Goal: Task Accomplishment & Management: Manage account settings

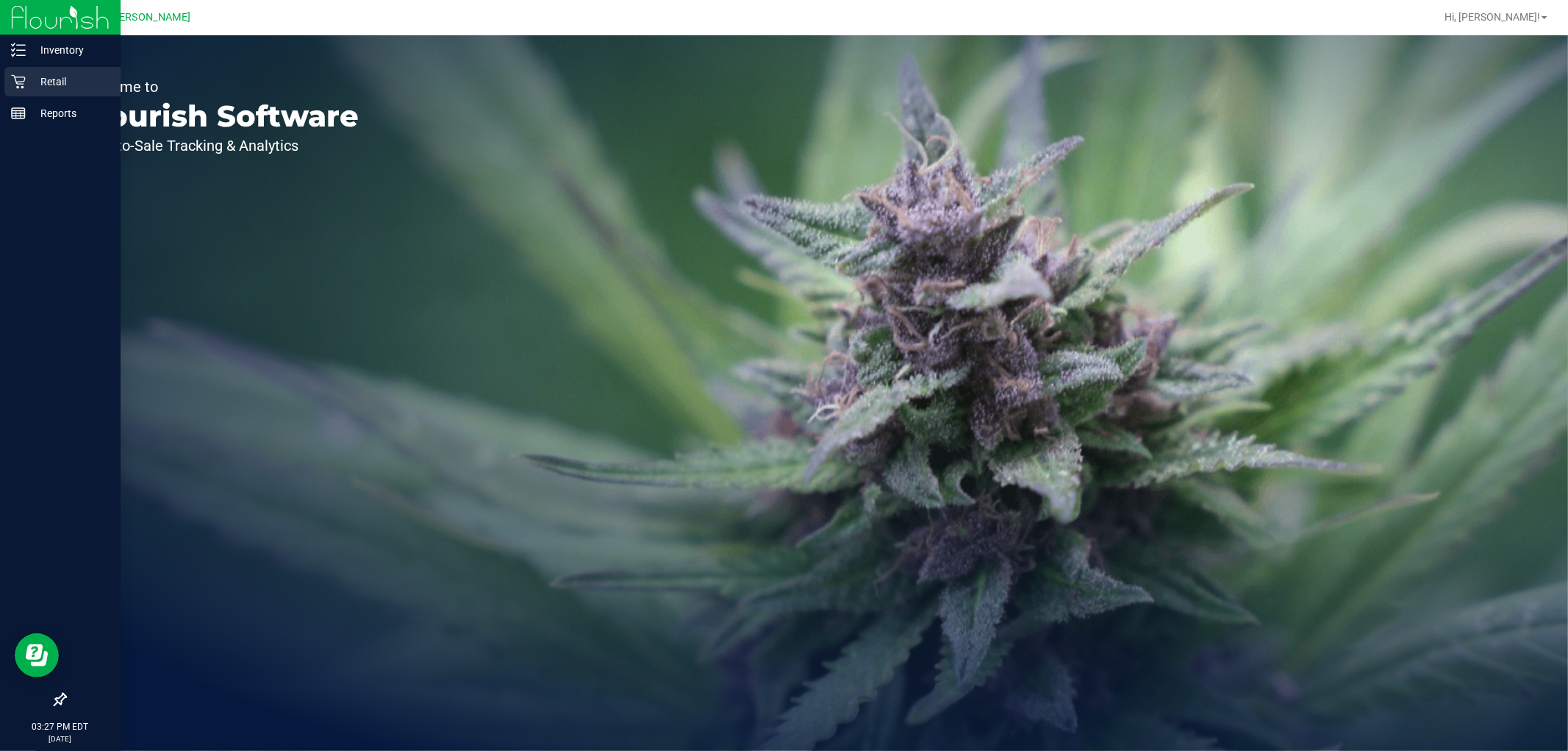
click at [49, 78] on p "Retail" at bounding box center [70, 82] width 89 height 18
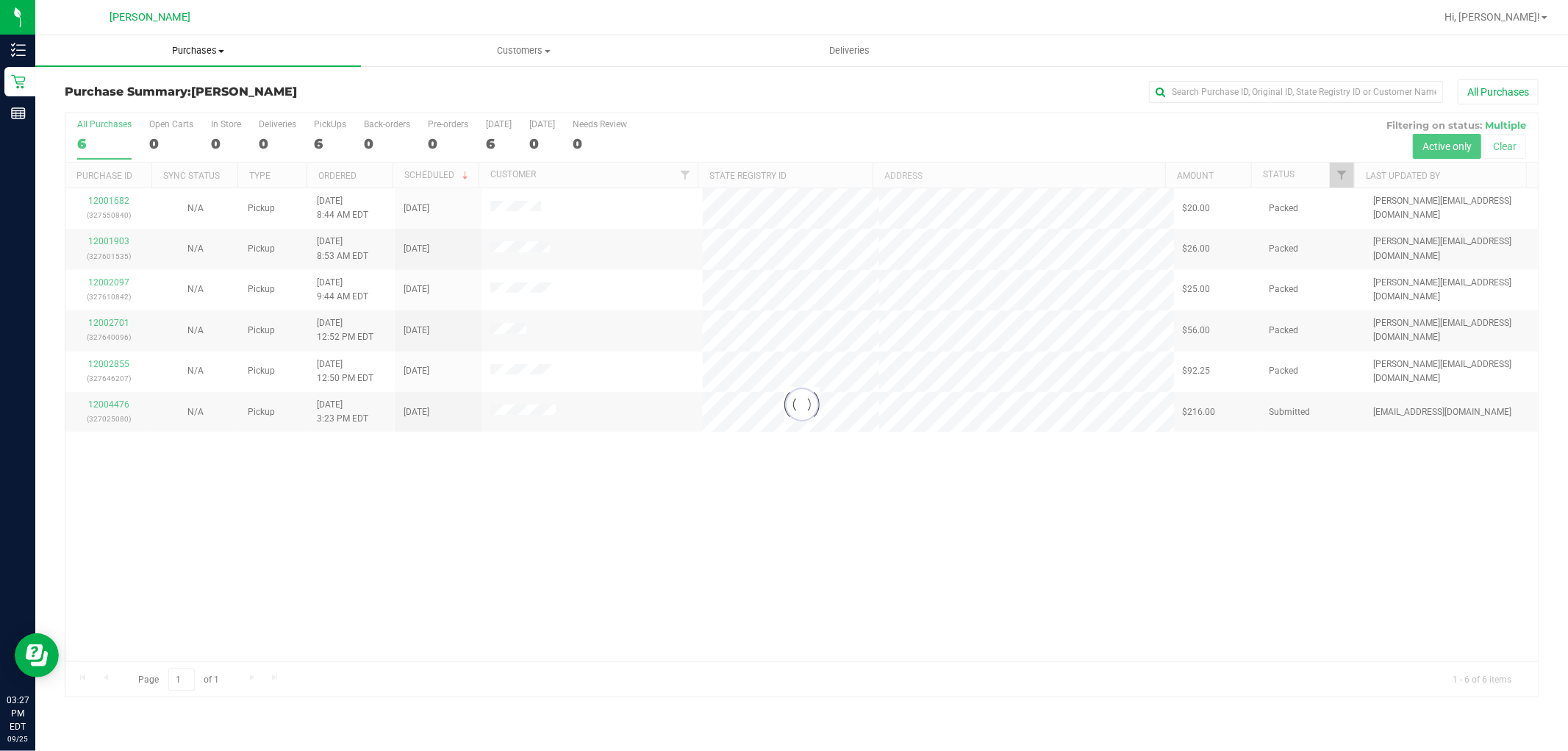
click at [188, 38] on uib-tab-heading "Purchases Summary of purchases Fulfillment All purchases" at bounding box center [198, 51] width 326 height 31
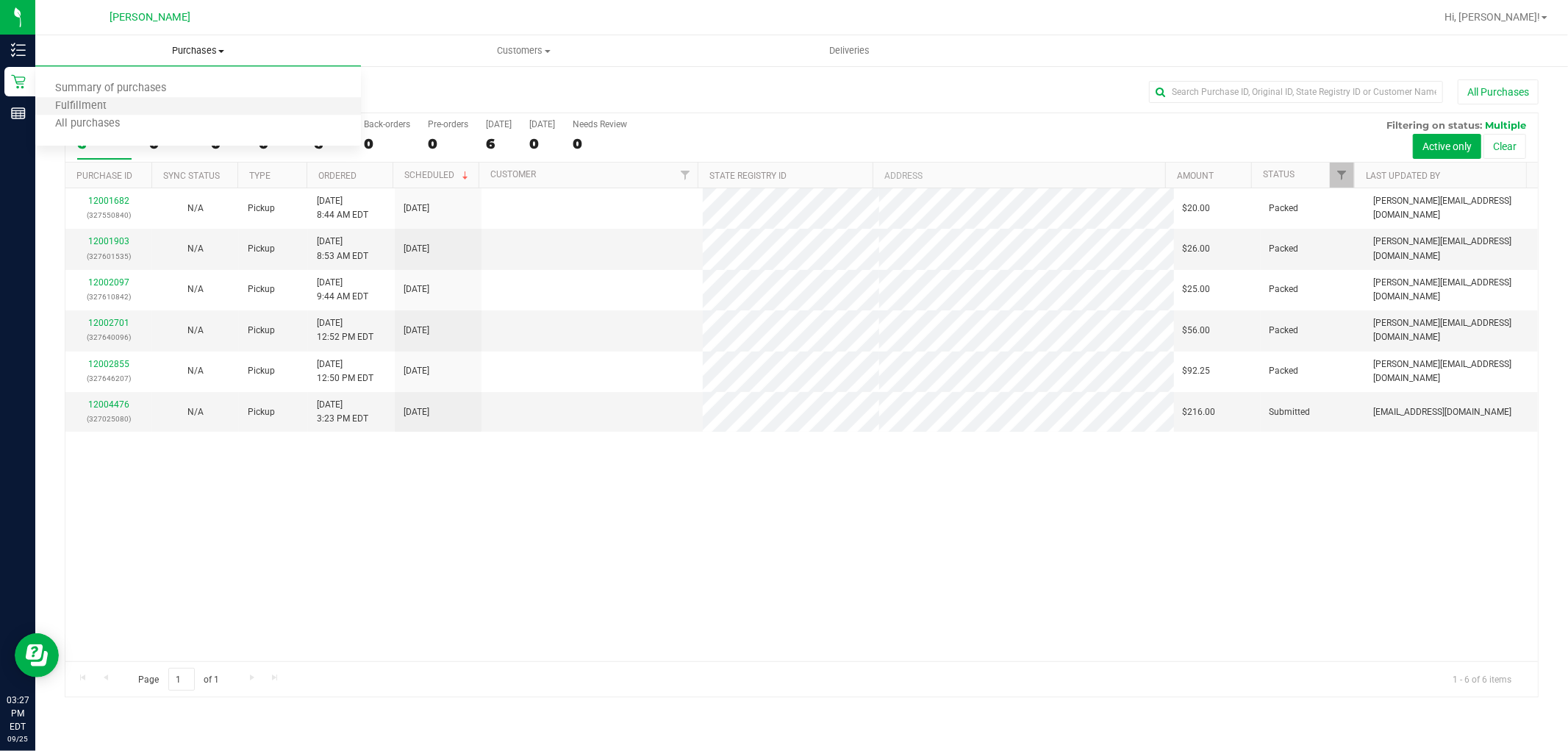
click at [172, 110] on li "Fulfillment" at bounding box center [198, 107] width 326 height 18
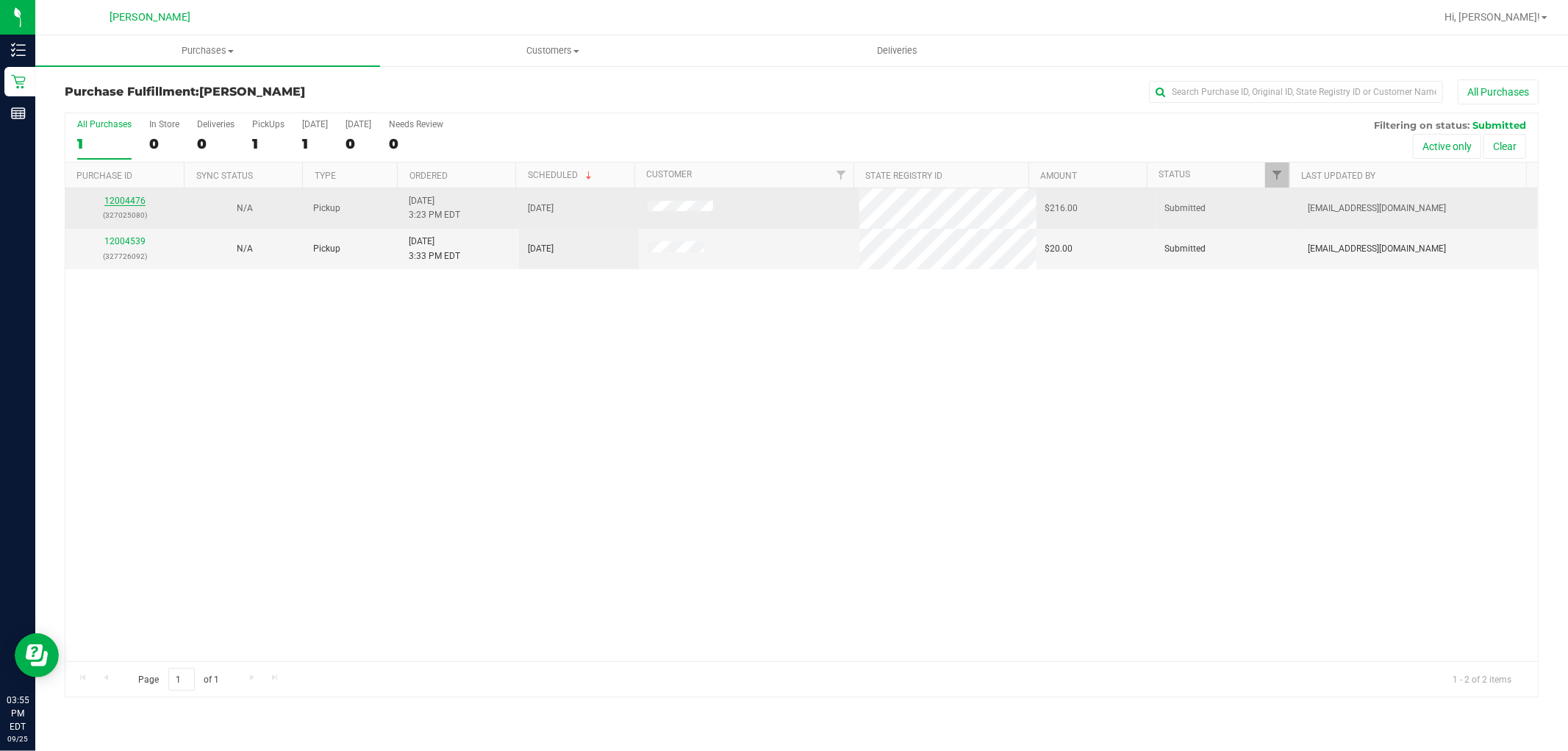
click at [125, 196] on link "12004476" at bounding box center [126, 200] width 42 height 10
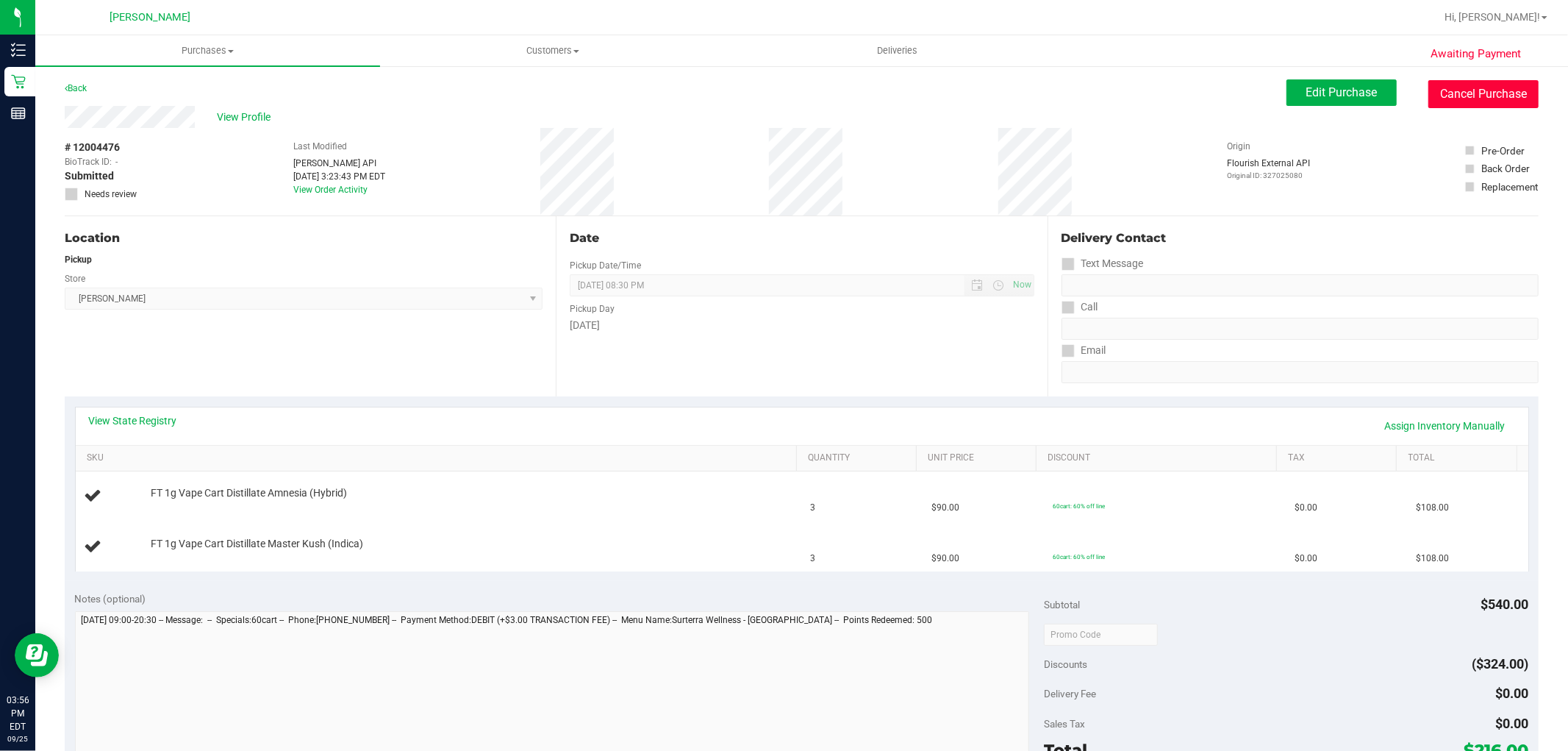
click at [1463, 89] on button "Cancel Purchase" at bounding box center [1483, 94] width 110 height 28
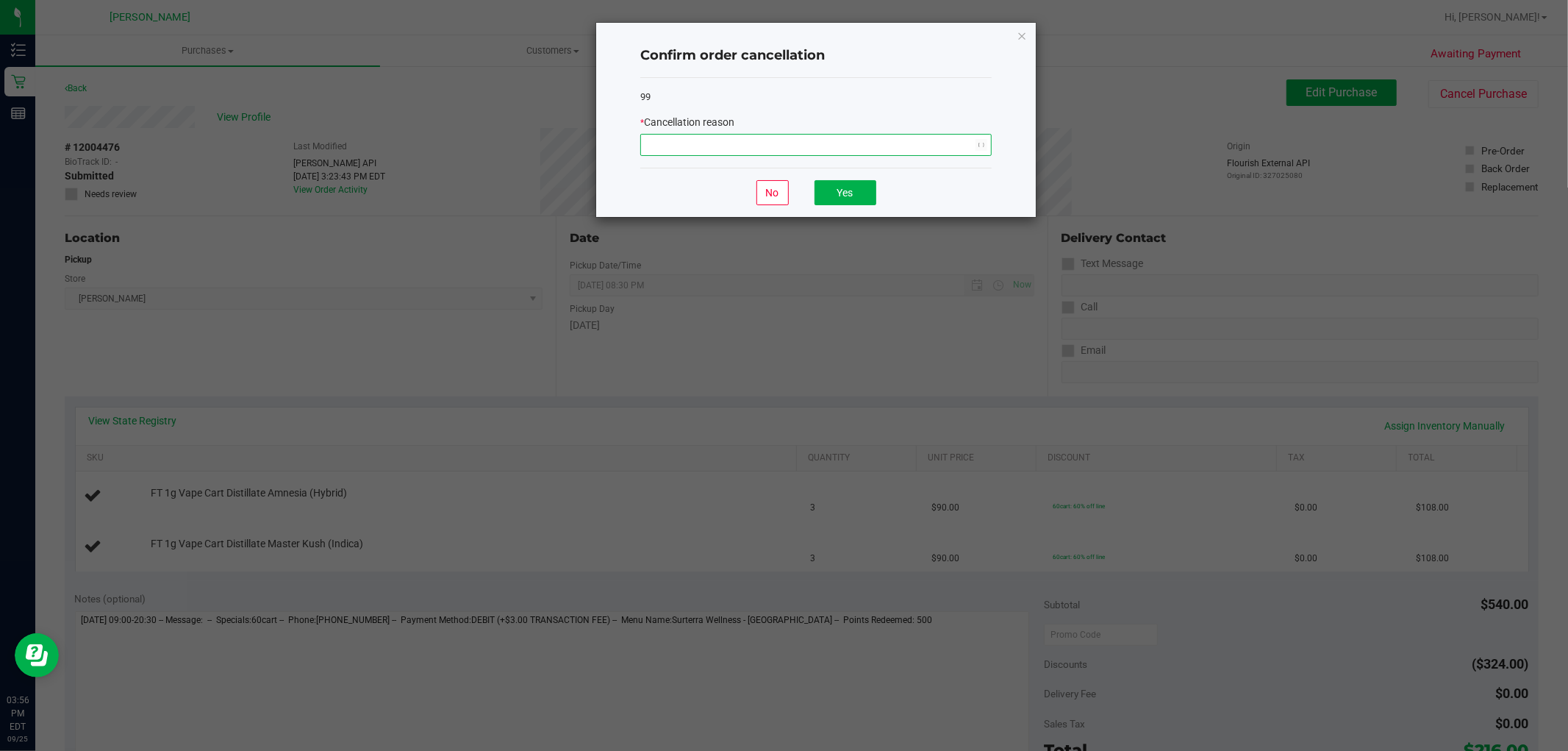
click at [939, 156] on span "NO DATA FOUND" at bounding box center [816, 145] width 351 height 22
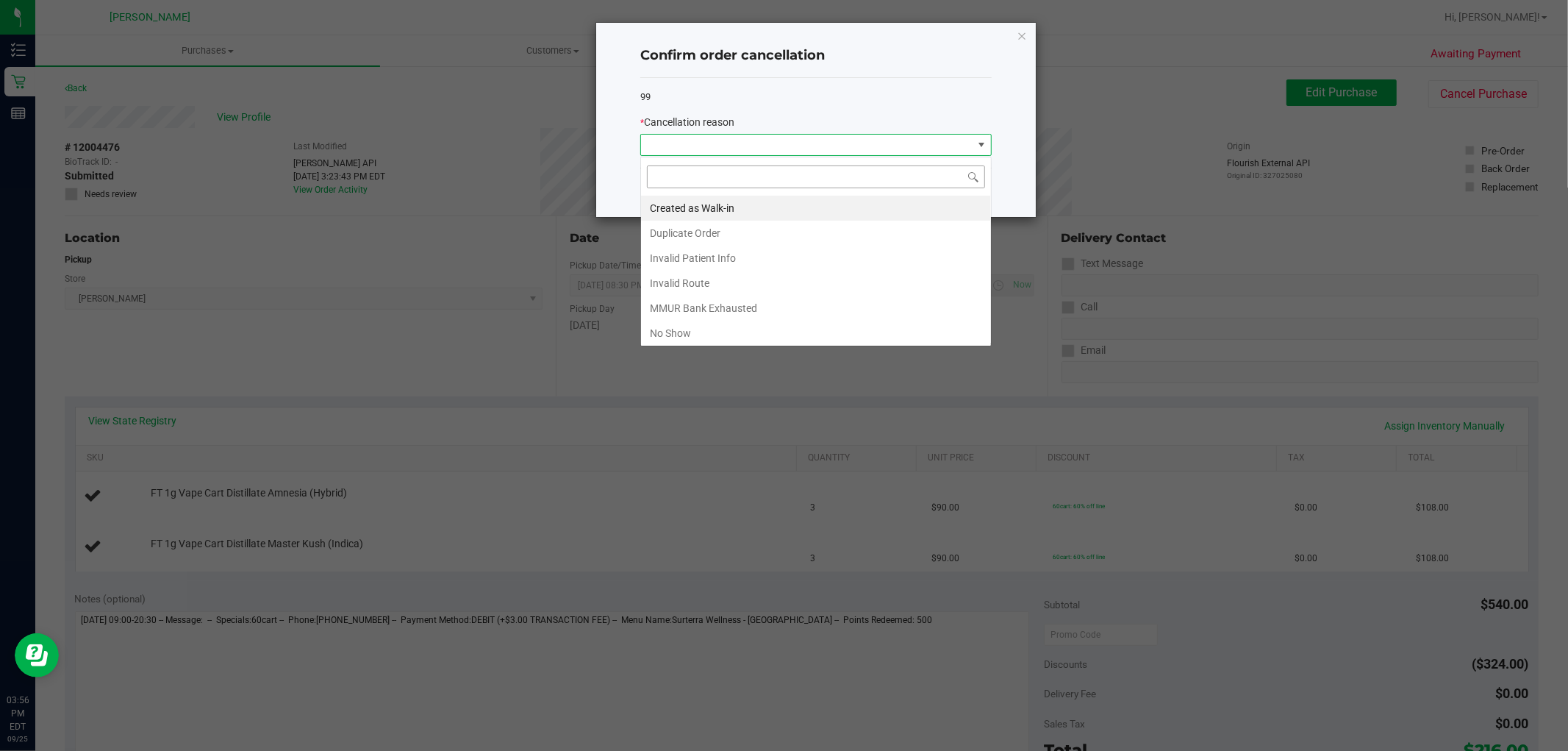
scroll to position [22, 350]
click at [787, 217] on li "Created as Walk-in" at bounding box center [816, 208] width 350 height 25
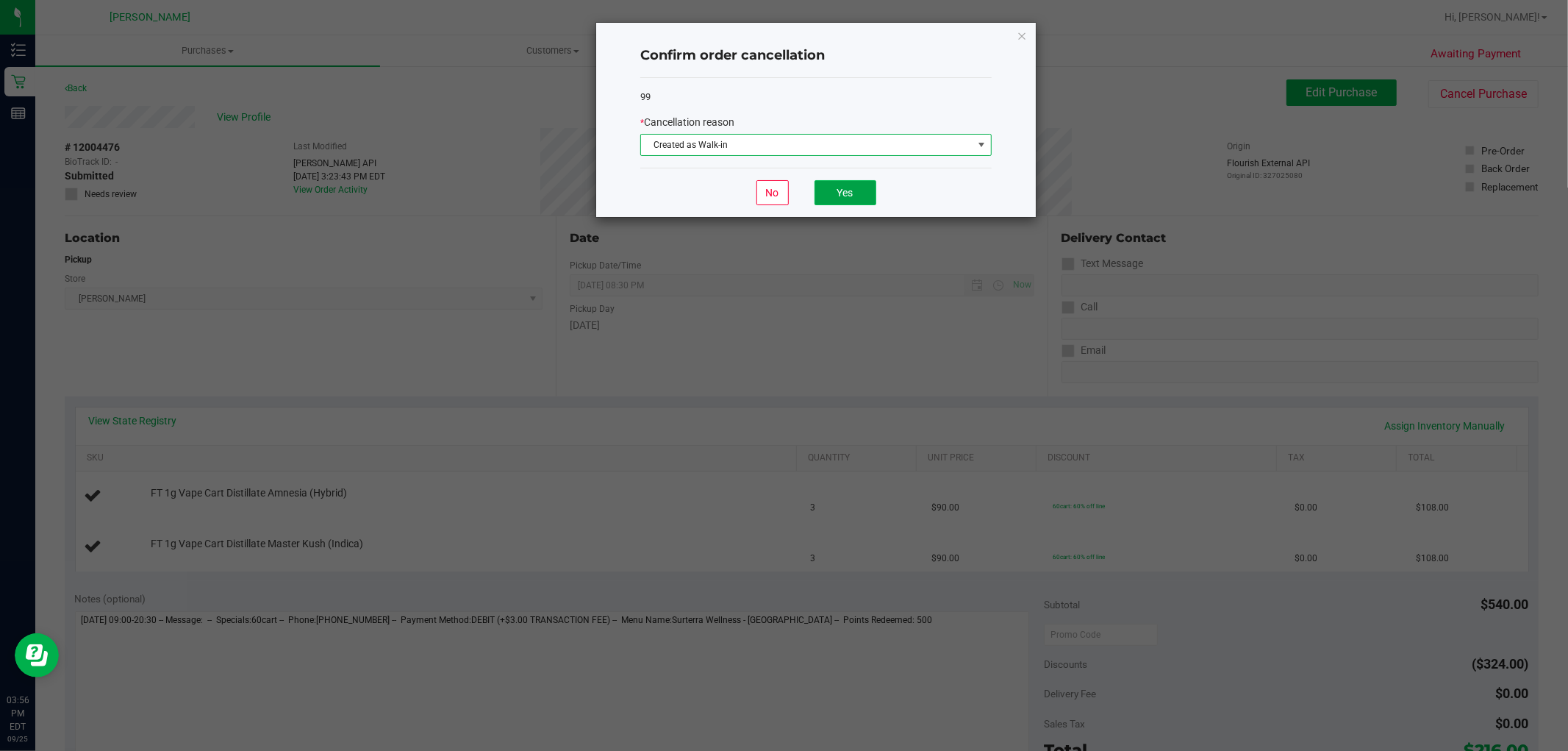
click at [839, 188] on button "Yes" at bounding box center [845, 192] width 61 height 25
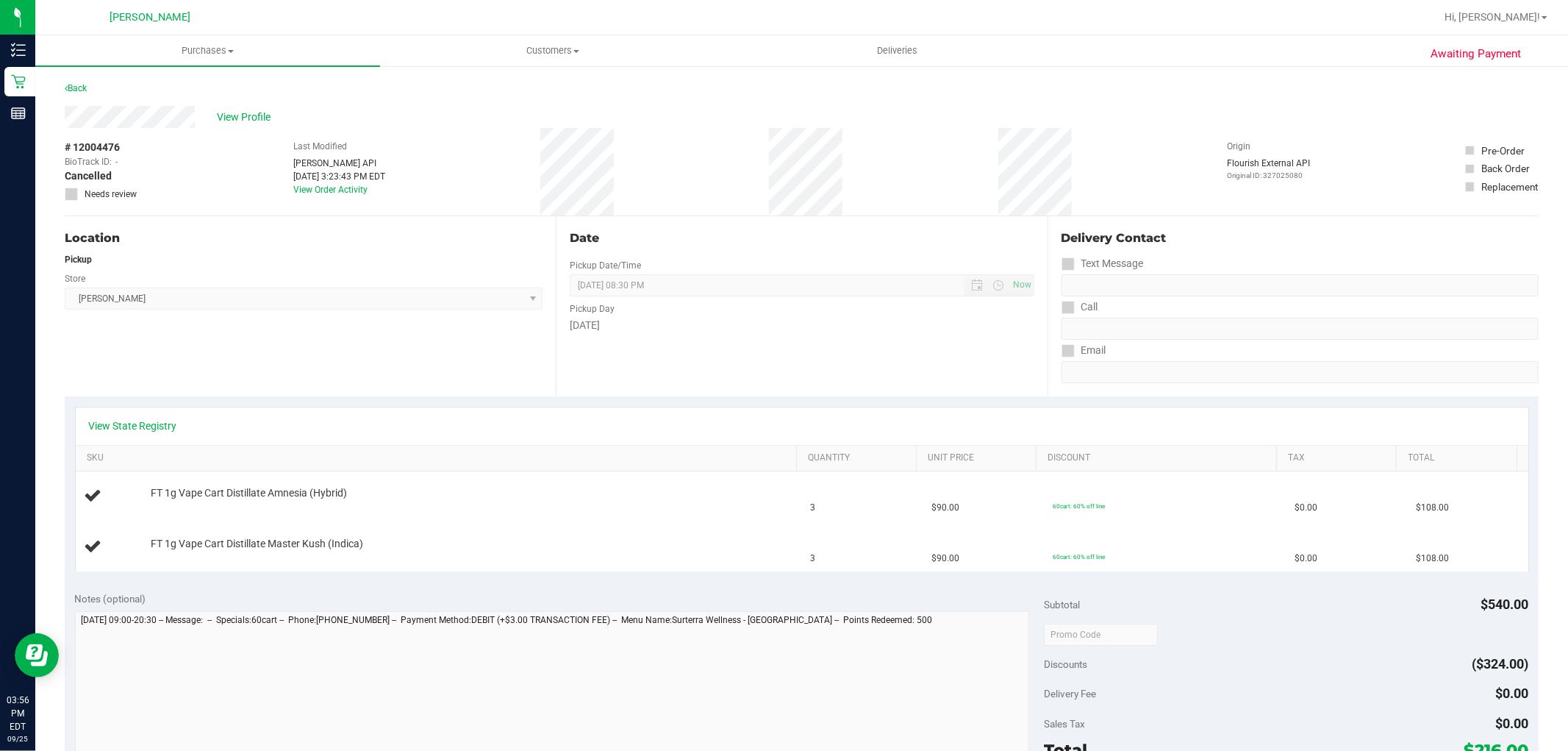
click at [79, 93] on div "Back" at bounding box center [76, 89] width 22 height 18
click at [79, 85] on link "Back" at bounding box center [76, 88] width 22 height 10
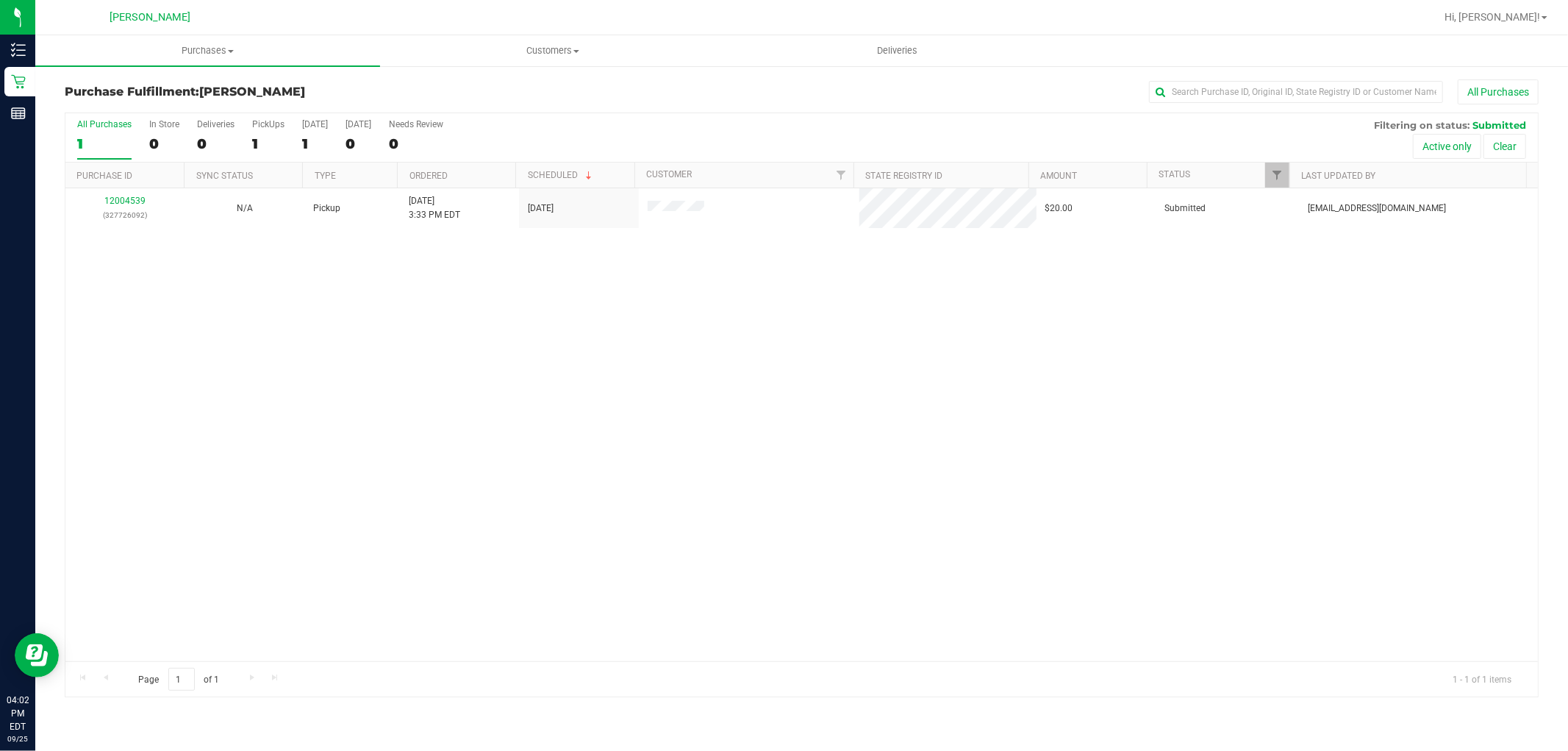
click at [532, 266] on div "12004539 (327726092) N/A Pickup 9/25/2025 3:33 PM EDT 9/25/2025 $20.00 Submitte…" at bounding box center [801, 424] width 1472 height 473
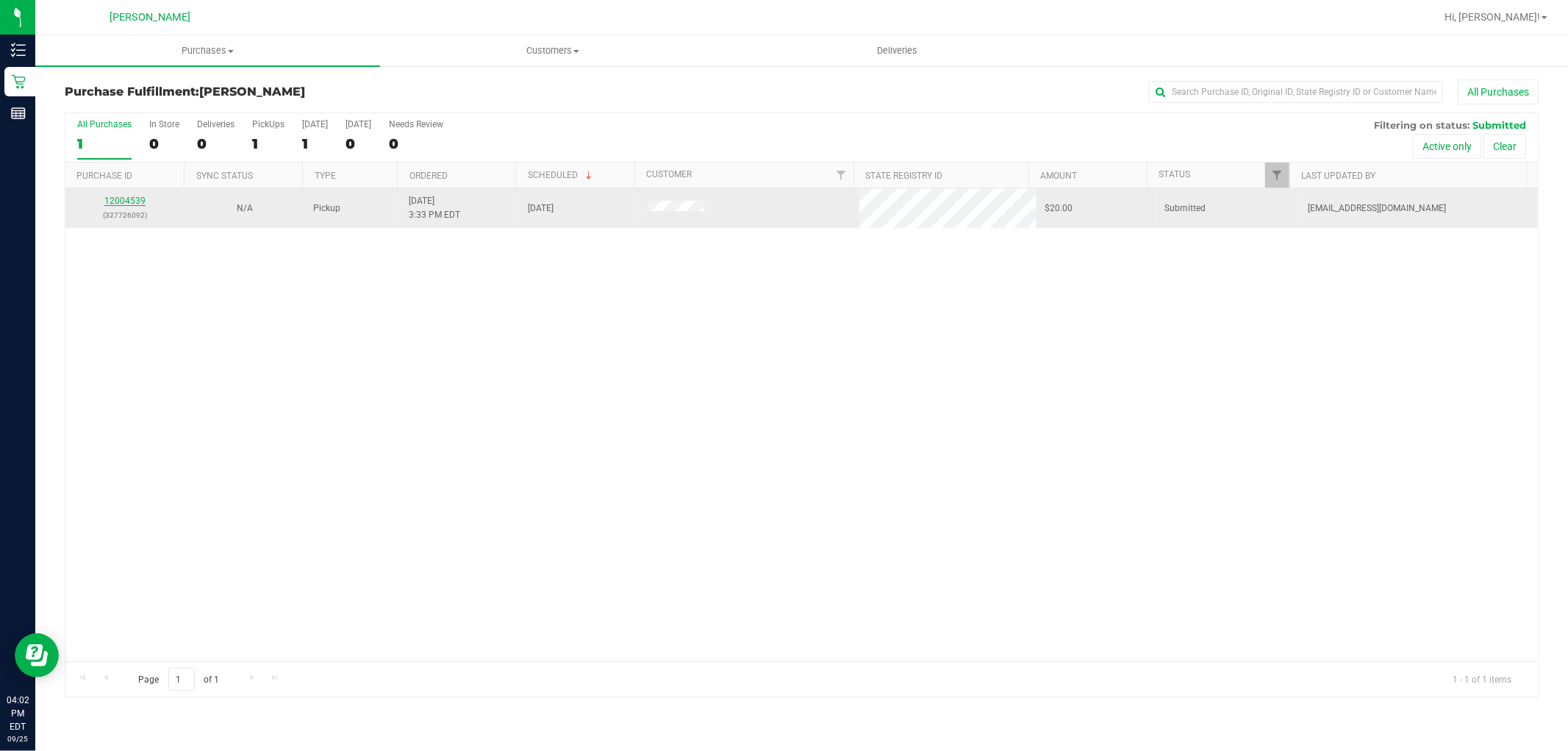
click at [118, 200] on link "12004539" at bounding box center [126, 200] width 42 height 10
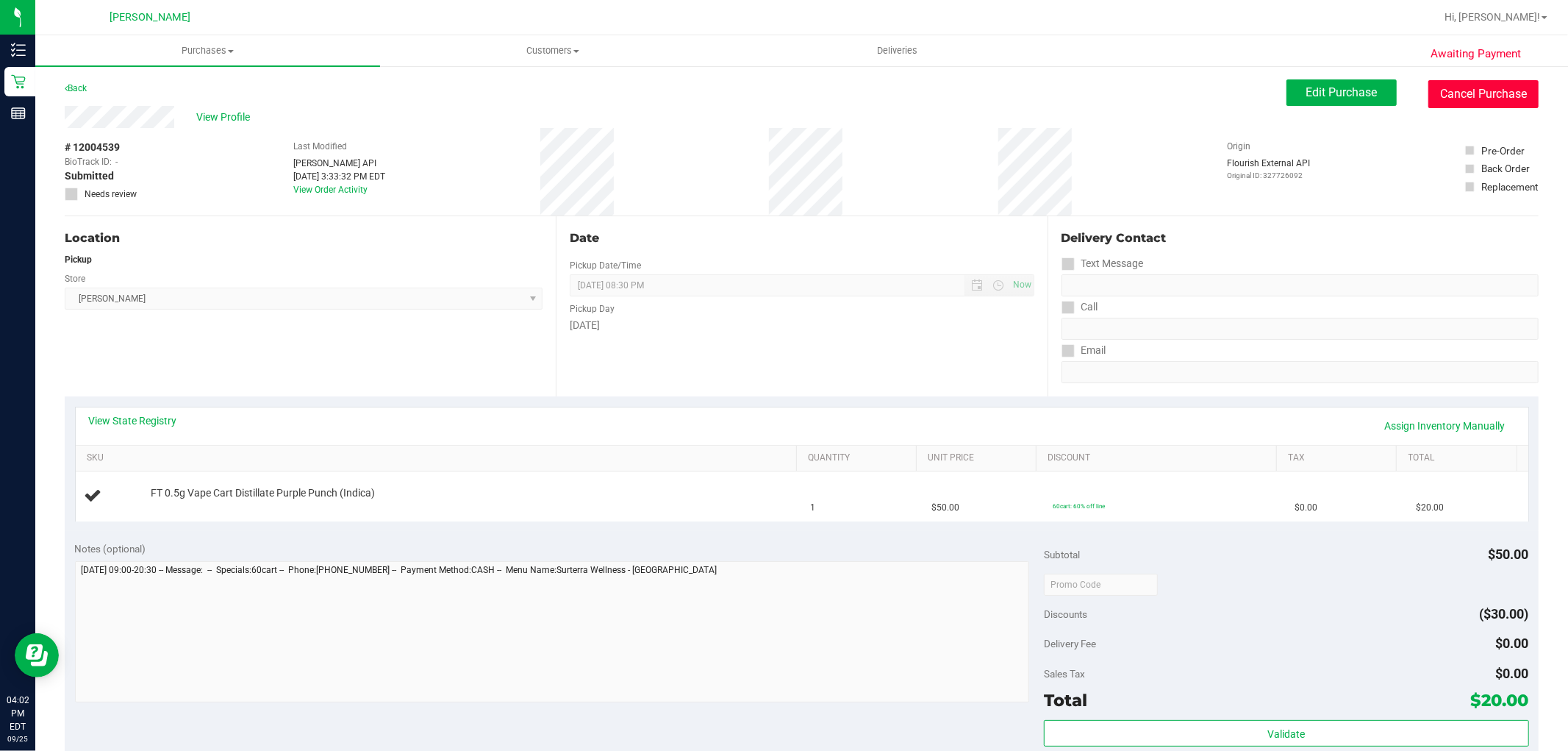
click at [1497, 89] on button "Cancel Purchase" at bounding box center [1483, 94] width 110 height 28
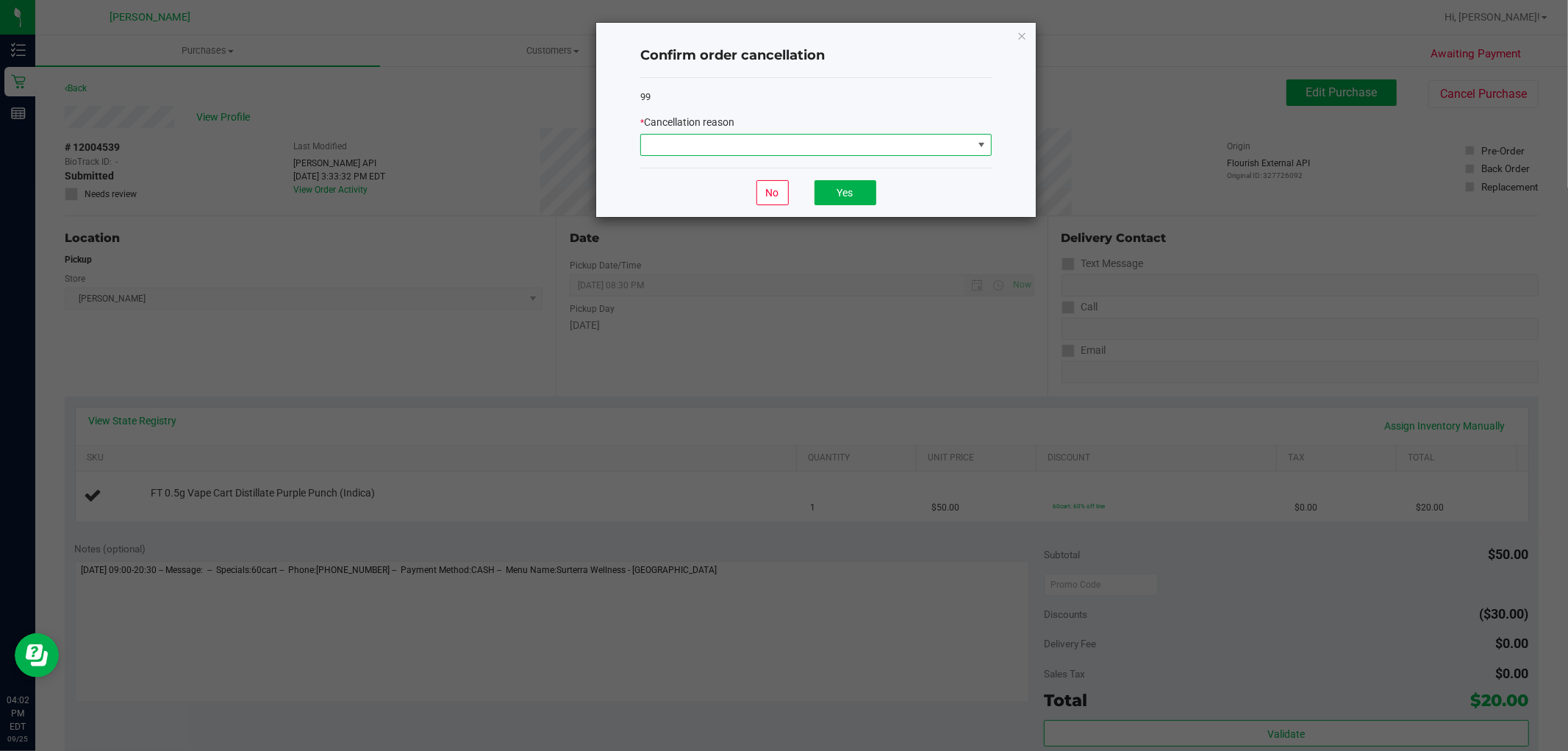
click at [809, 143] on span at bounding box center [807, 145] width 331 height 21
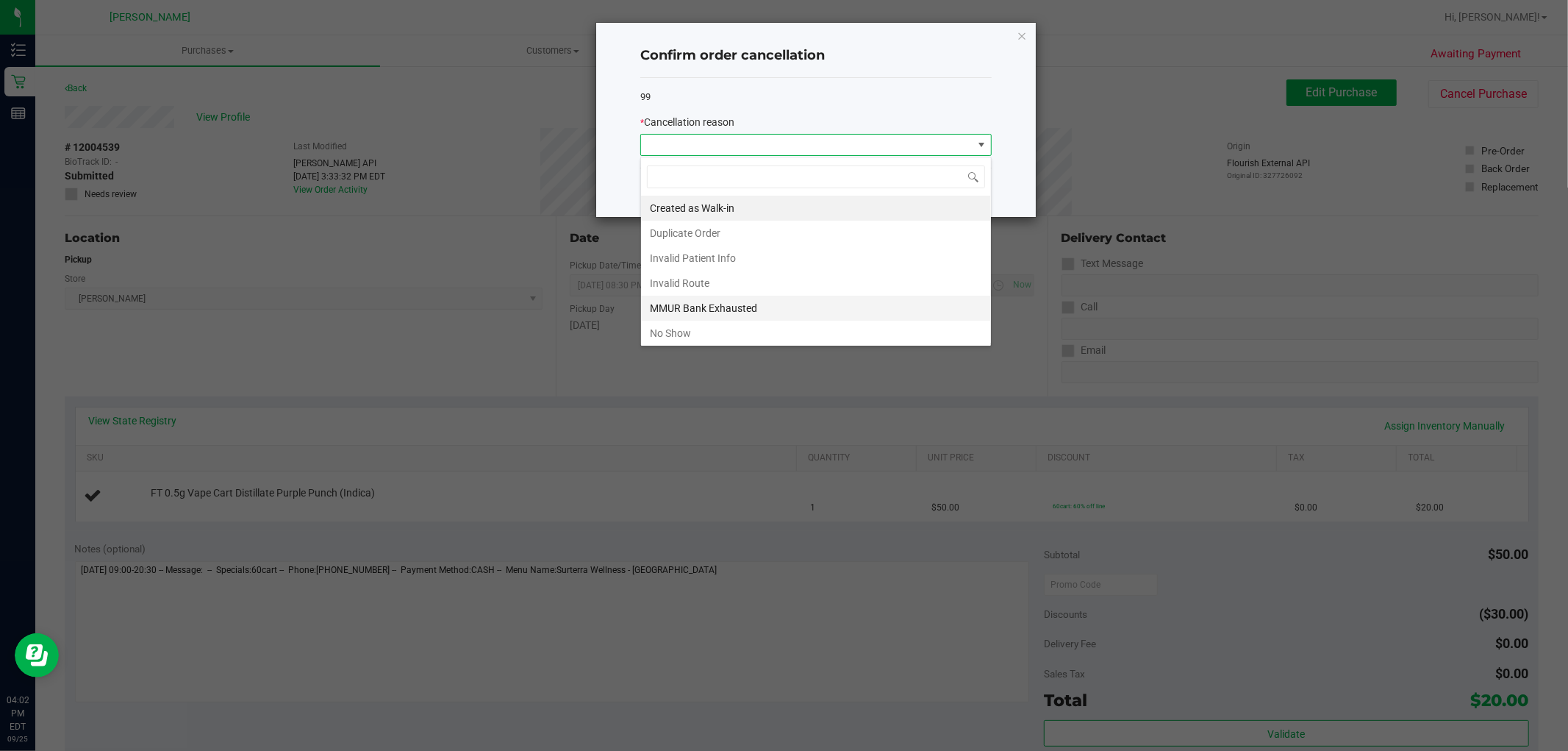
scroll to position [22, 350]
click at [705, 210] on li "Created as Walk-in" at bounding box center [816, 208] width 350 height 25
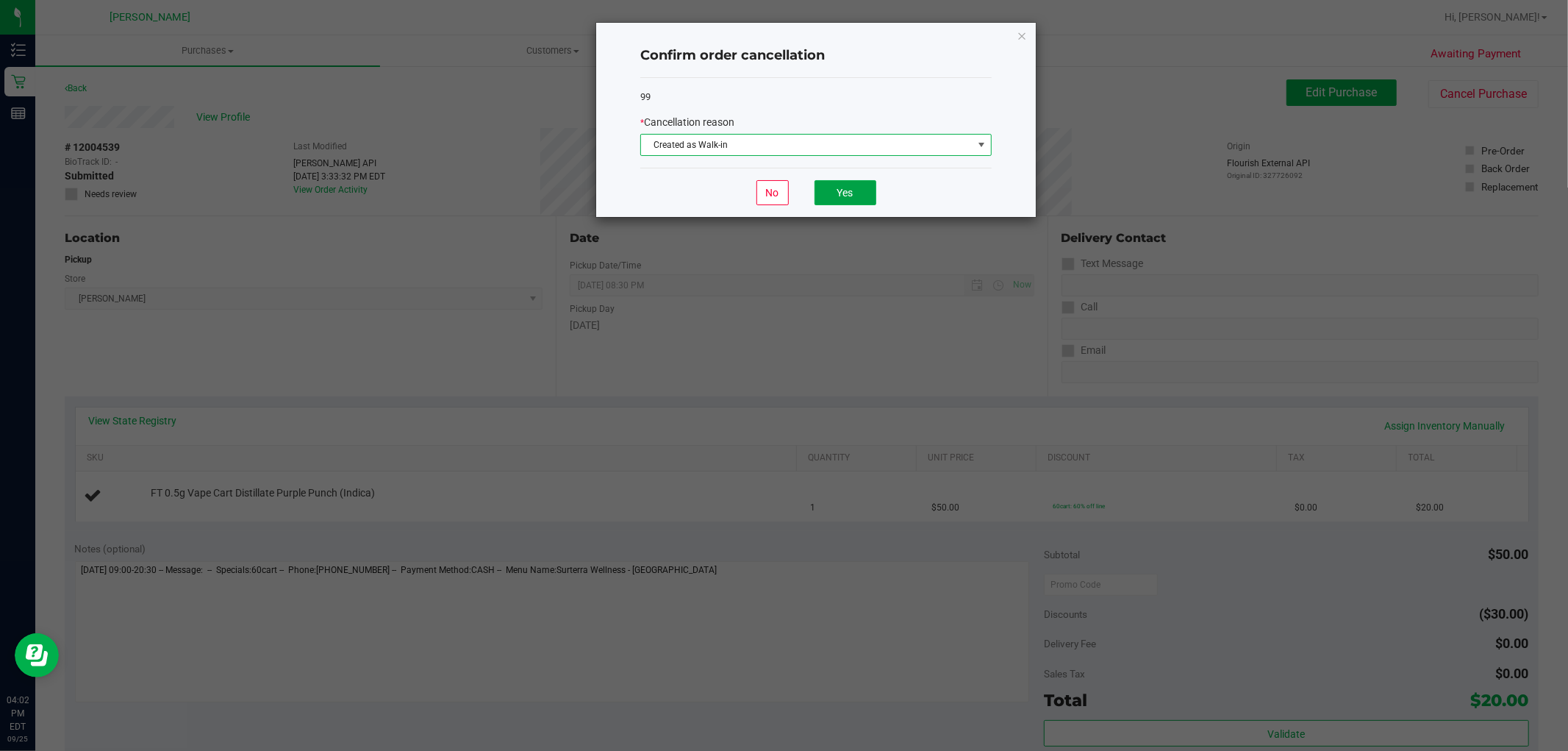
click at [835, 196] on button "Yes" at bounding box center [845, 192] width 61 height 25
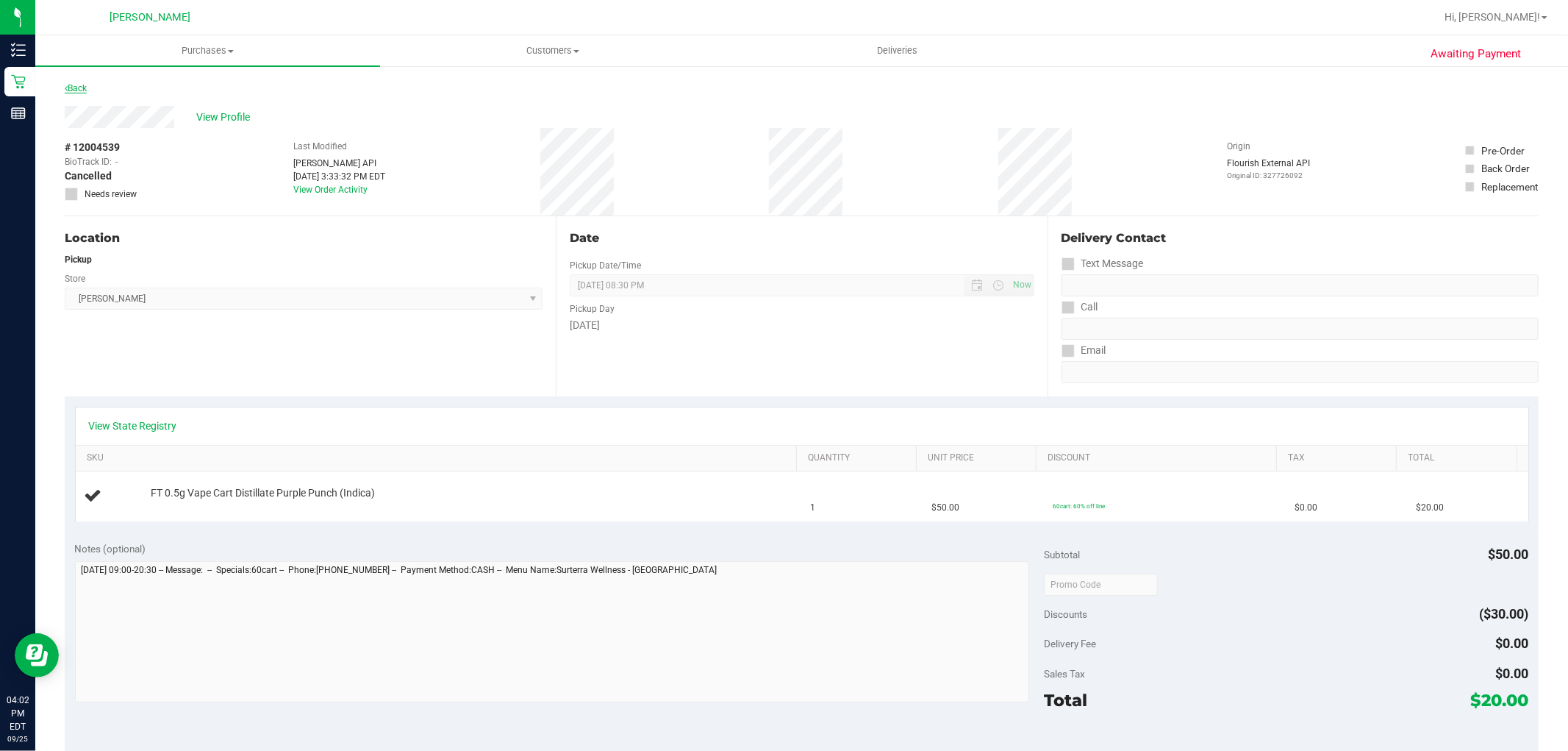
click at [76, 87] on link "Back" at bounding box center [76, 88] width 22 height 10
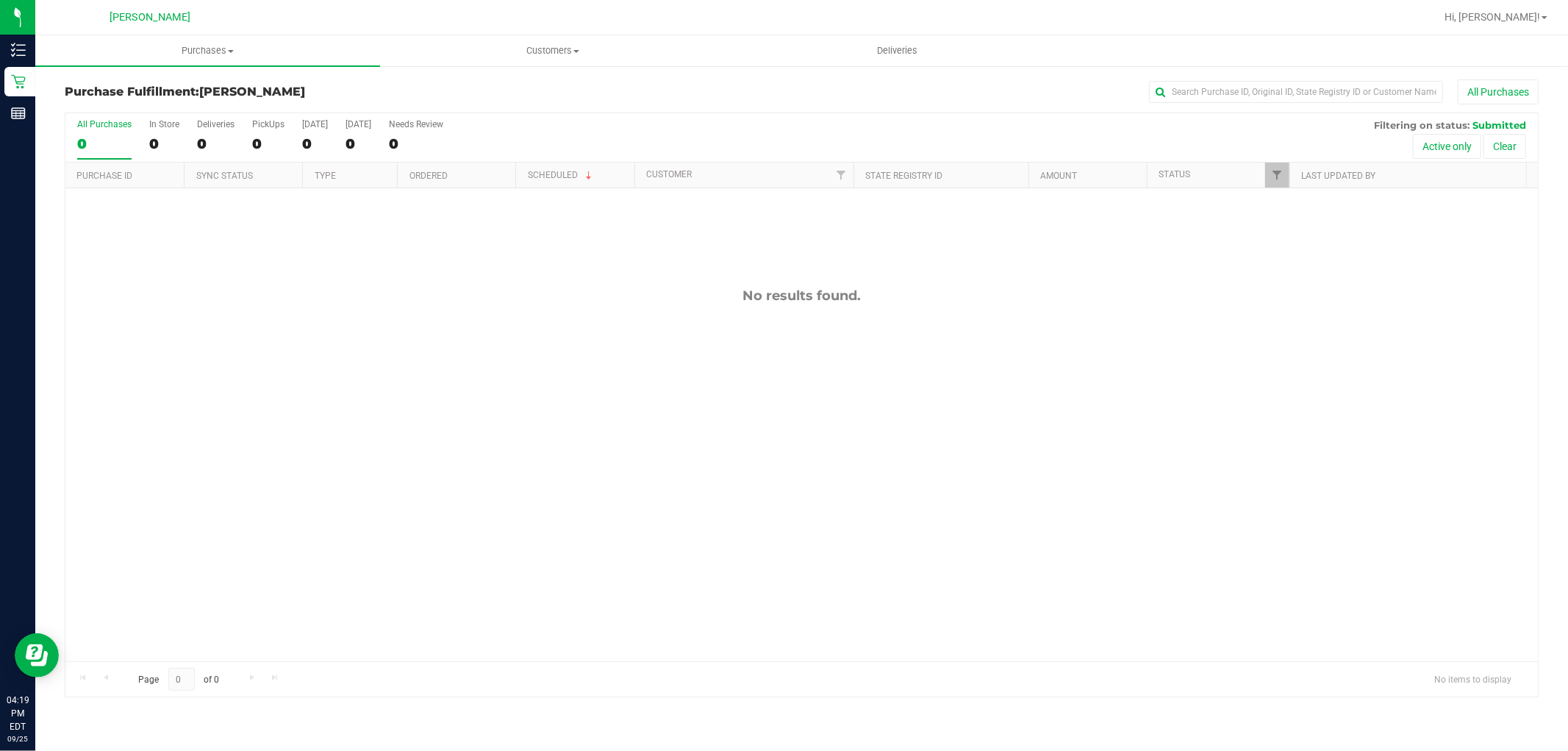
click at [934, 501] on div "No results found." at bounding box center [801, 474] width 1472 height 572
click at [140, 326] on div "12004987 (327743941) N/A Pickup 9/25/2025 4:29 PM EDT 9/25/2025 $68.00 Submitte…" at bounding box center [801, 424] width 1472 height 473
click at [328, 370] on div "Loading... 12004987 (327743941) N/A Pickup 9/25/2025 4:29 PM EDT 9/25/2025 $68.…" at bounding box center [801, 424] width 1472 height 473
click at [818, 280] on div "12004987 (327743941) N/A Pickup 9/25/2025 4:29 PM EDT 9/25/2025 $68.00 Submitte…" at bounding box center [801, 424] width 1472 height 473
click at [1017, 361] on div "12004987 (327743941) N/A Pickup 9/25/2025 4:29 PM EDT 9/25/2025 $68.00 Submitte…" at bounding box center [801, 424] width 1472 height 473
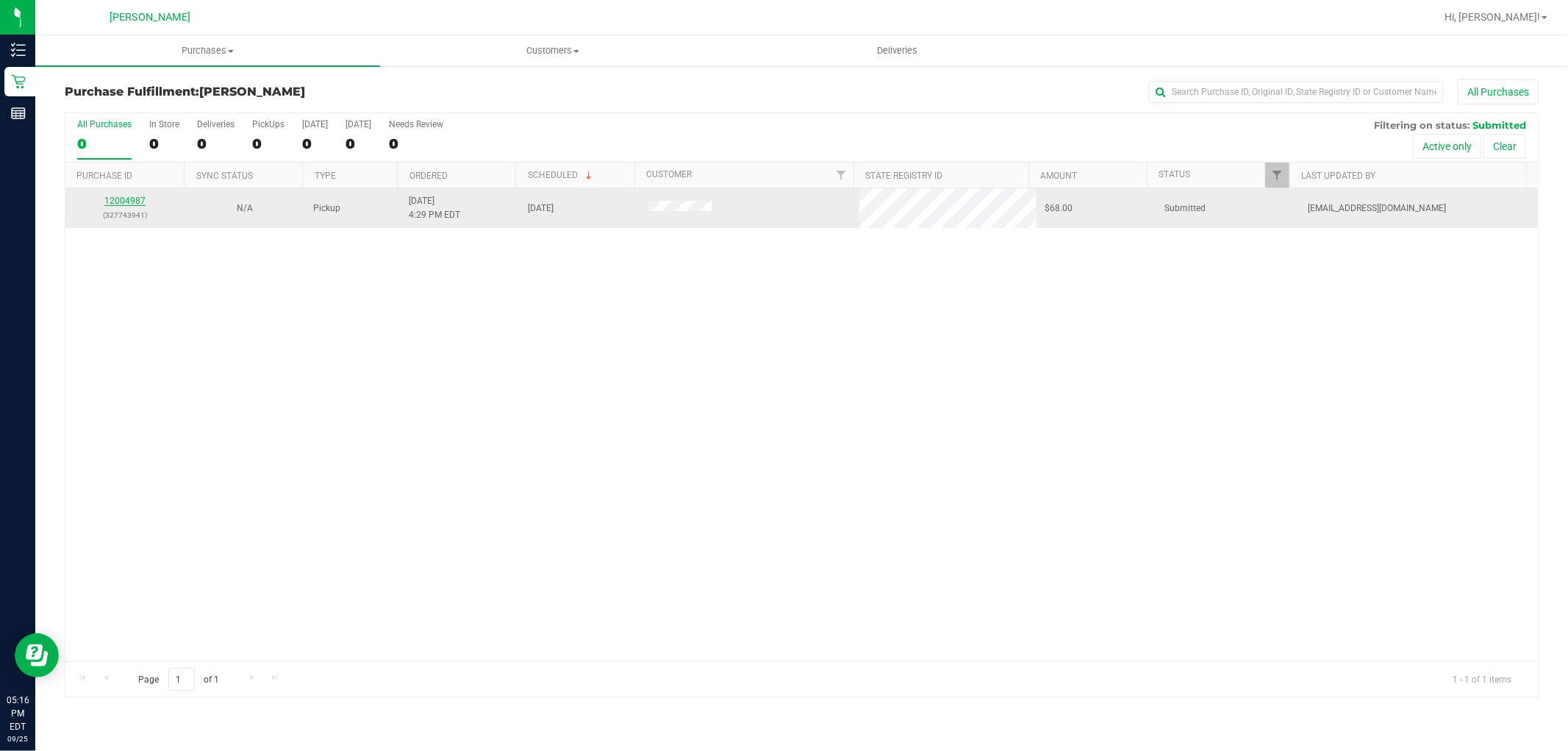
click at [120, 195] on link "12004987" at bounding box center [126, 200] width 42 height 10
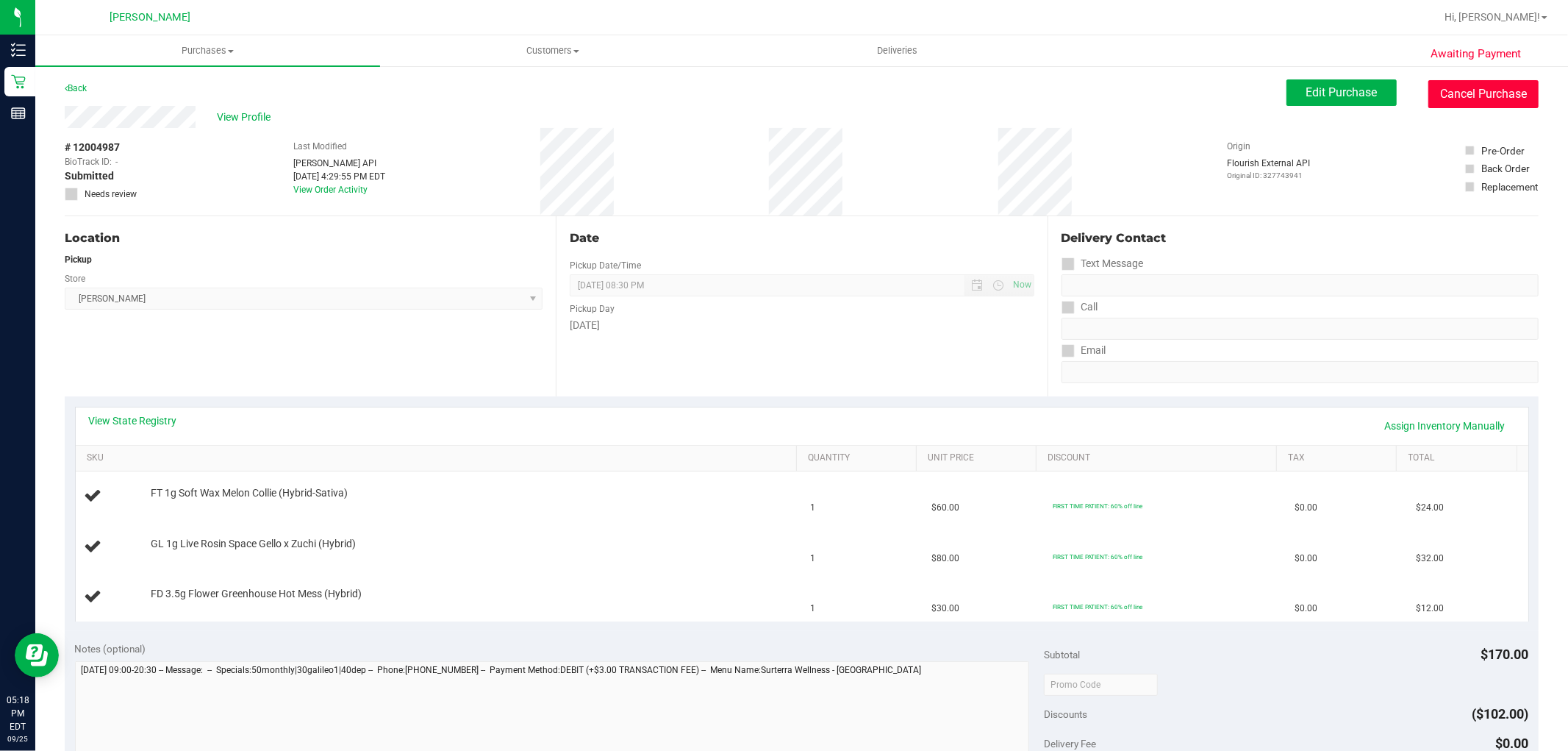
click at [1436, 101] on button "Cancel Purchase" at bounding box center [1483, 94] width 110 height 28
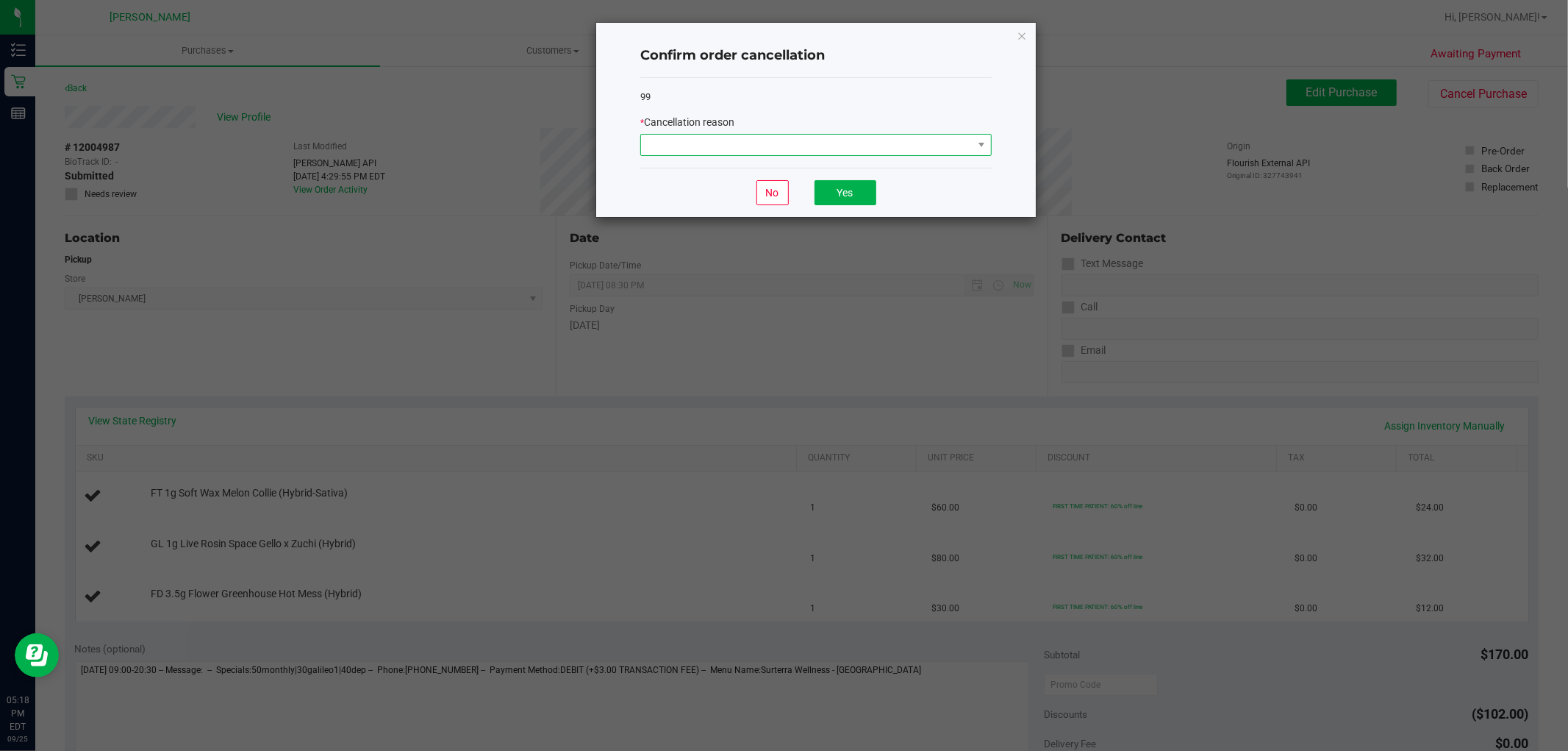
click at [840, 140] on span at bounding box center [807, 145] width 331 height 21
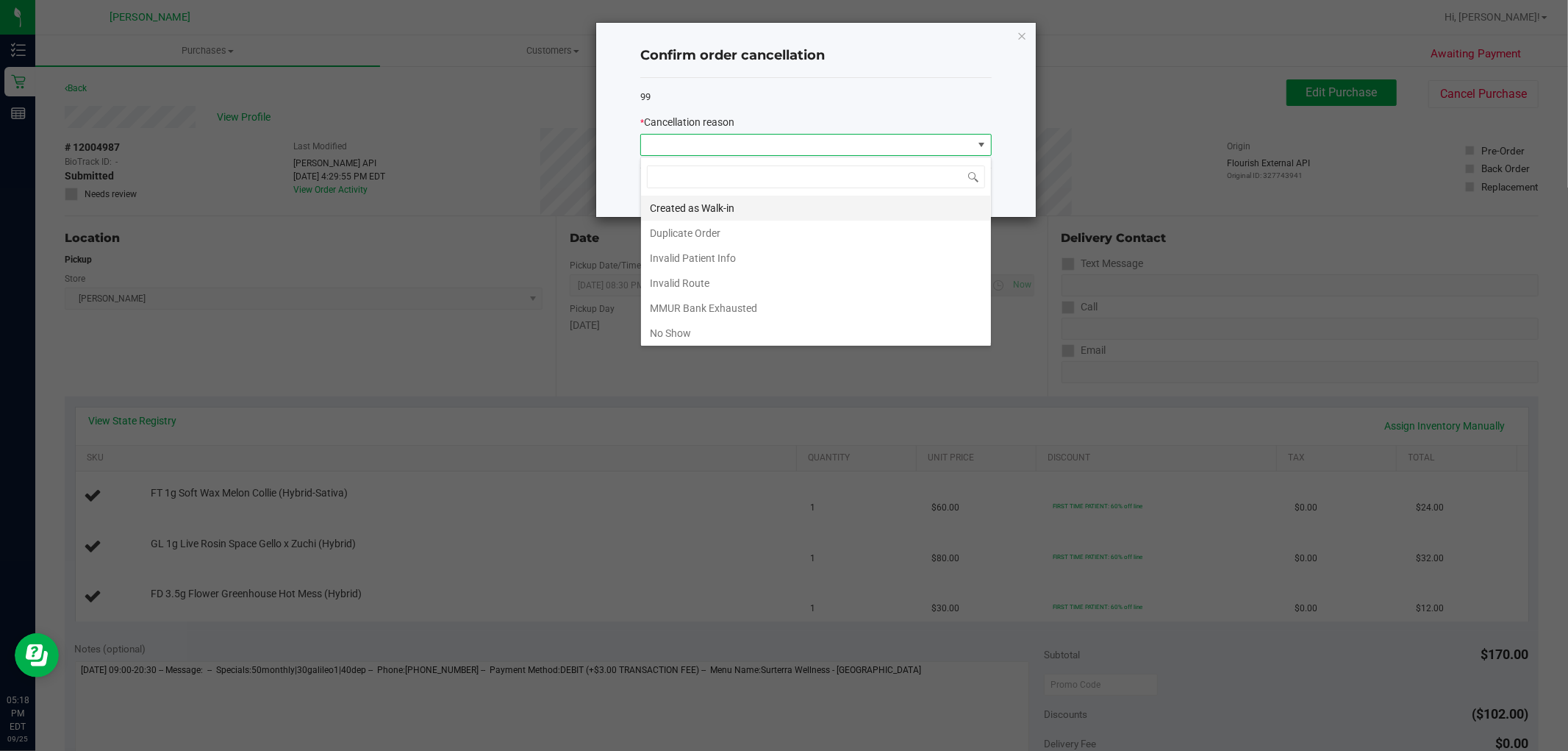
scroll to position [22, 350]
click at [776, 202] on li "Created as Walk-in" at bounding box center [816, 208] width 350 height 25
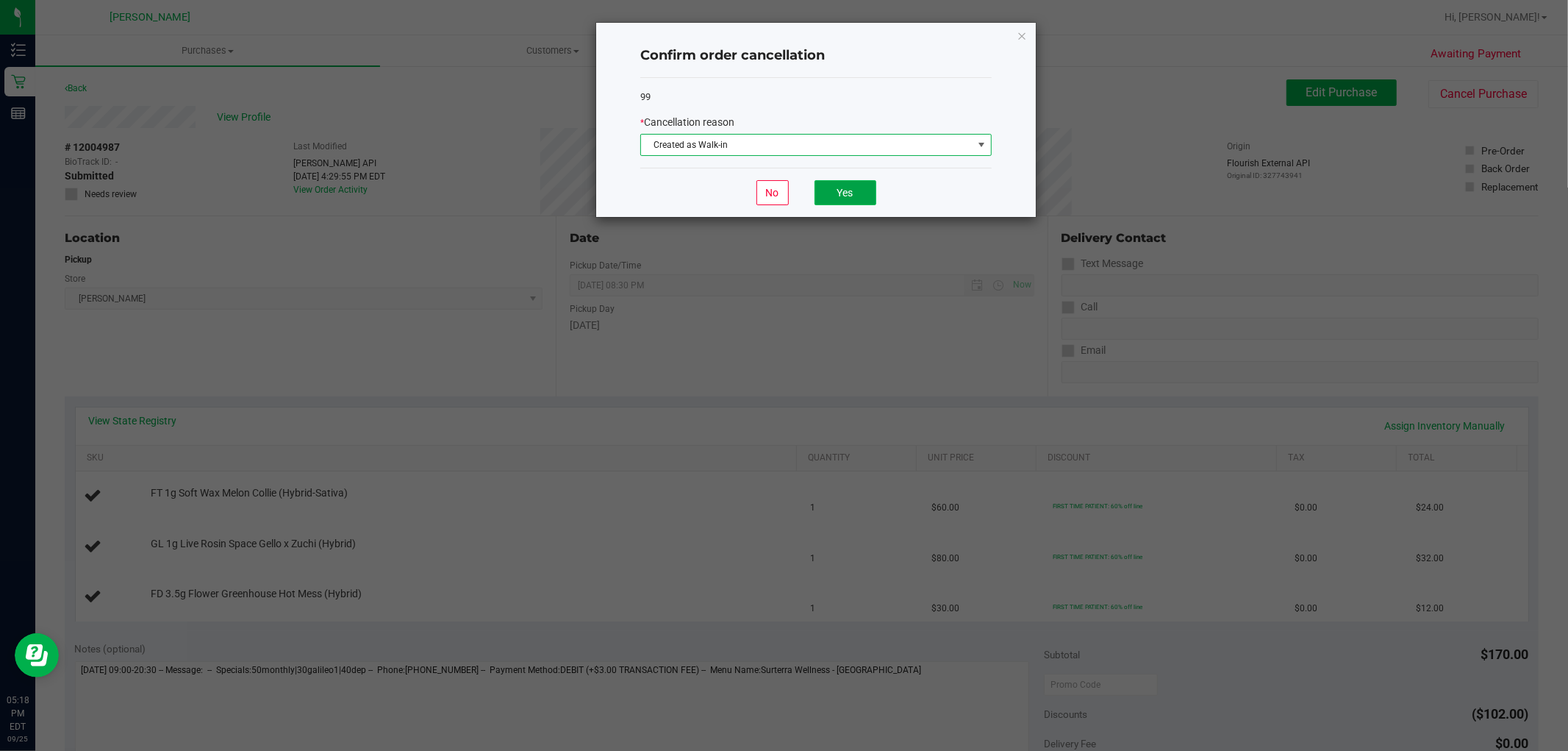
click at [843, 188] on button "Yes" at bounding box center [845, 192] width 61 height 25
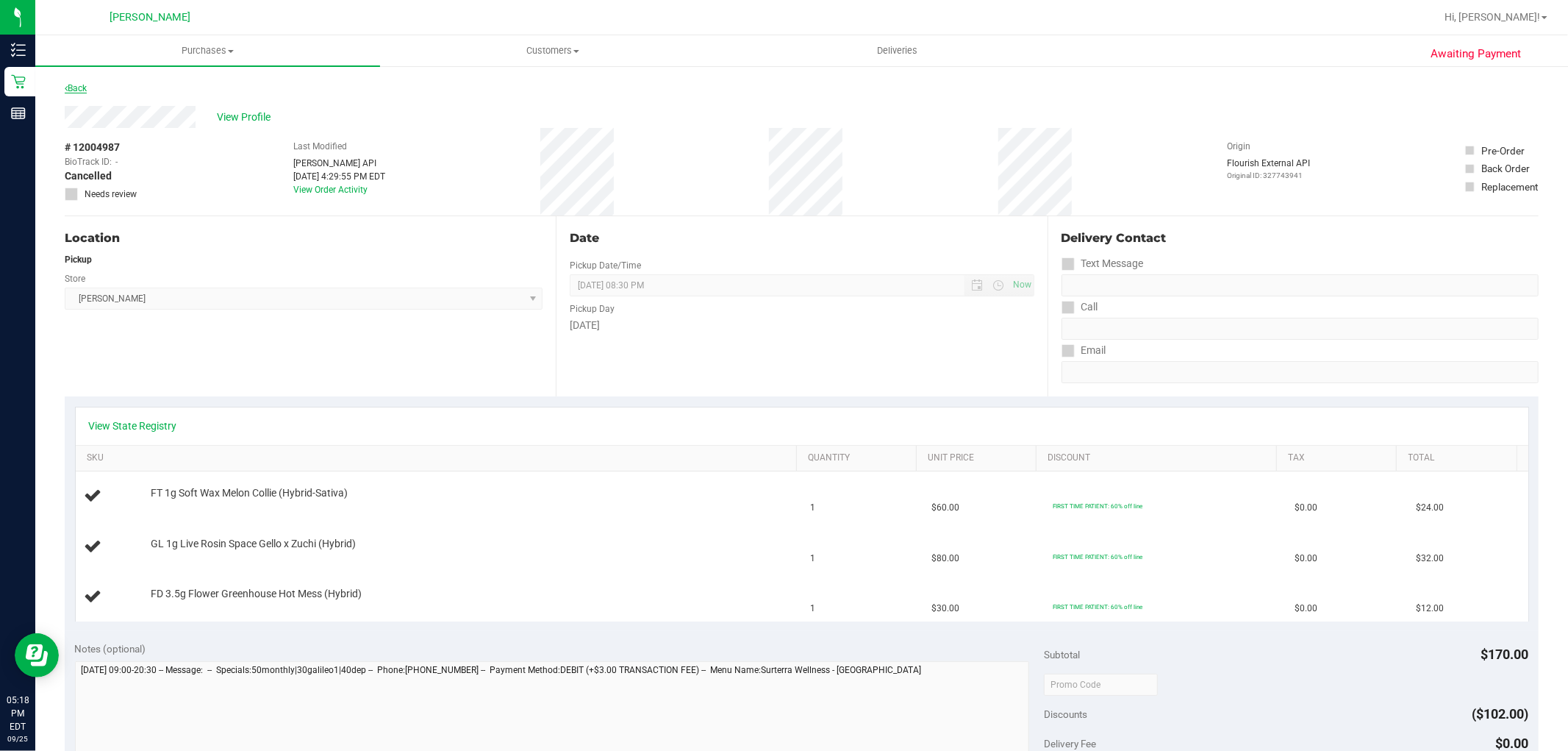
click at [79, 84] on link "Back" at bounding box center [76, 88] width 22 height 10
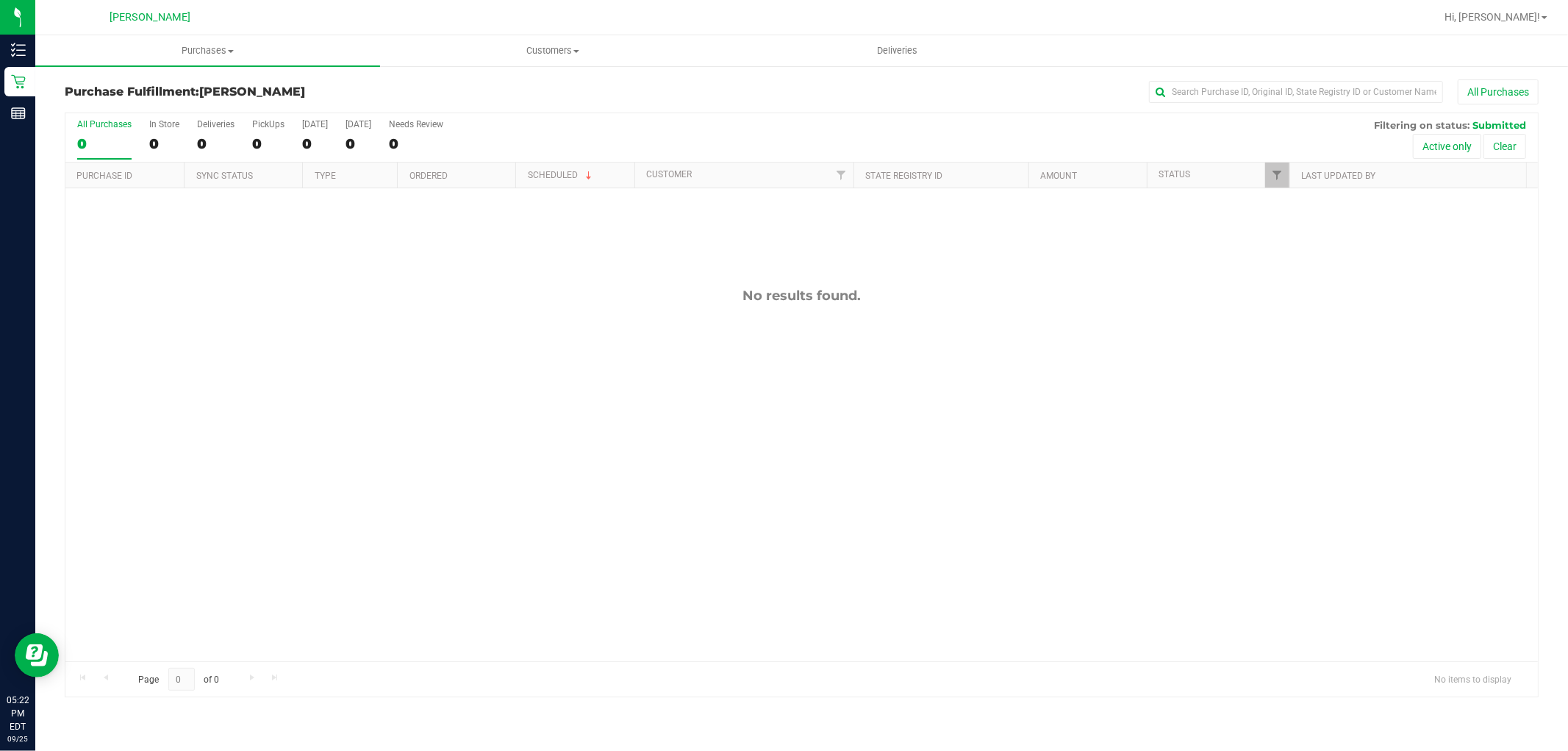
drag, startPoint x: 653, startPoint y: 528, endPoint x: 1243, endPoint y: 8, distance: 786.4
click at [655, 528] on div "No results found." at bounding box center [801, 474] width 1472 height 572
click at [202, 50] on span "Purchases" at bounding box center [208, 51] width 345 height 14
click at [172, 111] on li "Fulfillment" at bounding box center [208, 107] width 345 height 18
click at [369, 299] on div "No results found." at bounding box center [801, 296] width 1472 height 16
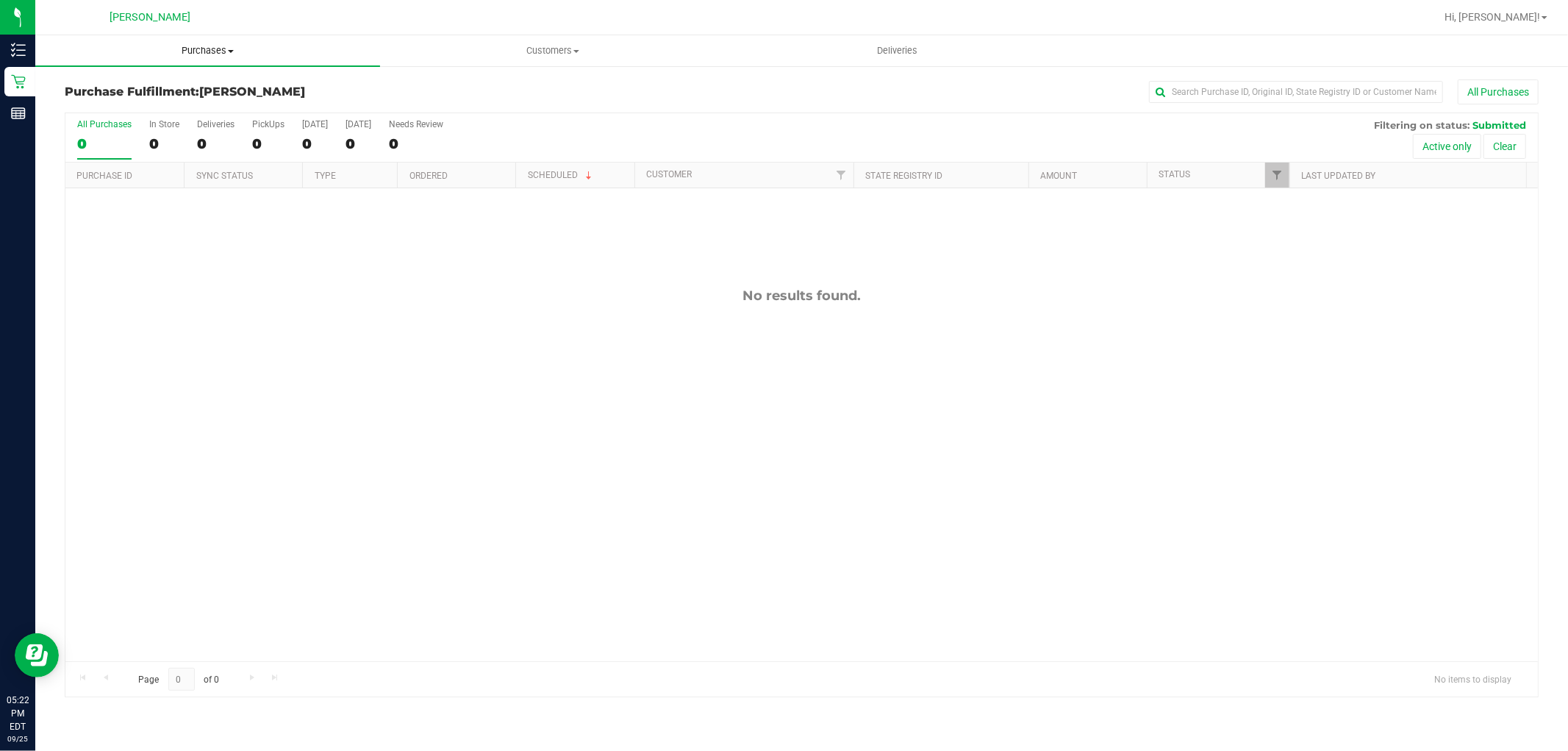
click at [210, 45] on span "Purchases" at bounding box center [208, 51] width 345 height 14
click at [193, 98] on li "Fulfillment" at bounding box center [208, 107] width 345 height 18
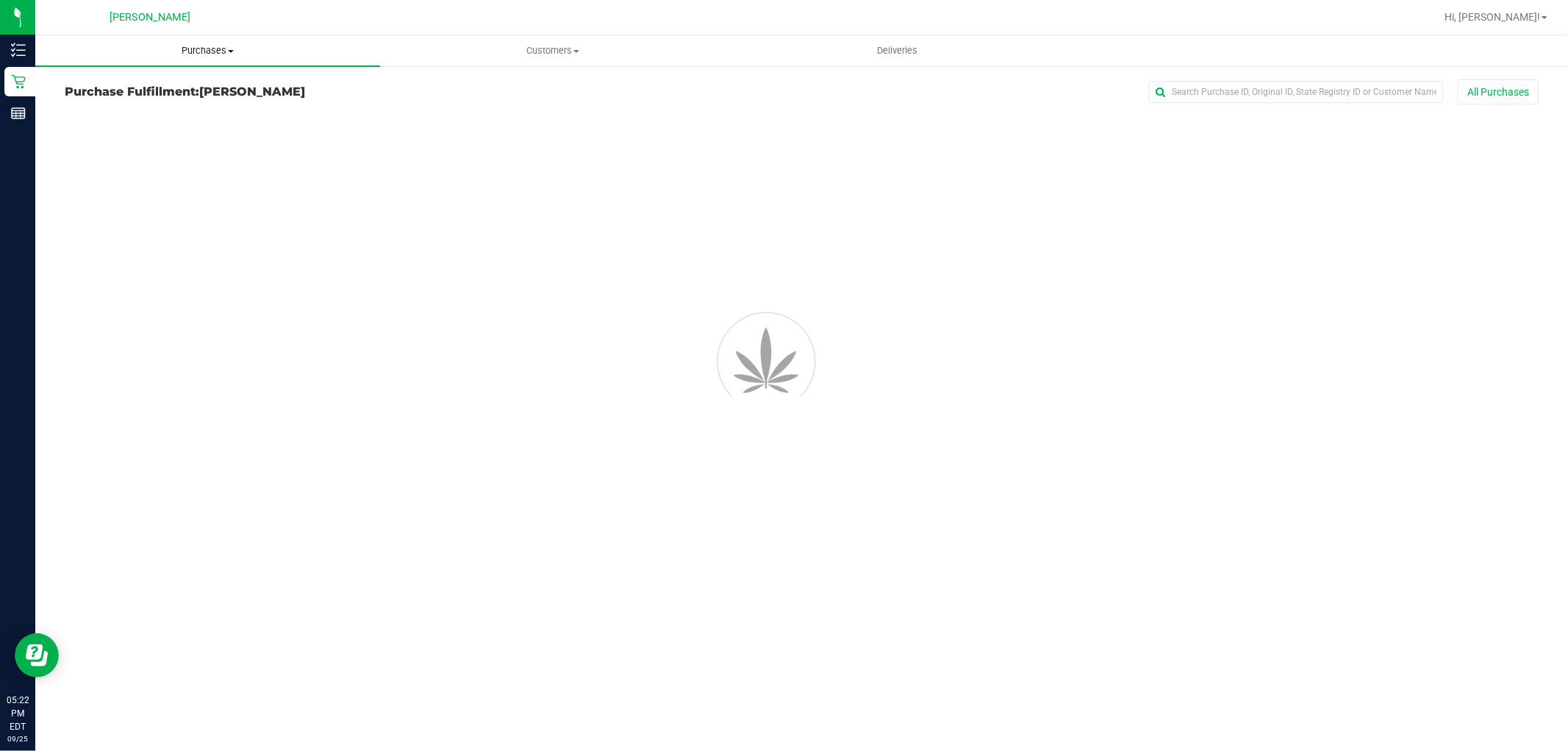
click at [210, 49] on span "Purchases" at bounding box center [208, 51] width 345 height 14
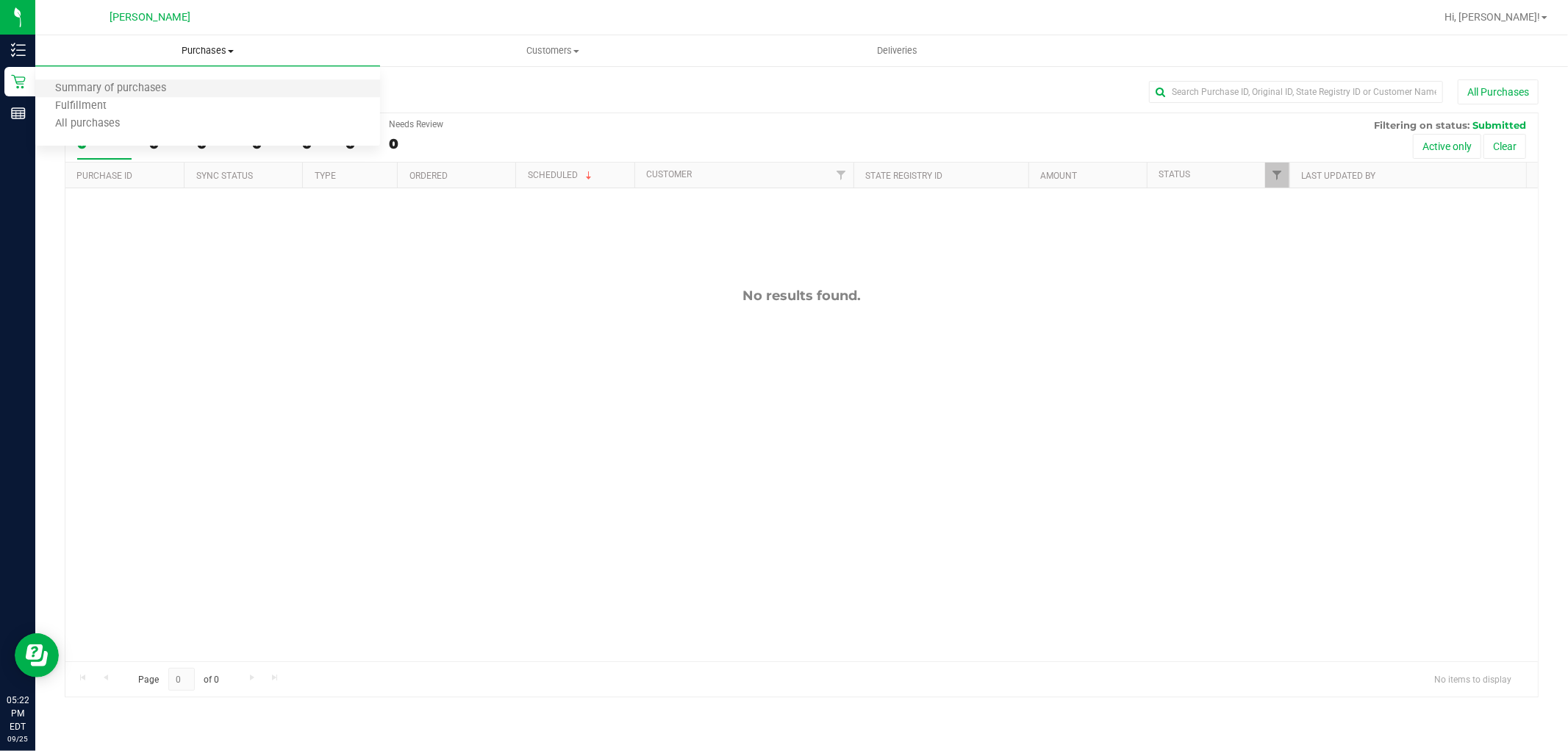
click at [202, 92] on li "Summary of purchases" at bounding box center [208, 89] width 345 height 18
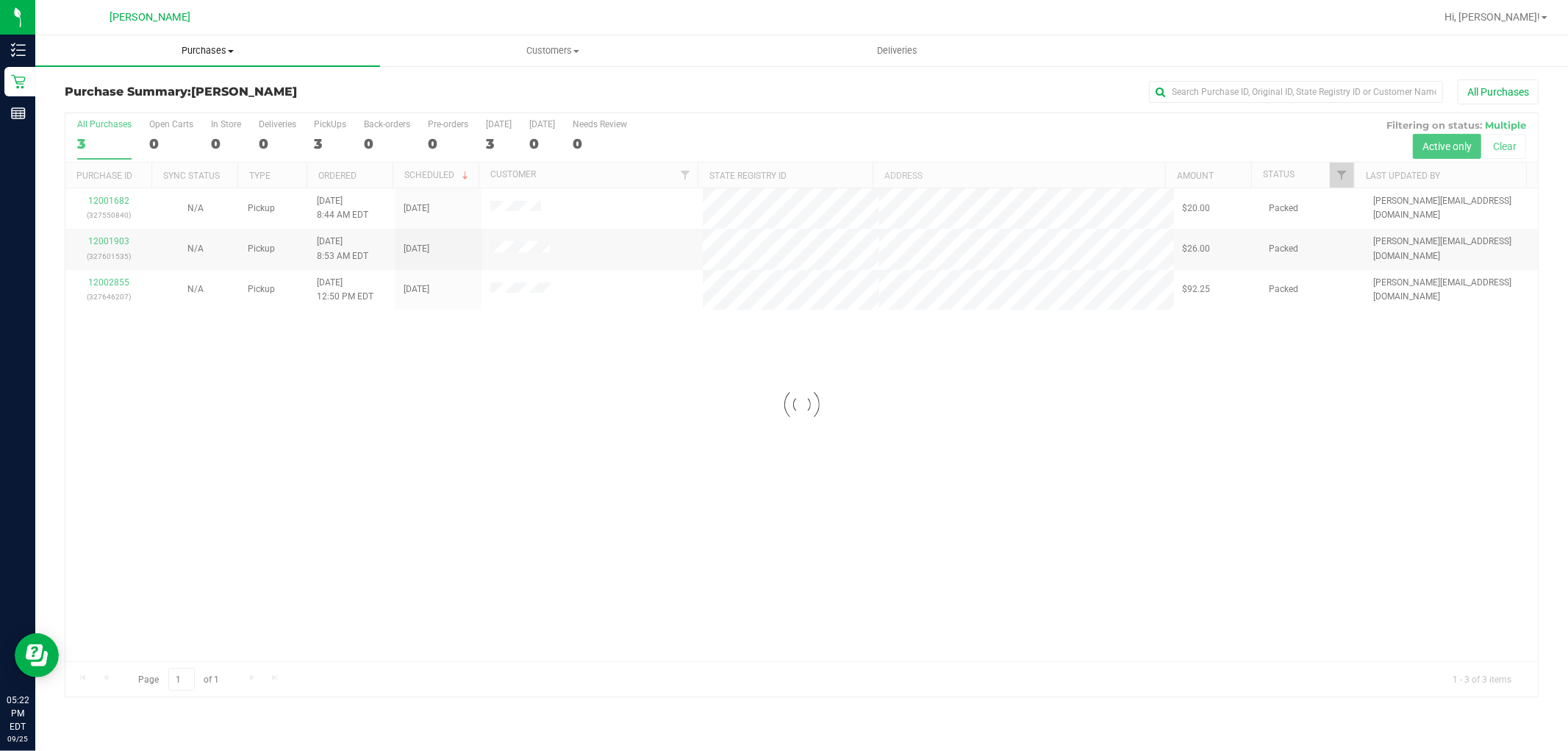
click at [216, 55] on span "Purchases" at bounding box center [208, 51] width 345 height 14
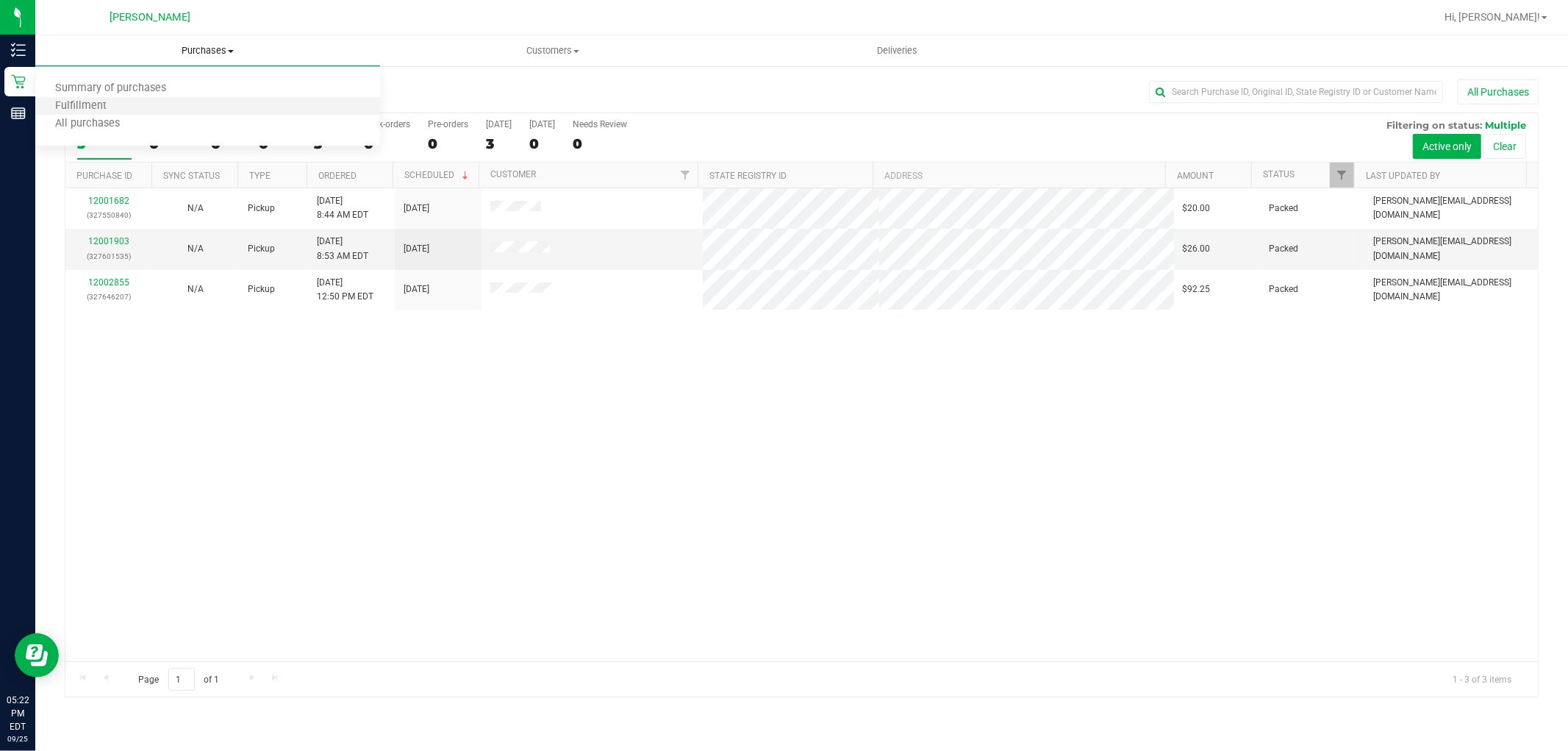
click at [210, 99] on li "Fulfillment" at bounding box center [208, 107] width 345 height 18
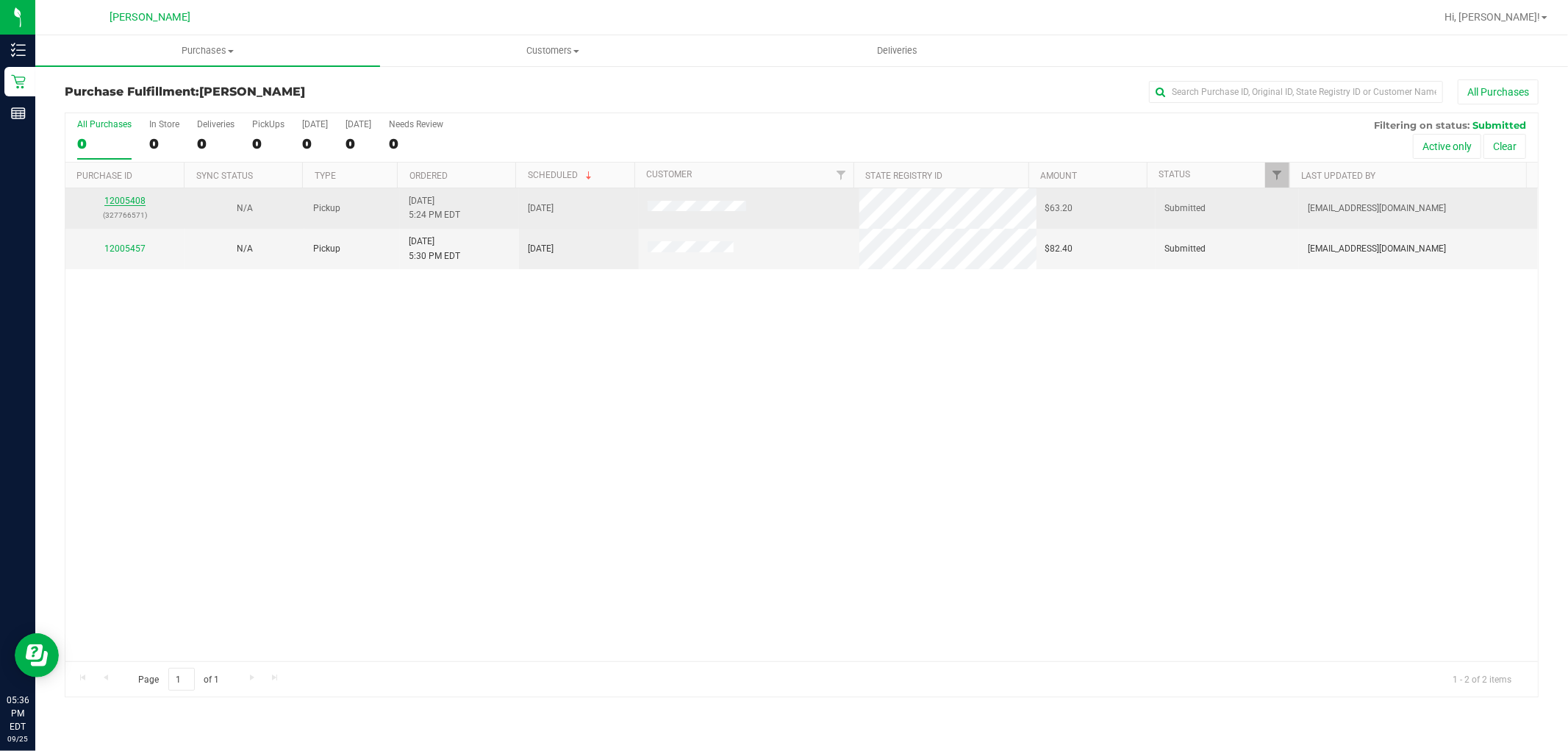
click at [128, 201] on link "12005408" at bounding box center [126, 200] width 42 height 10
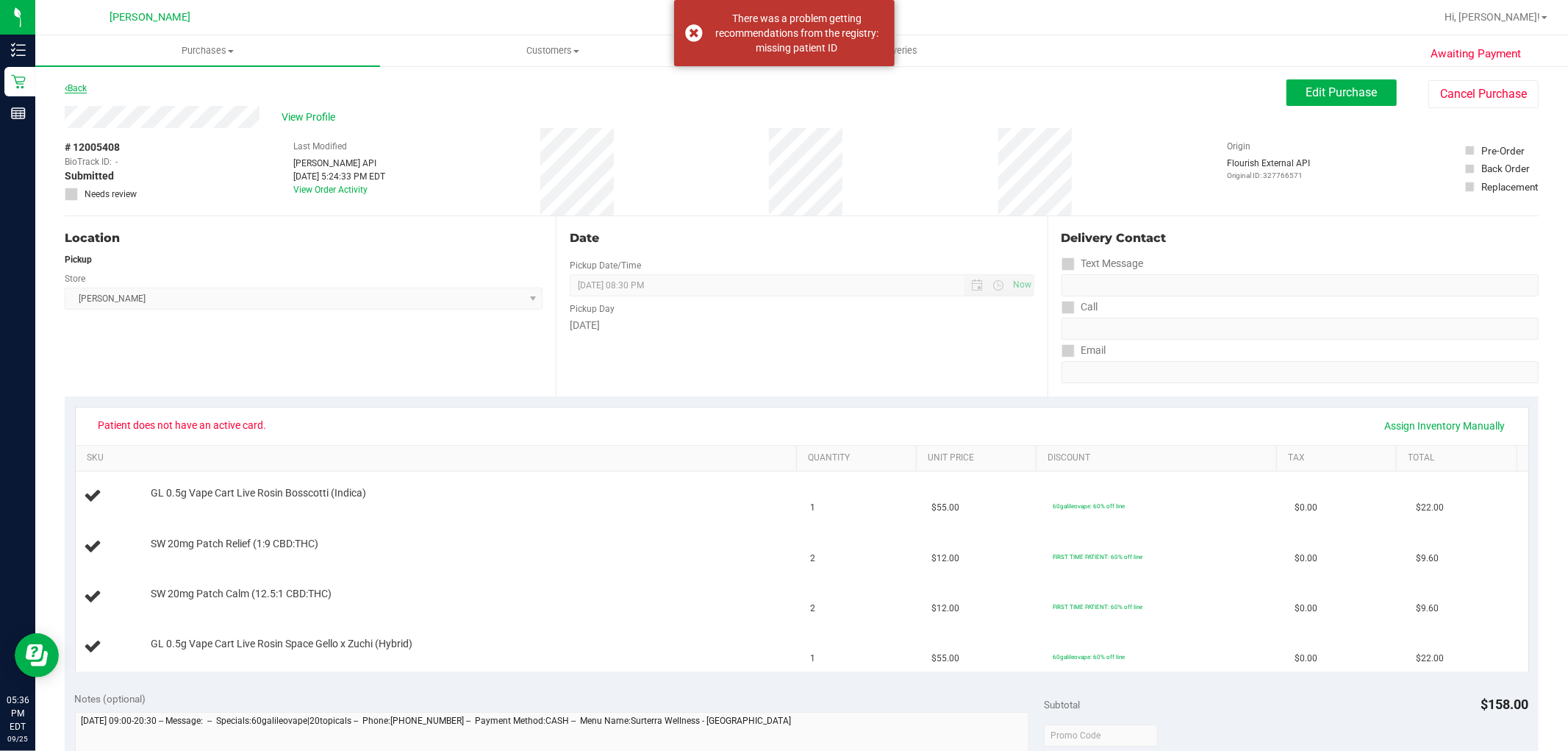
click at [75, 85] on link "Back" at bounding box center [76, 88] width 22 height 10
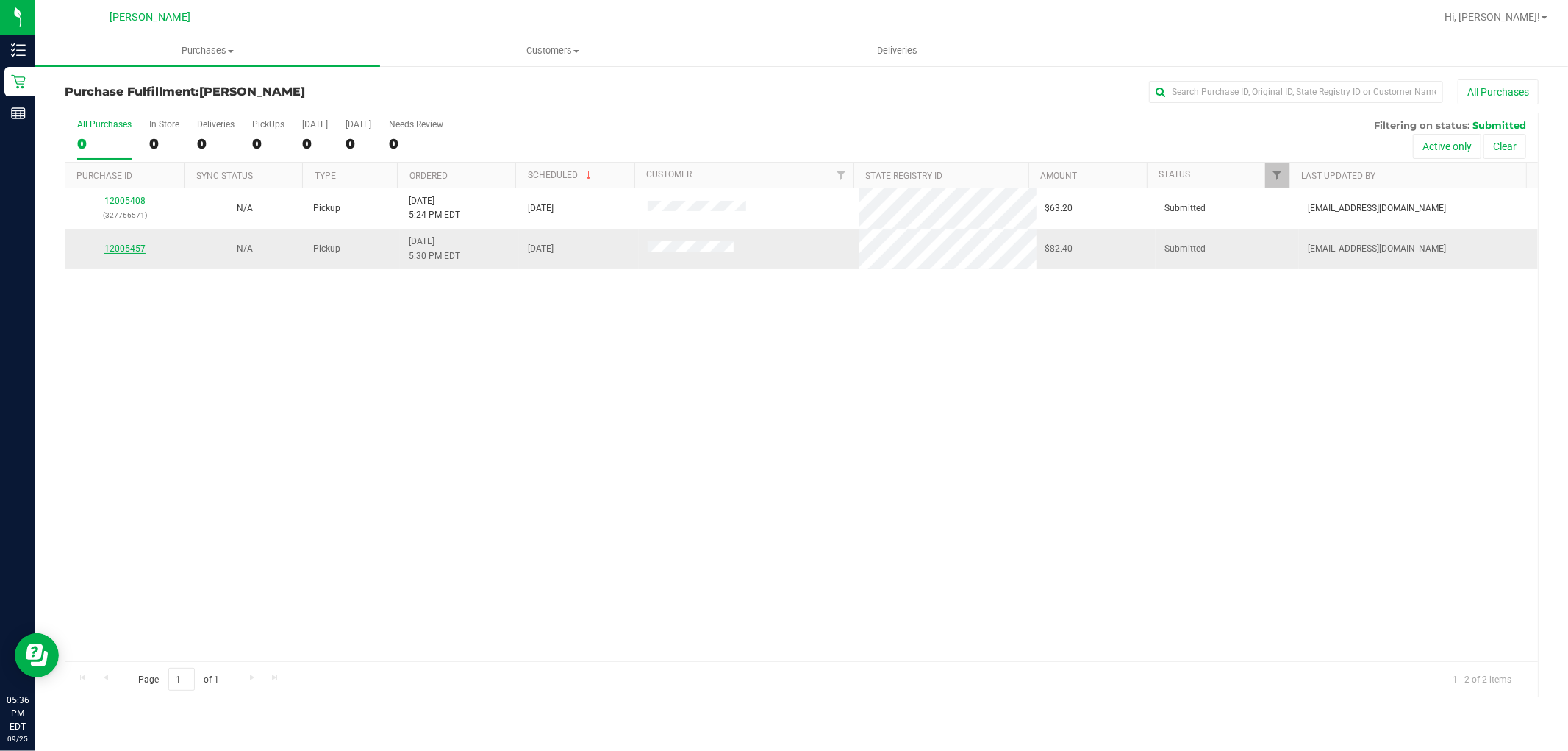
click at [123, 249] on link "12005457" at bounding box center [126, 248] width 42 height 10
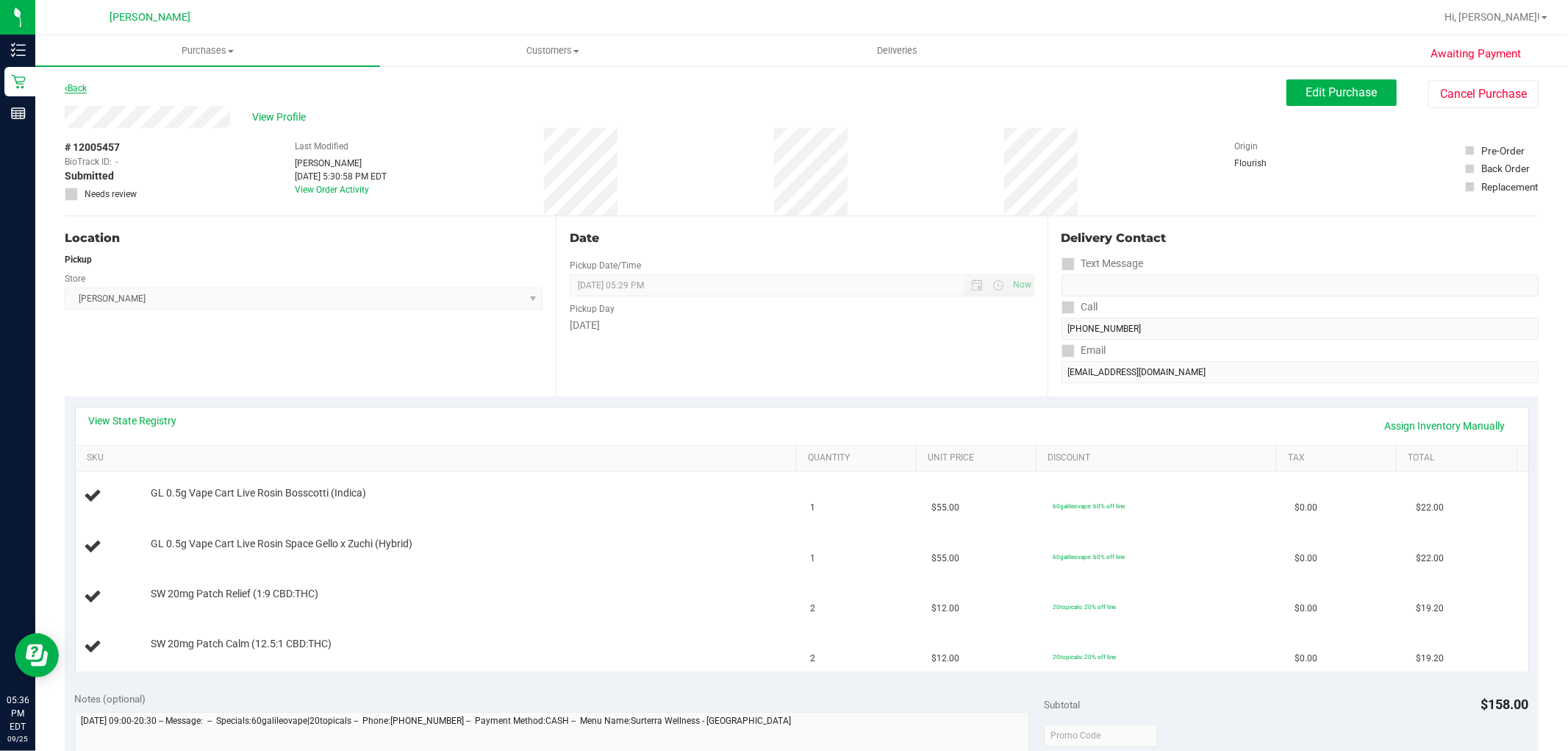
click at [81, 90] on link "Back" at bounding box center [76, 88] width 22 height 10
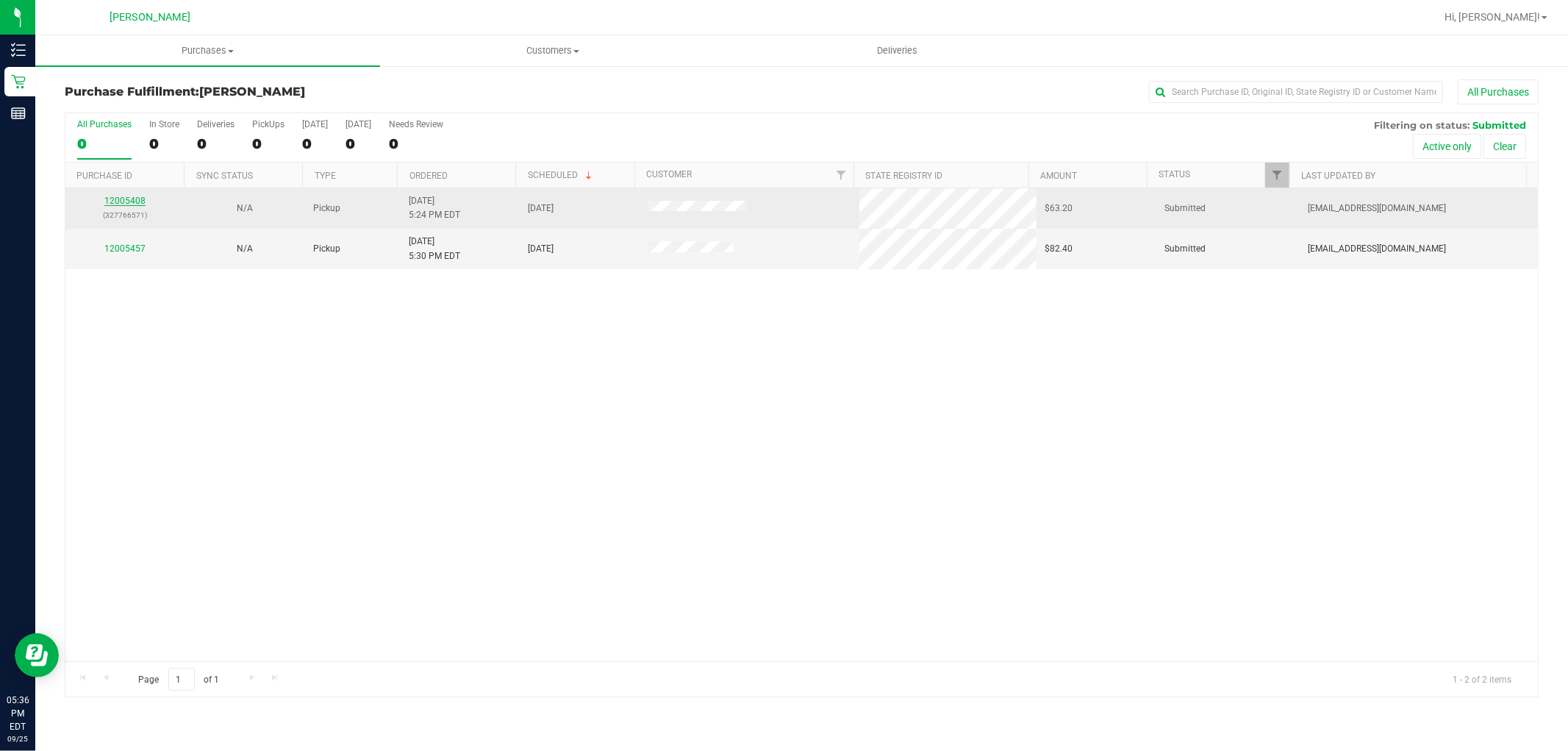
click at [131, 196] on link "12005408" at bounding box center [126, 200] width 42 height 10
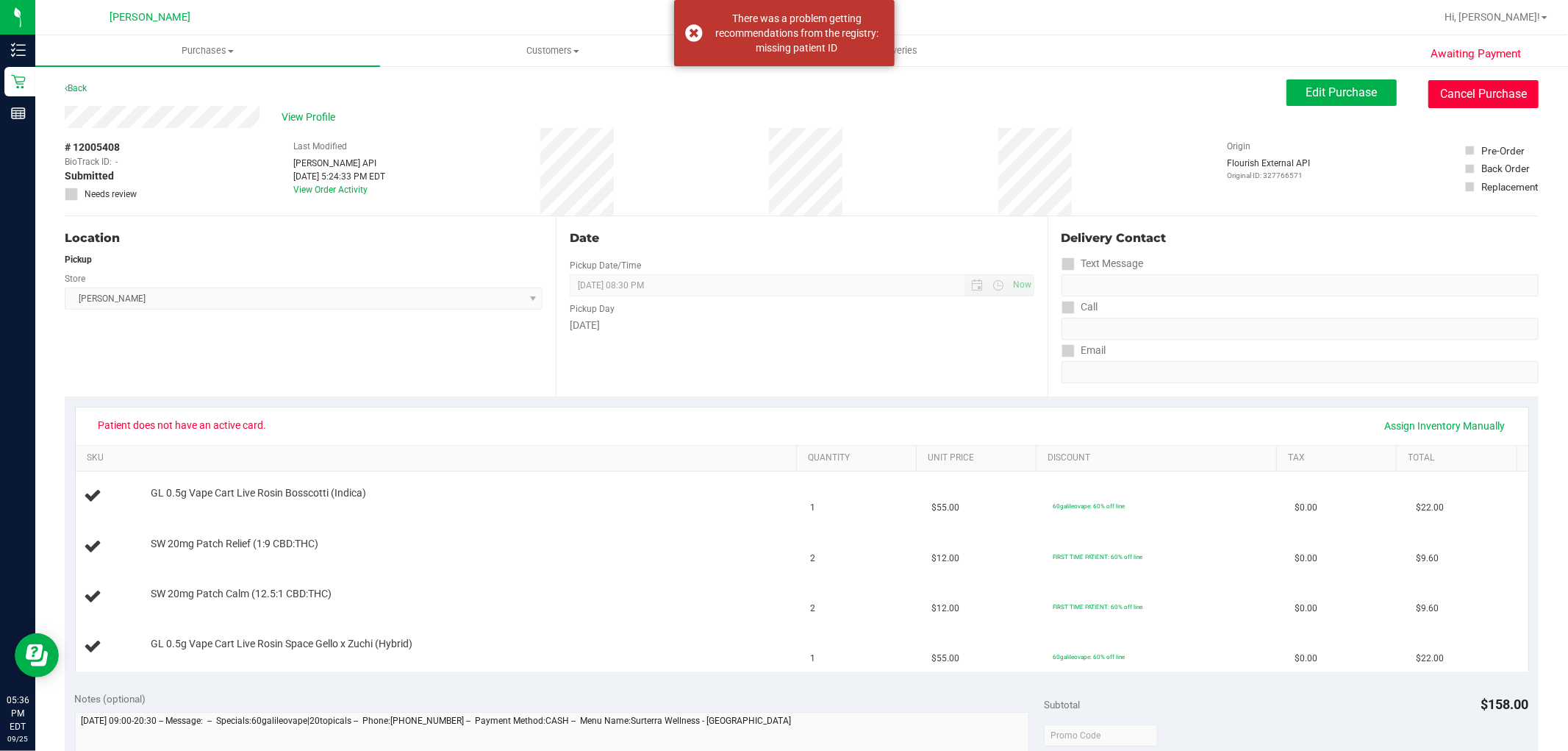
click at [1441, 94] on button "Cancel Purchase" at bounding box center [1483, 94] width 110 height 28
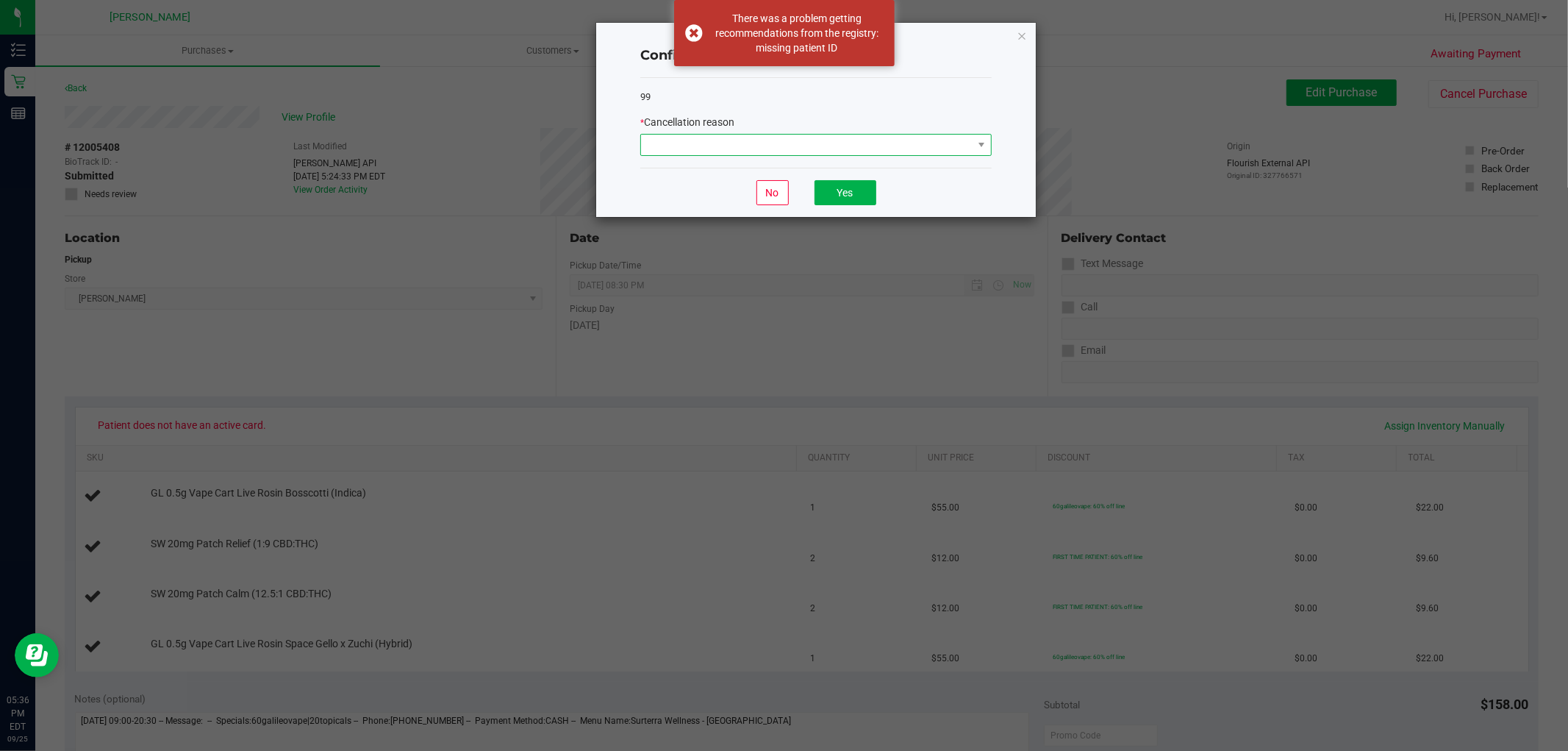
click at [732, 150] on span at bounding box center [807, 145] width 331 height 21
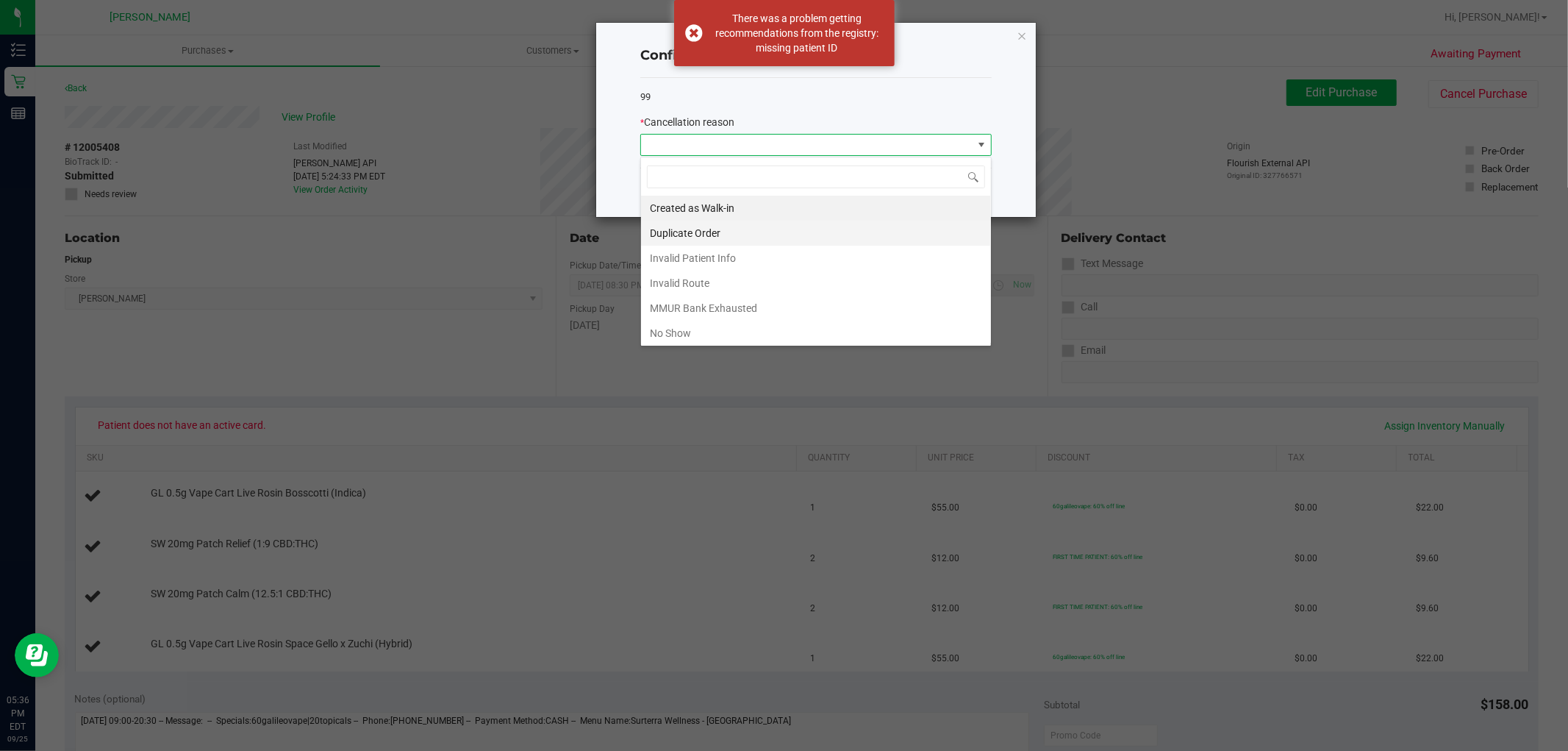
click at [675, 230] on li "Duplicate Order" at bounding box center [816, 233] width 350 height 25
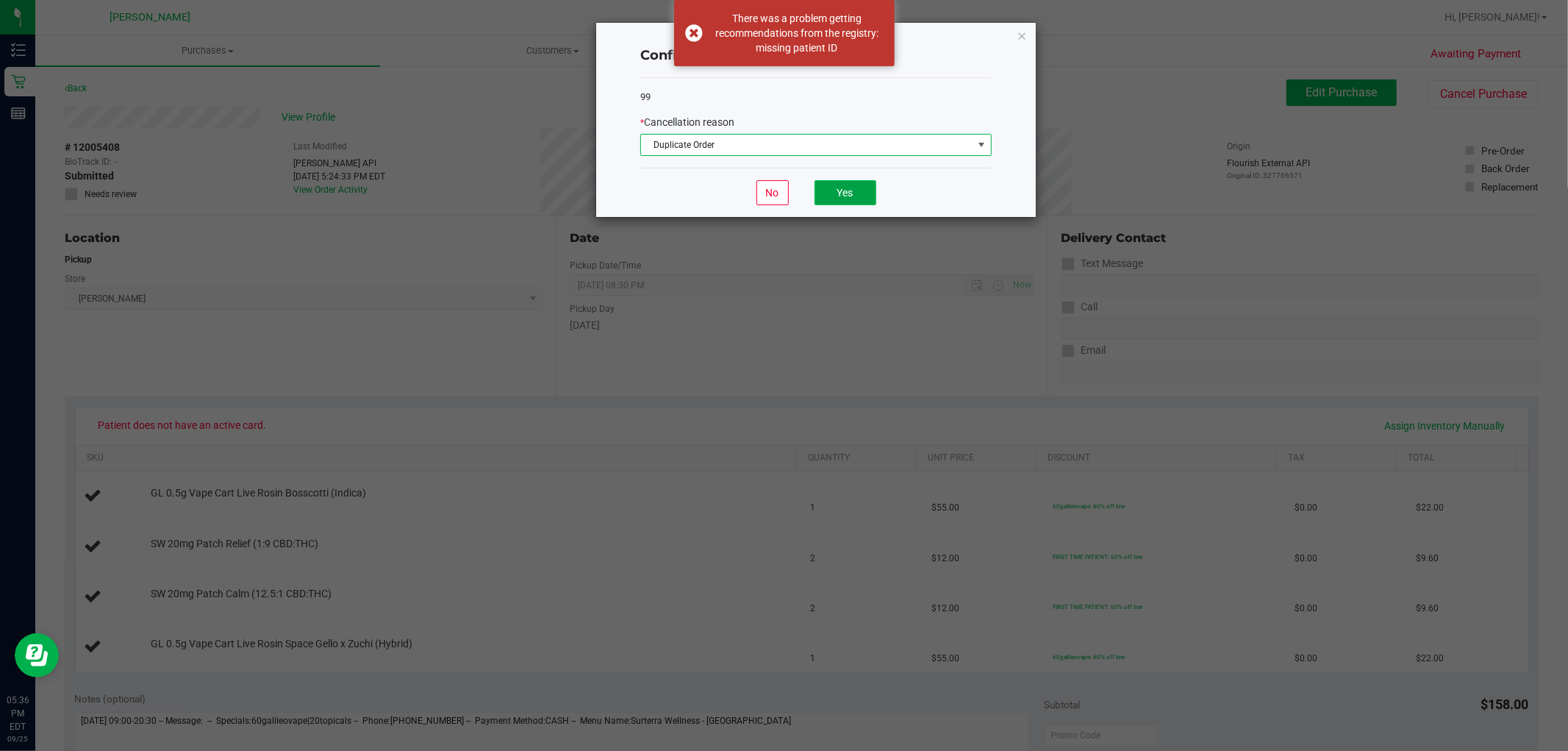
click at [838, 181] on button "Yes" at bounding box center [845, 192] width 61 height 25
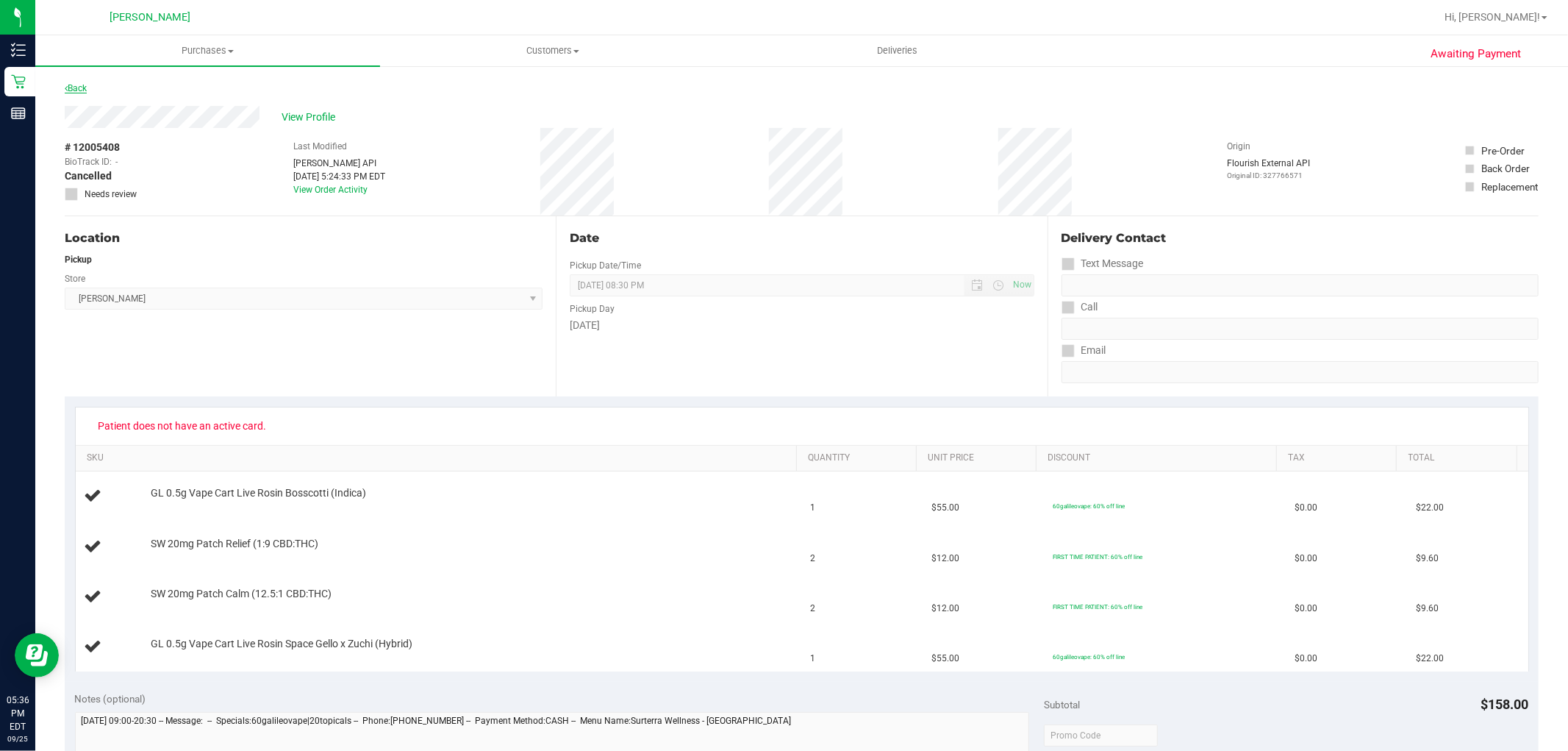
click at [81, 85] on link "Back" at bounding box center [76, 88] width 22 height 10
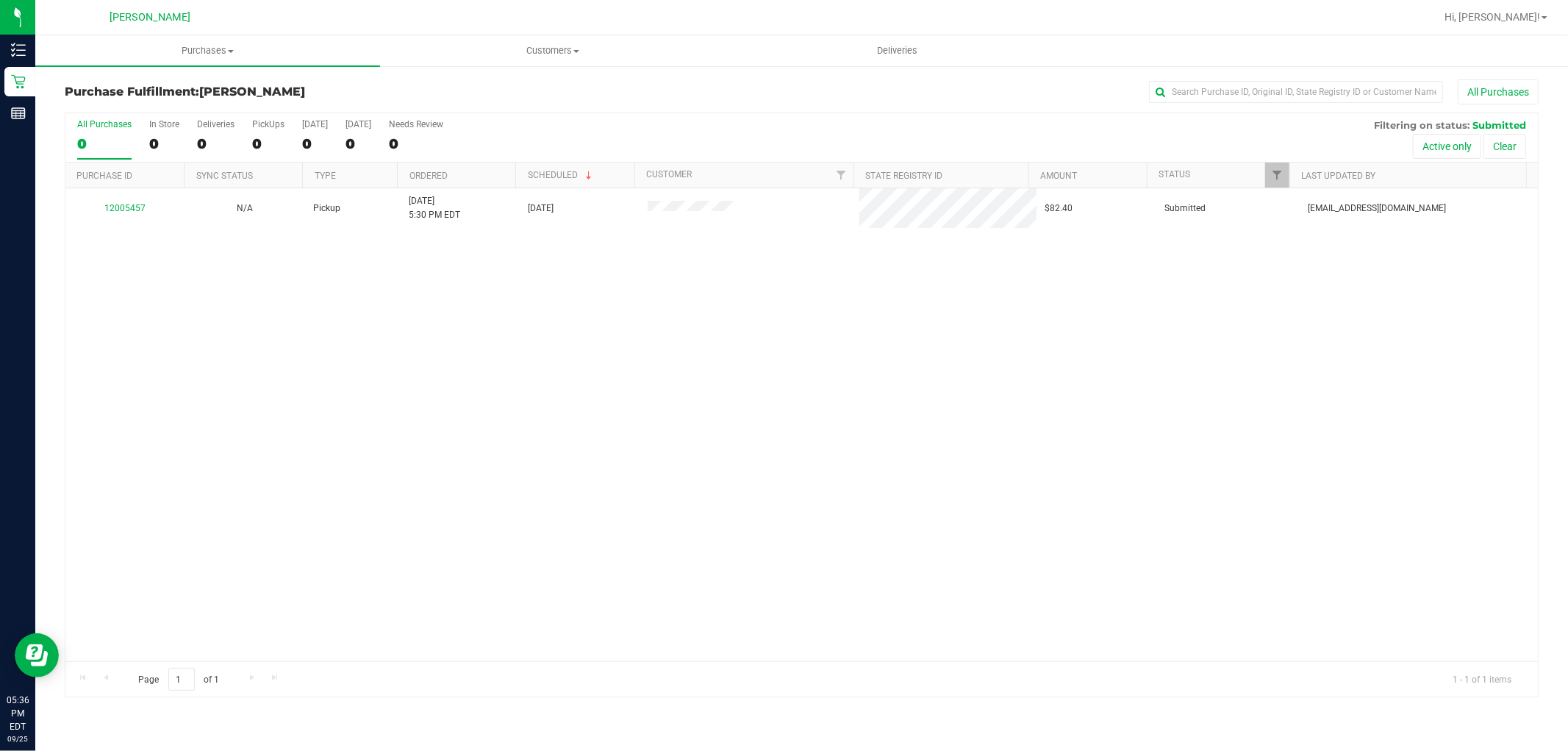
click at [450, 385] on div "12005457 N/A Pickup 9/25/2025 5:30 PM EDT 9/25/2025 $82.40 Submitted cborland@l…" at bounding box center [801, 424] width 1472 height 473
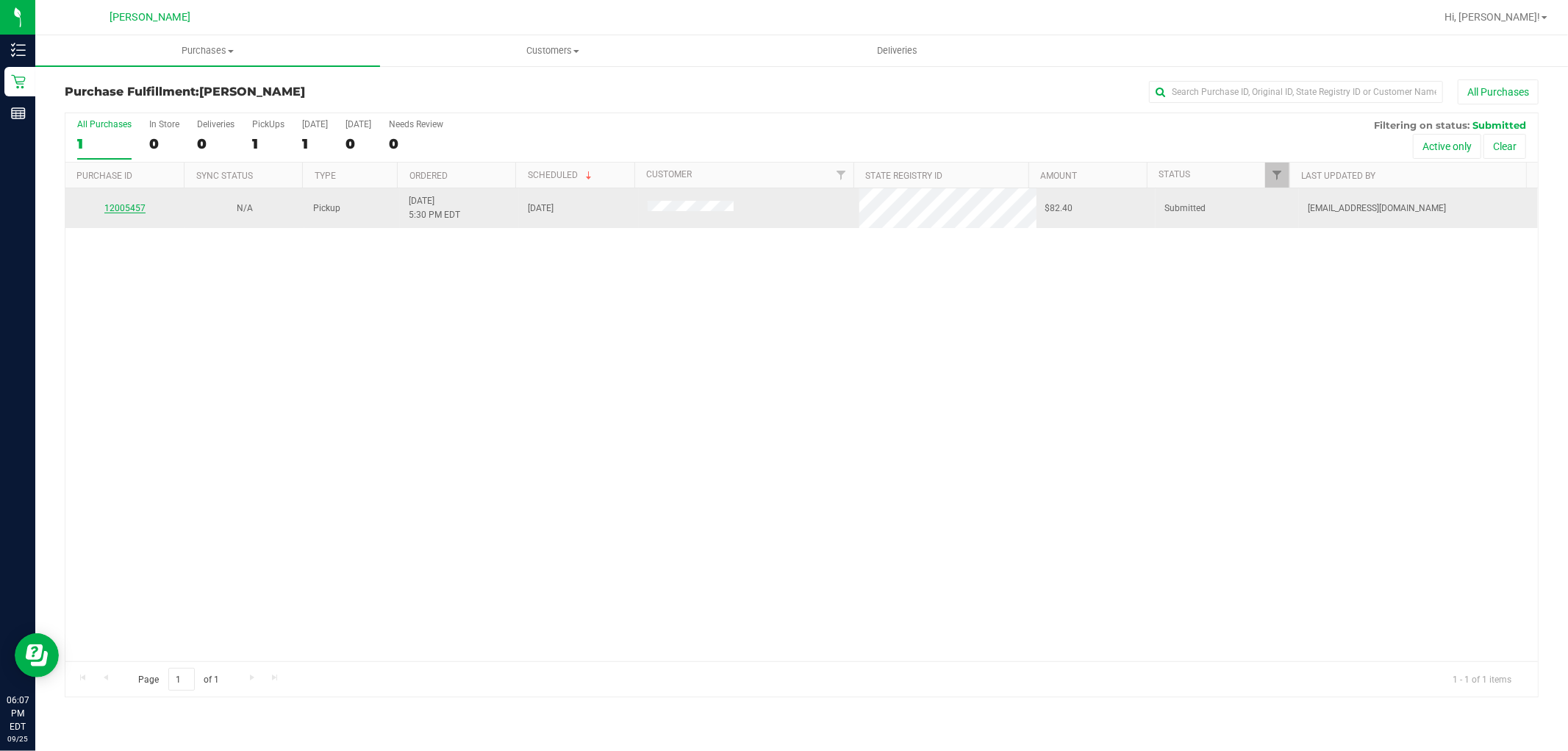
click at [135, 208] on link "12005457" at bounding box center [126, 208] width 42 height 10
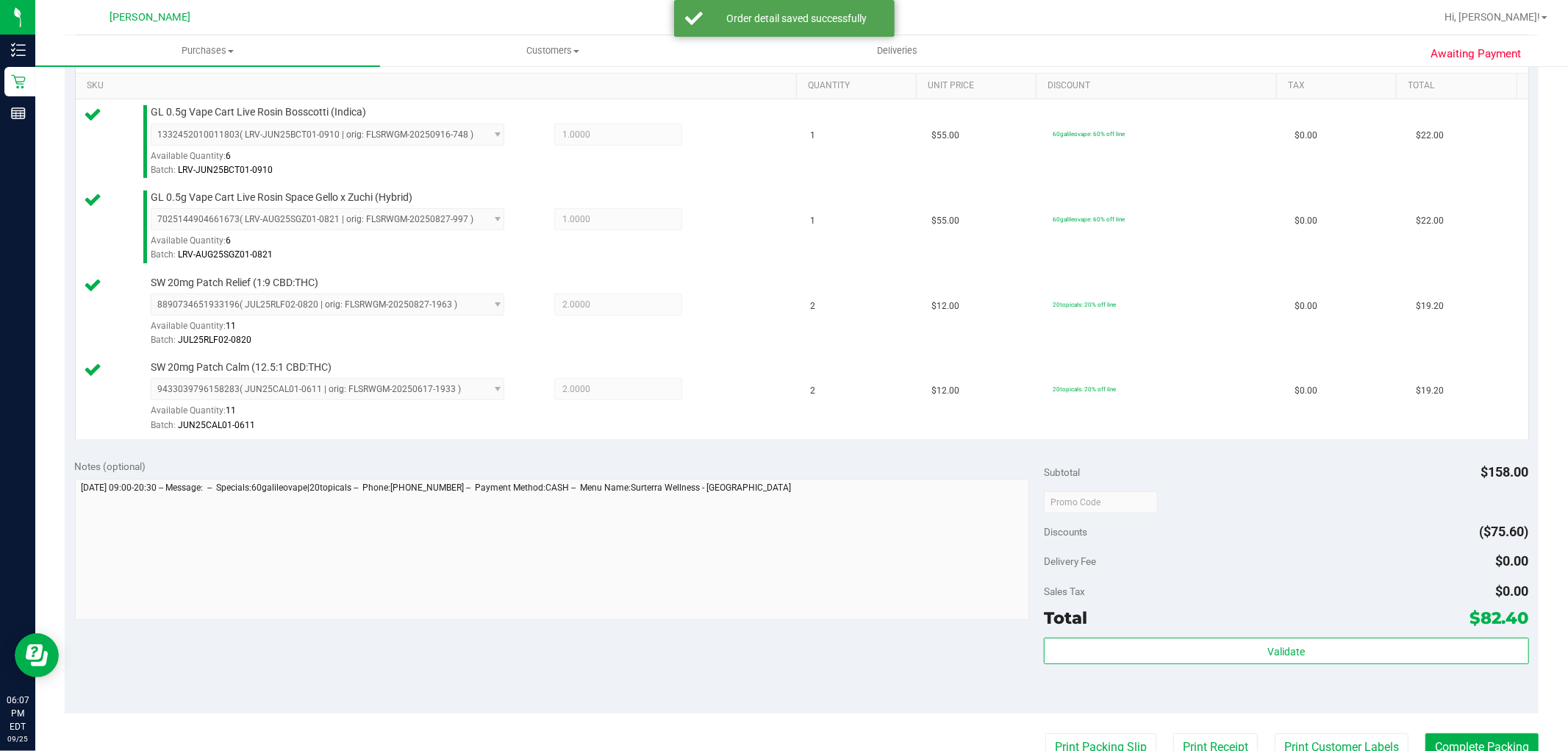
scroll to position [490, 0]
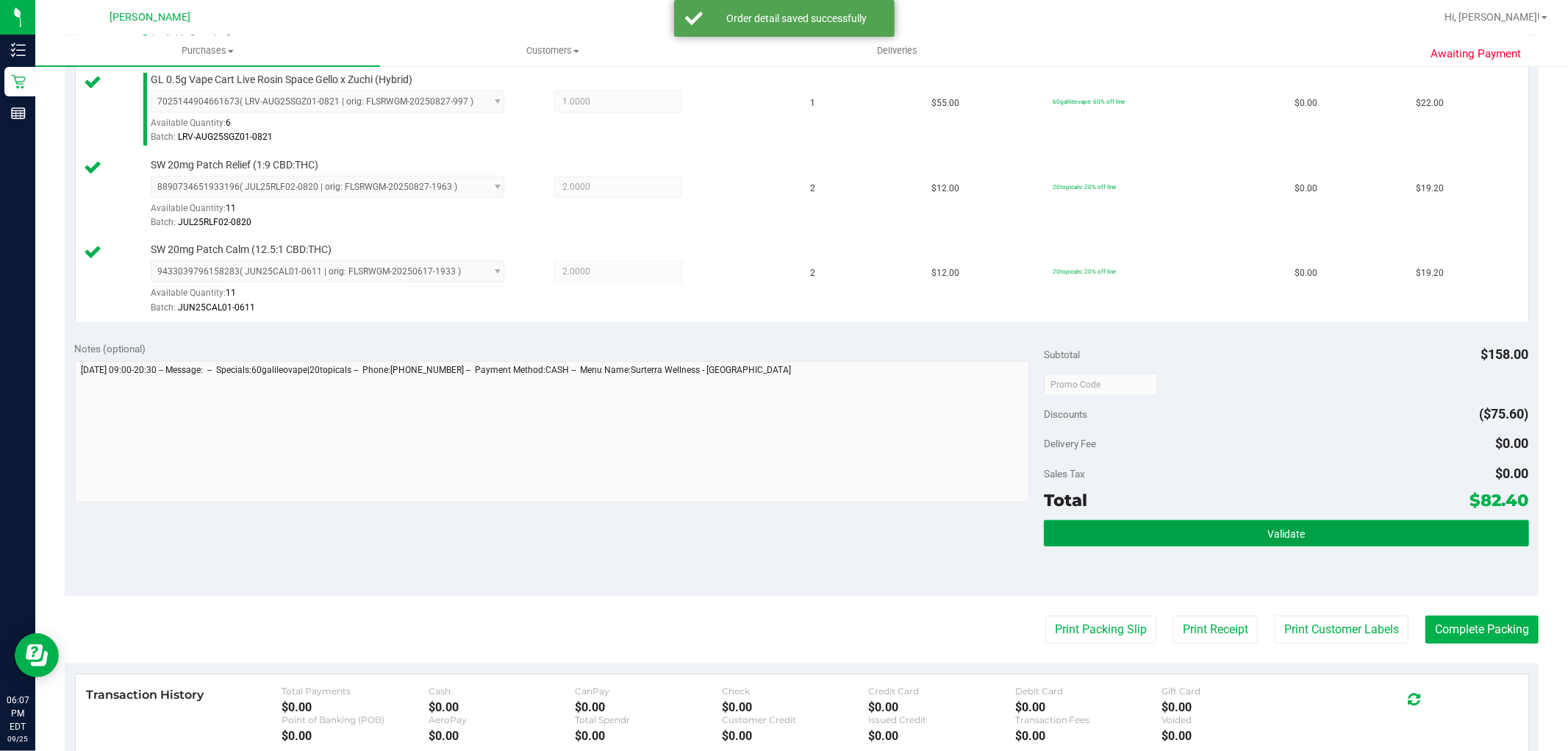
click at [1166, 525] on button "Validate" at bounding box center [1286, 532] width 484 height 26
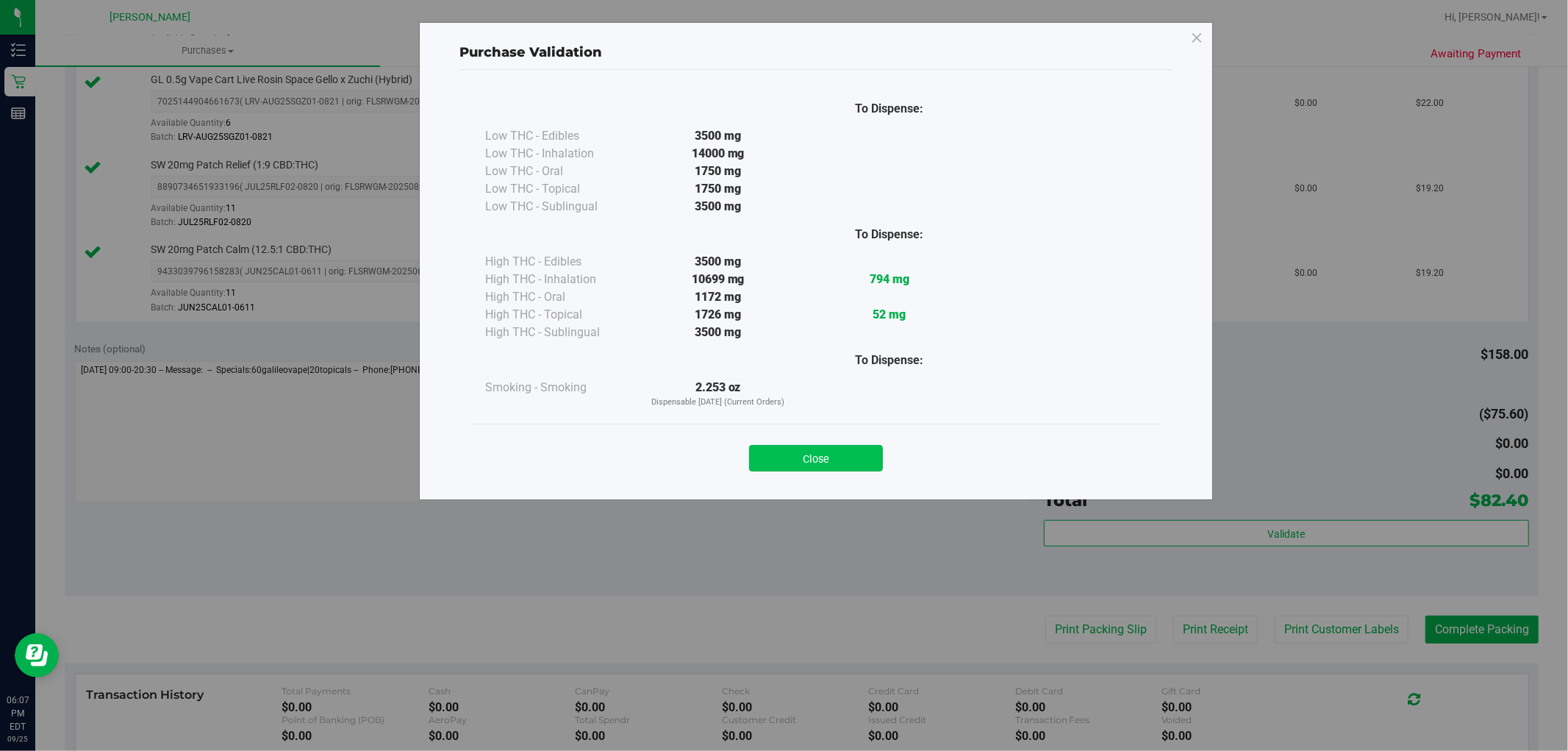
click at [829, 445] on button "Close" at bounding box center [816, 457] width 134 height 26
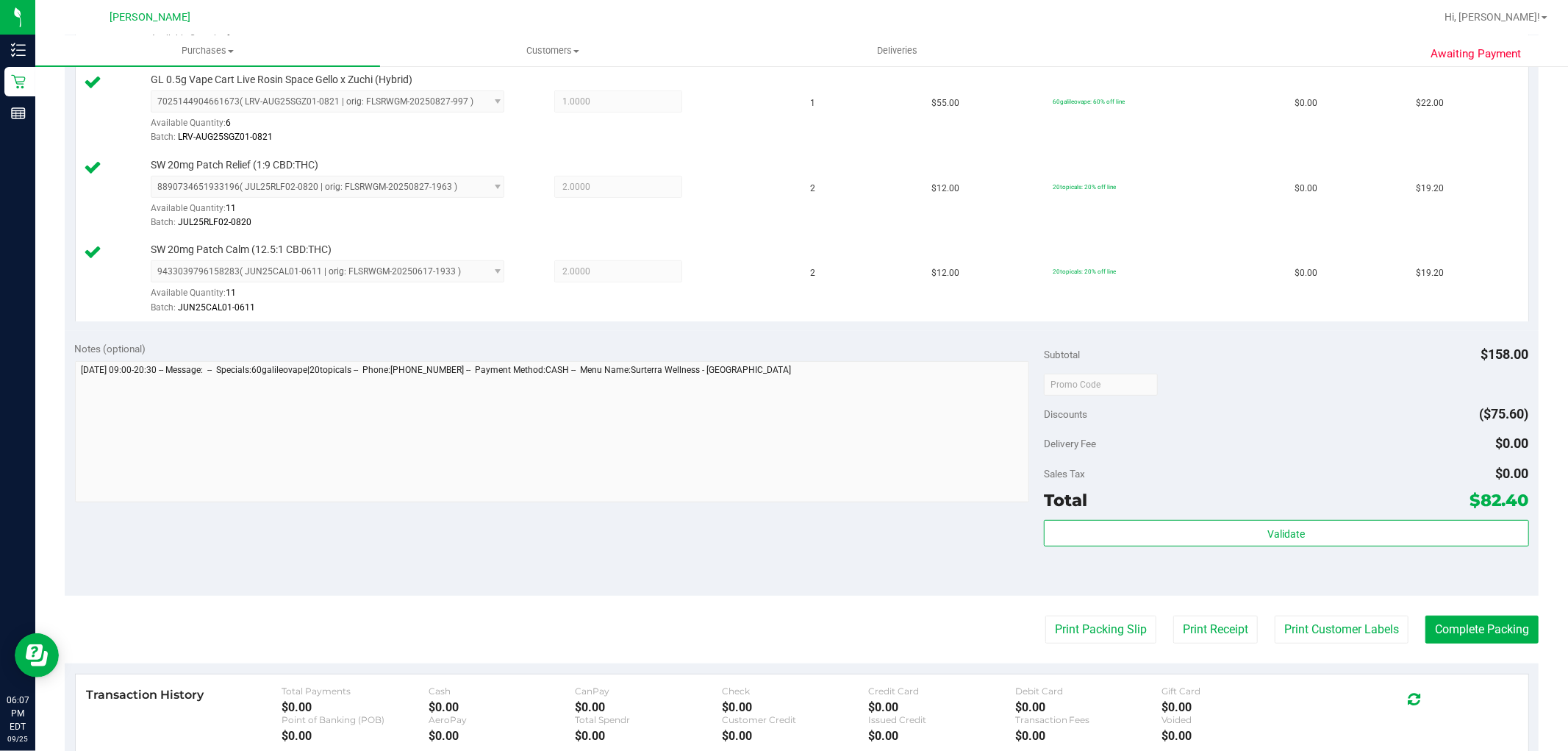
click at [1330, 609] on purchase-details "Back Edit Purchase Cancel Purchase View Profile # 12005457 BioTrack ID: - Submi…" at bounding box center [802, 264] width 1474 height 1349
click at [1310, 609] on purchase-details "Back Edit Purchase Cancel Purchase View Profile # 12005457 BioTrack ID: - Submi…" at bounding box center [802, 264] width 1474 height 1349
click at [1307, 634] on button "Print Customer Labels" at bounding box center [1341, 629] width 134 height 28
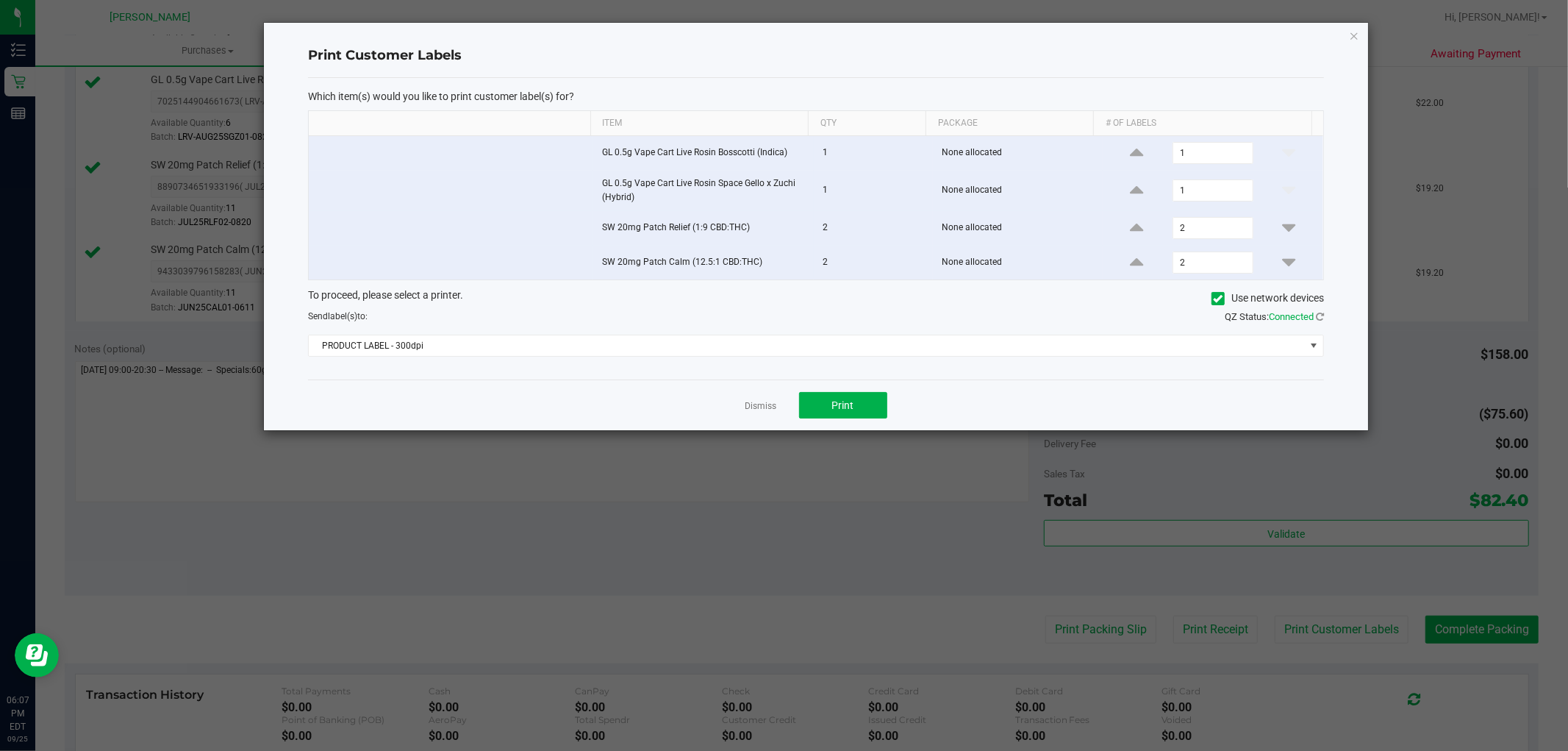
click at [890, 428] on div "Dismiss Print" at bounding box center [816, 405] width 1016 height 51
click at [460, 351] on span "PRODUCT LABEL - 300dpi" at bounding box center [807, 345] width 996 height 21
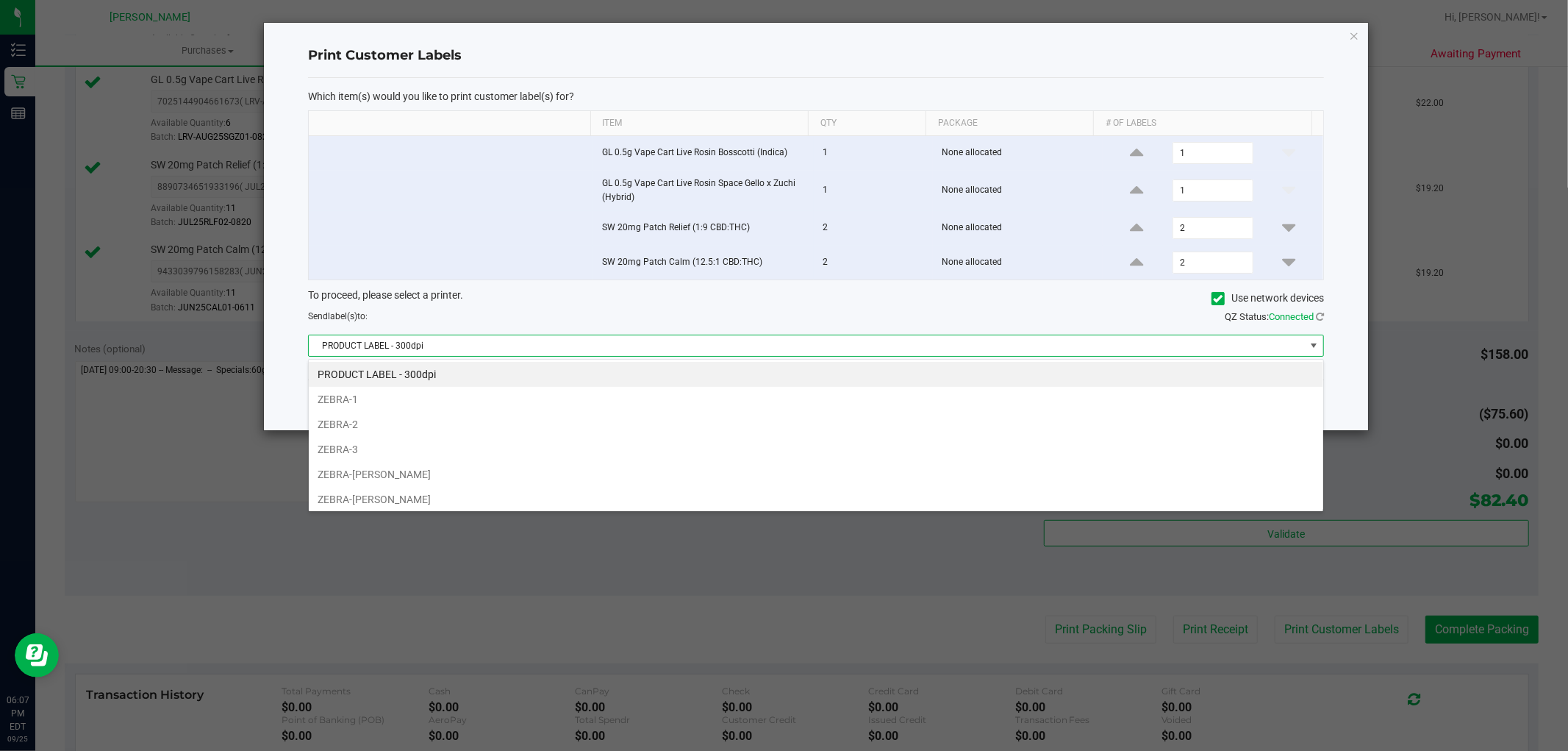
scroll to position [79, 0]
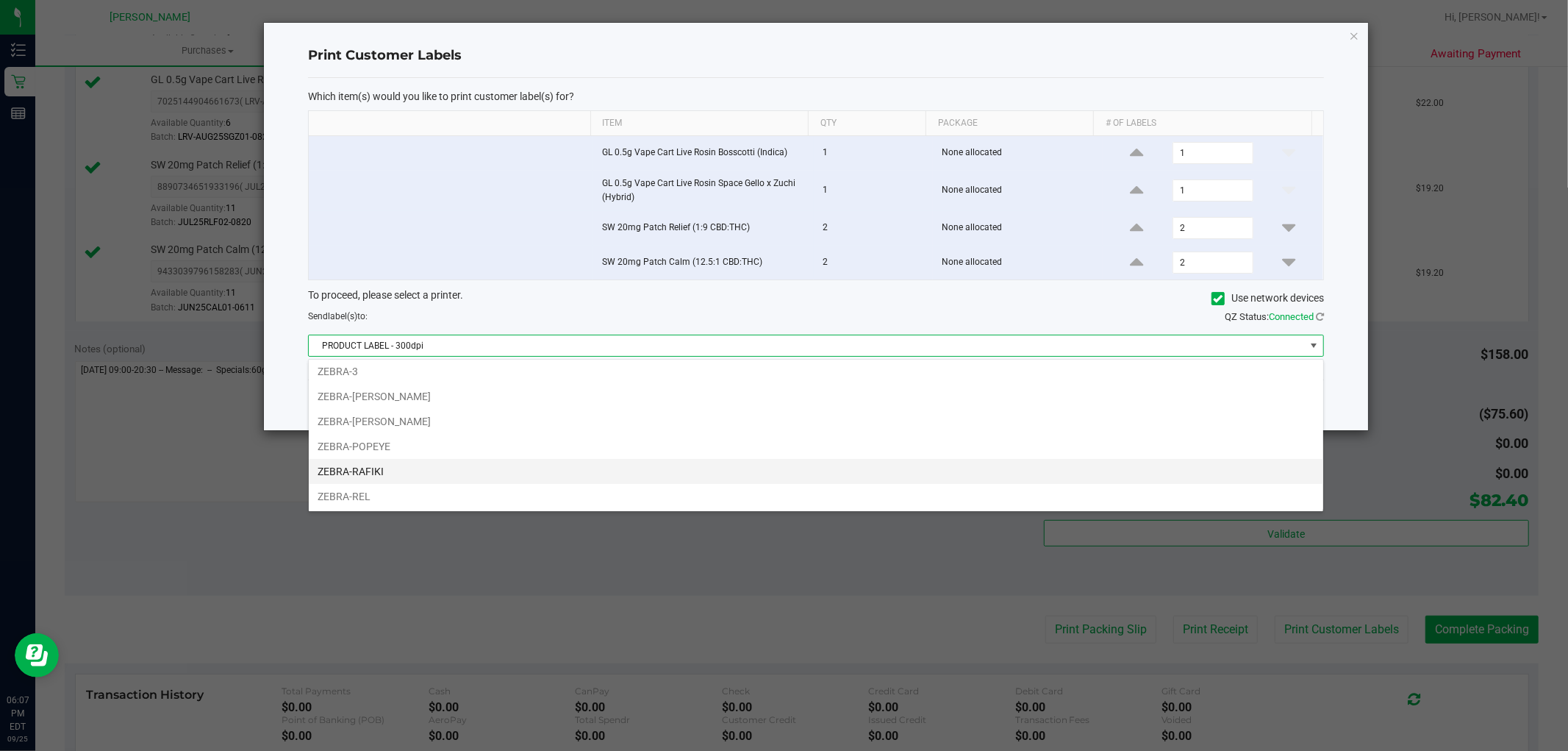
click at [397, 467] on li "ZEBRA-RAFIKI" at bounding box center [816, 472] width 1014 height 25
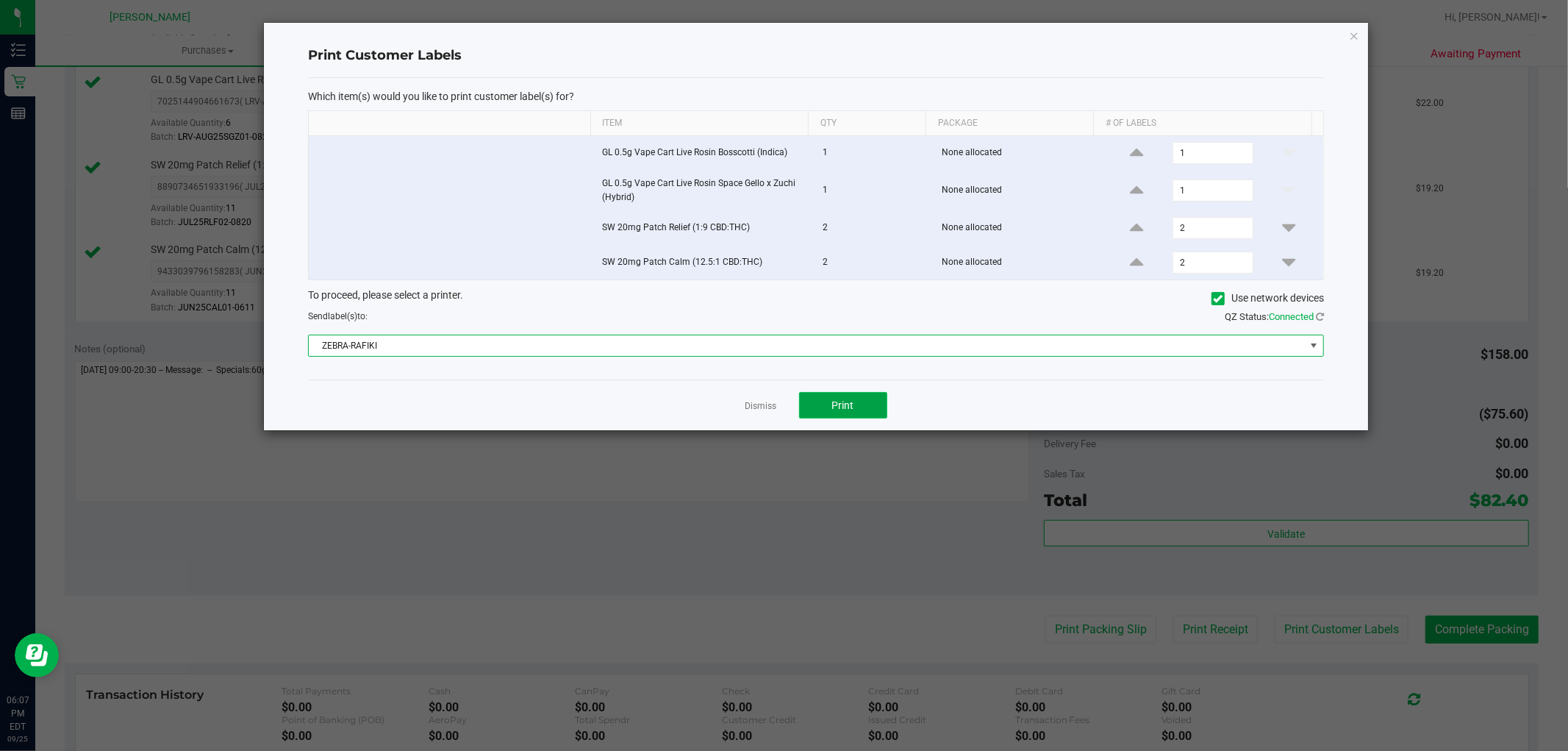
click at [854, 408] on span "Print" at bounding box center [843, 405] width 22 height 12
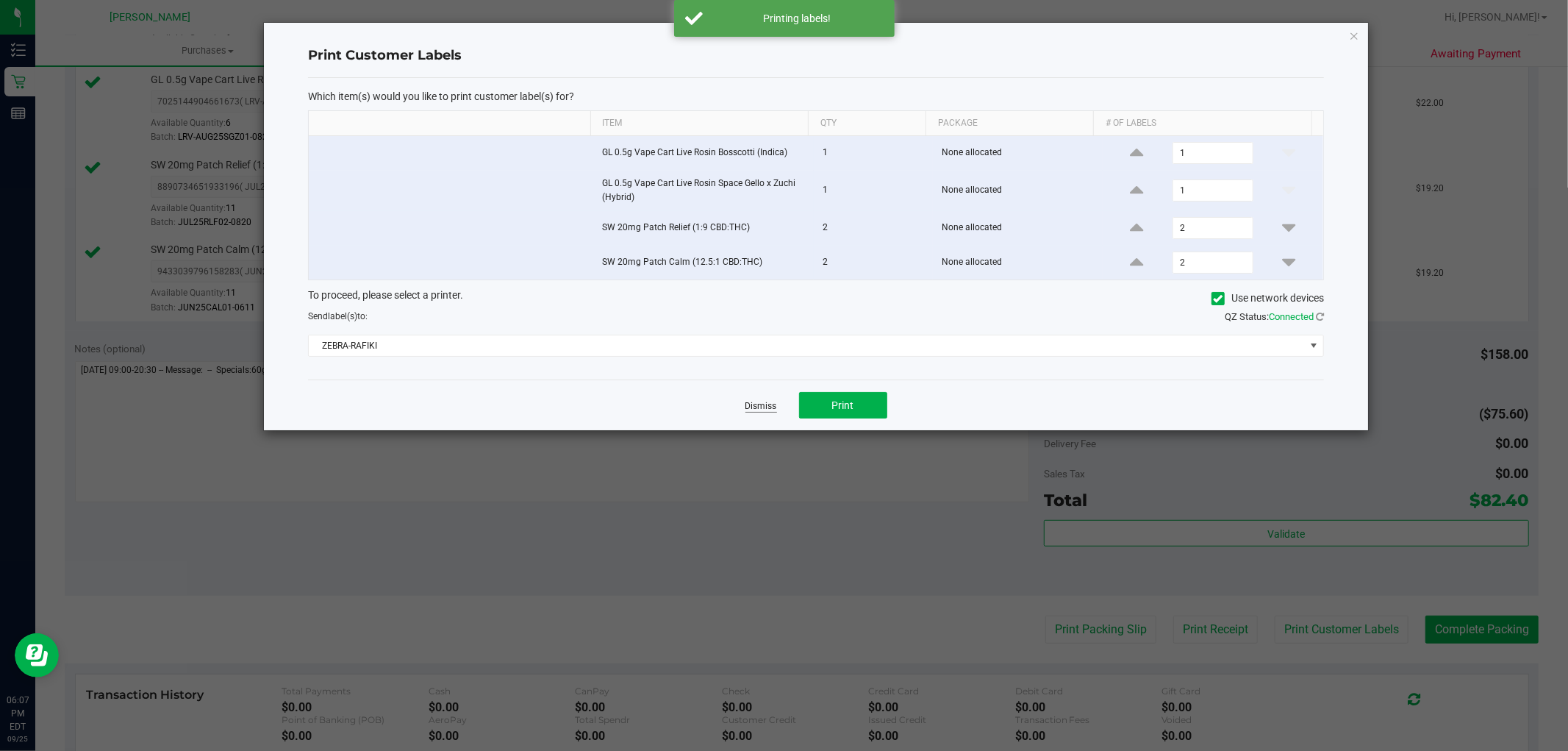
click at [769, 413] on link "Dismiss" at bounding box center [761, 407] width 32 height 13
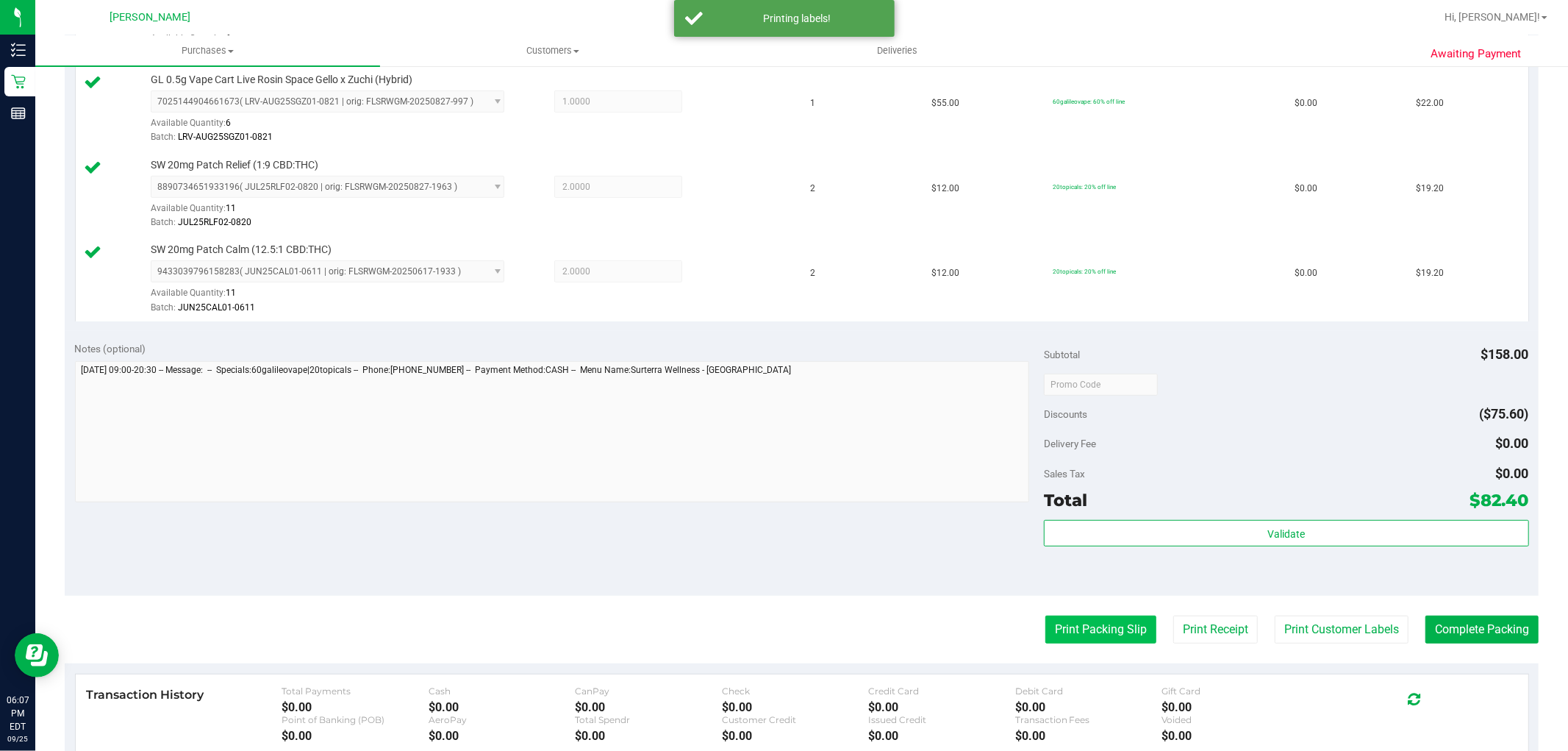
click at [1053, 624] on button "Print Packing Slip" at bounding box center [1100, 629] width 111 height 28
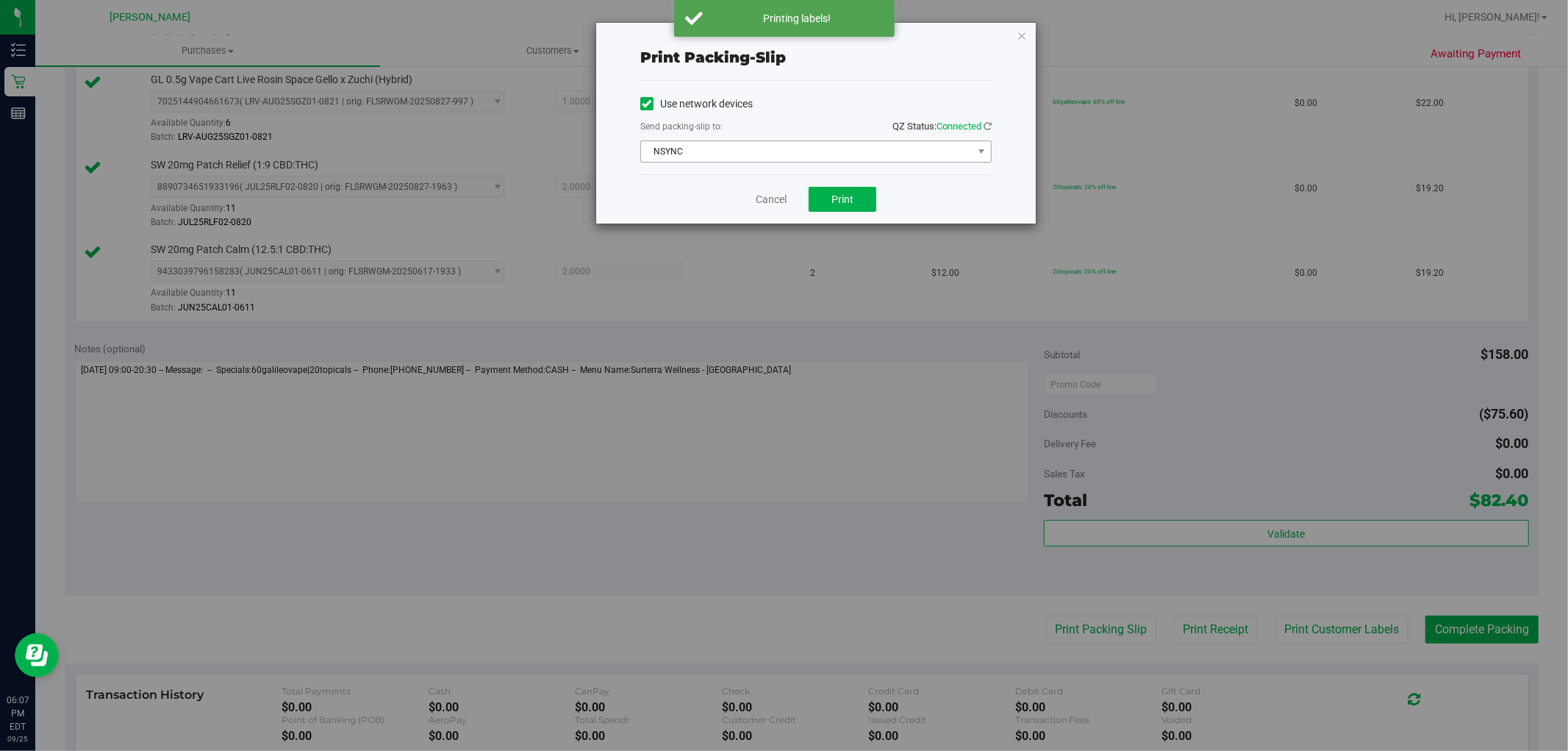
click at [723, 163] on span "NSYNC" at bounding box center [816, 151] width 351 height 22
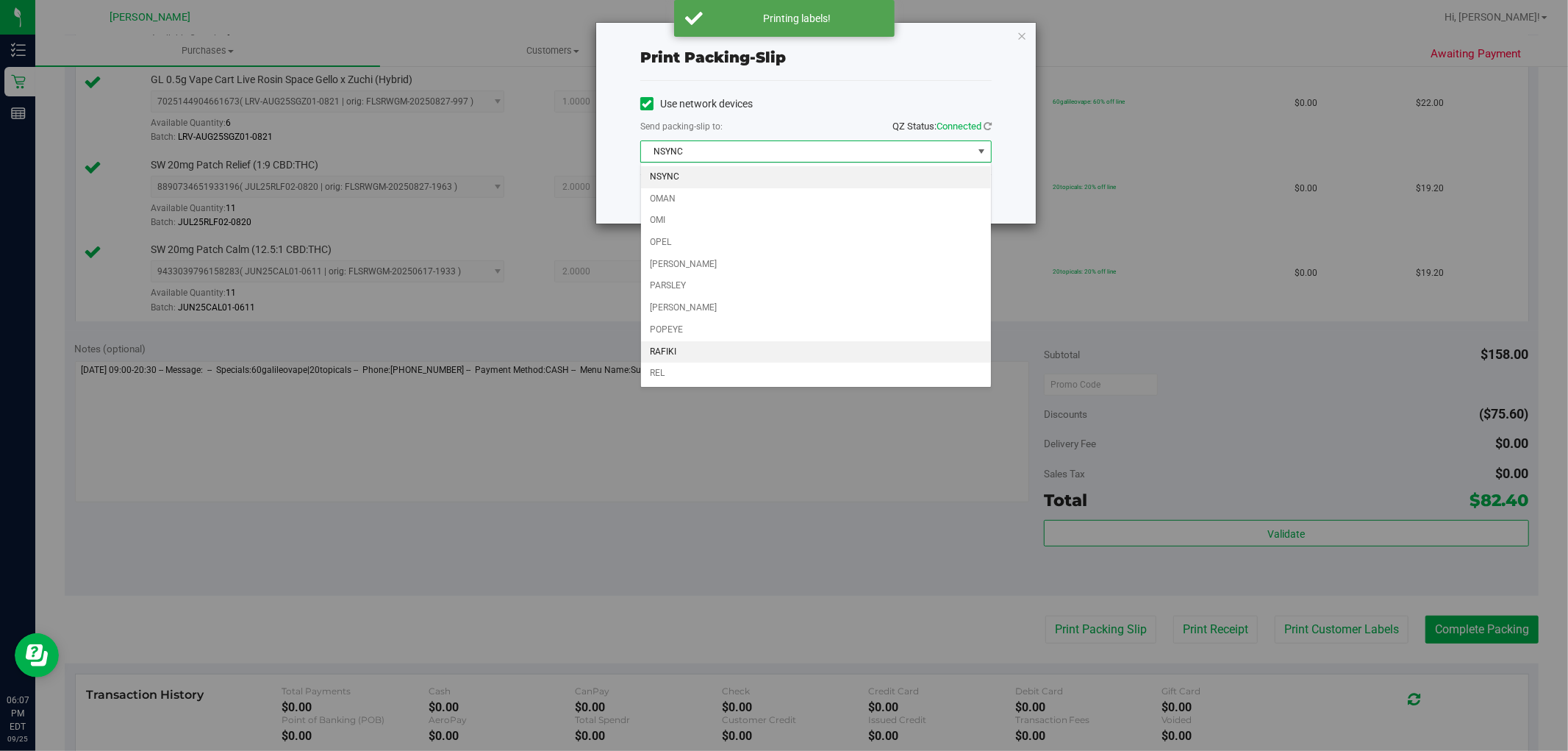
click at [687, 350] on li "RAFIKI" at bounding box center [816, 352] width 350 height 22
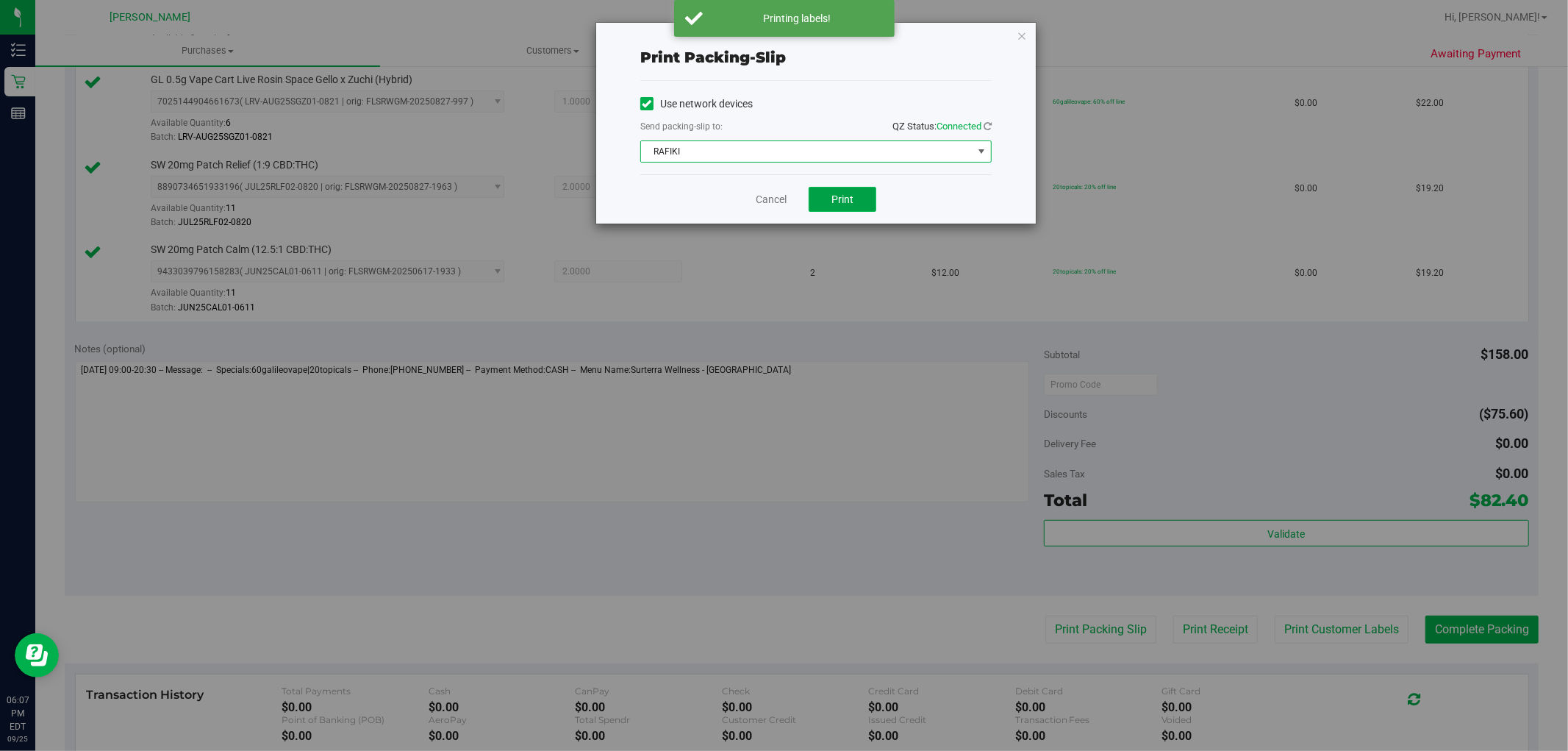
click at [822, 195] on button "Print" at bounding box center [842, 200] width 68 height 25
click at [779, 195] on link "Cancel" at bounding box center [771, 199] width 31 height 15
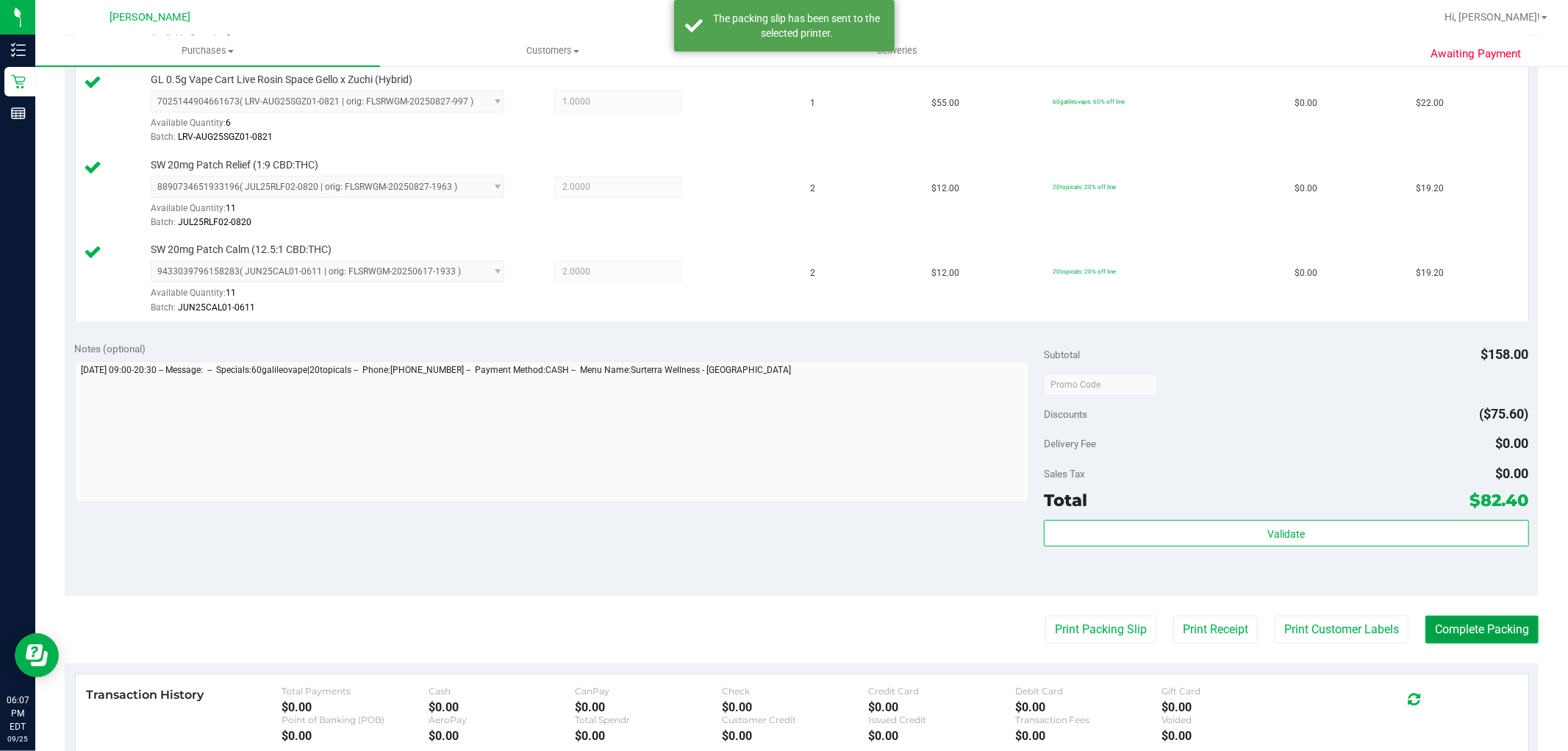
click at [1464, 628] on button "Complete Packing" at bounding box center [1481, 629] width 113 height 28
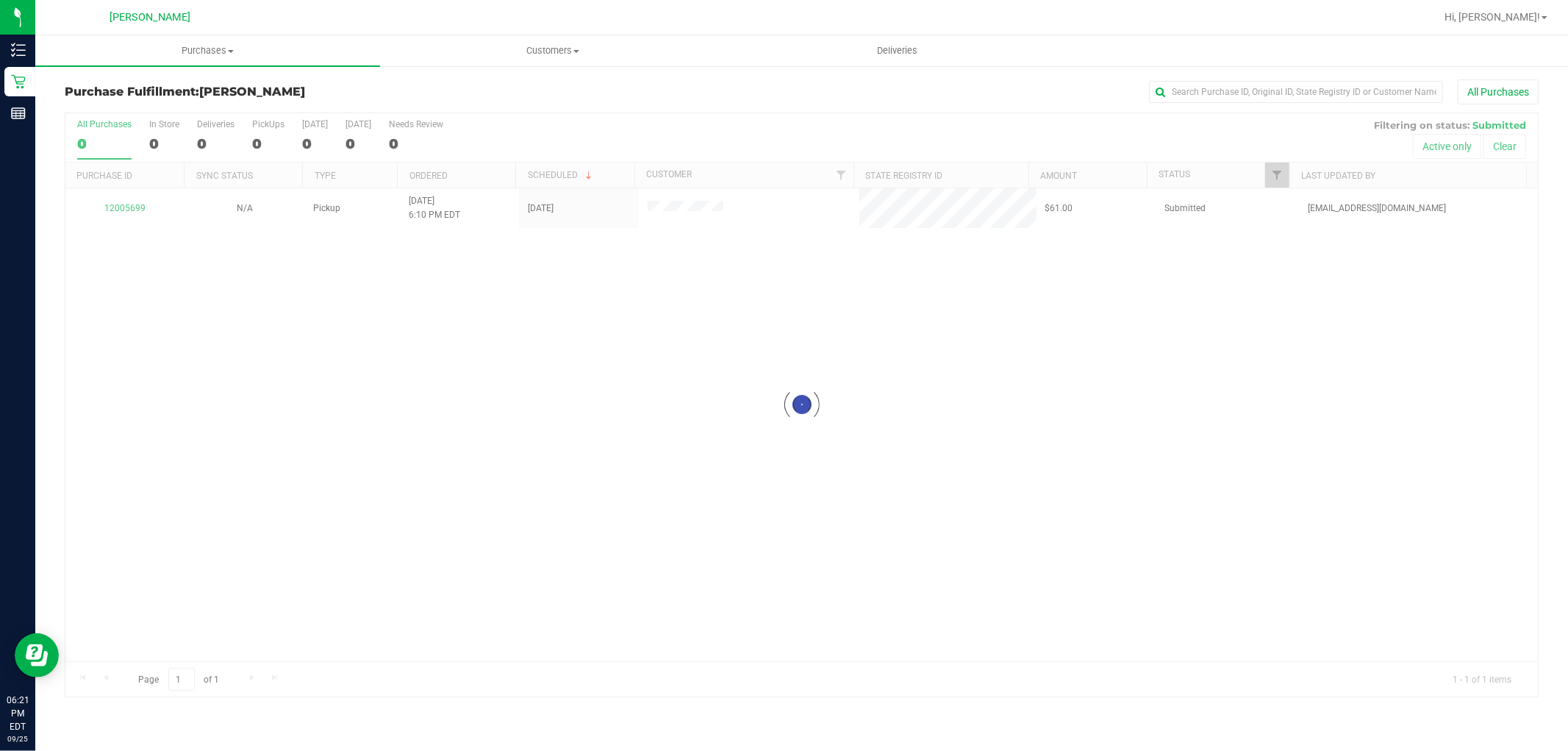
click at [597, 468] on div at bounding box center [801, 404] width 1472 height 583
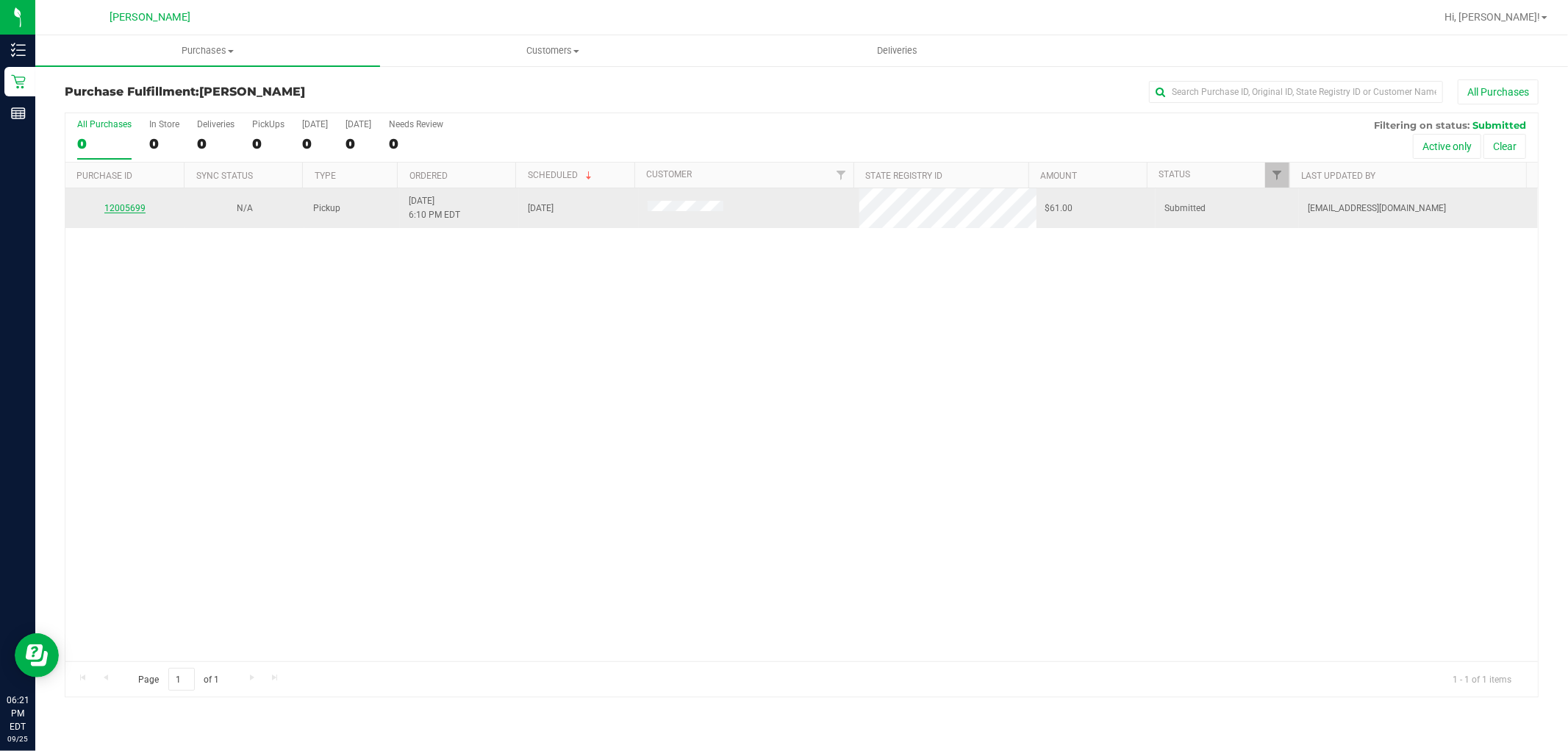
click at [113, 203] on link "12005699" at bounding box center [126, 208] width 42 height 10
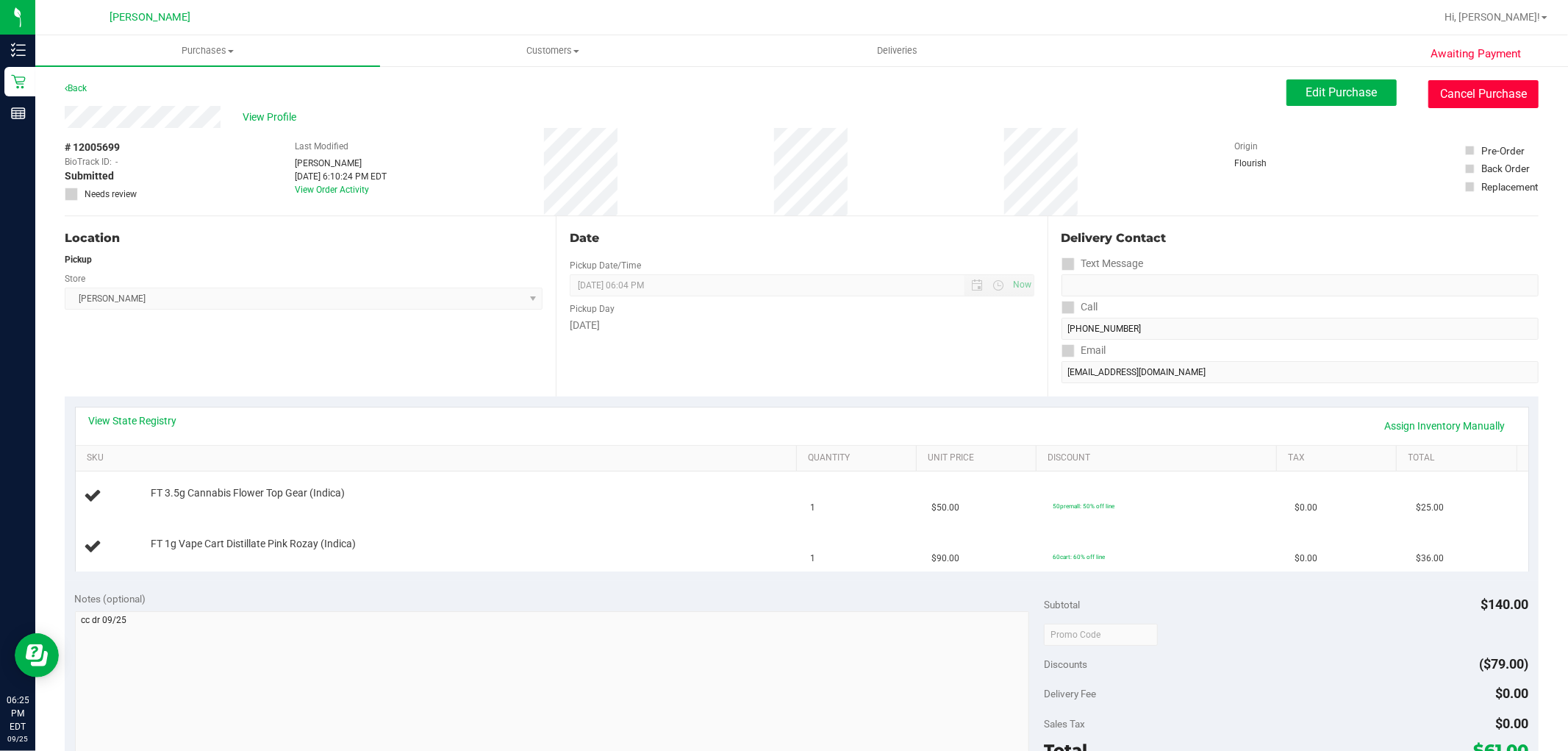
click at [1475, 99] on button "Cancel Purchase" at bounding box center [1483, 94] width 110 height 28
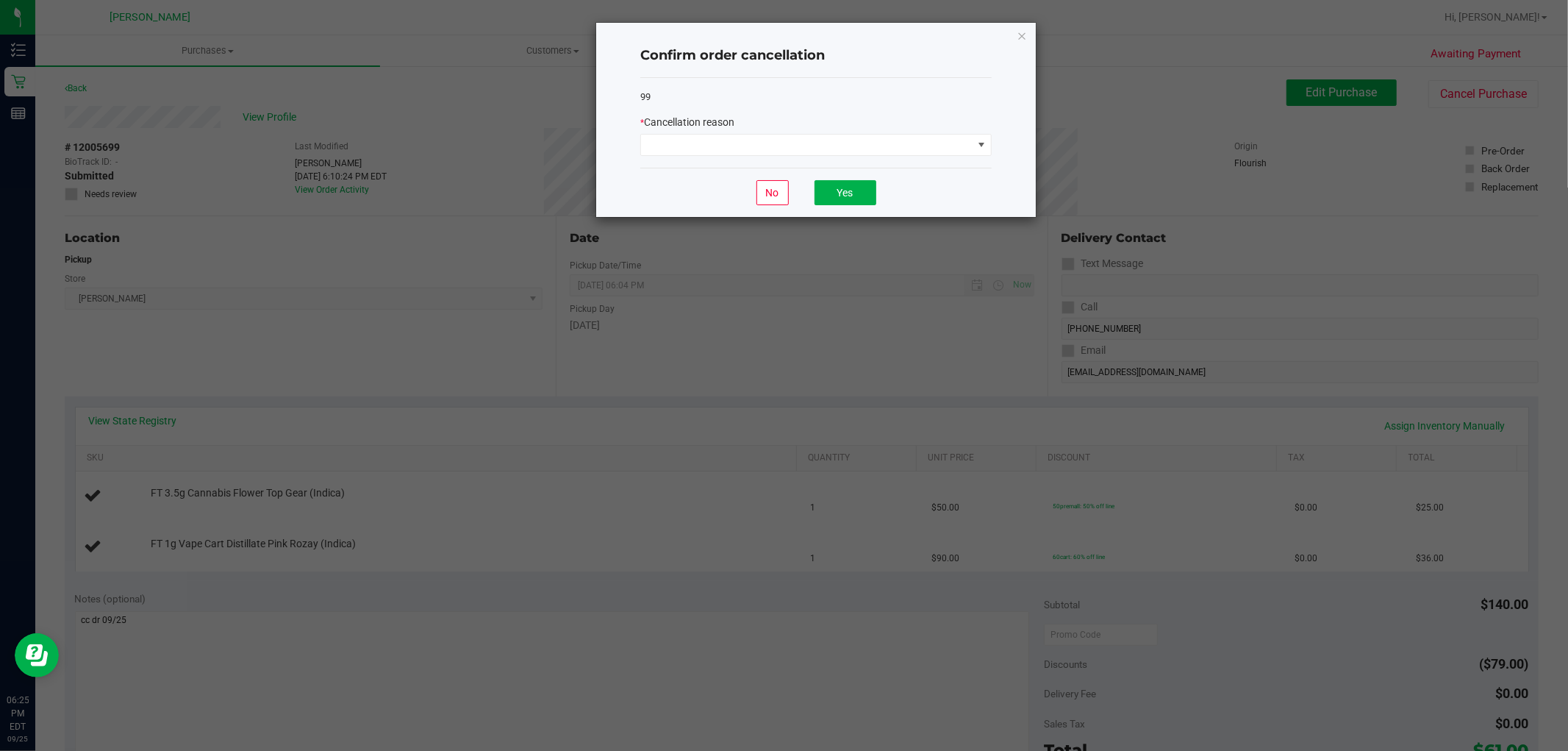
click at [1030, 33] on div "Confirm order cancellation 99 * Cancellation reason No Yes" at bounding box center [816, 119] width 440 height 194
click at [1017, 37] on icon "Close" at bounding box center [1022, 35] width 10 height 18
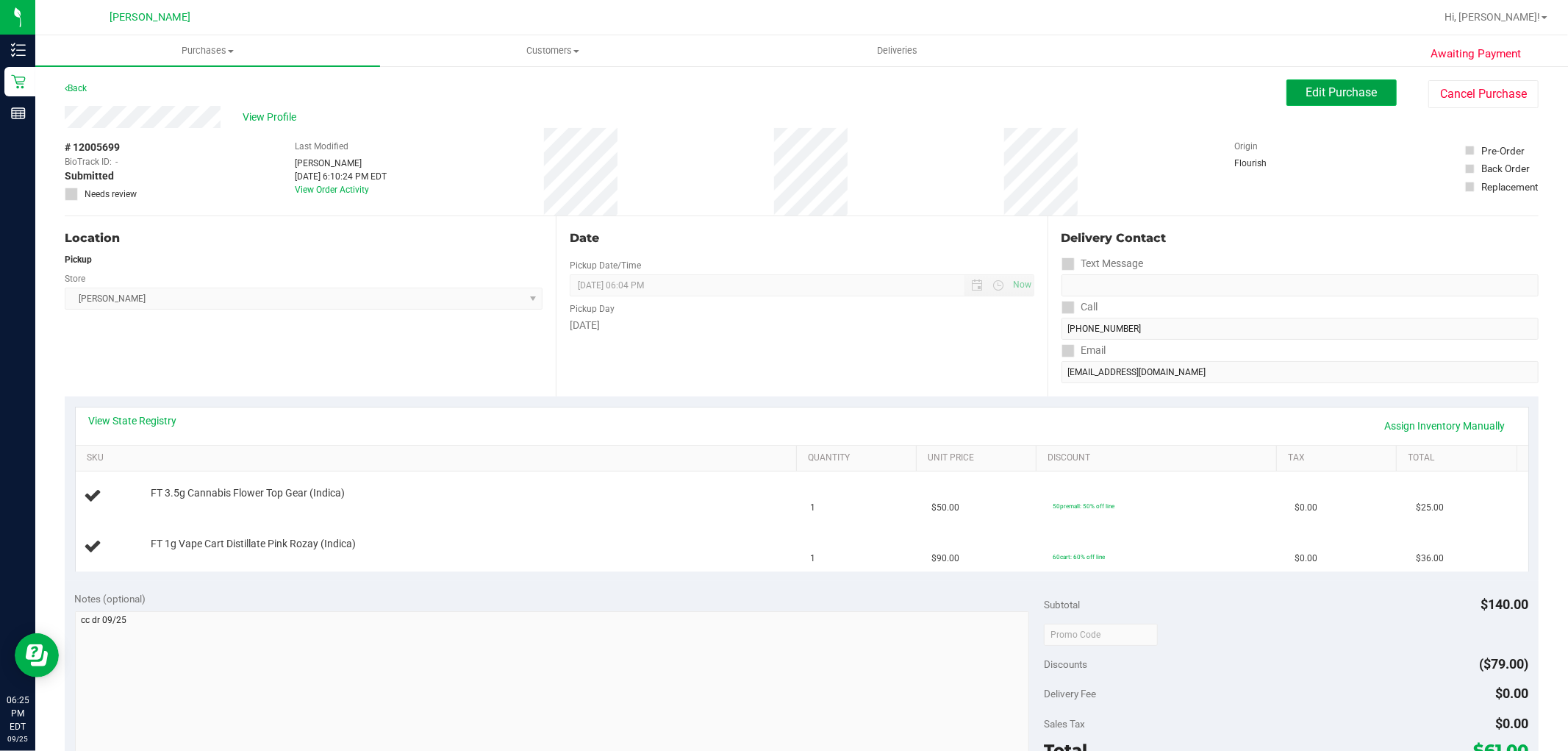
click at [1307, 85] on span "Edit Purchase" at bounding box center [1341, 91] width 71 height 14
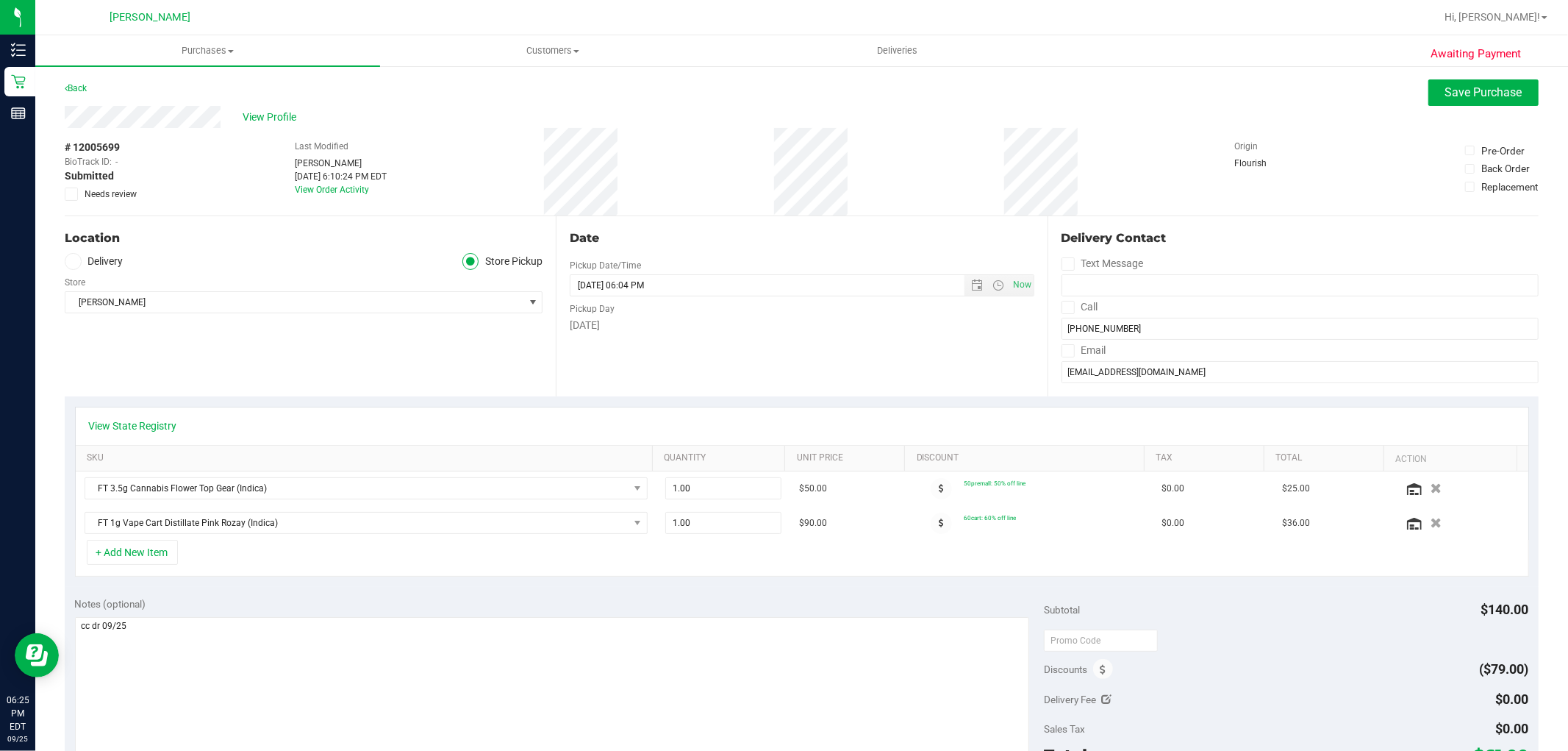
click at [77, 196] on span at bounding box center [71, 194] width 14 height 14
click at [0, 0] on input "Needs review" at bounding box center [0, 0] width 0 height 0
click at [527, 654] on textarea at bounding box center [552, 688] width 955 height 141
type textarea "cc dr 09/25 Removing Pink Rozay 1g- Launch HOLD"
click at [1431, 520] on icon "button" at bounding box center [1436, 522] width 11 height 10
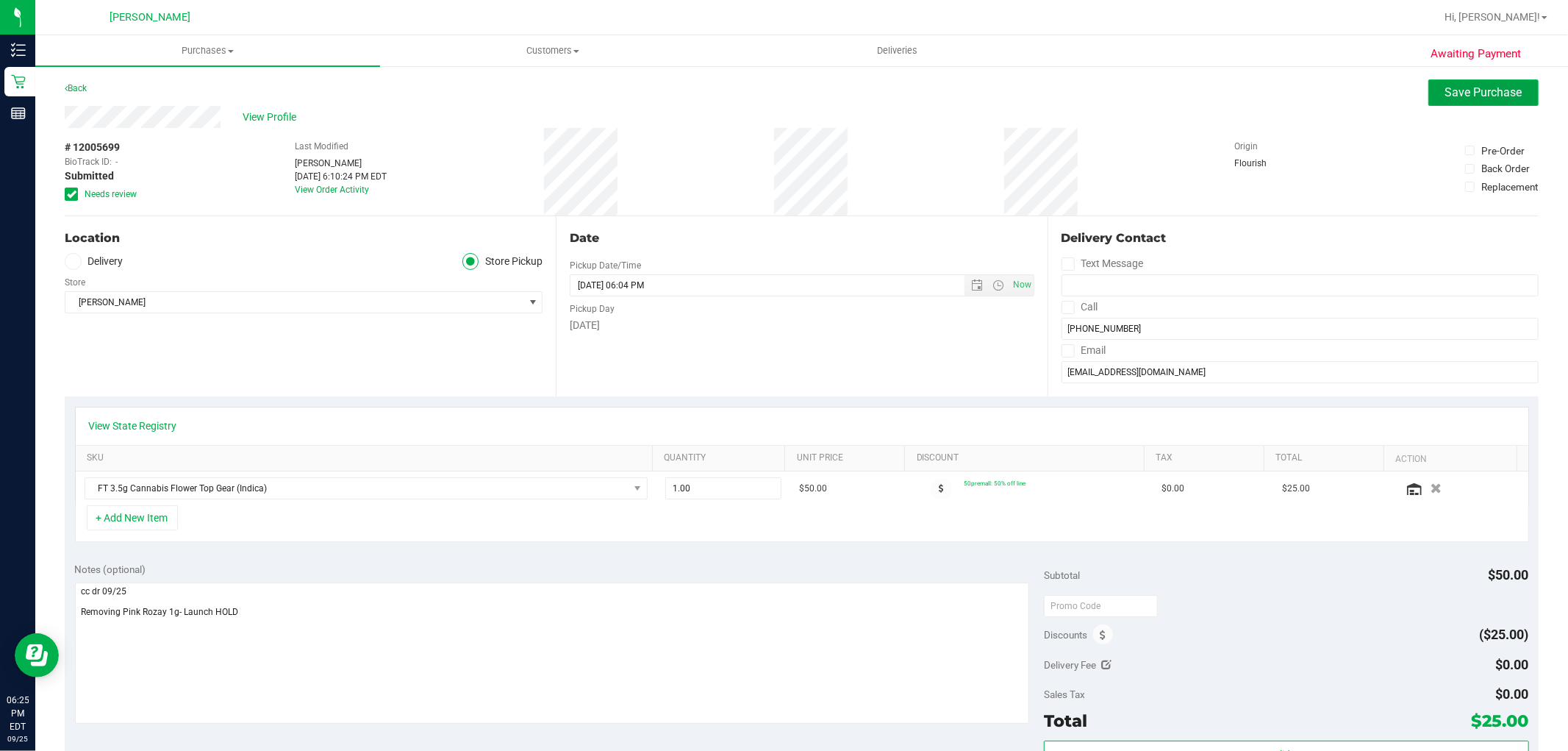
click at [1463, 105] on button "Save Purchase" at bounding box center [1483, 92] width 110 height 26
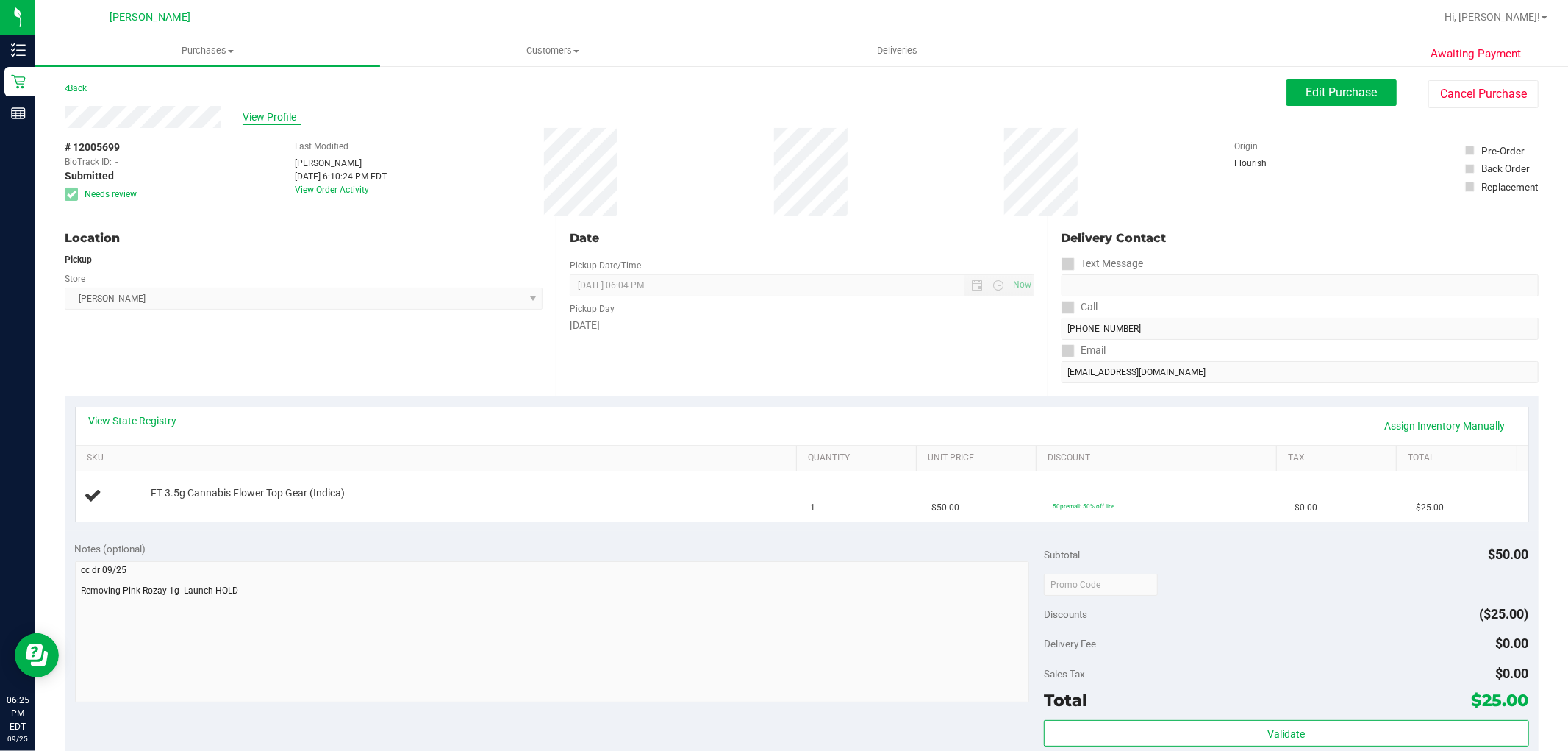
click at [288, 119] on span "View Profile" at bounding box center [272, 117] width 59 height 15
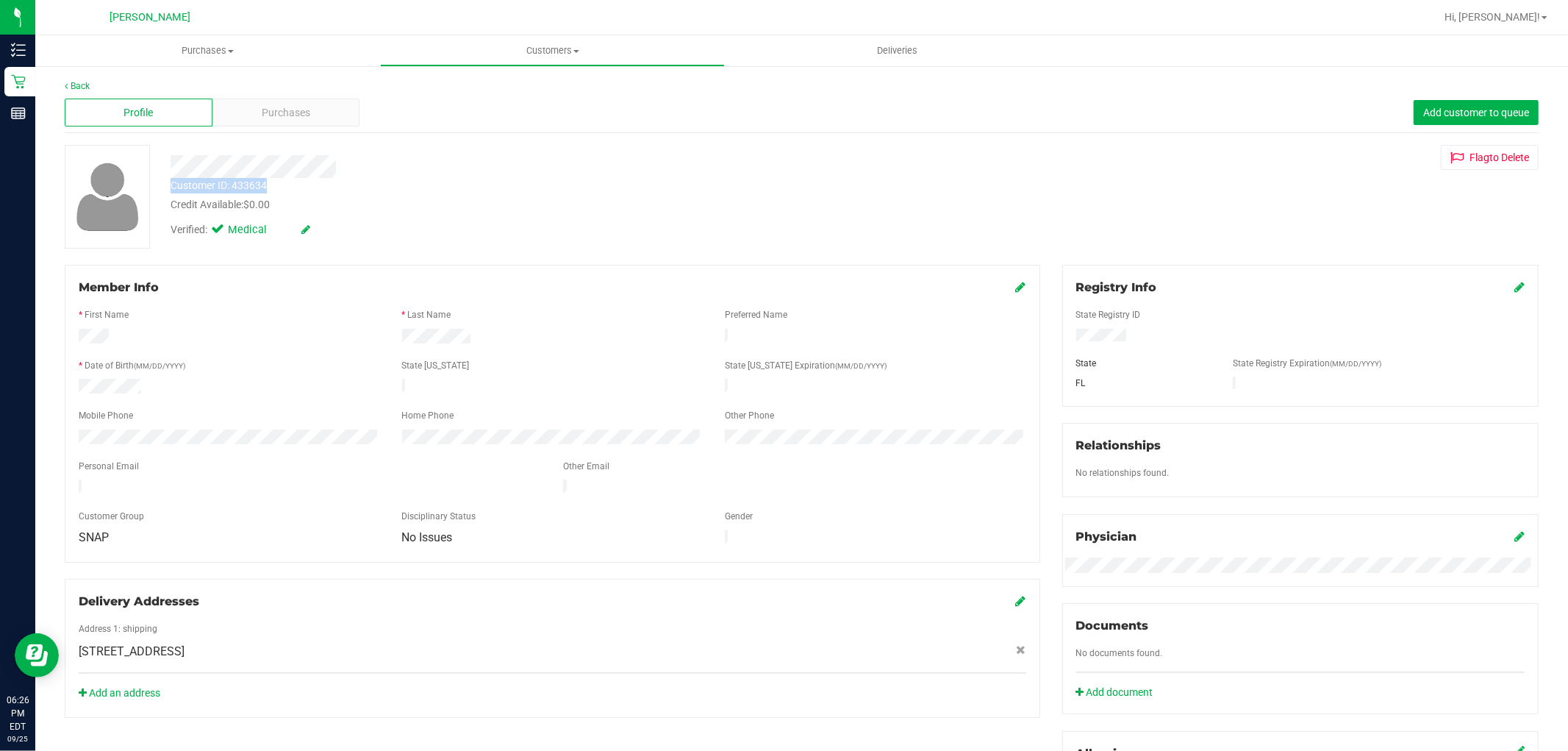
drag, startPoint x: 290, startPoint y: 184, endPoint x: 163, endPoint y: 183, distance: 127.0
click at [163, 183] on div "Customer ID: 433634 Credit Available: $0.00" at bounding box center [534, 195] width 749 height 34
copy div "Customer ID: 433634"
click at [86, 85] on link "Back" at bounding box center [78, 86] width 25 height 10
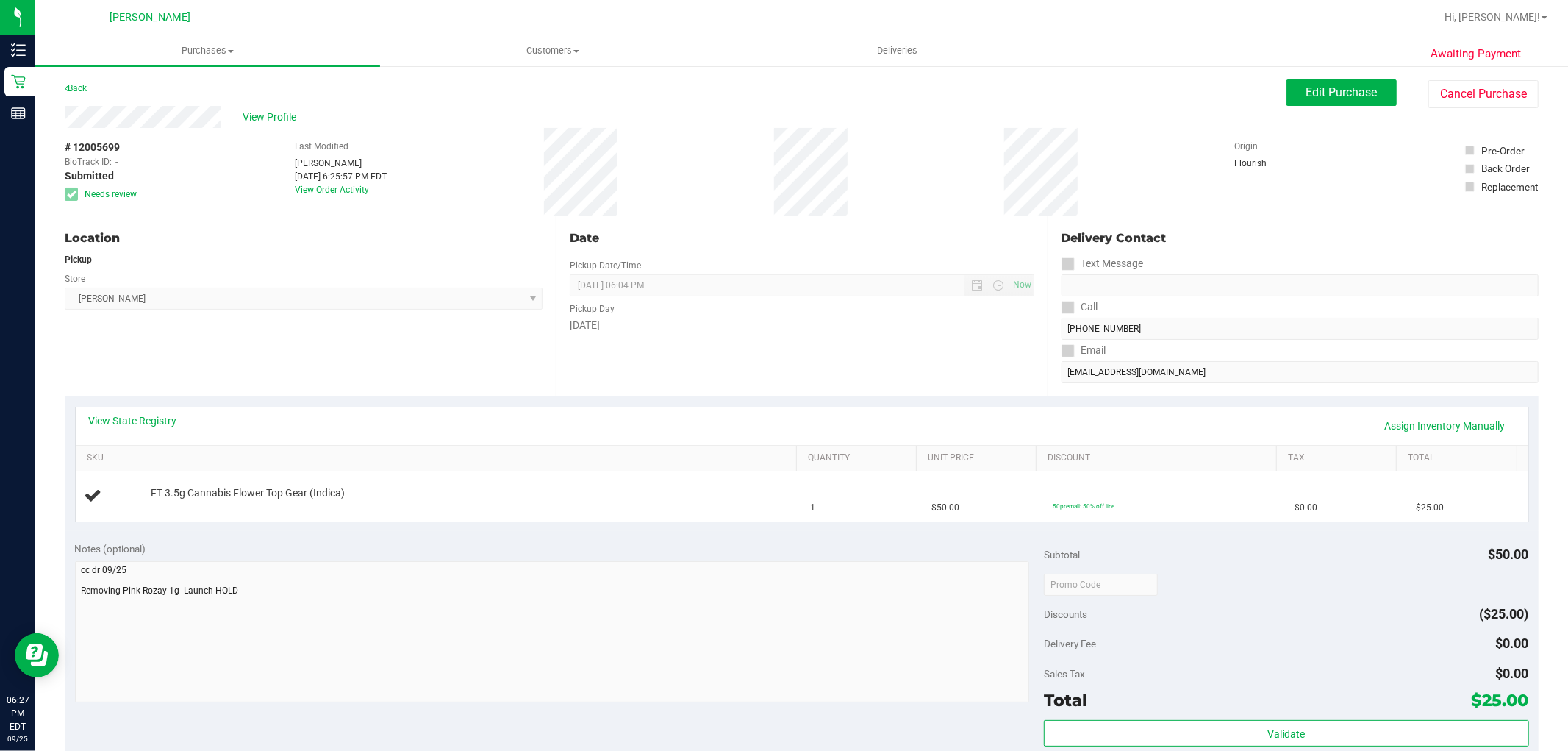
click at [859, 737] on div "Notes (optional) Subtotal $50.00 Discounts ($25.00) Delivery Fee $0.00 Sales Ta…" at bounding box center [802, 663] width 1474 height 265
click at [79, 86] on link "Back" at bounding box center [76, 88] width 22 height 10
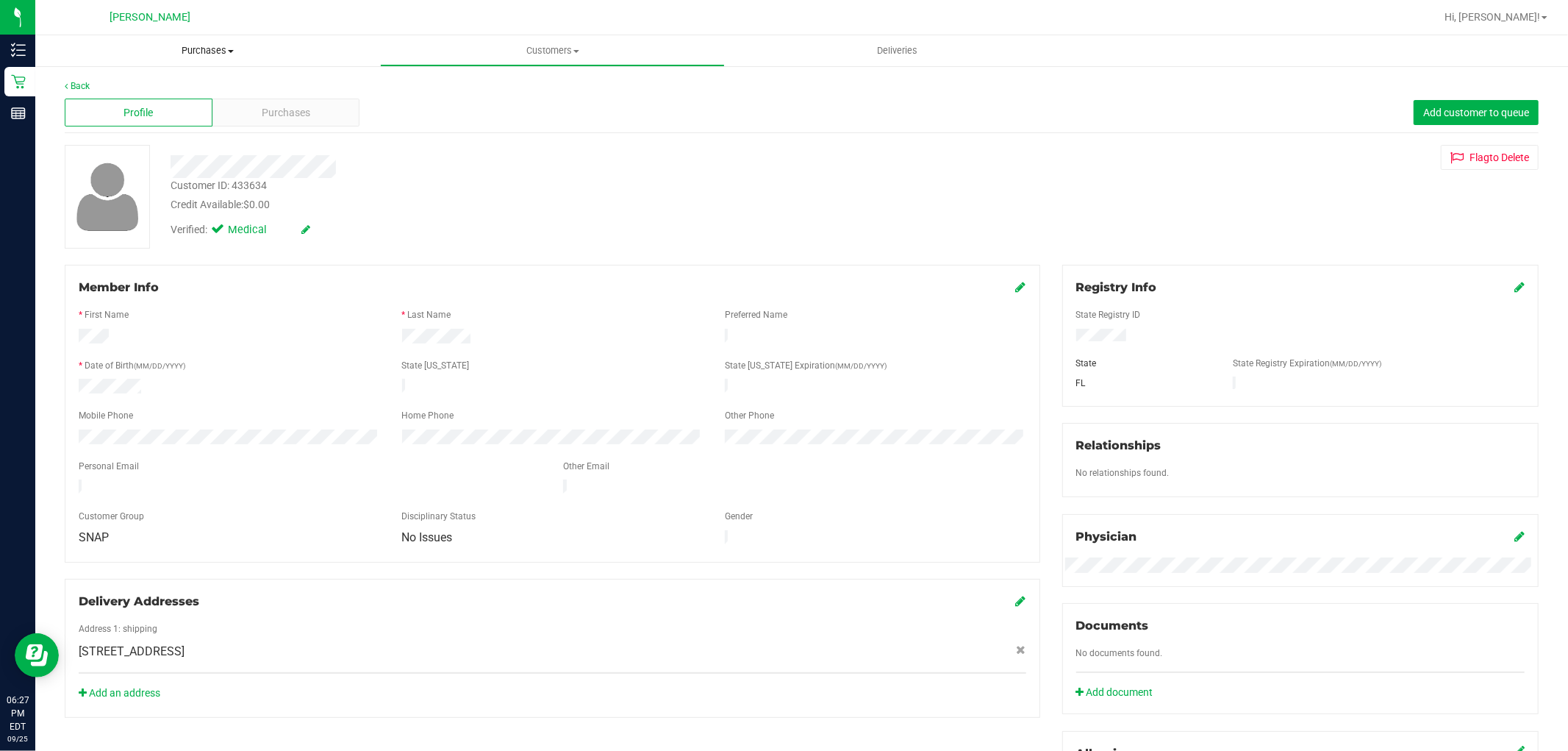
click at [199, 48] on span "Purchases" at bounding box center [208, 51] width 345 height 14
click at [165, 108] on li "Fulfillment" at bounding box center [208, 107] width 345 height 18
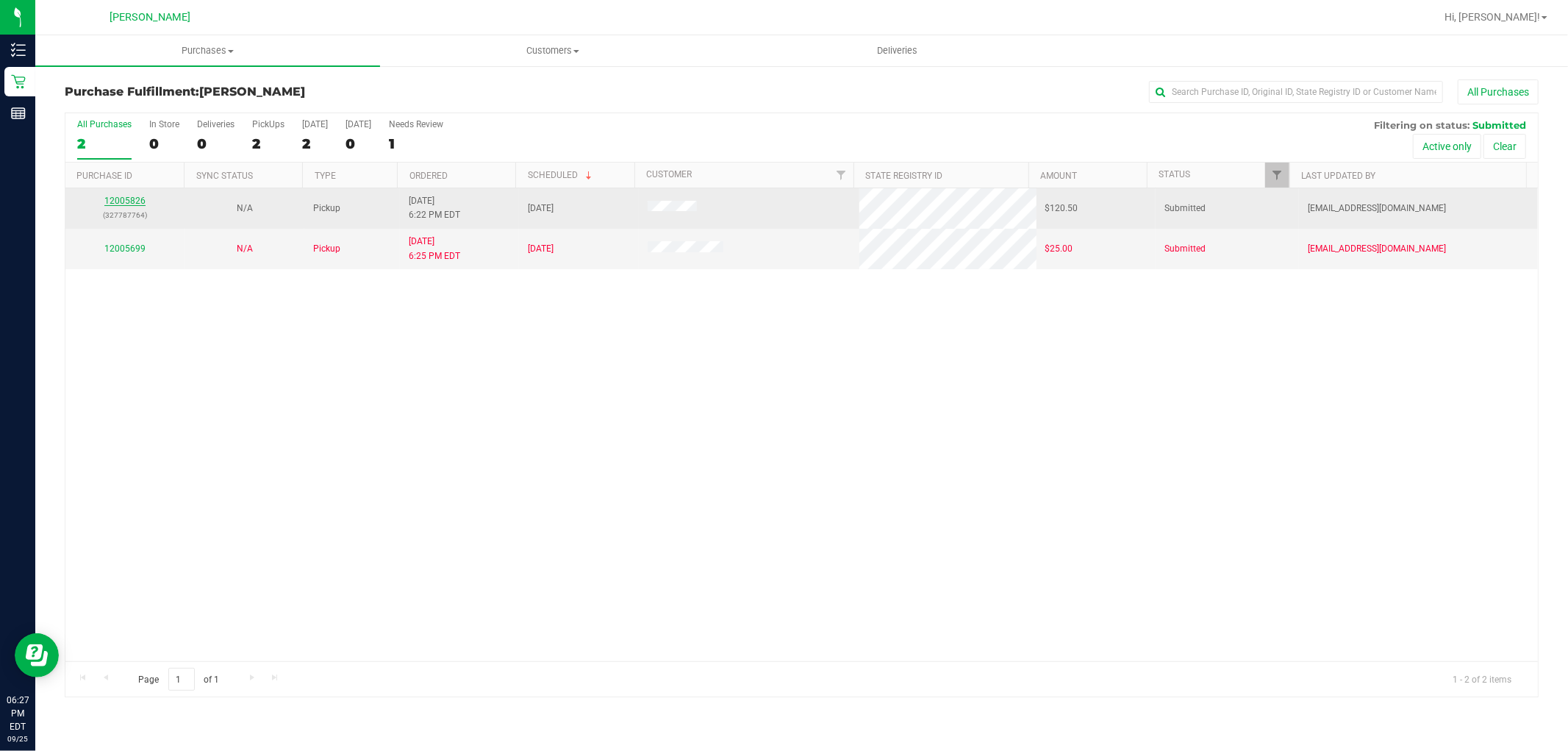
click at [126, 199] on link "12005826" at bounding box center [126, 200] width 42 height 10
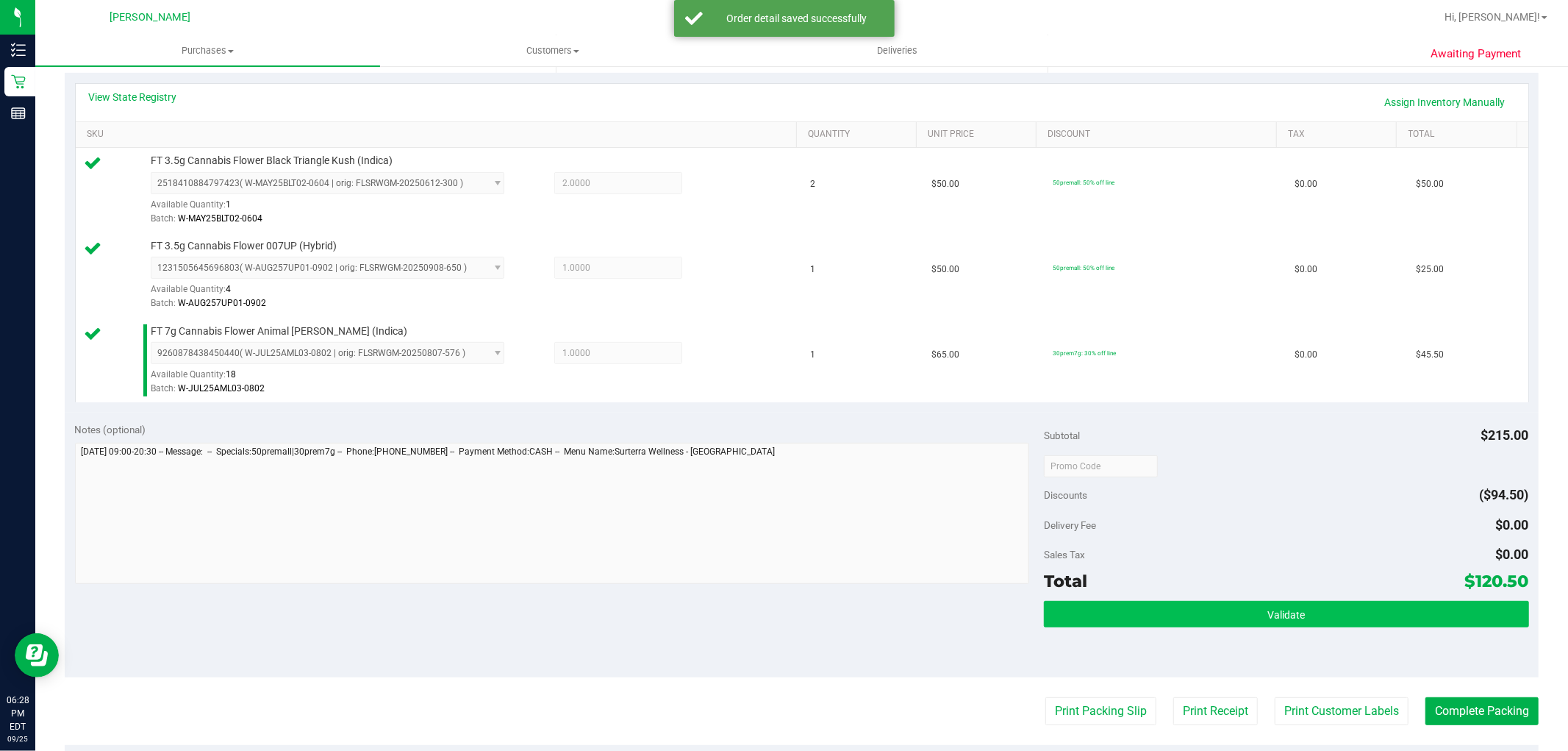
scroll to position [326, 0]
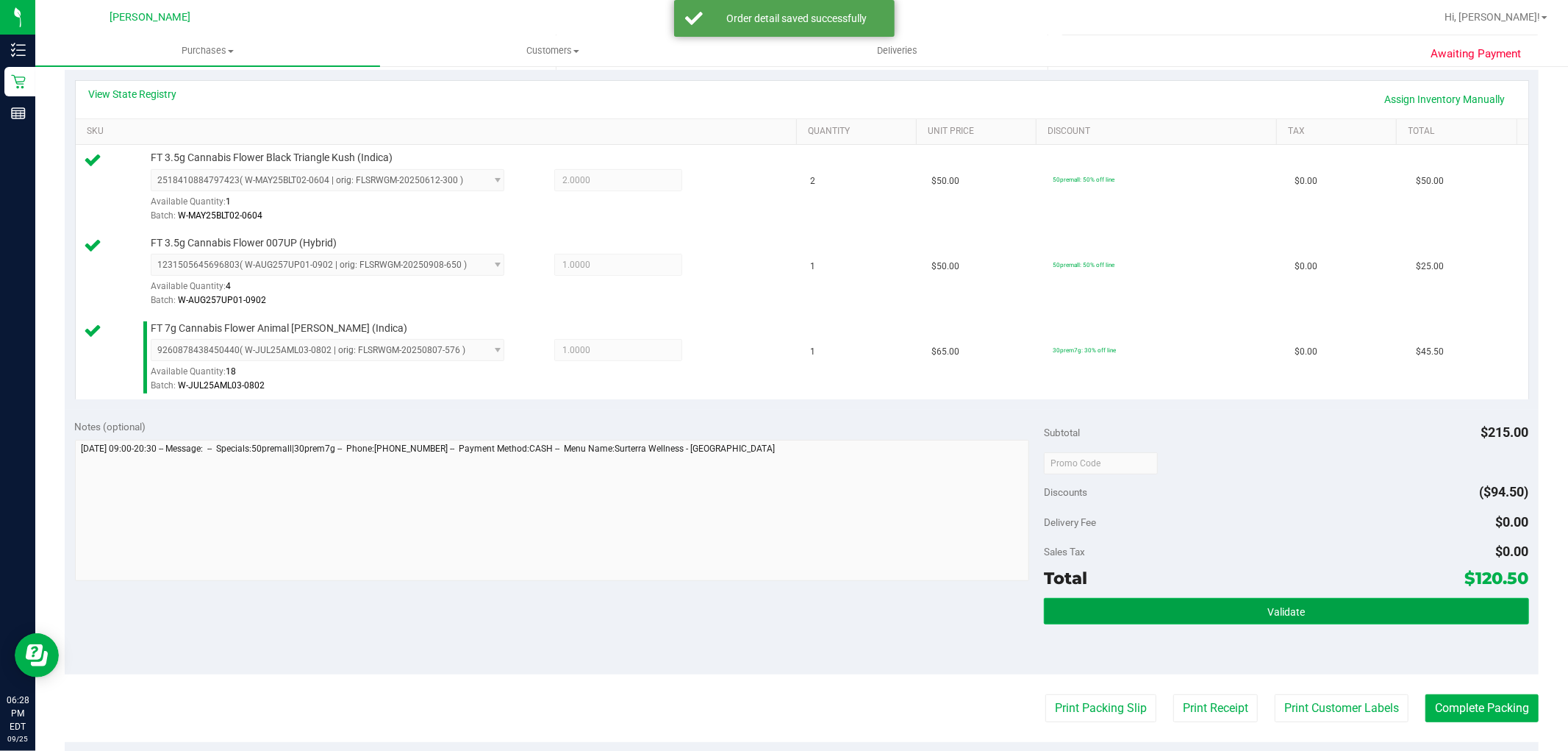
click at [1090, 624] on button "Validate" at bounding box center [1286, 611] width 484 height 26
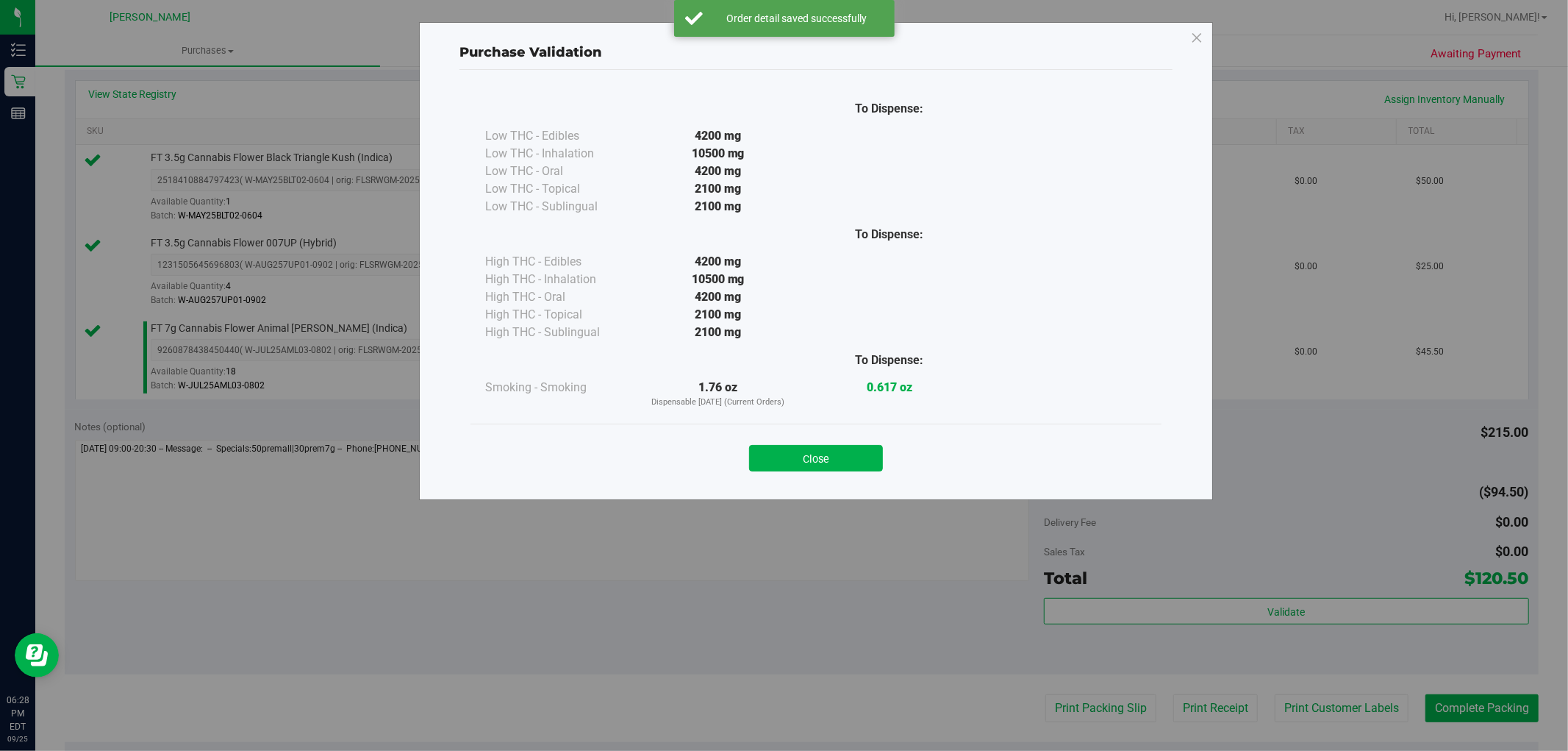
click at [794, 465] on button "Close" at bounding box center [816, 457] width 134 height 26
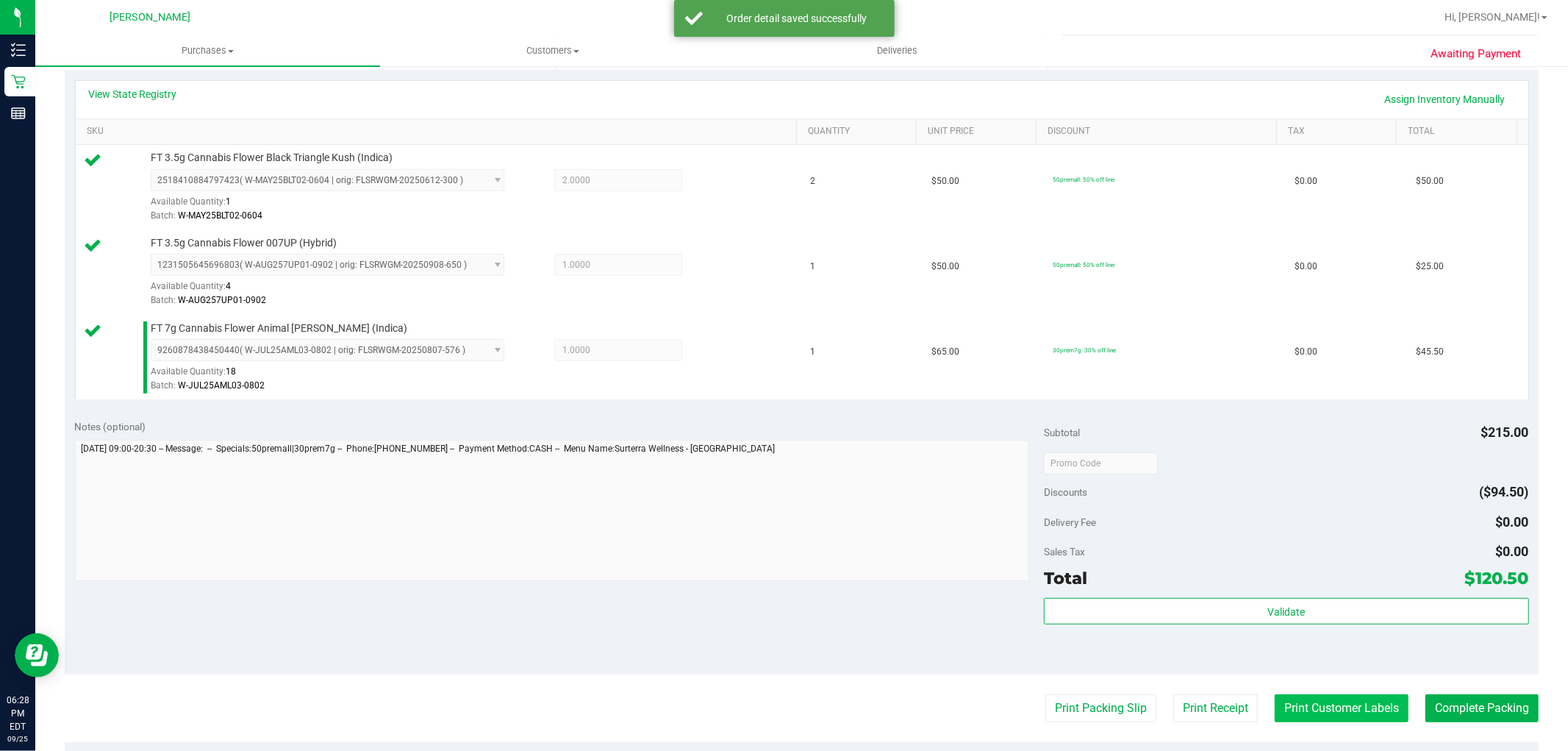
click at [1368, 709] on button "Print Customer Labels" at bounding box center [1341, 708] width 134 height 28
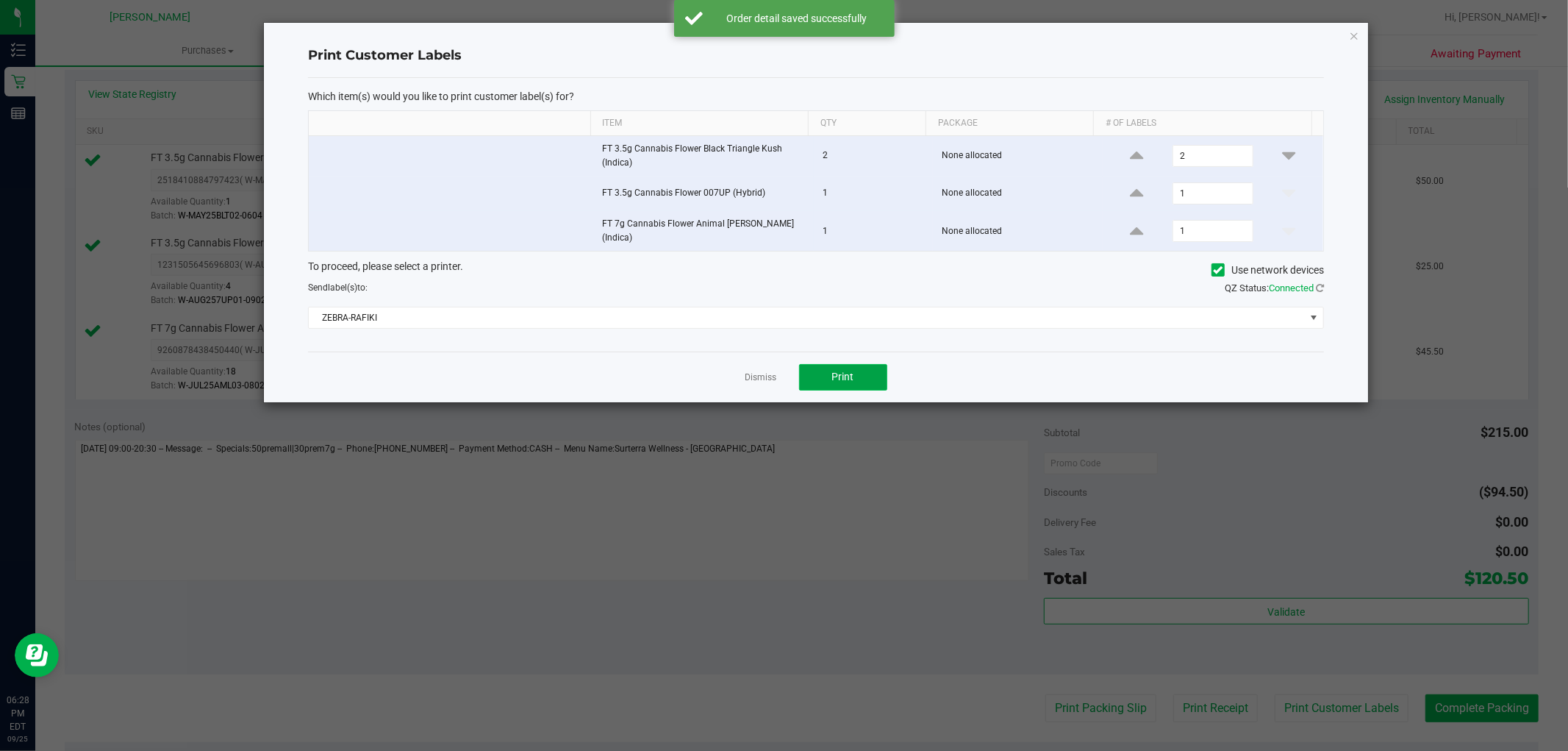
click at [817, 377] on button "Print" at bounding box center [844, 377] width 89 height 26
click at [767, 375] on link "Dismiss" at bounding box center [761, 378] width 32 height 13
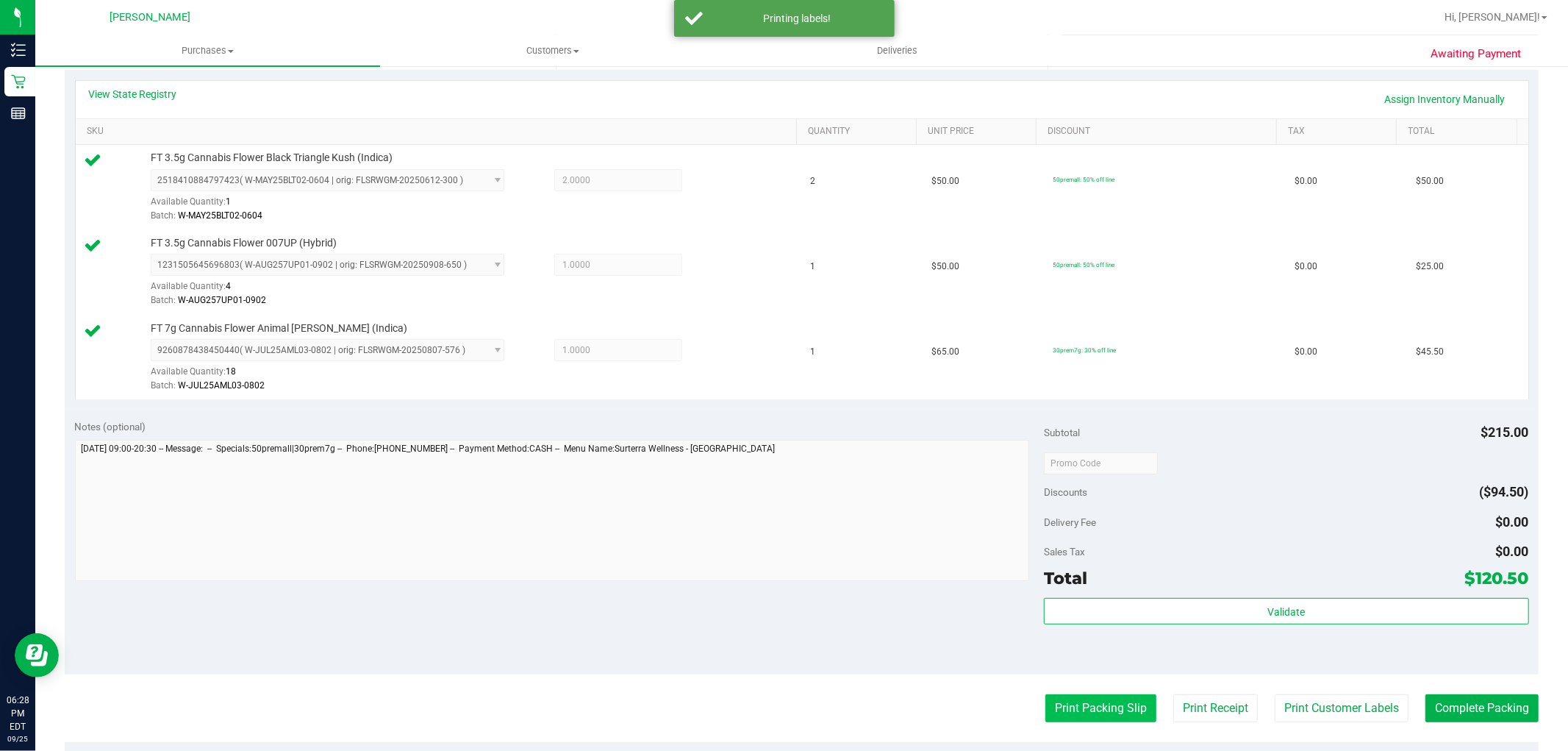
click at [1100, 713] on button "Print Packing Slip" at bounding box center [1100, 708] width 111 height 28
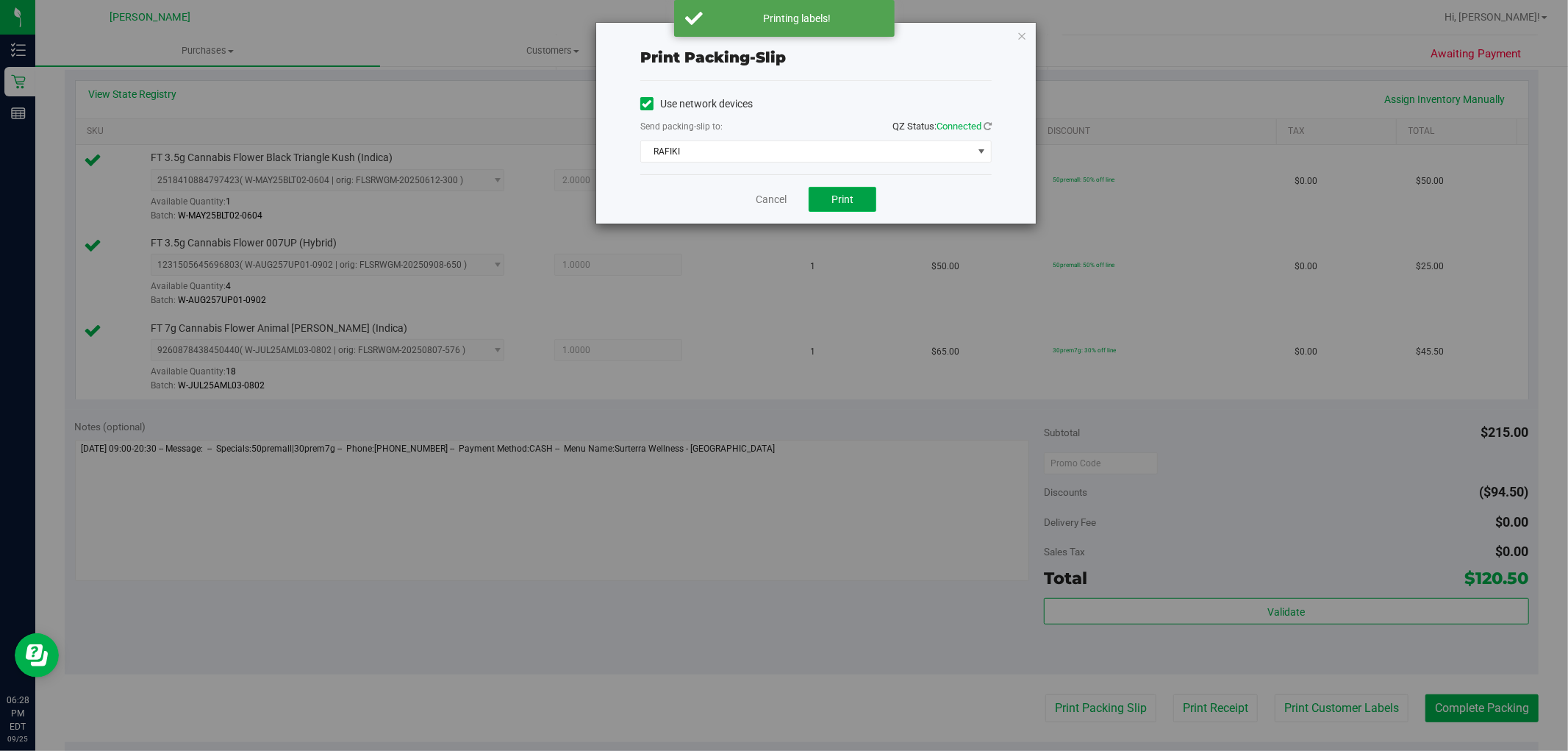
click at [824, 194] on button "Print" at bounding box center [842, 200] width 68 height 25
click at [763, 200] on link "Cancel" at bounding box center [771, 199] width 31 height 15
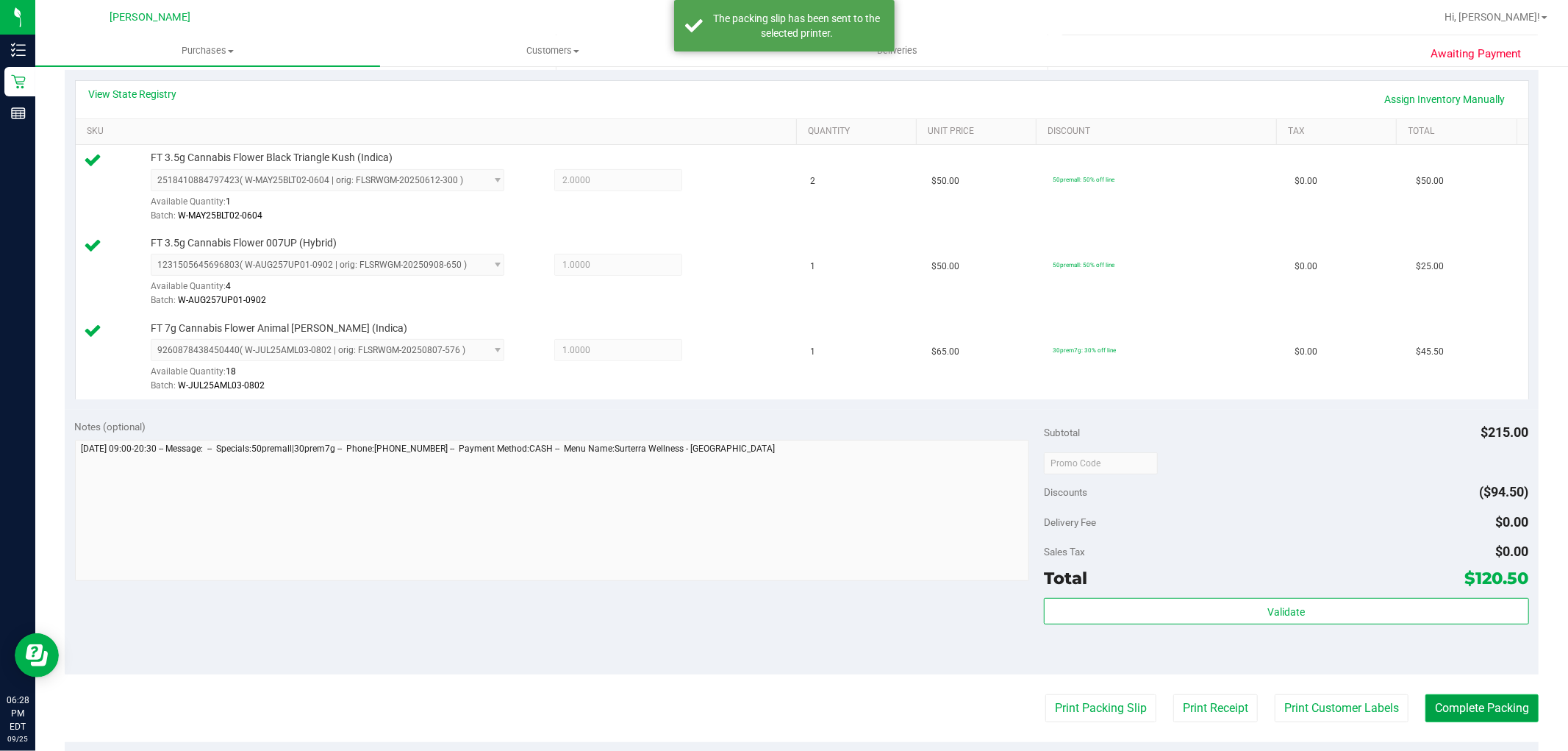
click at [1503, 704] on button "Complete Packing" at bounding box center [1481, 708] width 113 height 28
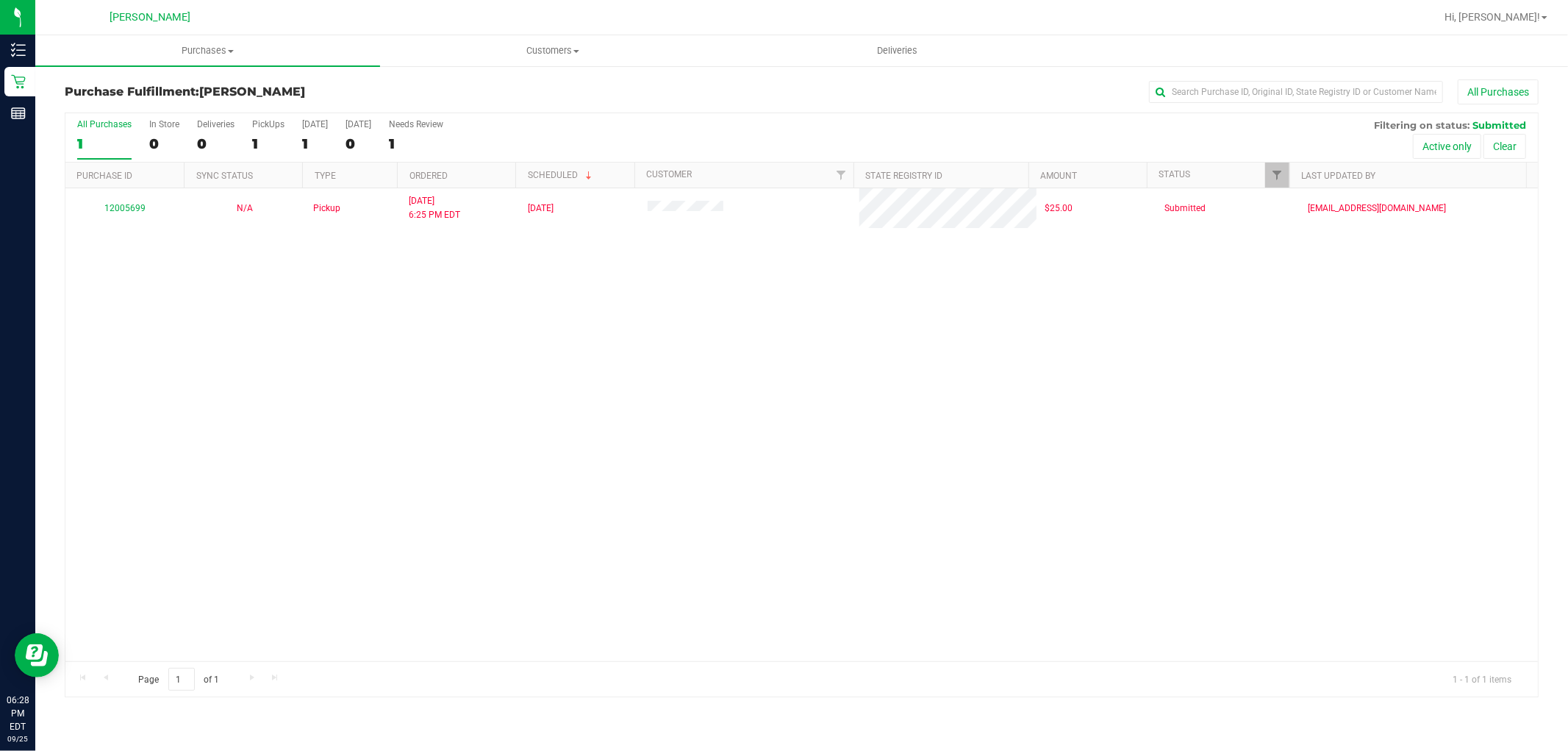
click at [614, 719] on div "Purchases Summary of purchases Fulfillment All purchases Customers All customer…" at bounding box center [801, 393] width 1533 height 716
click at [570, 429] on div "12005699 N/A Pickup 9/25/2025 6:25 PM EDT 9/25/2025 $25.00 Submitted aovereem@l…" at bounding box center [801, 424] width 1472 height 473
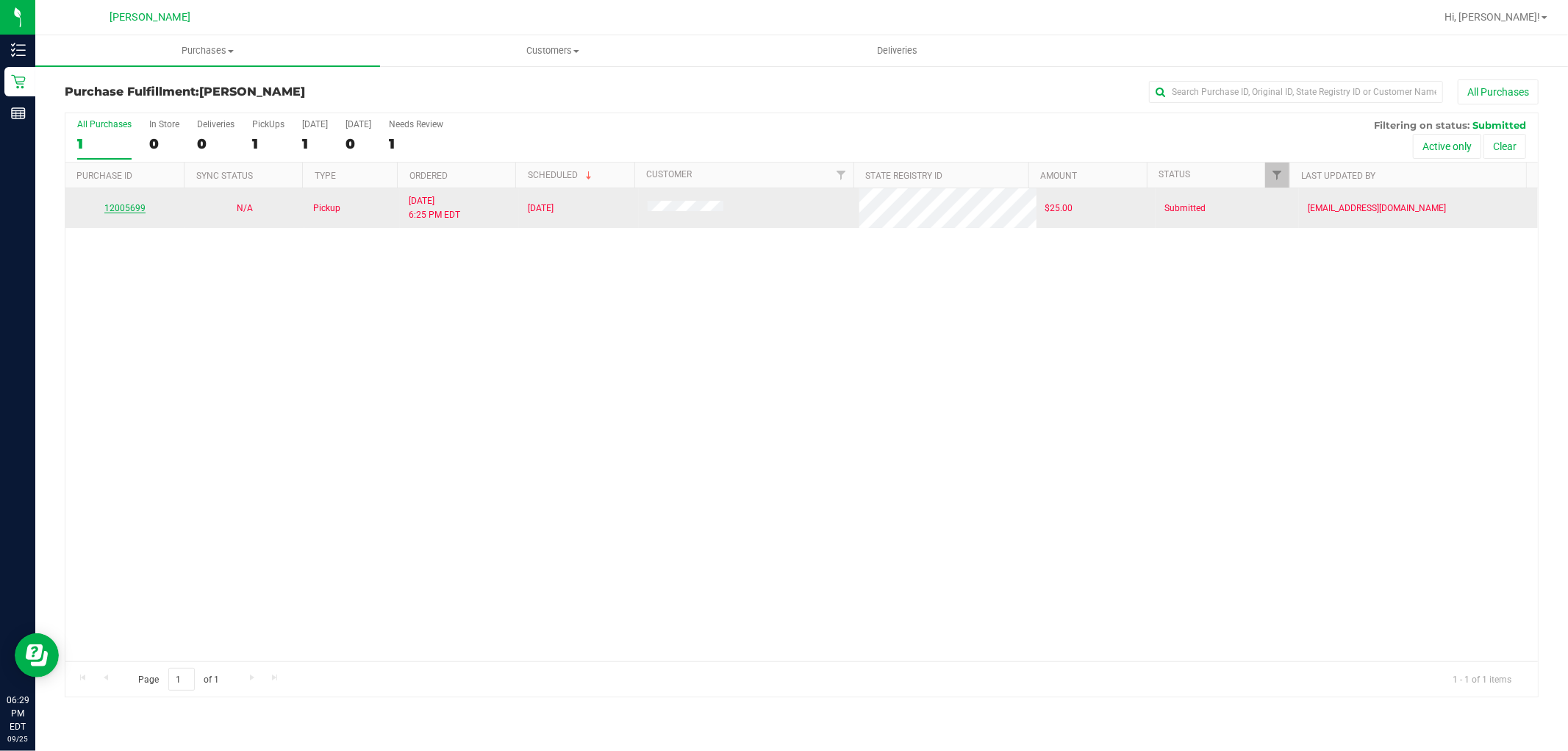
click at [114, 210] on link "12005699" at bounding box center [126, 208] width 42 height 10
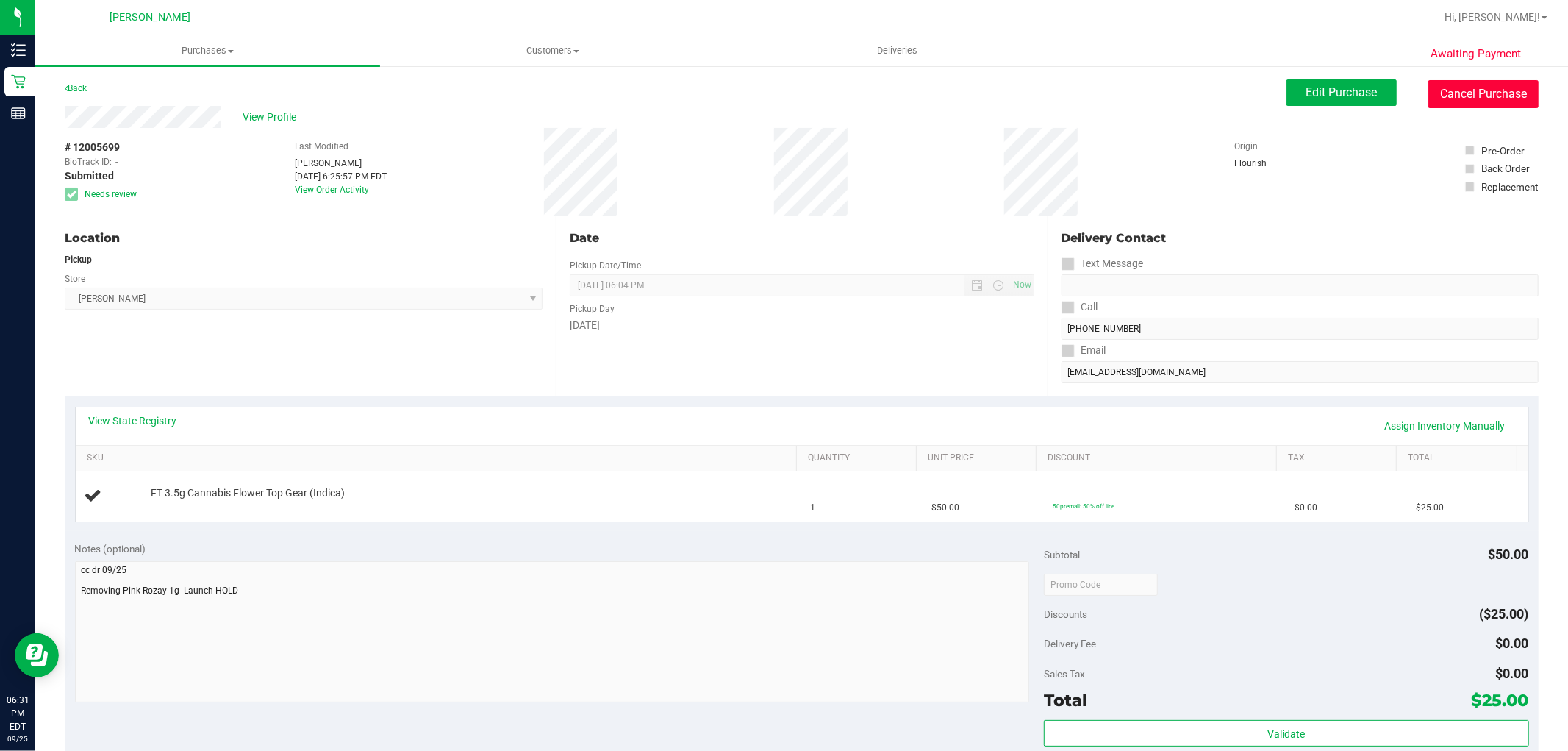
click at [1479, 96] on button "Cancel Purchase" at bounding box center [1483, 94] width 110 height 28
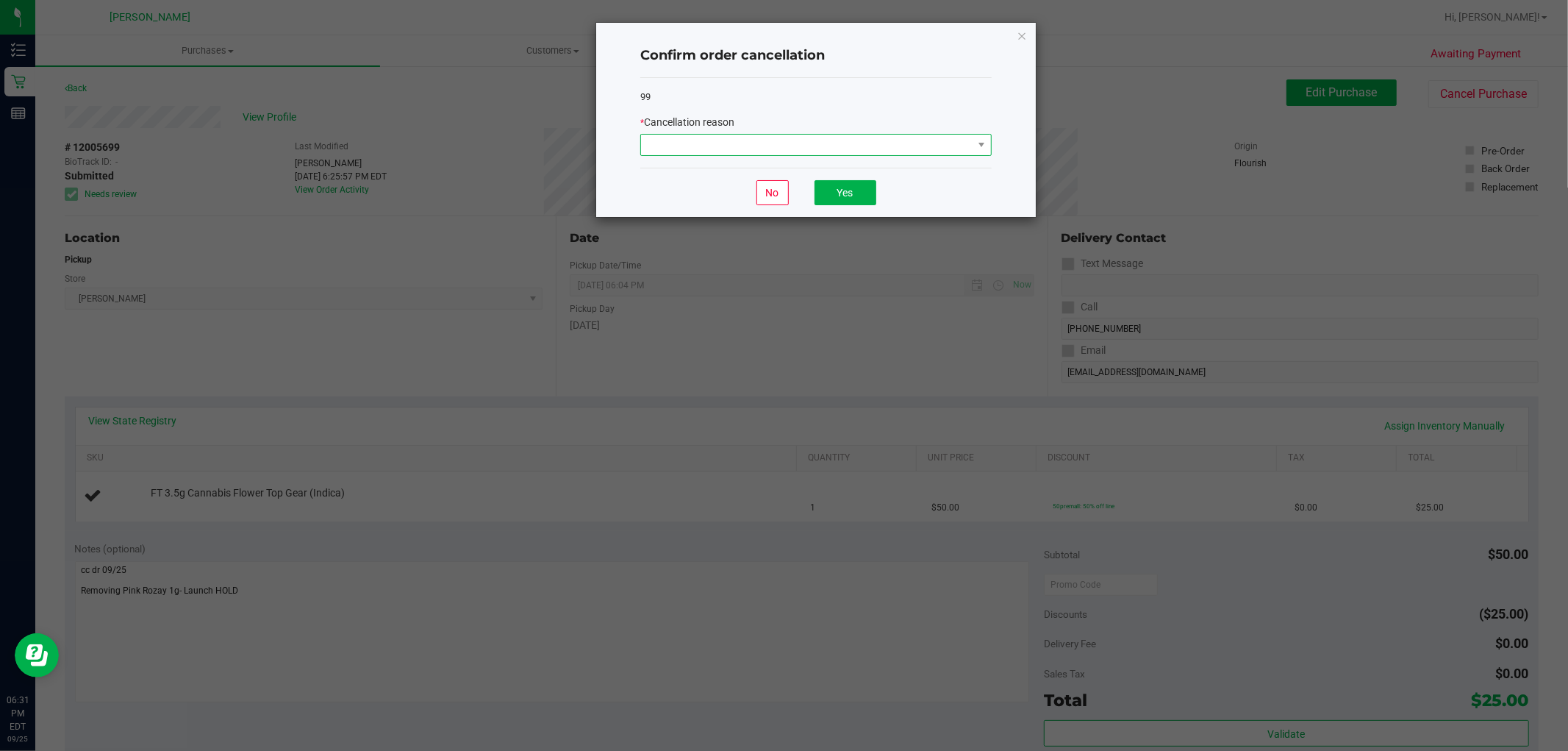
click at [780, 151] on span at bounding box center [807, 145] width 331 height 21
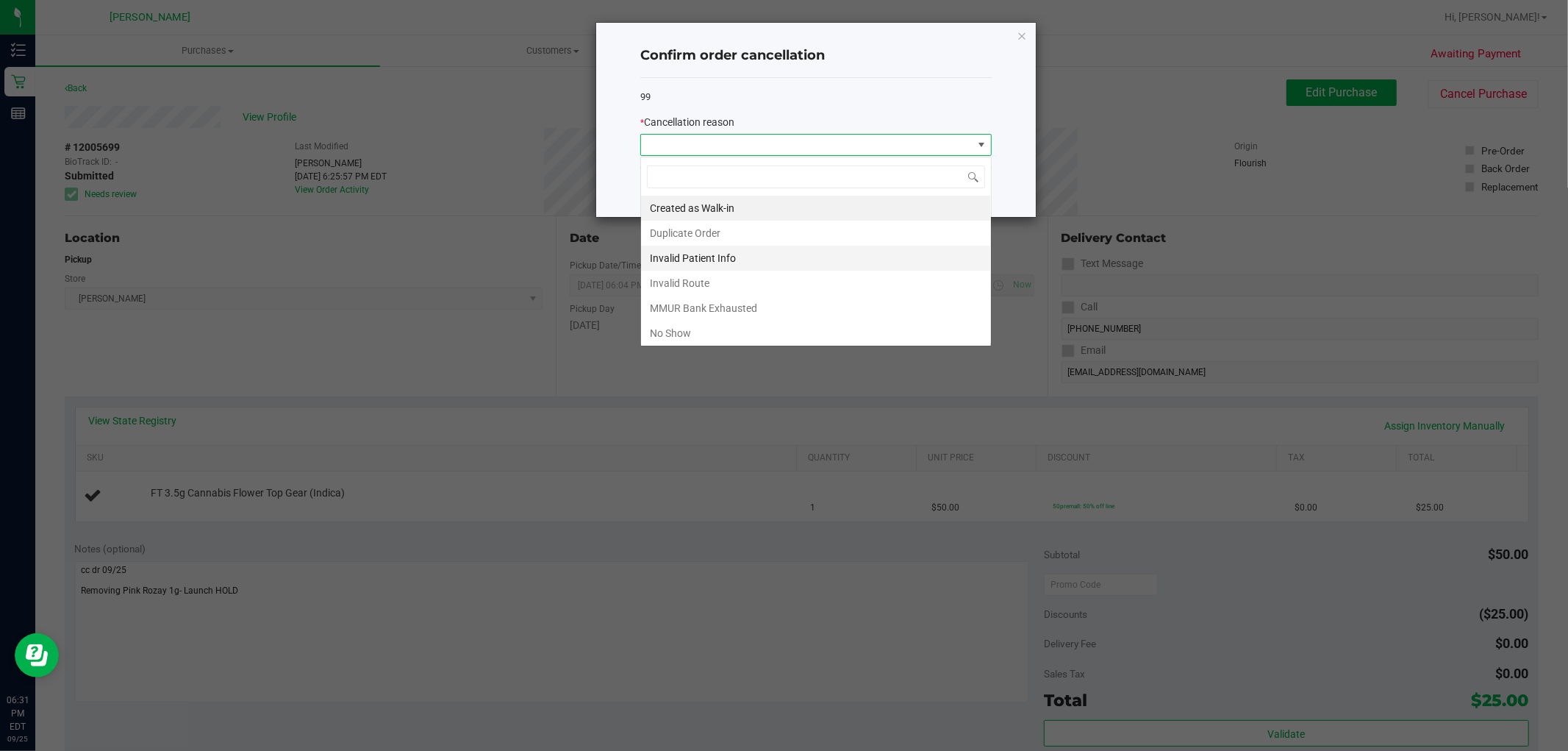
scroll to position [22, 350]
click at [738, 338] on li "No Show" at bounding box center [816, 333] width 350 height 25
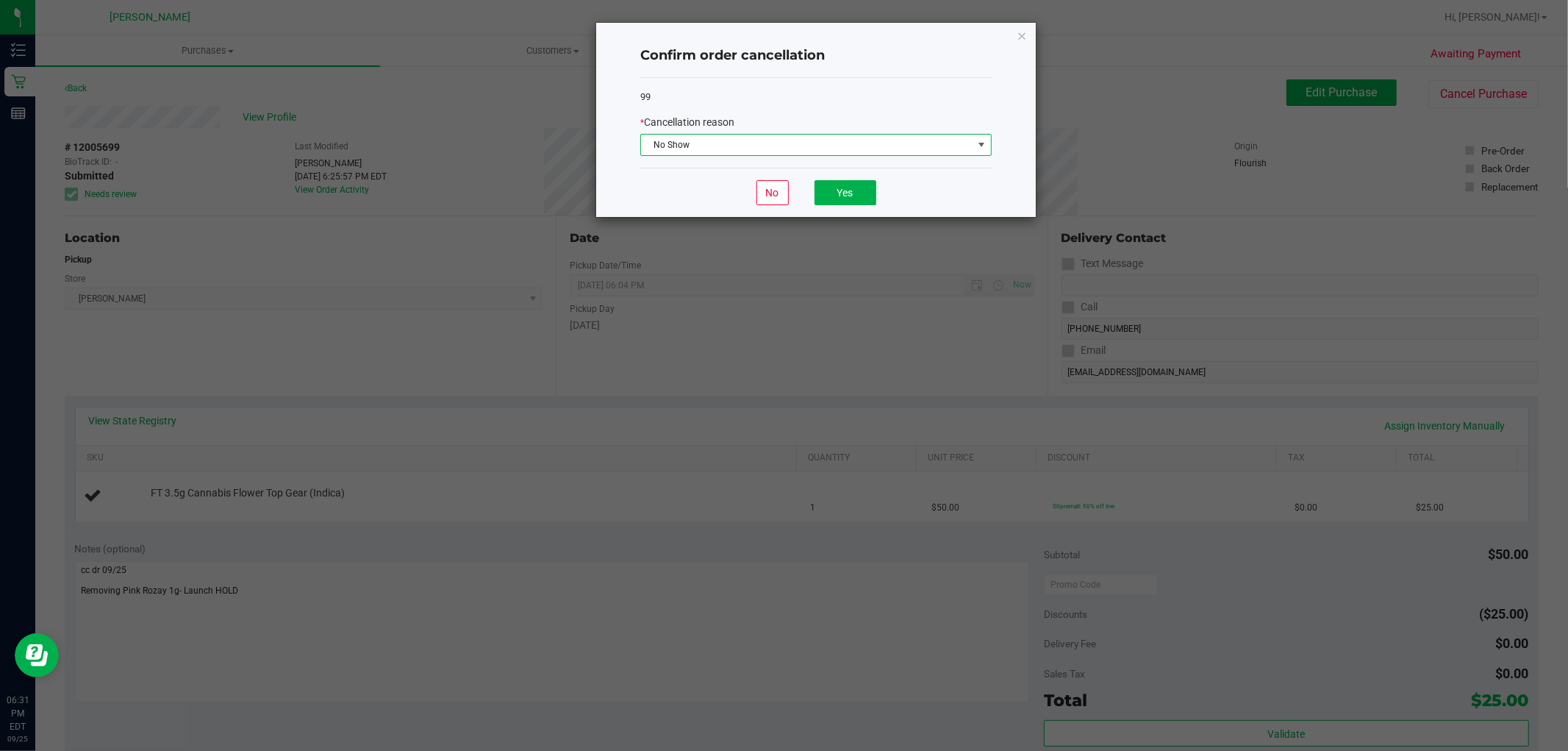
click at [812, 140] on span "No Show" at bounding box center [807, 145] width 331 height 21
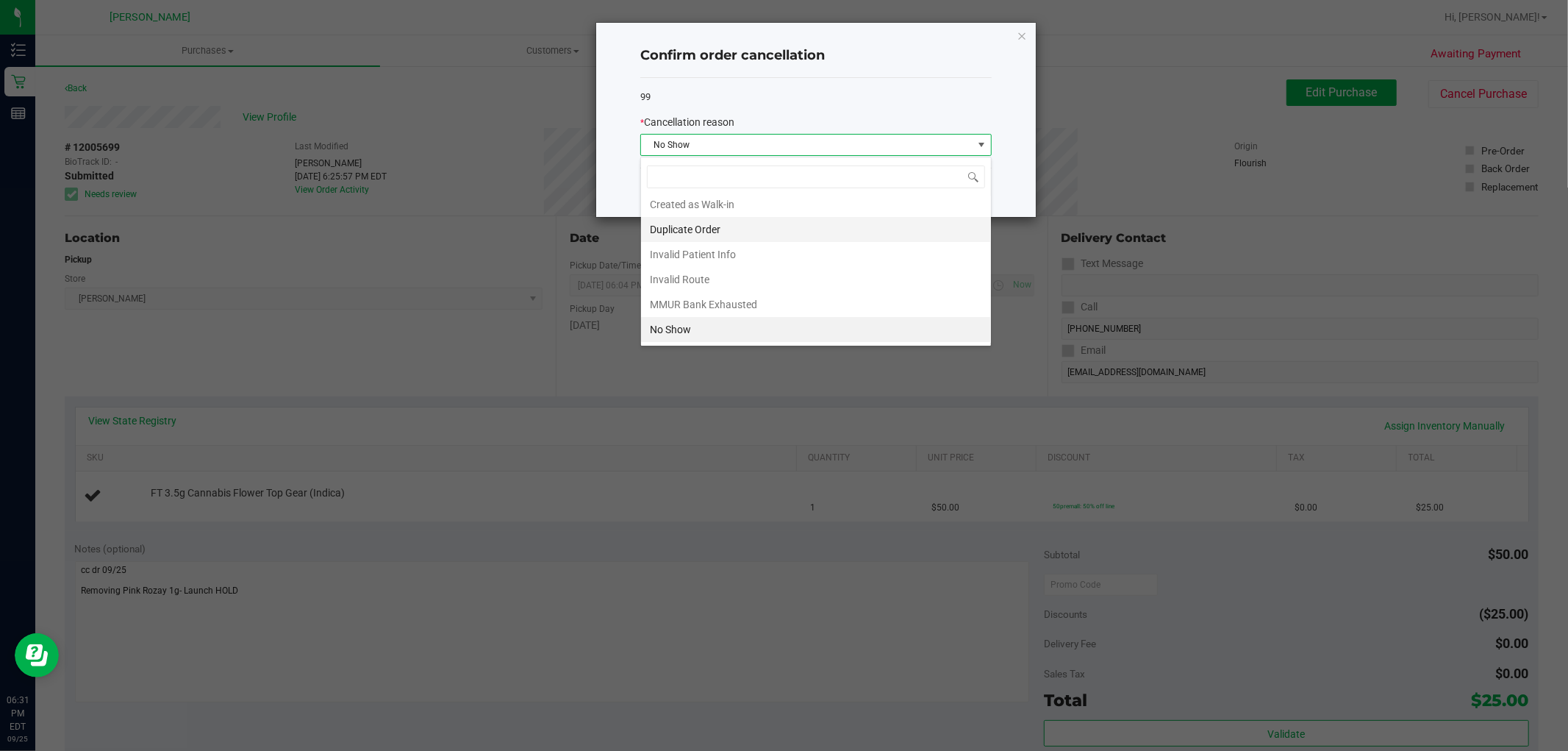
click at [691, 236] on li "Duplicate Order" at bounding box center [816, 230] width 350 height 25
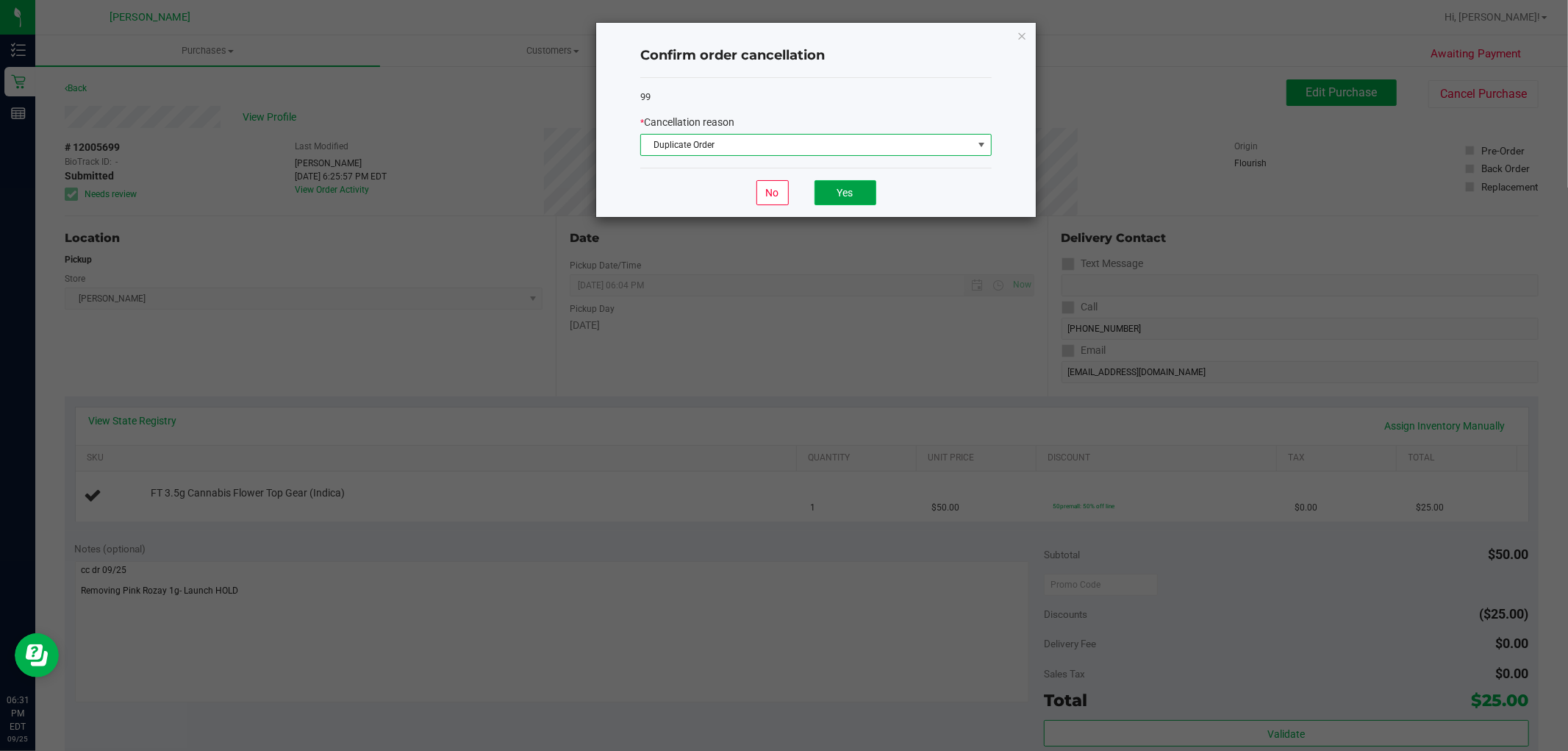
click at [822, 185] on button "Yes" at bounding box center [845, 192] width 61 height 25
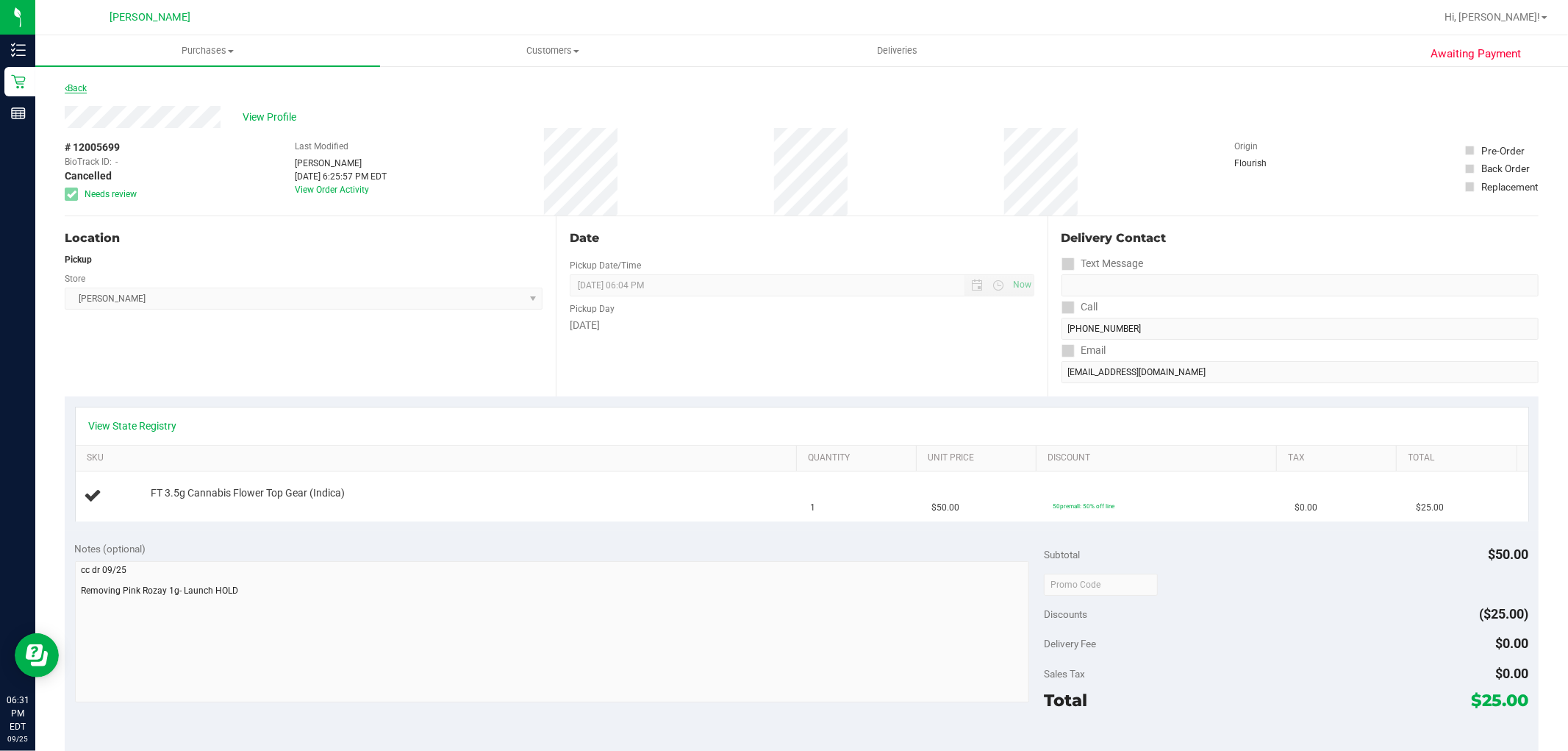
click at [82, 86] on link "Back" at bounding box center [76, 88] width 22 height 10
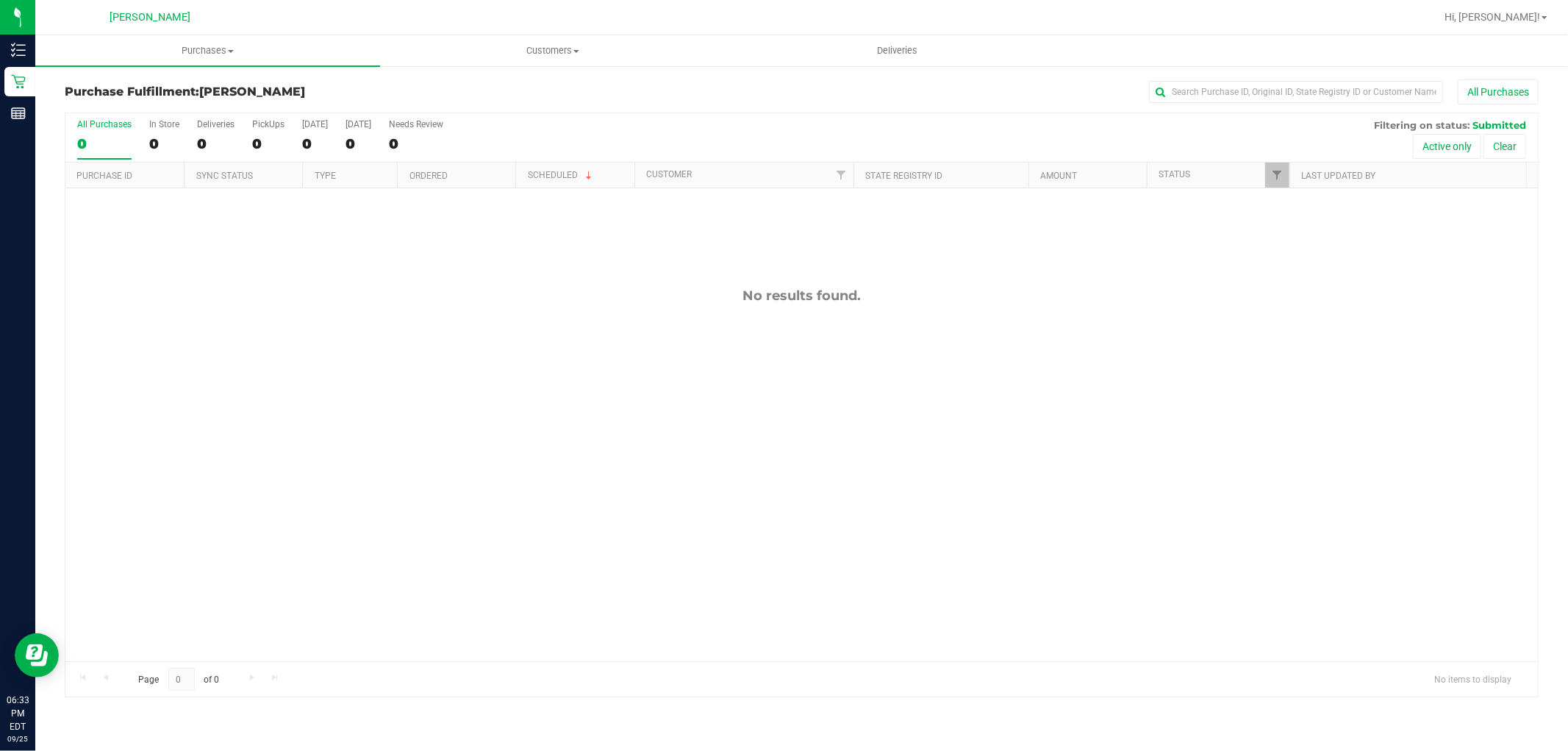
click at [463, 456] on div "No results found." at bounding box center [801, 474] width 1472 height 572
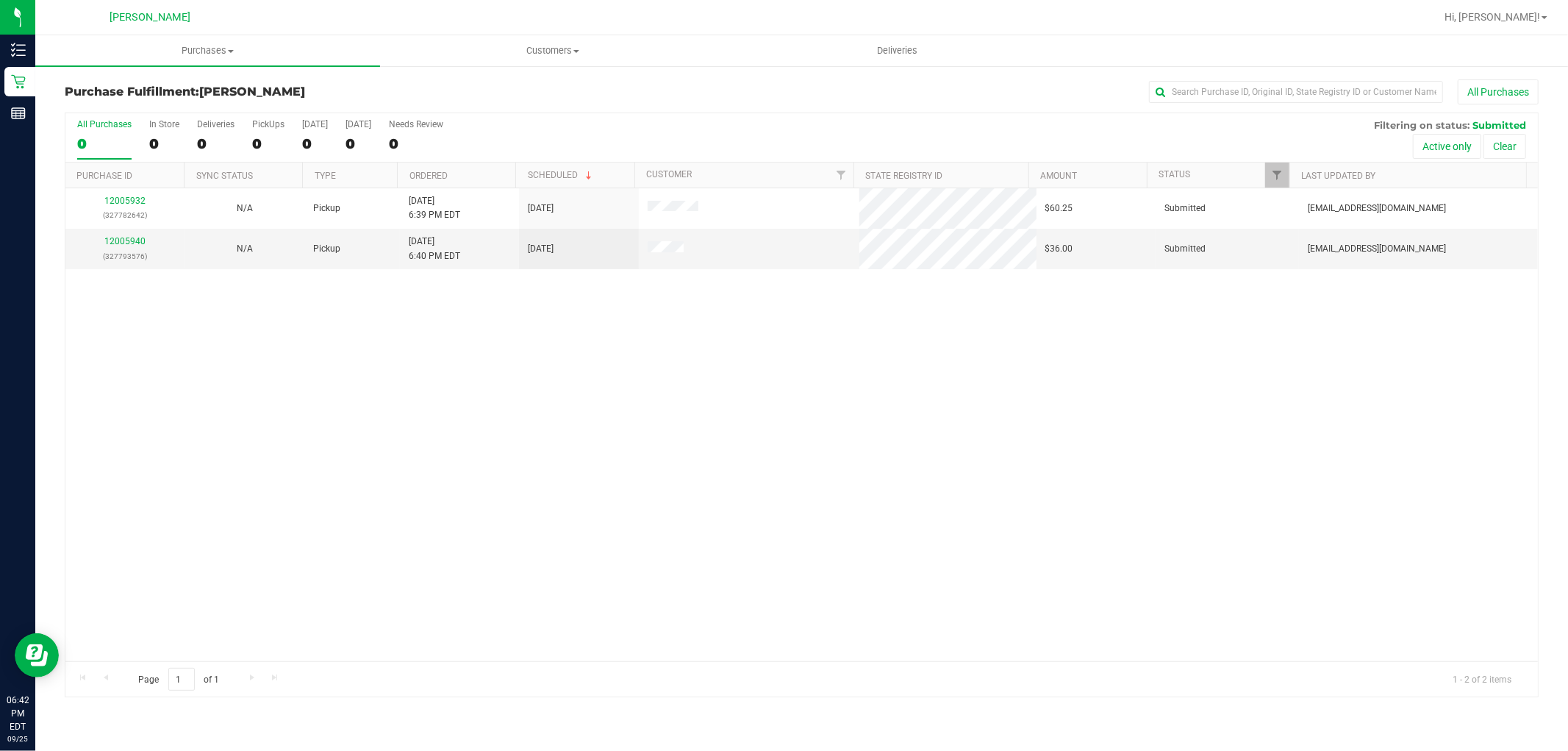
click at [364, 319] on div "12005932 (327782642) N/A Pickup 9/25/2025 6:39 PM EDT 9/25/2025 $60.25 Submitte…" at bounding box center [801, 424] width 1472 height 473
click at [540, 453] on div "12005932 (327782642) N/A Pickup 9/25/2025 6:39 PM EDT 9/25/2025 $60.25 Submitte…" at bounding box center [801, 424] width 1472 height 473
click at [448, 432] on div "12005932 (327782642) N/A Pickup 9/25/2025 6:39 PM EDT 9/25/2025 $60.25 Submitte…" at bounding box center [801, 424] width 1472 height 473
click at [571, 502] on div "12005932 (327782642) N/A Pickup 9/25/2025 6:39 PM EDT 9/25/2025 $60.25 Submitte…" at bounding box center [801, 424] width 1472 height 473
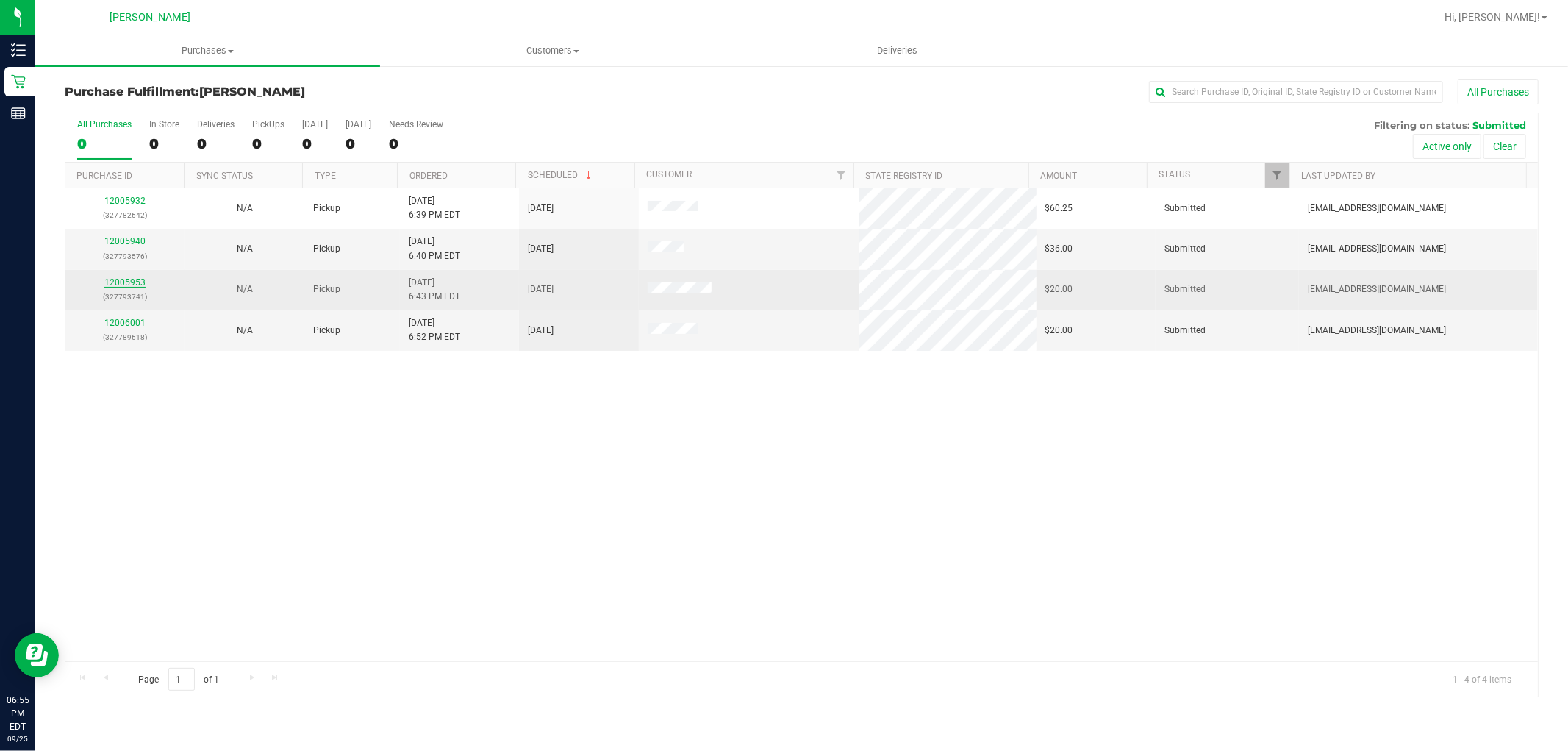
click at [127, 283] on link "12005953" at bounding box center [126, 282] width 42 height 10
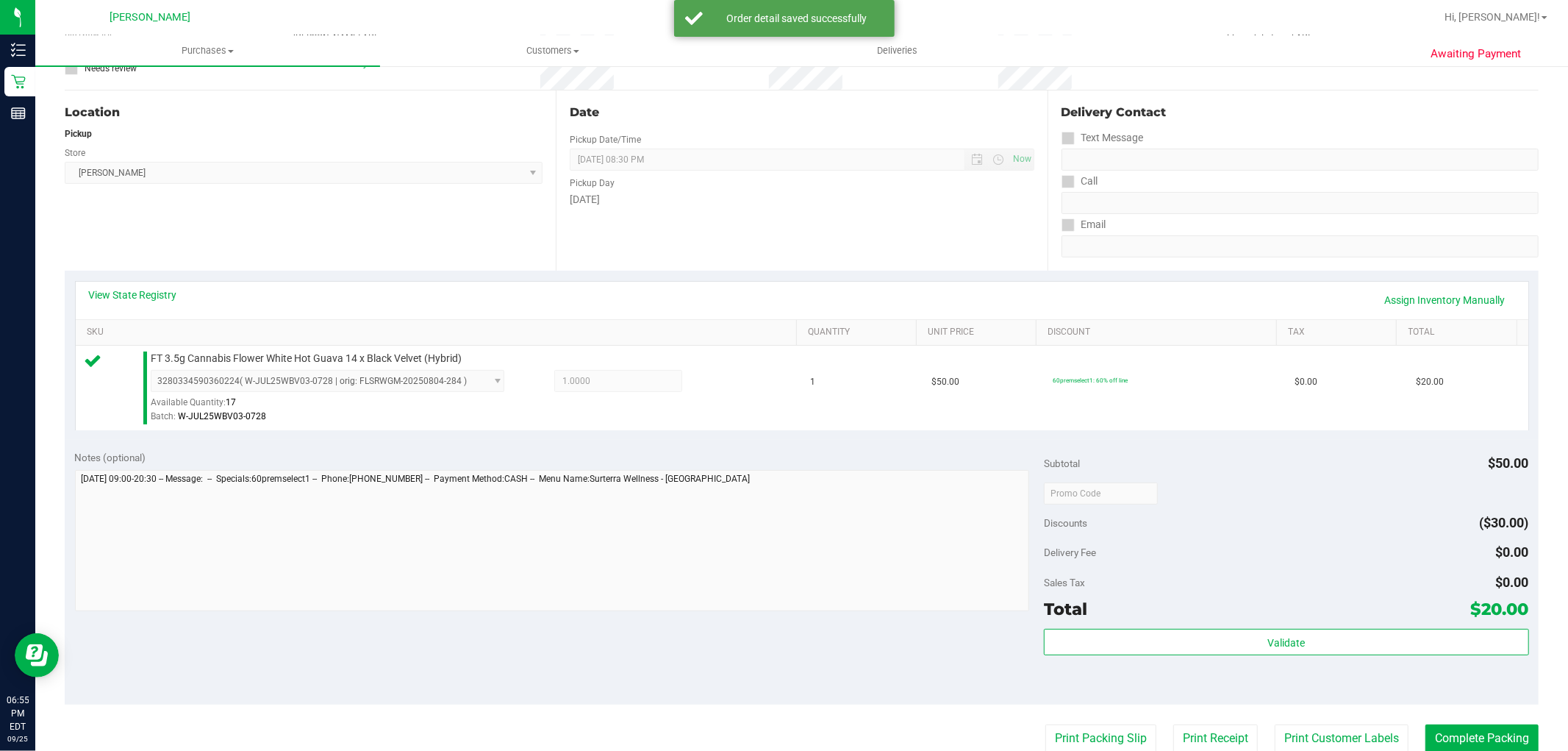
scroll to position [245, 0]
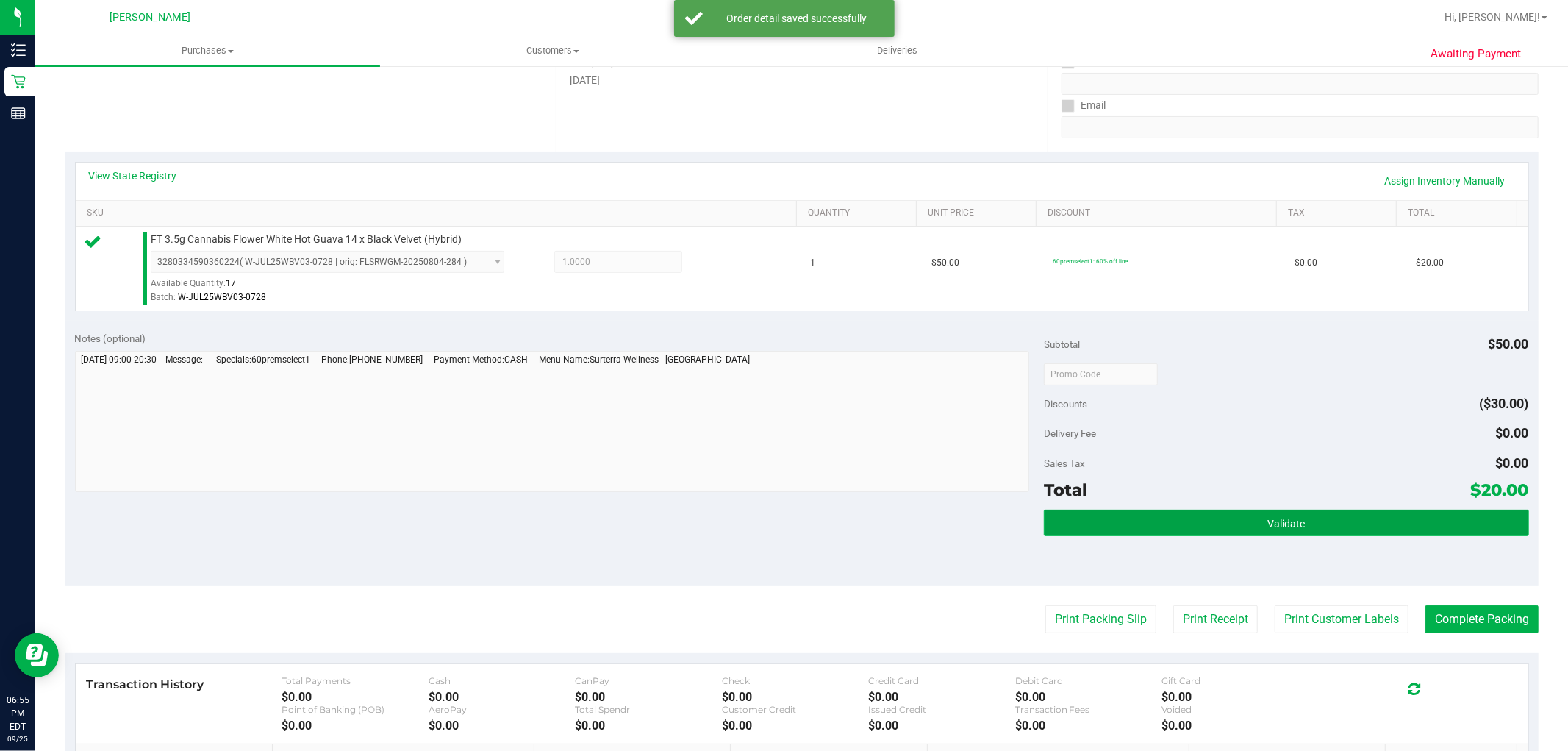
click at [1062, 527] on button "Validate" at bounding box center [1286, 522] width 484 height 26
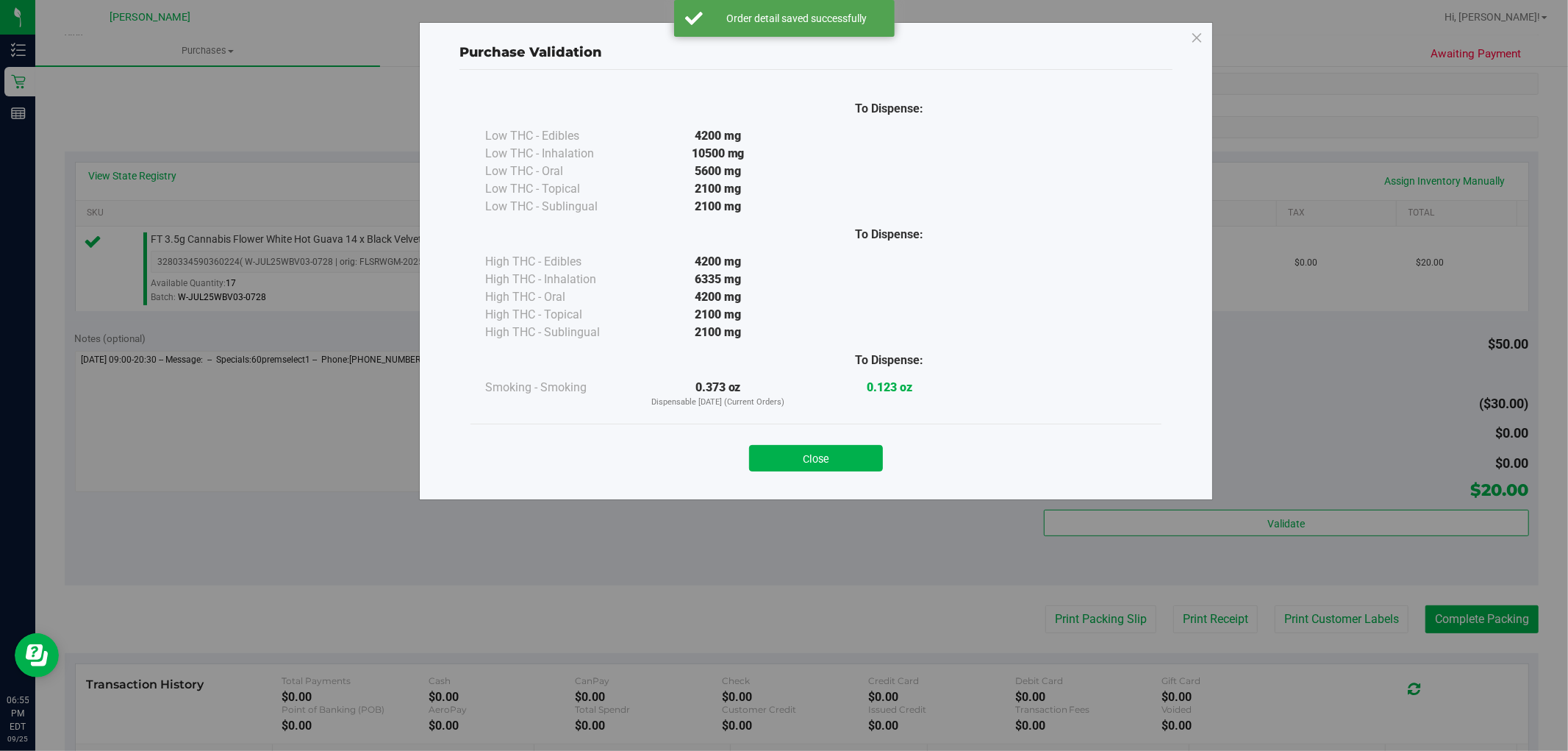
click at [854, 460] on button "Close" at bounding box center [816, 457] width 134 height 26
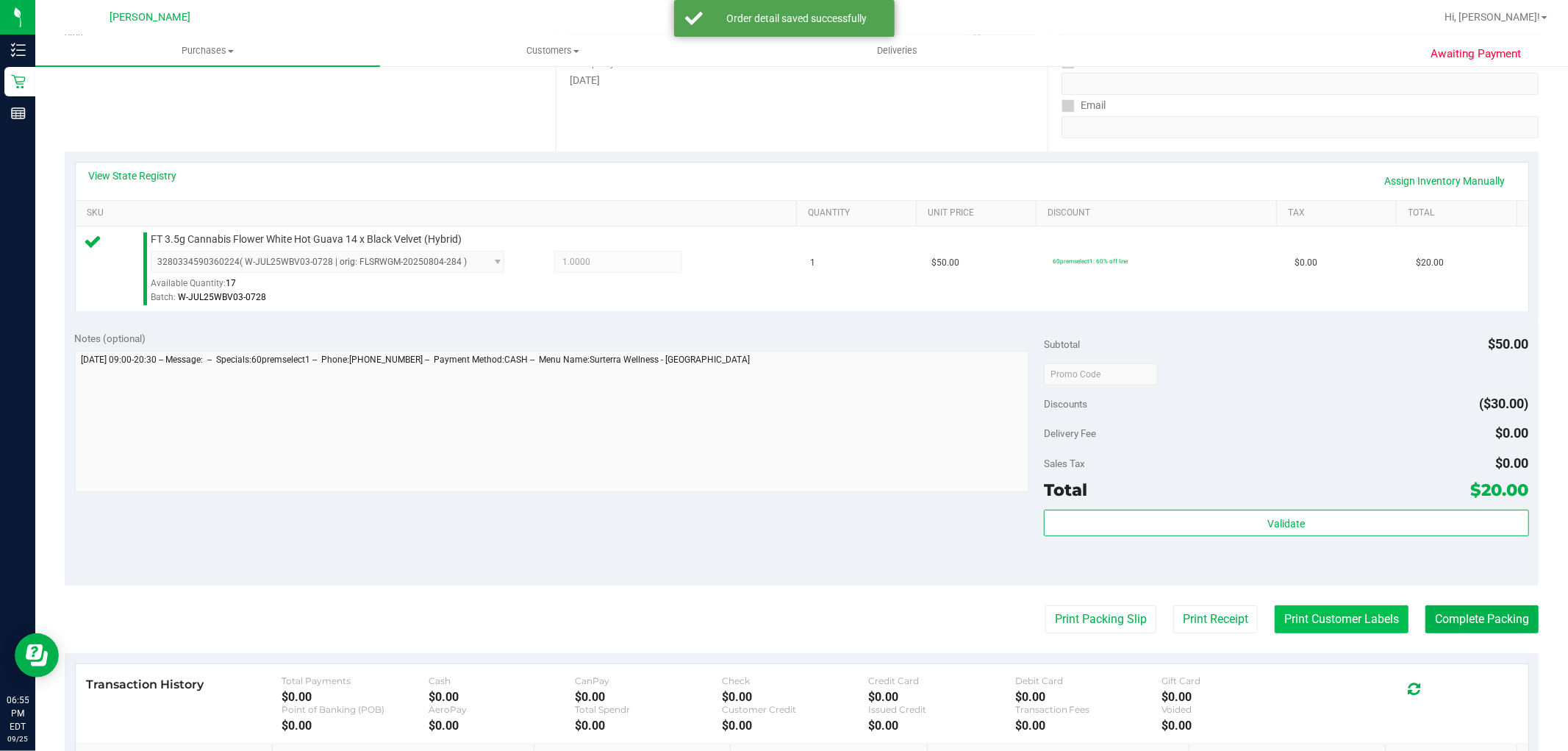
click at [1303, 612] on button "Print Customer Labels" at bounding box center [1341, 619] width 134 height 28
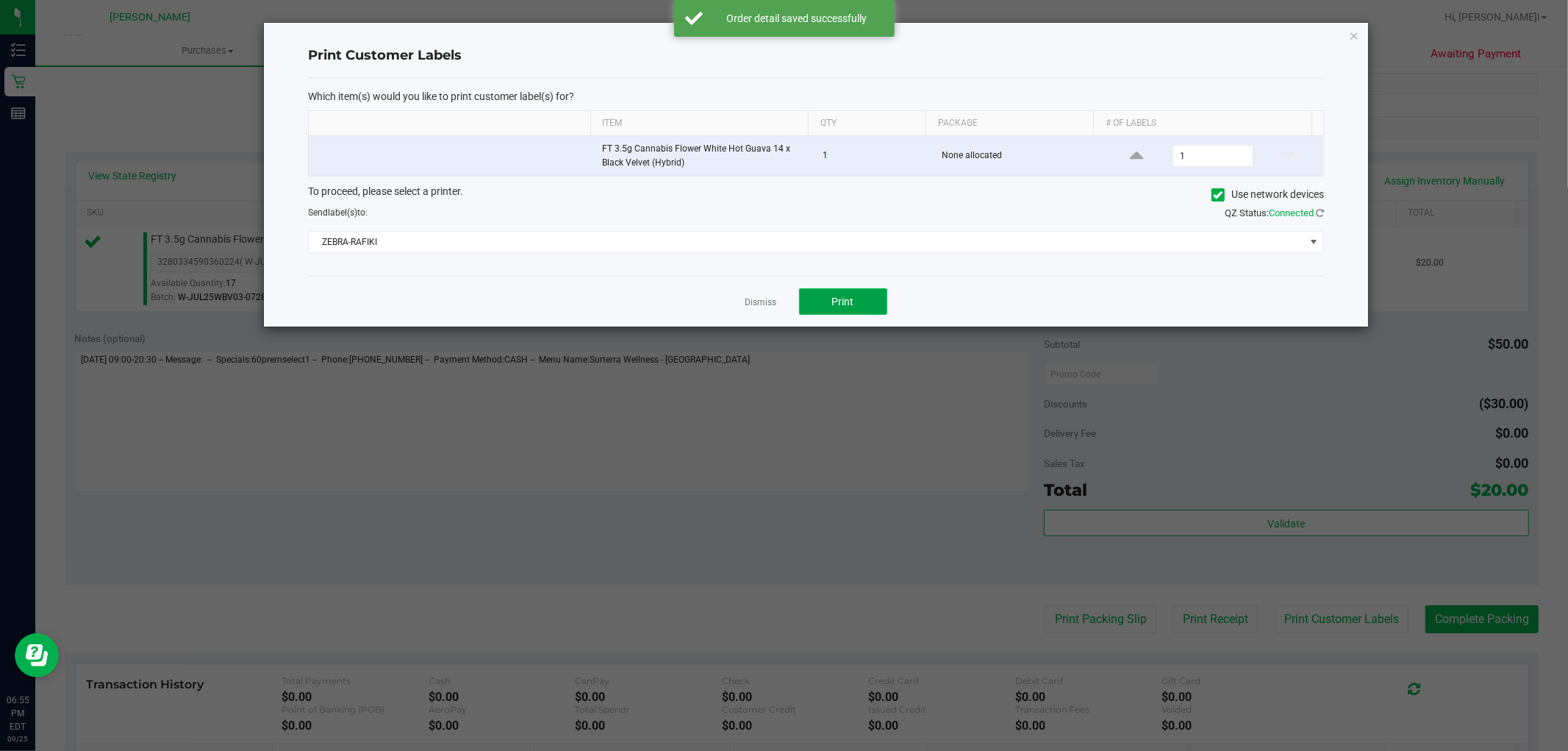
click at [849, 306] on span "Print" at bounding box center [843, 301] width 22 height 12
click at [751, 303] on link "Dismiss" at bounding box center [761, 303] width 32 height 13
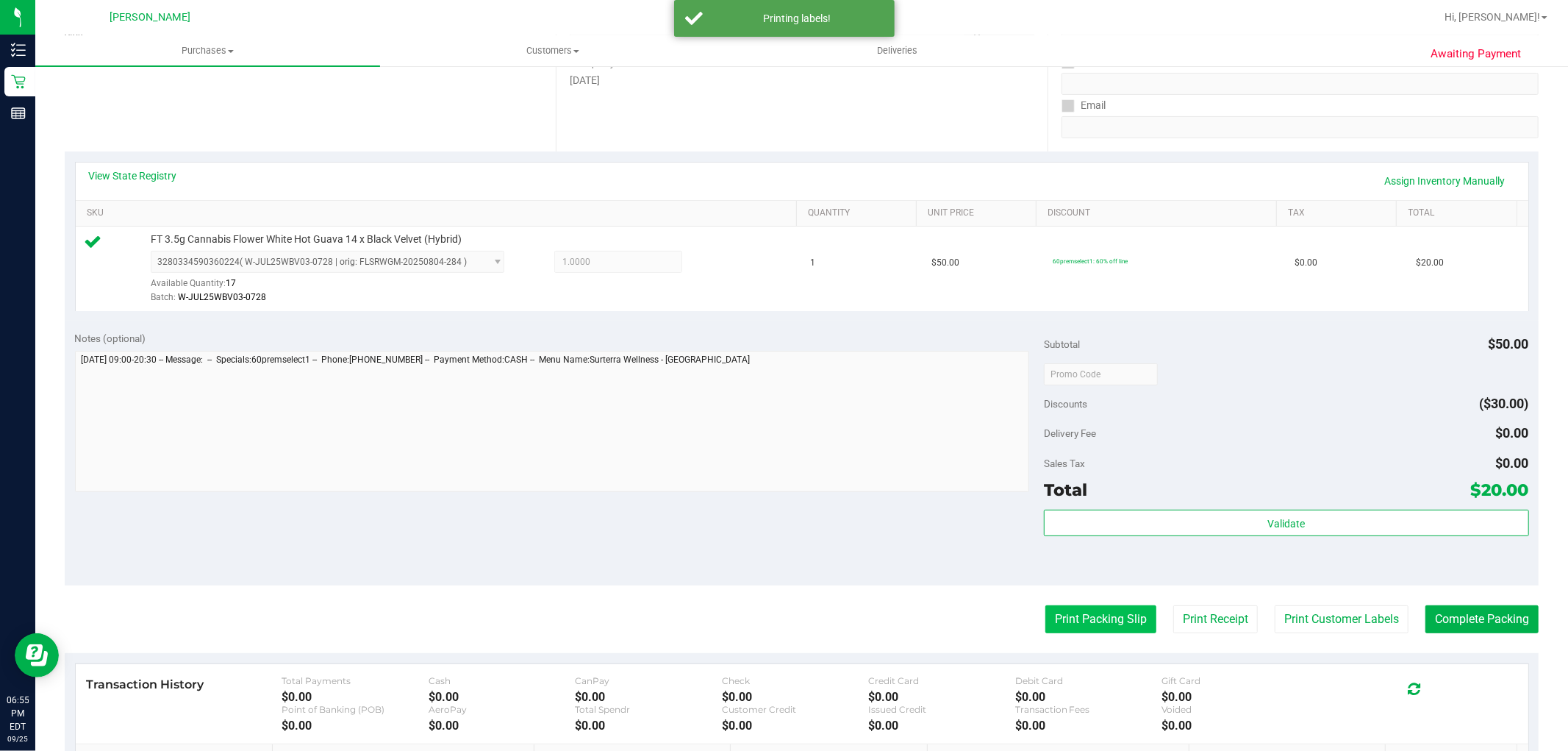
click at [1098, 620] on button "Print Packing Slip" at bounding box center [1100, 619] width 111 height 28
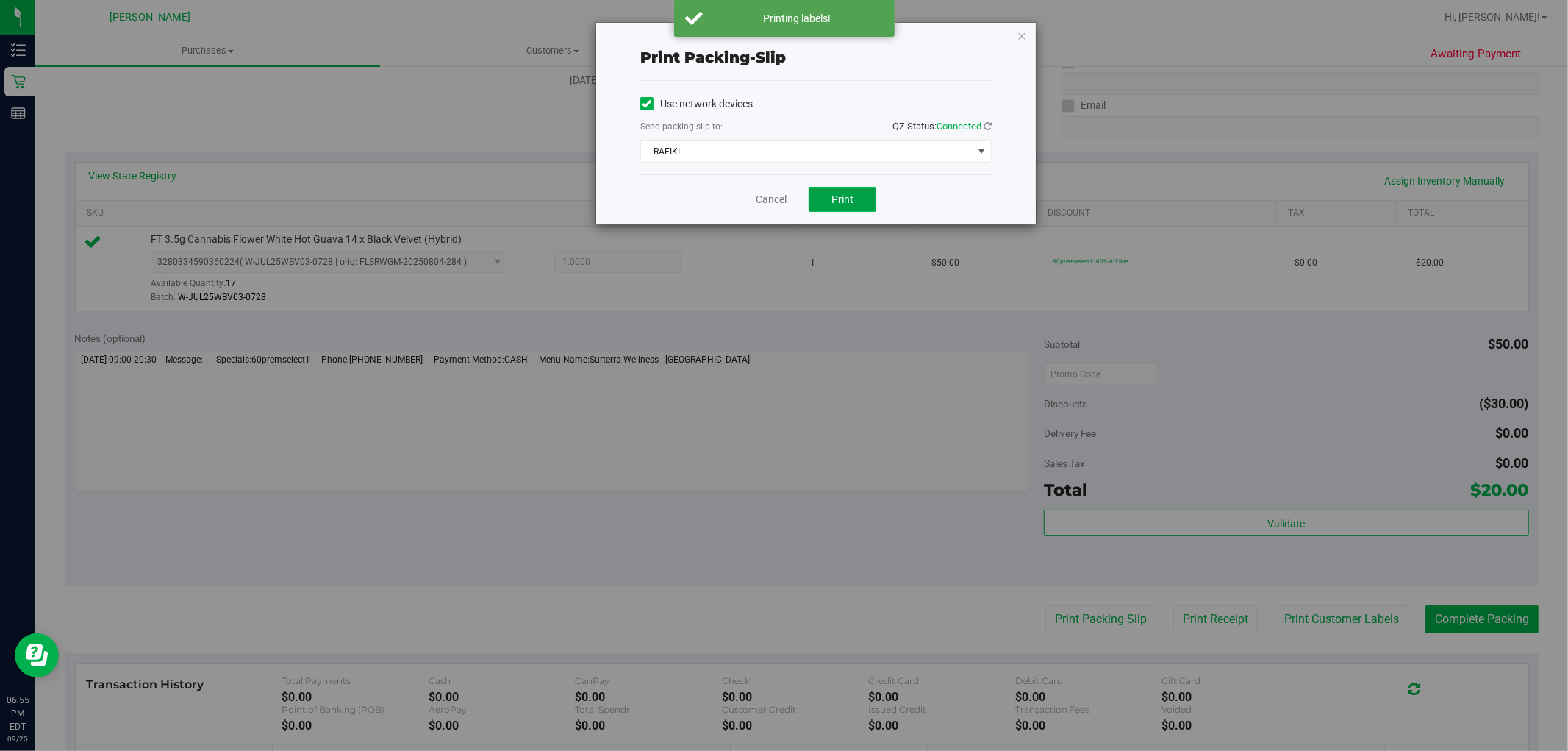
click at [822, 194] on button "Print" at bounding box center [842, 200] width 68 height 25
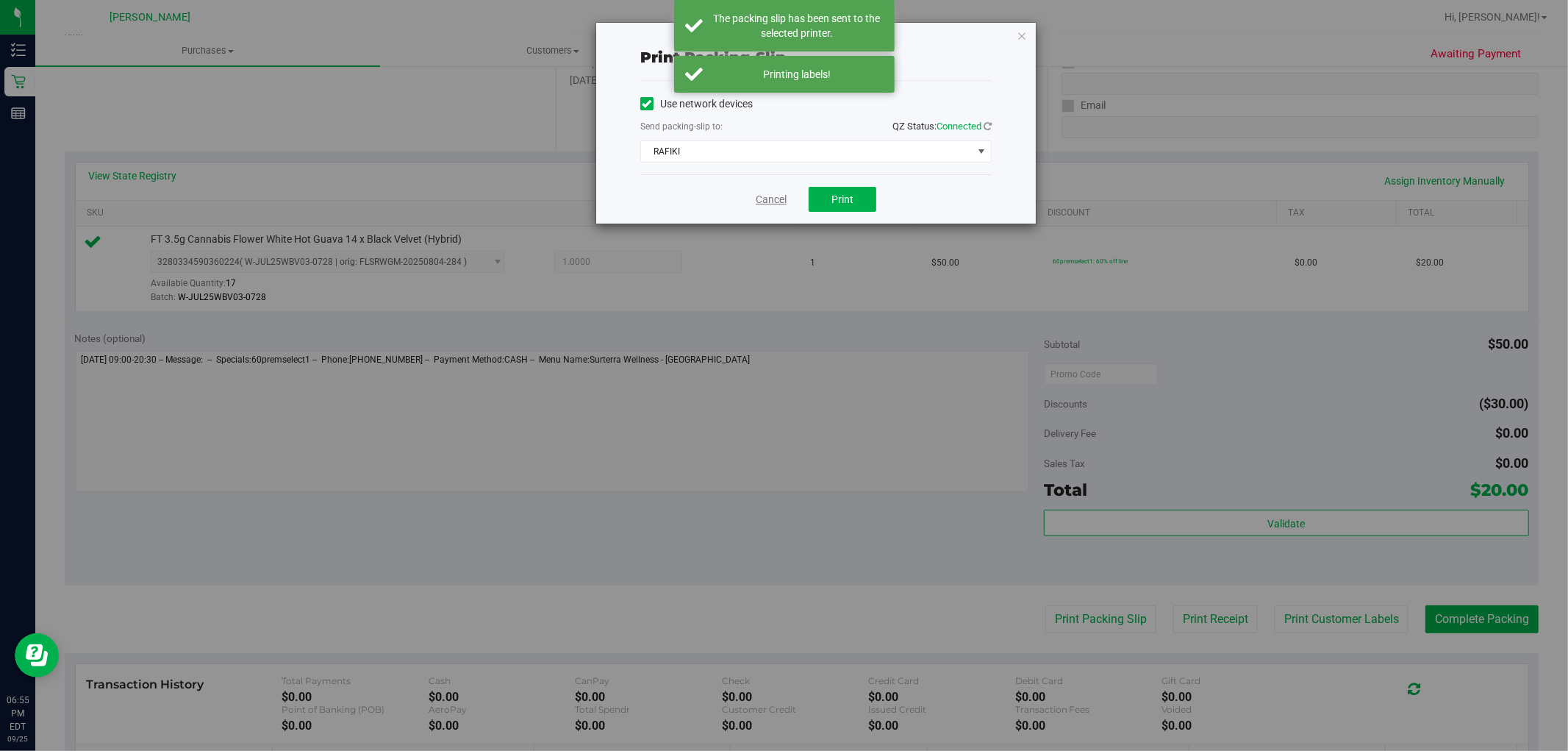
click at [774, 200] on link "Cancel" at bounding box center [771, 199] width 31 height 15
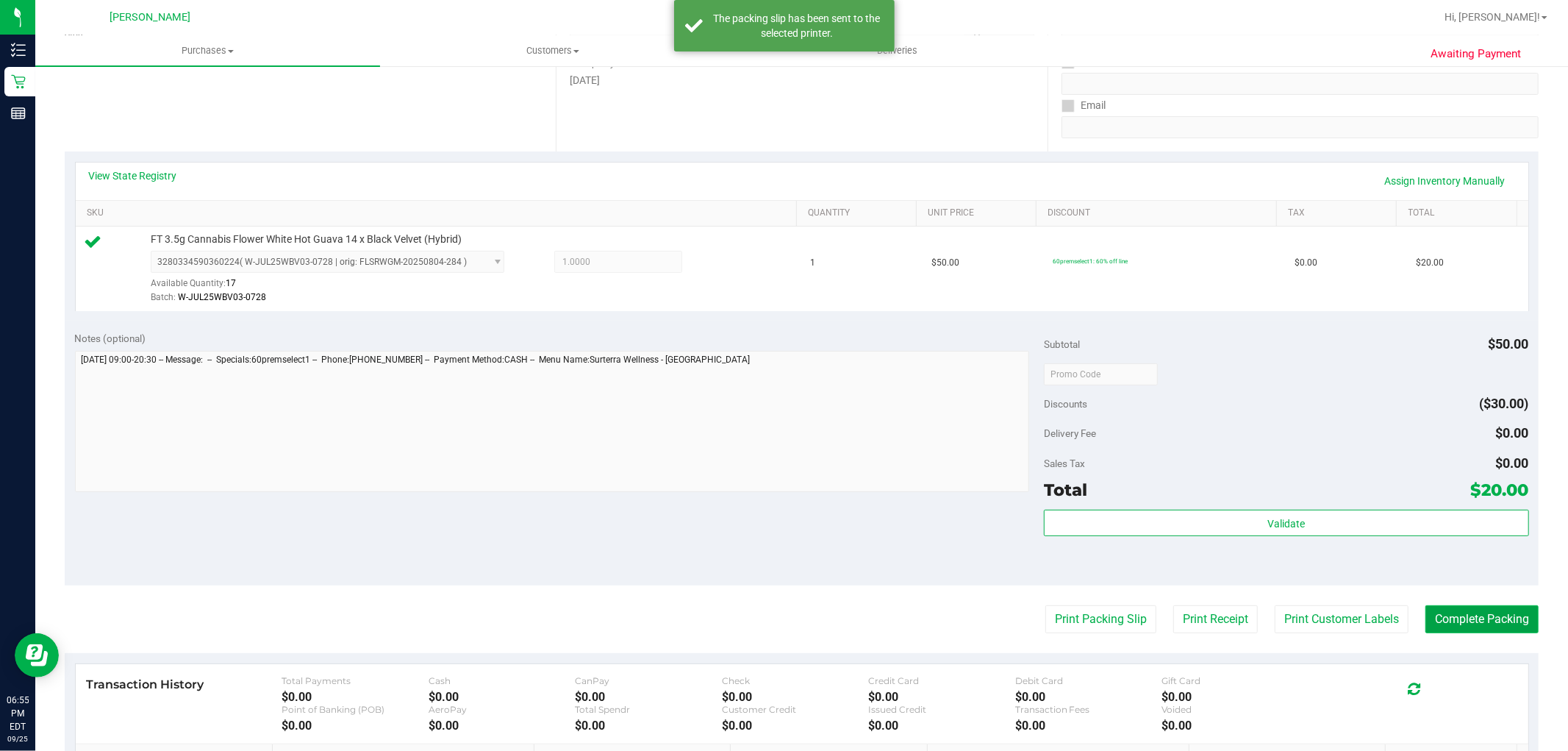
click at [1494, 623] on button "Complete Packing" at bounding box center [1481, 619] width 113 height 28
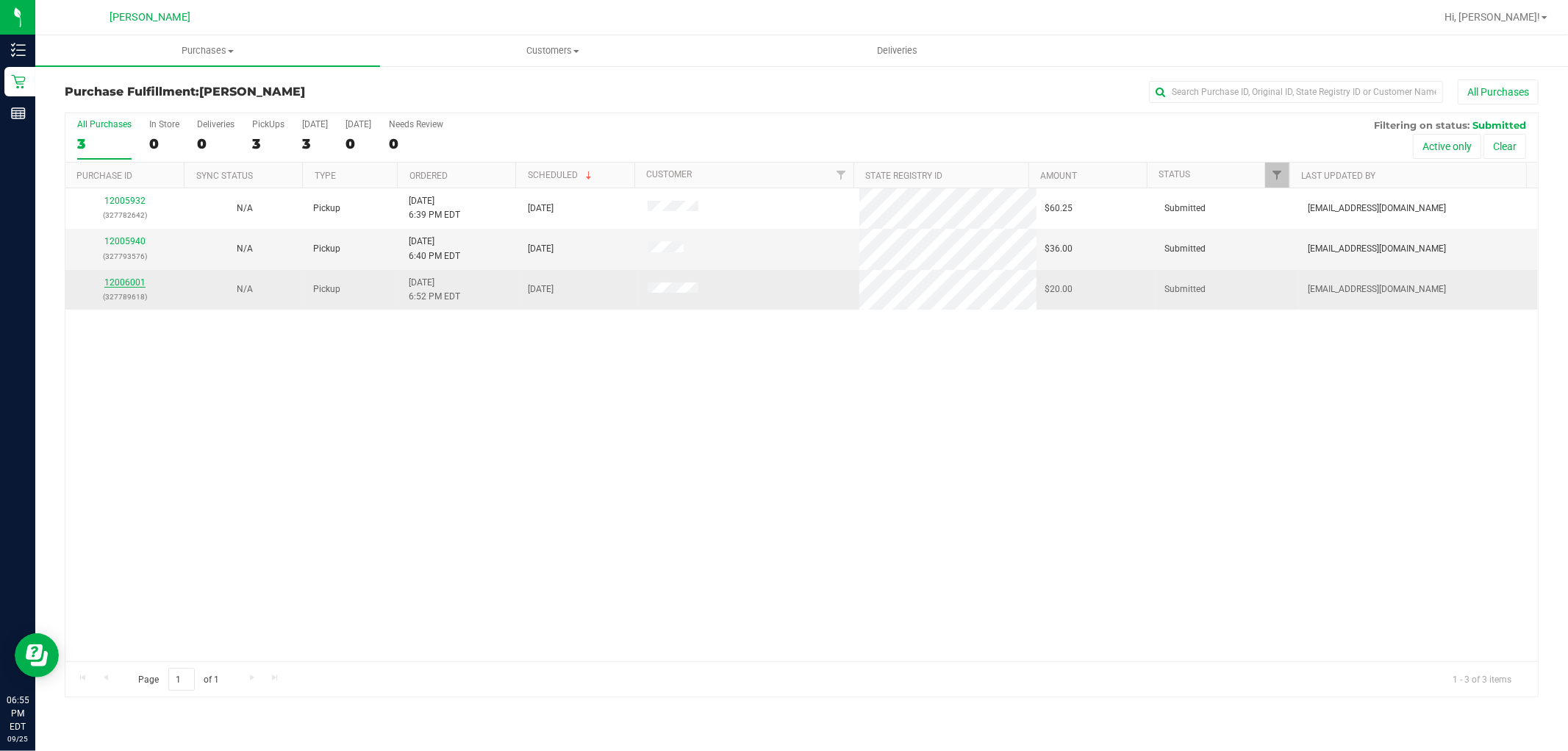
click at [134, 280] on link "12006001" at bounding box center [126, 282] width 42 height 10
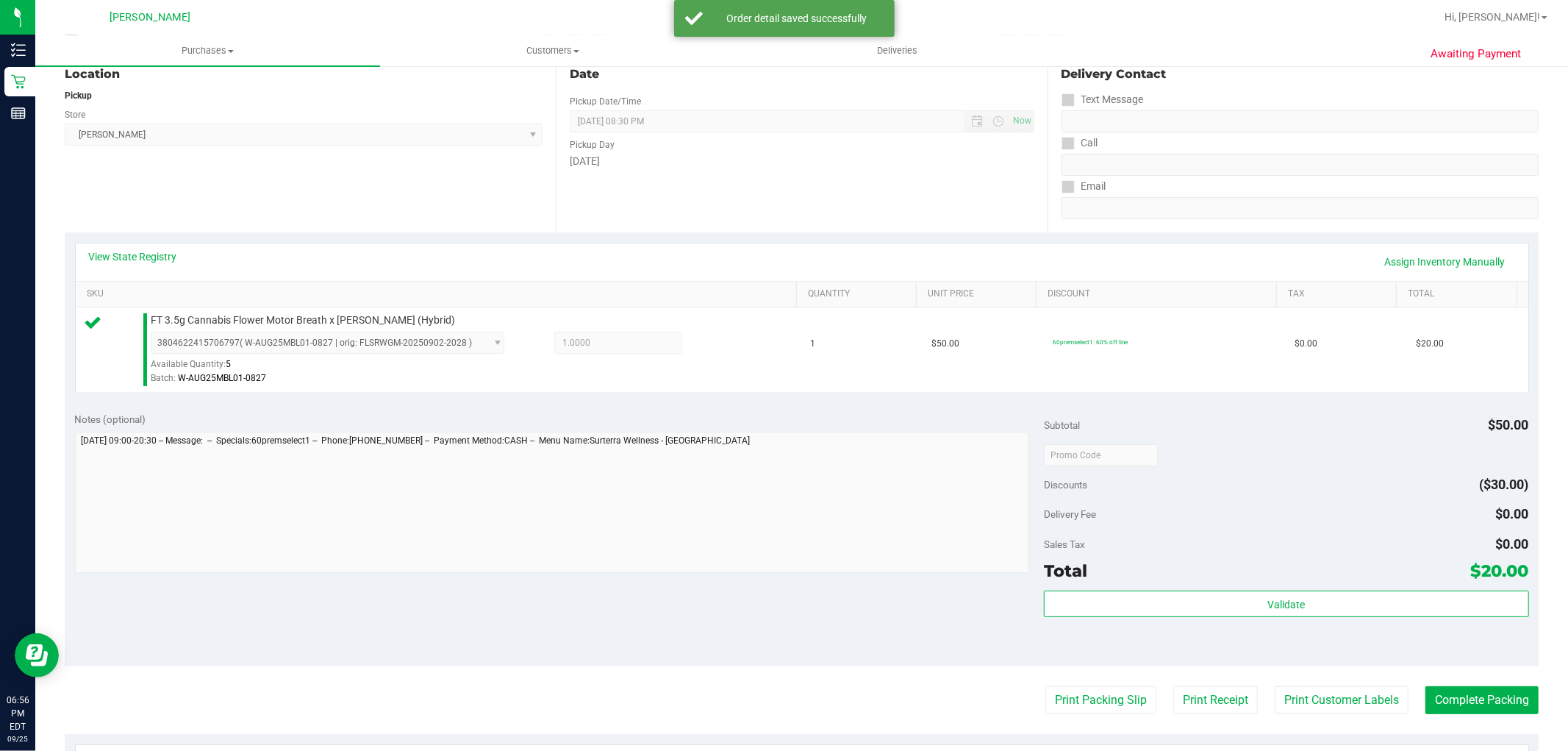
scroll to position [408, 0]
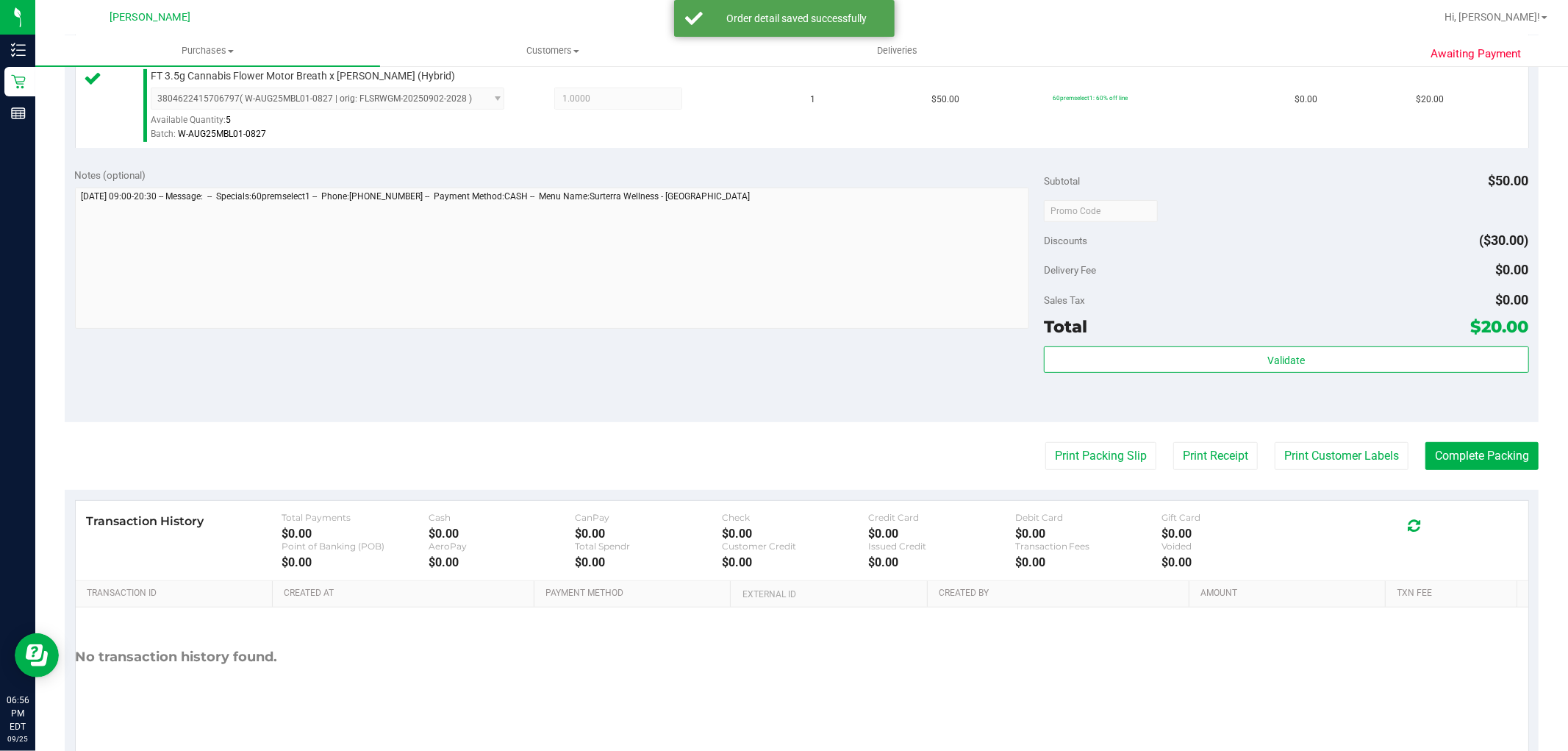
click at [1147, 376] on div "Validate" at bounding box center [1286, 379] width 484 height 66
click at [1132, 353] on button "Validate" at bounding box center [1286, 359] width 484 height 26
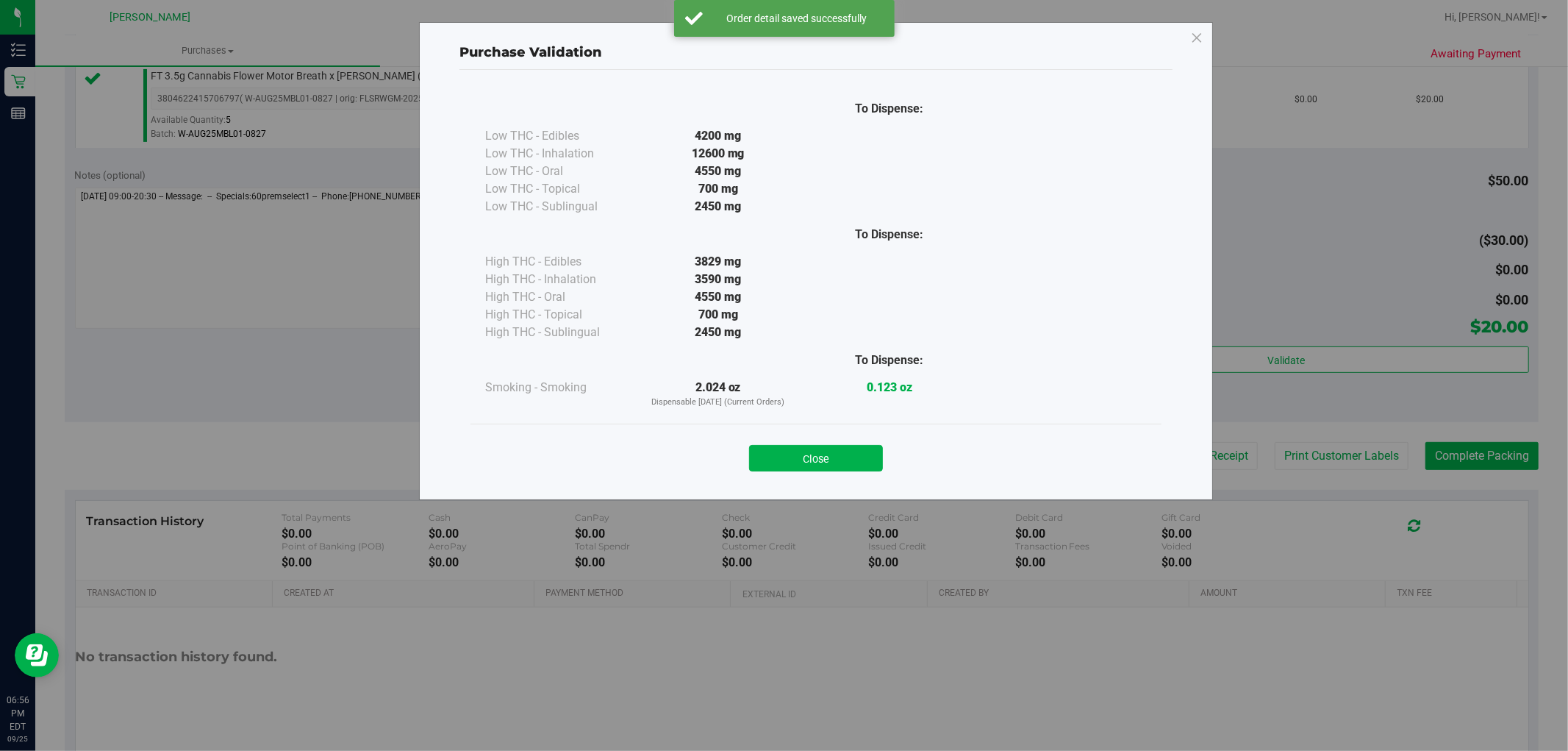
drag, startPoint x: 789, startPoint y: 420, endPoint x: 789, endPoint y: 437, distance: 17.0
click at [789, 429] on div "To Dispense: Low THC - Edibles 4200 mg" at bounding box center [816, 277] width 713 height 417
drag, startPoint x: 799, startPoint y: 456, endPoint x: 1009, endPoint y: 456, distance: 210.0
click at [800, 456] on button "Close" at bounding box center [816, 457] width 134 height 26
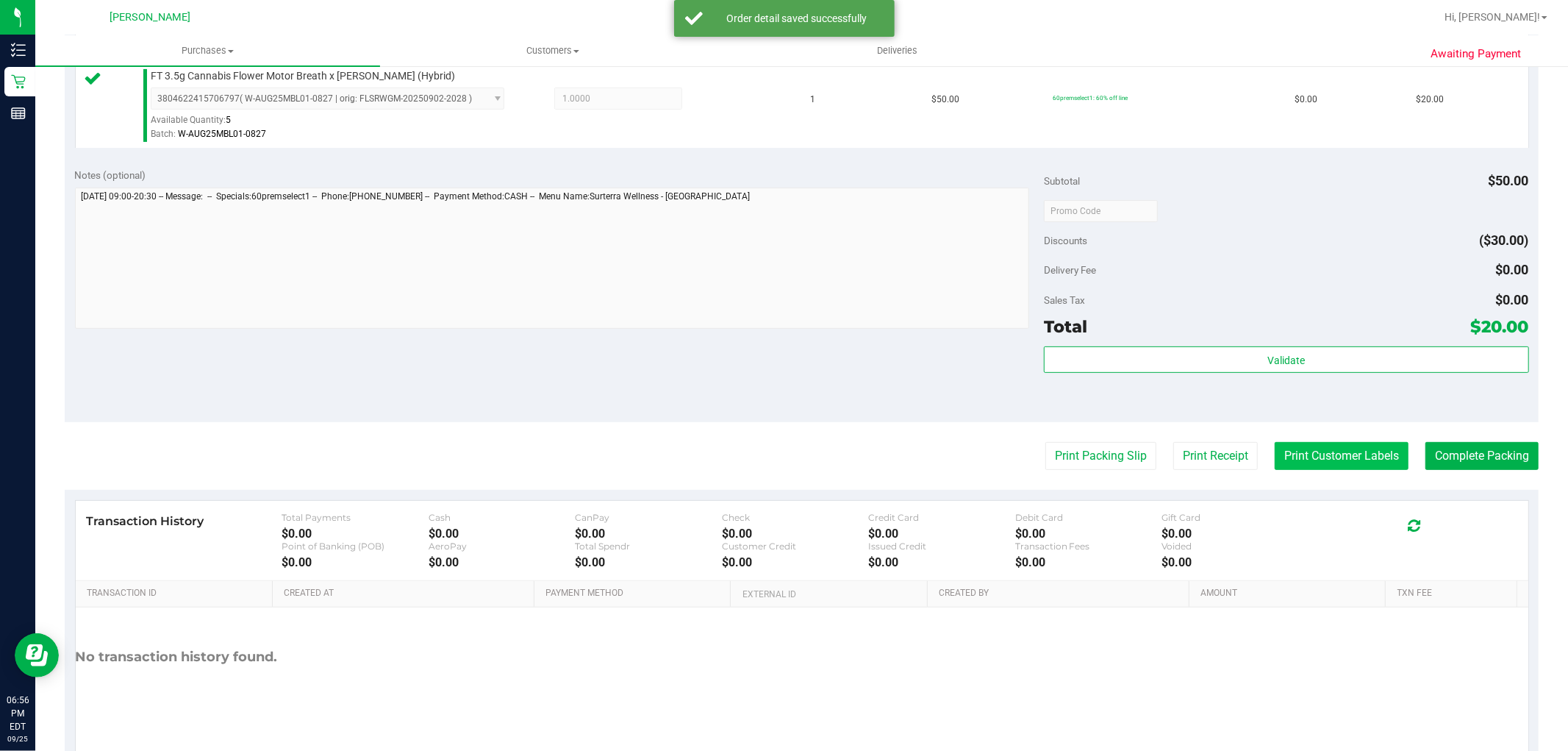
click at [1333, 447] on button "Print Customer Labels" at bounding box center [1341, 455] width 134 height 28
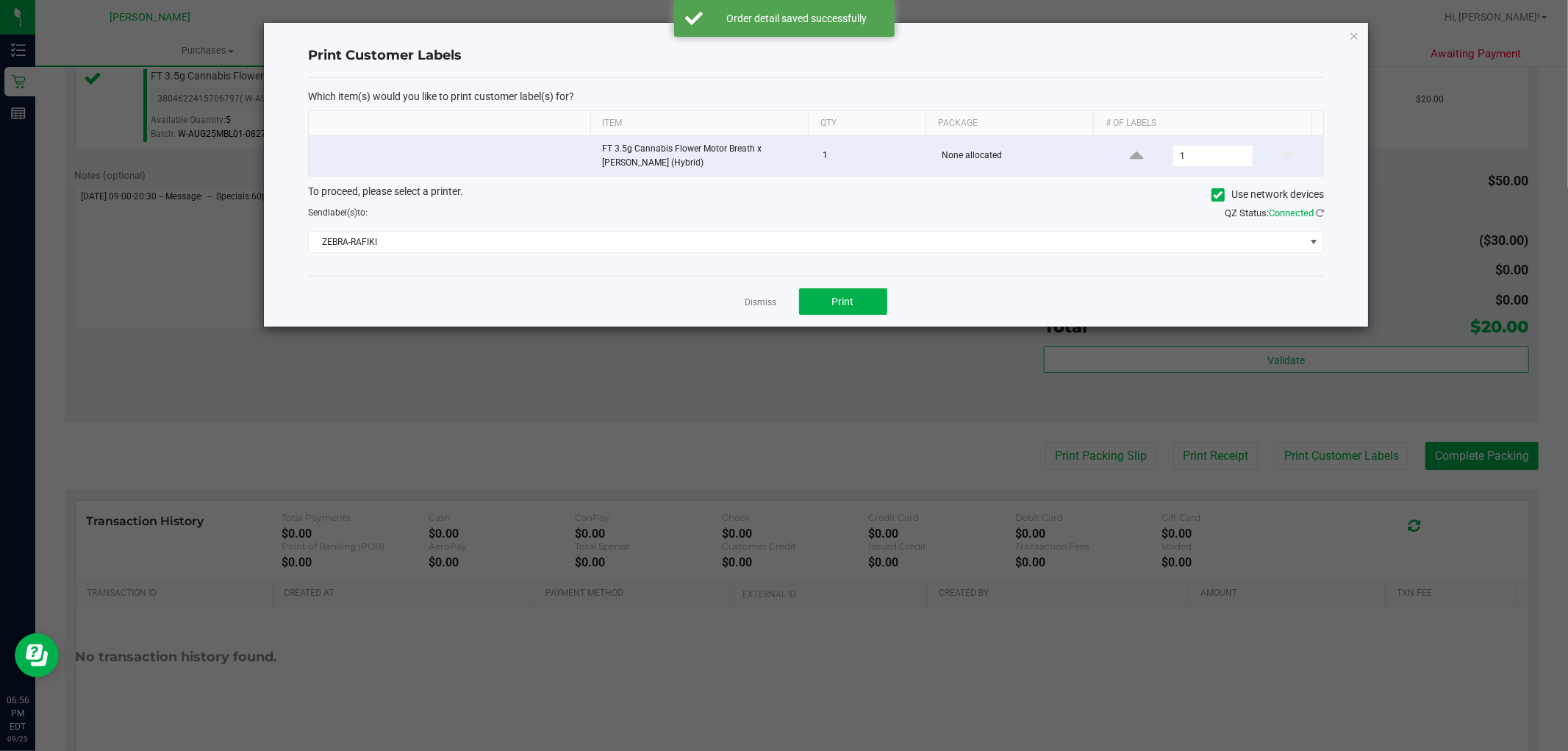
click at [849, 287] on div "Dismiss Print" at bounding box center [816, 301] width 1016 height 51
click at [832, 302] on span "Print" at bounding box center [843, 301] width 22 height 12
click at [753, 305] on link "Dismiss" at bounding box center [761, 303] width 32 height 13
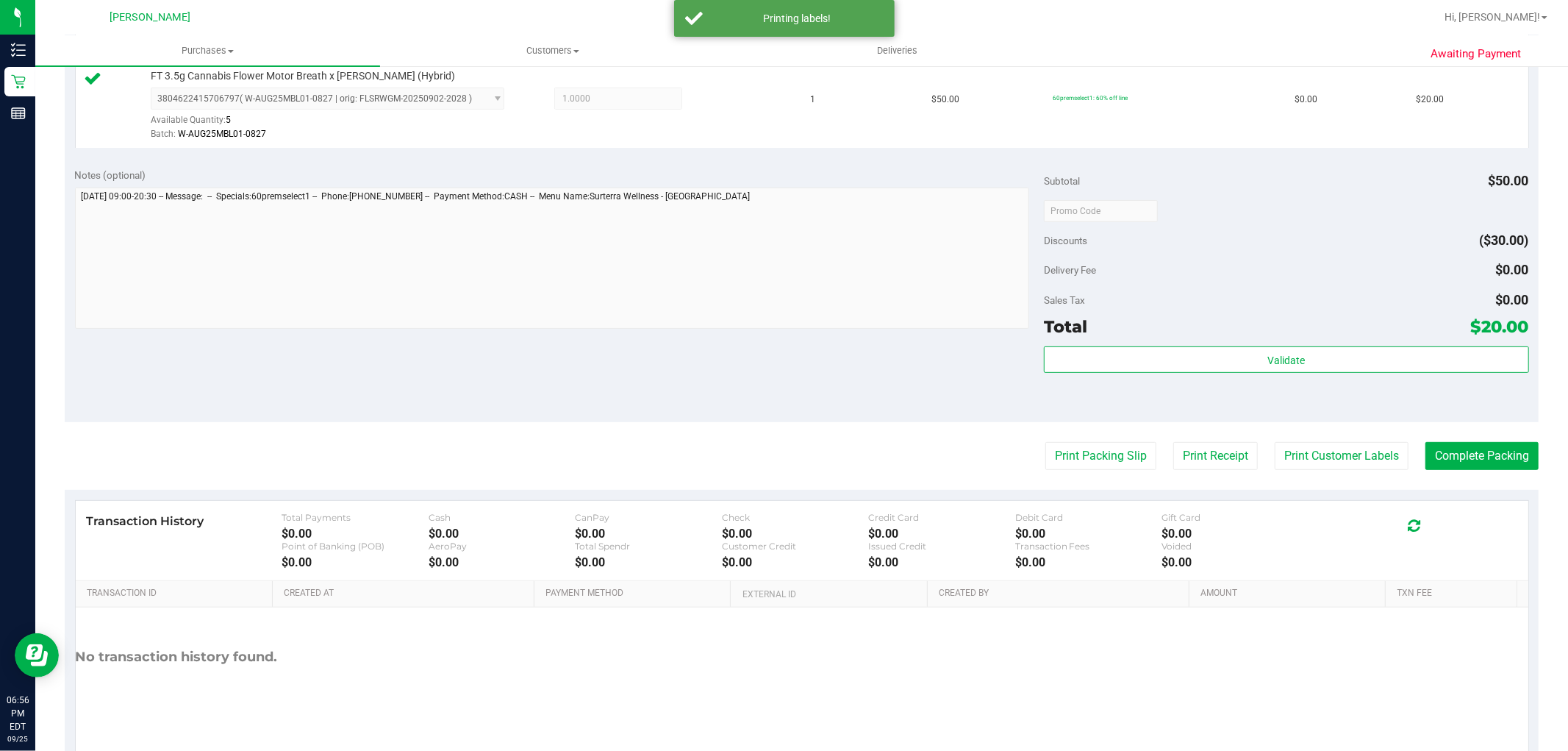
click at [1129, 471] on purchase-details "Back Edit Purchase Cancel Purchase View Profile # 12006001 BioTrack ID: - Submi…" at bounding box center [802, 218] width 1474 height 1094
click at [1092, 442] on button "Print Packing Slip" at bounding box center [1100, 455] width 111 height 28
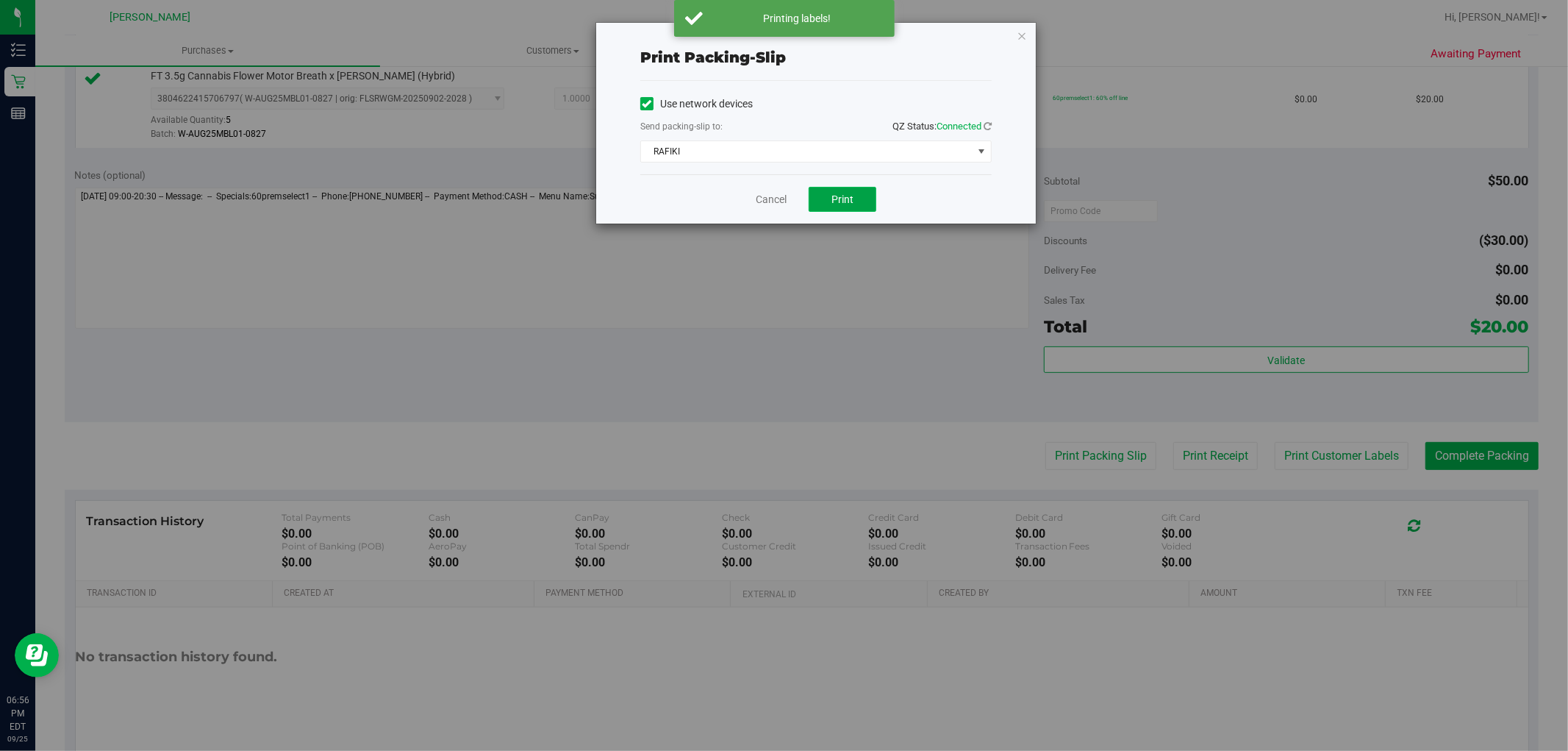
click at [850, 200] on span "Print" at bounding box center [843, 199] width 22 height 12
click at [774, 200] on link "Cancel" at bounding box center [771, 199] width 31 height 15
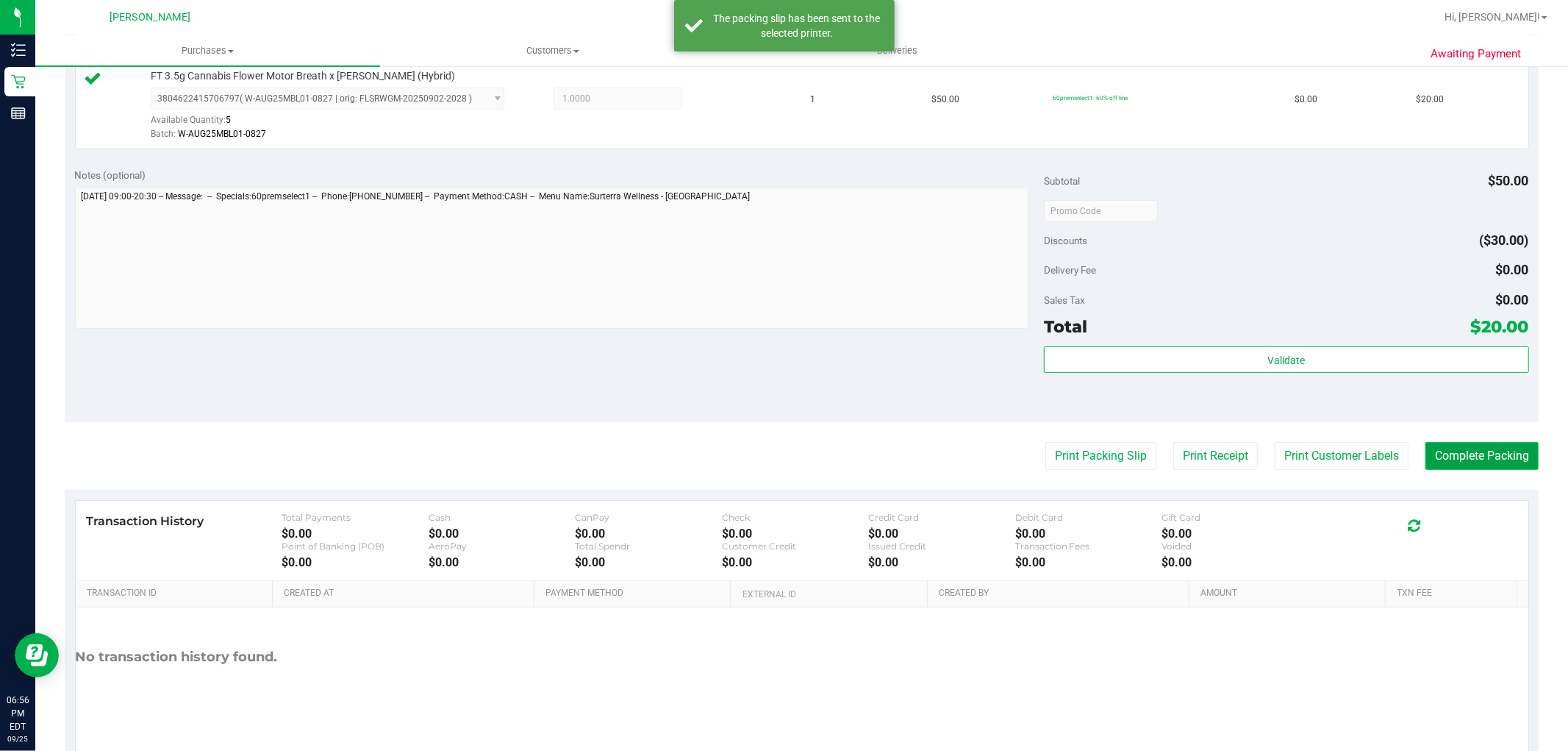
click at [1447, 445] on button "Complete Packing" at bounding box center [1481, 455] width 113 height 28
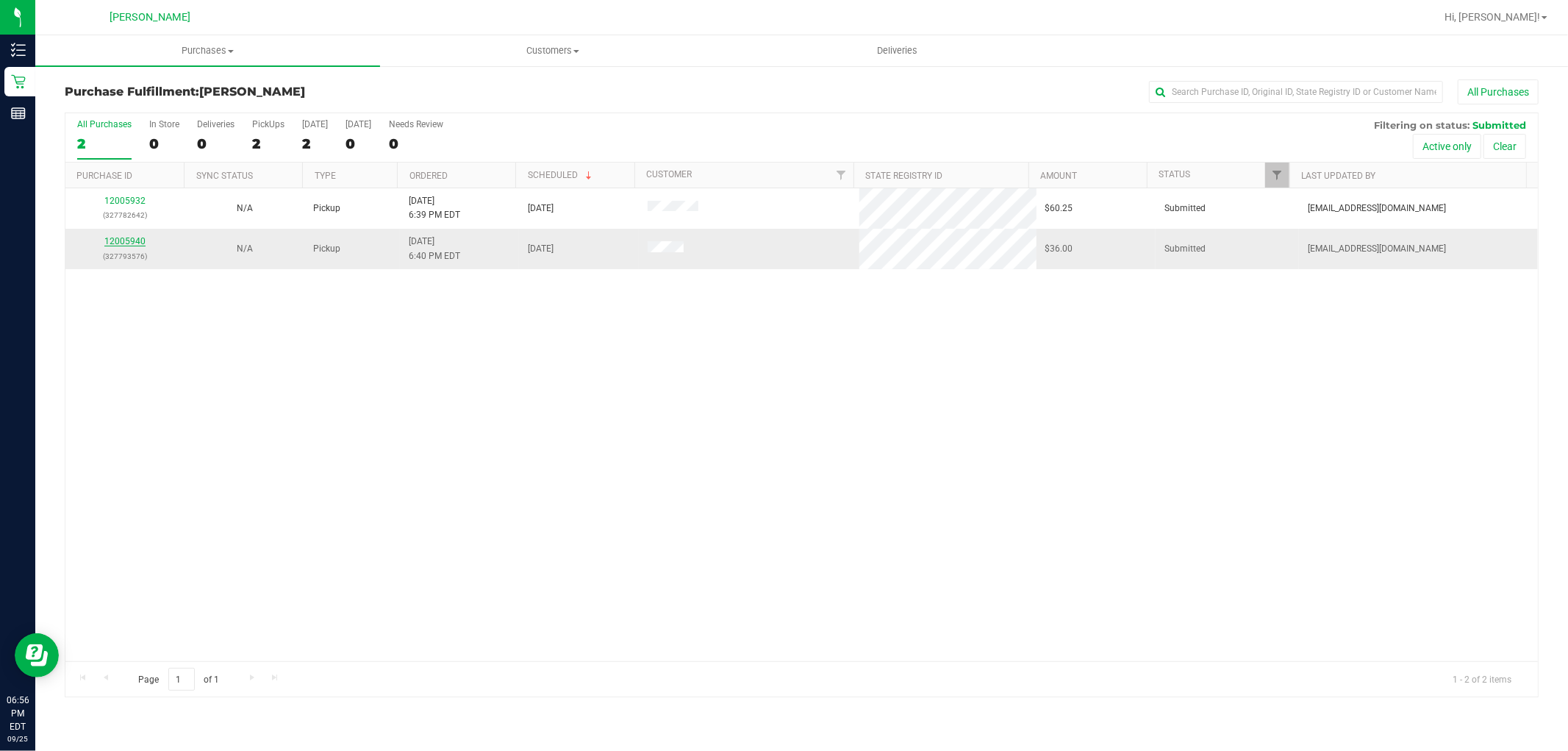
drag, startPoint x: 126, startPoint y: 232, endPoint x: 122, endPoint y: 244, distance: 12.6
click at [125, 235] on td "12005940 (327793576)" at bounding box center [125, 249] width 119 height 40
click at [123, 246] on link "12005940" at bounding box center [126, 240] width 42 height 10
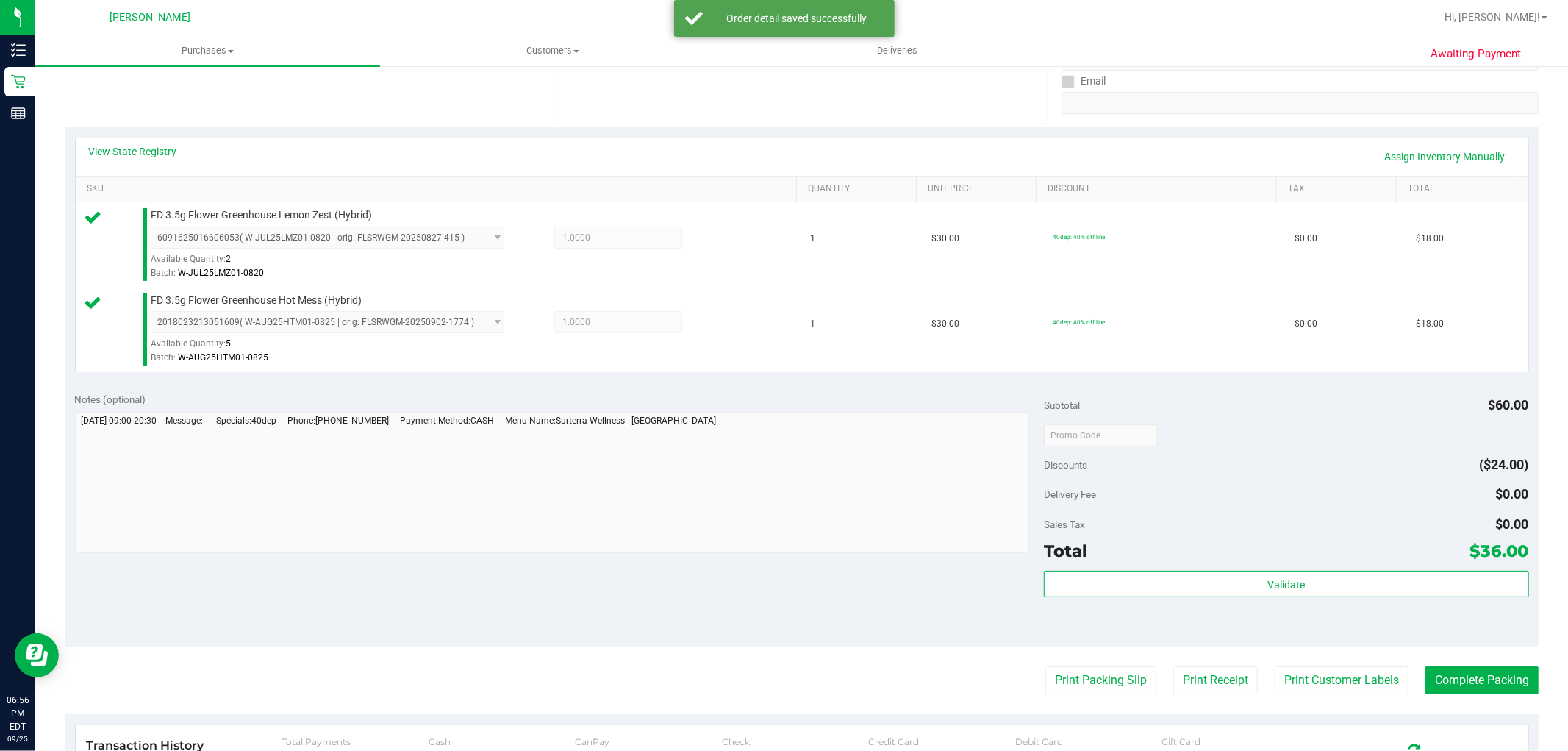
scroll to position [539, 0]
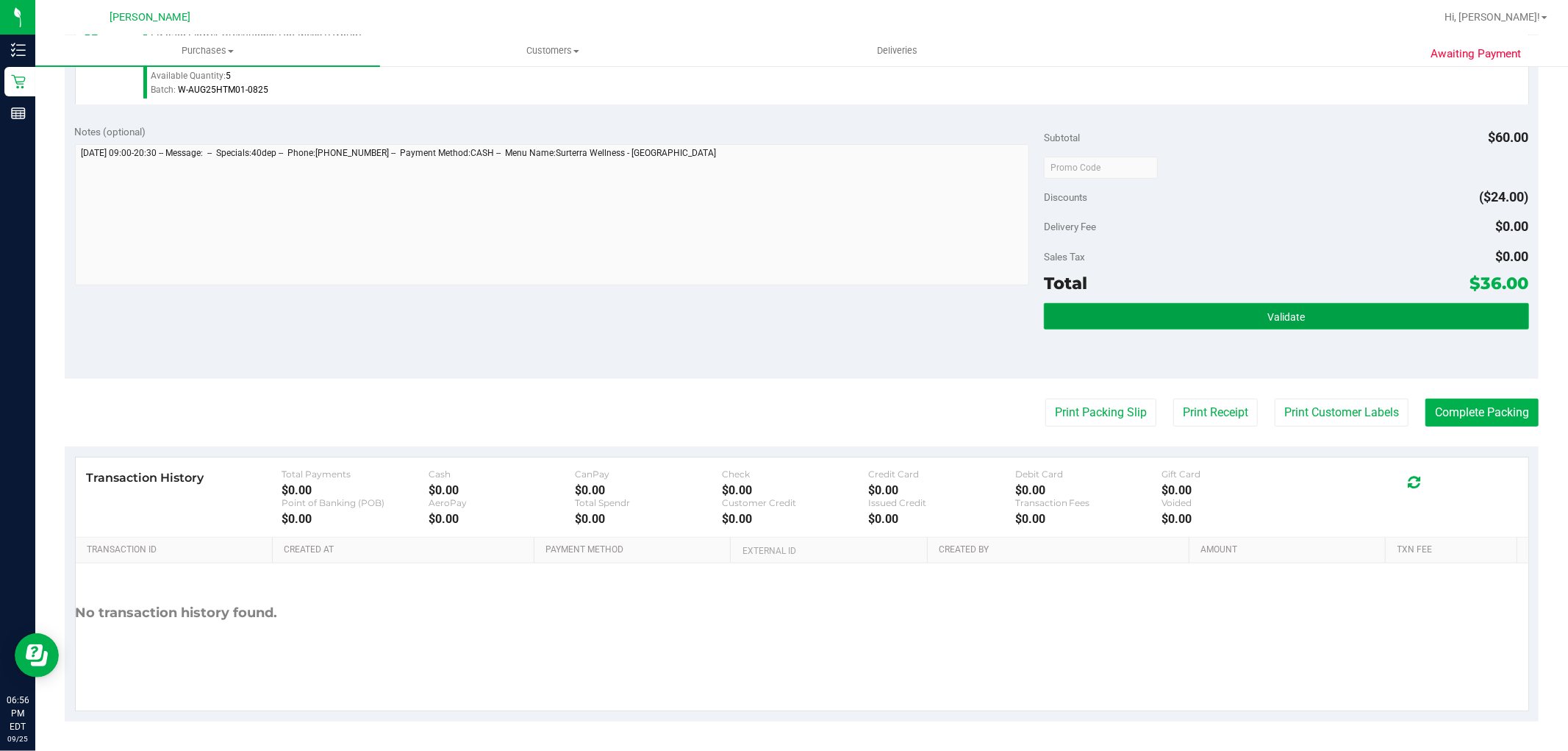
click at [1188, 304] on button "Validate" at bounding box center [1286, 315] width 484 height 26
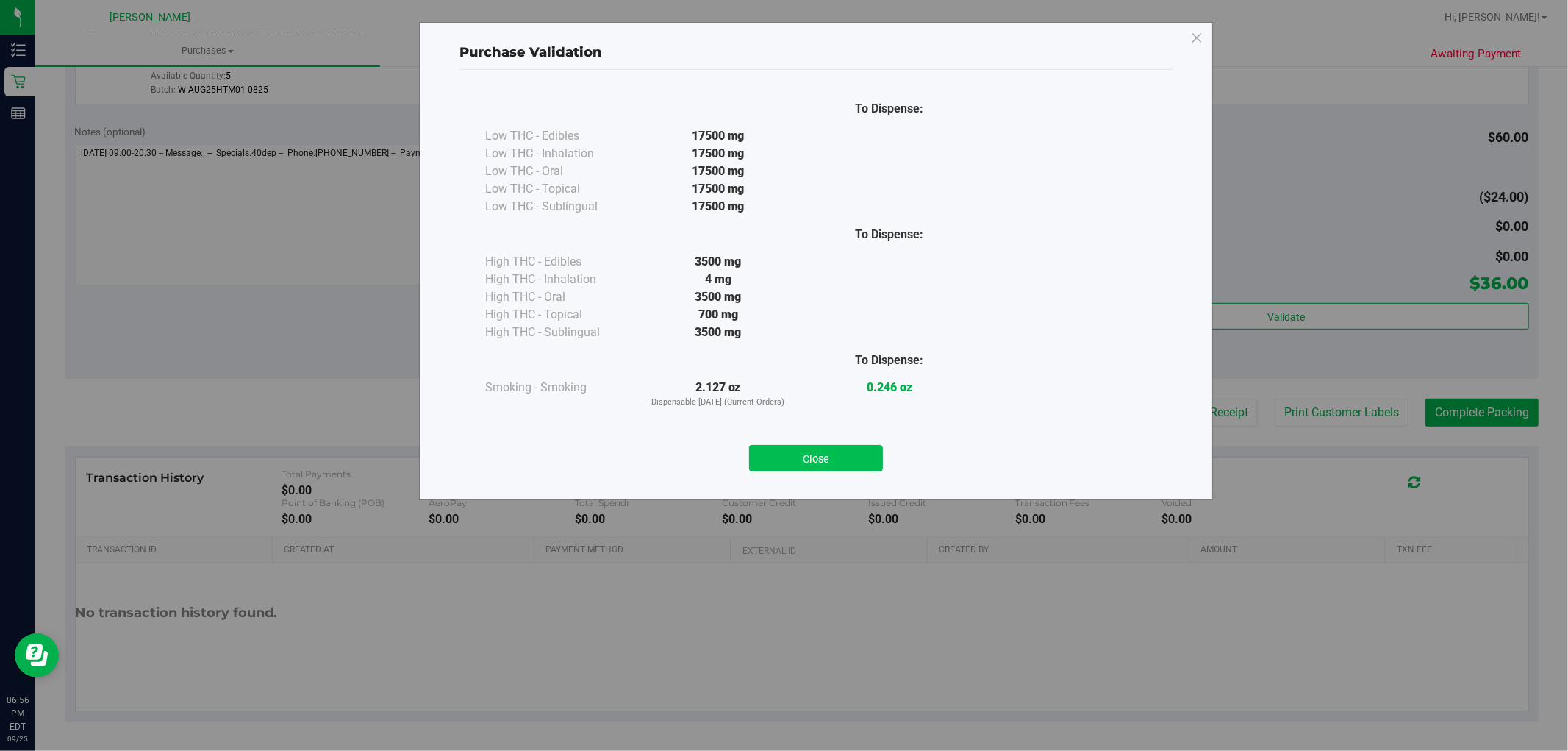
click at [856, 461] on button "Close" at bounding box center [816, 457] width 134 height 26
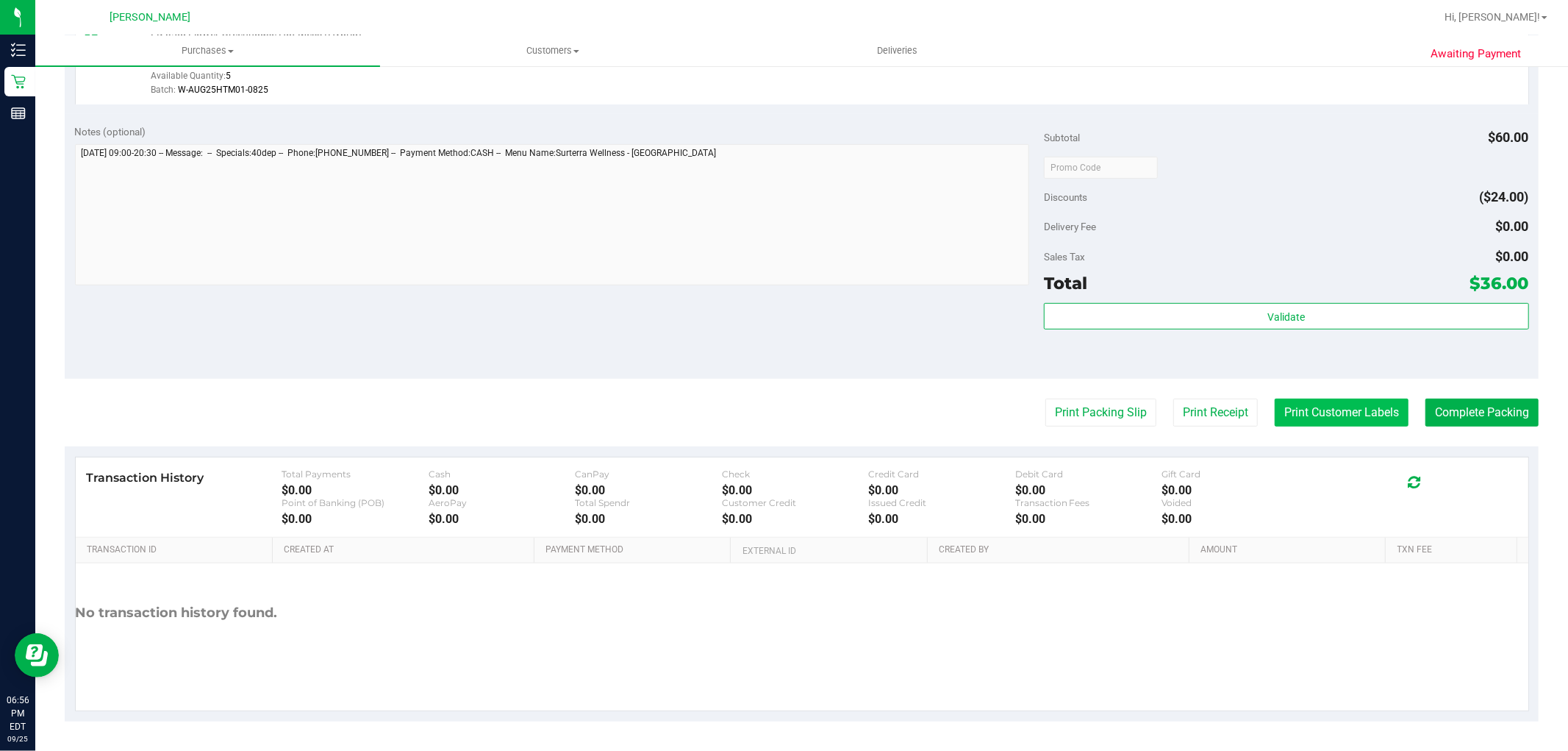
click at [1351, 400] on button "Print Customer Labels" at bounding box center [1341, 412] width 134 height 28
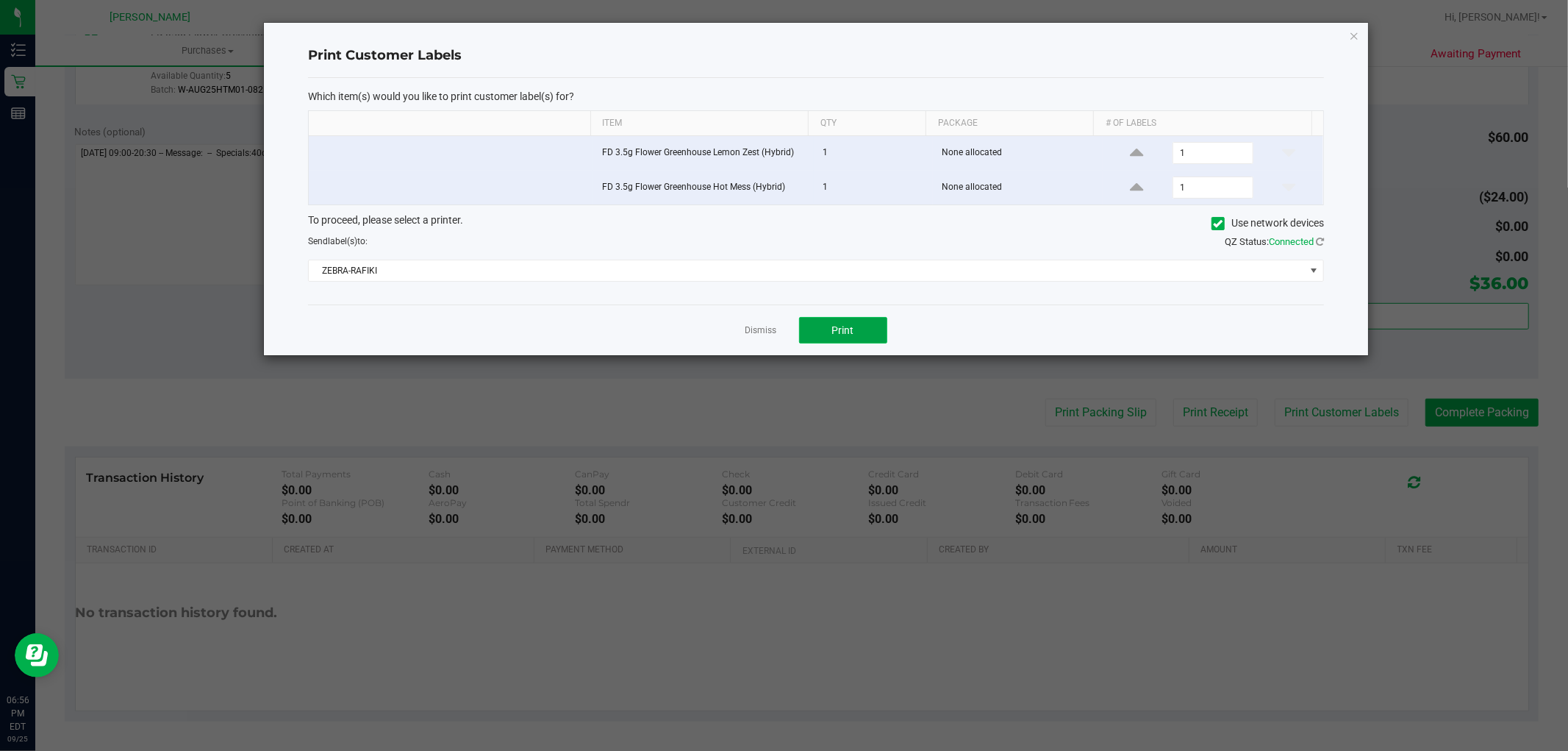
click at [843, 335] on span "Print" at bounding box center [843, 330] width 22 height 12
click at [751, 334] on link "Dismiss" at bounding box center [761, 331] width 32 height 13
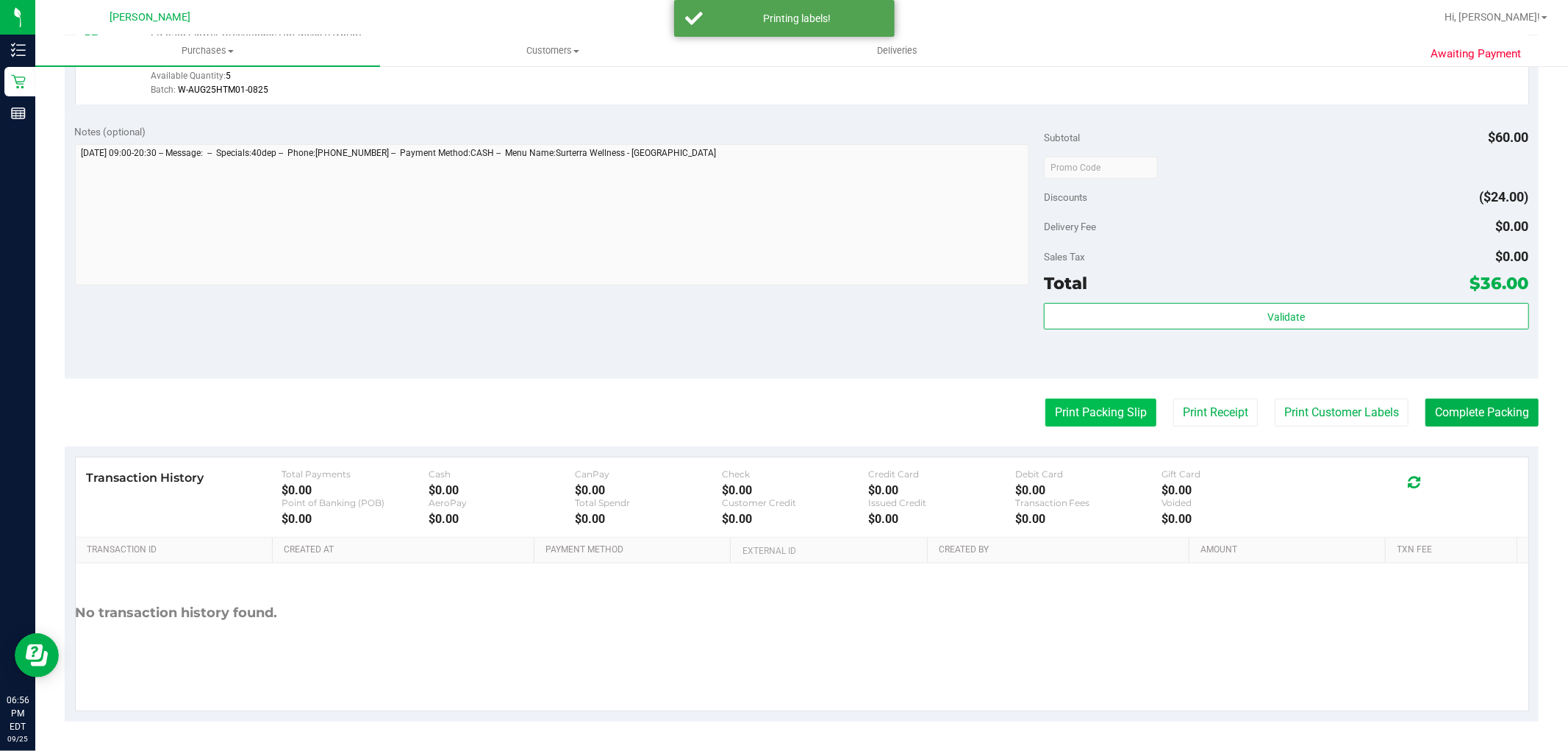
click at [1045, 406] on button "Print Packing Slip" at bounding box center [1100, 412] width 111 height 28
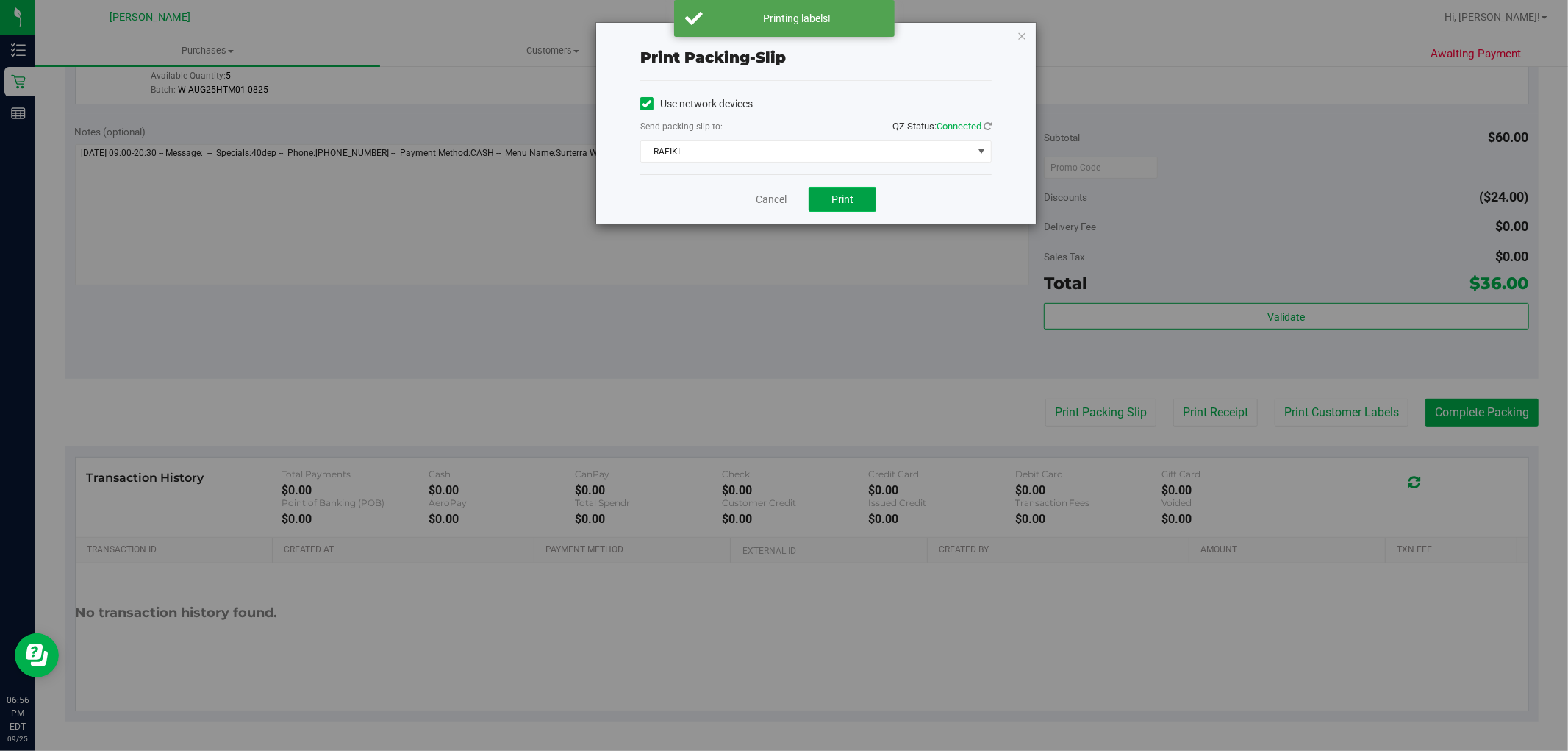
click at [839, 208] on button "Print" at bounding box center [842, 200] width 68 height 25
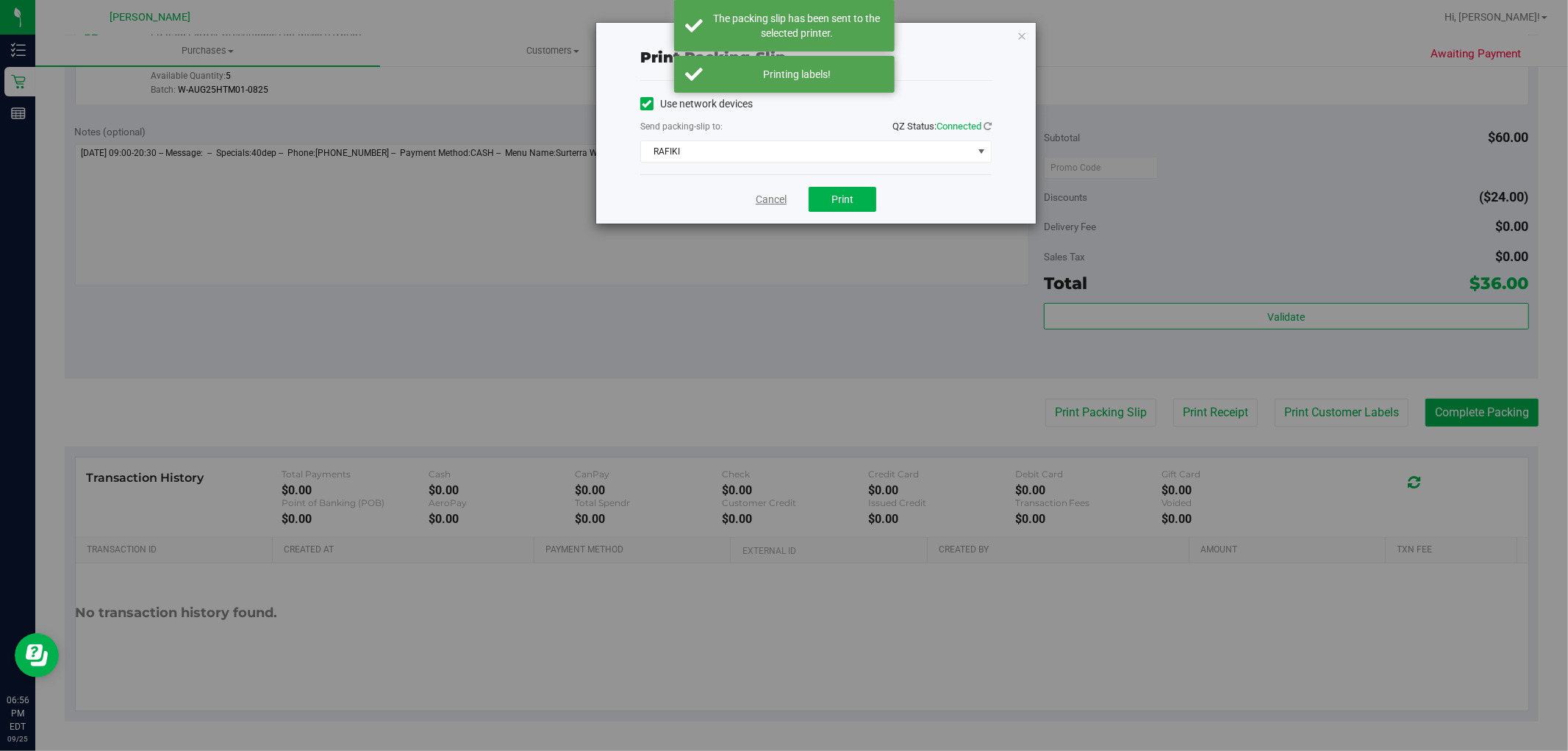
click at [763, 203] on link "Cancel" at bounding box center [771, 199] width 31 height 15
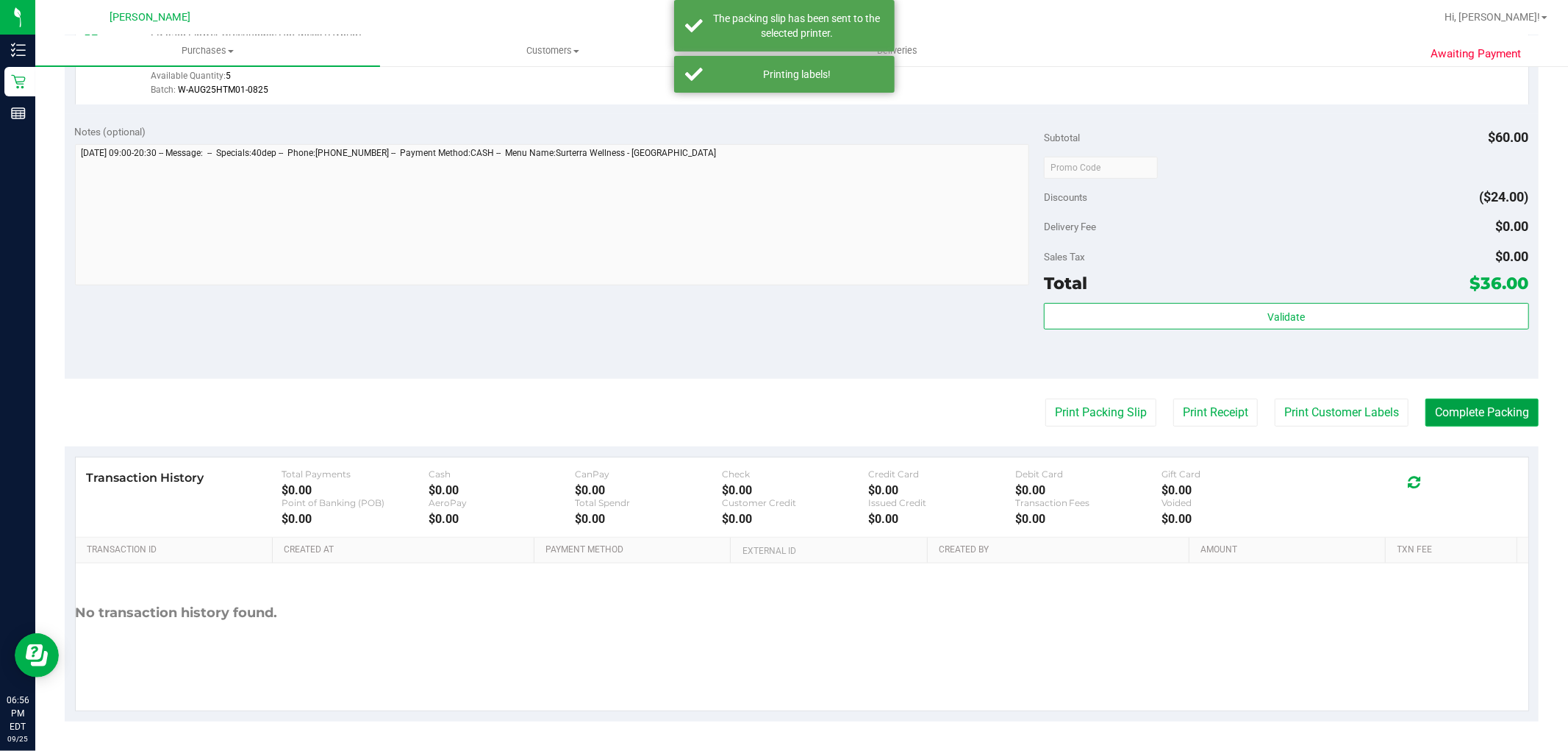
click at [1443, 408] on button "Complete Packing" at bounding box center [1481, 412] width 113 height 28
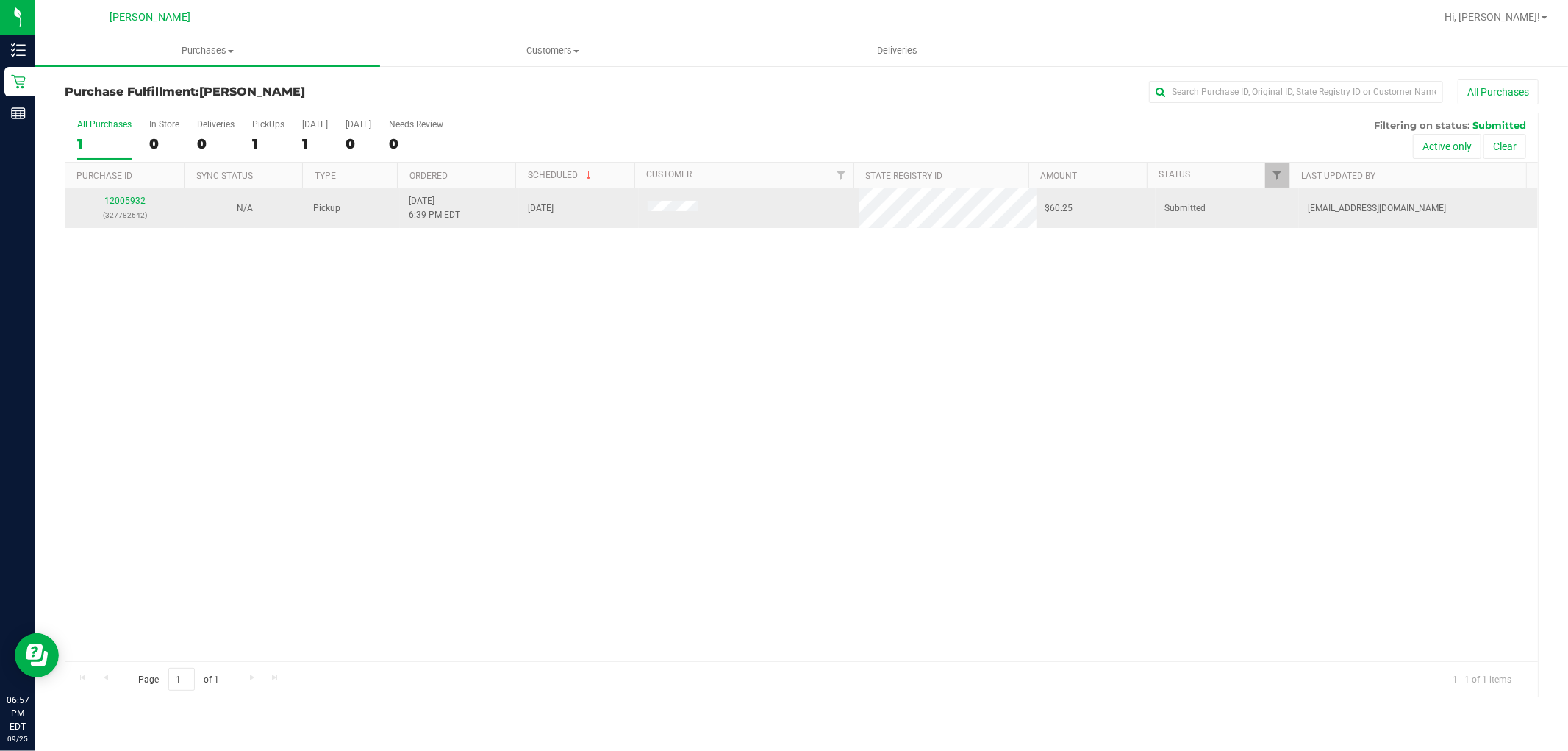
click at [129, 208] on div "12005932 (327782642)" at bounding box center [125, 208] width 101 height 28
click at [126, 203] on link "12005932" at bounding box center [126, 200] width 42 height 10
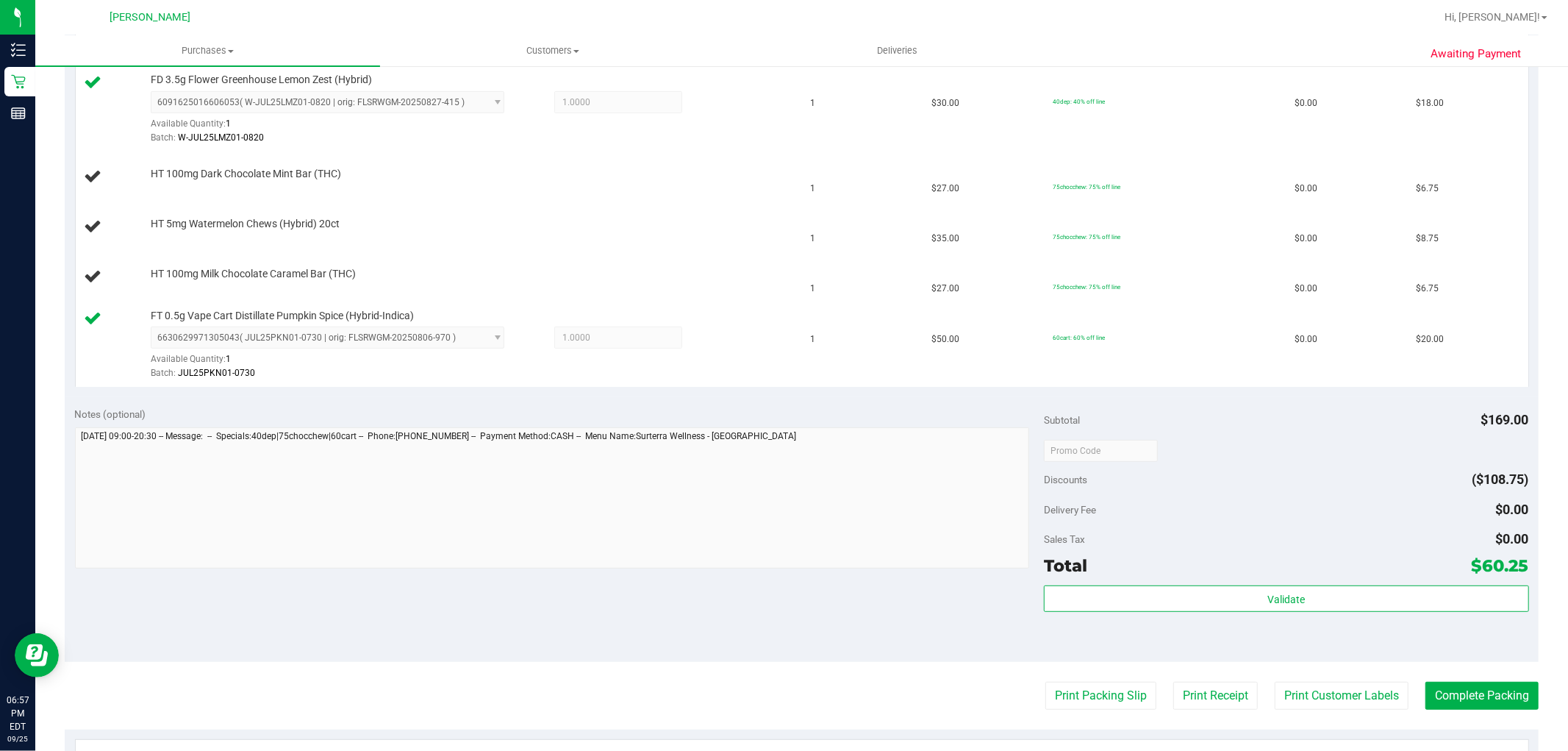
scroll to position [571, 0]
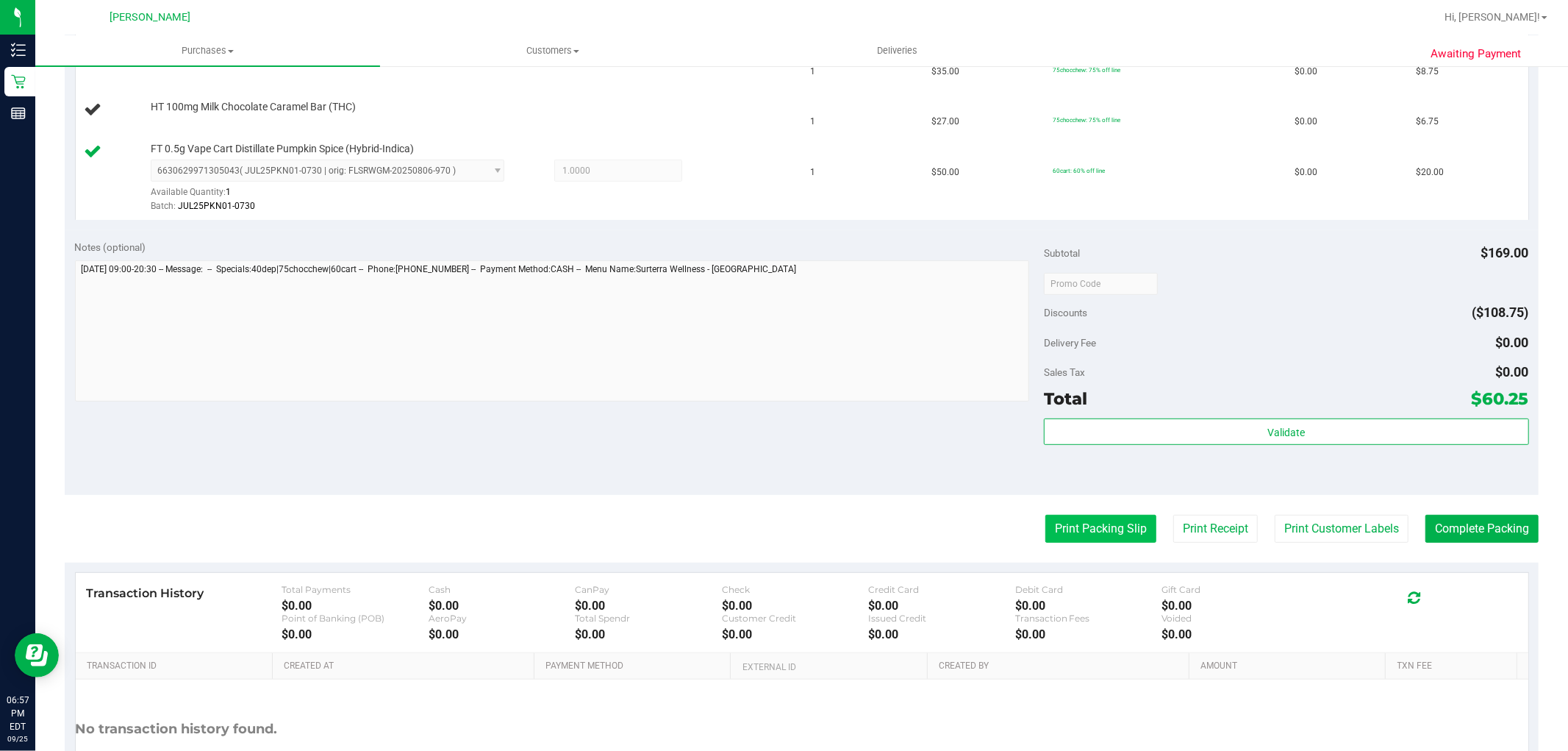
click at [1067, 527] on button "Print Packing Slip" at bounding box center [1100, 529] width 111 height 28
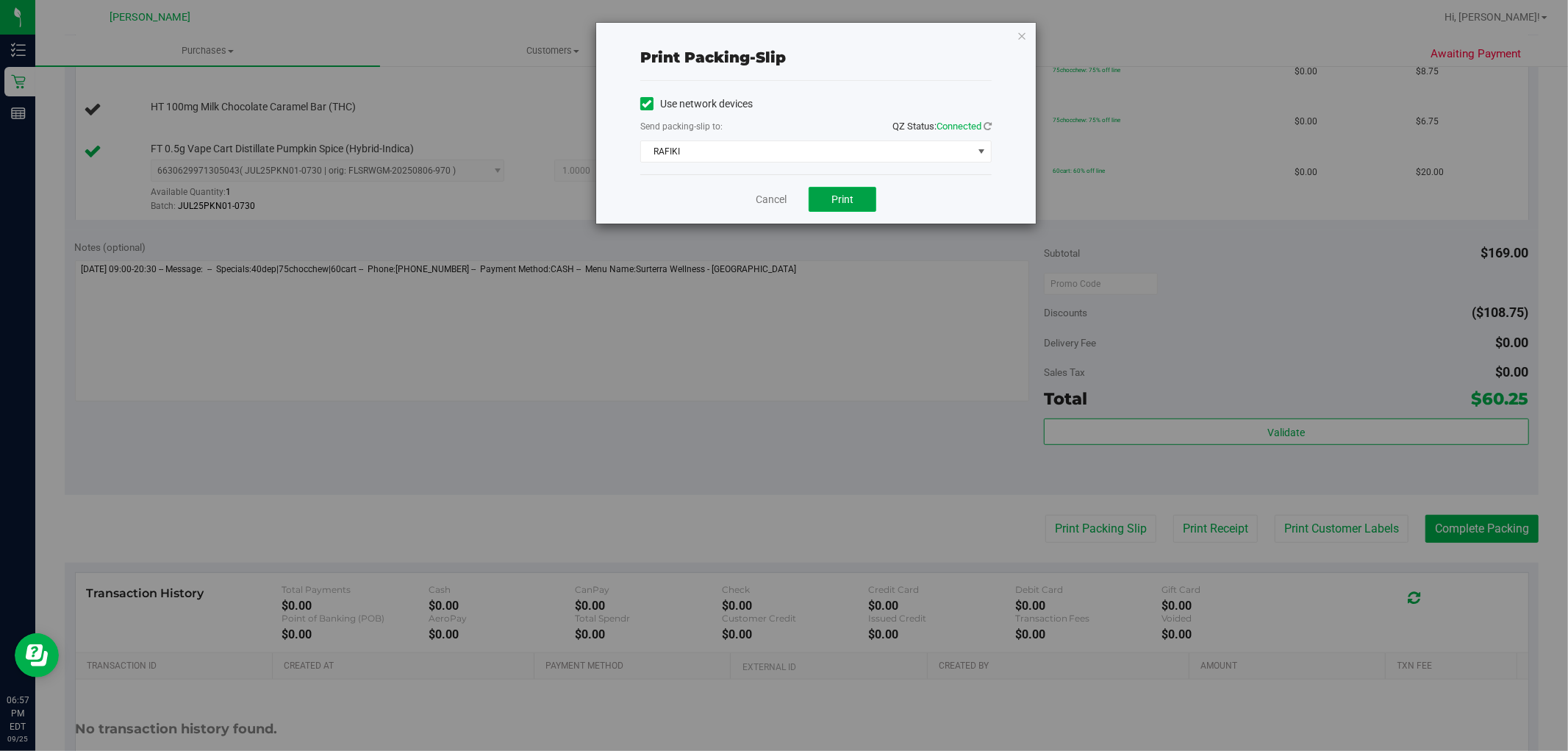
click at [832, 192] on button "Print" at bounding box center [842, 200] width 68 height 25
click at [1017, 42] on icon "button" at bounding box center [1022, 35] width 10 height 18
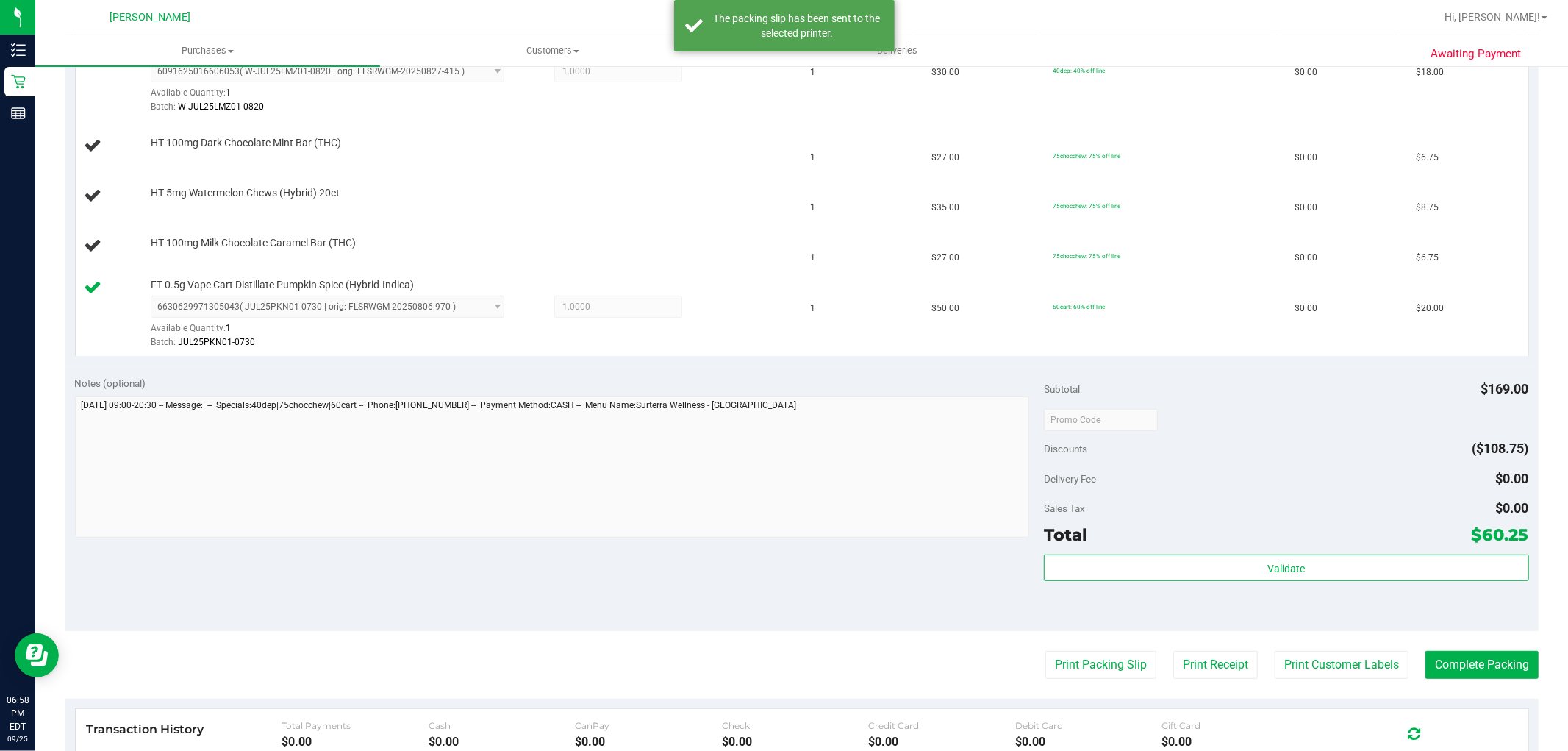
scroll to position [0, 0]
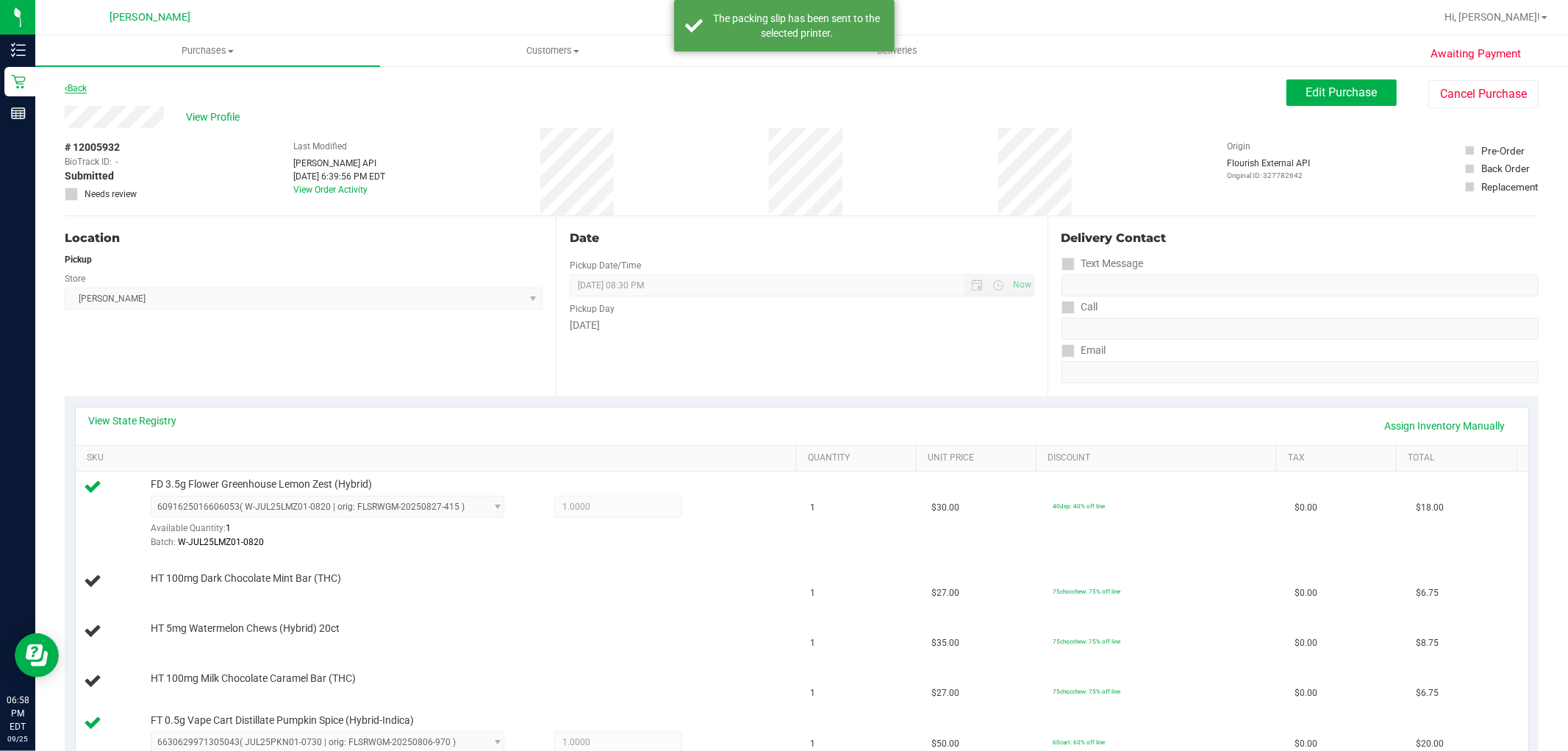
click at [84, 89] on link "Back" at bounding box center [76, 88] width 22 height 10
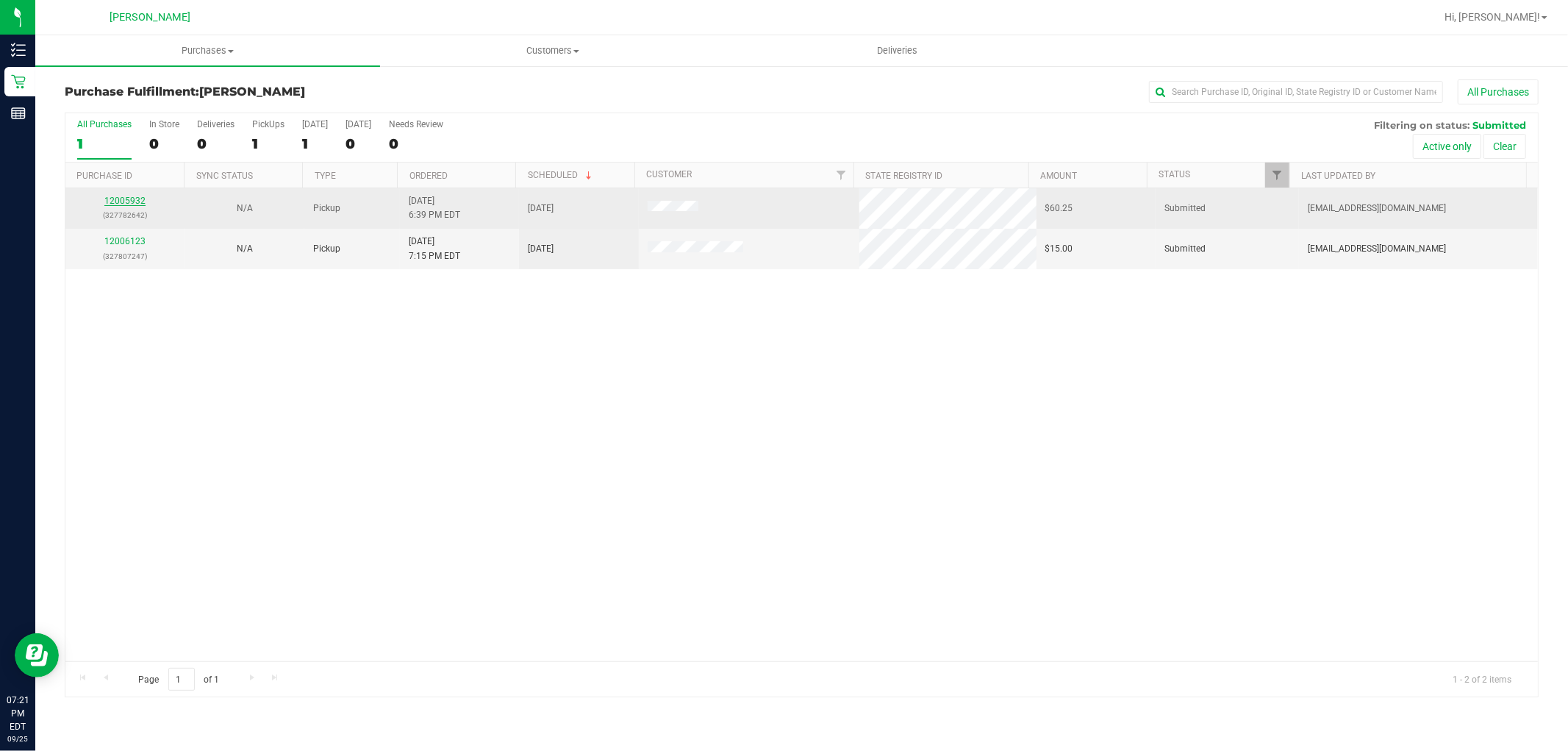
click at [133, 204] on link "12005932" at bounding box center [126, 200] width 42 height 10
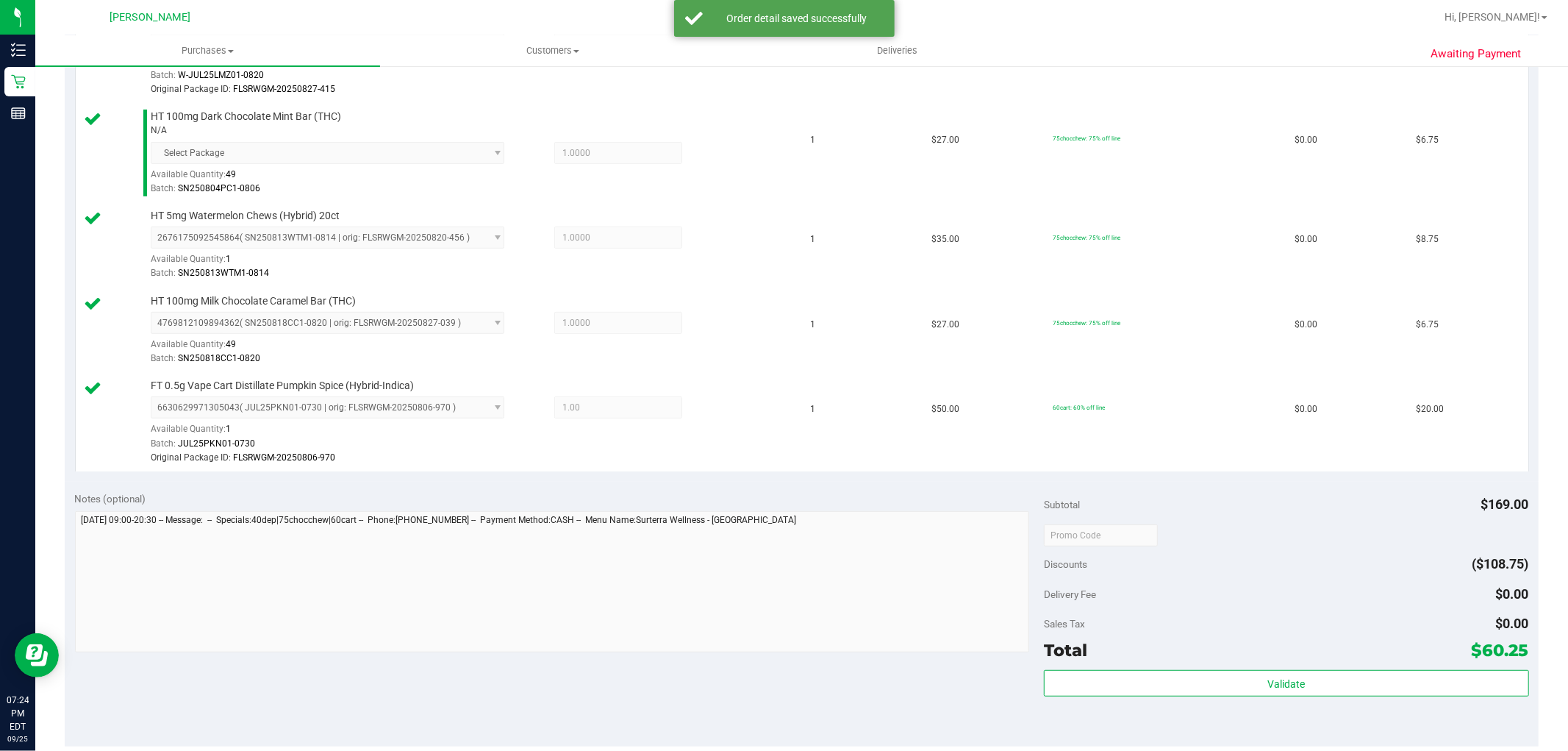
scroll to position [736, 0]
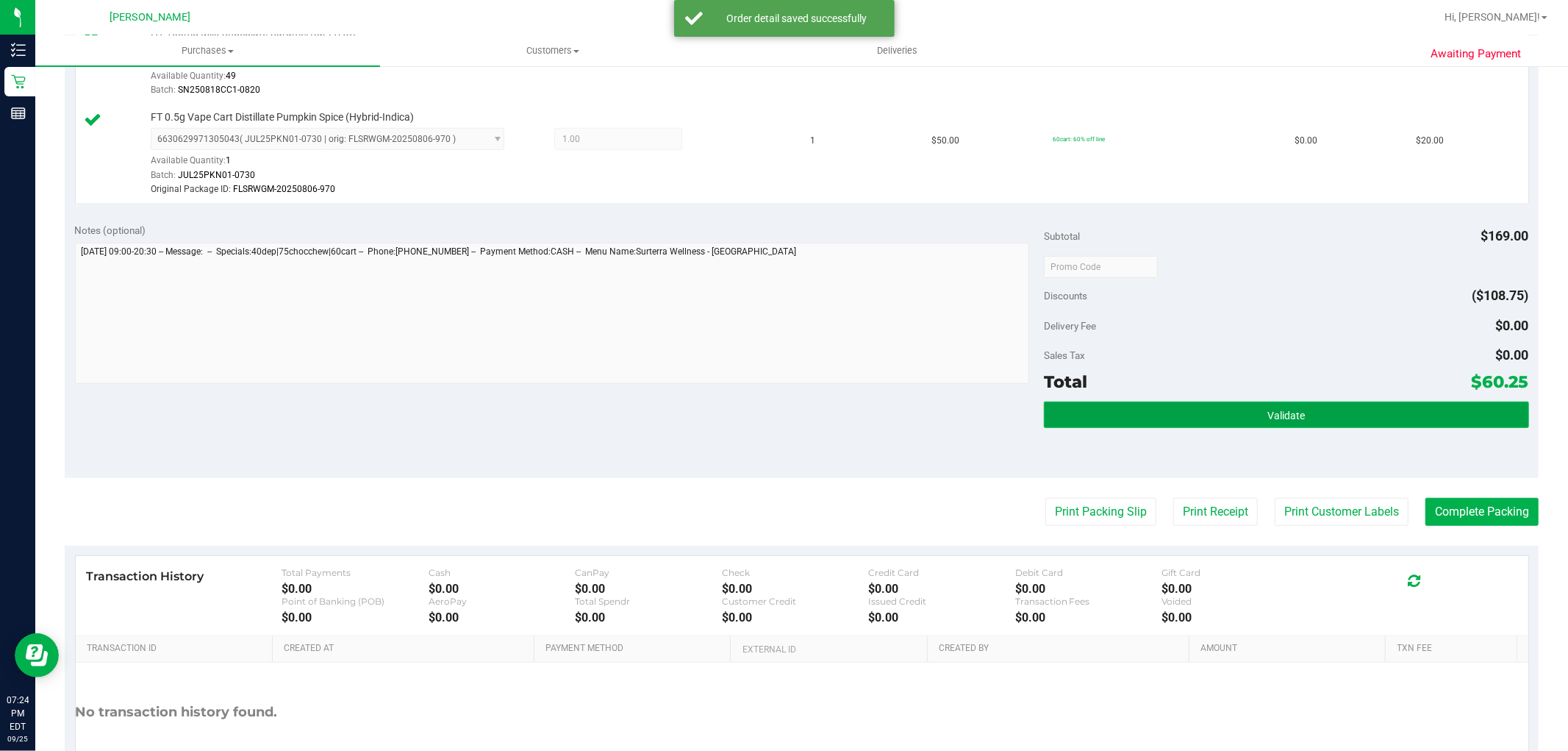
click at [1137, 417] on button "Validate" at bounding box center [1286, 414] width 484 height 26
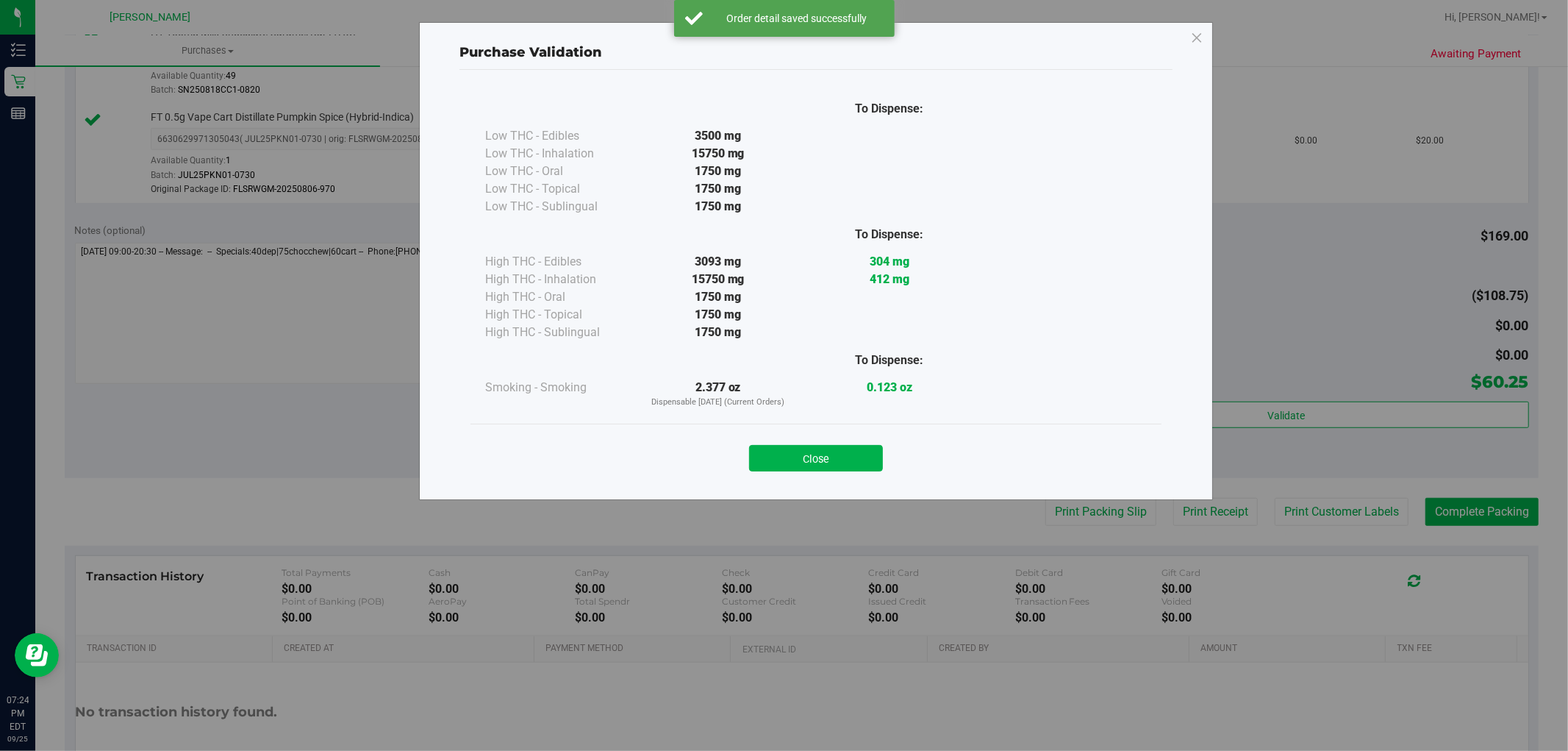
drag, startPoint x: 866, startPoint y: 466, endPoint x: 948, endPoint y: 483, distance: 83.7
click at [865, 466] on button "Close" at bounding box center [816, 457] width 134 height 26
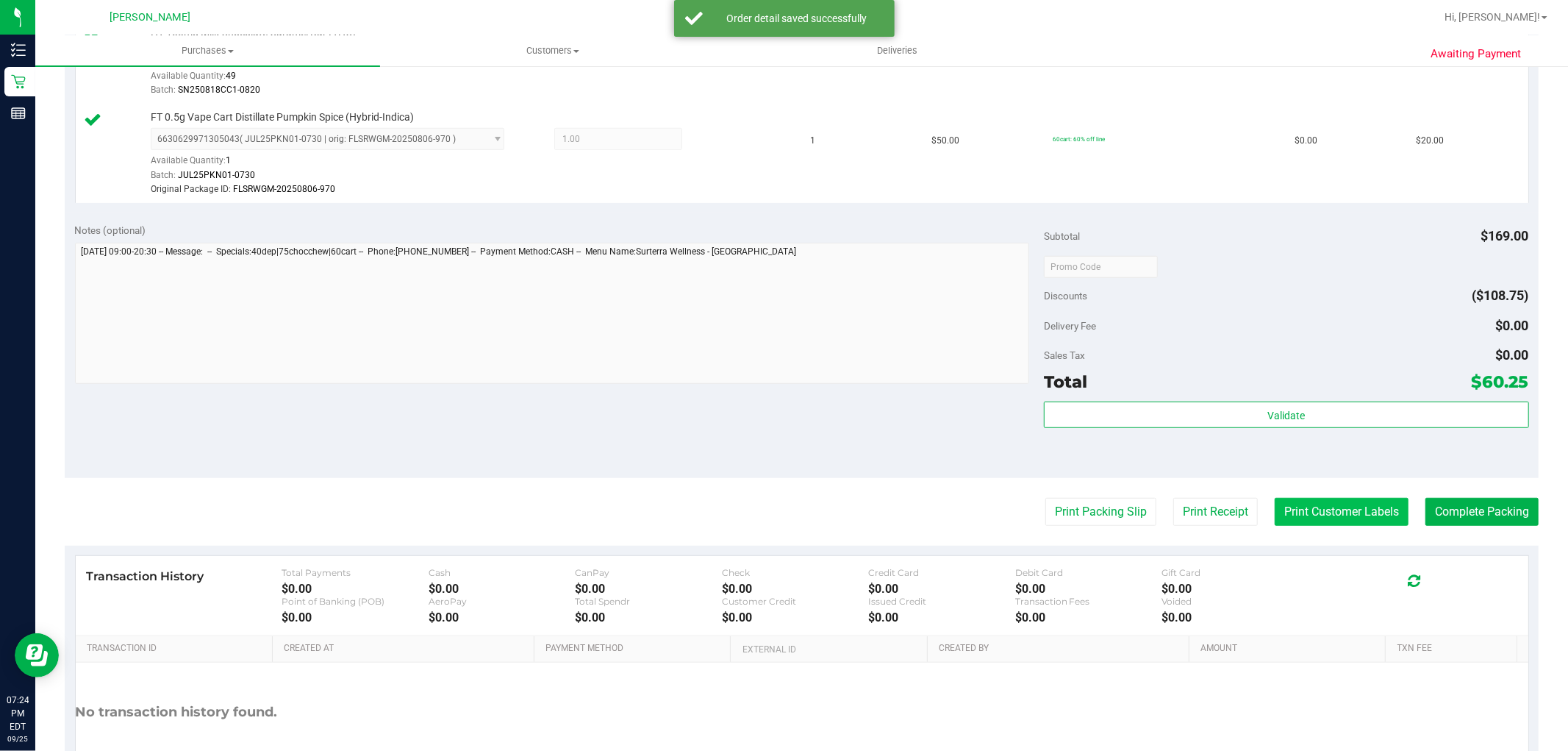
click at [1300, 521] on button "Print Customer Labels" at bounding box center [1341, 512] width 134 height 28
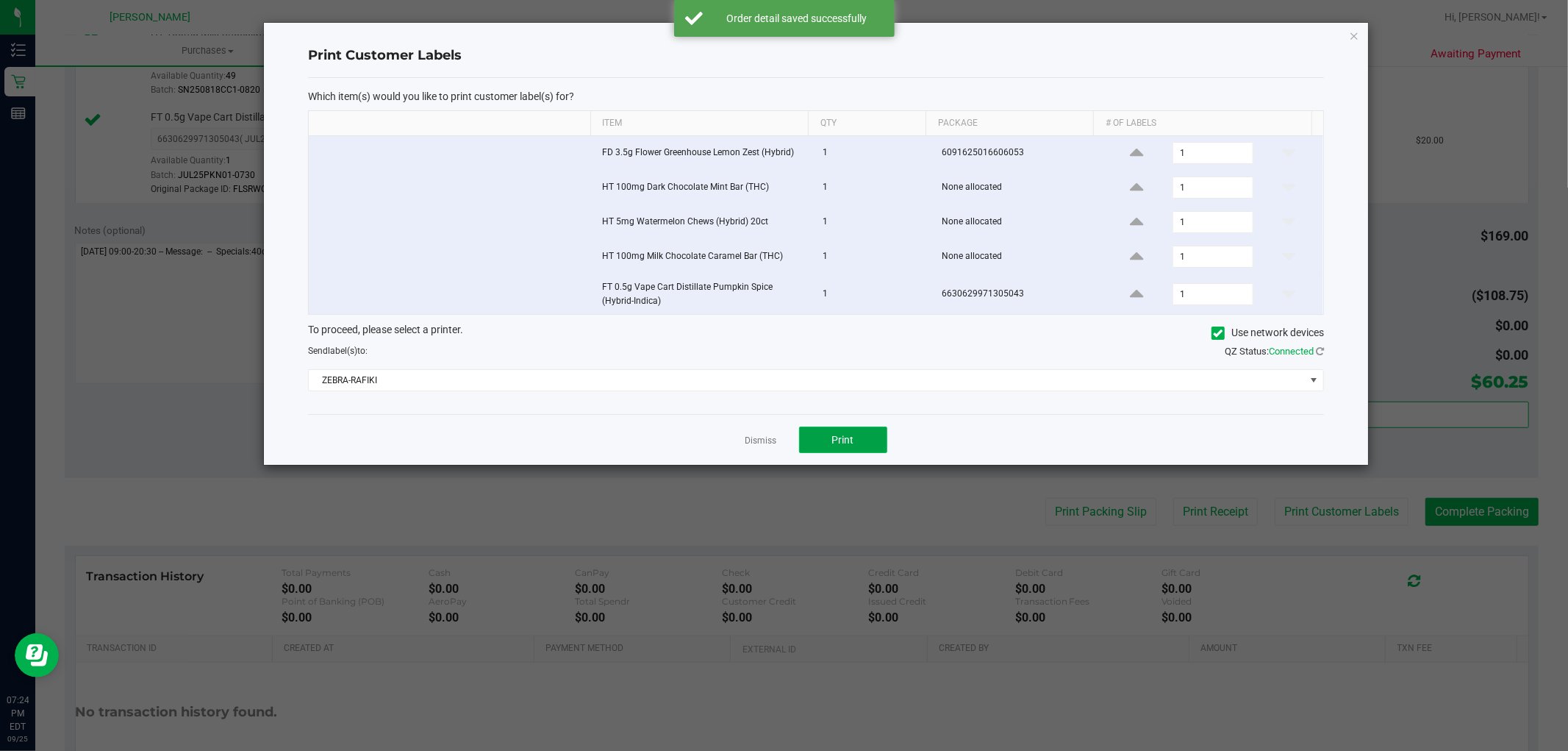
click at [843, 446] on span "Print" at bounding box center [843, 439] width 22 height 12
click at [760, 442] on link "Dismiss" at bounding box center [761, 441] width 32 height 13
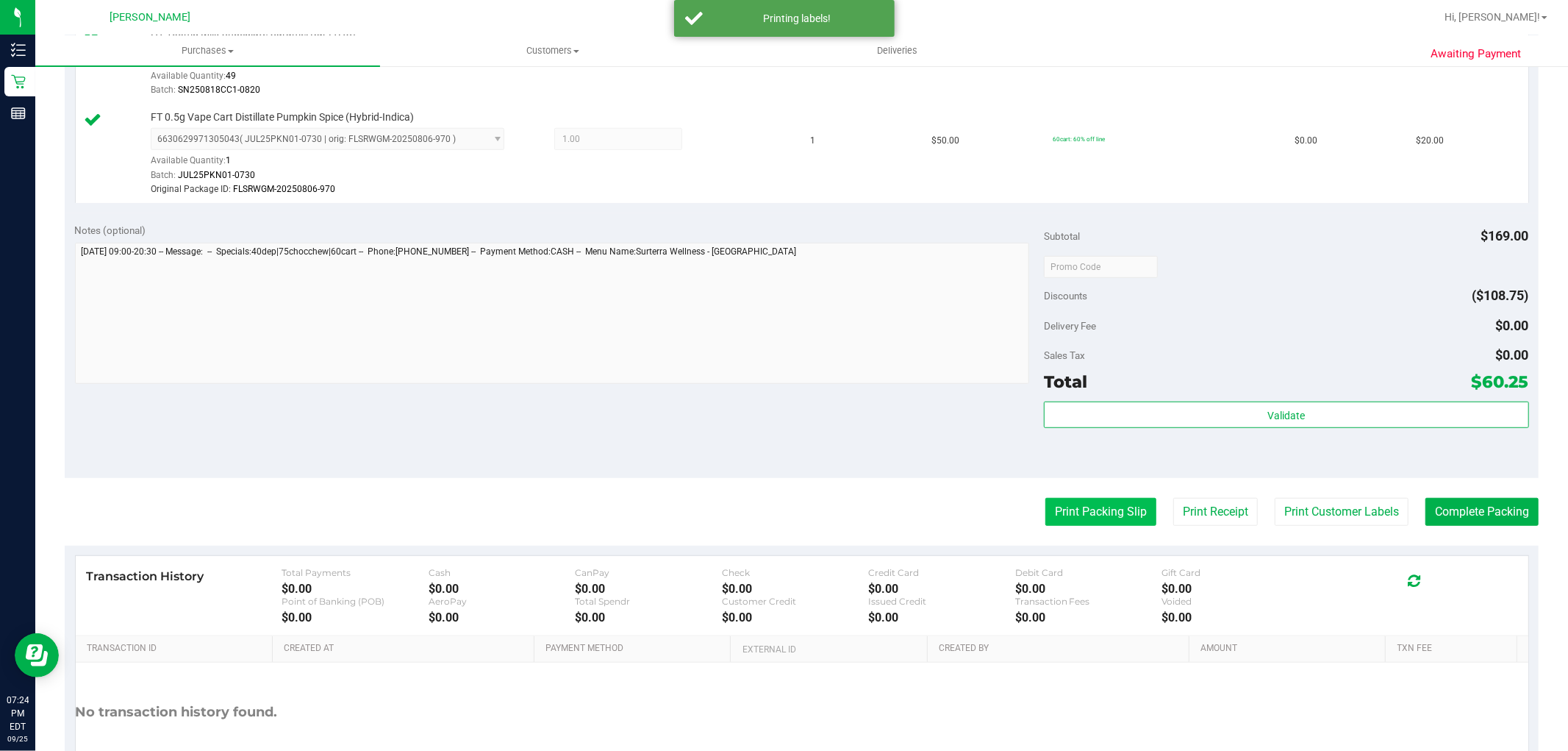
click at [1078, 502] on button "Print Packing Slip" at bounding box center [1100, 512] width 111 height 28
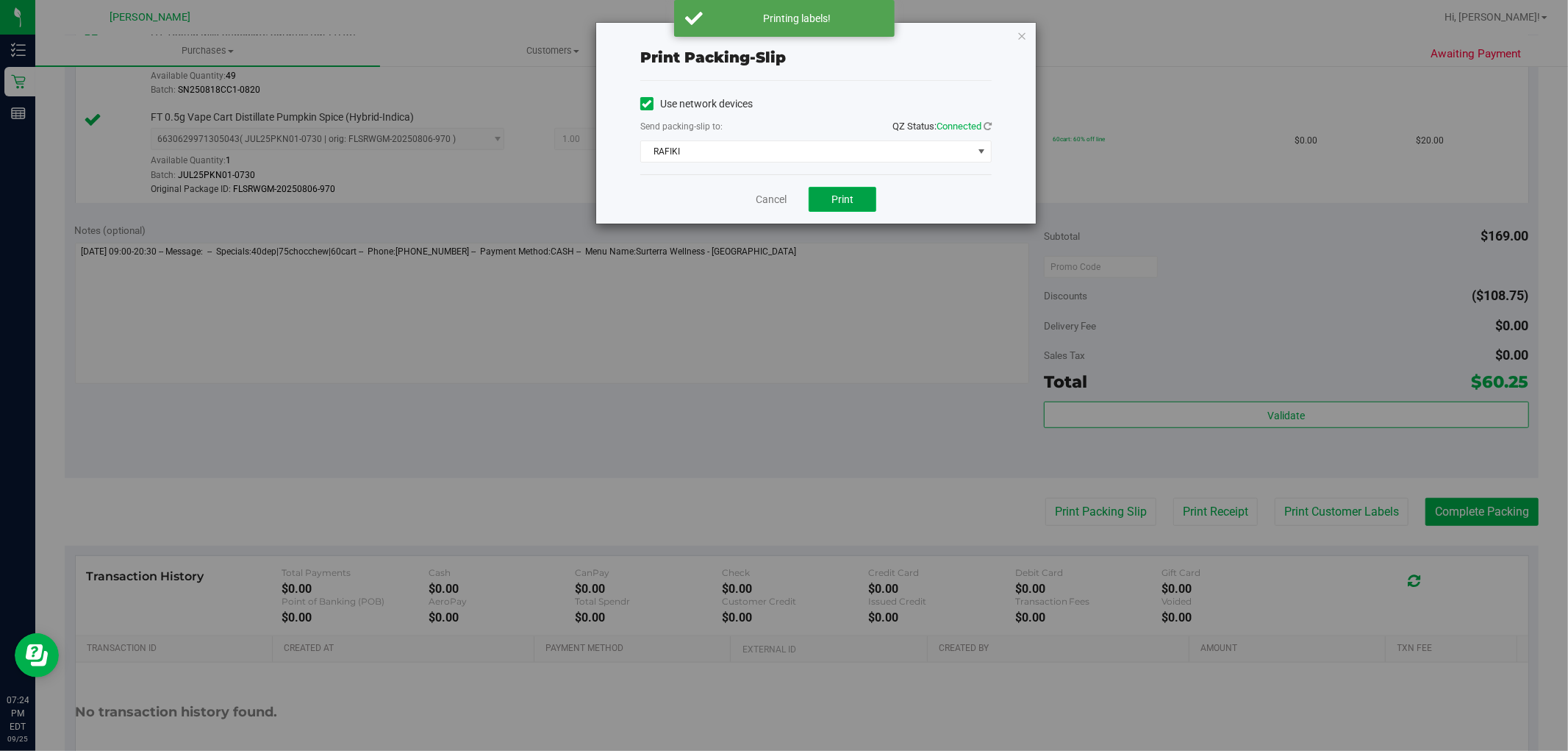
click at [845, 194] on span "Print" at bounding box center [843, 199] width 22 height 12
click at [763, 195] on link "Cancel" at bounding box center [771, 199] width 31 height 15
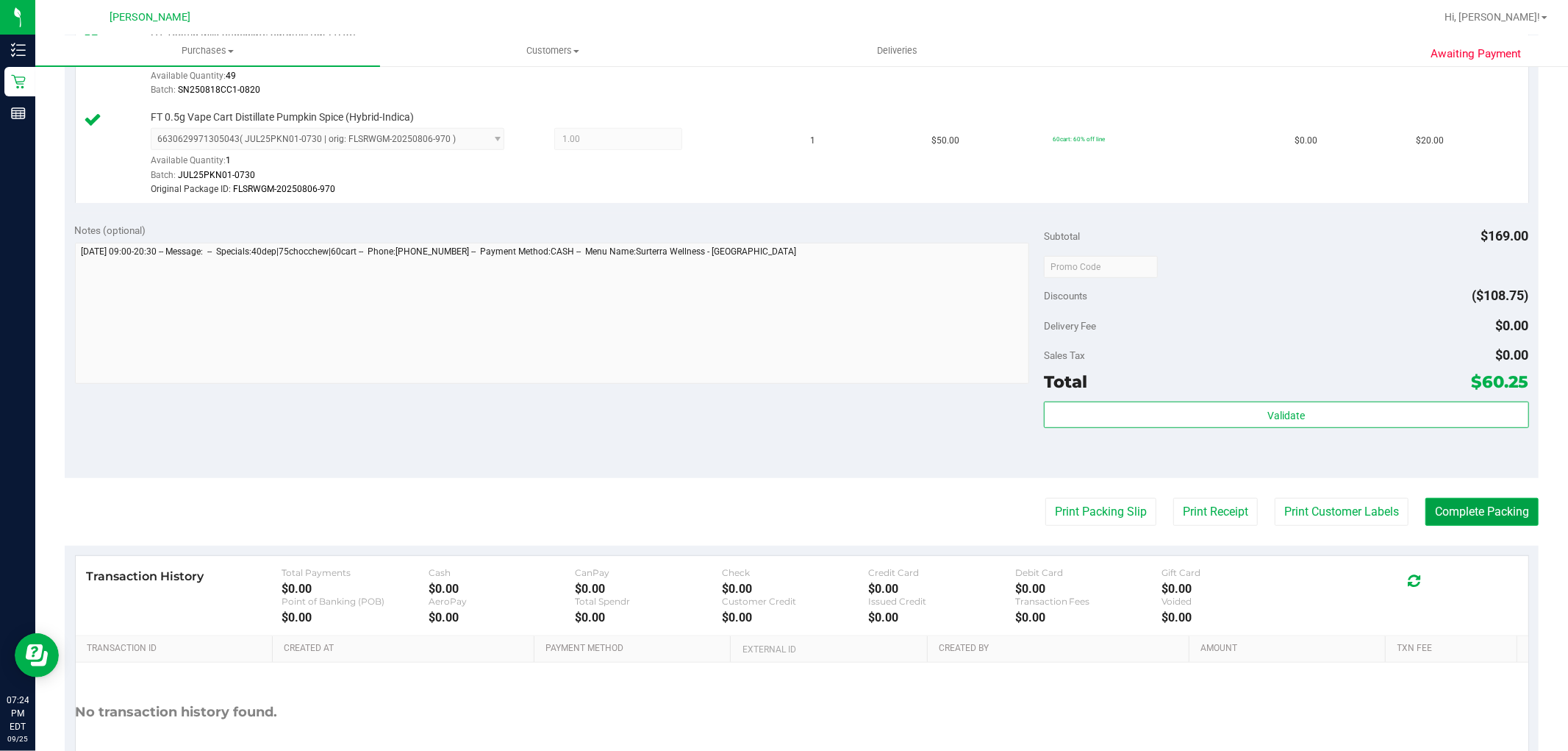
click at [1476, 511] on button "Complete Packing" at bounding box center [1481, 512] width 113 height 28
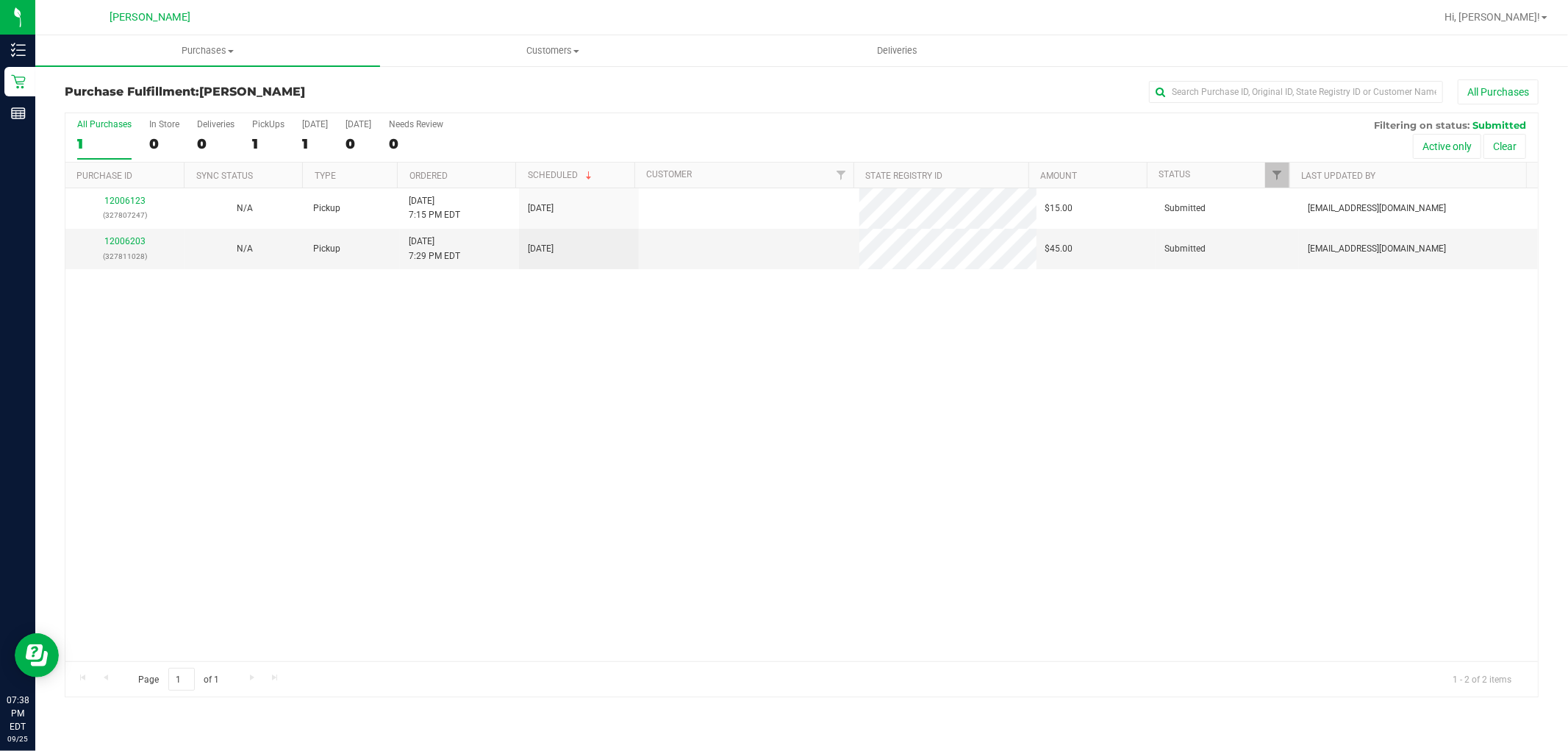
click at [495, 405] on div "12006123 (327807247) N/A Pickup 9/25/2025 7:15 PM EDT 9/25/2025 $15.00 Submitte…" at bounding box center [801, 424] width 1472 height 473
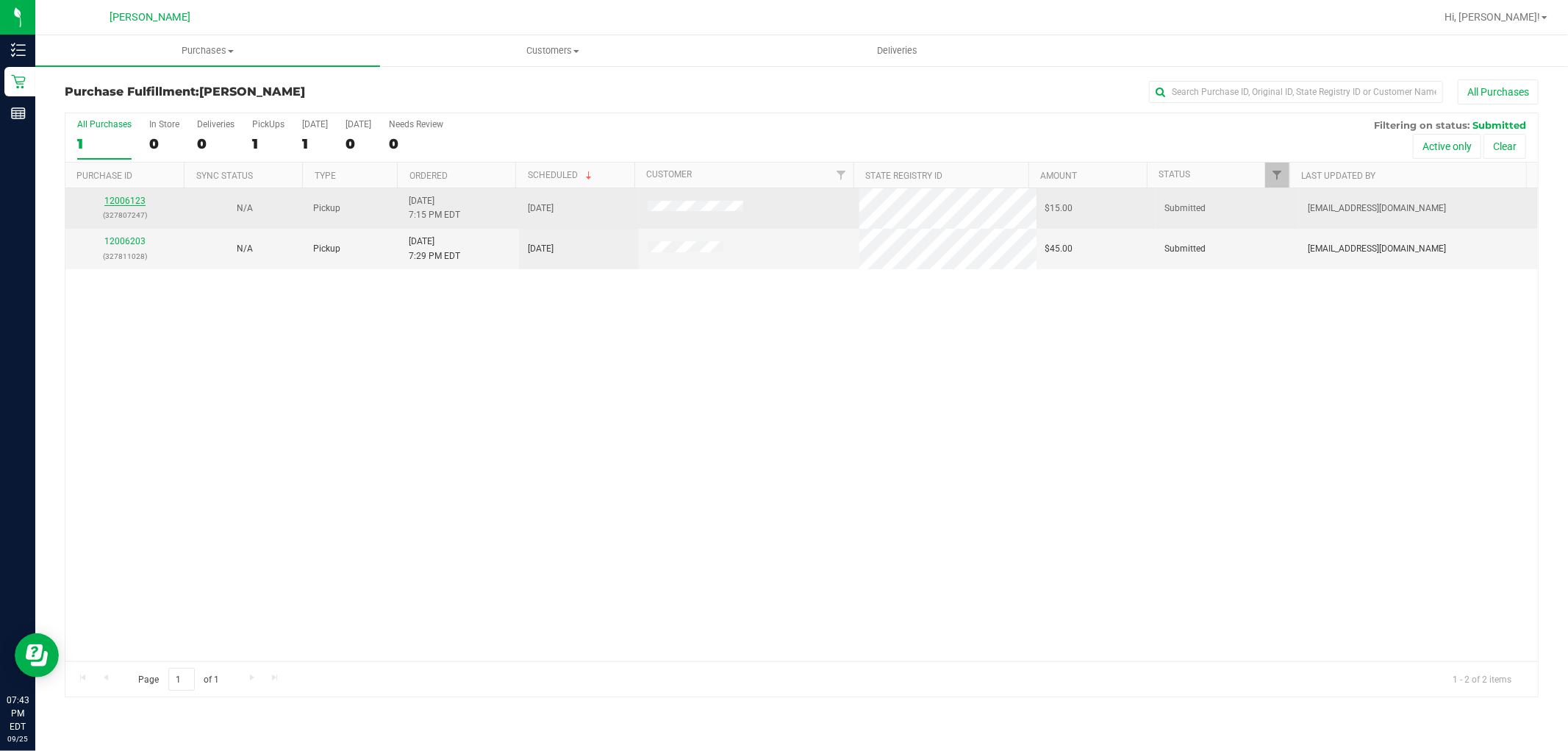
click at [133, 200] on link "12006123" at bounding box center [126, 200] width 42 height 10
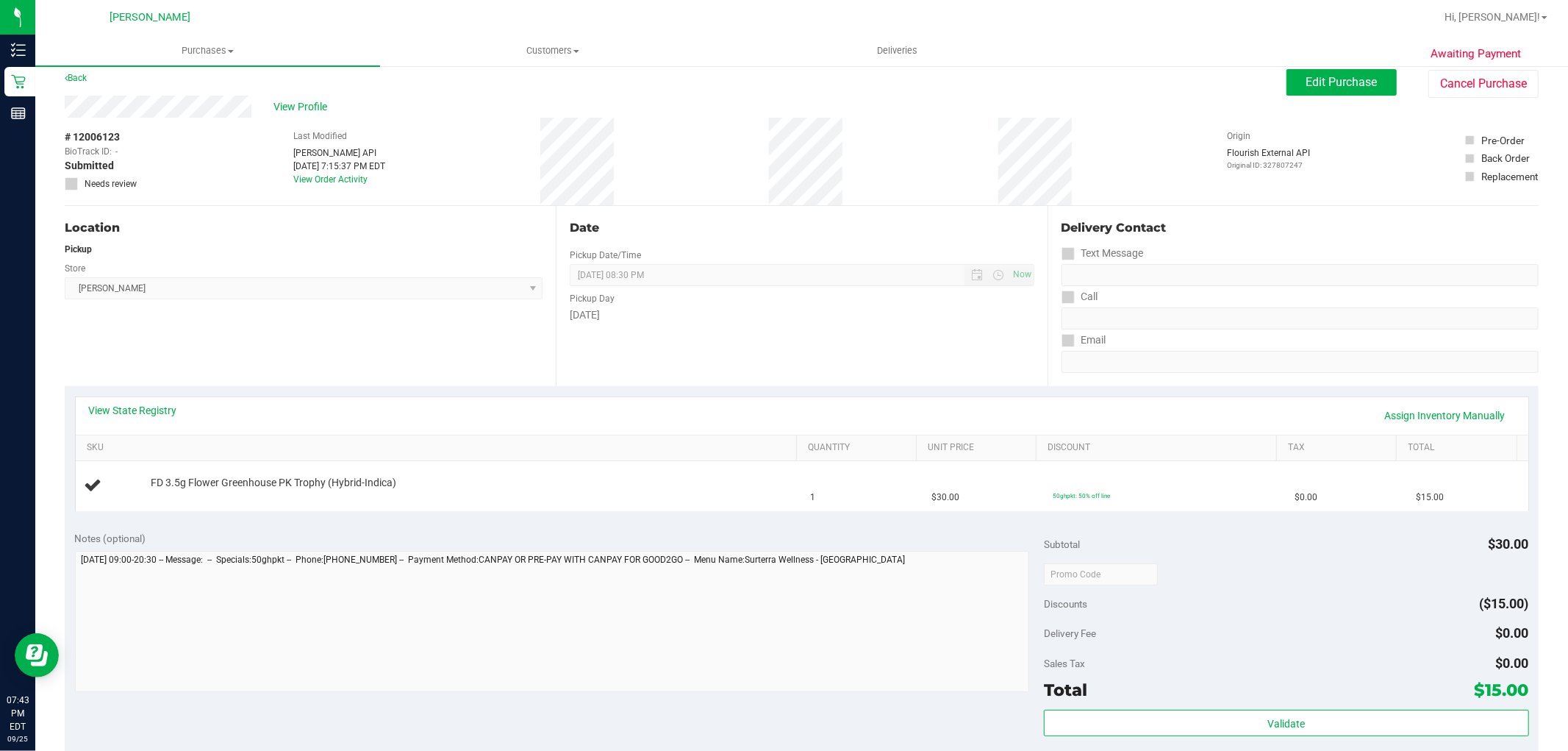
scroll to position [10, 0]
click at [1446, 89] on button "Cancel Purchase" at bounding box center [1483, 84] width 110 height 28
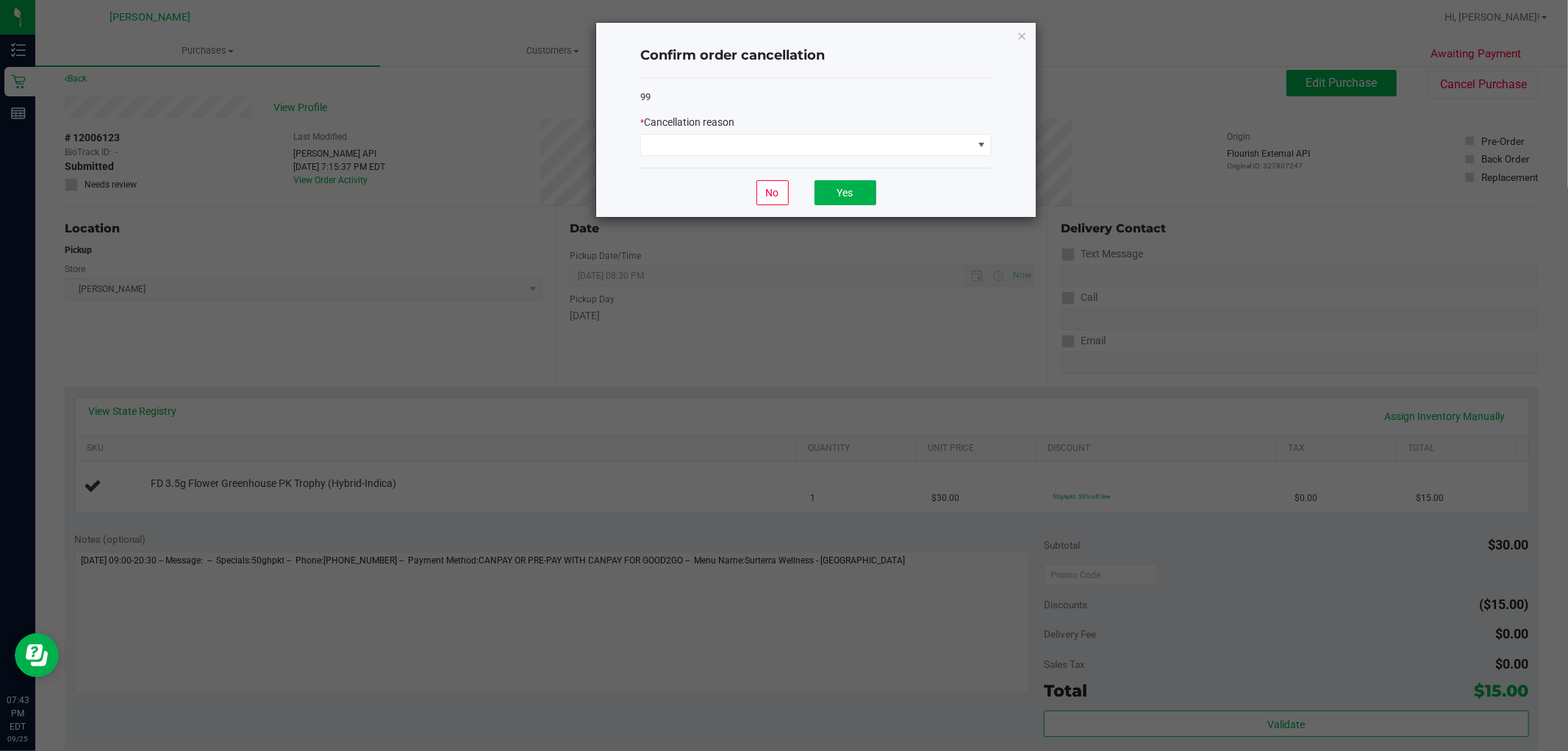
drag, startPoint x: 761, startPoint y: 133, endPoint x: 761, endPoint y: 140, distance: 7.0
click at [761, 134] on div "* Cancellation reason" at bounding box center [816, 136] width 351 height 42
click at [758, 149] on span at bounding box center [807, 145] width 331 height 21
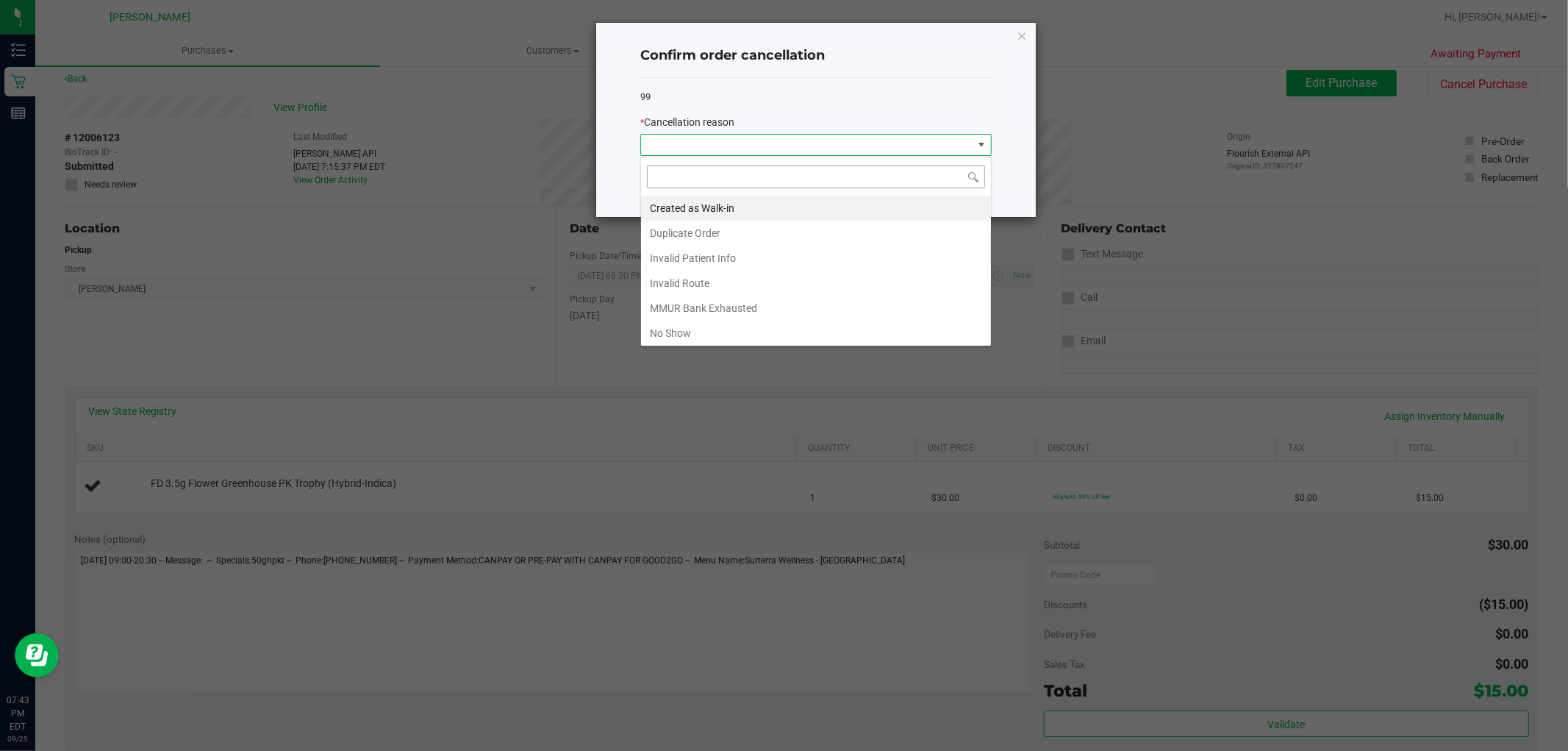
scroll to position [22, 350]
click at [696, 206] on li "Created as Walk-in" at bounding box center [816, 208] width 350 height 25
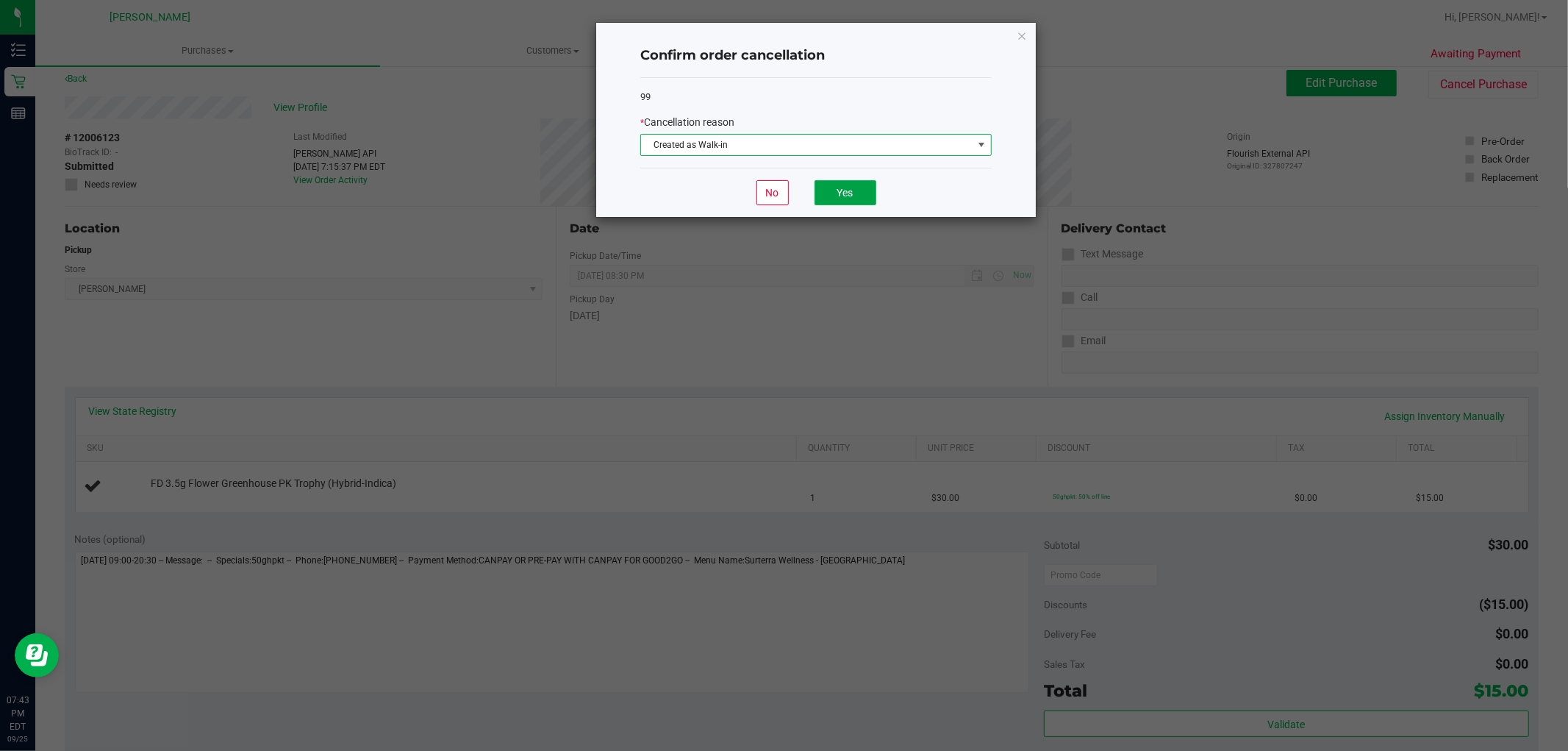
click at [840, 185] on button "Yes" at bounding box center [845, 192] width 61 height 25
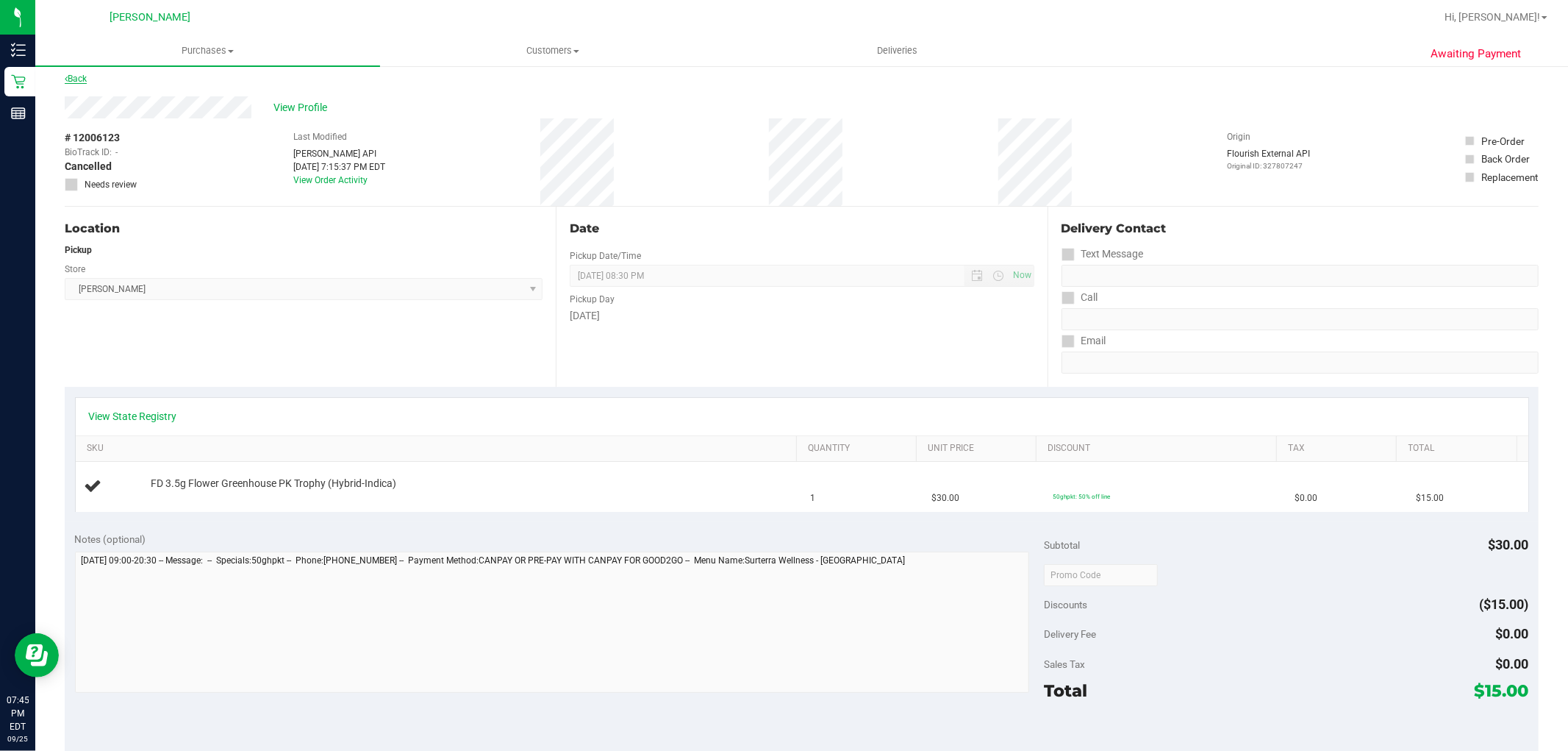
click at [83, 77] on link "Back" at bounding box center [76, 78] width 22 height 10
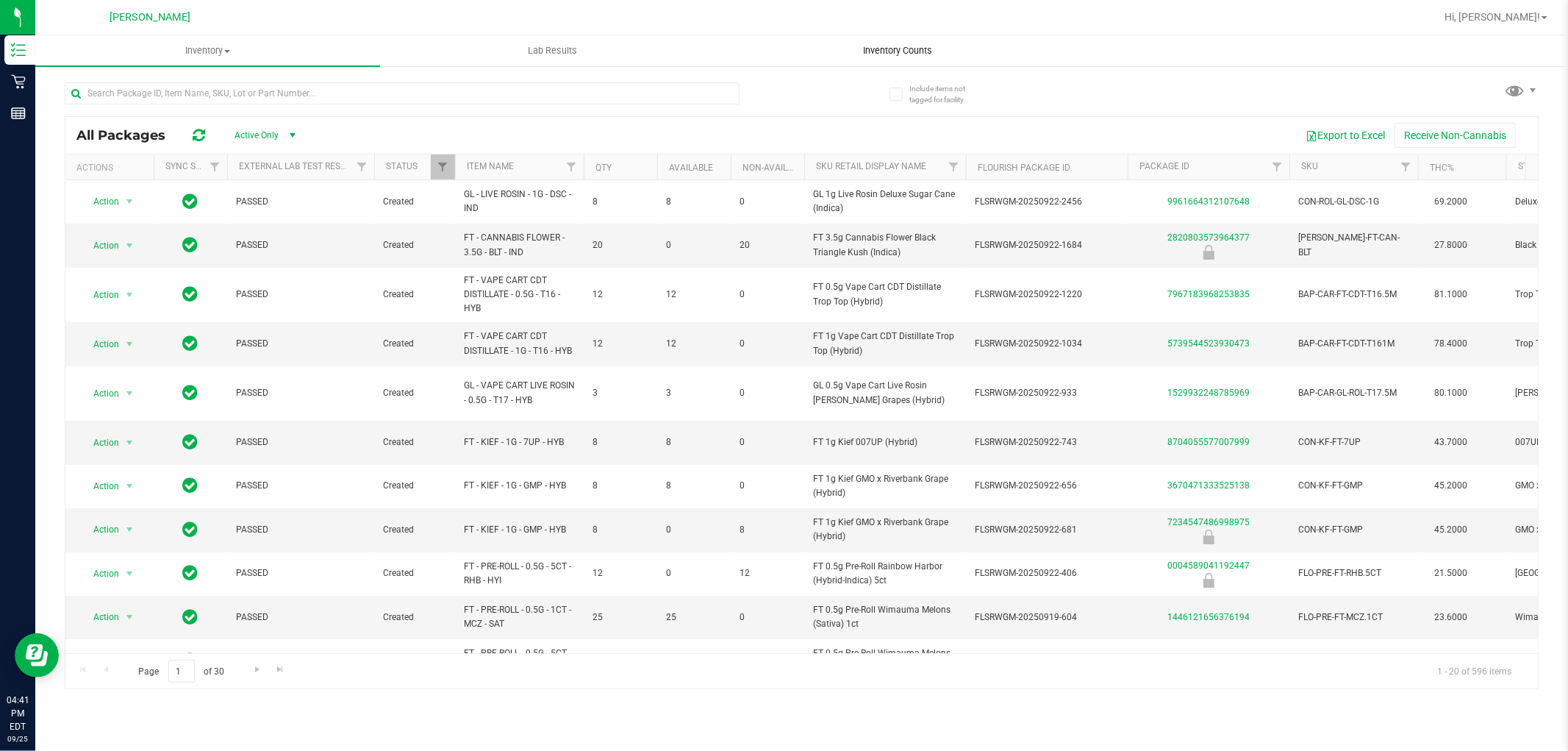
click at [879, 45] on span "Inventory Counts" at bounding box center [898, 51] width 108 height 14
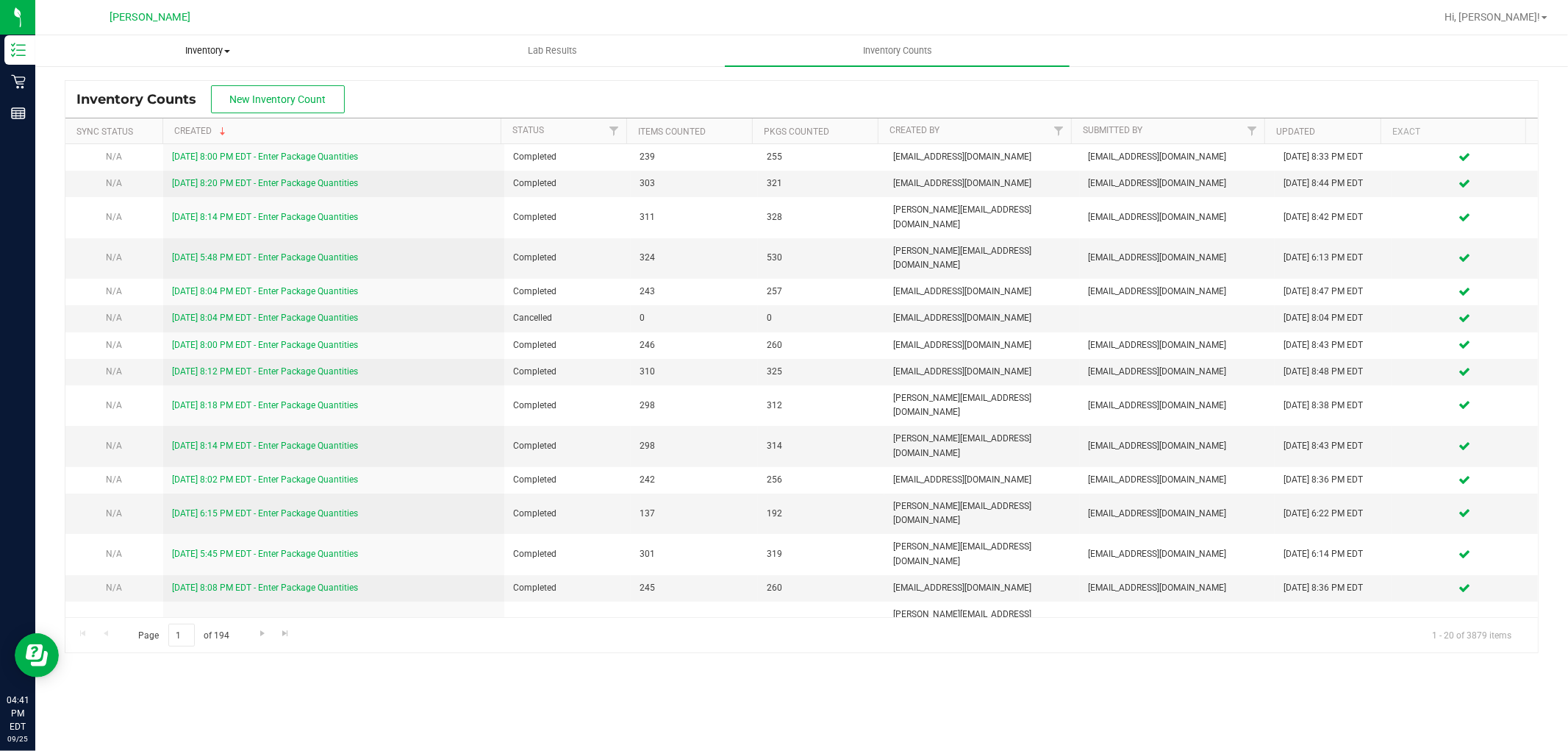
click at [201, 55] on span "Inventory" at bounding box center [208, 51] width 343 height 14
click at [196, 91] on li "All packages" at bounding box center [208, 89] width 345 height 18
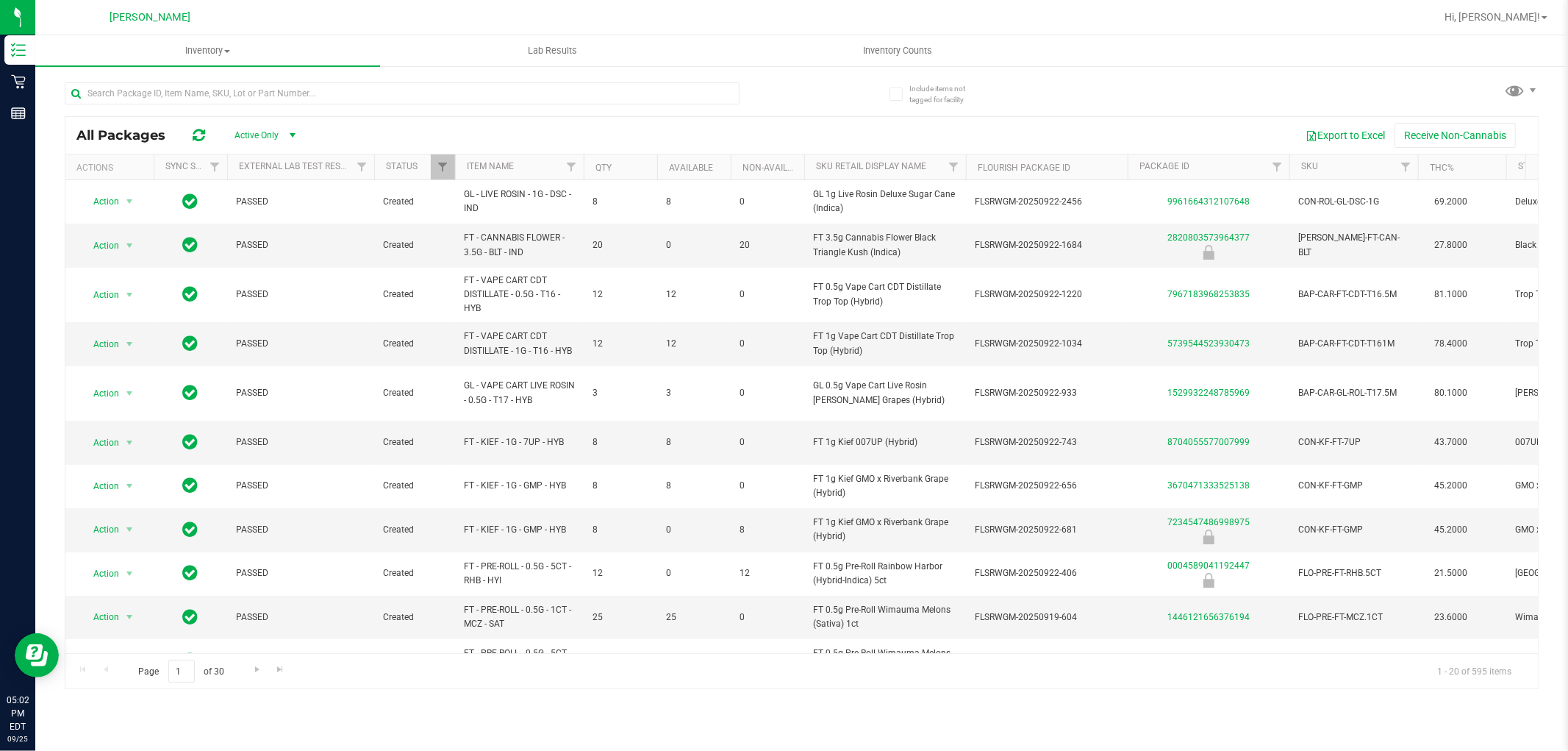
click at [1319, 172] on th "SKU" at bounding box center [1354, 167] width 128 height 25
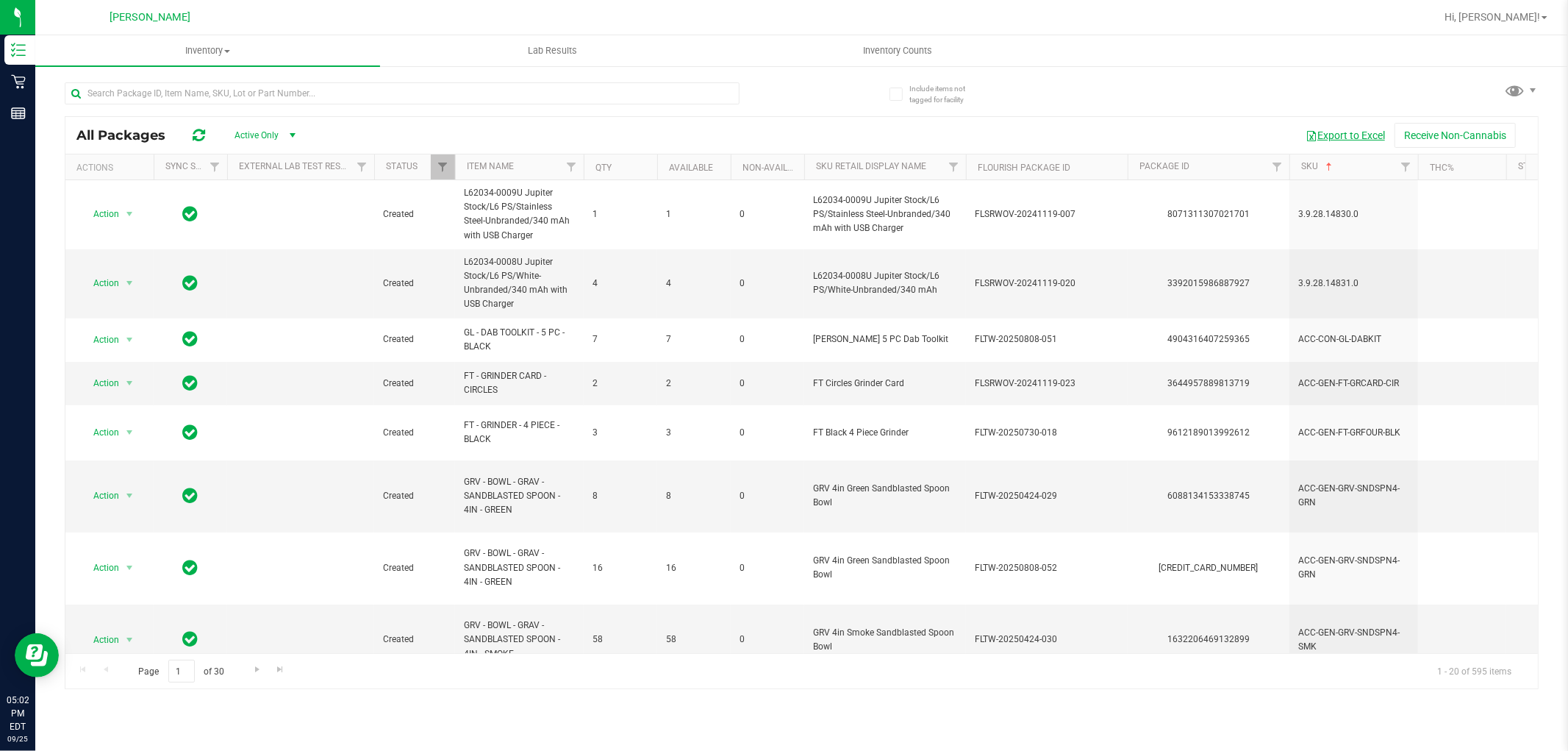
click at [1385, 138] on button "Export to Excel" at bounding box center [1345, 136] width 98 height 25
click at [1115, 48] on ul "Inventory All packages All inventory Waste log Lab Results Inventory Counts" at bounding box center [819, 51] width 1568 height 32
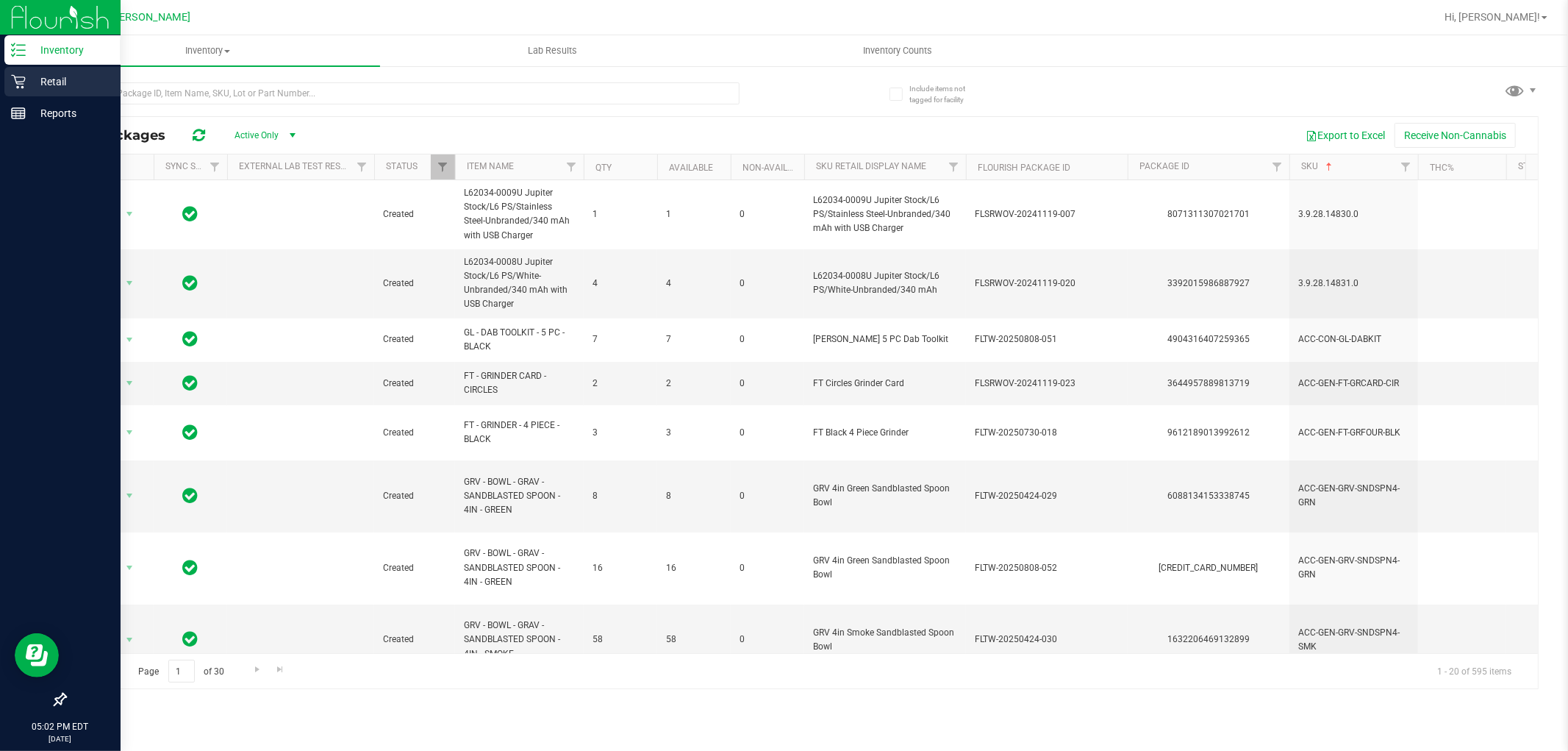
click at [5, 81] on div "Retail" at bounding box center [62, 81] width 117 height 30
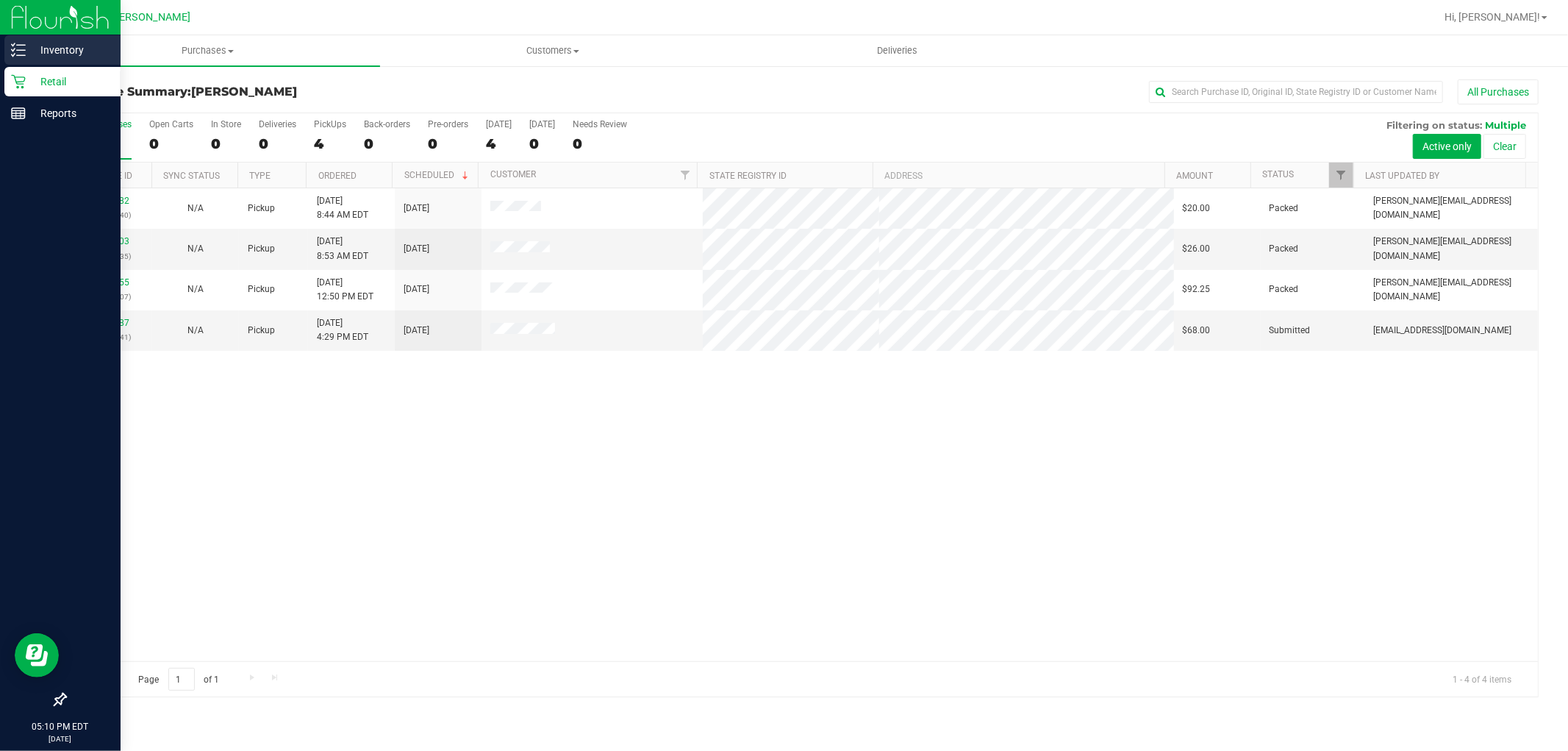
click at [14, 49] on icon at bounding box center [13, 50] width 3 height 2
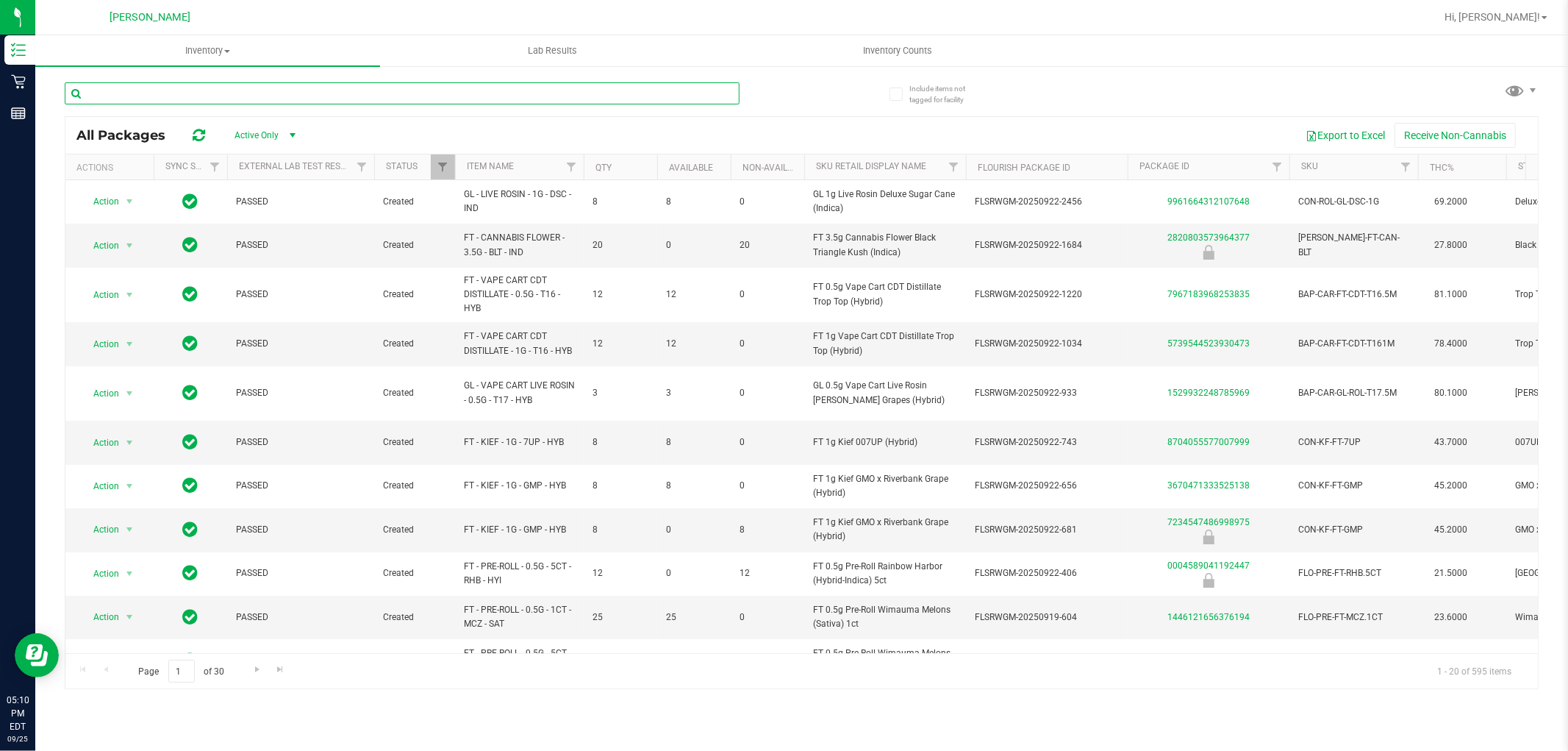
click at [227, 87] on input "text" at bounding box center [402, 93] width 675 height 22
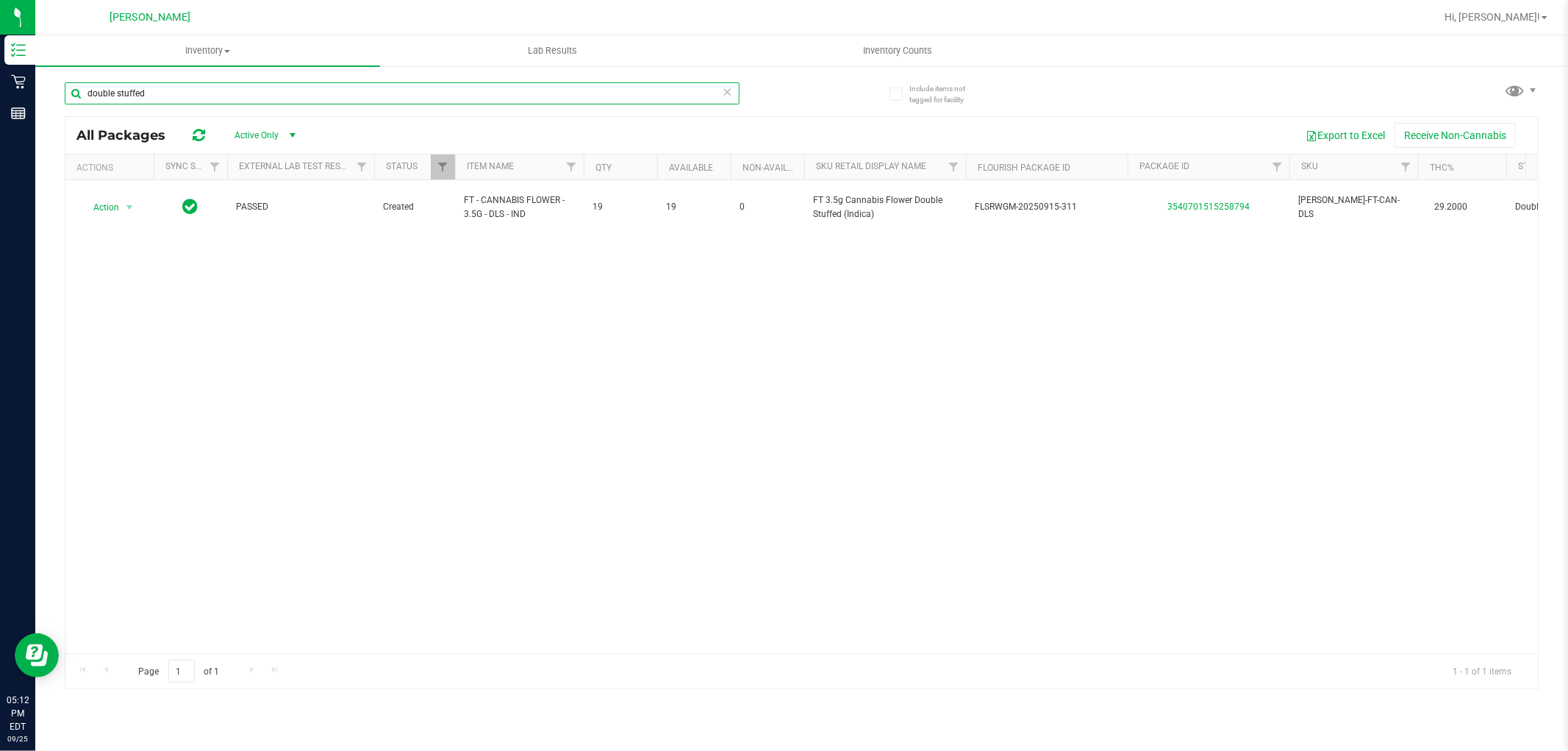
click at [266, 83] on input "double stuffed" at bounding box center [402, 93] width 675 height 22
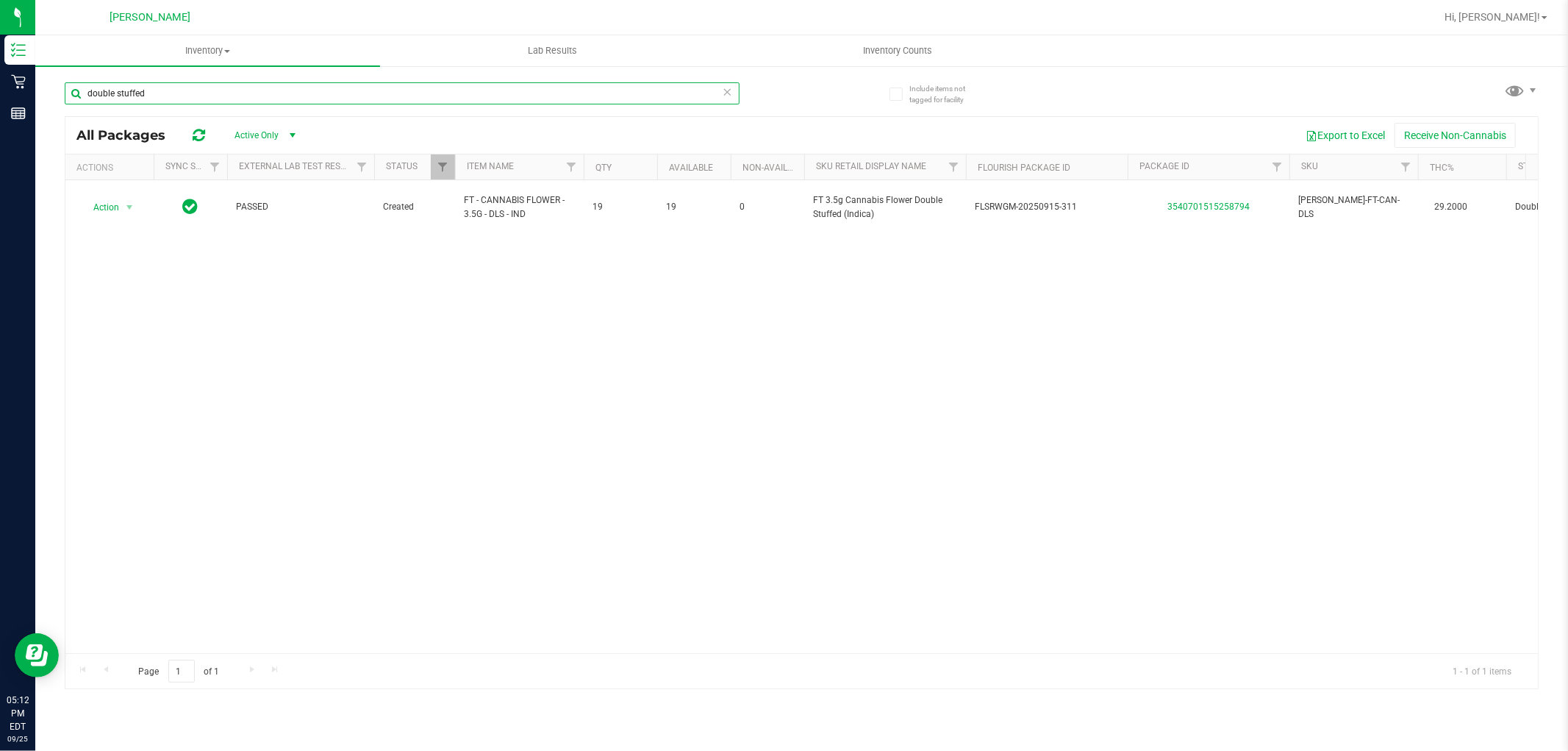
click at [266, 83] on input "double stuffed" at bounding box center [402, 93] width 675 height 22
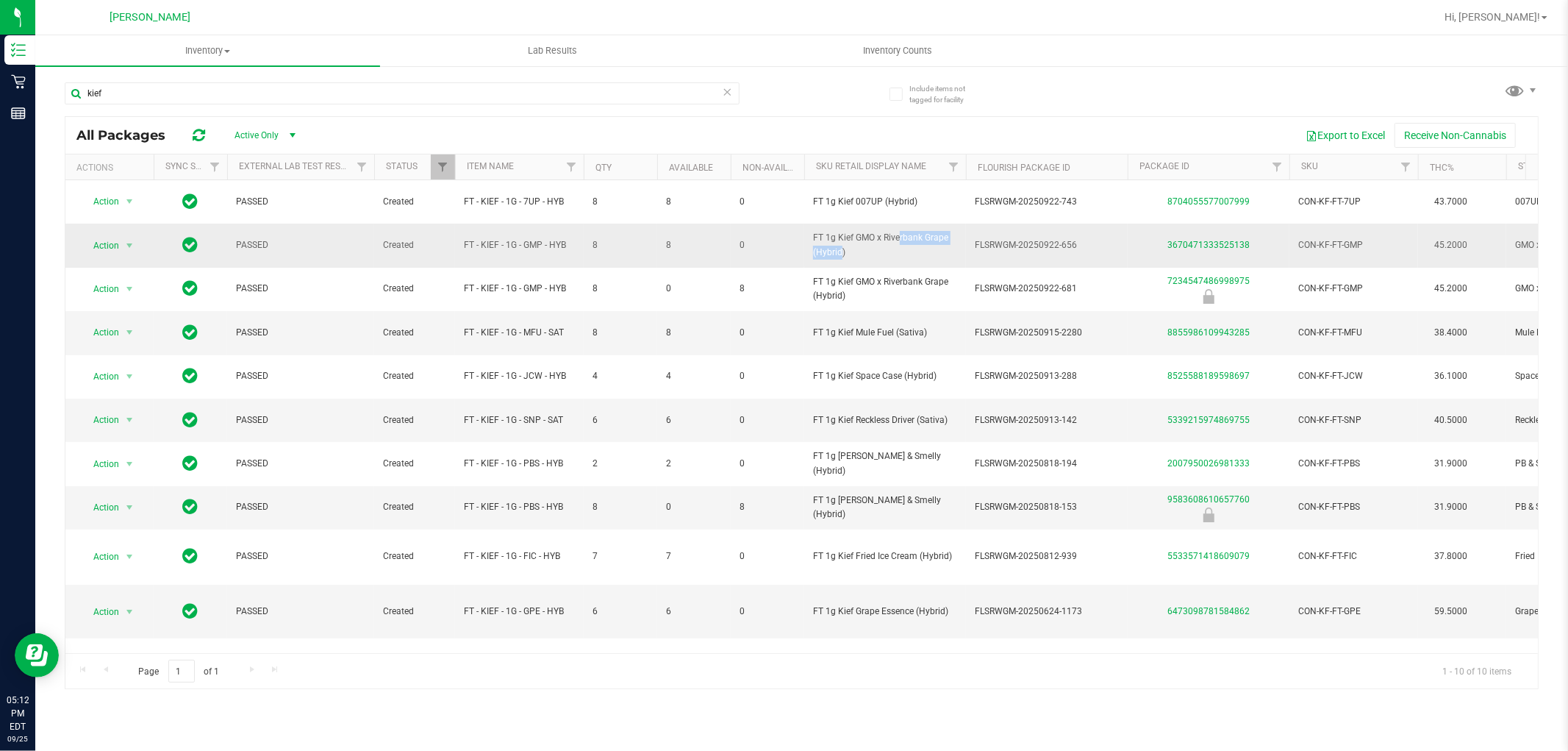
drag, startPoint x: 859, startPoint y: 239, endPoint x: 944, endPoint y: 232, distance: 85.3
click at [944, 232] on span "FT 1g Kief GMO x Riverbank Grape (Hybrid)" at bounding box center [885, 245] width 145 height 28
drag, startPoint x: 855, startPoint y: 232, endPoint x: 947, endPoint y: 238, distance: 92.2
click at [947, 238] on span "FT 1g Kief GMO x Riverbank Grape (Hybrid)" at bounding box center [885, 245] width 145 height 28
copy span "GMO x Riverbank Grape"
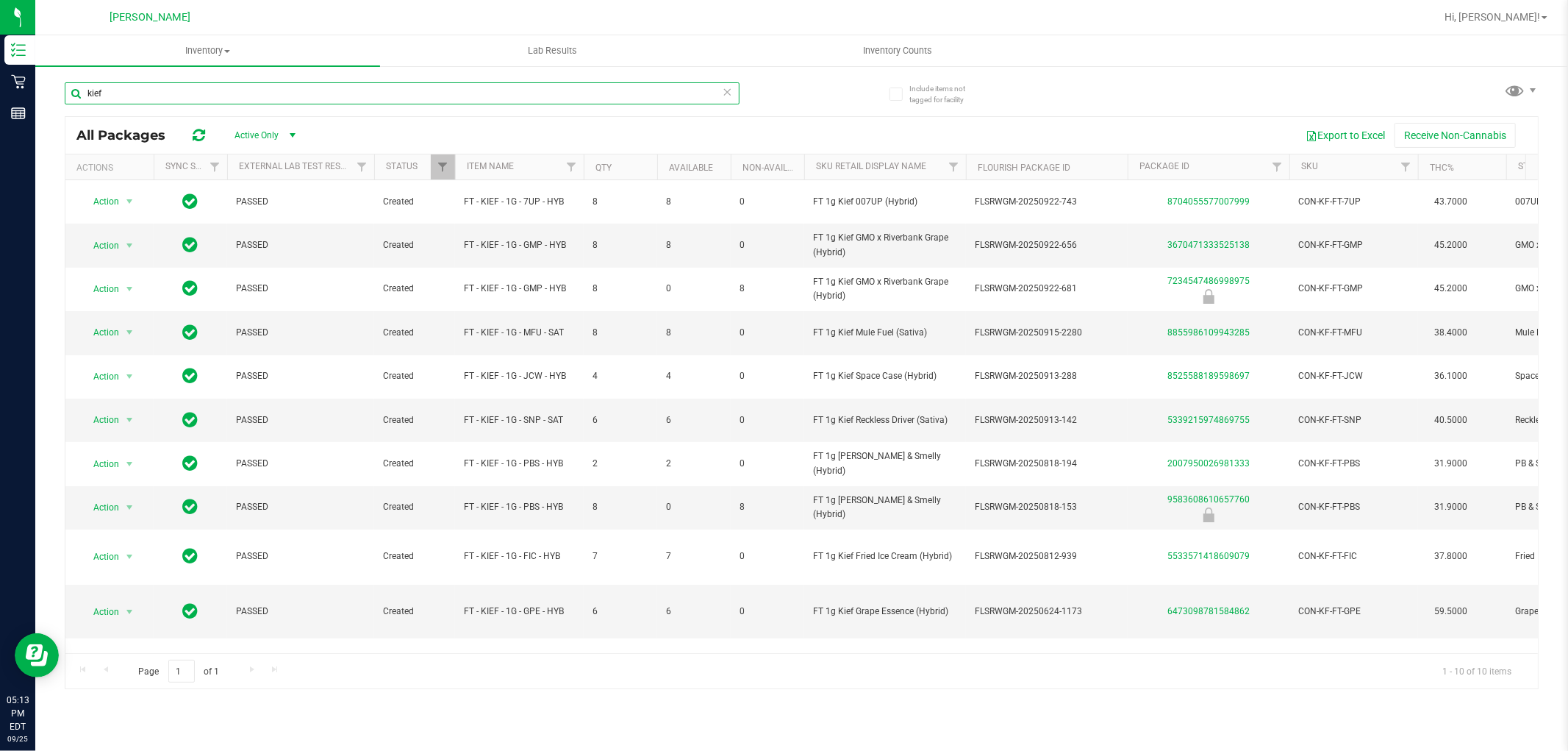
click at [282, 94] on input "kief" at bounding box center [402, 93] width 675 height 22
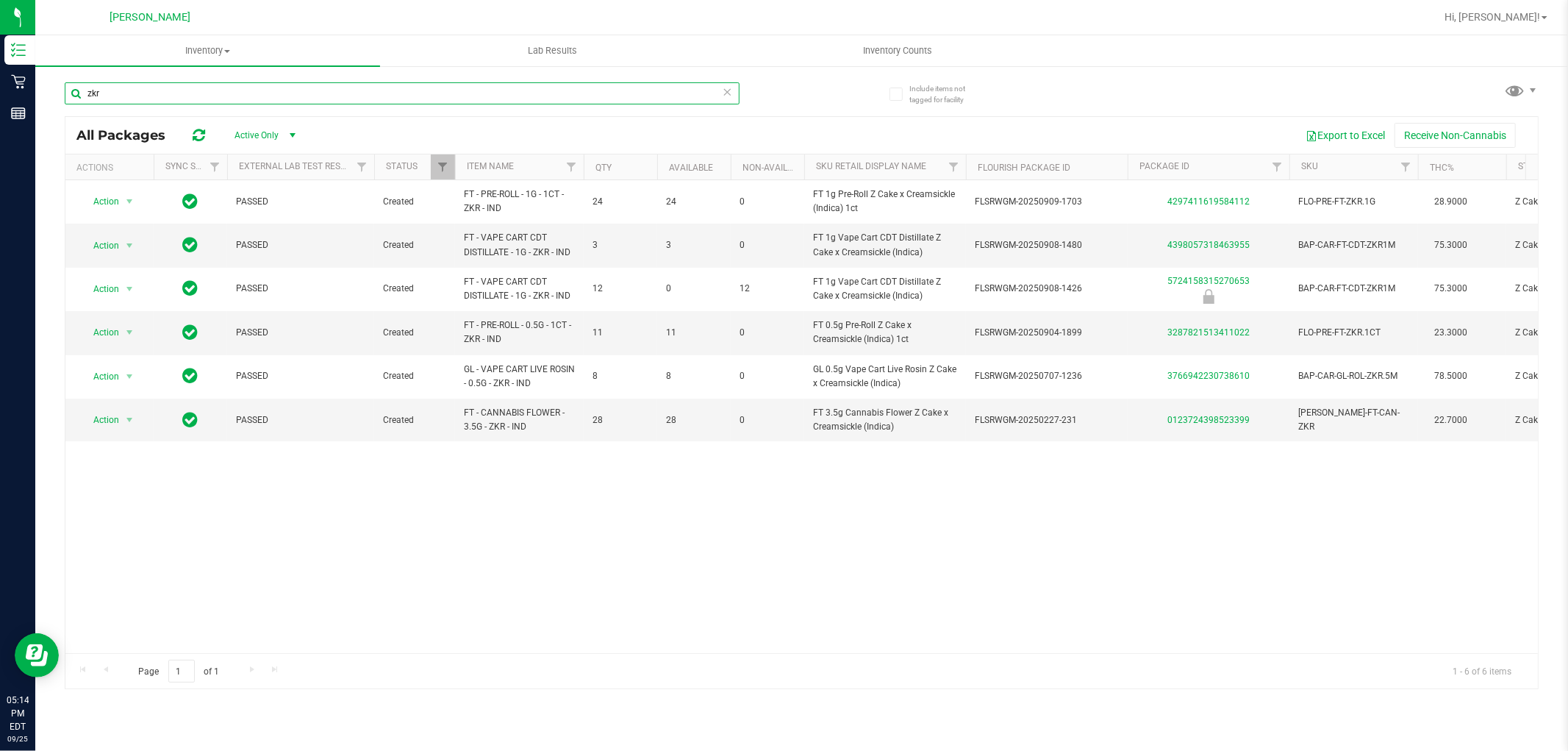
click at [214, 89] on input "zkr" at bounding box center [402, 93] width 675 height 22
click at [213, 90] on input "zkr" at bounding box center [402, 93] width 675 height 22
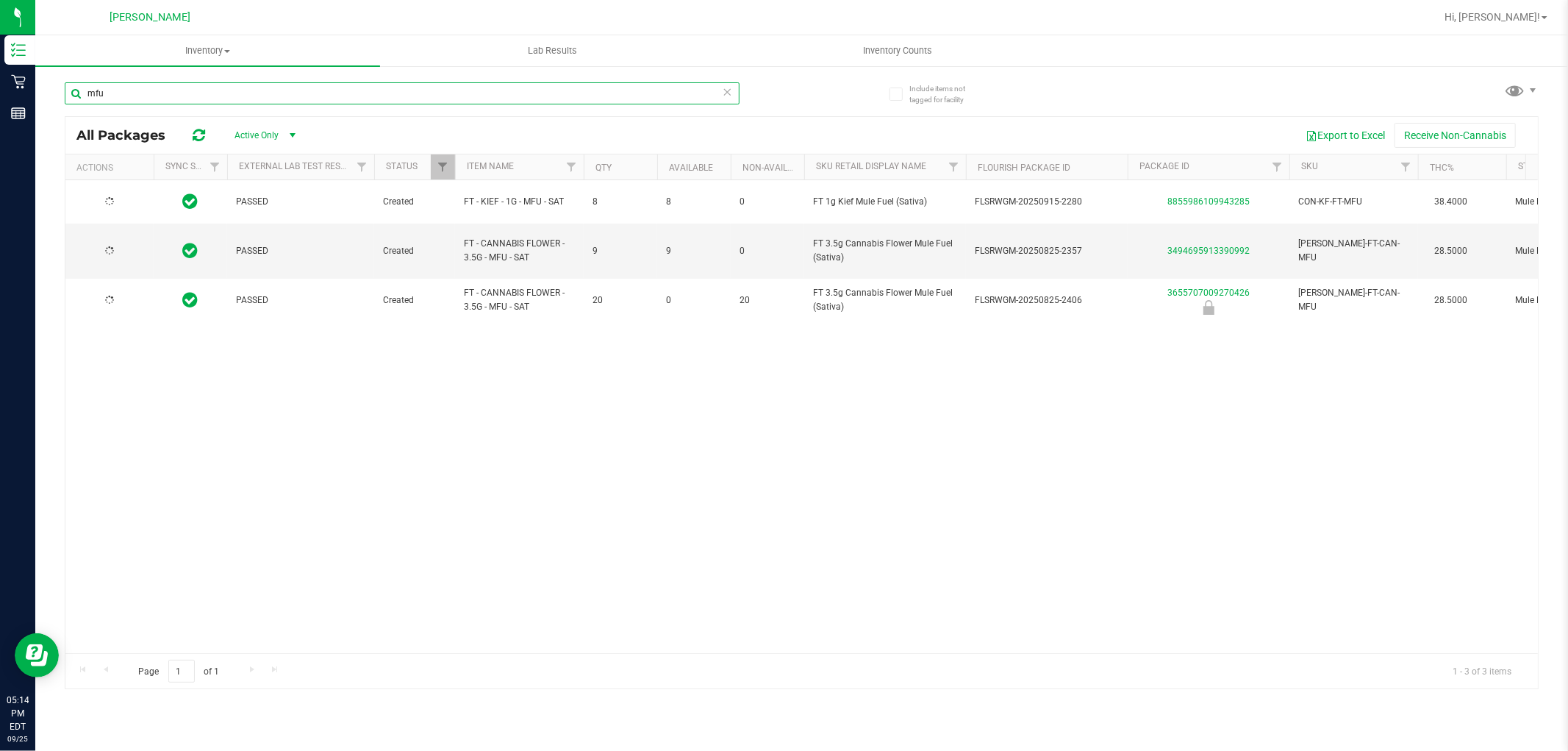
type input "mfu"
click at [733, 93] on input "mfu" at bounding box center [402, 93] width 675 height 22
click at [731, 92] on icon at bounding box center [727, 91] width 10 height 18
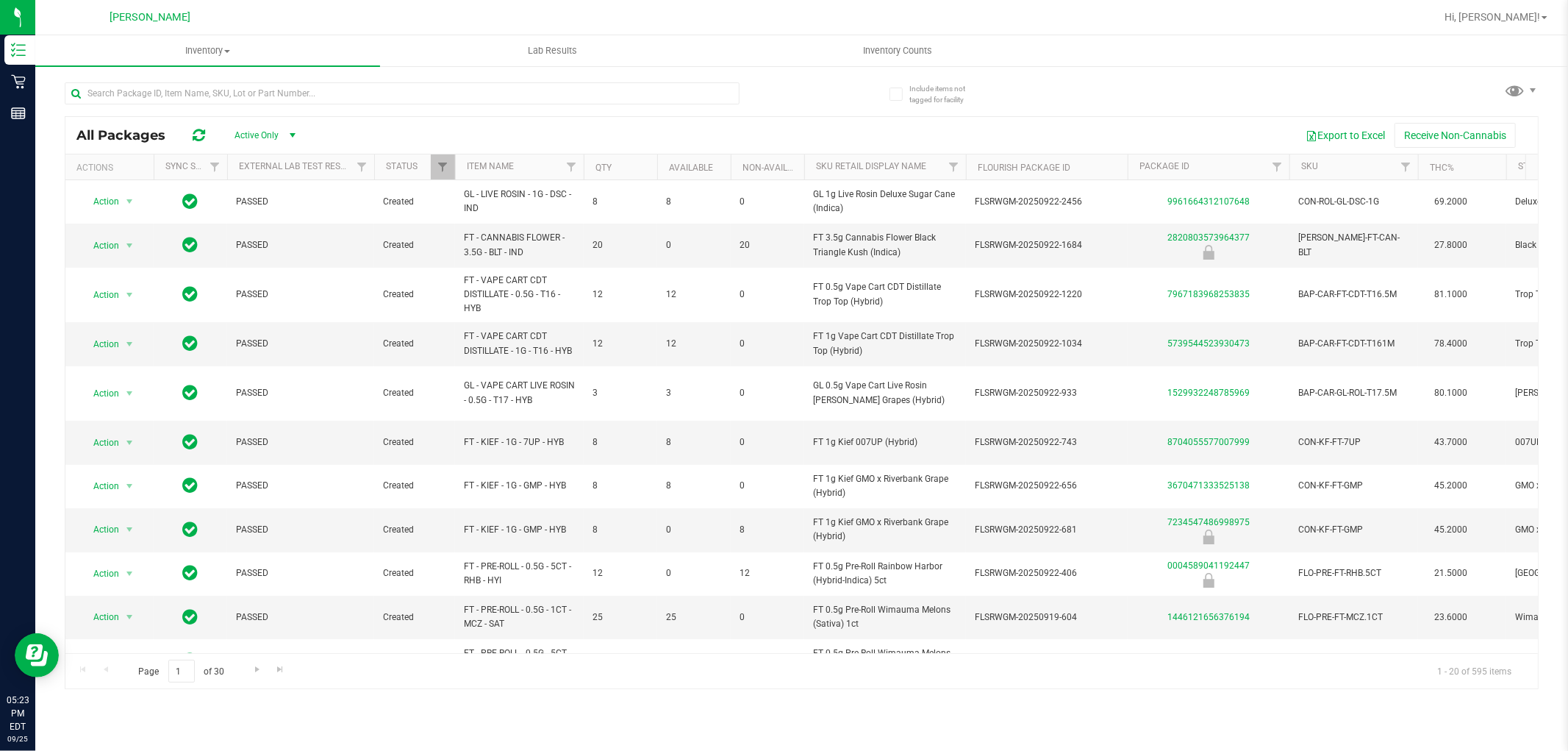
click at [1319, 164] on th "SKU" at bounding box center [1354, 167] width 128 height 25
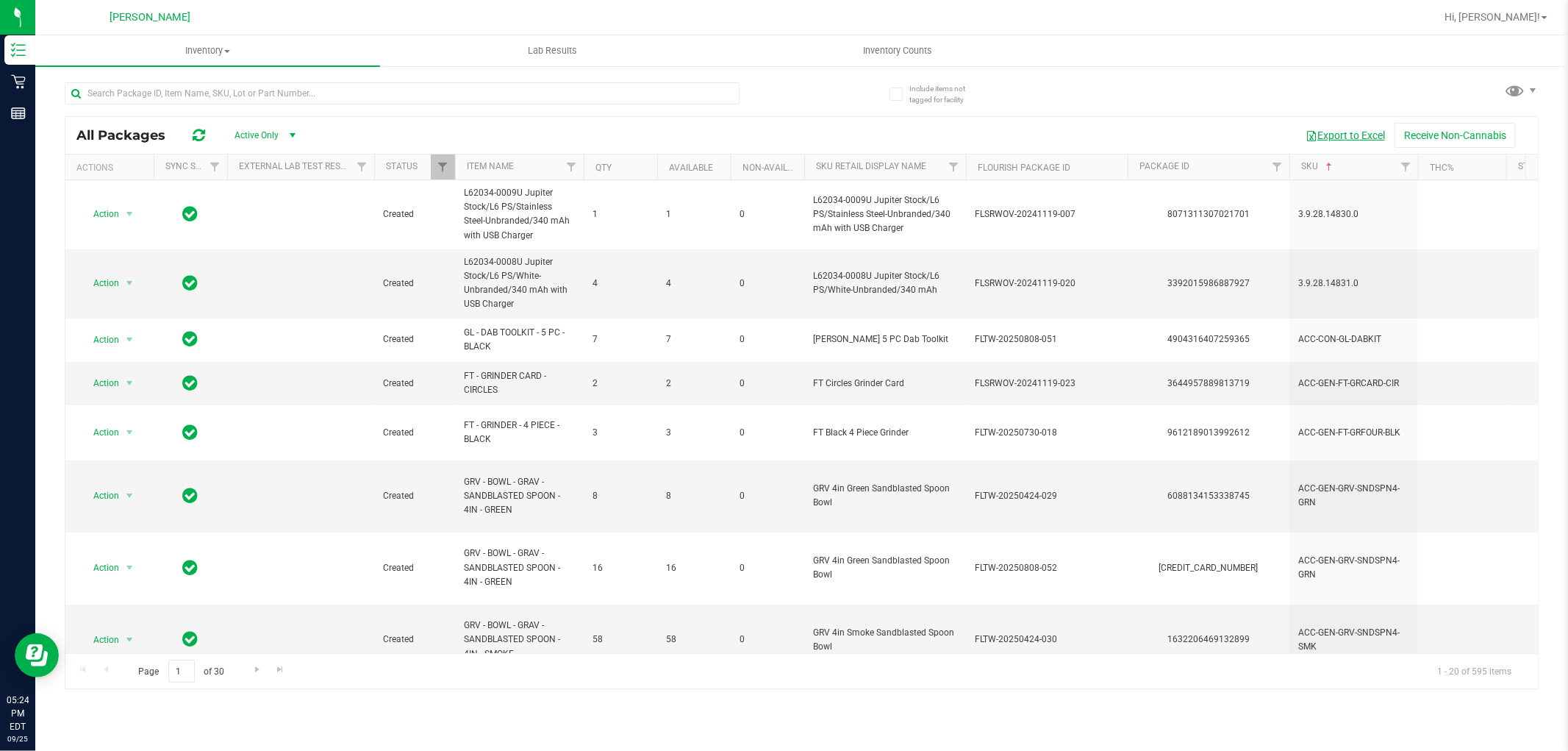
click at [1363, 138] on button "Export to Excel" at bounding box center [1345, 136] width 98 height 25
click at [162, 98] on input "text" at bounding box center [402, 93] width 675 height 22
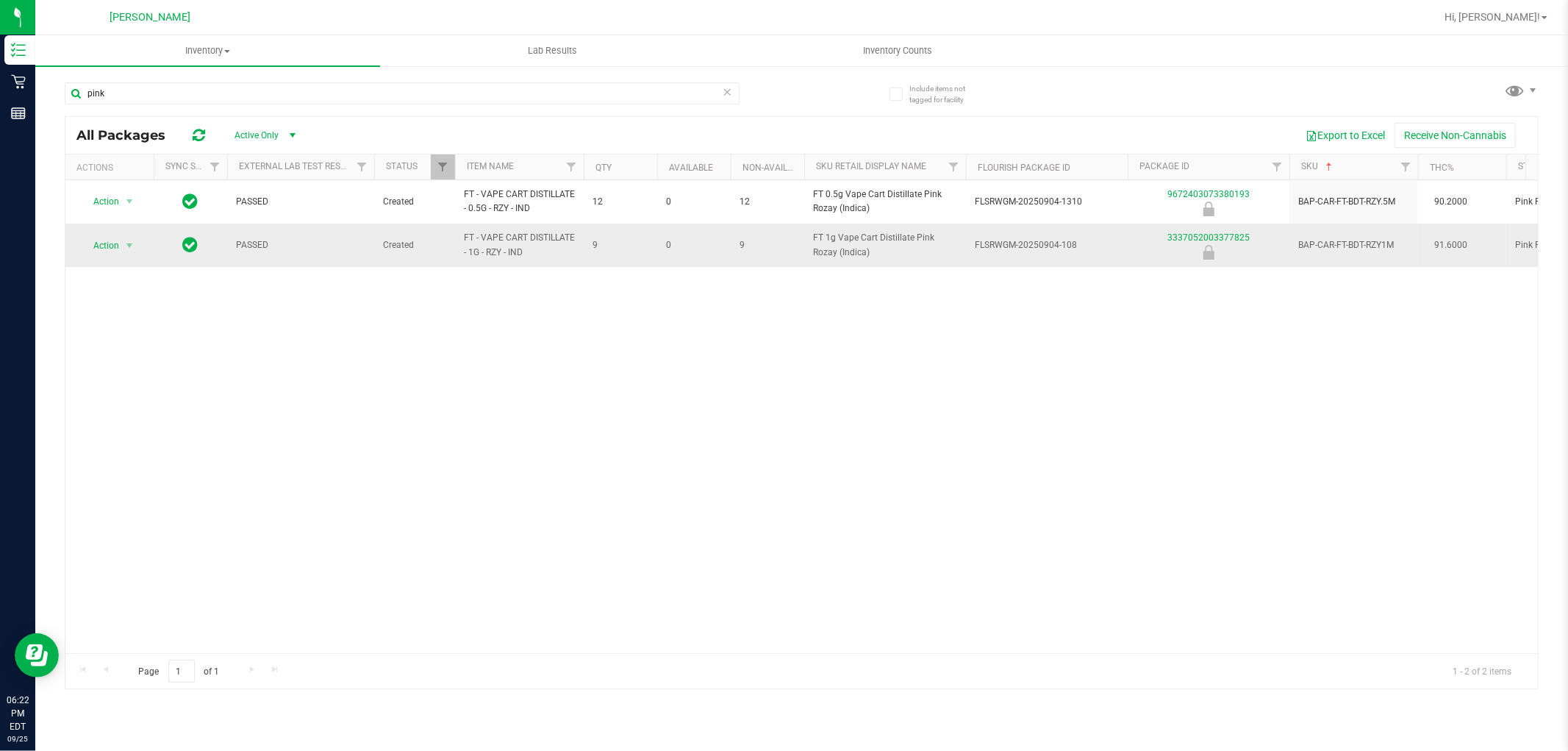
drag, startPoint x: 894, startPoint y: 255, endPoint x: 800, endPoint y: 240, distance: 95.2
drag, startPoint x: 529, startPoint y: 252, endPoint x: 453, endPoint y: 250, distance: 76.0
copy tr "FT - VAPE CART DISTILLATE - 1G - RZY - IND"
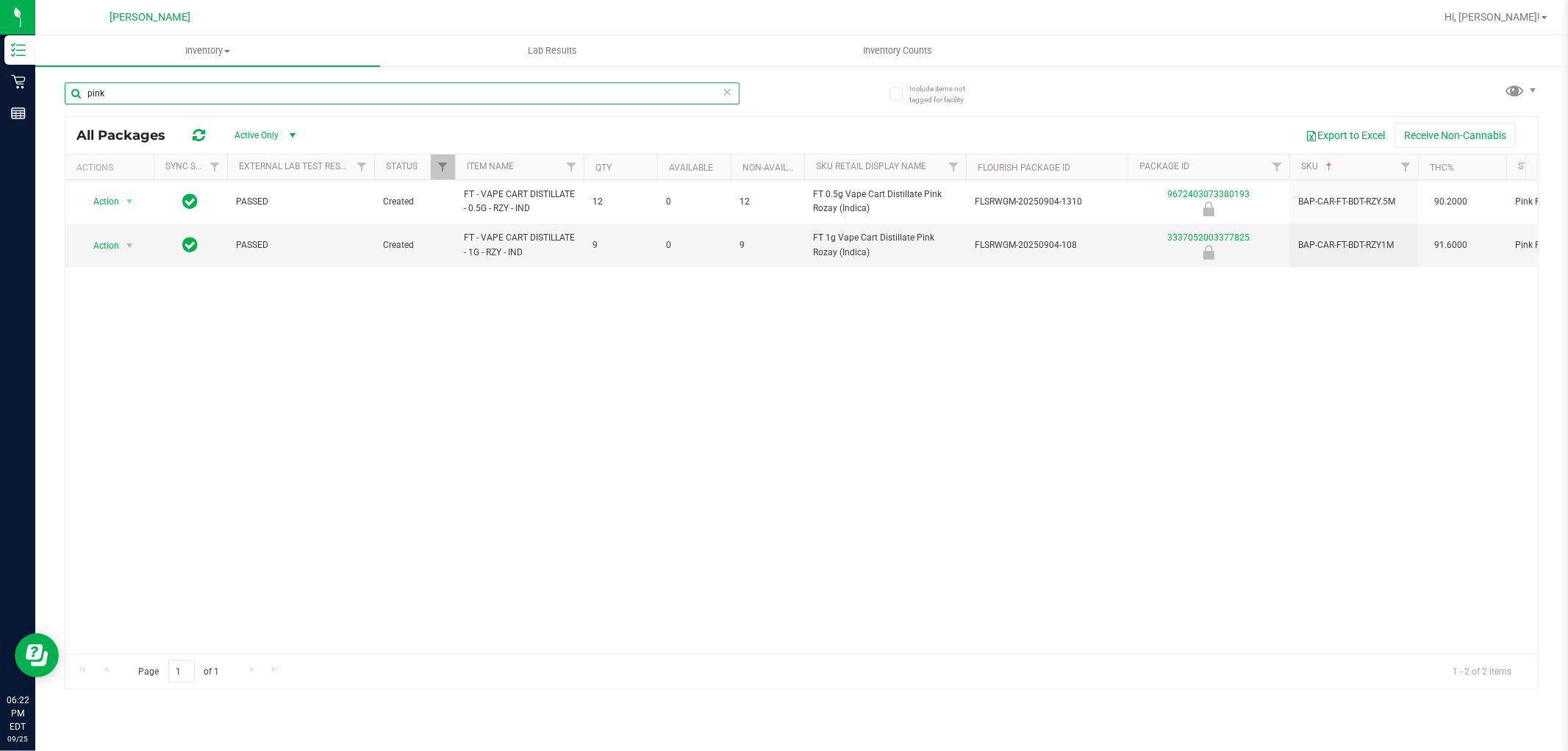
click at [526, 89] on input "pink" at bounding box center [402, 93] width 675 height 22
click at [529, 87] on input "pink" at bounding box center [402, 93] width 675 height 22
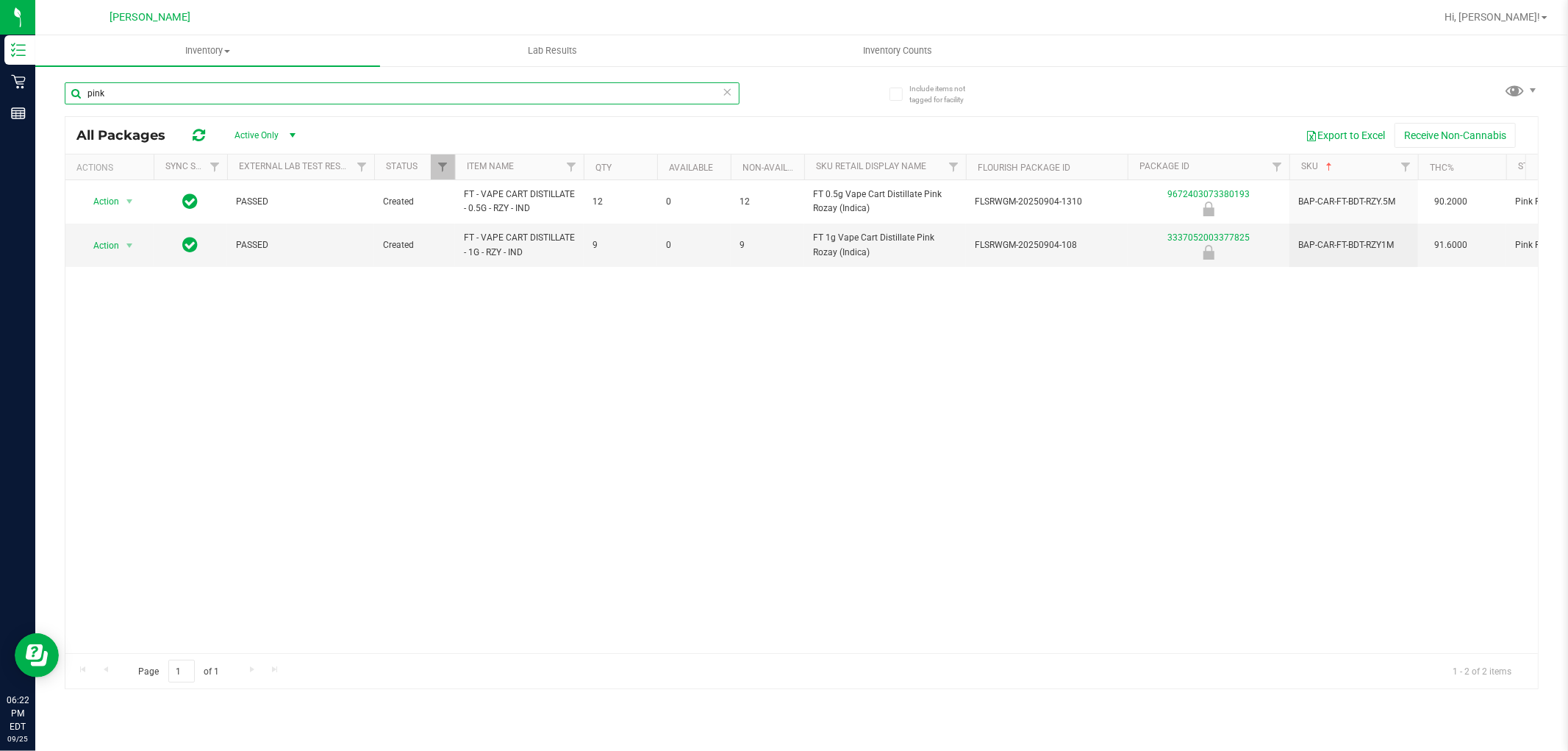
paste input "FT - VAPE CART DISTILLATE - 1G - RZY - IND"
type input "FT - VAPE CART DISTILLATE - 1G - RZY - IND"
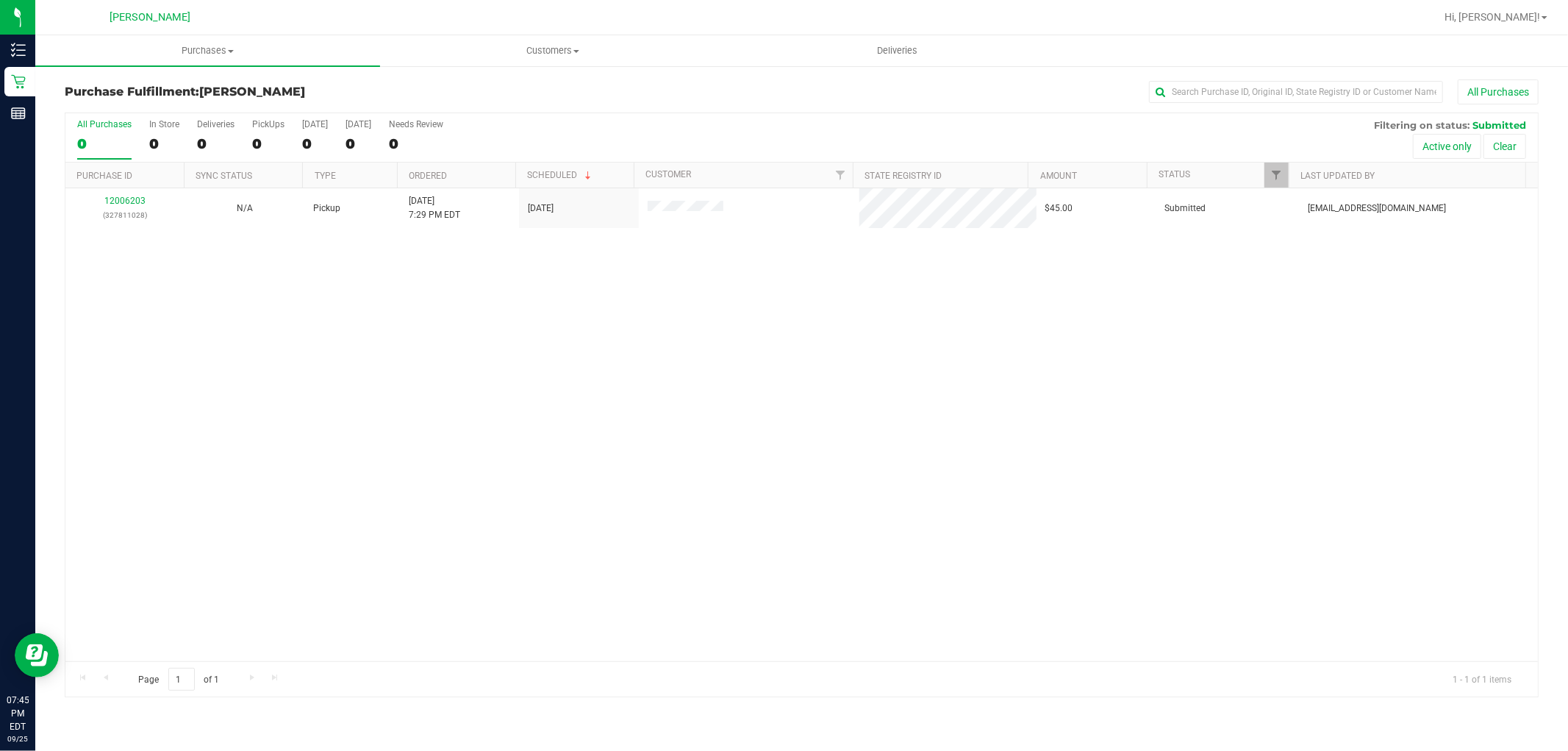
click at [292, 446] on div "12006203 (327811028) N/A Pickup [DATE] 7:29 PM EDT 9/25/2025 $45.00 Submitted […" at bounding box center [801, 424] width 1472 height 473
click at [200, 45] on span "Purchases" at bounding box center [208, 51] width 345 height 14
click at [194, 87] on li "Summary of purchases" at bounding box center [208, 89] width 345 height 18
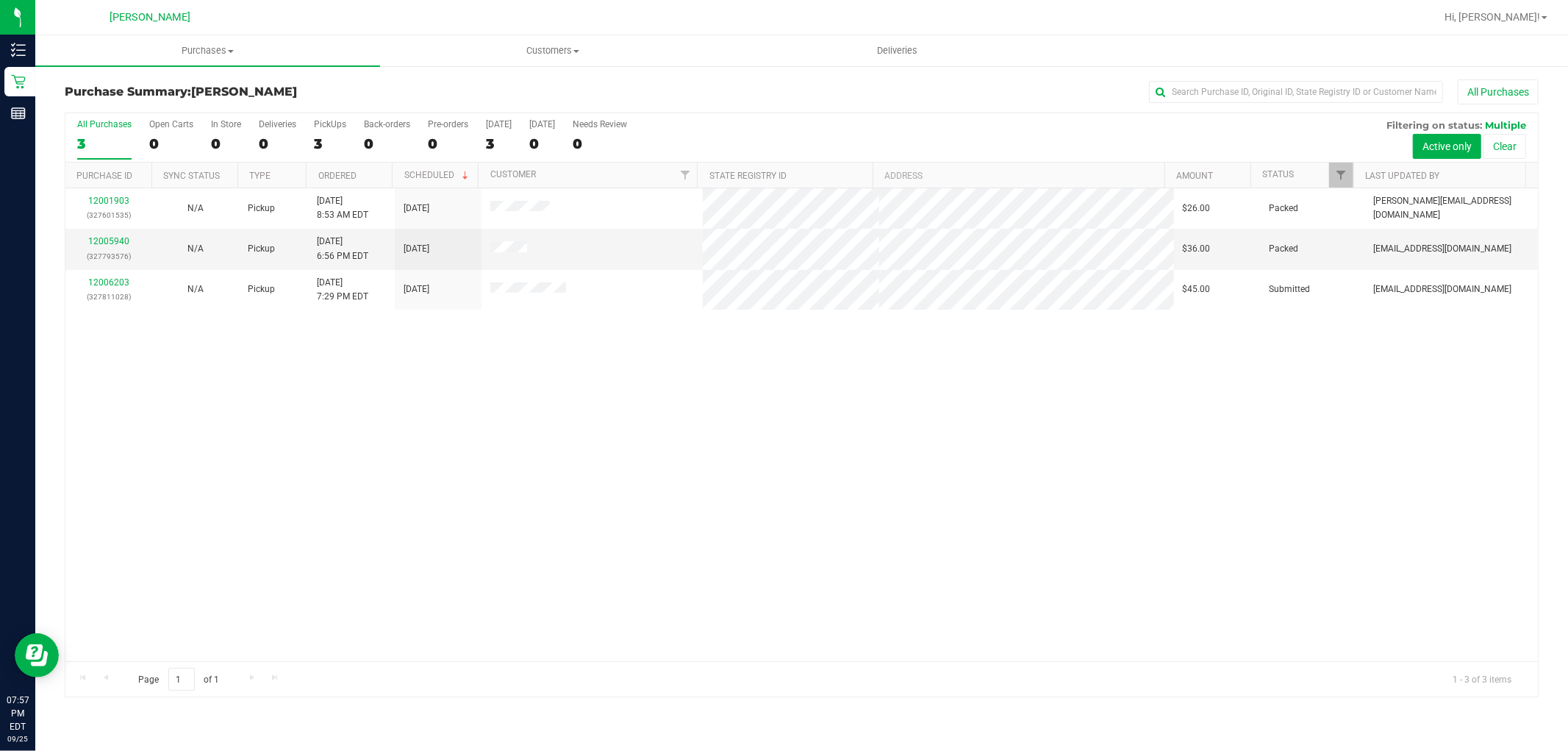
click at [583, 454] on div "12001903 (327601535) N/A Pickup [DATE] 8:53 AM EDT 9/25/2025 $26.00 Packed [PER…" at bounding box center [801, 424] width 1472 height 473
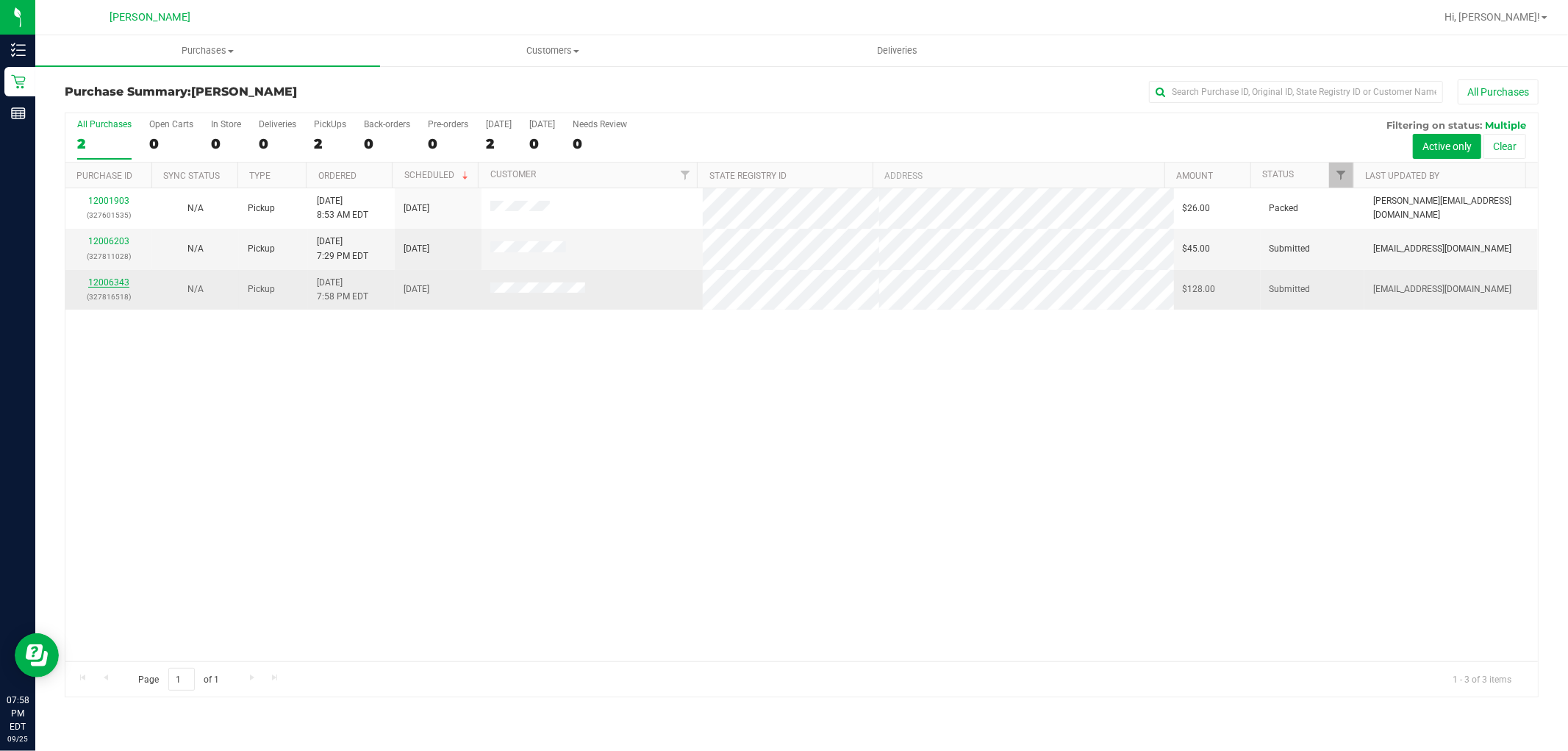
click at [111, 279] on link "12006343" at bounding box center [109, 282] width 42 height 10
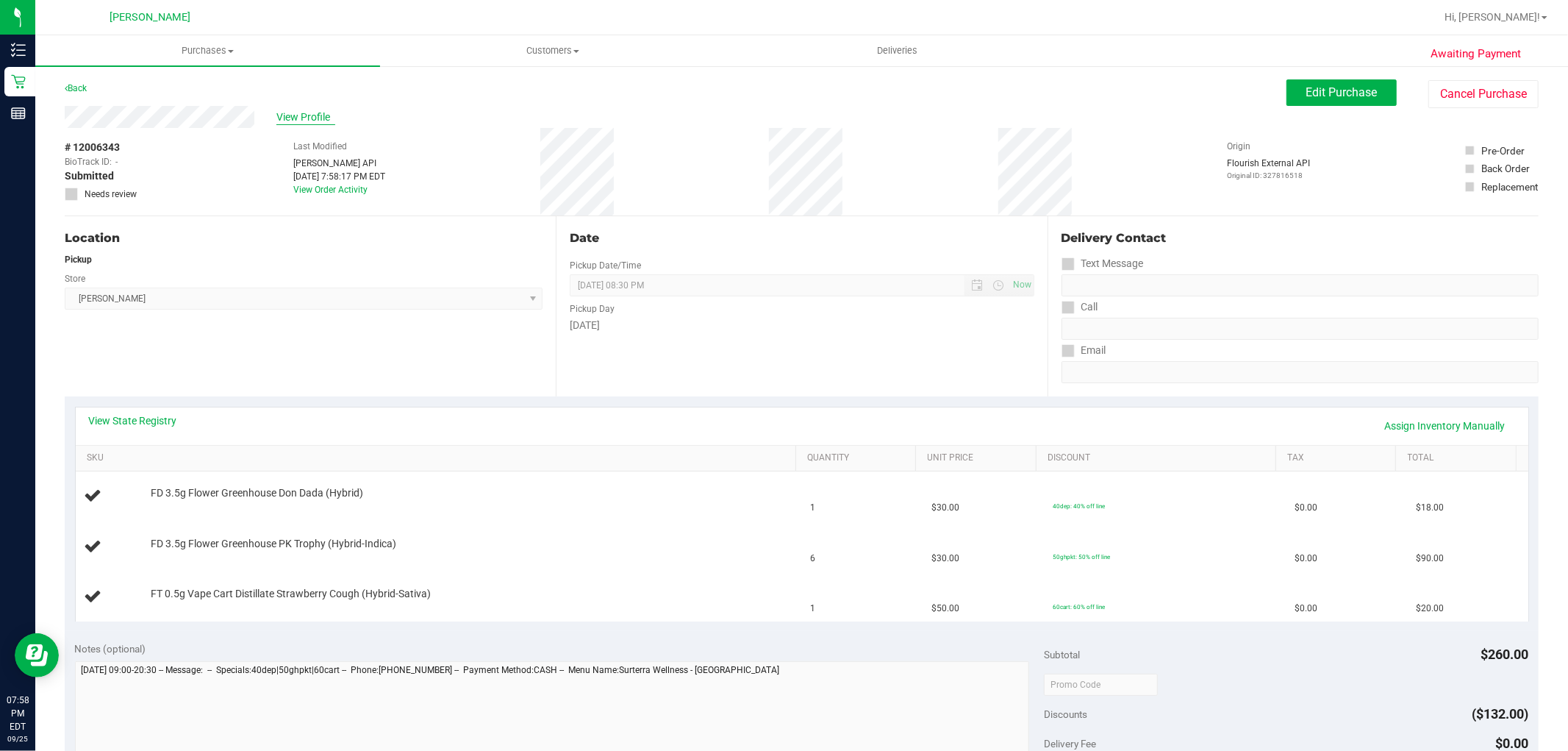
click at [294, 118] on span "View Profile" at bounding box center [305, 117] width 59 height 15
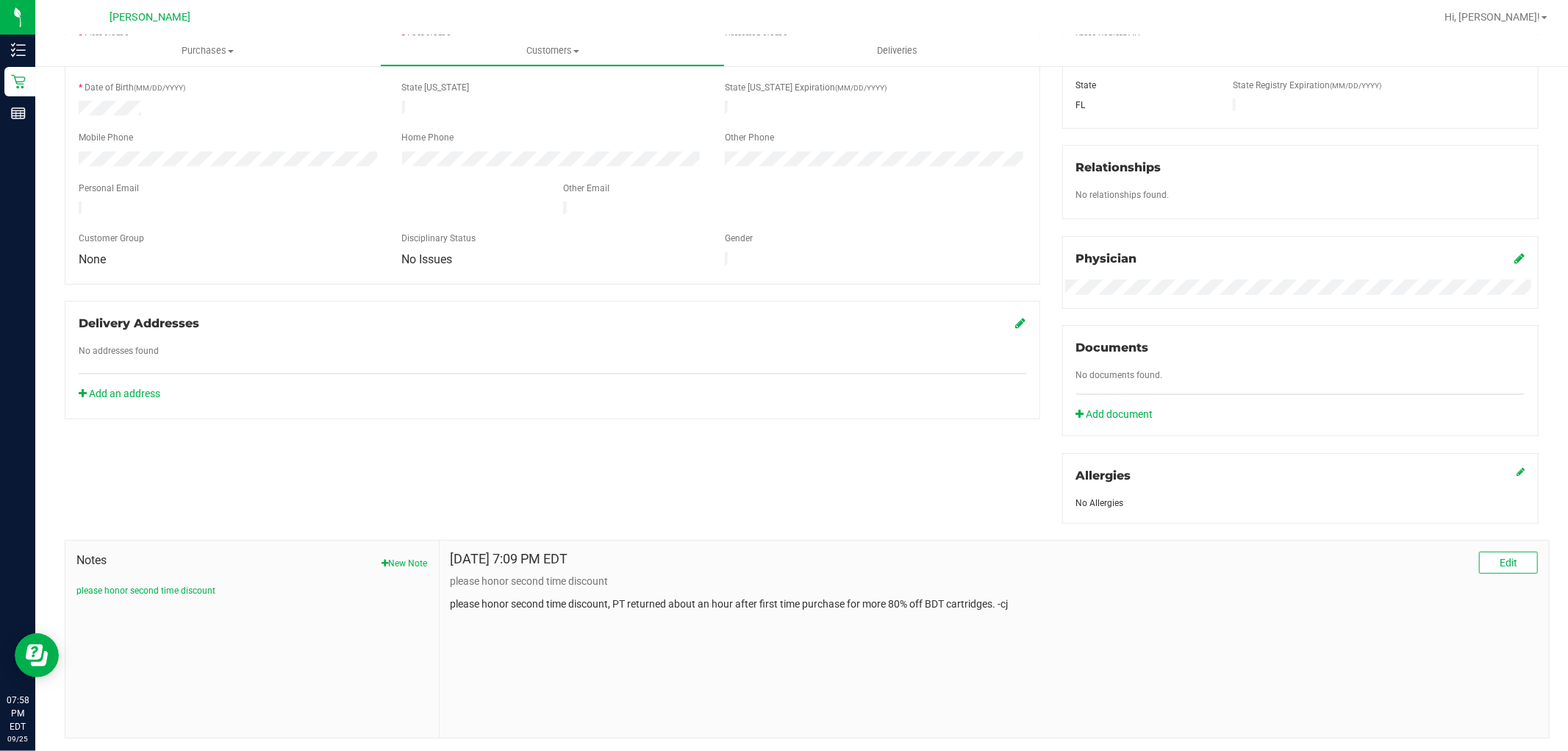
scroll to position [313, 0]
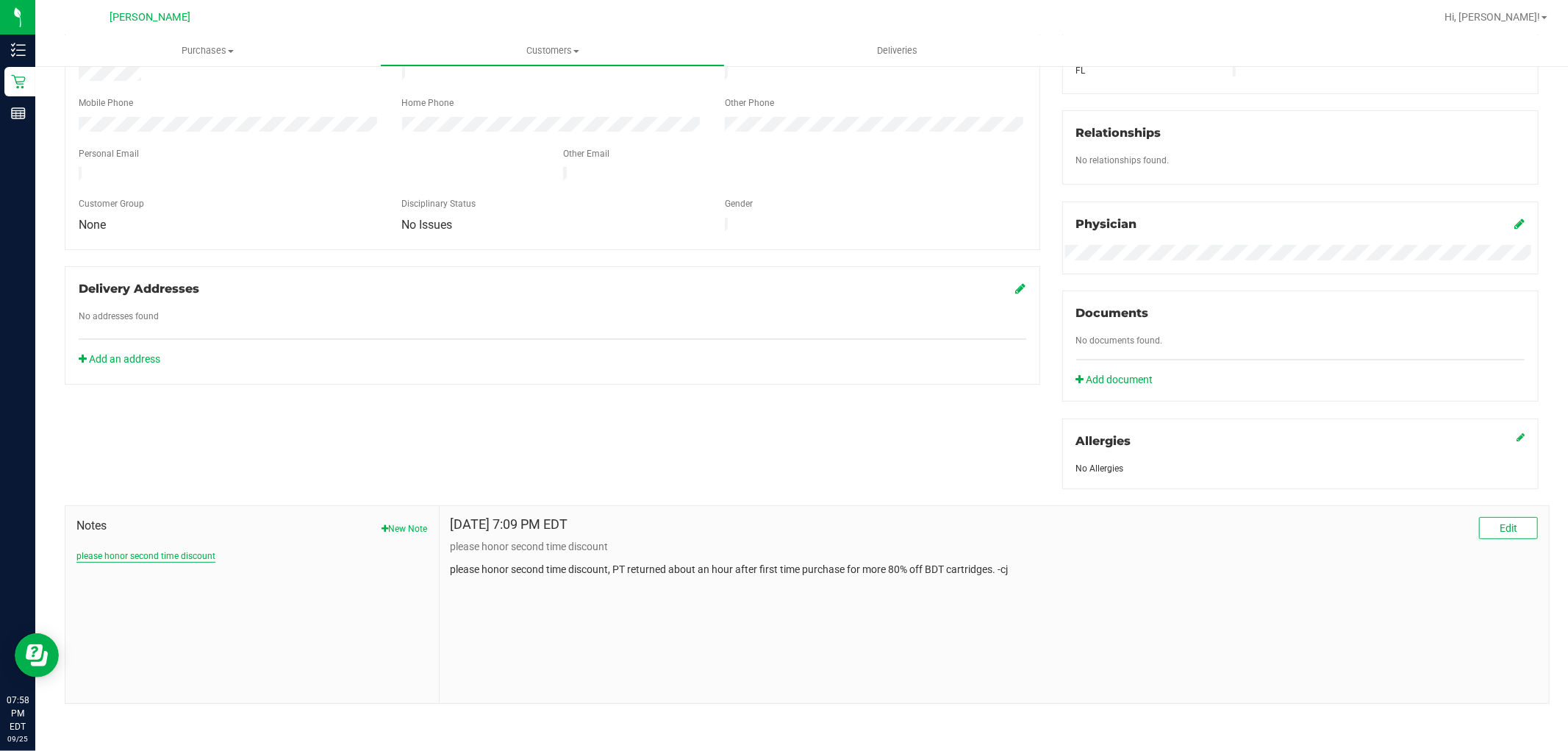
click at [193, 556] on button "please honor second time discount" at bounding box center [146, 556] width 139 height 14
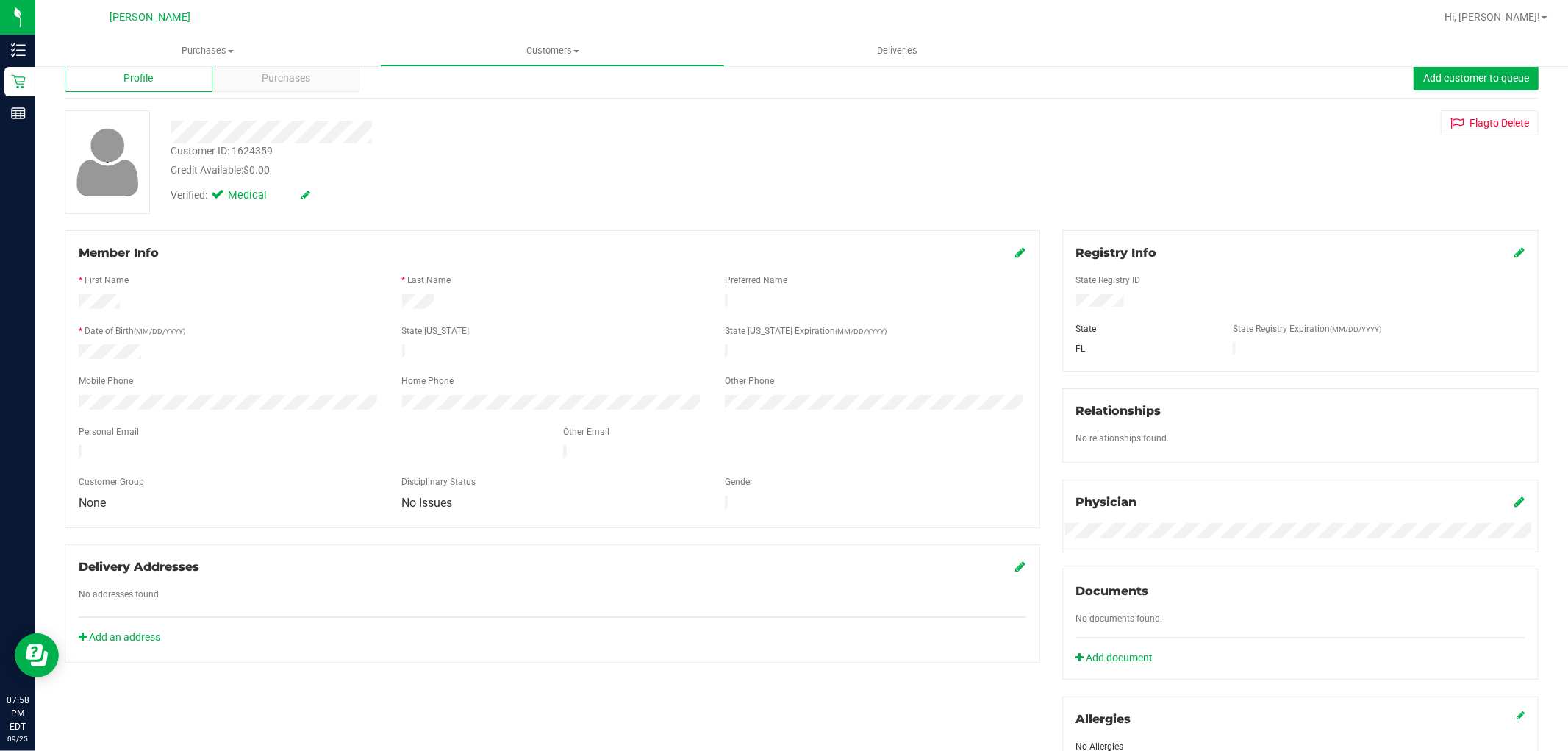
scroll to position [0, 0]
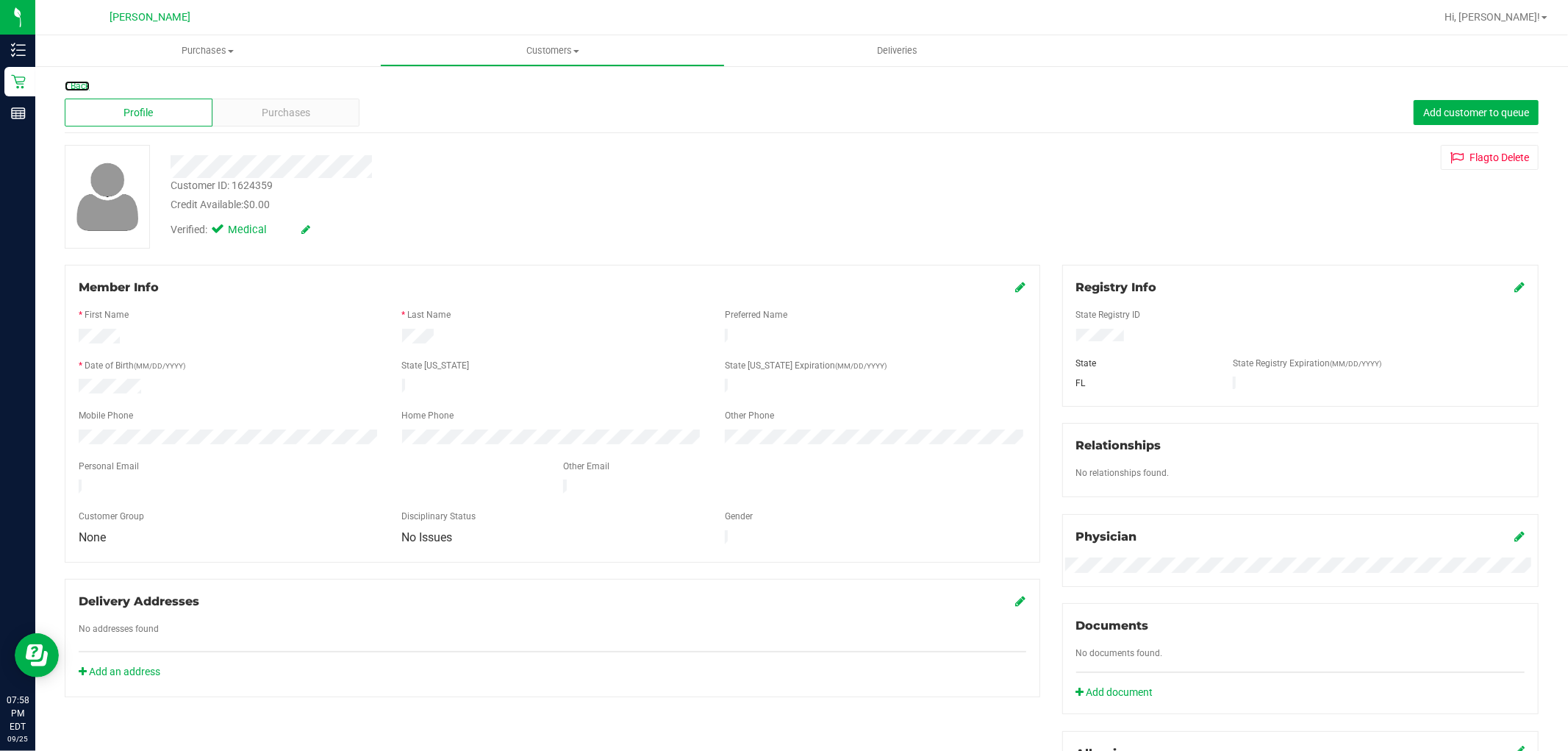
click at [75, 90] on div "Back" at bounding box center [802, 86] width 1474 height 14
click at [86, 85] on link "Back" at bounding box center [78, 86] width 25 height 10
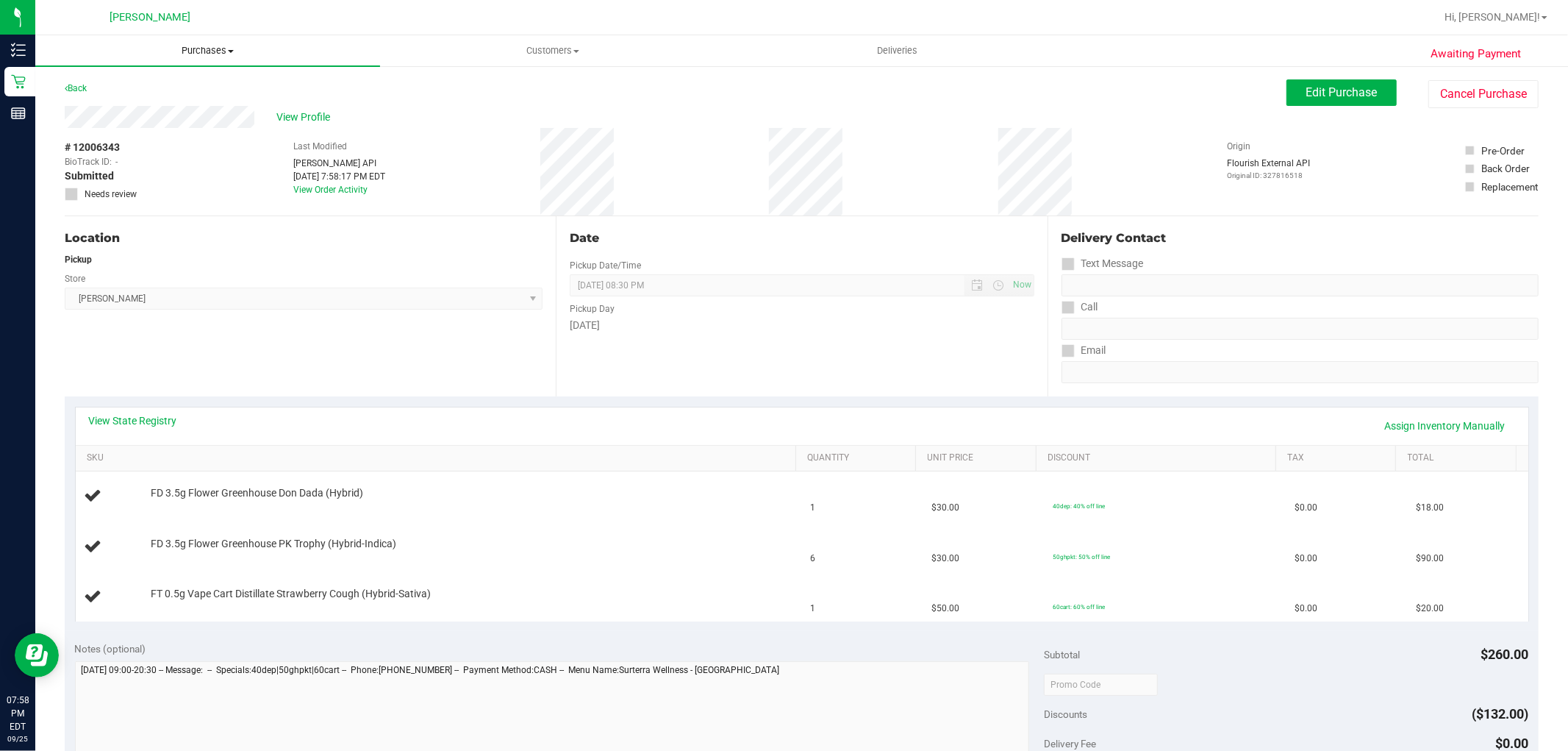
drag, startPoint x: 185, startPoint y: 45, endPoint x: 197, endPoint y: 73, distance: 30.5
click at [188, 45] on span "Purchases" at bounding box center [208, 51] width 345 height 14
click at [185, 93] on li "Summary of purchases" at bounding box center [208, 89] width 345 height 18
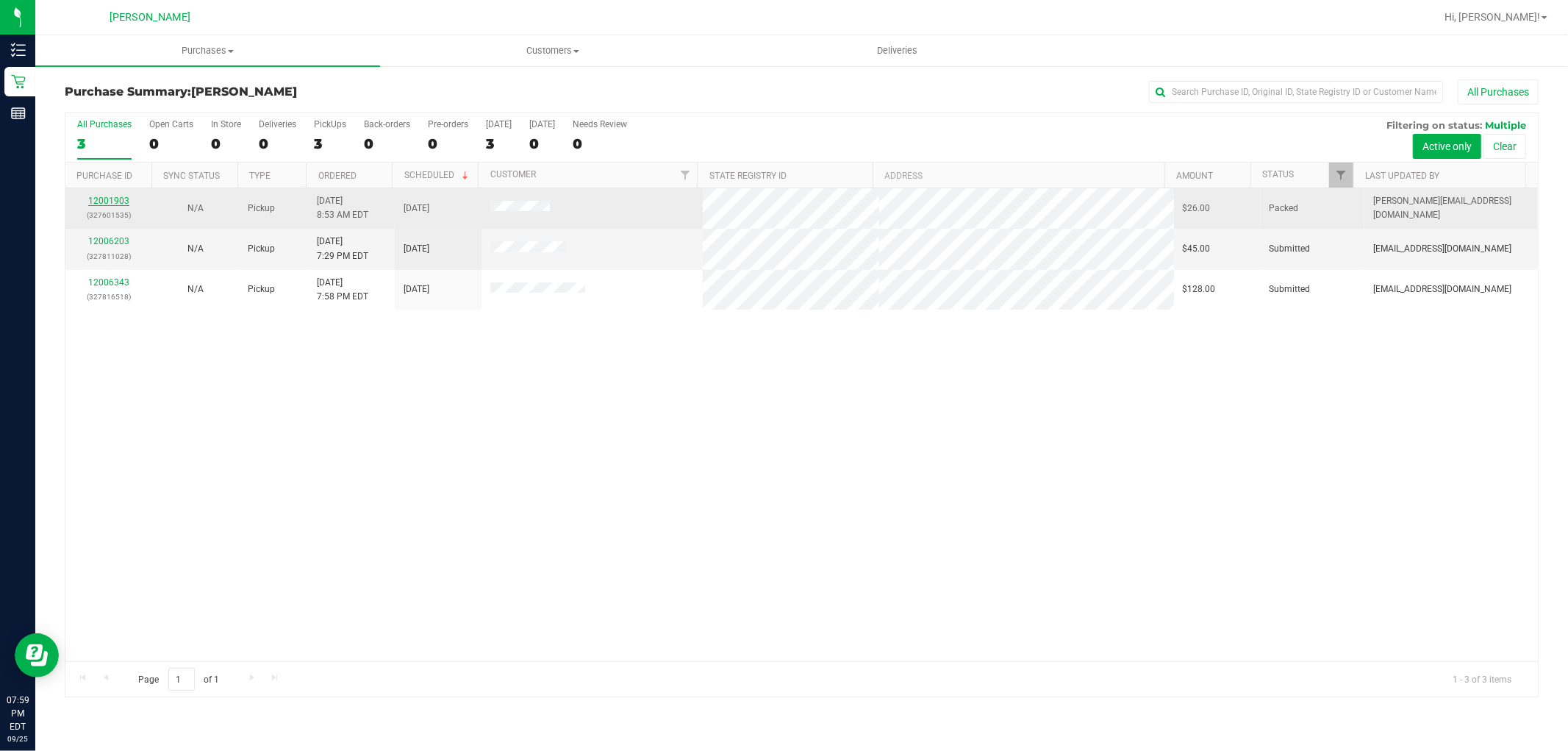
click at [108, 204] on link "12001903" at bounding box center [109, 200] width 42 height 10
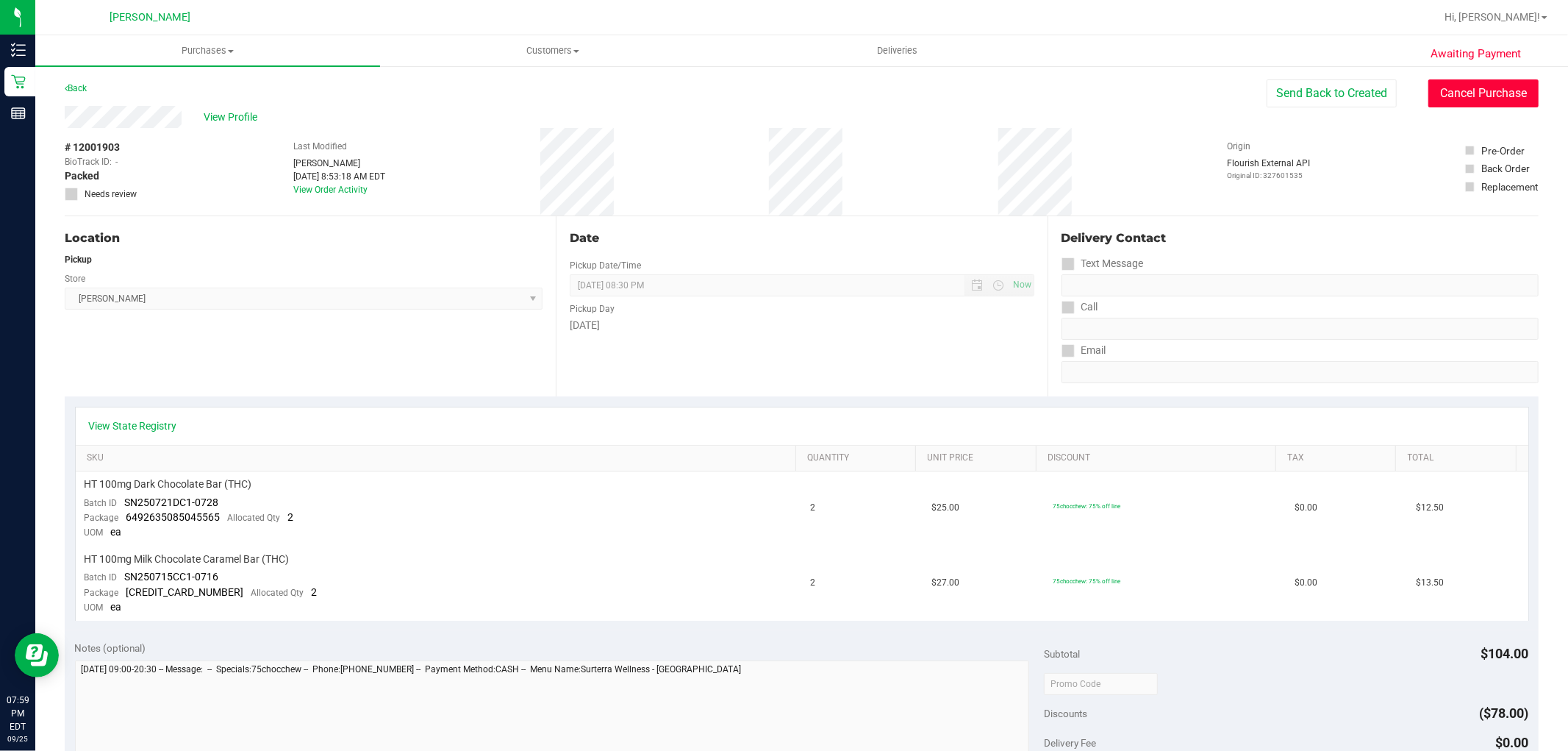
click at [1456, 92] on button "Cancel Purchase" at bounding box center [1483, 93] width 110 height 28
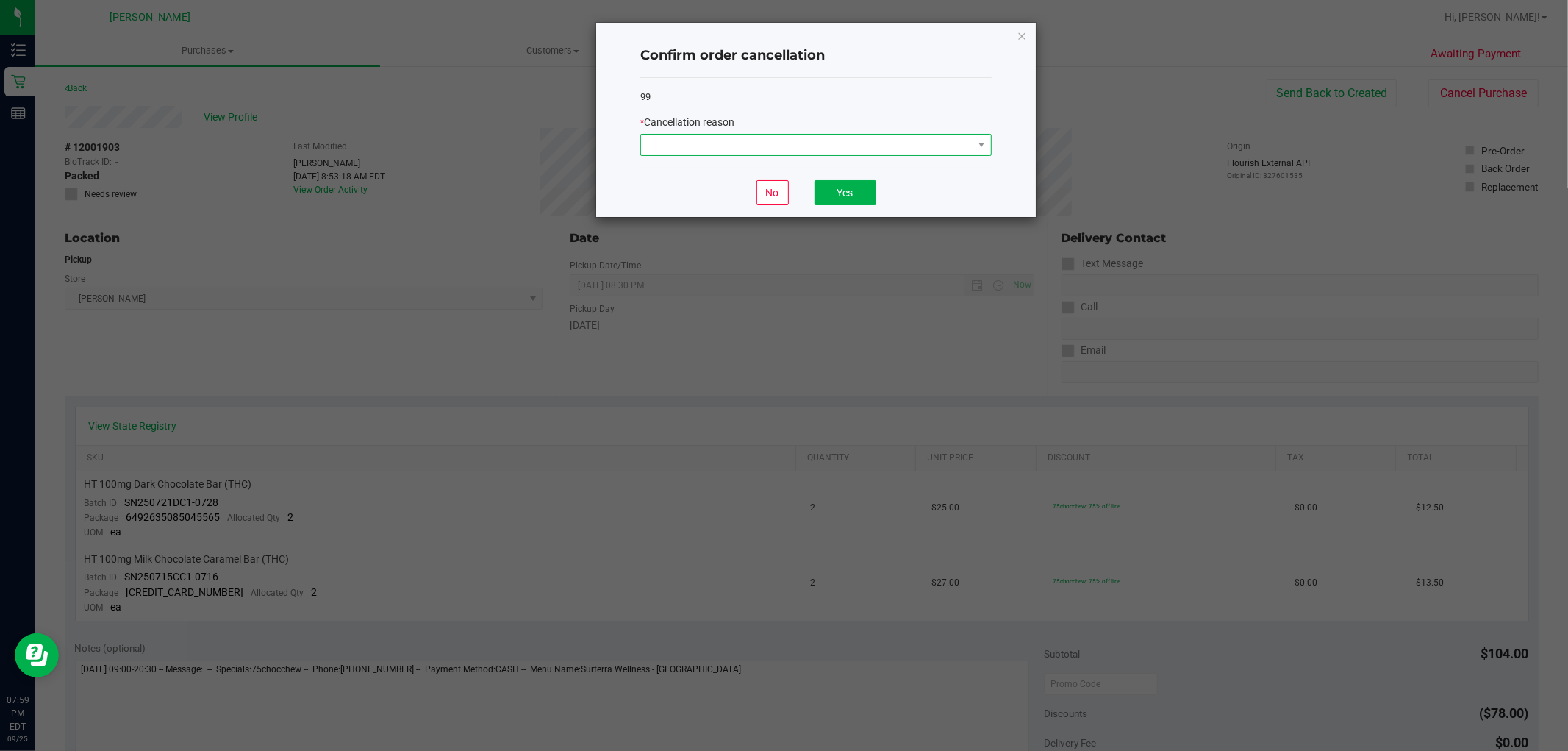
click at [848, 136] on span at bounding box center [807, 145] width 331 height 21
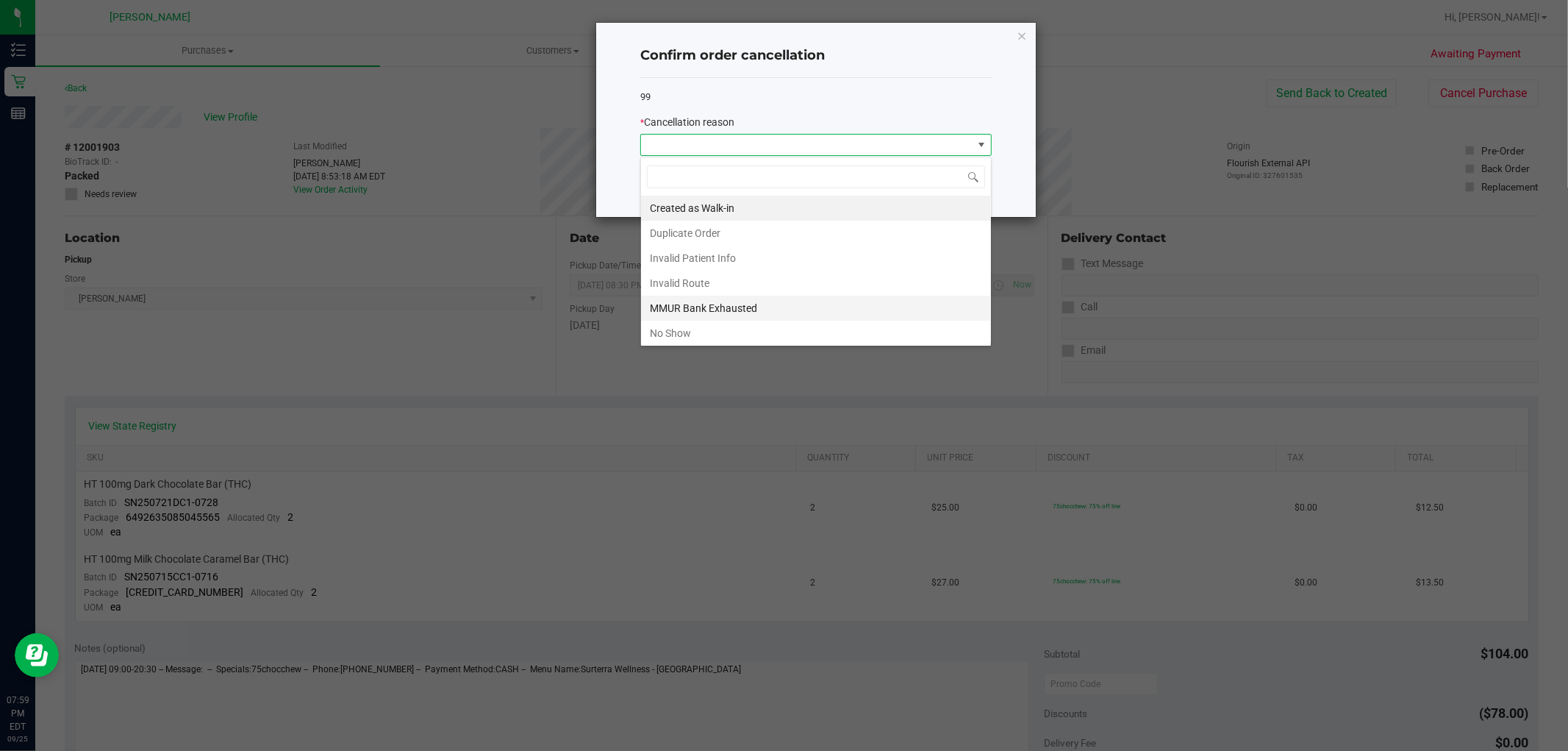
scroll to position [22, 350]
click at [750, 337] on li "No Show" at bounding box center [816, 333] width 350 height 25
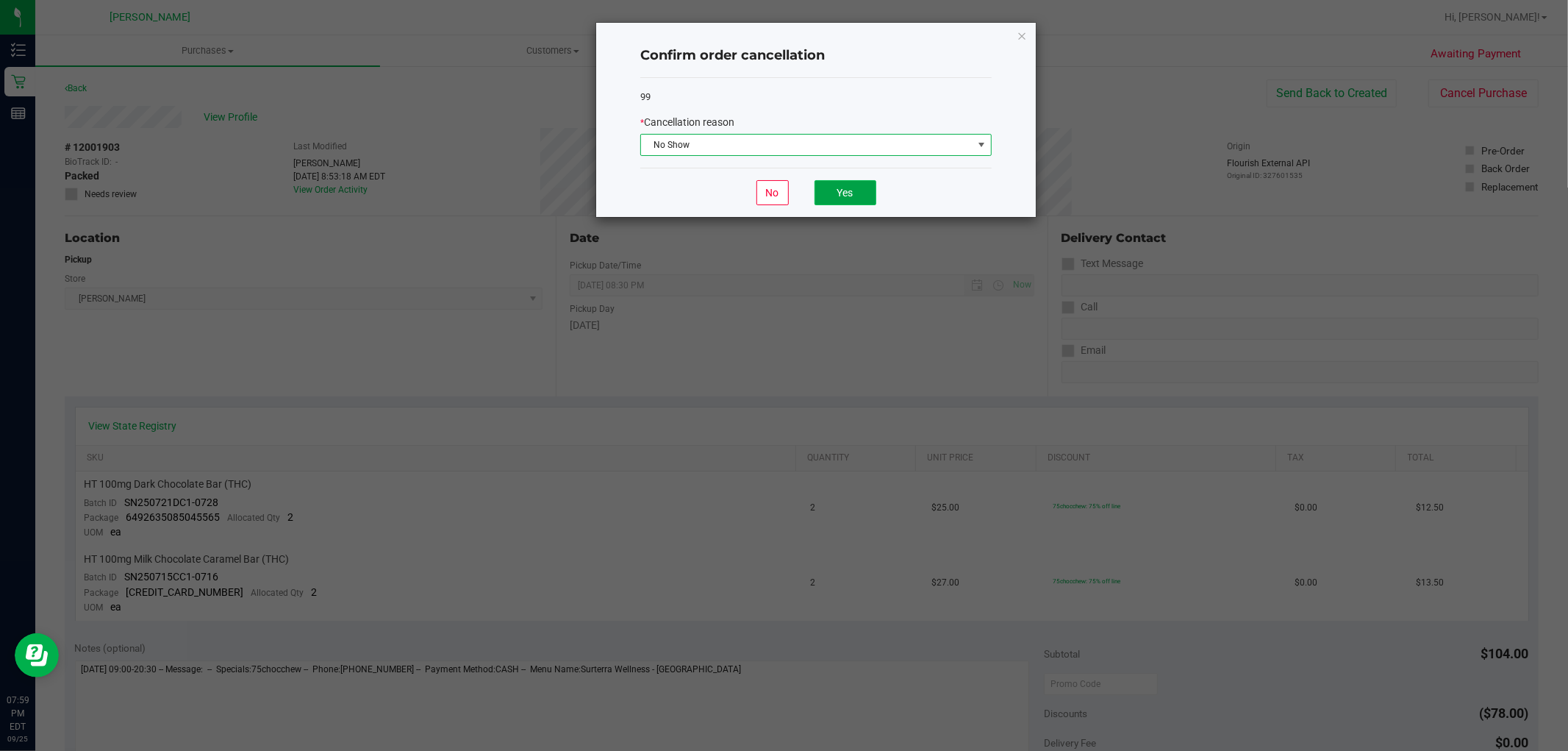
click at [864, 190] on button "Yes" at bounding box center [845, 192] width 61 height 25
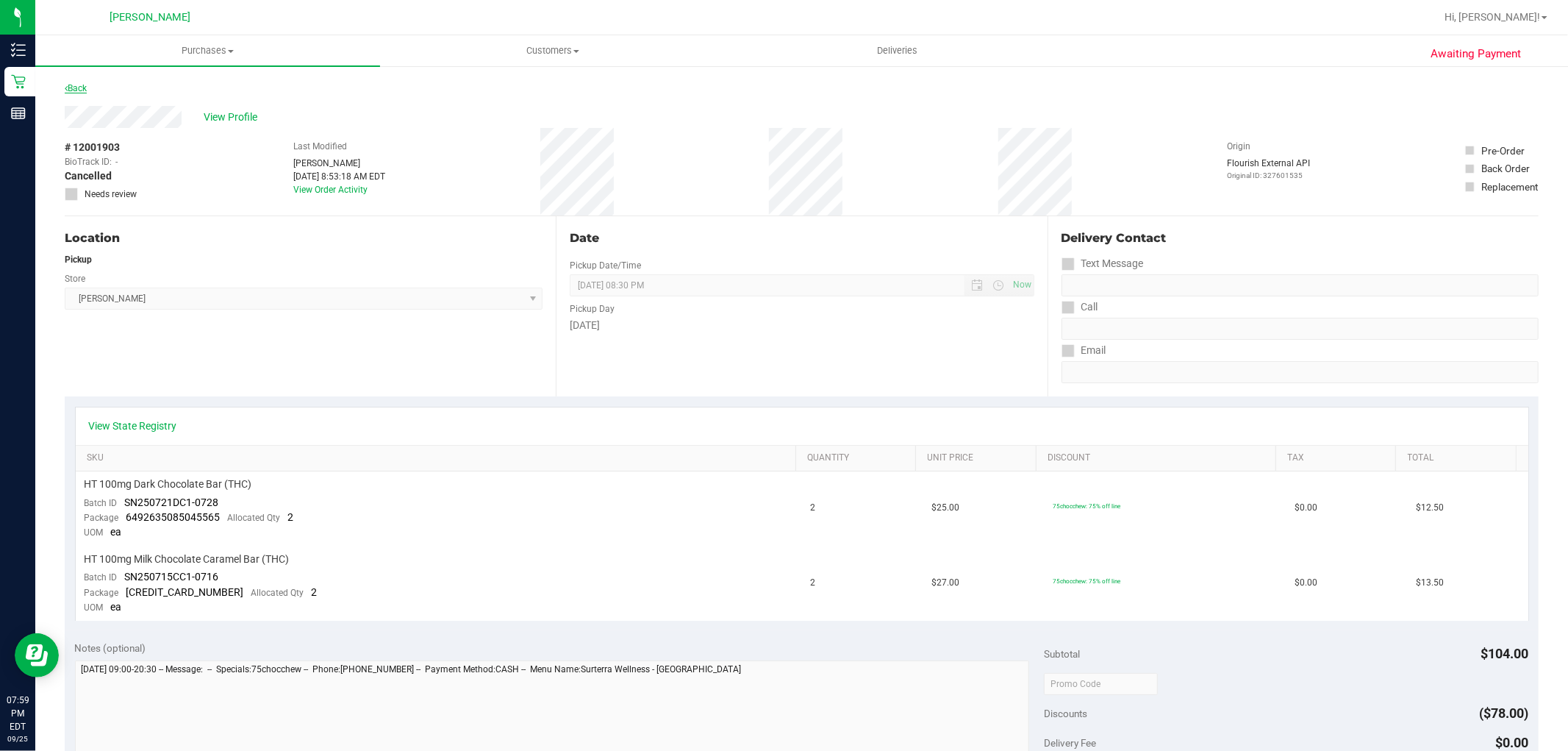
click at [70, 91] on link "Back" at bounding box center [76, 88] width 22 height 10
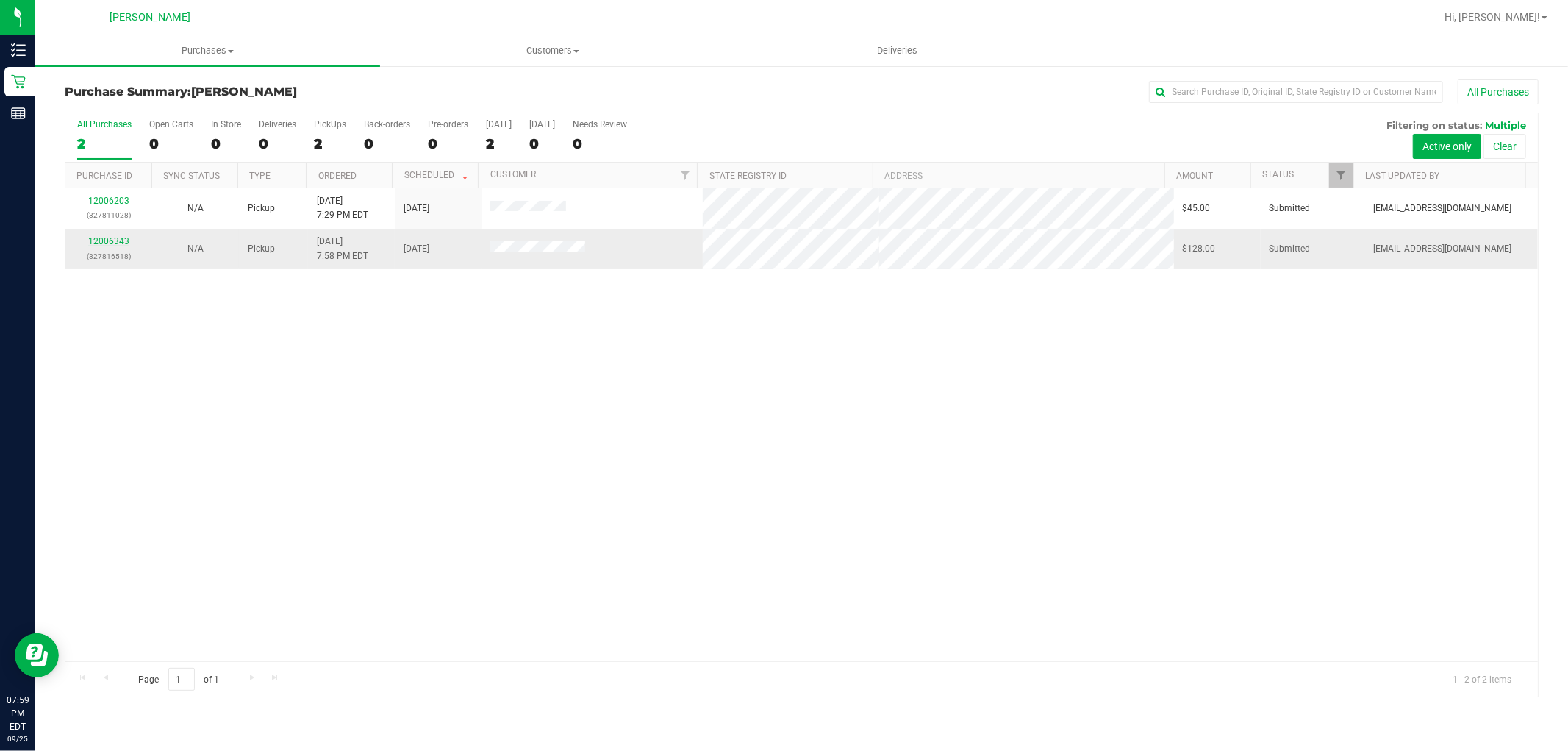
click at [118, 246] on link "12006343" at bounding box center [109, 240] width 42 height 10
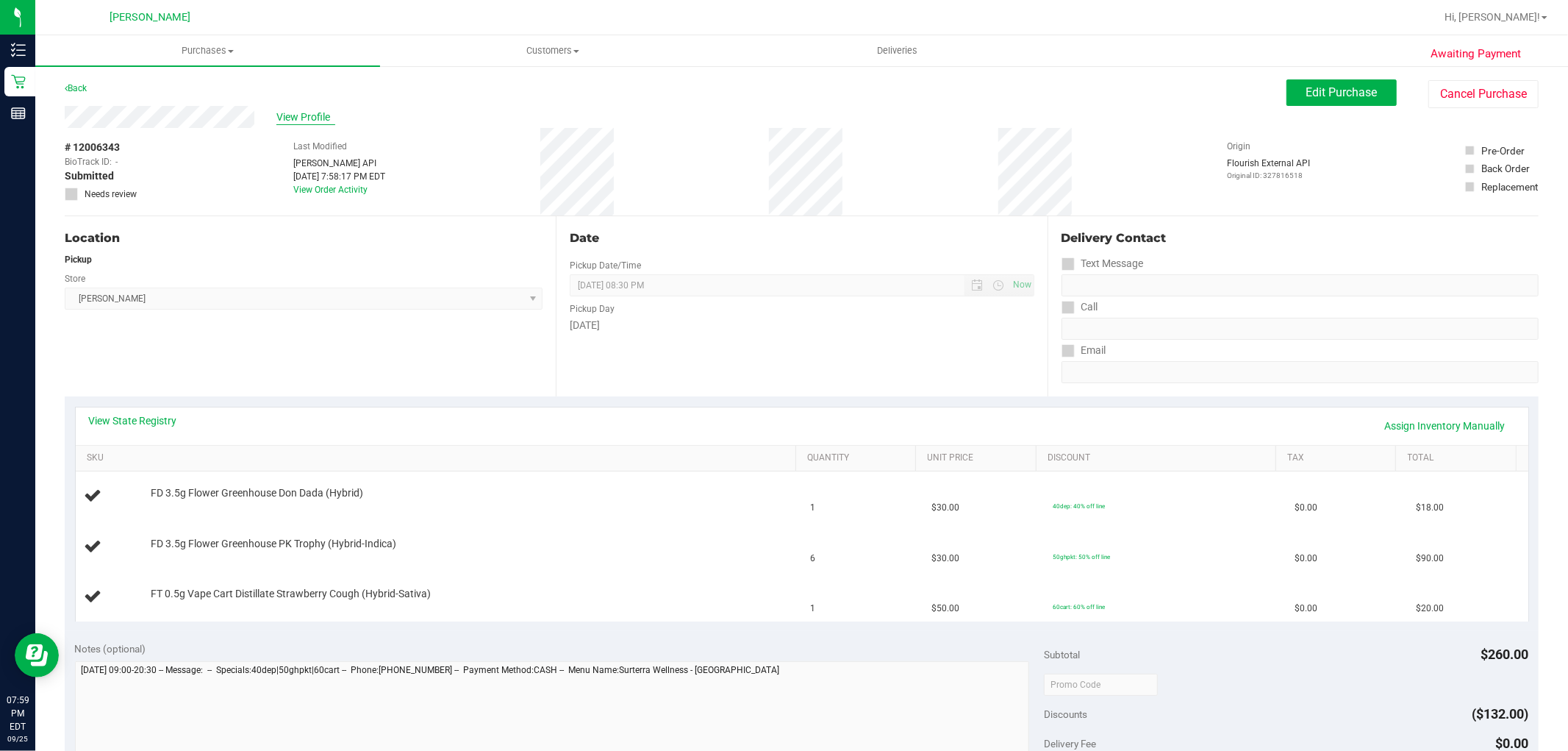
click at [302, 121] on span "View Profile" at bounding box center [305, 117] width 59 height 15
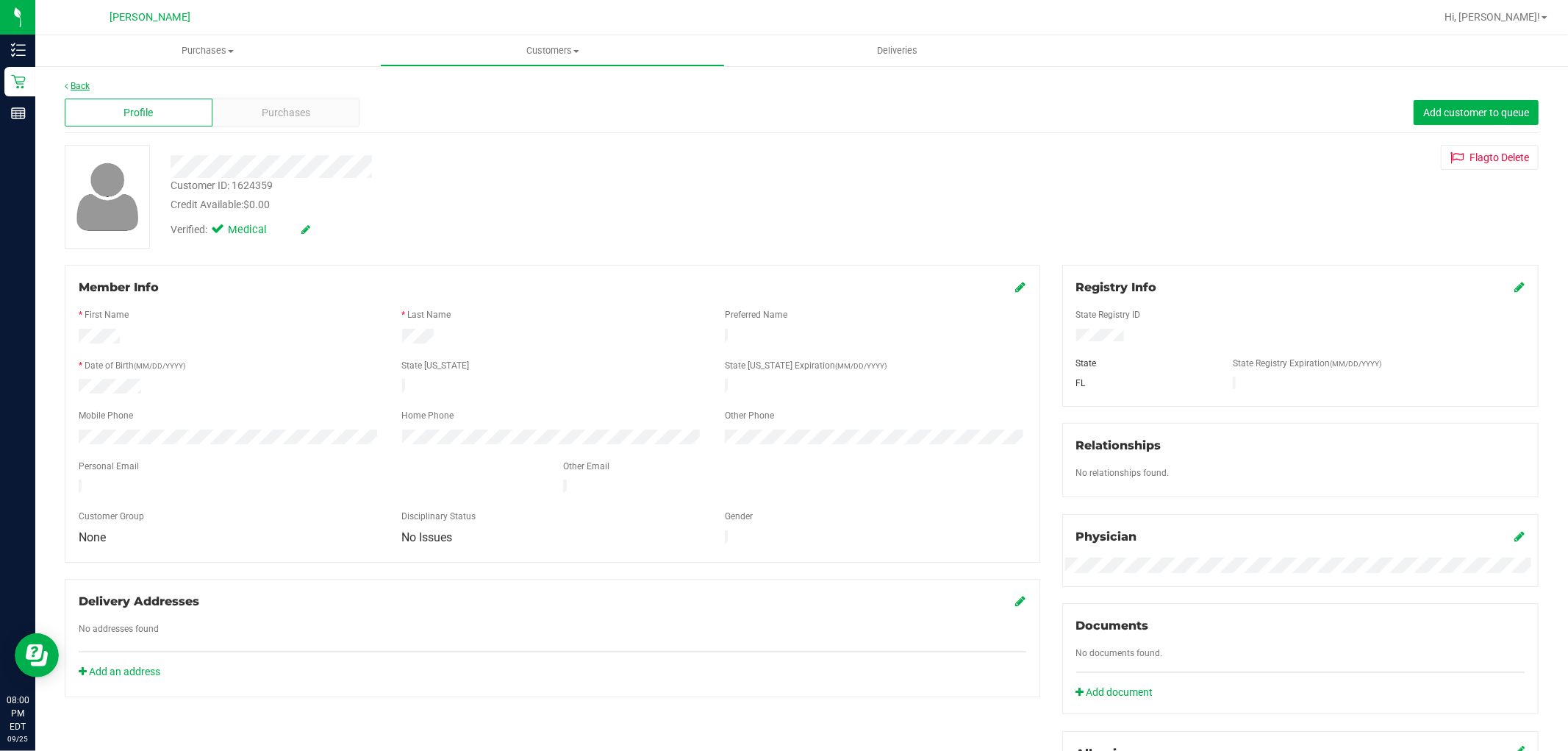
click at [87, 81] on link "Back" at bounding box center [78, 86] width 25 height 10
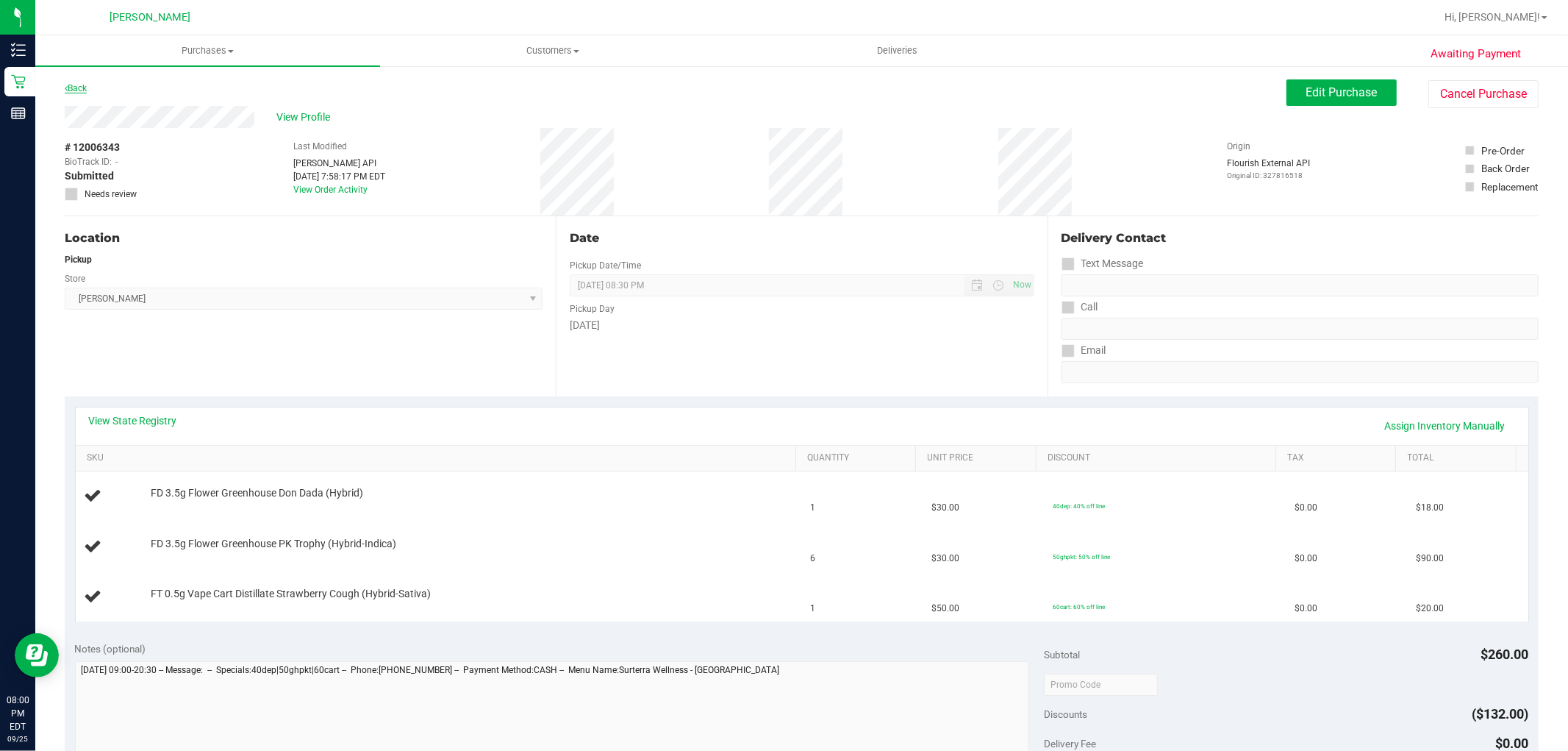
click at [66, 91] on icon at bounding box center [66, 89] width 3 height 9
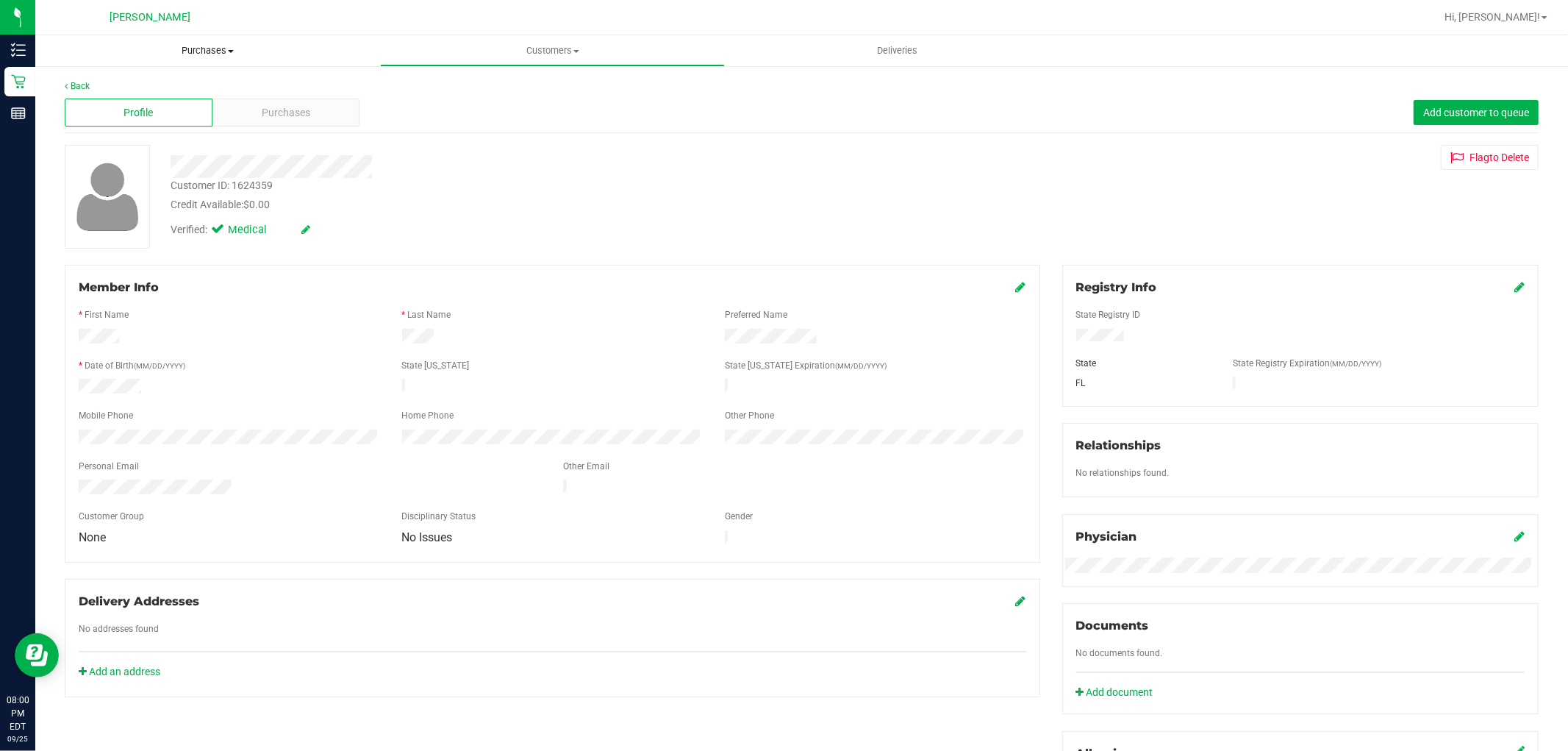
drag, startPoint x: 174, startPoint y: 48, endPoint x: 191, endPoint y: 97, distance: 51.9
click at [175, 48] on span "Purchases" at bounding box center [208, 51] width 345 height 14
click at [182, 89] on span "Summary of purchases" at bounding box center [110, 89] width 151 height 13
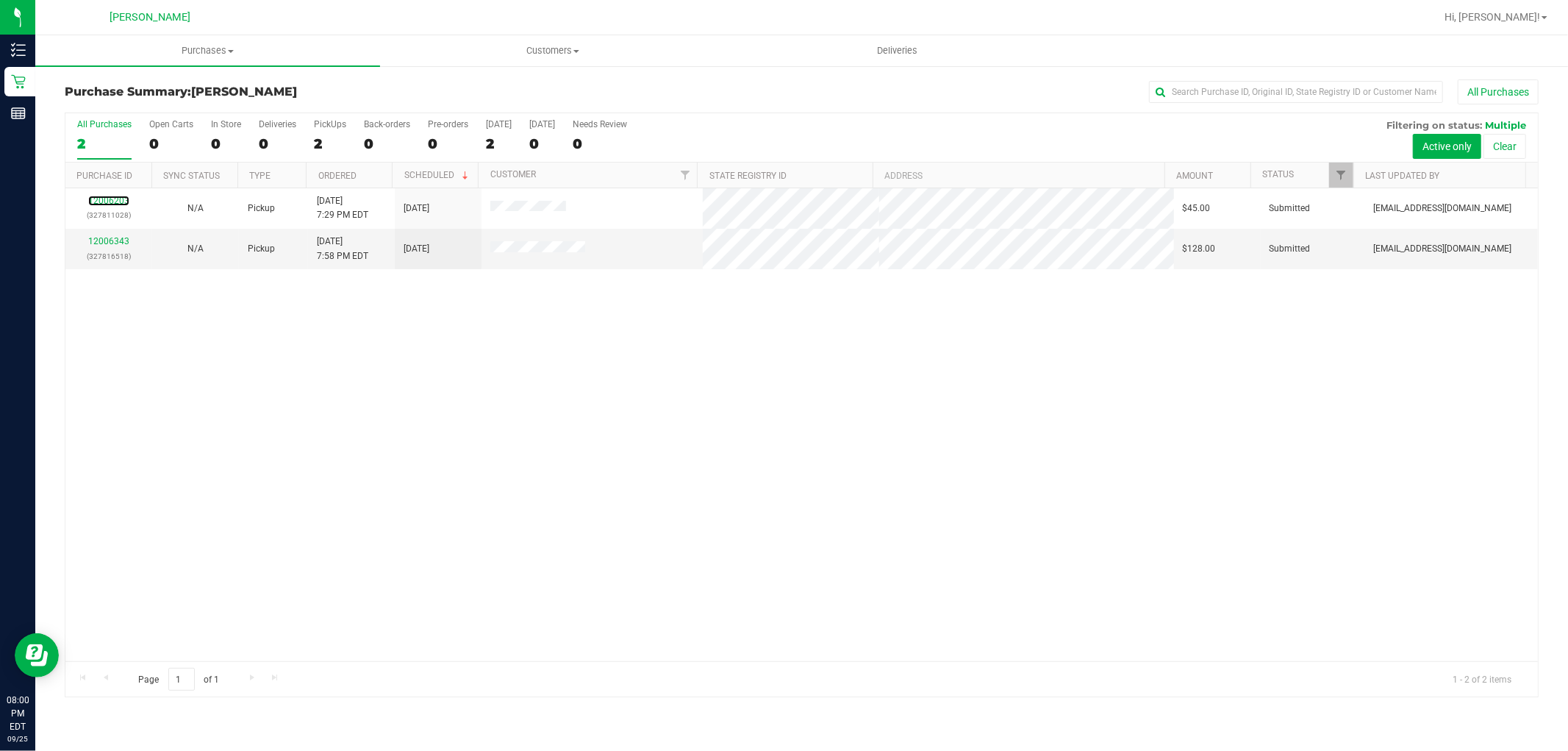
click at [118, 200] on link "12006203" at bounding box center [109, 200] width 42 height 10
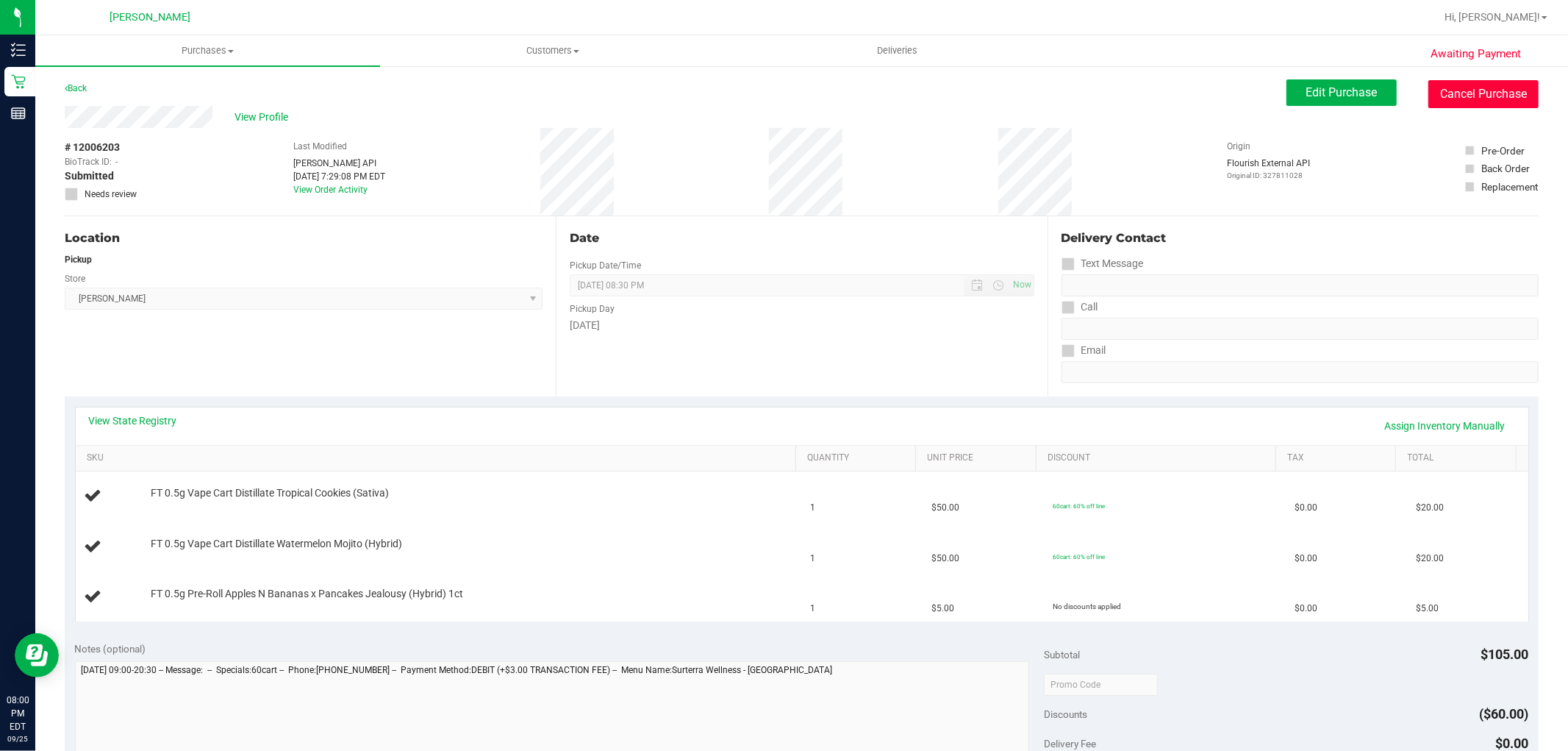
click at [1460, 98] on button "Cancel Purchase" at bounding box center [1483, 94] width 110 height 28
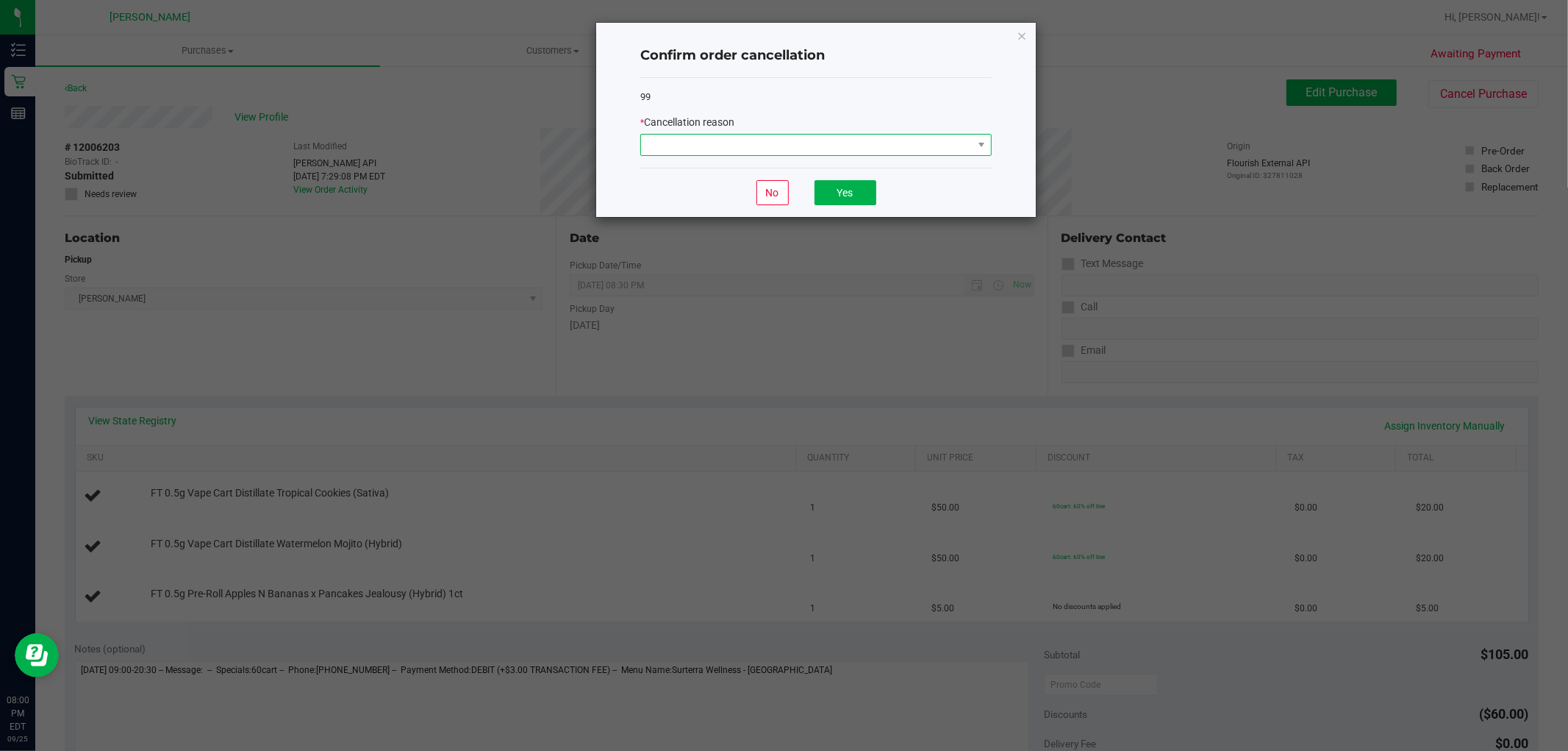
click at [794, 141] on span at bounding box center [807, 145] width 331 height 21
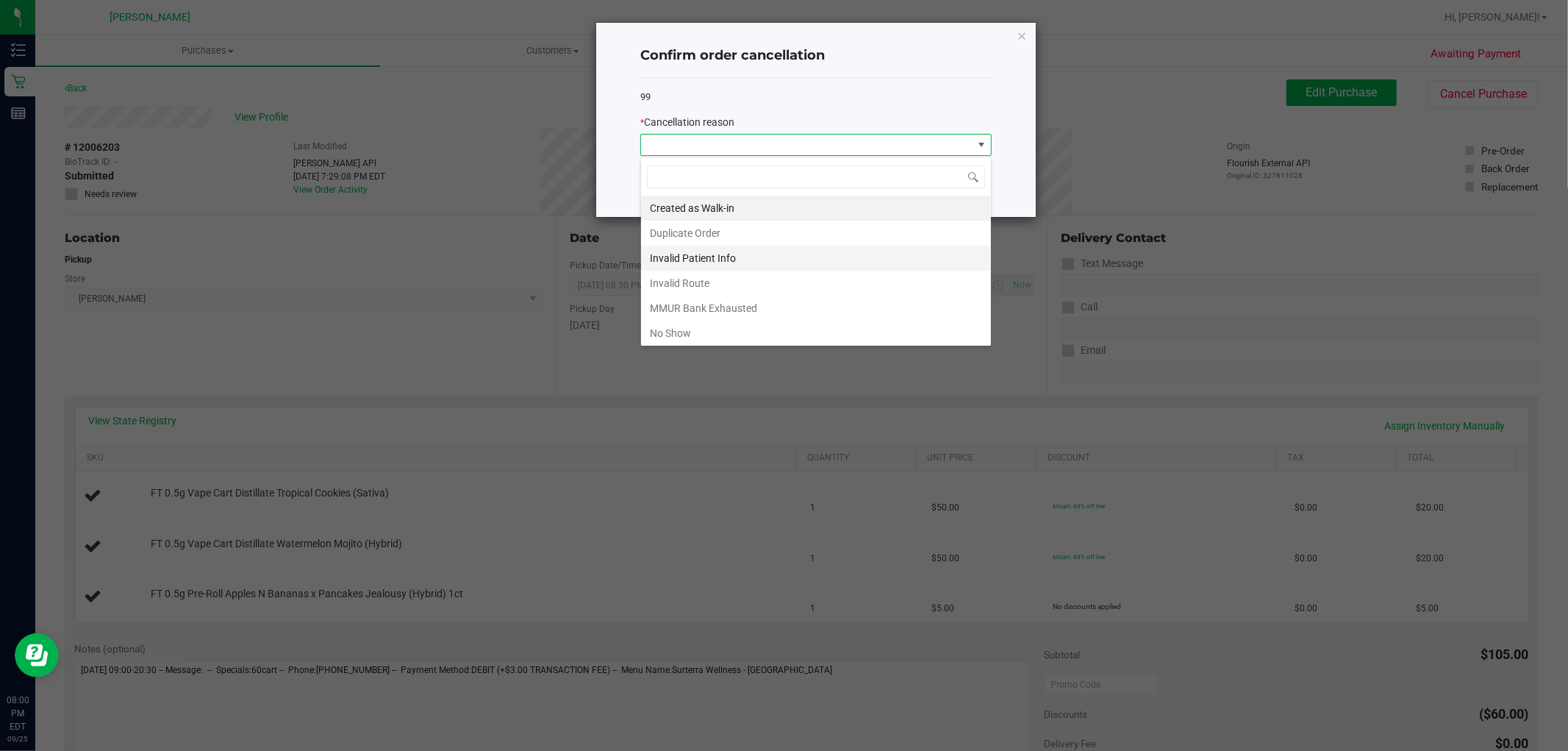
scroll to position [22, 350]
click at [733, 334] on li "No Show" at bounding box center [816, 333] width 350 height 25
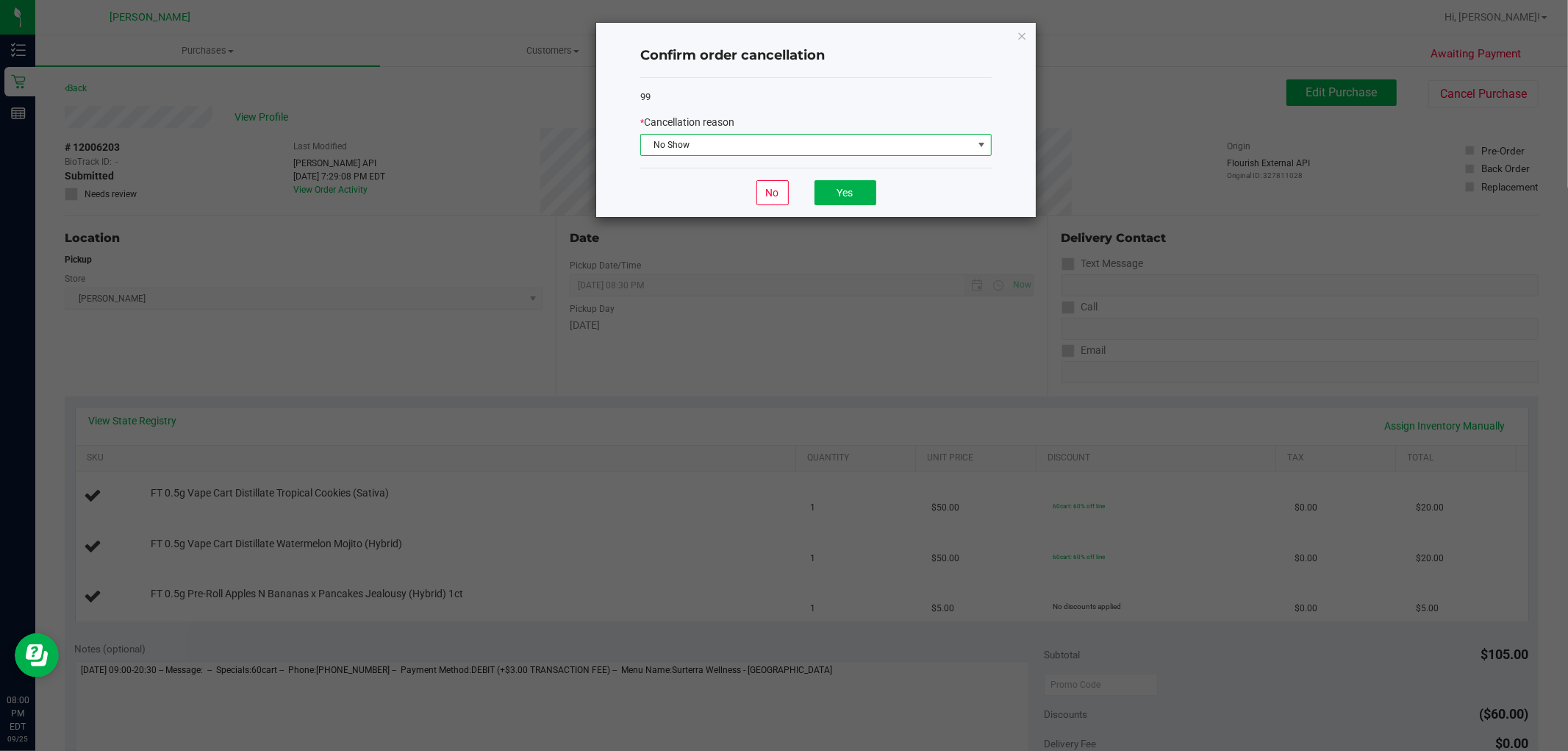
click at [844, 174] on div "No Yes" at bounding box center [816, 192] width 351 height 50
click at [829, 187] on button "Yes" at bounding box center [845, 192] width 61 height 25
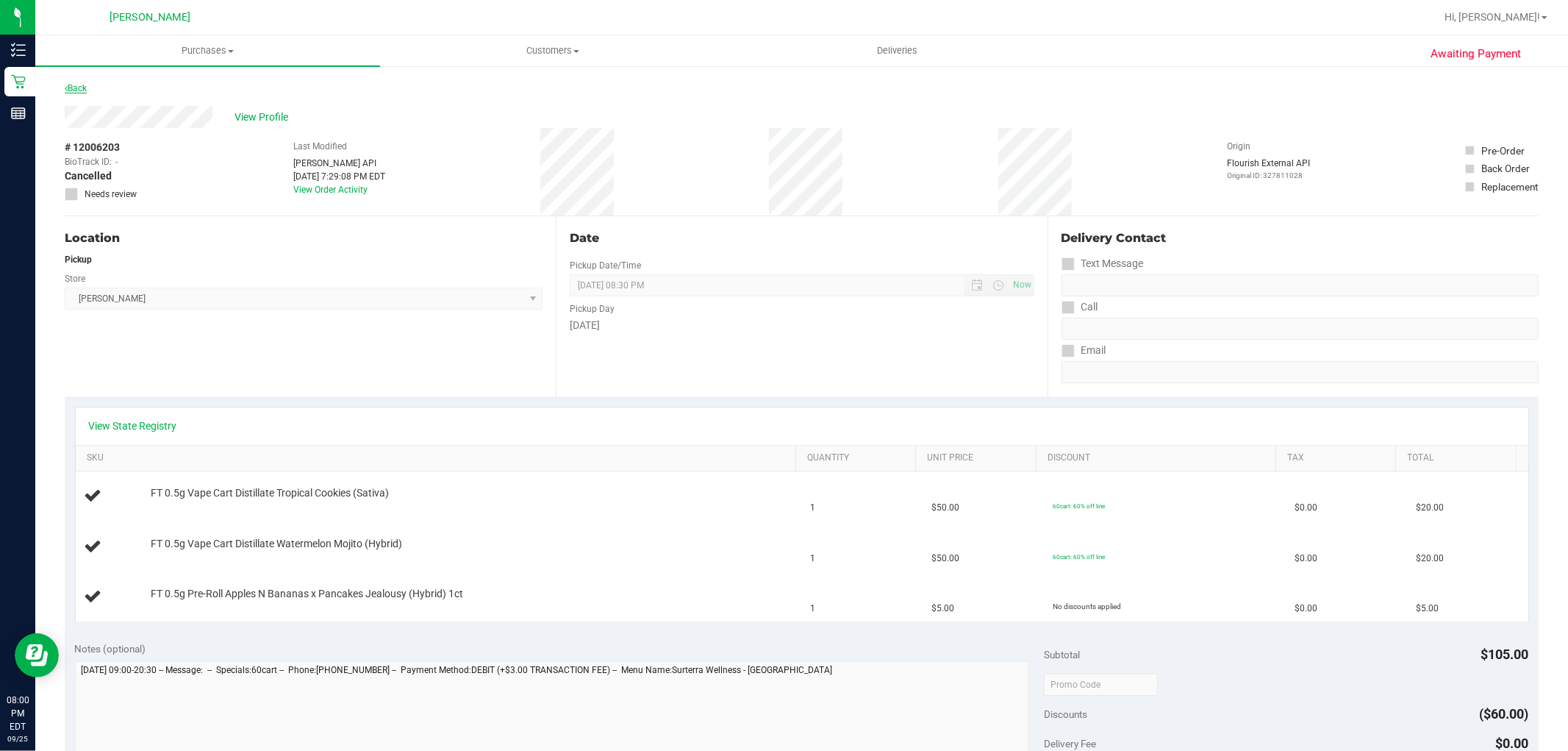
click at [77, 89] on link "Back" at bounding box center [76, 88] width 22 height 10
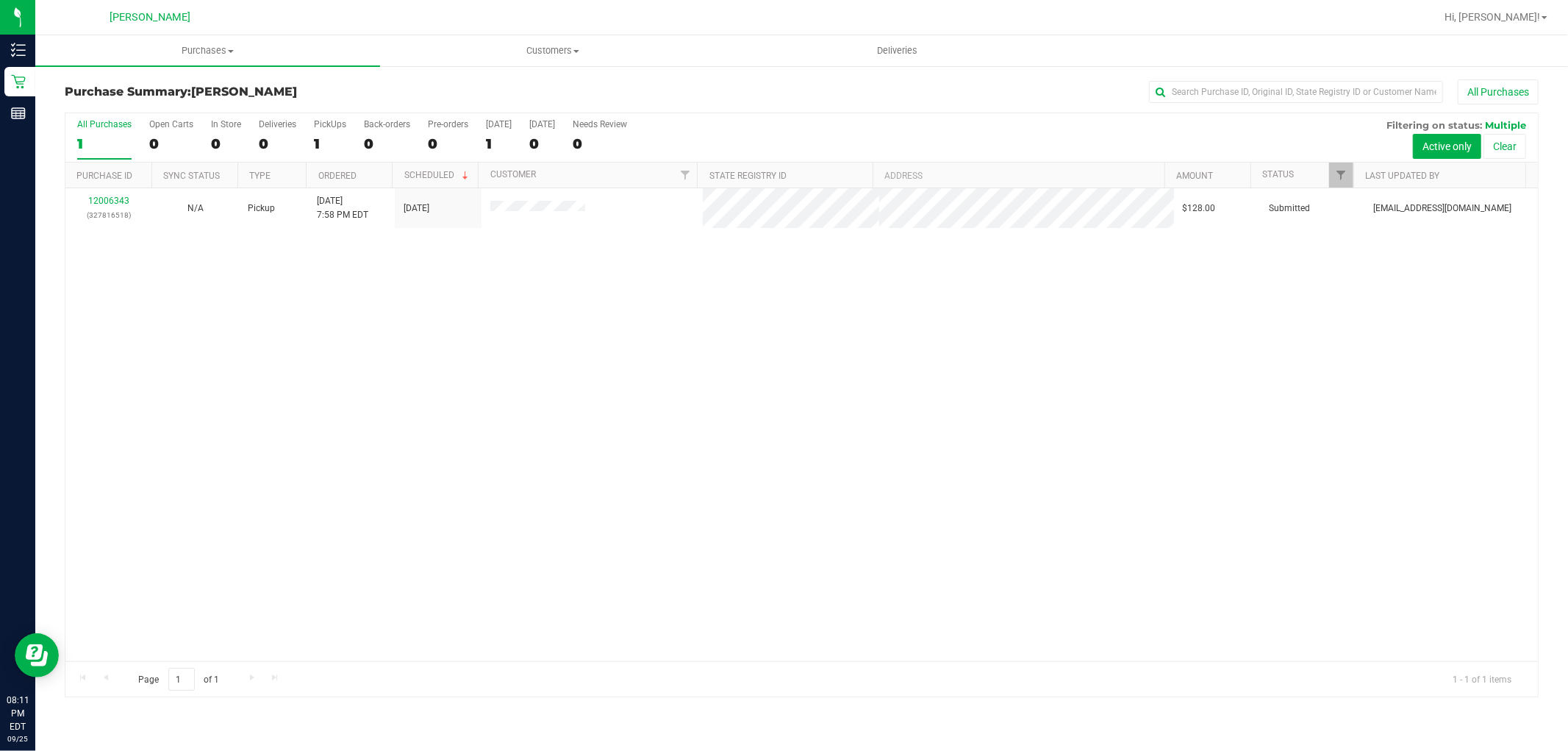
click at [1468, 488] on div "12006343 (327816518) N/A Pickup 9/25/2025 7:58 PM EDT 9/25/2025 $128.00 Submitt…" at bounding box center [801, 424] width 1472 height 473
click at [620, 526] on div "12006343 (327816518) N/A Pickup 9/25/2025 7:58 PM EDT 9/25/2025 $128.00 Submitt…" at bounding box center [801, 424] width 1472 height 473
click at [818, 413] on div "12006343 (327816518) N/A Pickup 9/25/2025 7:58 PM EDT 9/25/2025 $128.00 Submitt…" at bounding box center [801, 424] width 1472 height 473
click at [508, 277] on div at bounding box center [801, 404] width 1472 height 583
click at [351, 390] on div "12006343 (327816518) N/A Pickup 9/25/2025 7:58 PM EDT 9/25/2025 $128.00 Submitt…" at bounding box center [801, 424] width 1472 height 473
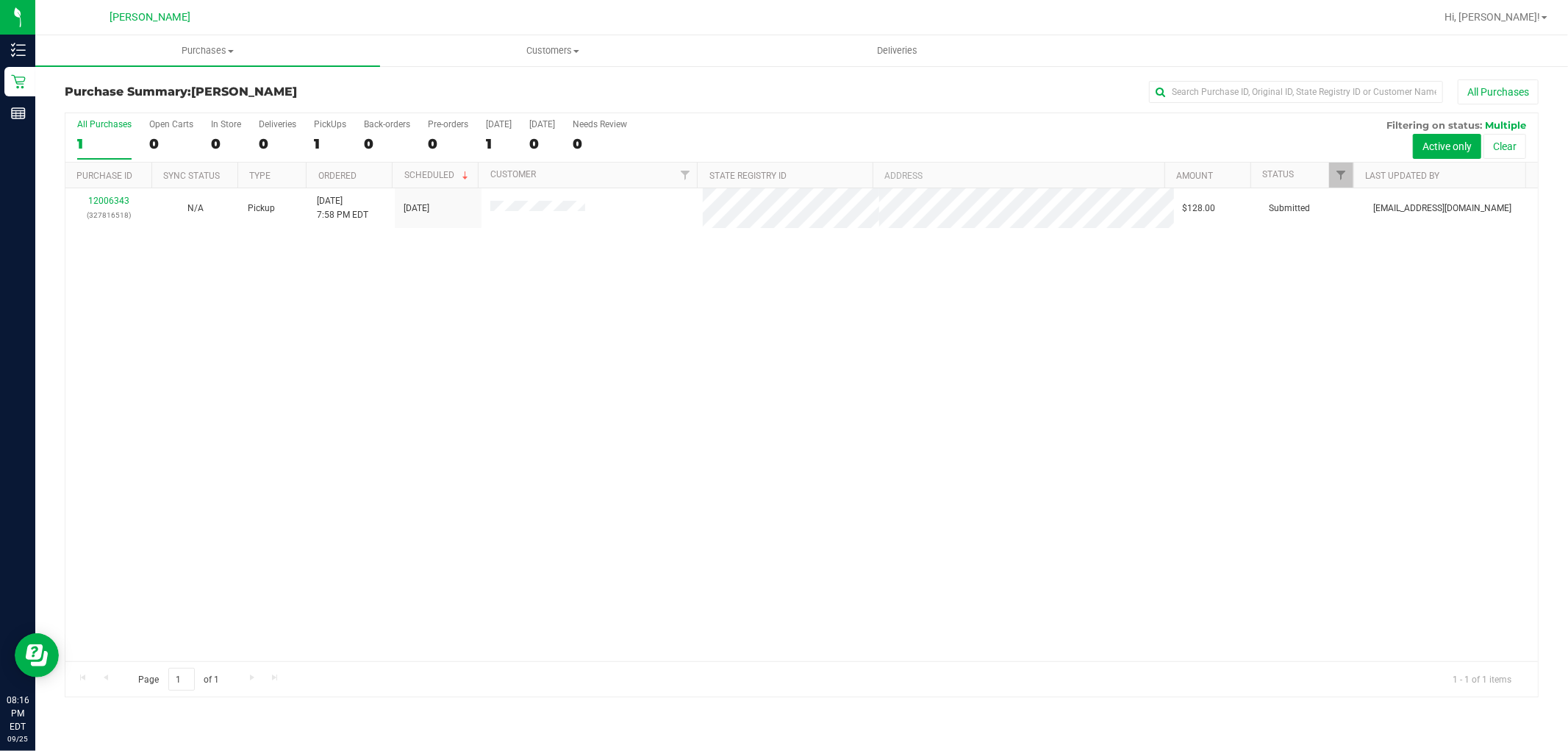
click at [446, 438] on div "12006343 (327816518) N/A Pickup 9/25/2025 7:58 PM EDT 9/25/2025 $128.00 Submitt…" at bounding box center [801, 424] width 1472 height 473
click at [873, 314] on div "12006343 (327816518) N/A Pickup 9/25/2025 7:58 PM EDT 9/25/2025 $128.00 Submitt…" at bounding box center [801, 424] width 1472 height 473
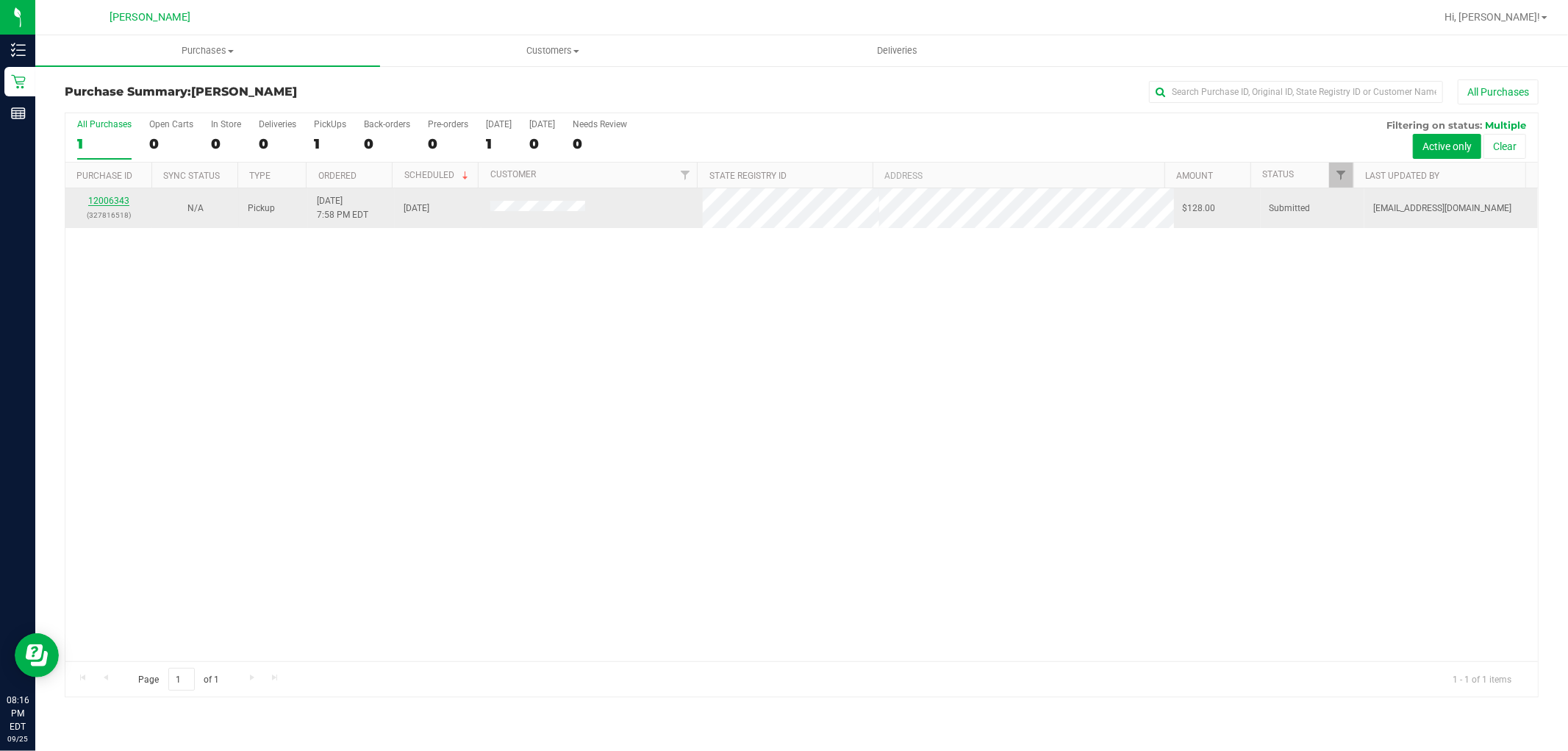
click at [103, 200] on link "12006343" at bounding box center [109, 200] width 42 height 10
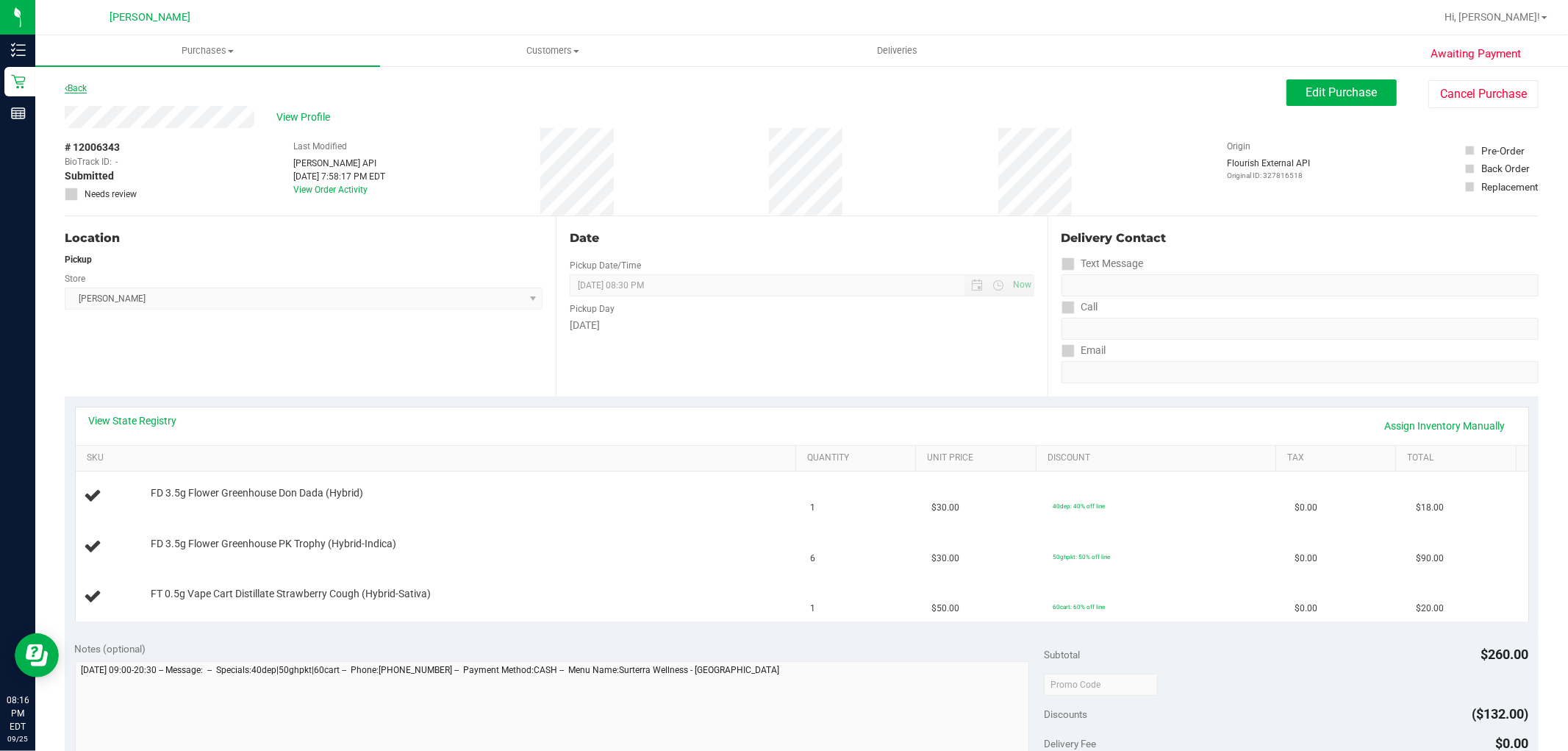
click at [67, 89] on icon at bounding box center [66, 89] width 3 height 9
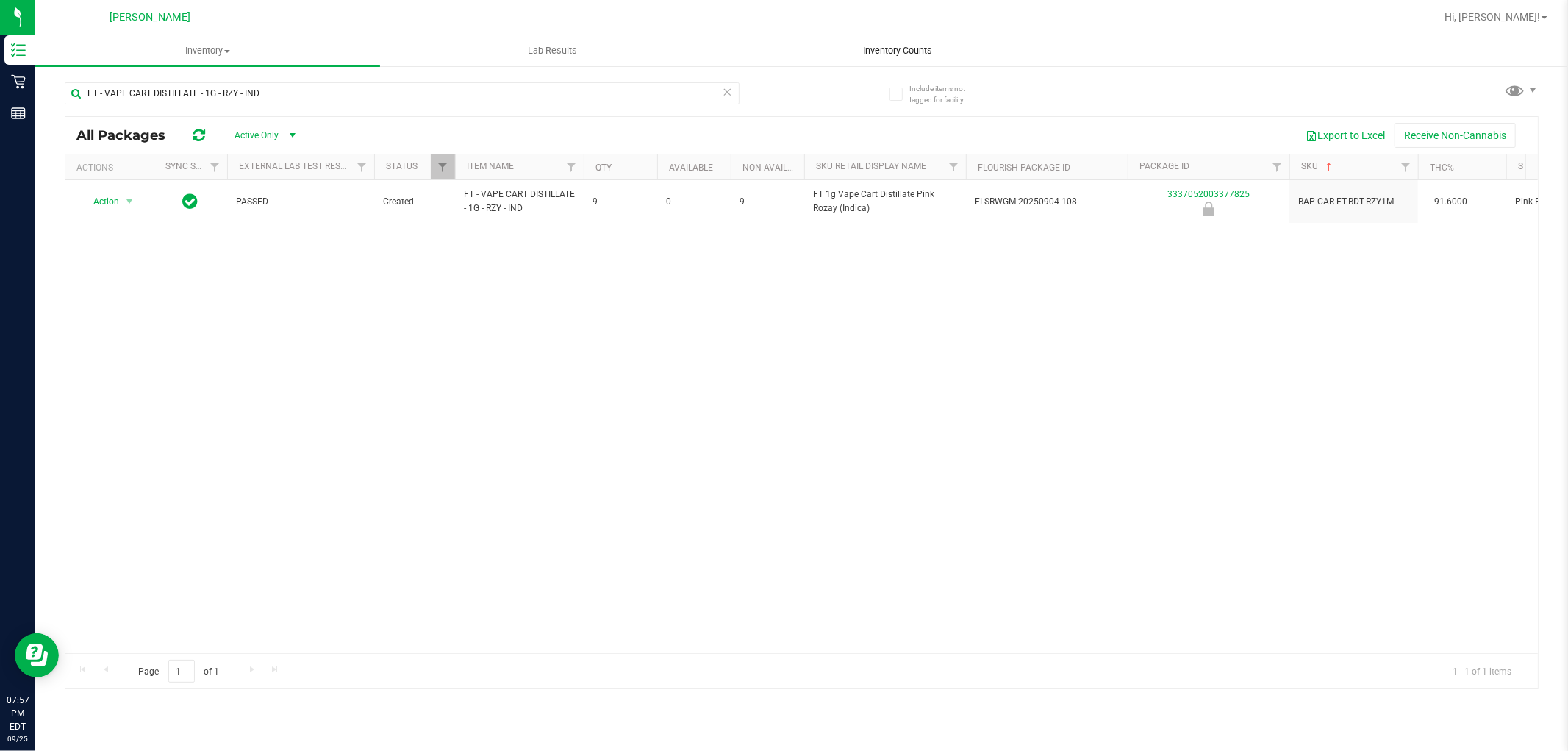
click at [912, 53] on span "Inventory Counts" at bounding box center [898, 51] width 108 height 14
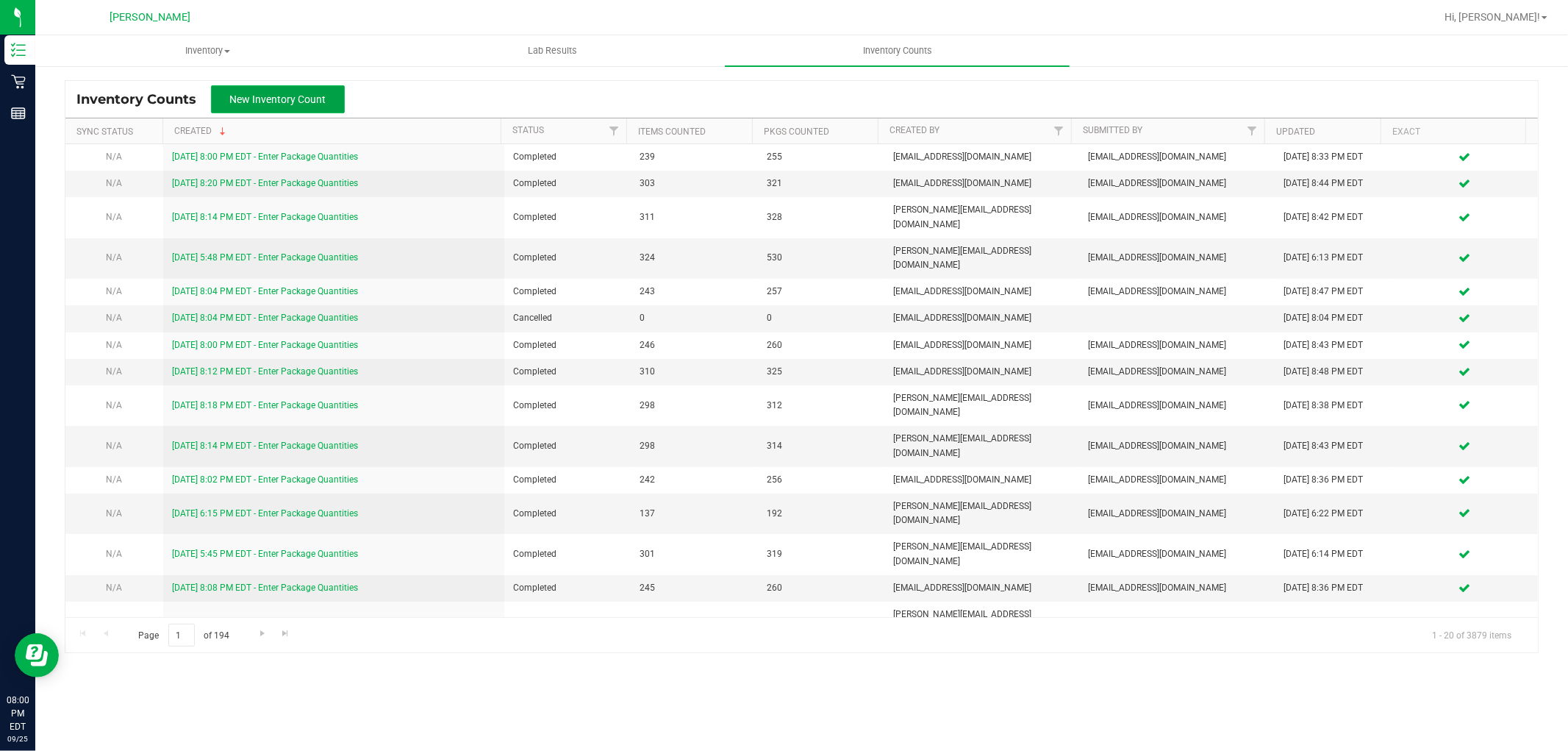
click at [307, 96] on span "New Inventory Count" at bounding box center [278, 99] width 97 height 12
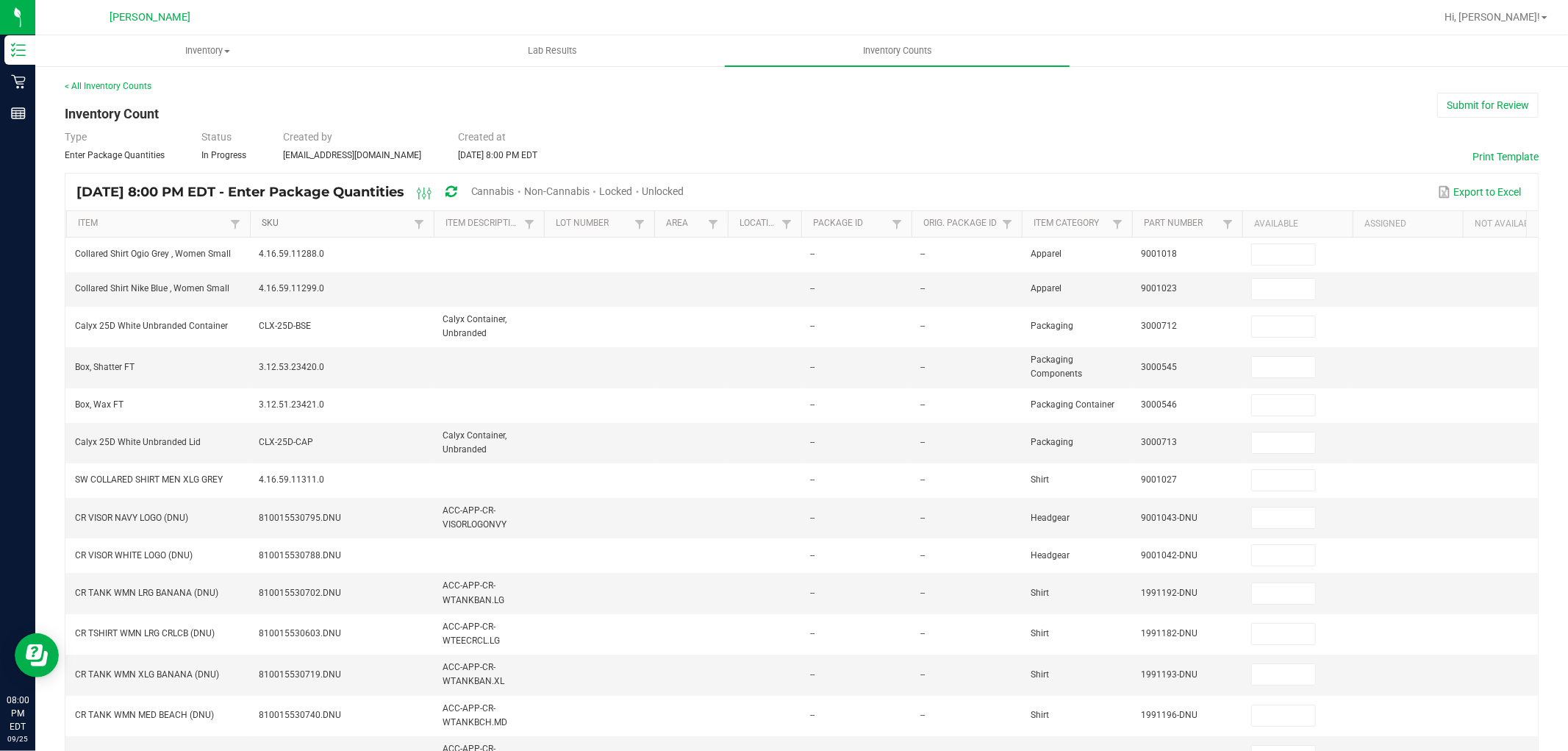
click at [271, 221] on link "SKU" at bounding box center [336, 223] width 148 height 12
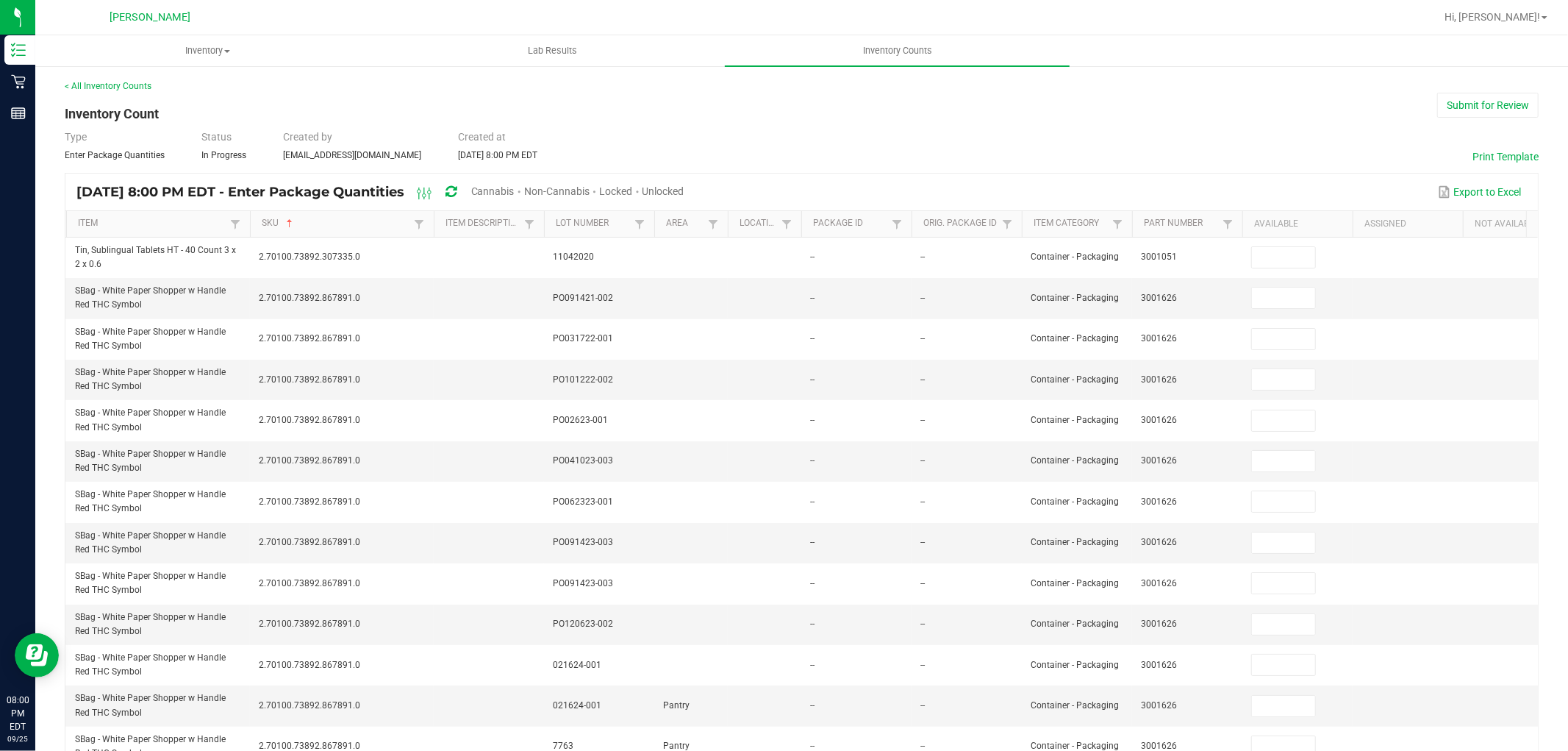
click at [515, 189] on span "Cannabis" at bounding box center [493, 191] width 43 height 12
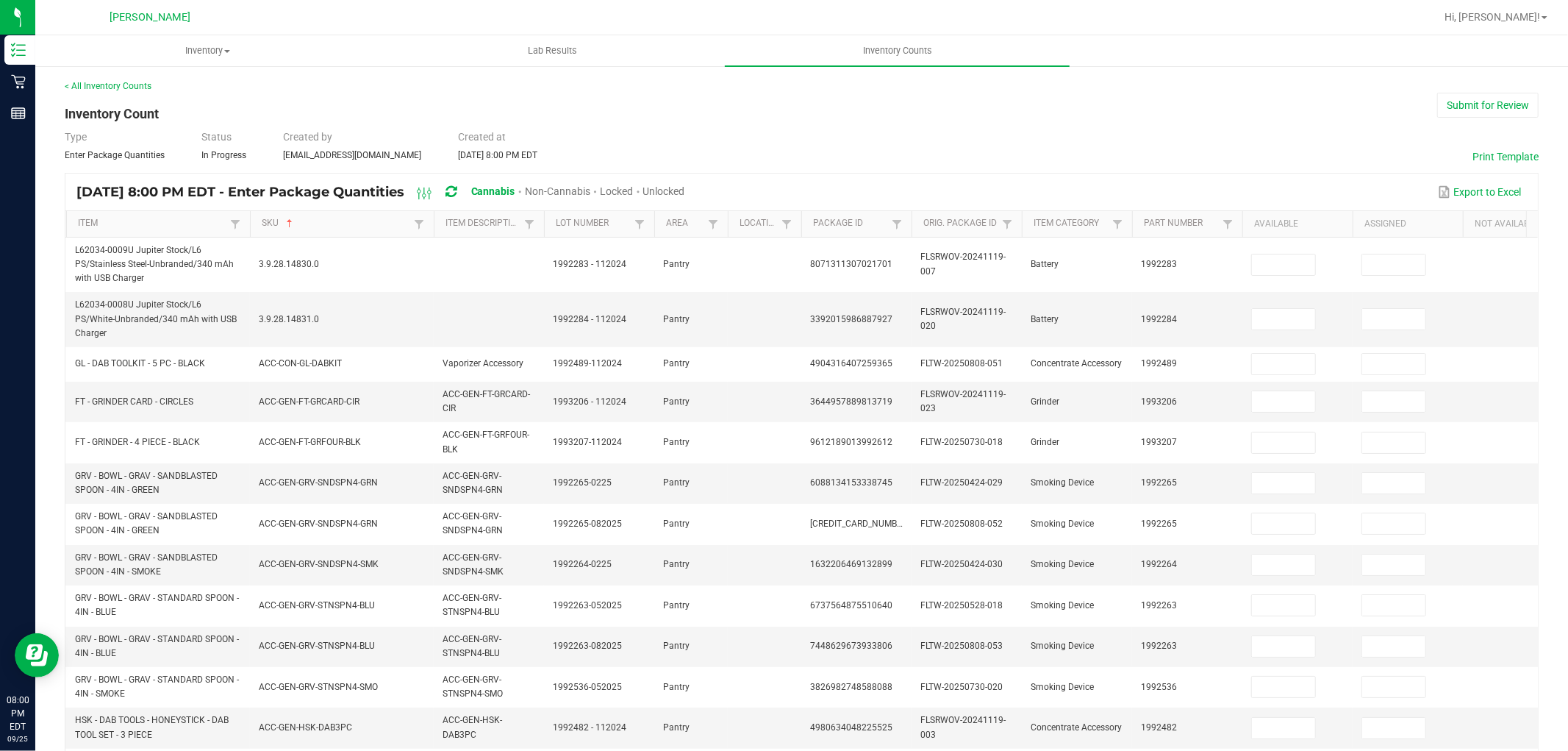
click at [686, 187] on span "Unlocked" at bounding box center [664, 191] width 42 height 12
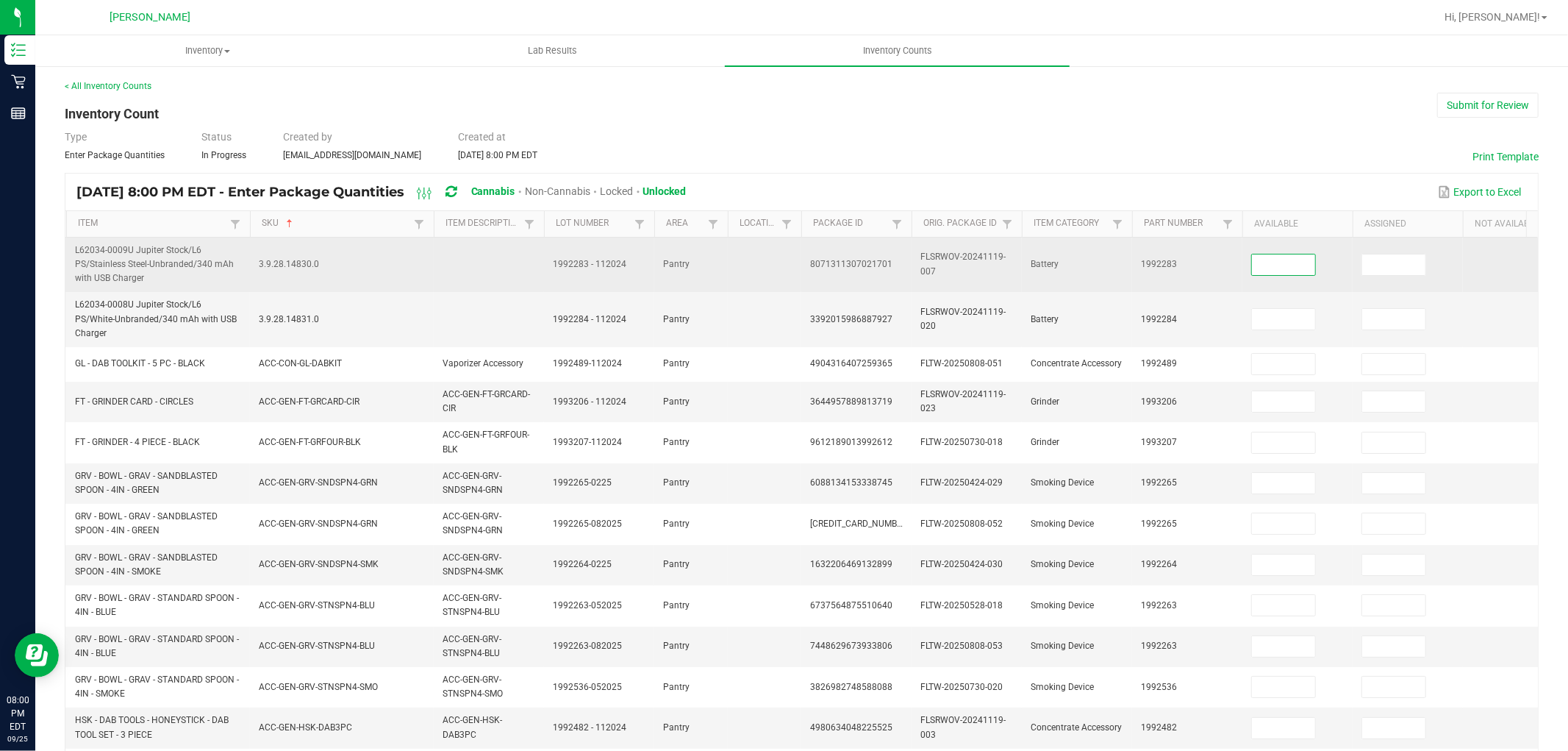
click at [1312, 266] on input at bounding box center [1283, 265] width 63 height 21
type input "0"
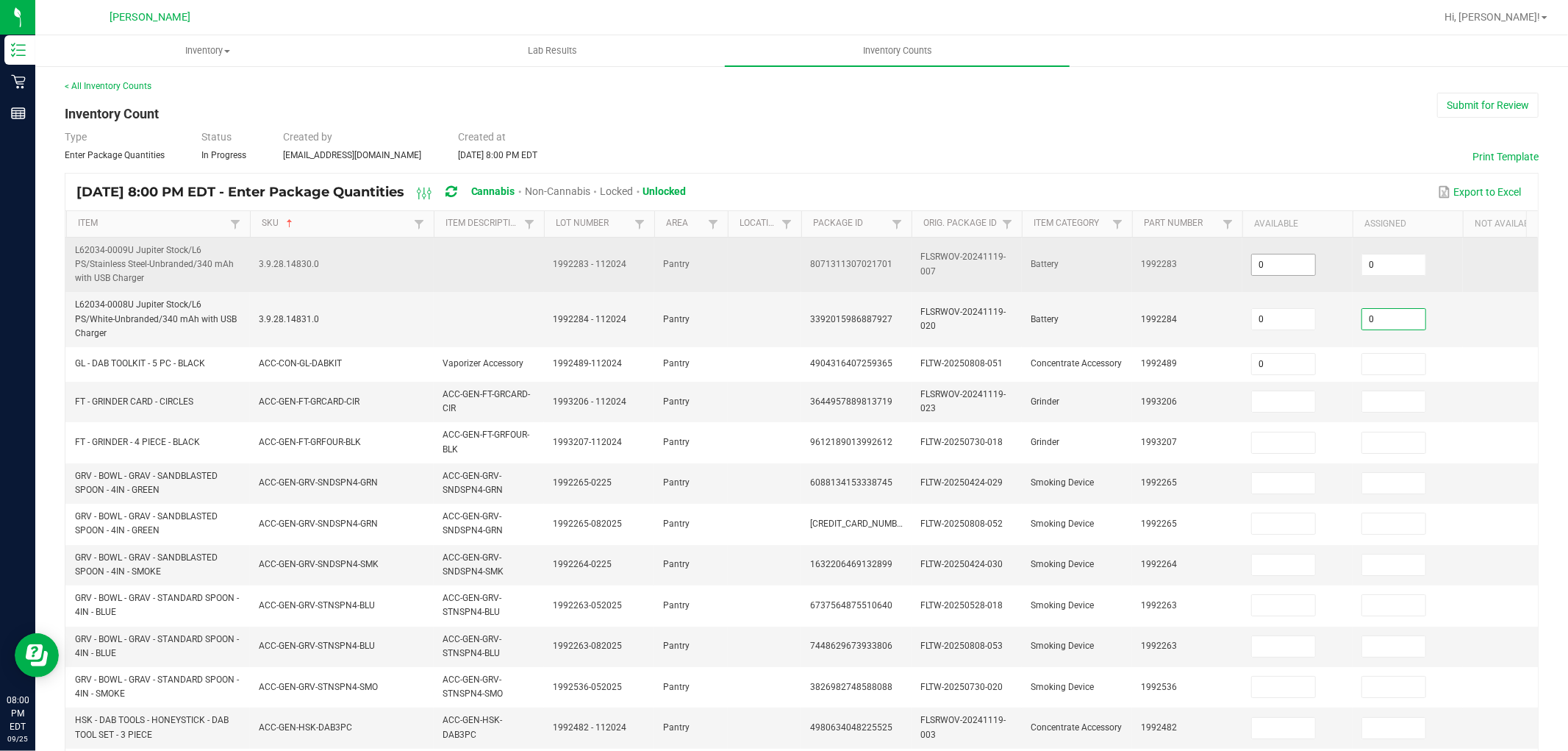
type input "0"
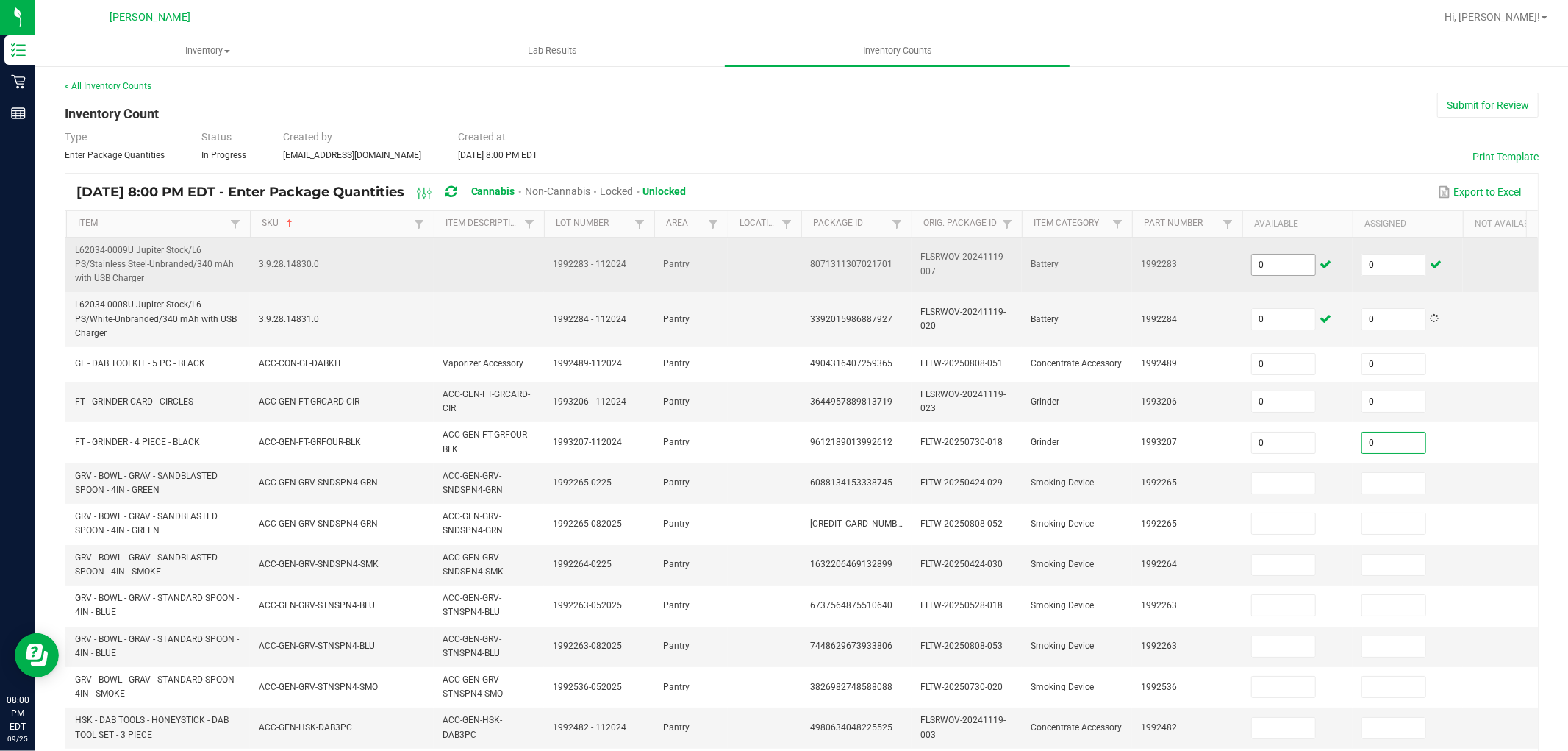
type input "0"
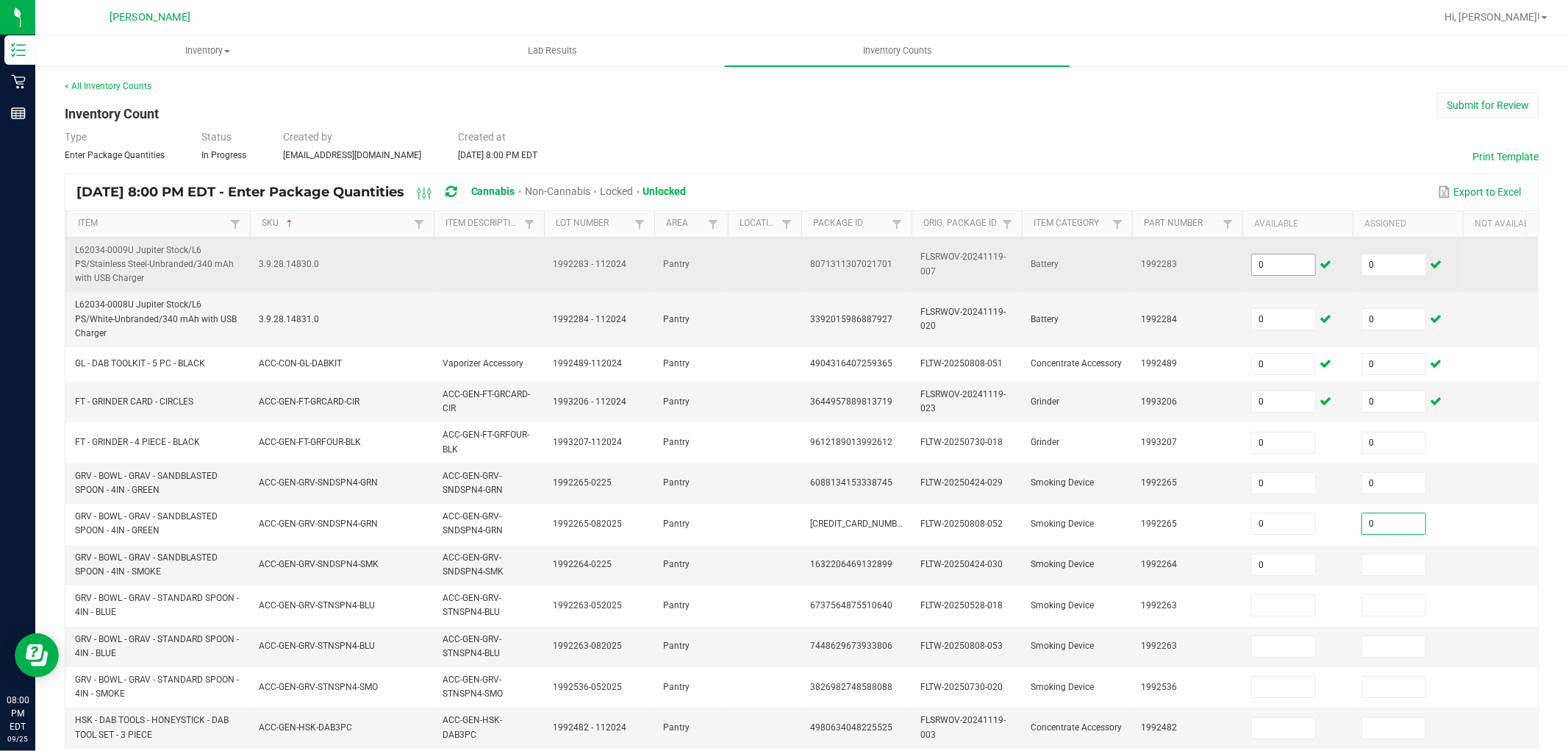
type input "0"
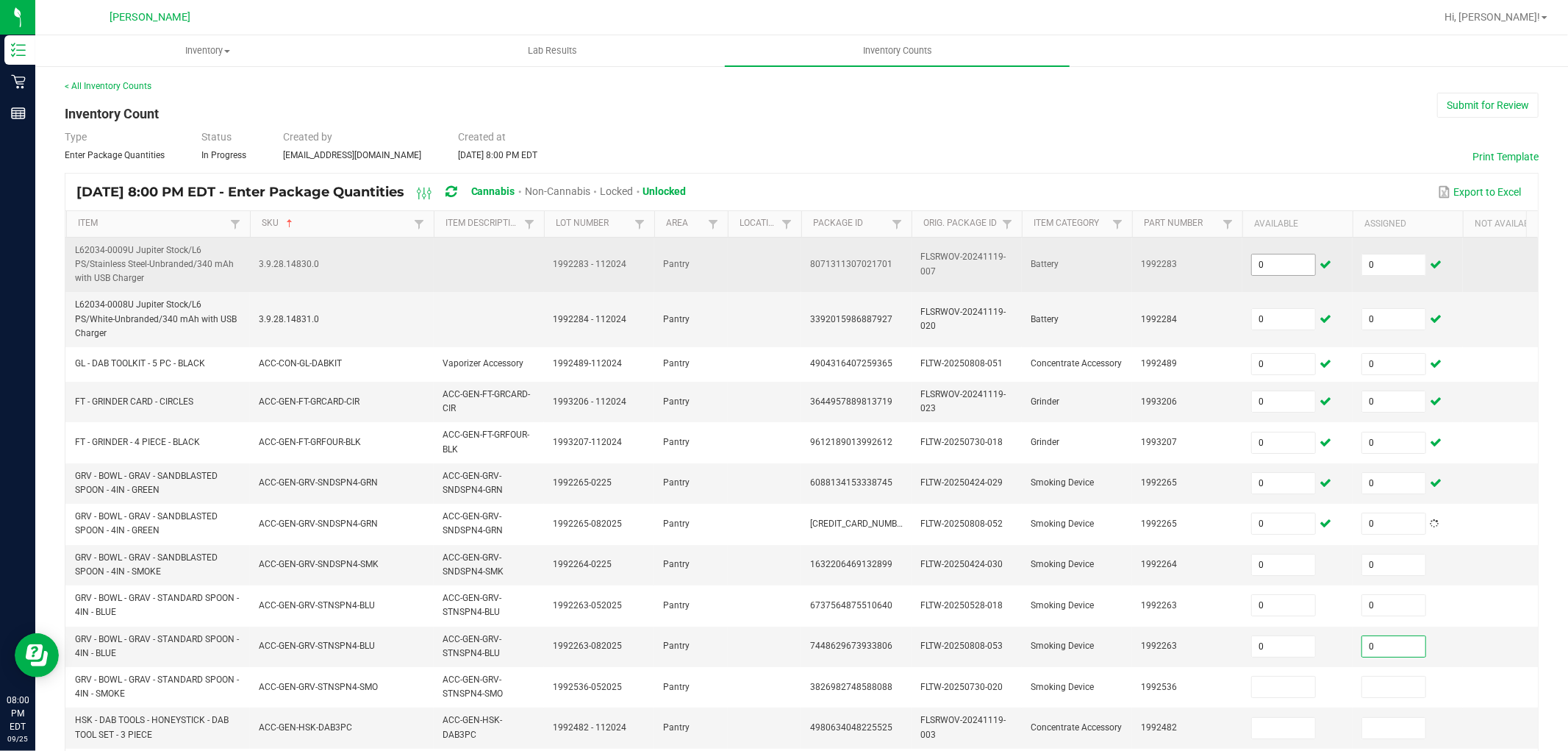
type input "0"
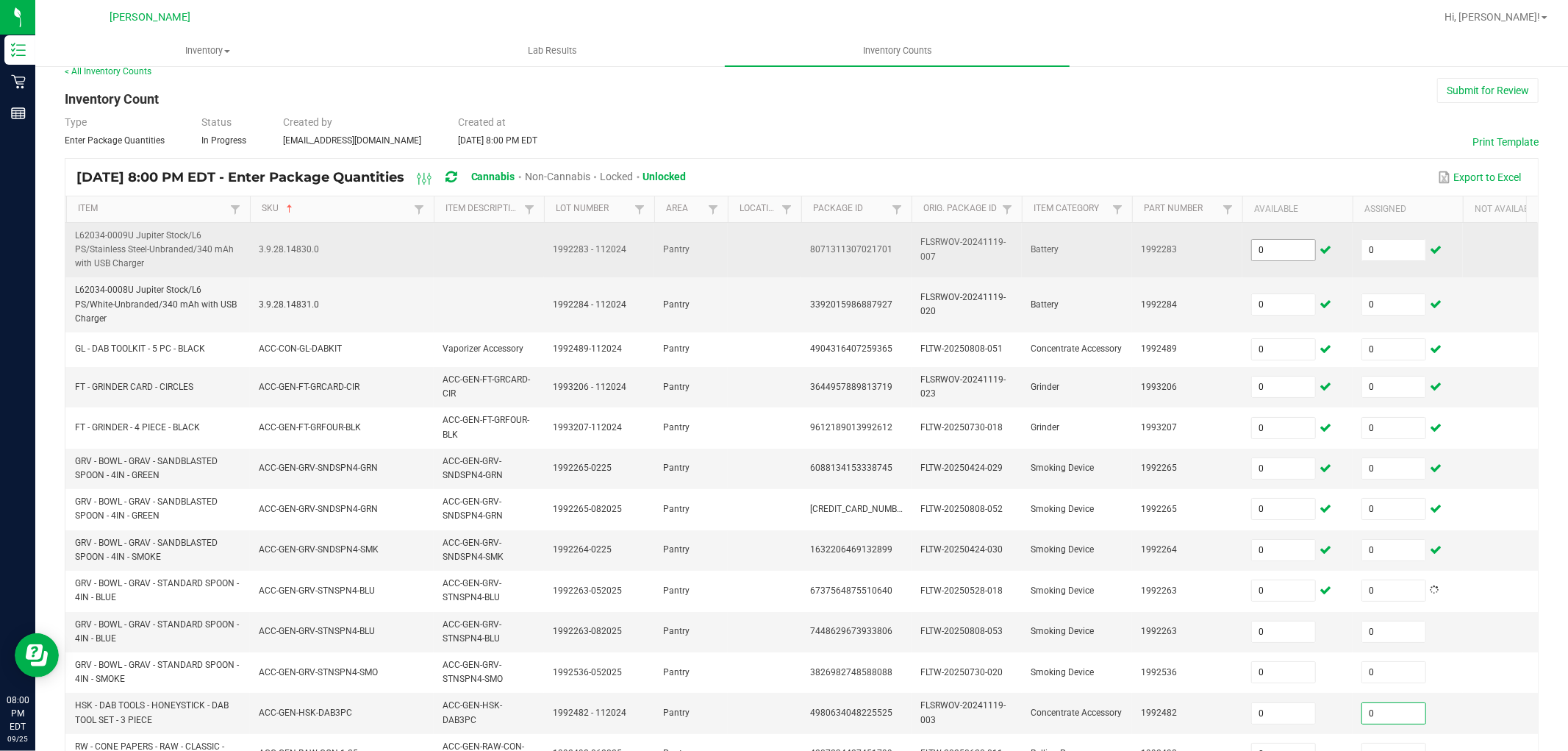
type input "0"
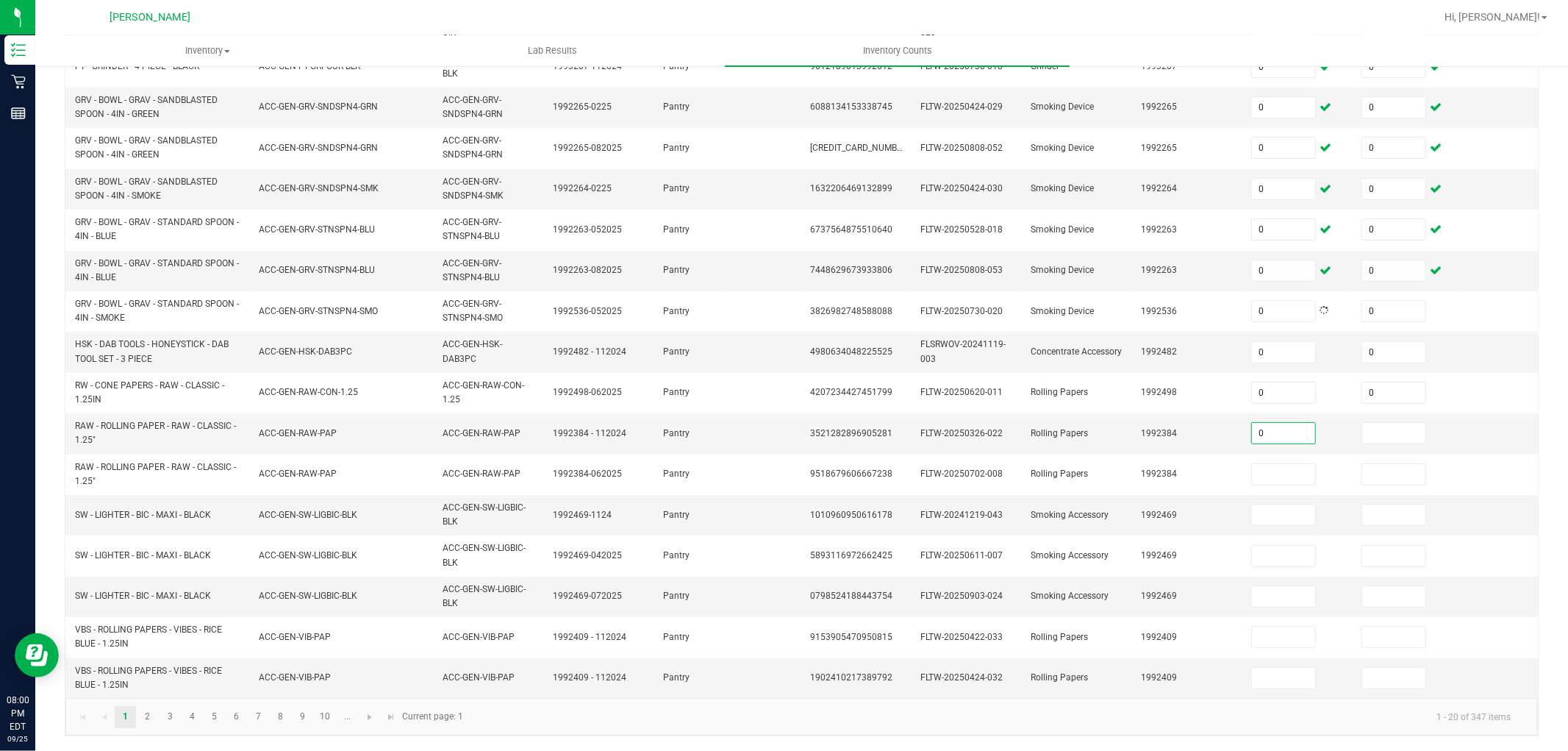
type input "0"
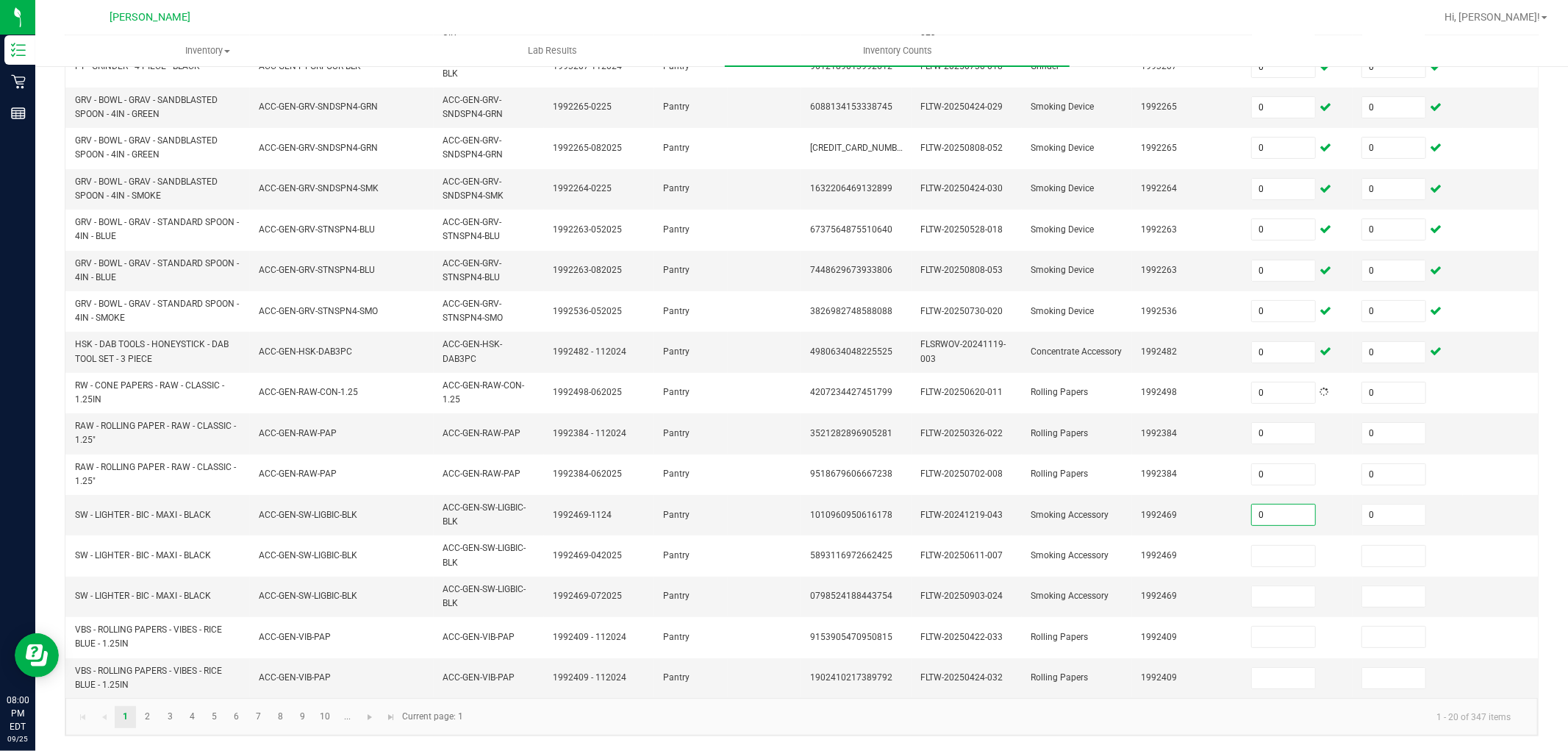
type input "0"
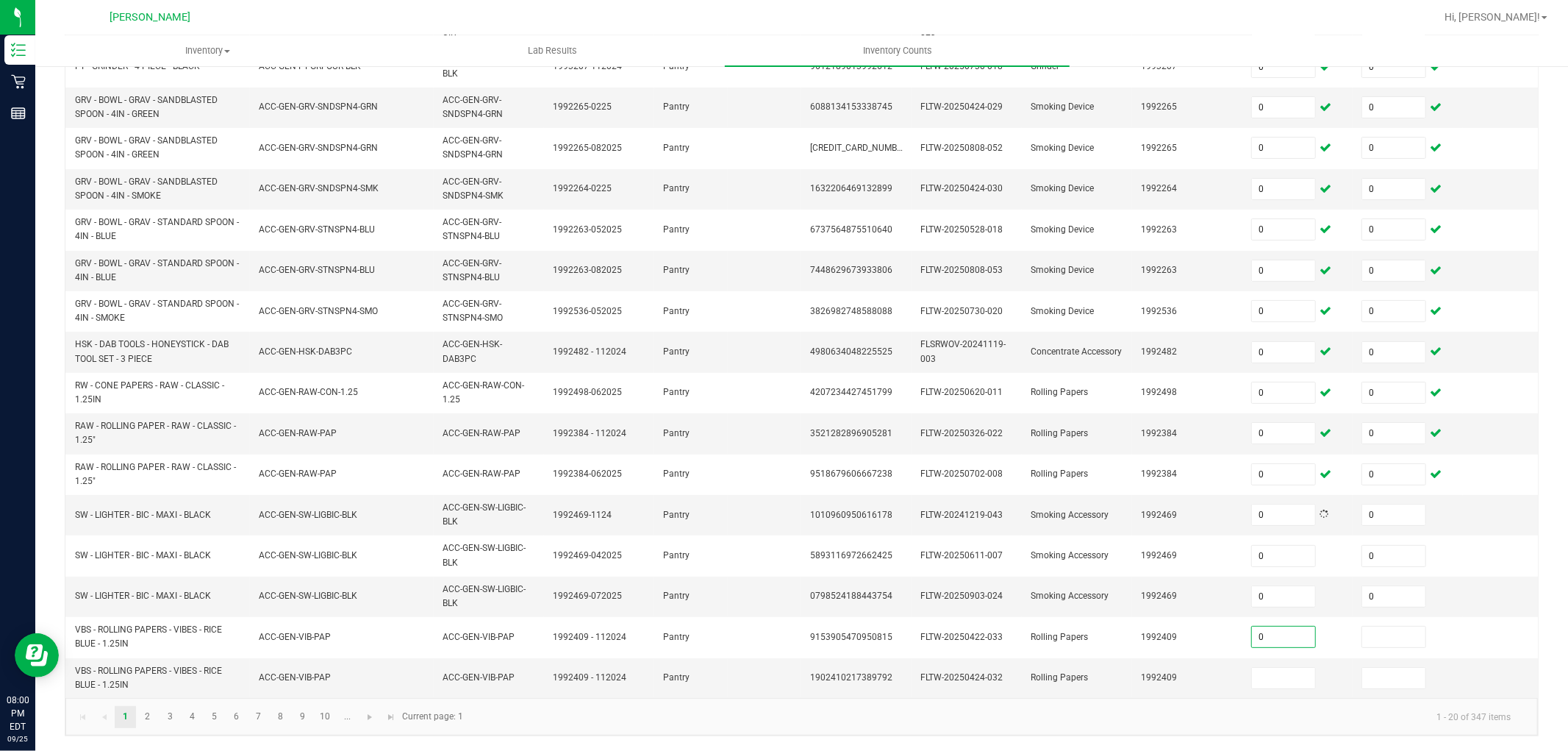
type input "0"
click at [152, 722] on link "2" at bounding box center [147, 717] width 22 height 22
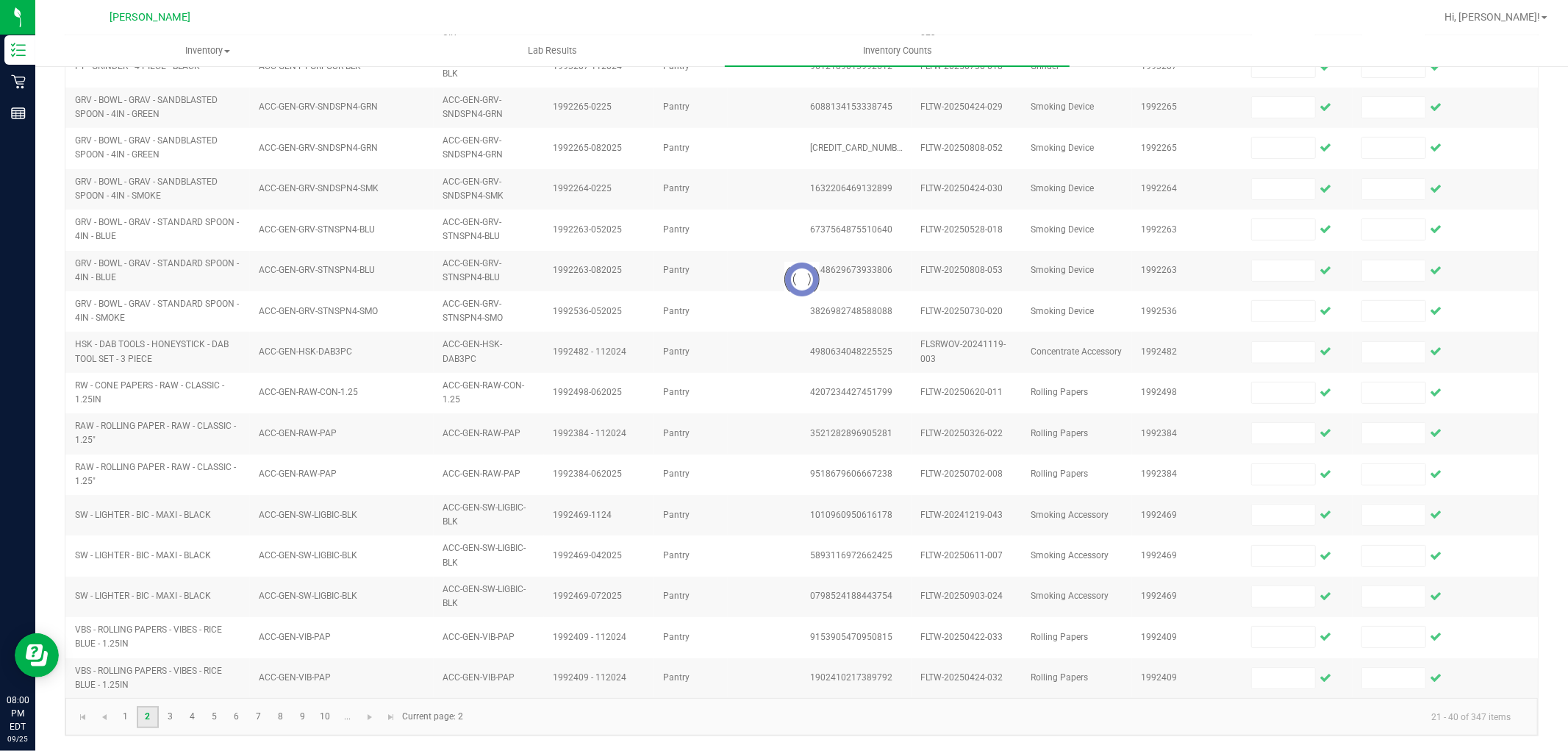
scroll to position [350, 0]
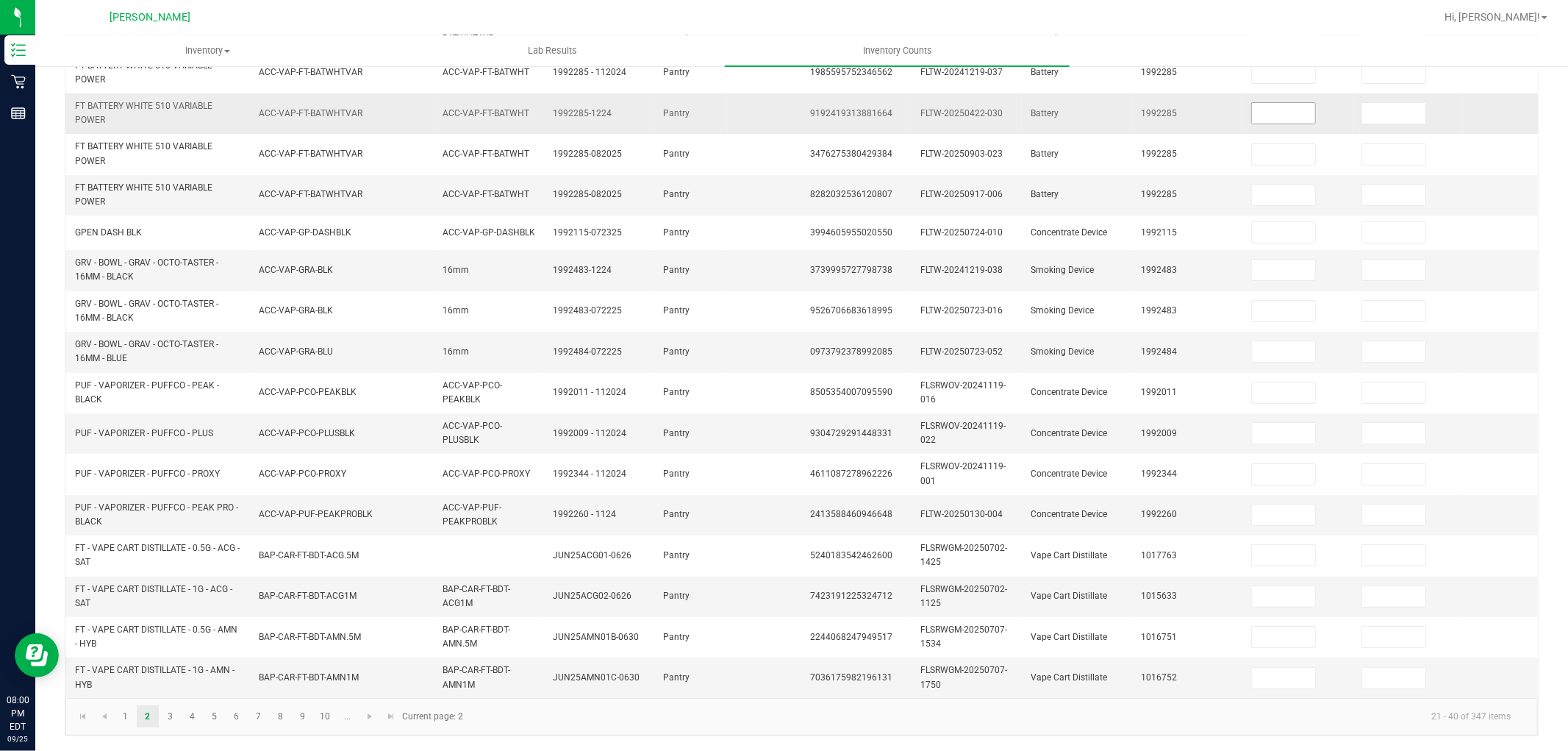
click at [1281, 107] on input at bounding box center [1283, 113] width 63 height 21
type input "0"
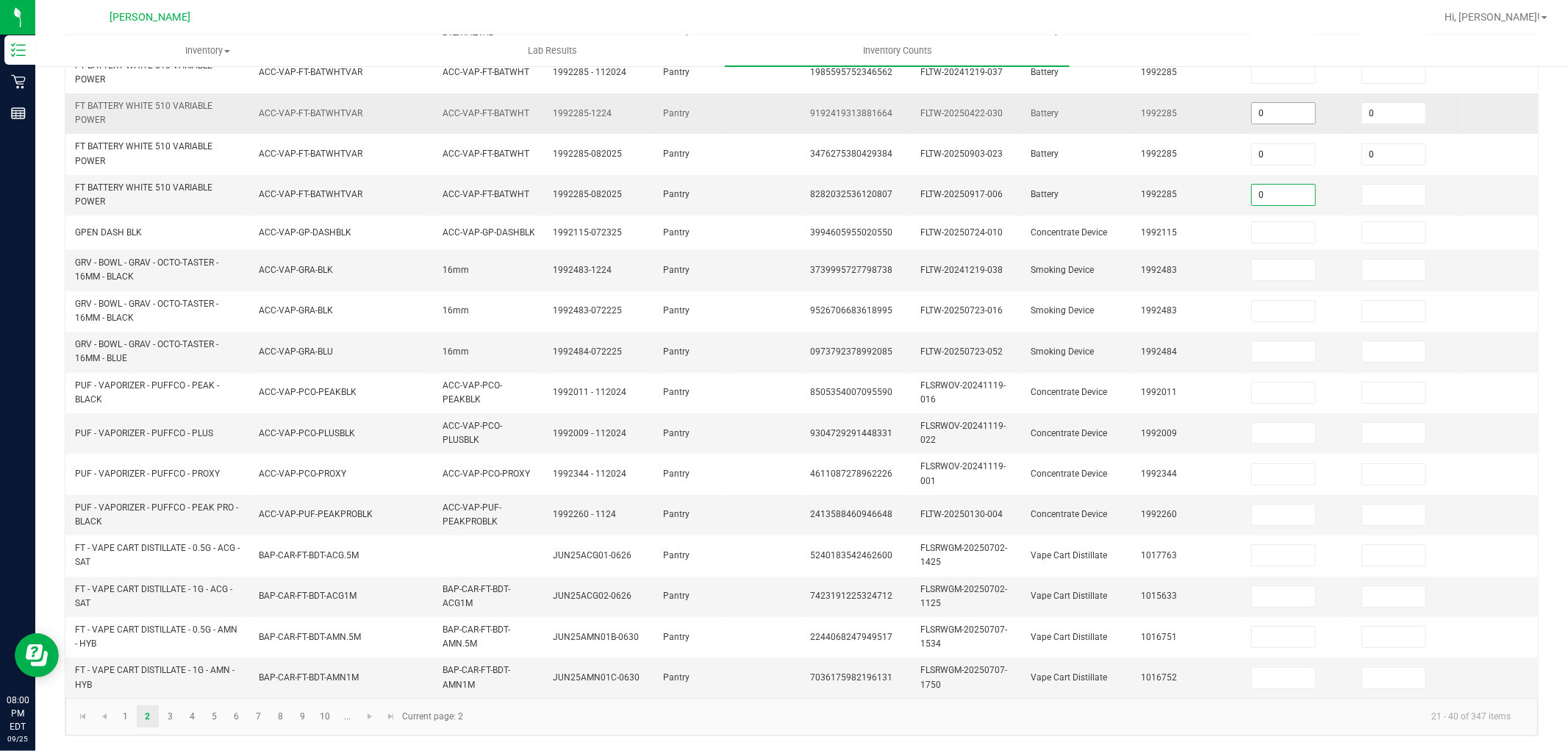
type input "0"
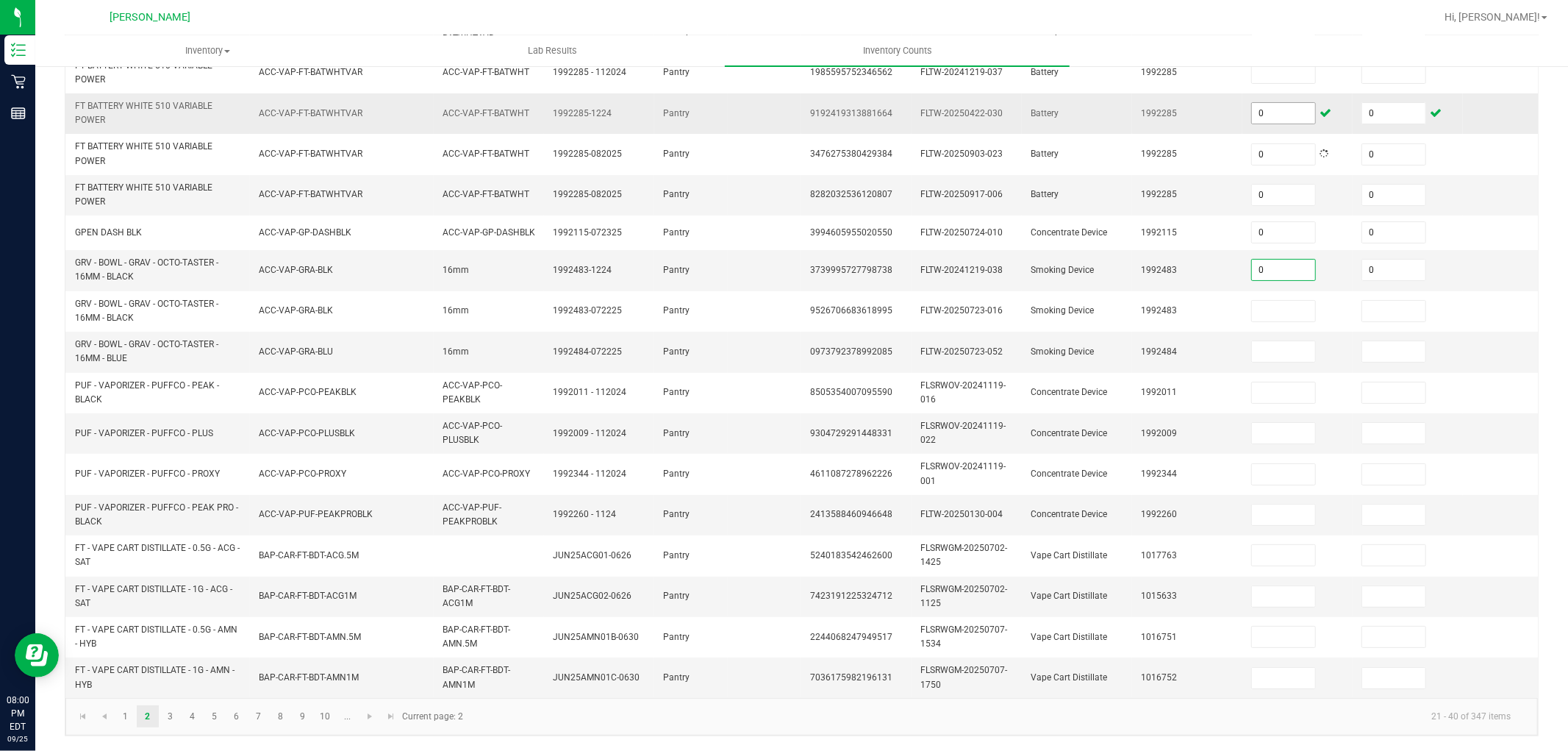
type input "0"
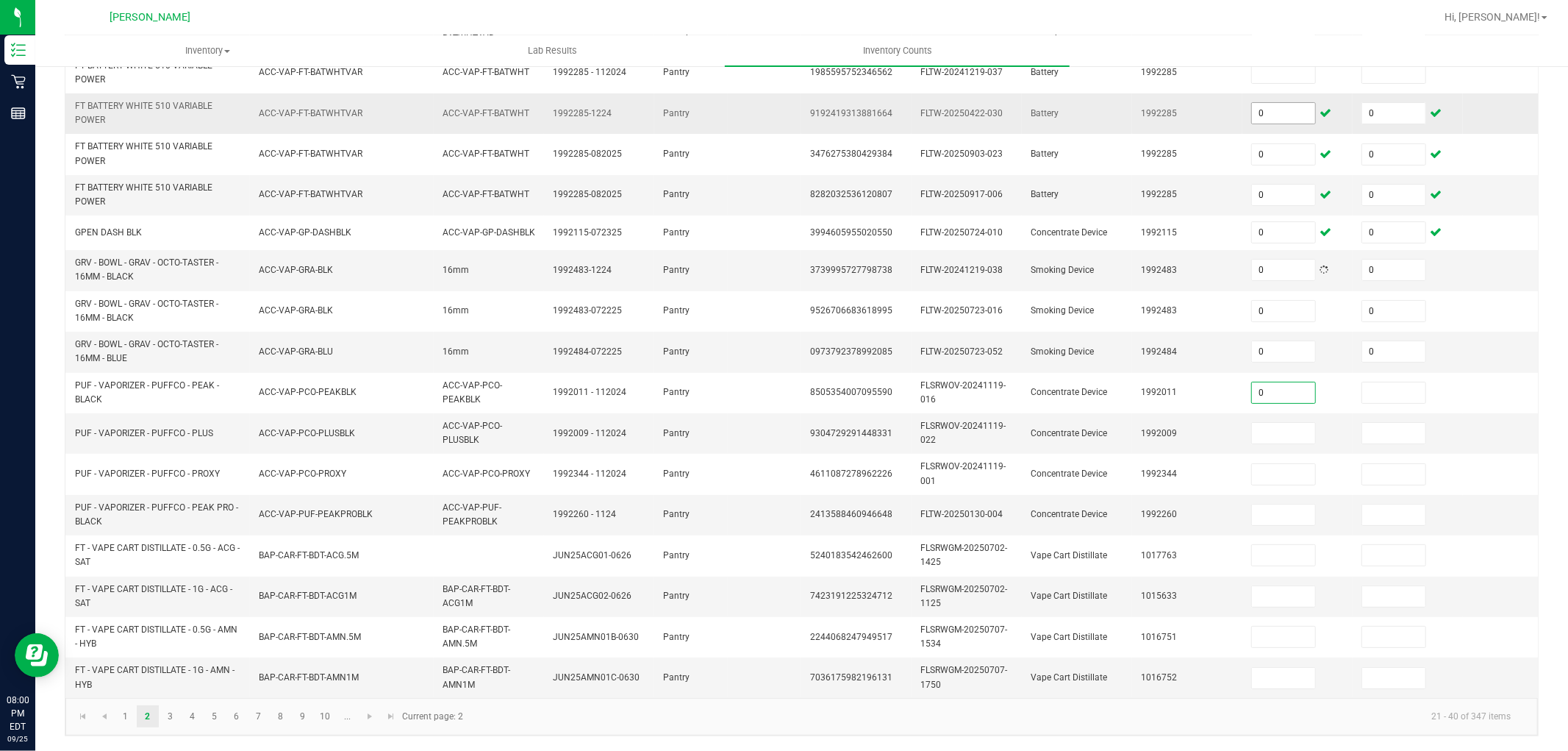
type input "0"
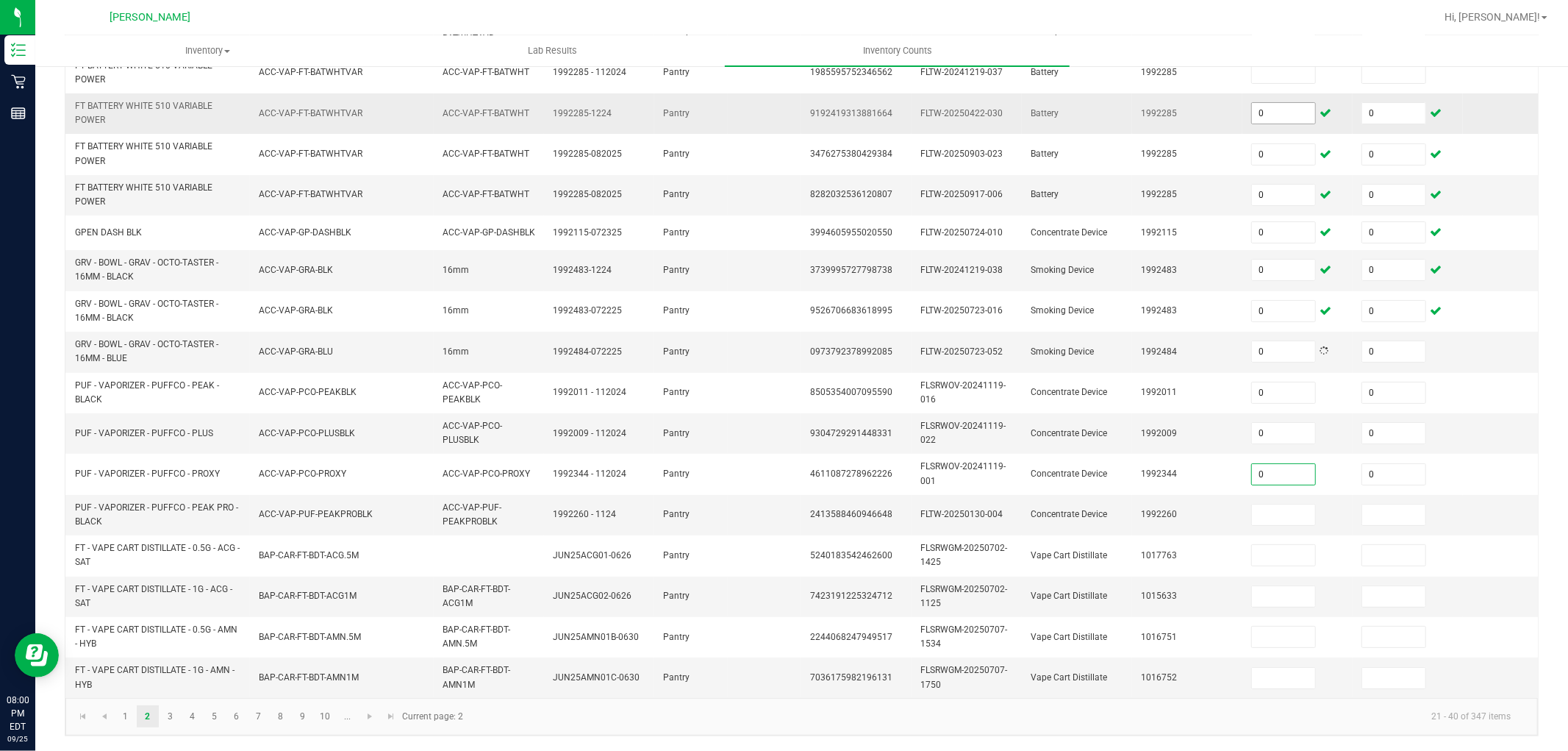
type input "0"
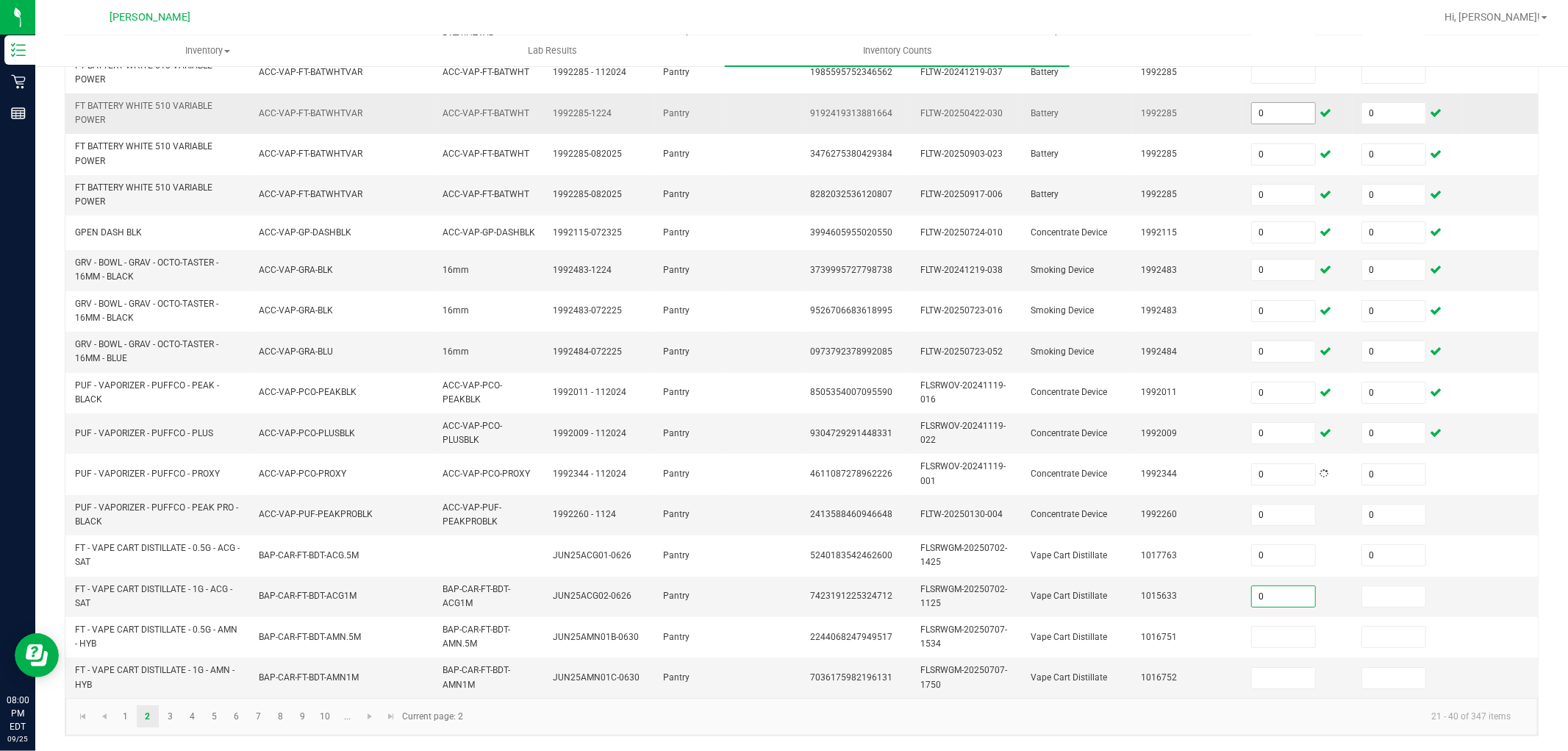
type input "0"
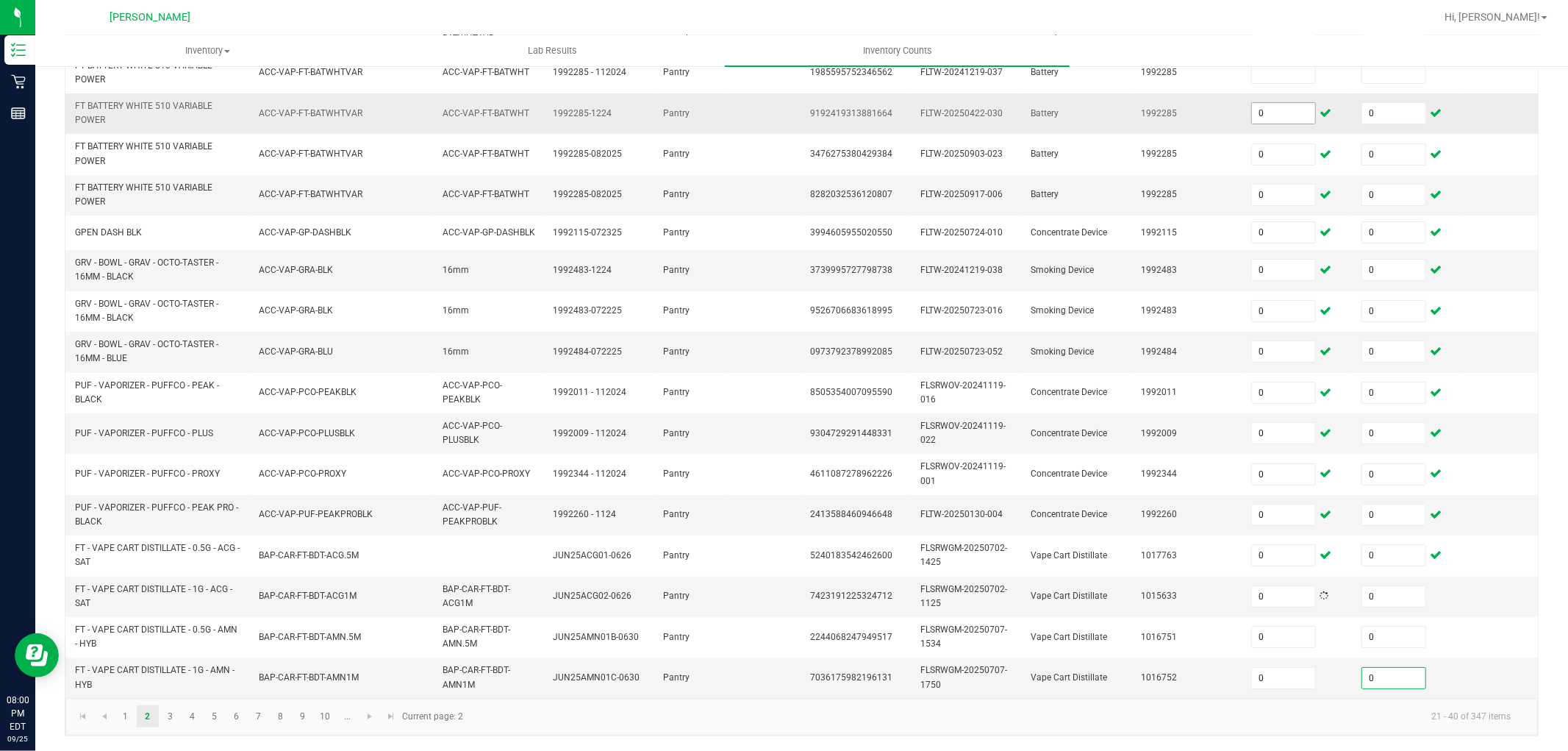
type input "0"
click at [173, 718] on link "3" at bounding box center [171, 717] width 22 height 22
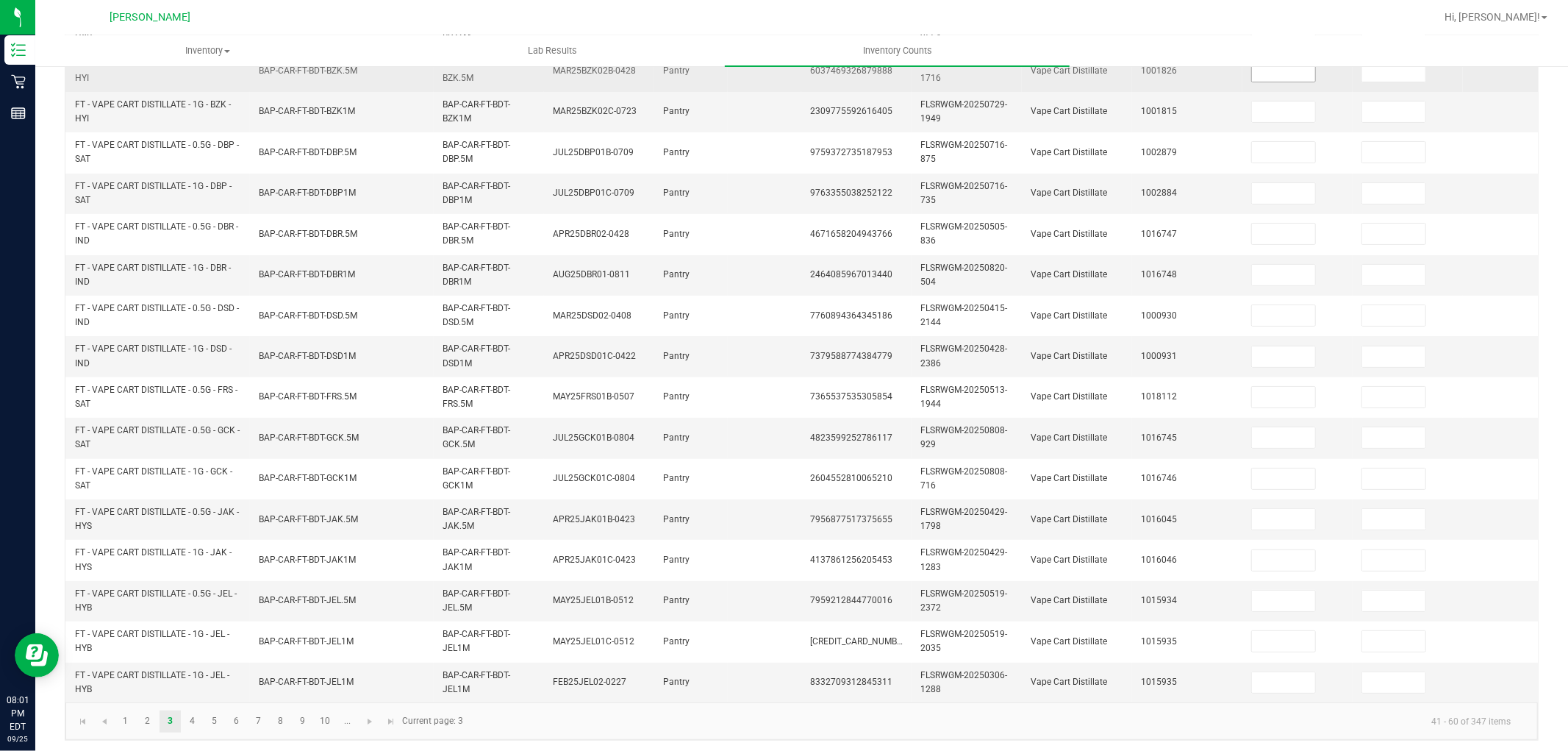
click at [1283, 76] on input at bounding box center [1283, 71] width 63 height 21
type input "0"
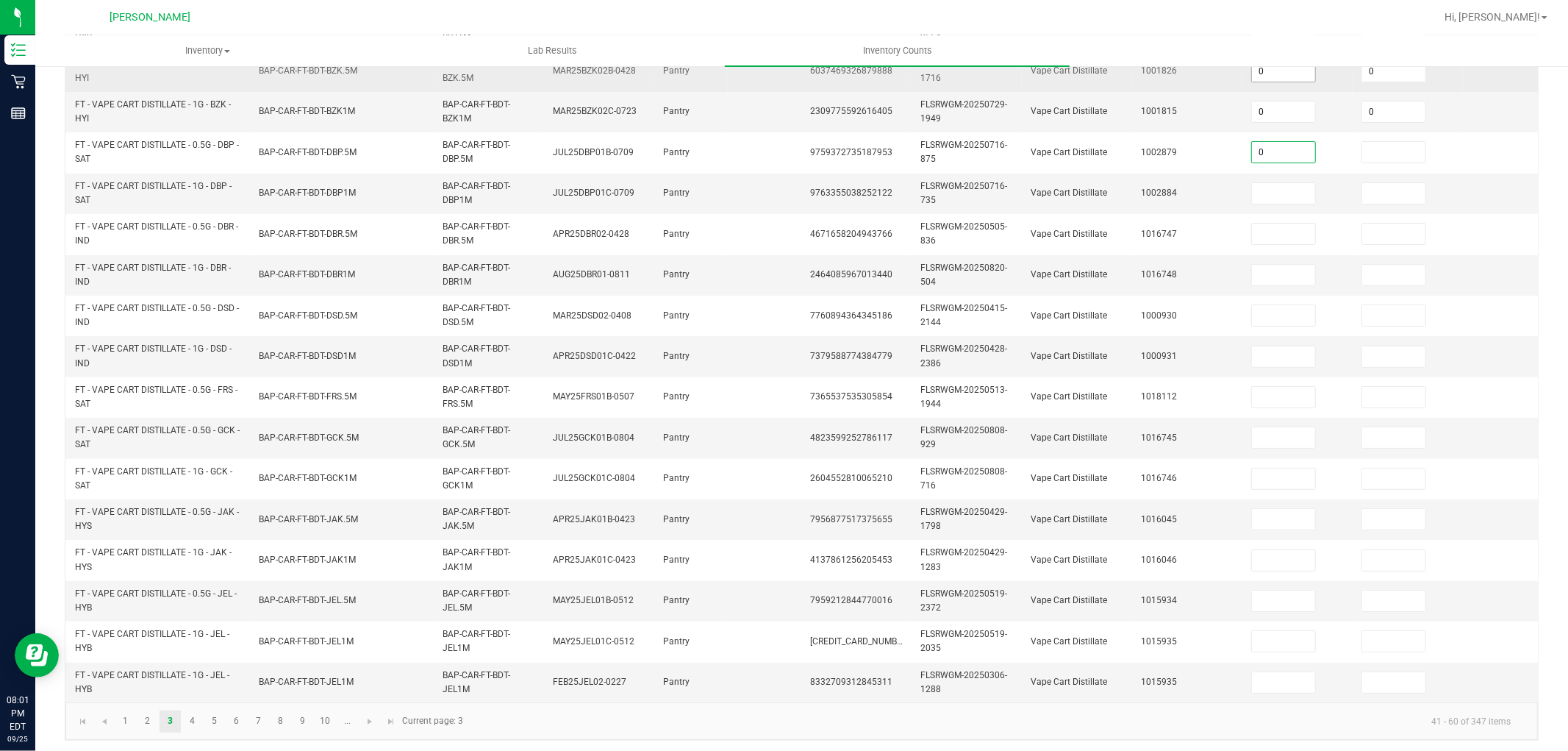
type input "0"
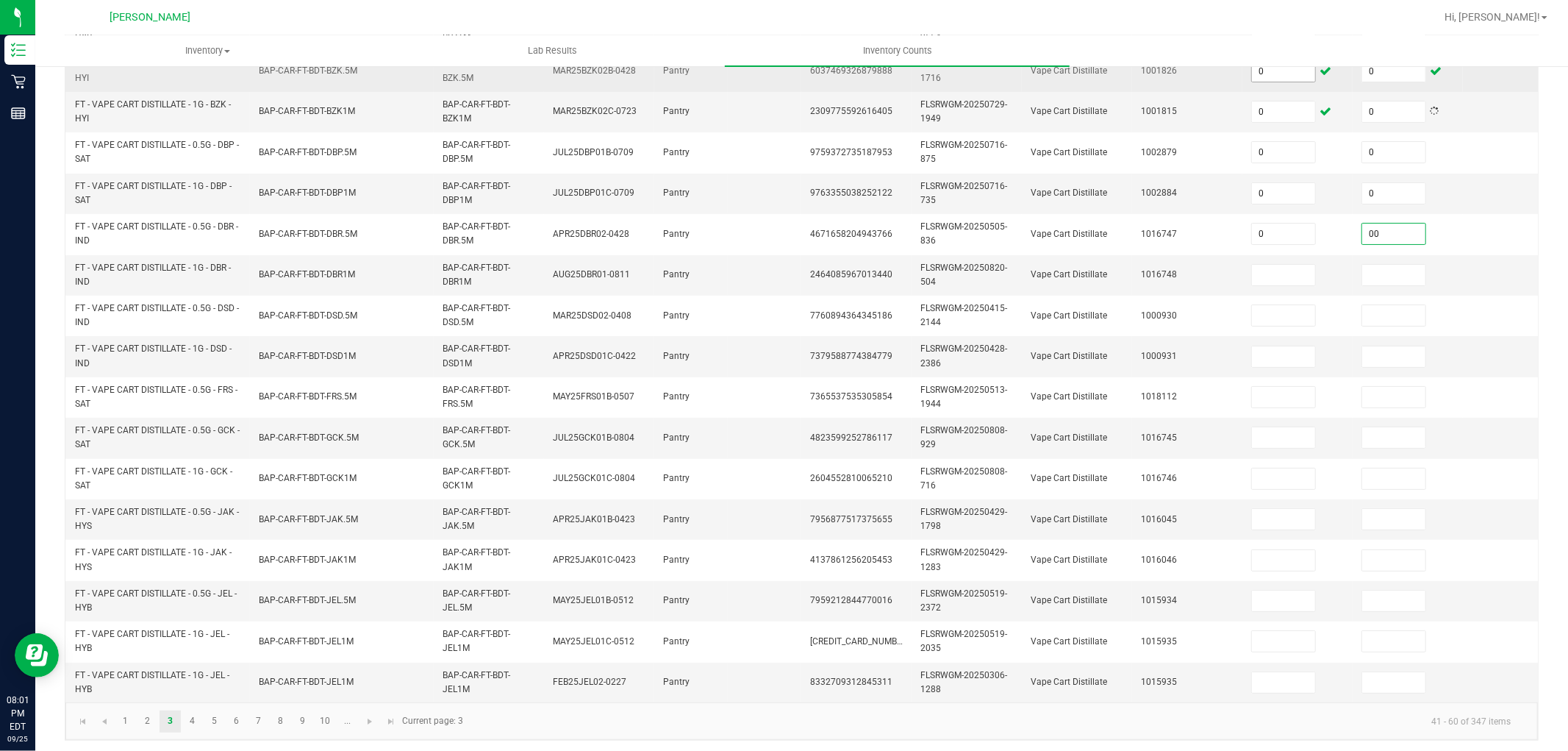
type input "0"
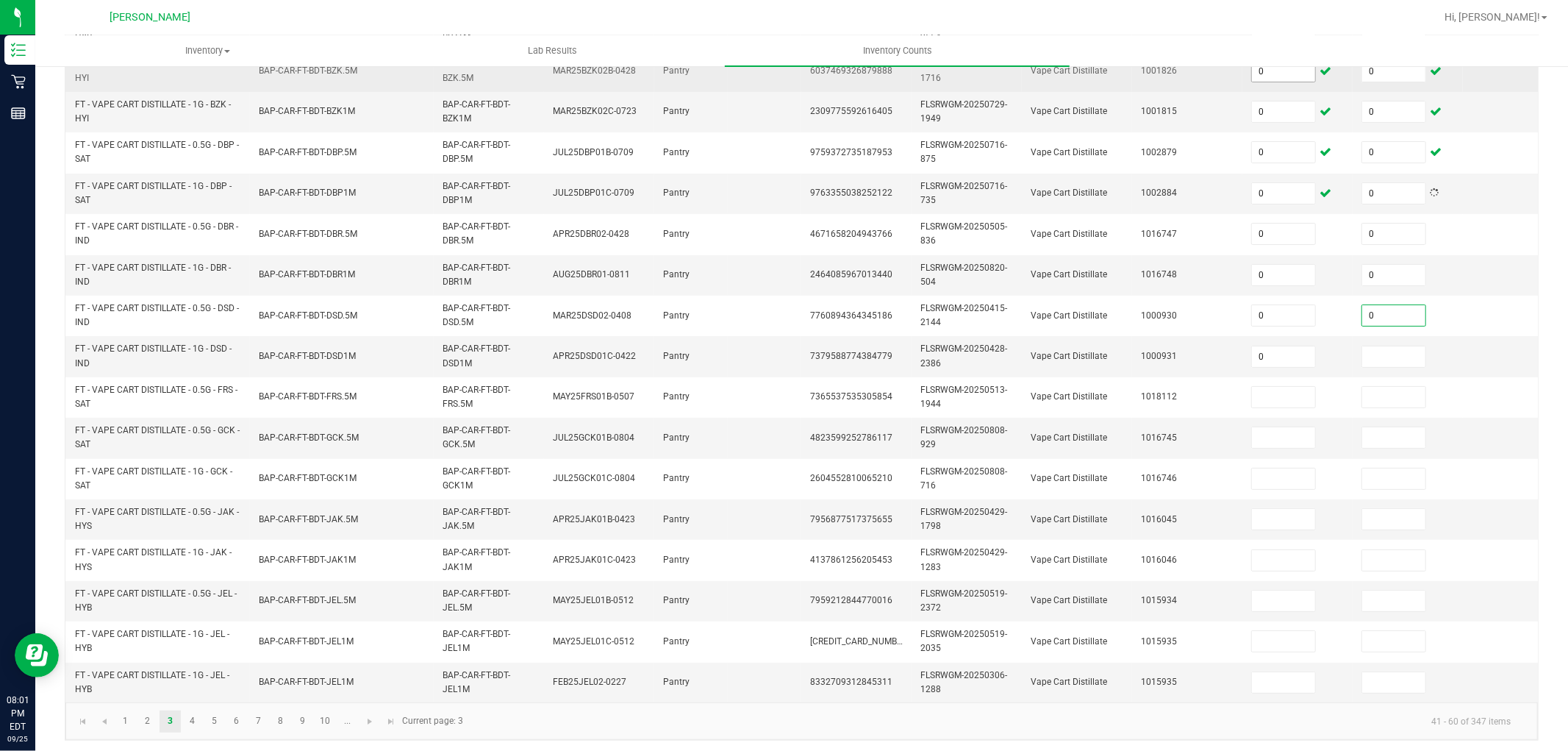
type input "0"
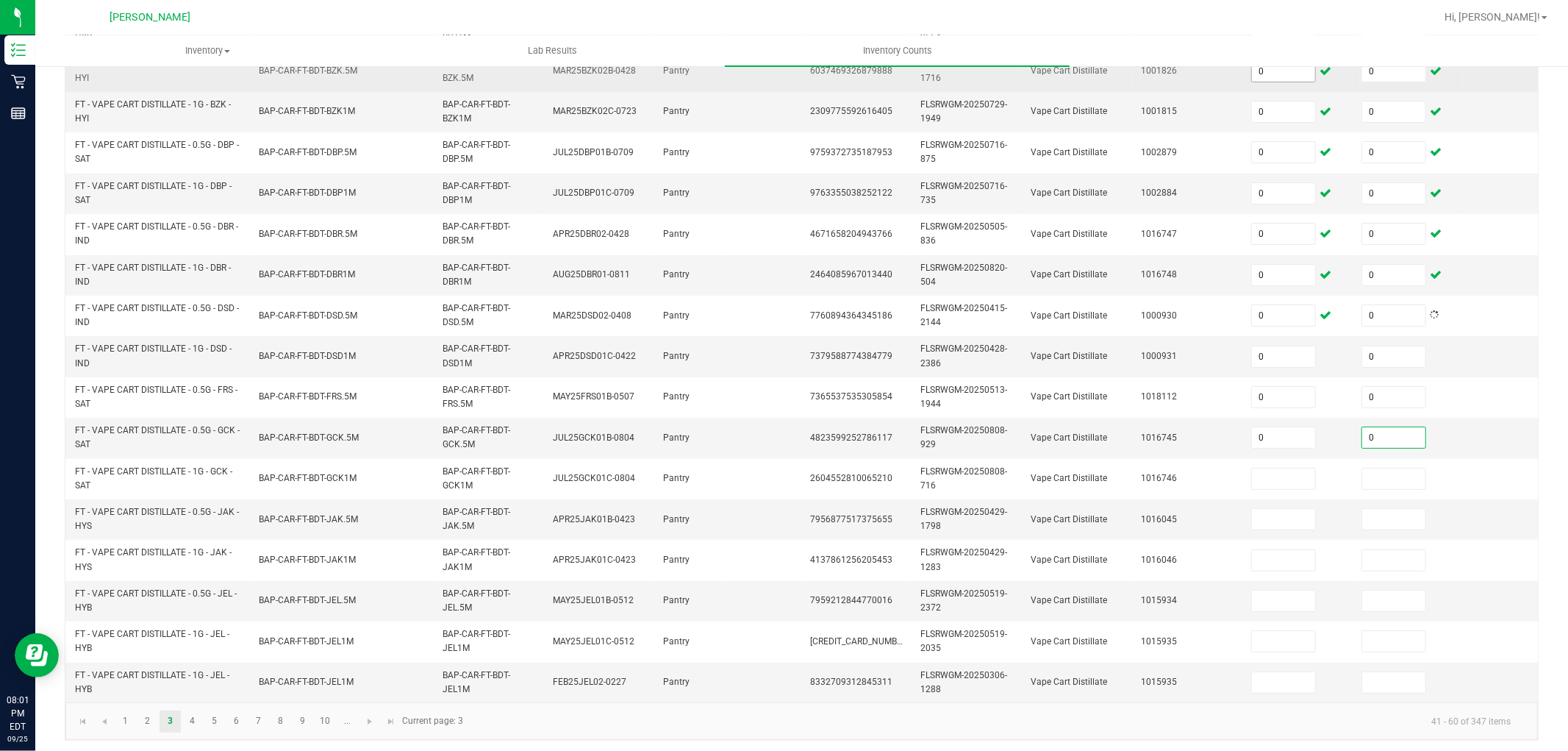
type input "0"
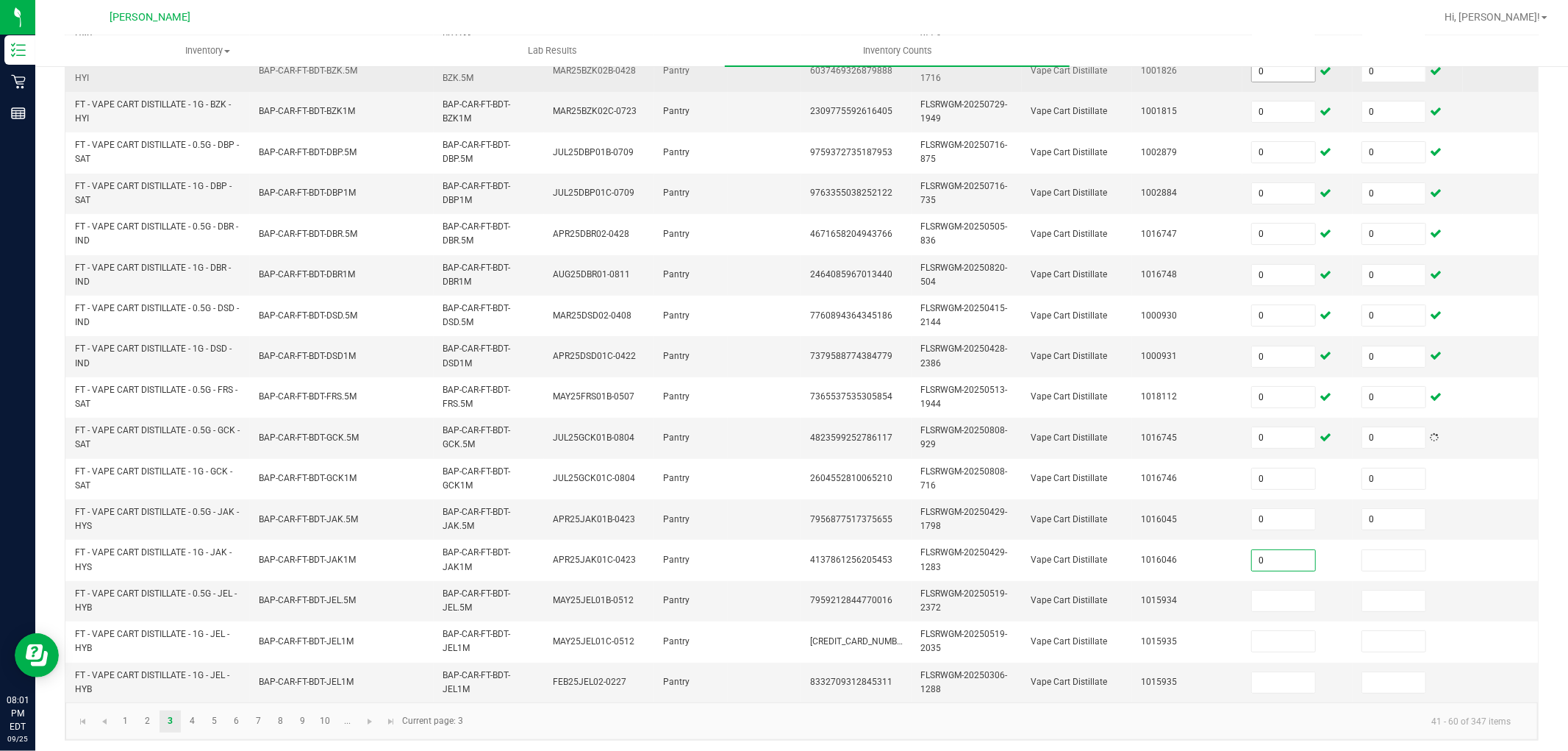
type input "0"
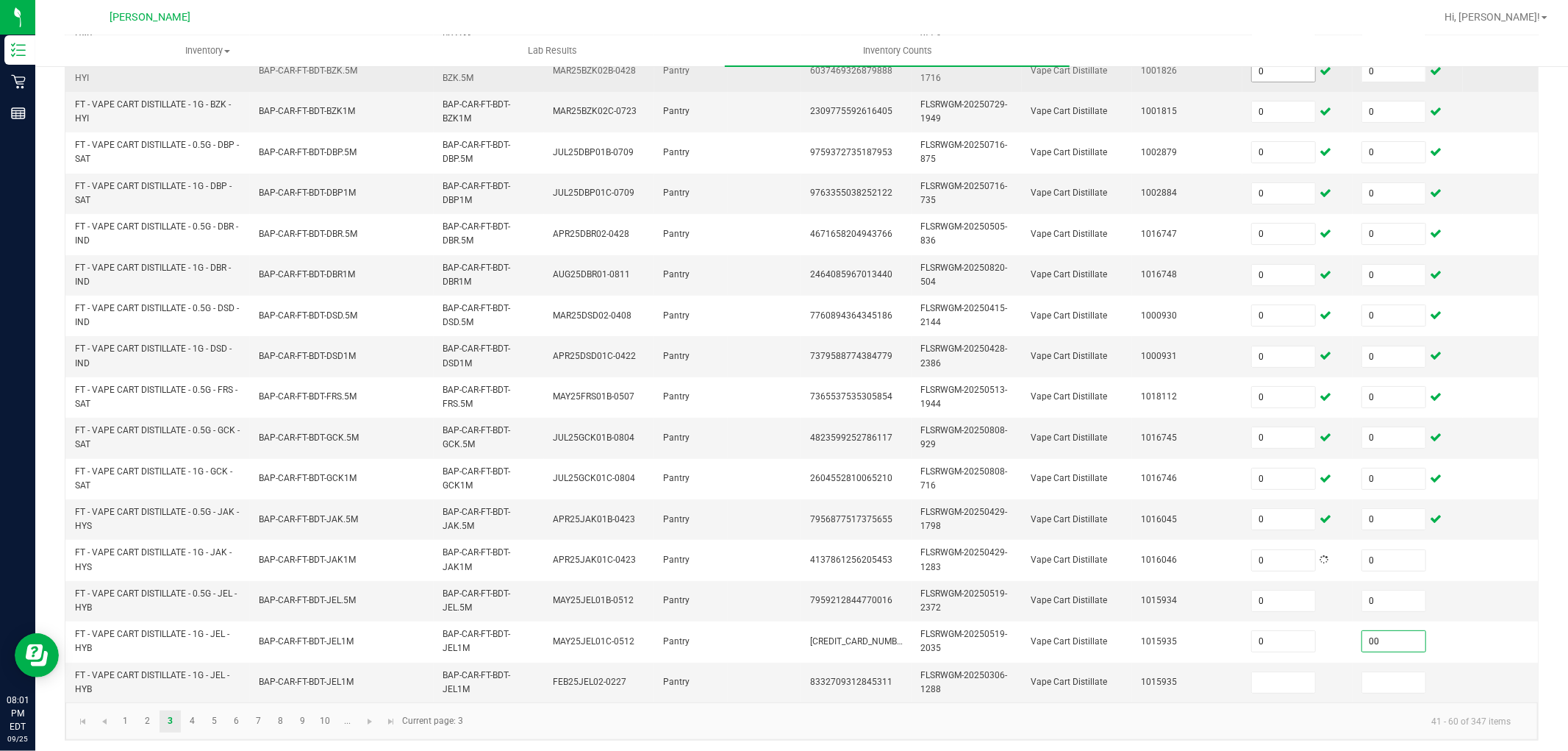
type input "0"
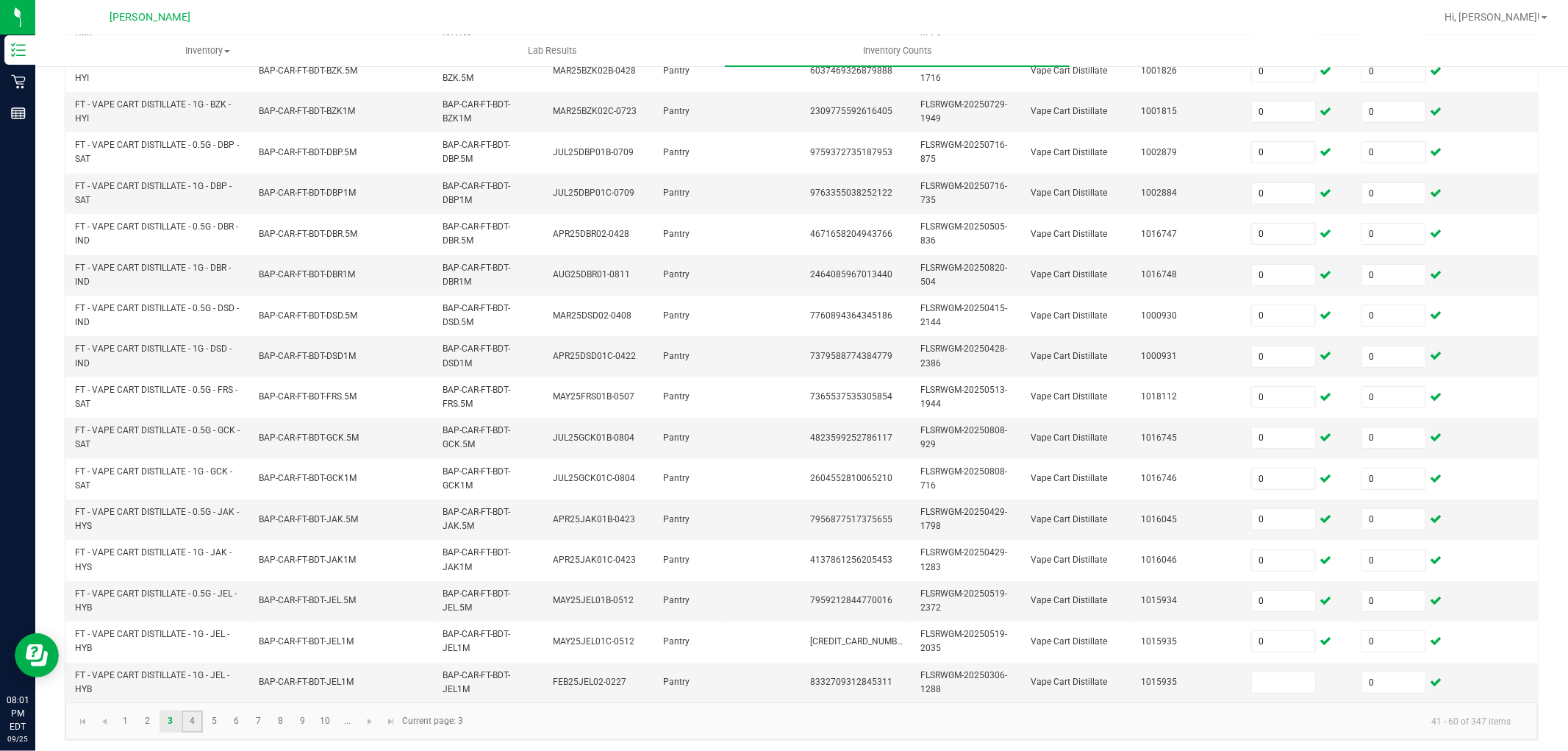
click at [195, 733] on link "4" at bounding box center [192, 721] width 22 height 22
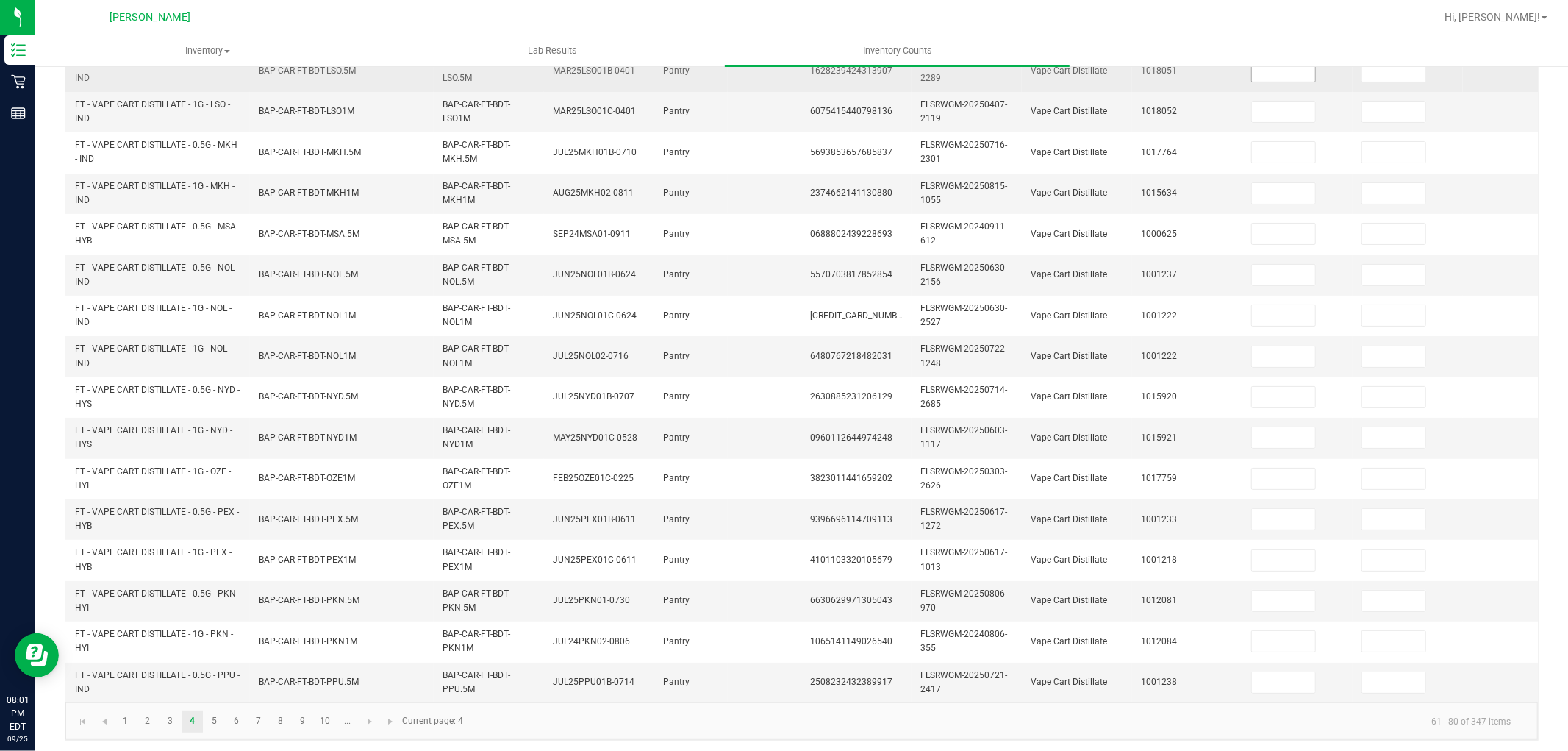
click at [1262, 78] on input at bounding box center [1283, 71] width 63 height 21
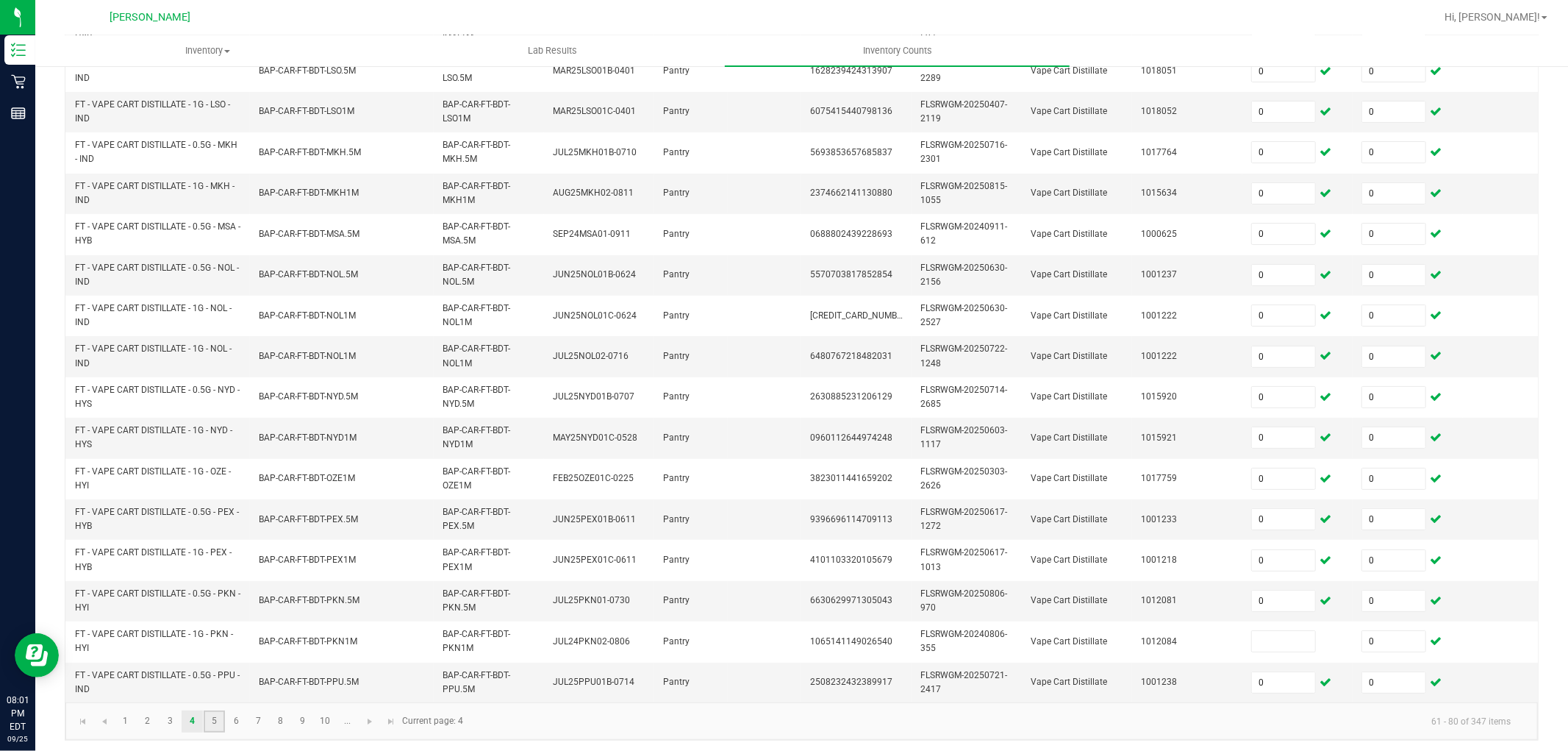
click at [211, 733] on link "5" at bounding box center [214, 721] width 22 height 22
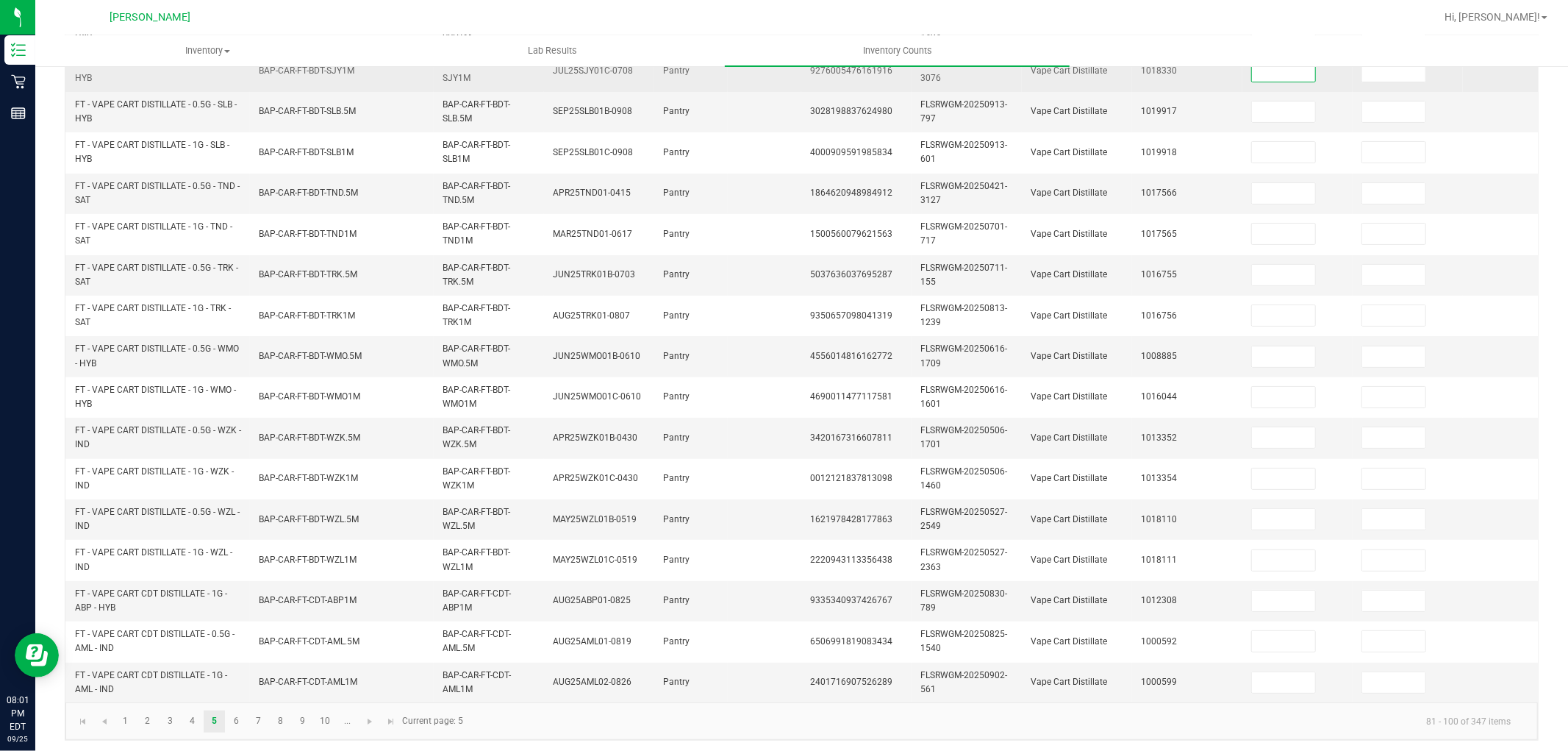
click at [1309, 81] on input at bounding box center [1283, 71] width 63 height 21
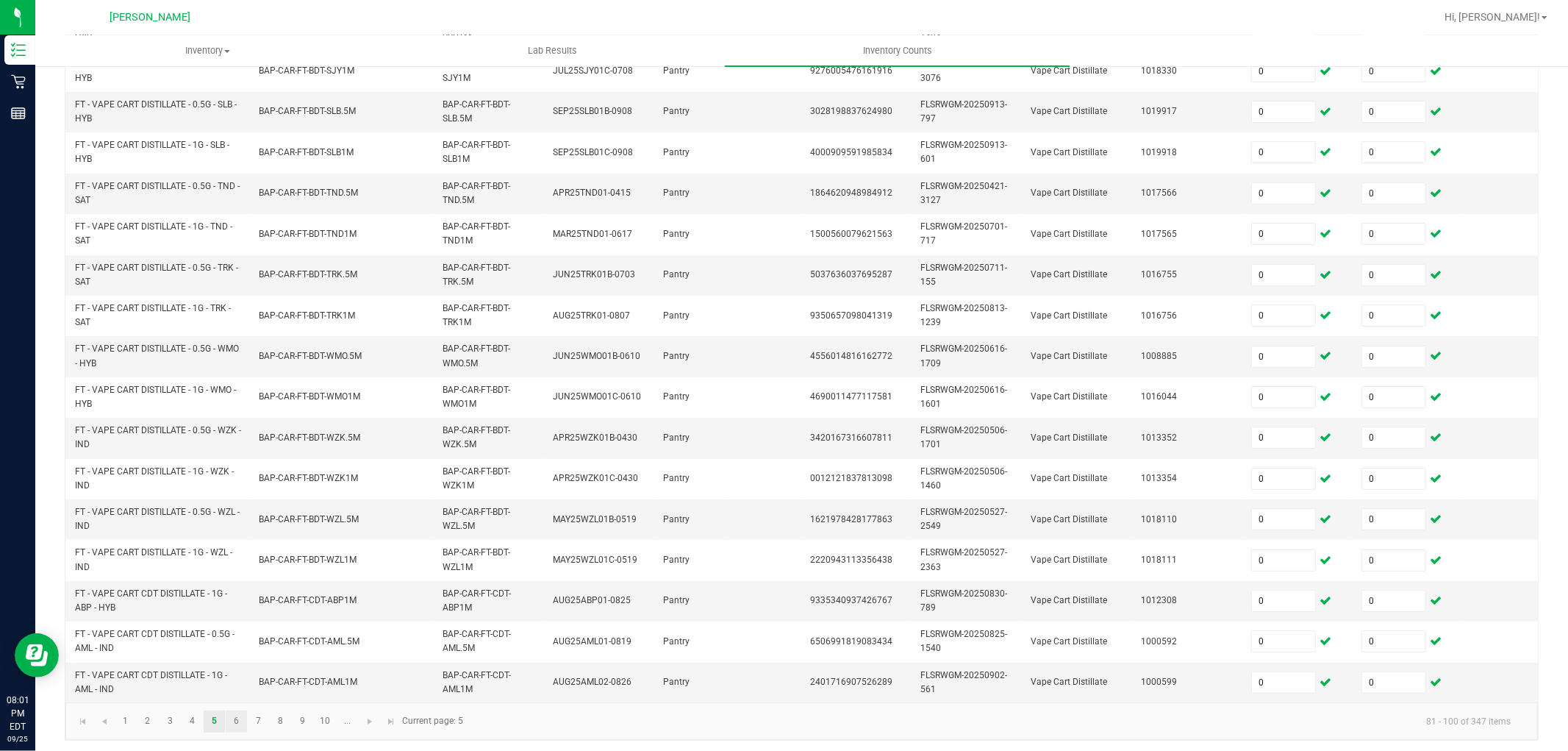
click at [240, 733] on link "6" at bounding box center [237, 721] width 22 height 22
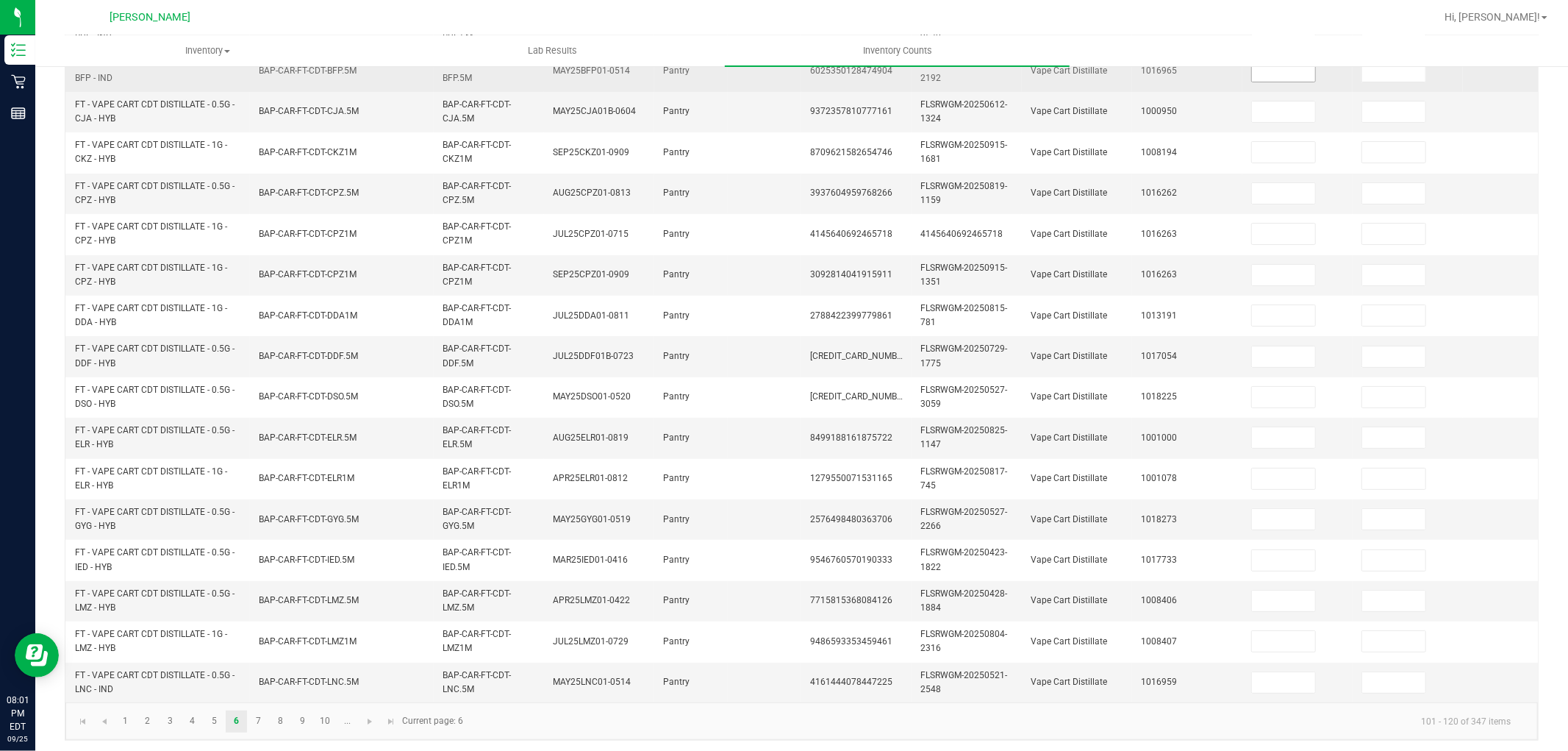
click at [1280, 73] on input at bounding box center [1283, 71] width 63 height 21
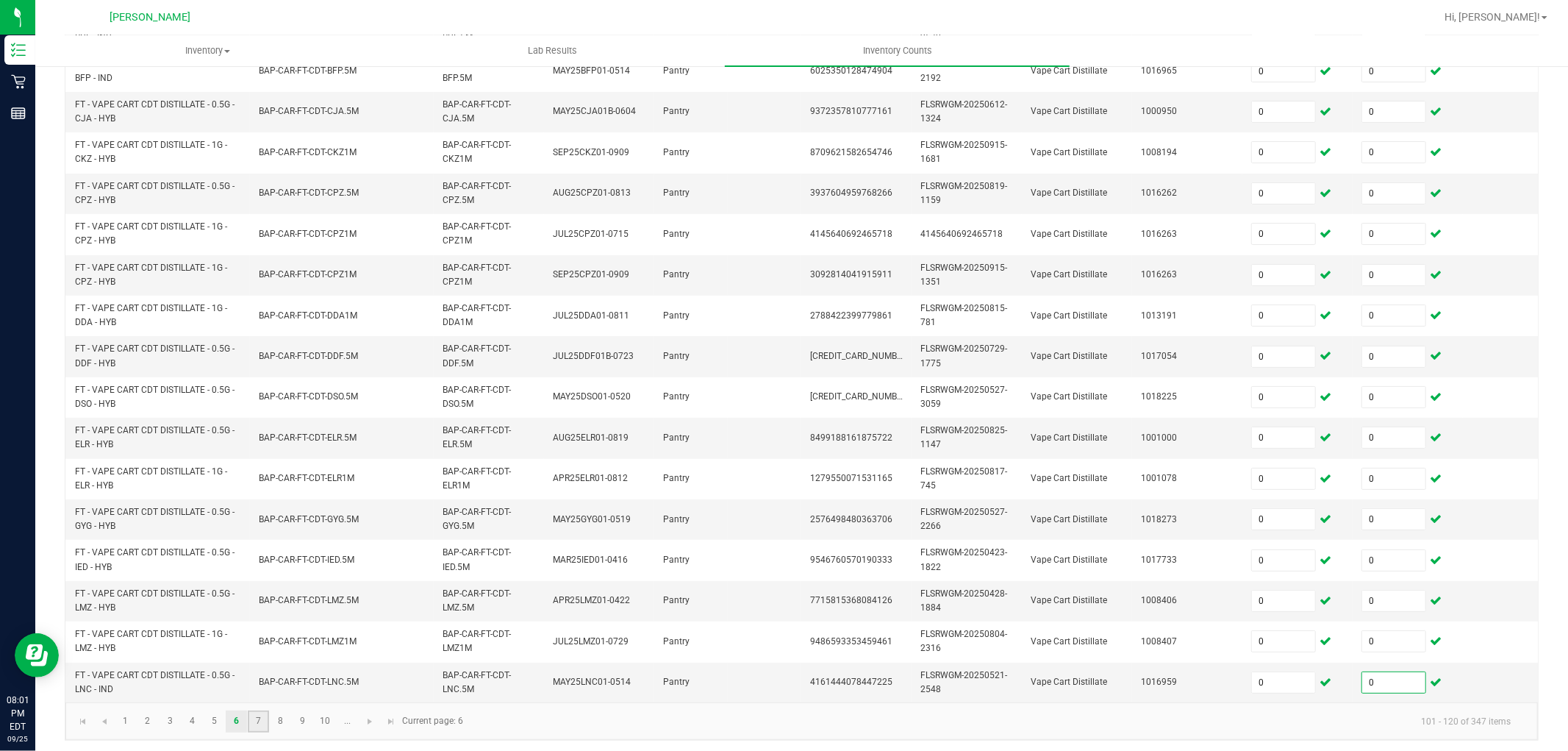
click at [254, 733] on link "7" at bounding box center [258, 721] width 22 height 22
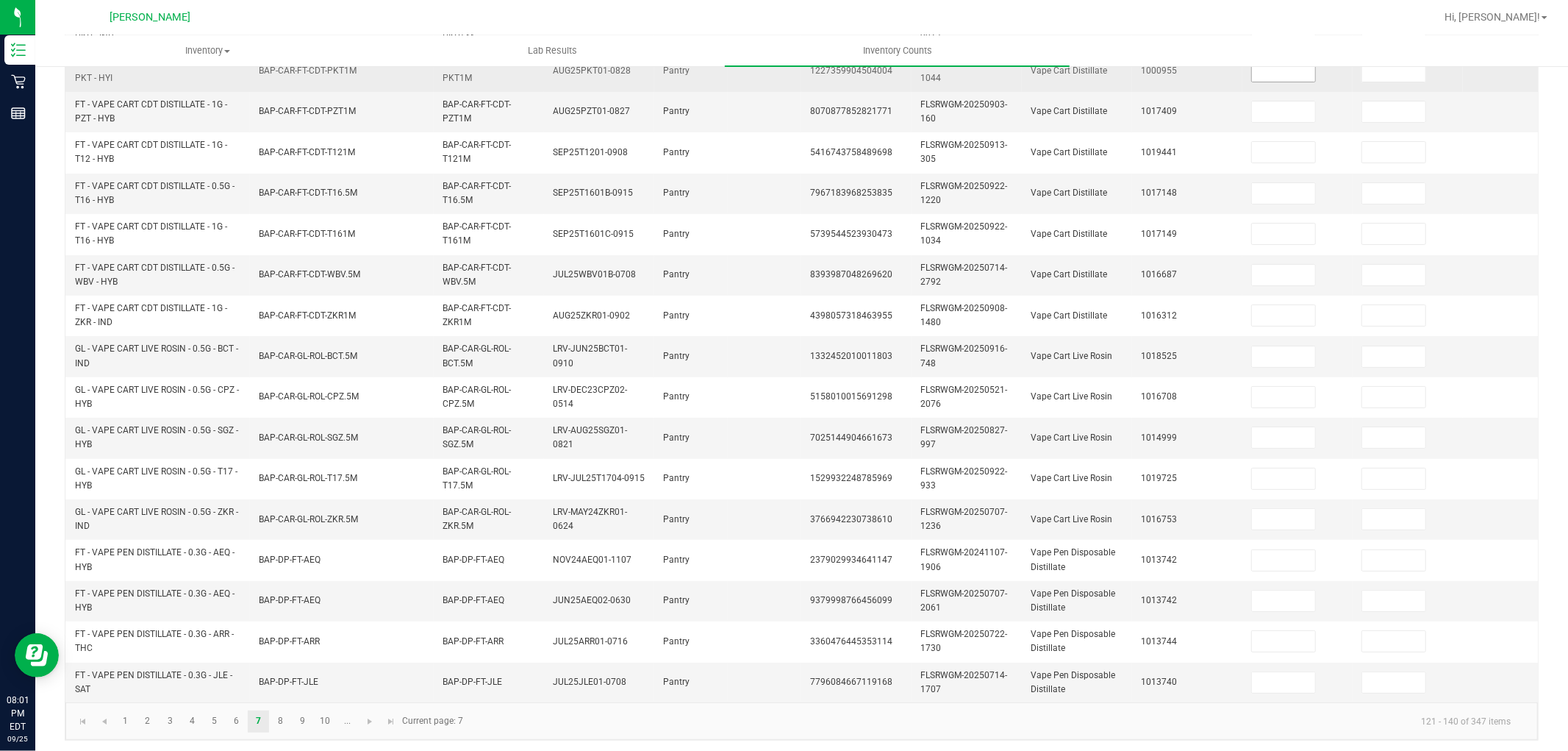
click at [1272, 70] on input at bounding box center [1283, 71] width 63 height 21
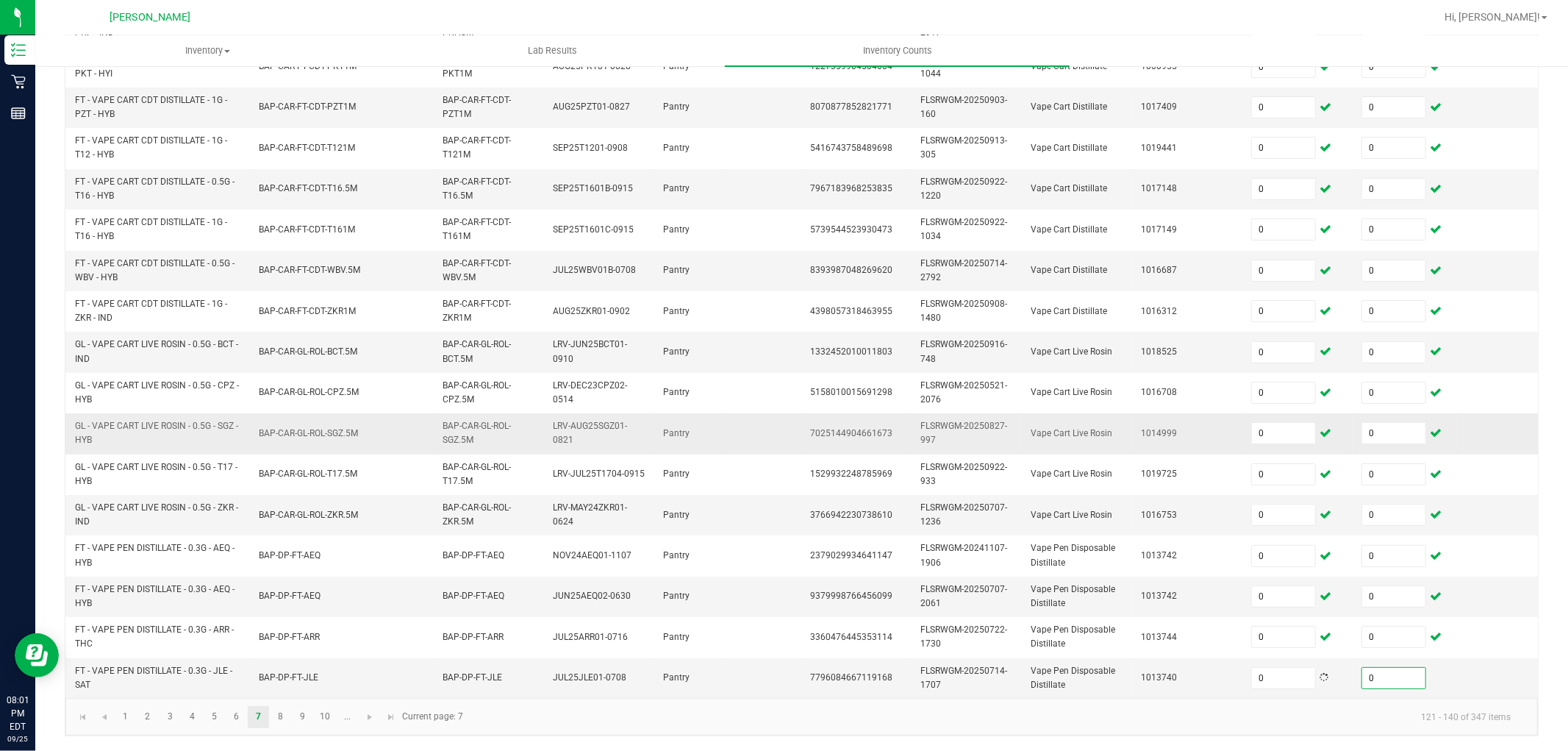
scroll to position [368, 0]
click at [280, 723] on link "8" at bounding box center [281, 717] width 22 height 22
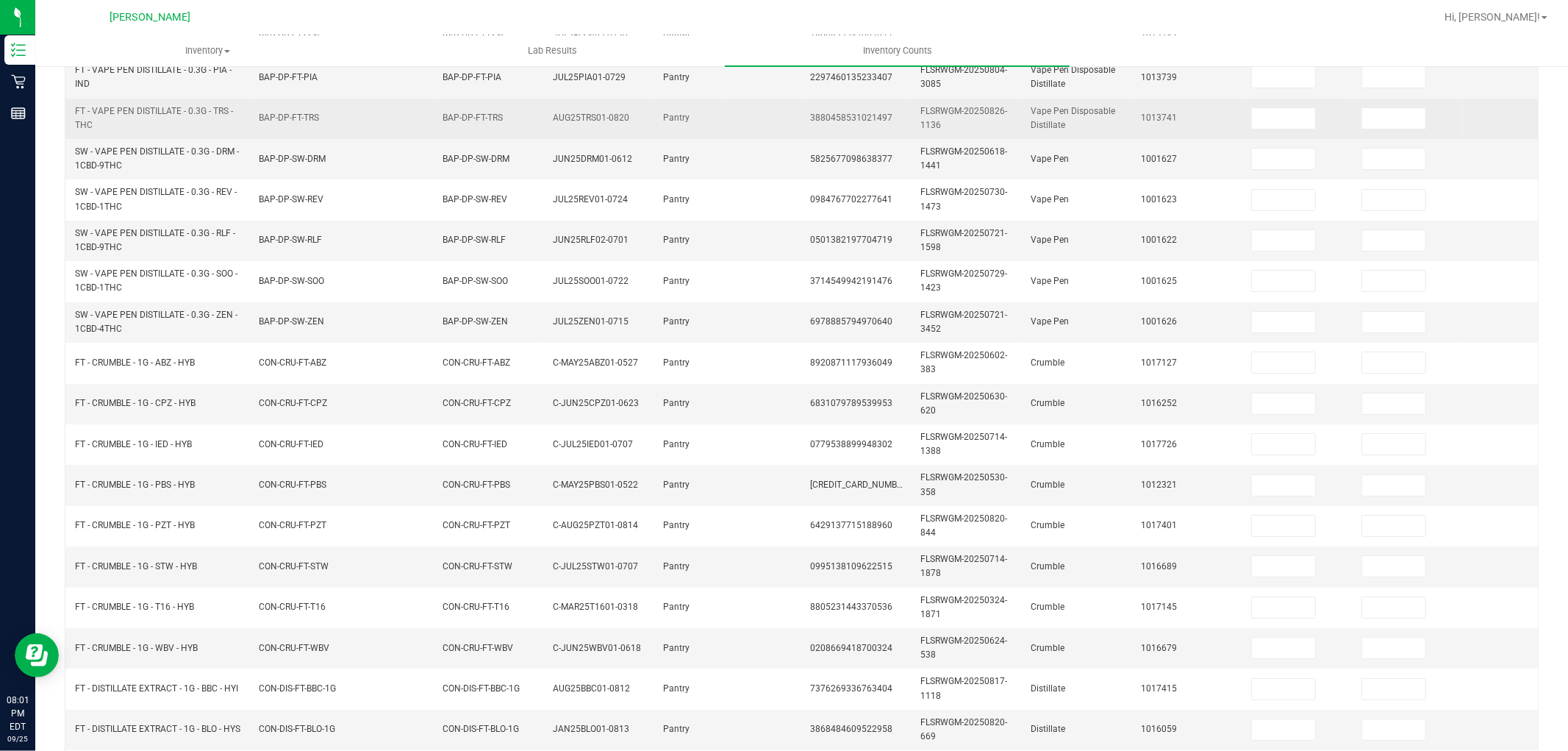
scroll to position [203, 0]
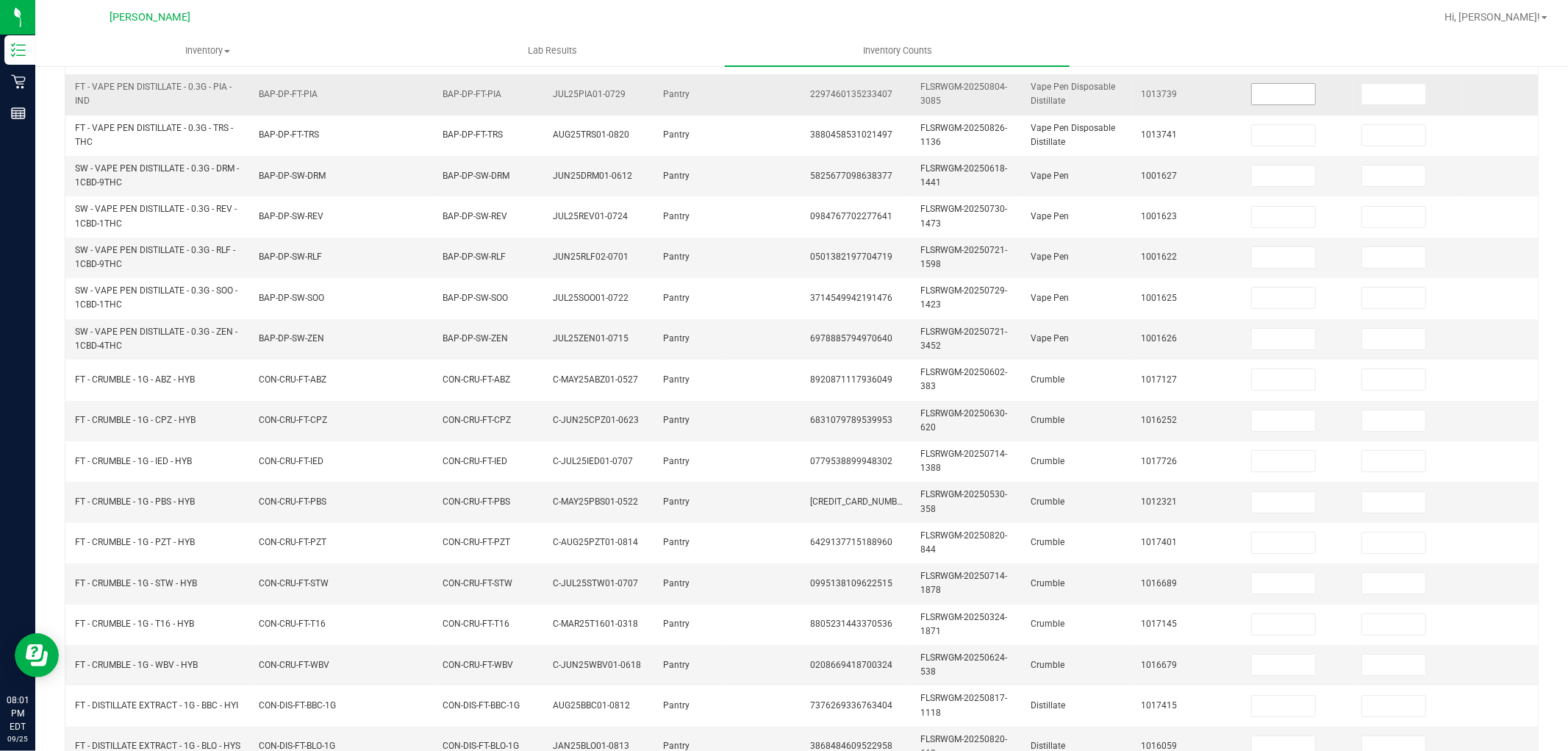
click at [1270, 101] on input at bounding box center [1283, 94] width 63 height 21
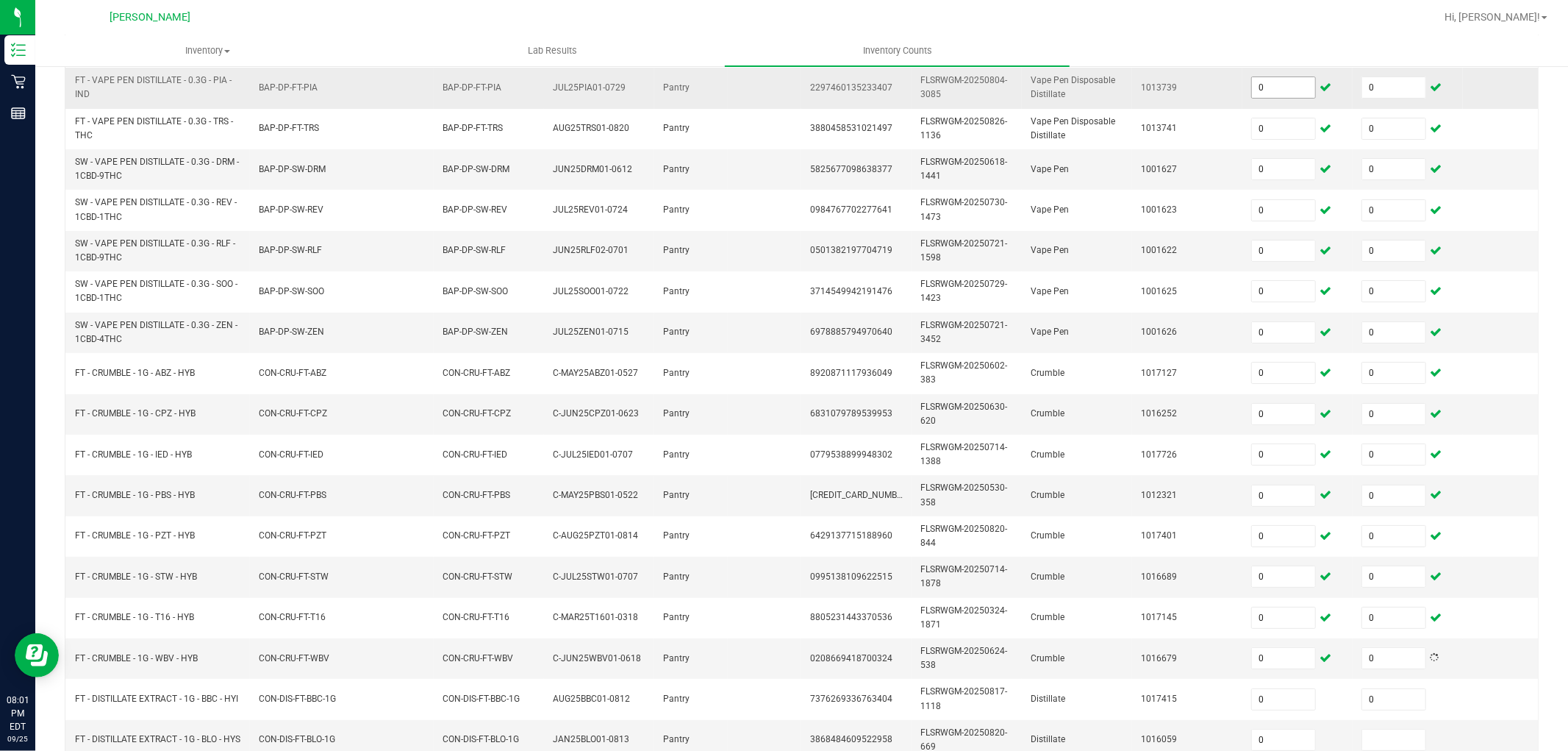
scroll to position [368, 0]
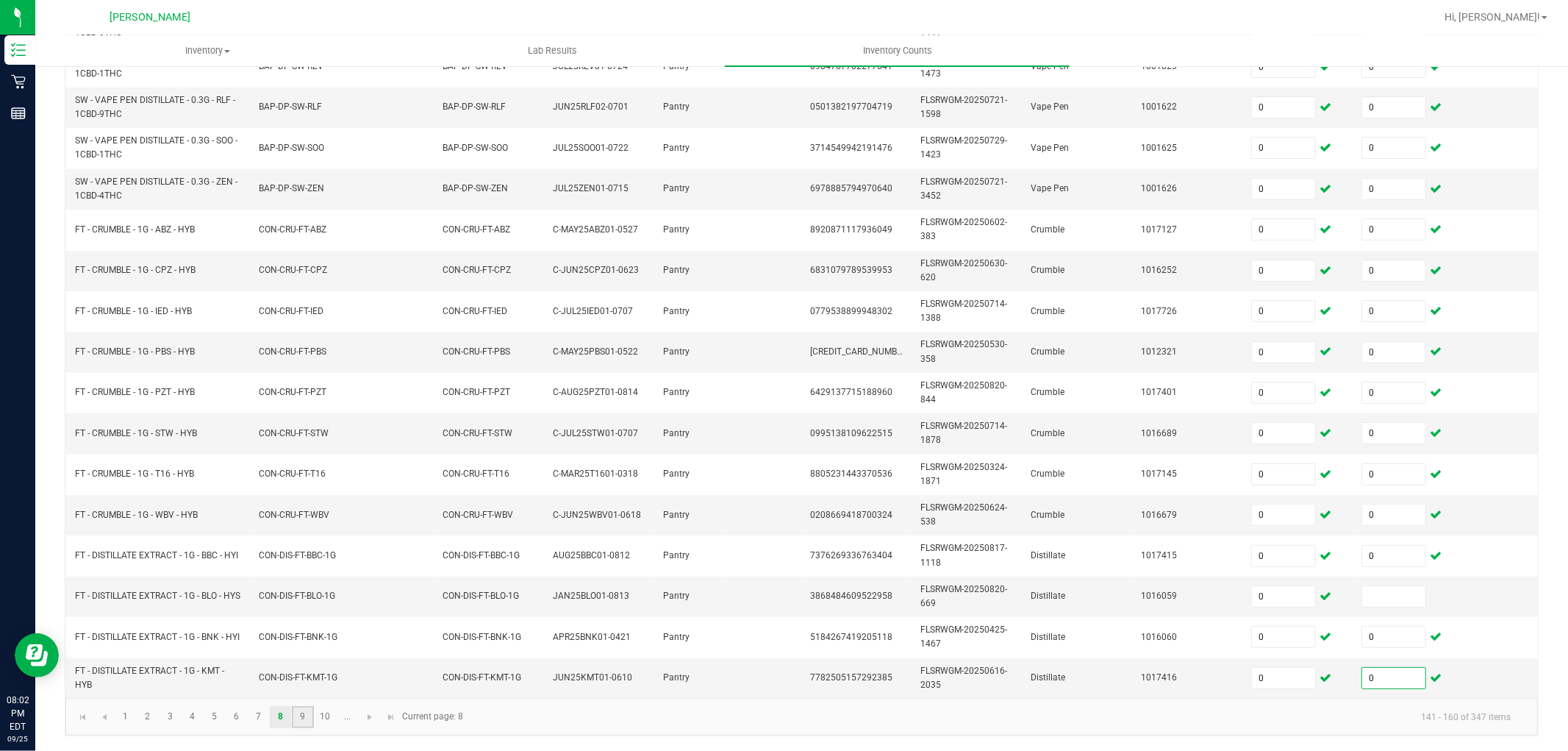
click at [306, 718] on link "9" at bounding box center [303, 717] width 22 height 22
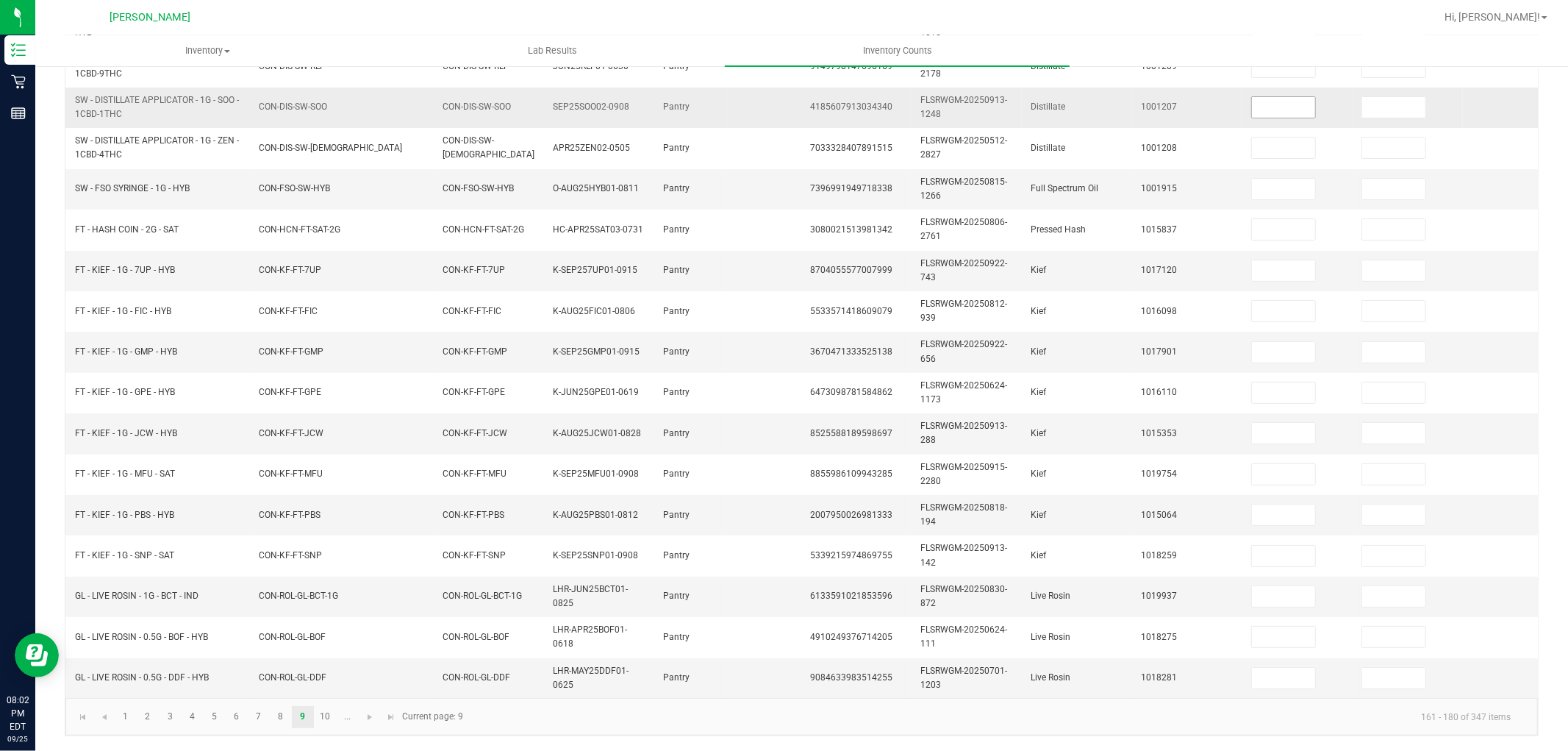
click at [1316, 104] on span at bounding box center [1283, 108] width 65 height 22
click at [1302, 101] on input at bounding box center [1283, 107] width 63 height 21
click at [328, 715] on link "10" at bounding box center [325, 717] width 22 height 22
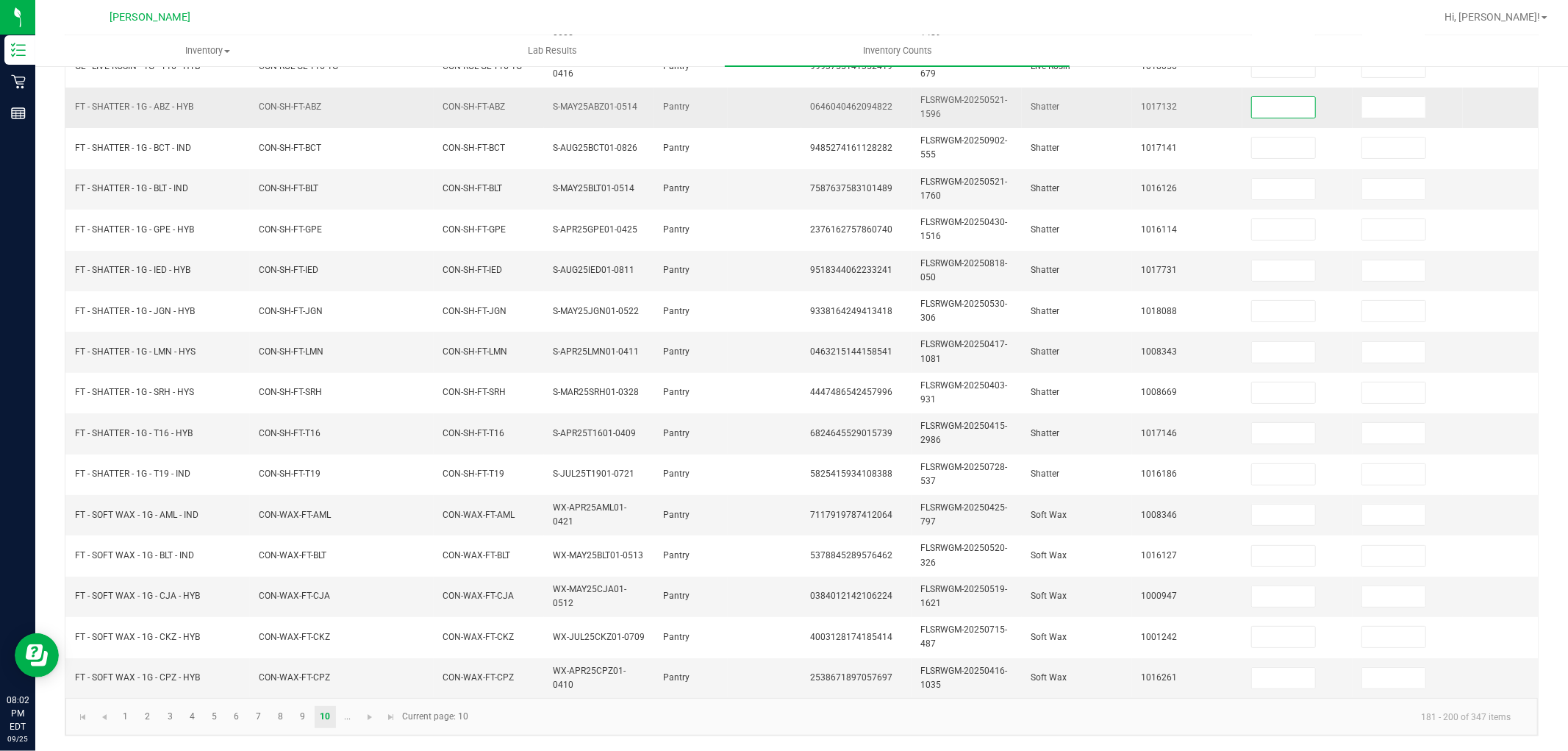
click at [1290, 97] on input at bounding box center [1283, 107] width 63 height 21
click at [369, 709] on link at bounding box center [370, 717] width 22 height 22
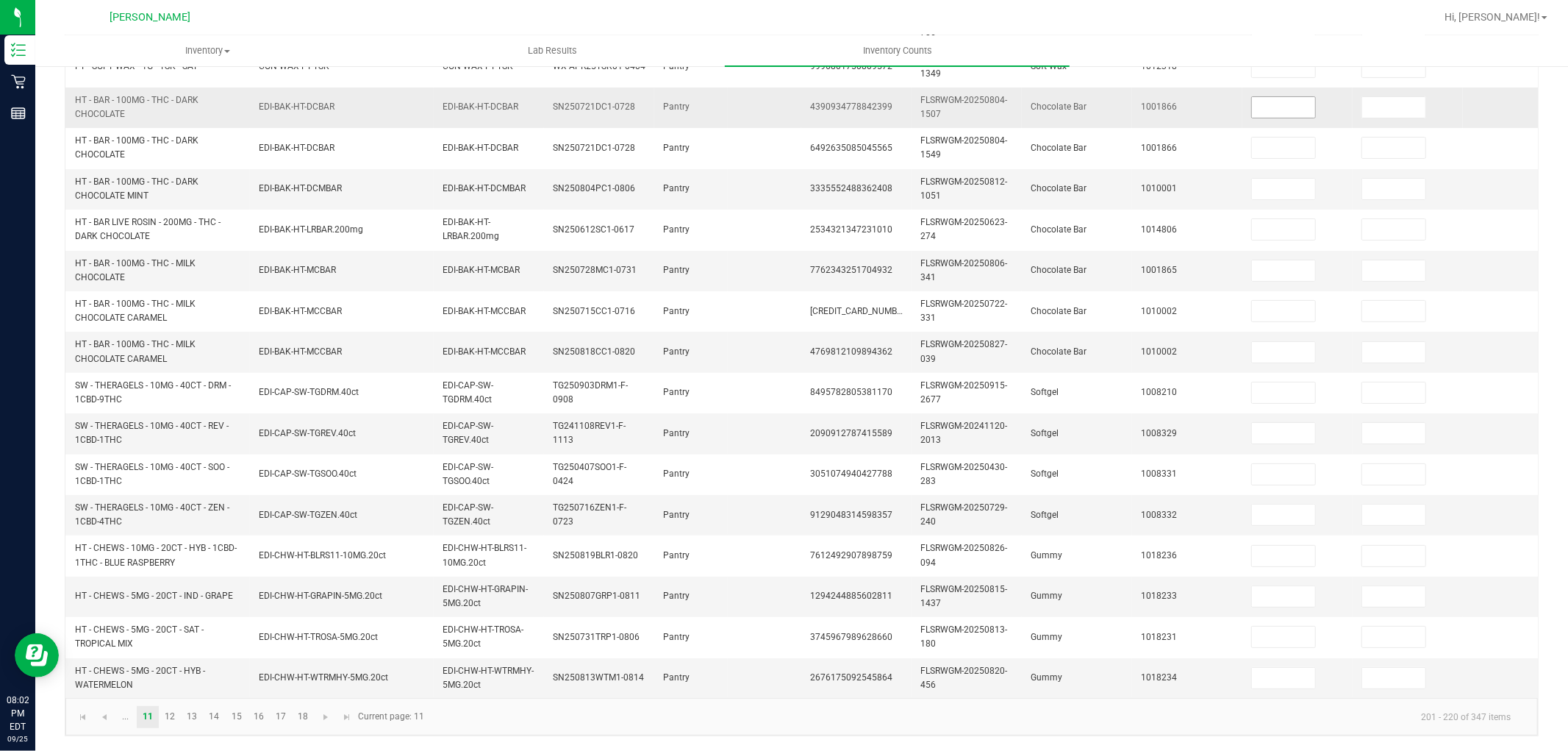
click at [1265, 101] on input at bounding box center [1283, 107] width 63 height 21
click at [178, 709] on link "12" at bounding box center [171, 717] width 22 height 22
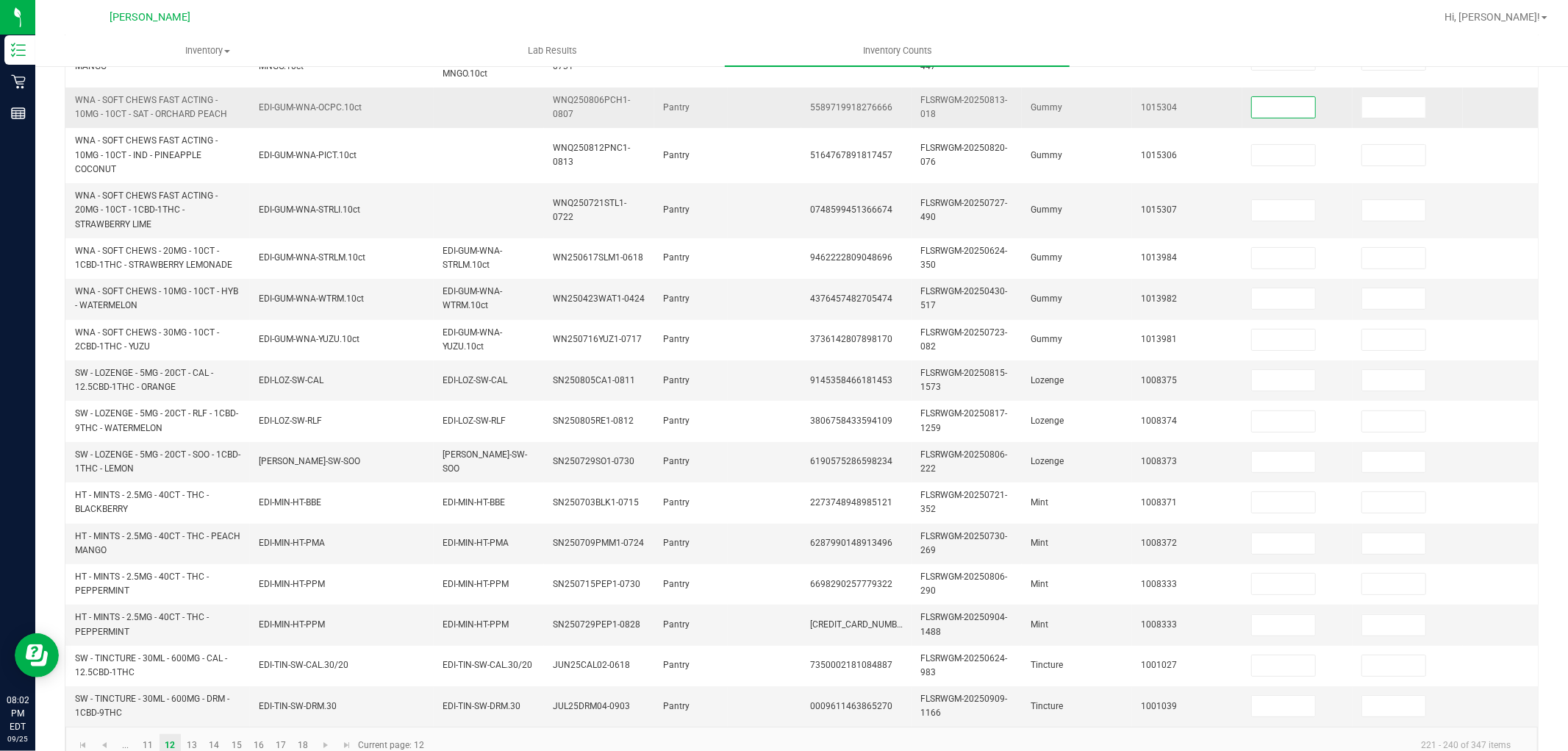
drag, startPoint x: 1284, startPoint y: 85, endPoint x: 1251, endPoint y: 92, distance: 33.7
click at [1283, 97] on input at bounding box center [1283, 107] width 63 height 21
click at [194, 741] on link "13" at bounding box center [192, 745] width 22 height 22
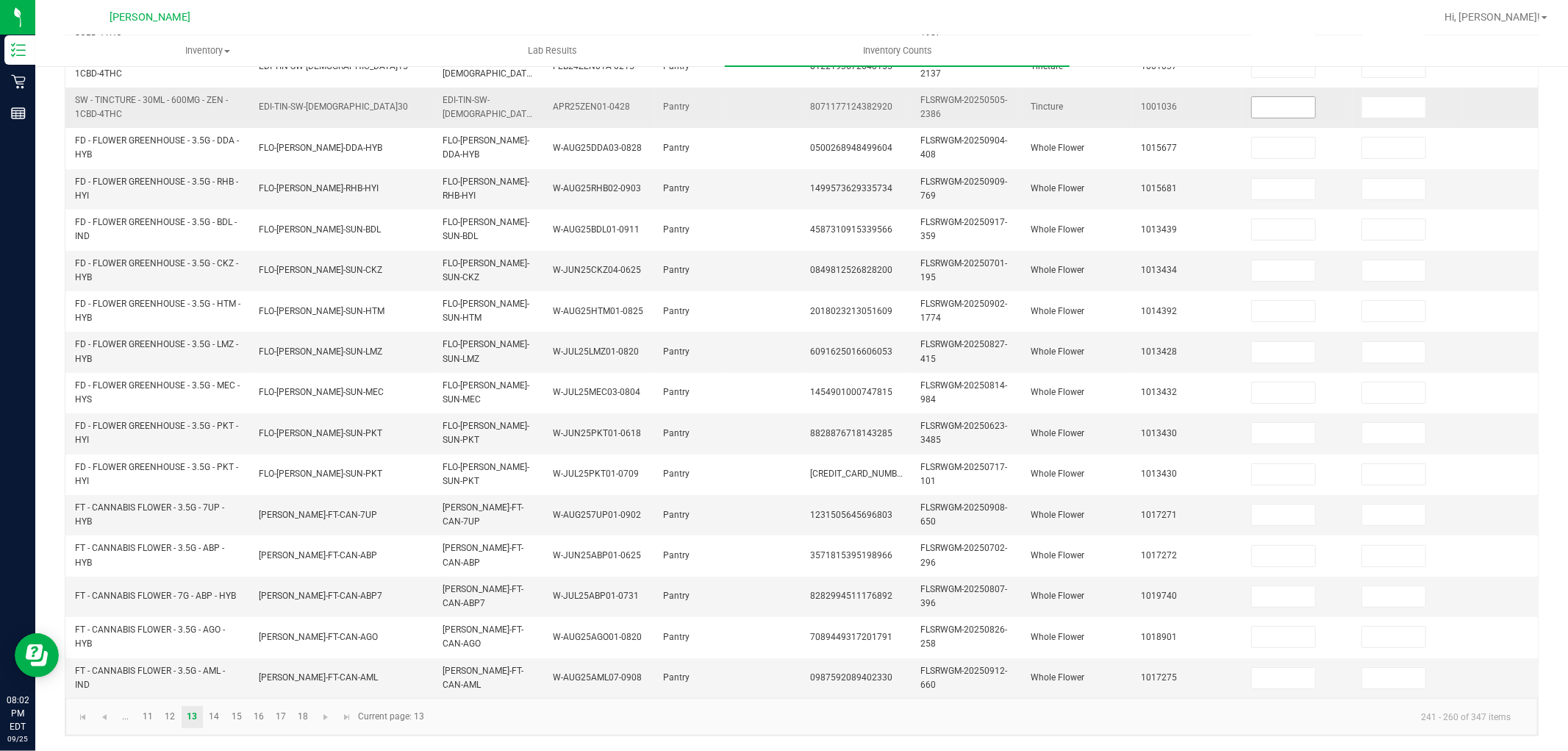
click at [1273, 97] on input at bounding box center [1283, 107] width 63 height 21
click at [219, 715] on link "14" at bounding box center [214, 717] width 22 height 22
click at [1306, 97] on input at bounding box center [1283, 107] width 63 height 21
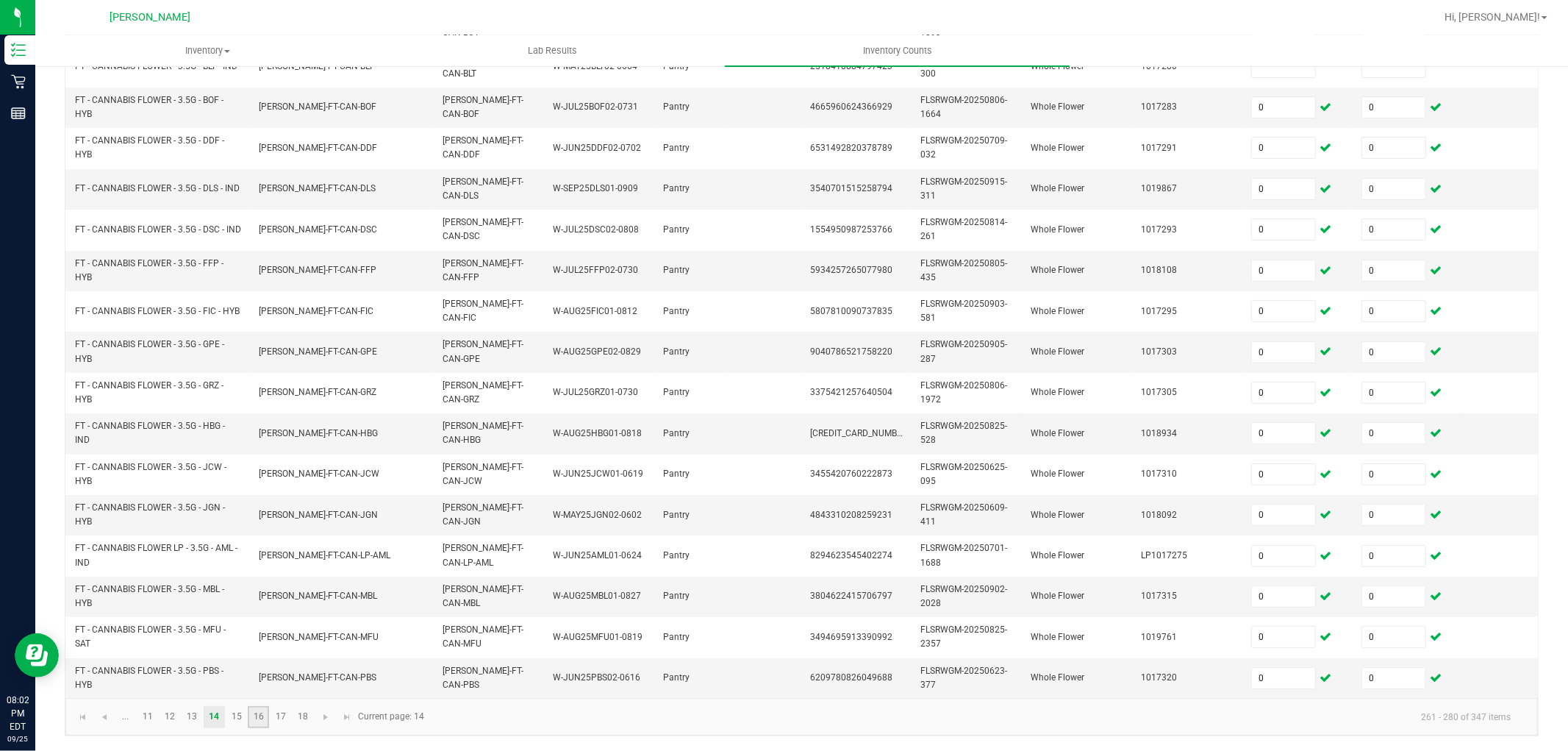
click at [247, 718] on link "16" at bounding box center [258, 717] width 22 height 22
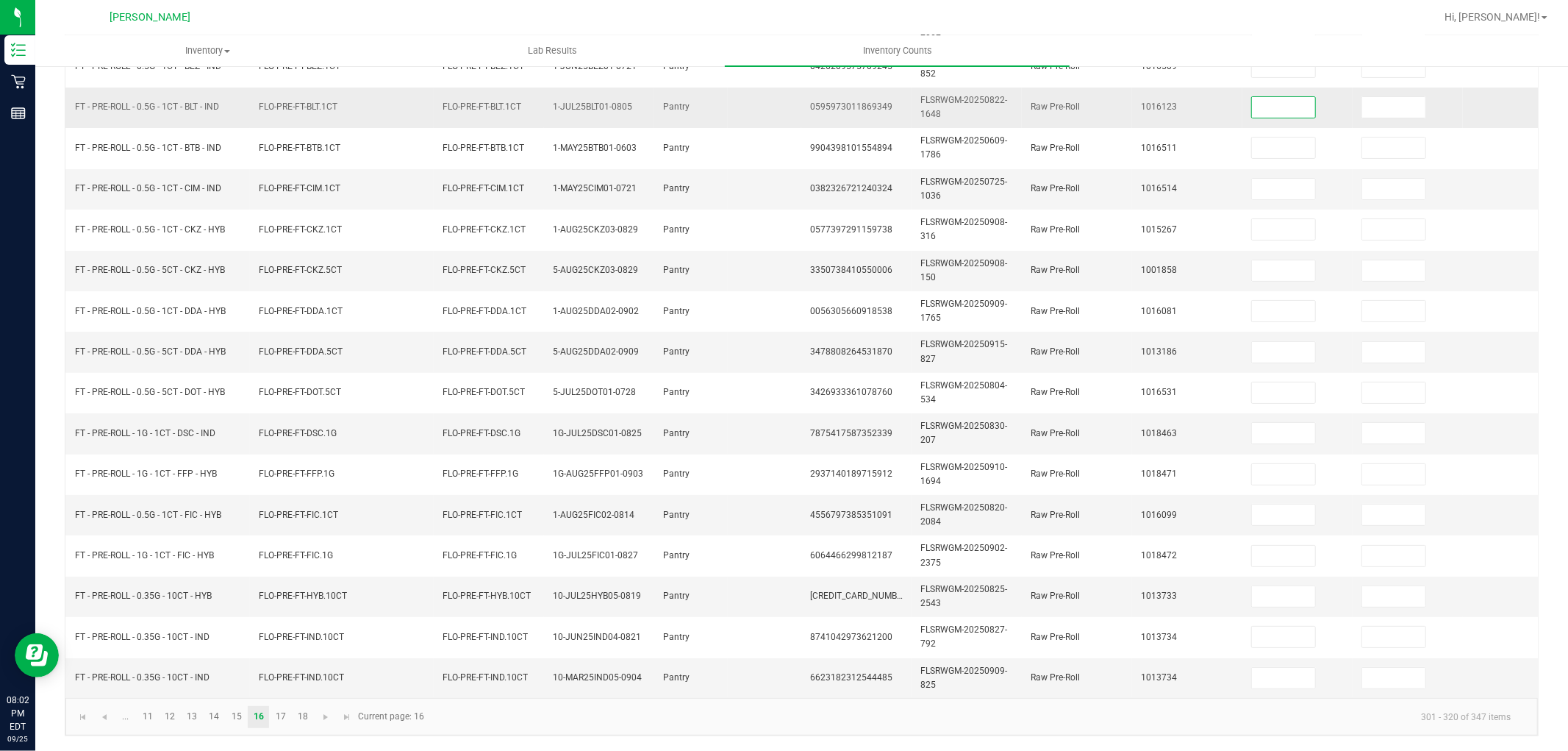
click at [1274, 101] on input at bounding box center [1283, 107] width 63 height 21
click at [283, 725] on link "17" at bounding box center [281, 717] width 22 height 22
click at [1274, 113] on td at bounding box center [1297, 108] width 110 height 41
click at [1274, 97] on input at bounding box center [1283, 107] width 63 height 21
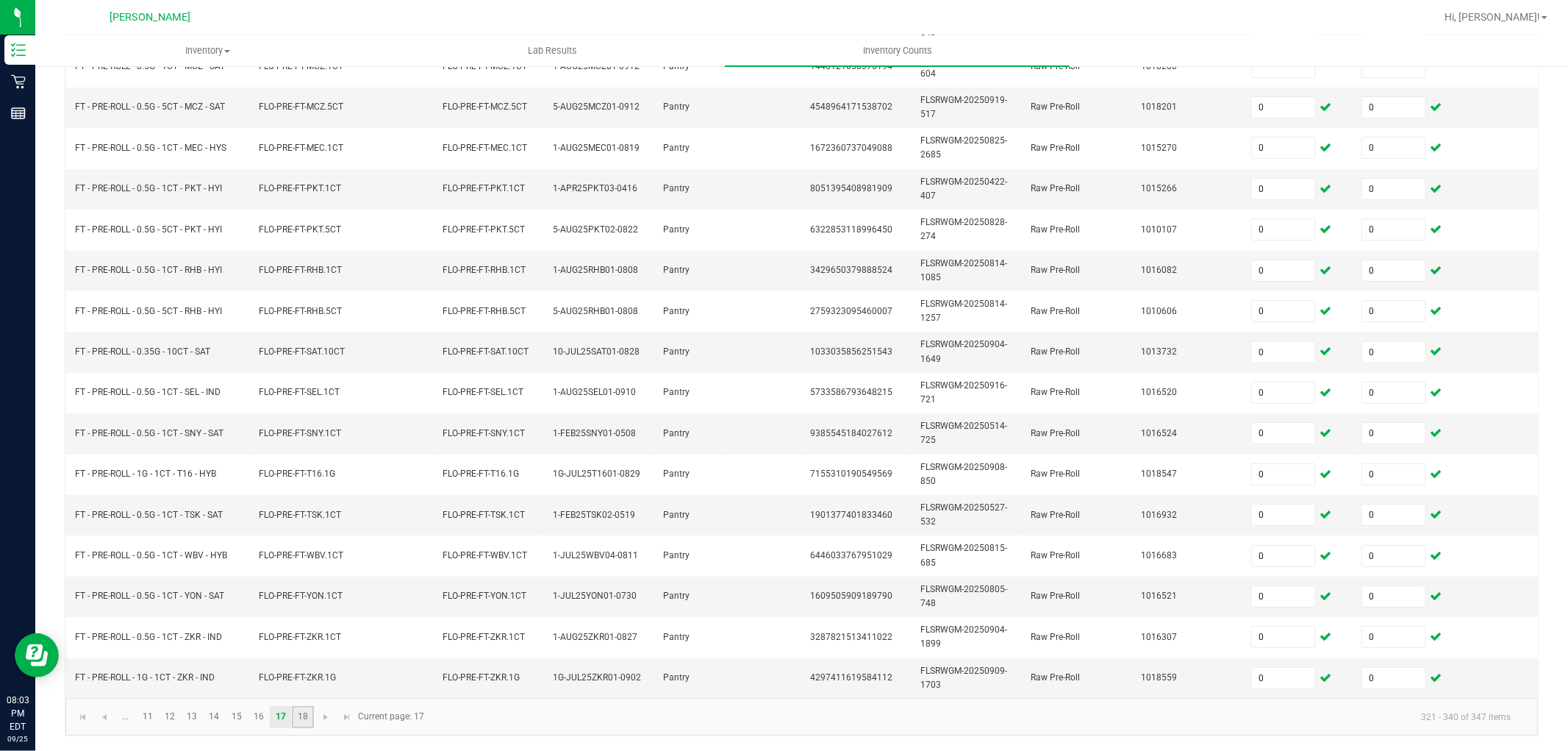
click at [305, 717] on link "18" at bounding box center [303, 717] width 22 height 22
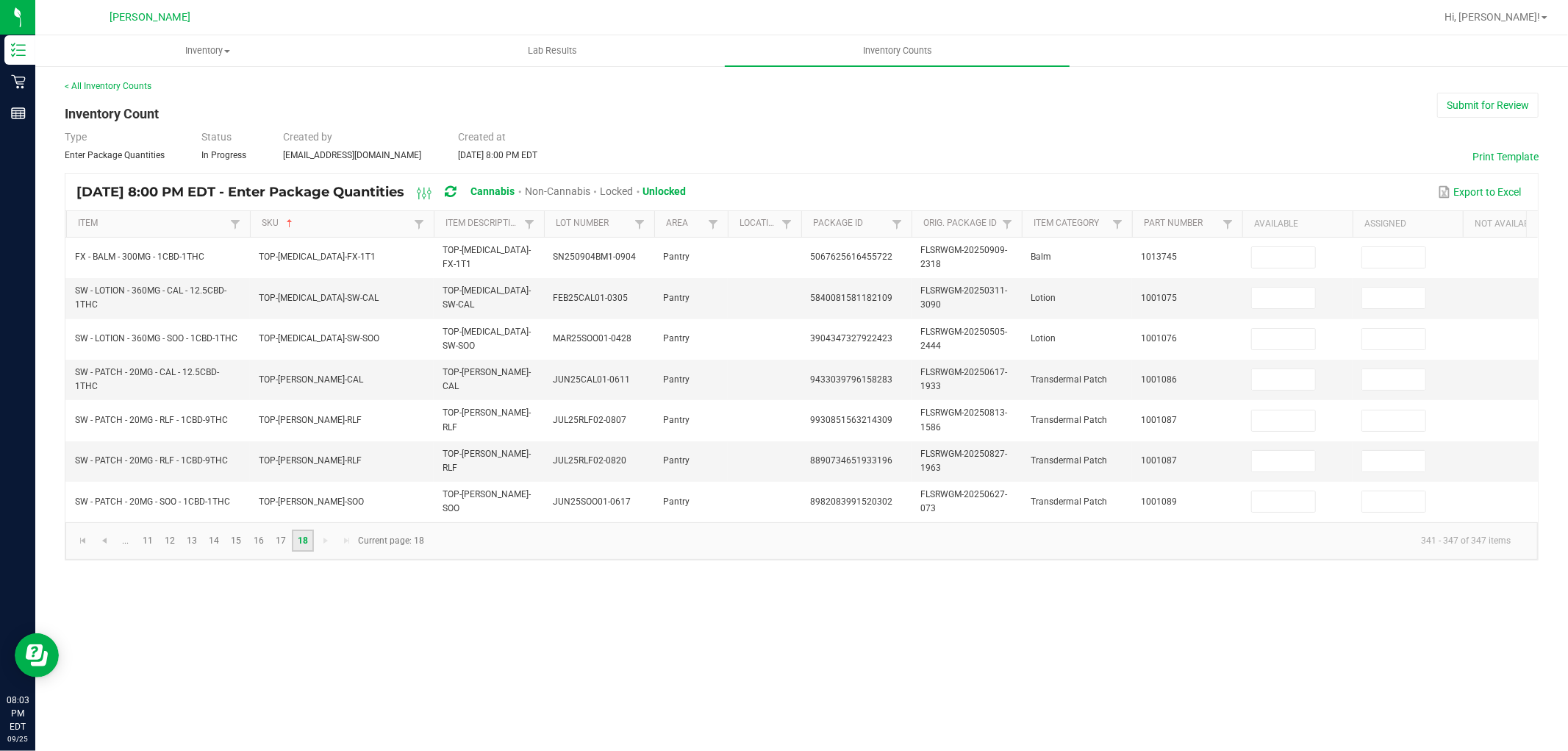
scroll to position [0, 0]
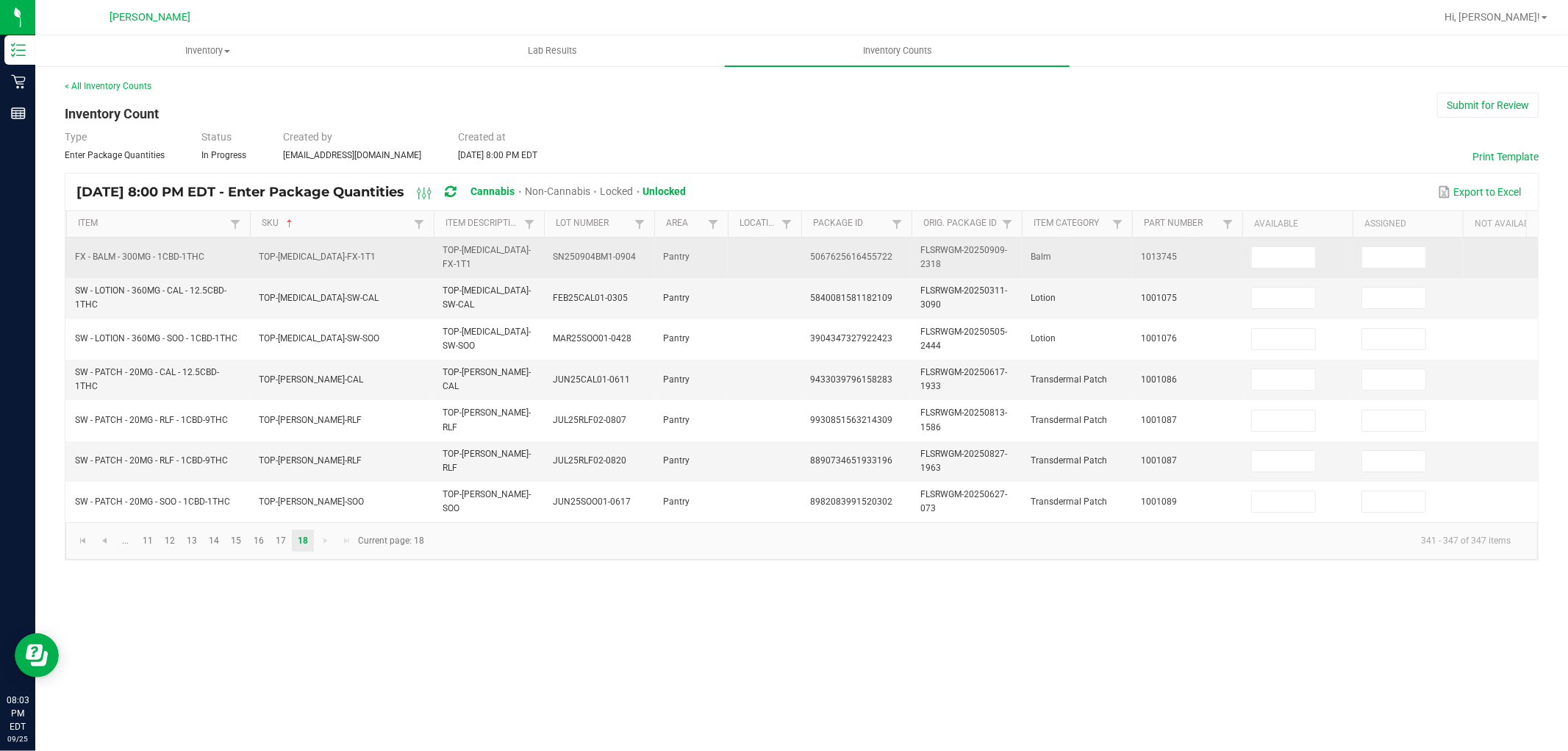
click at [1250, 253] on td at bounding box center [1297, 258] width 110 height 41
click at [1304, 275] on td at bounding box center [1297, 258] width 110 height 41
click at [1292, 259] on input at bounding box center [1283, 257] width 63 height 21
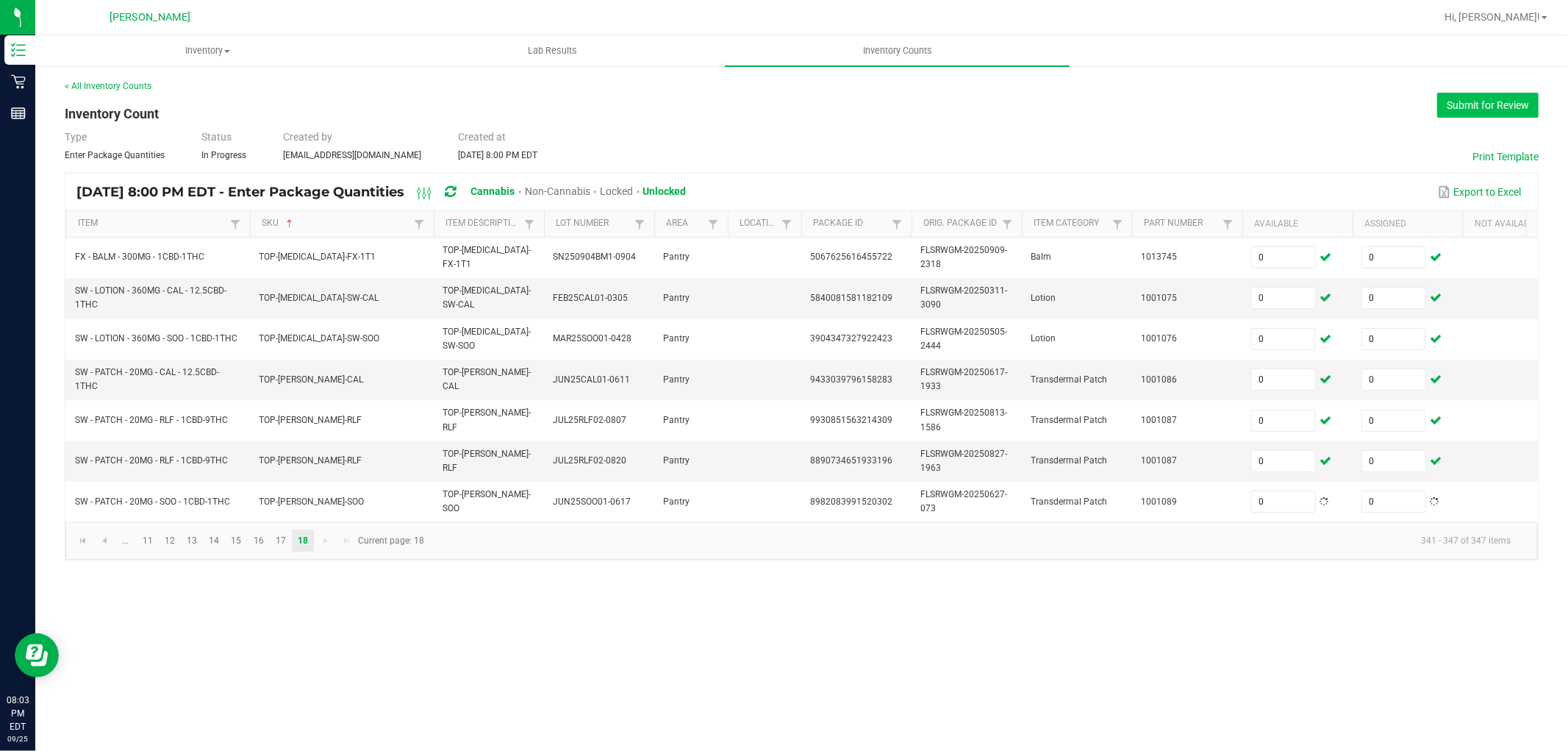
click at [1503, 104] on button "Submit for Review" at bounding box center [1488, 106] width 101 height 25
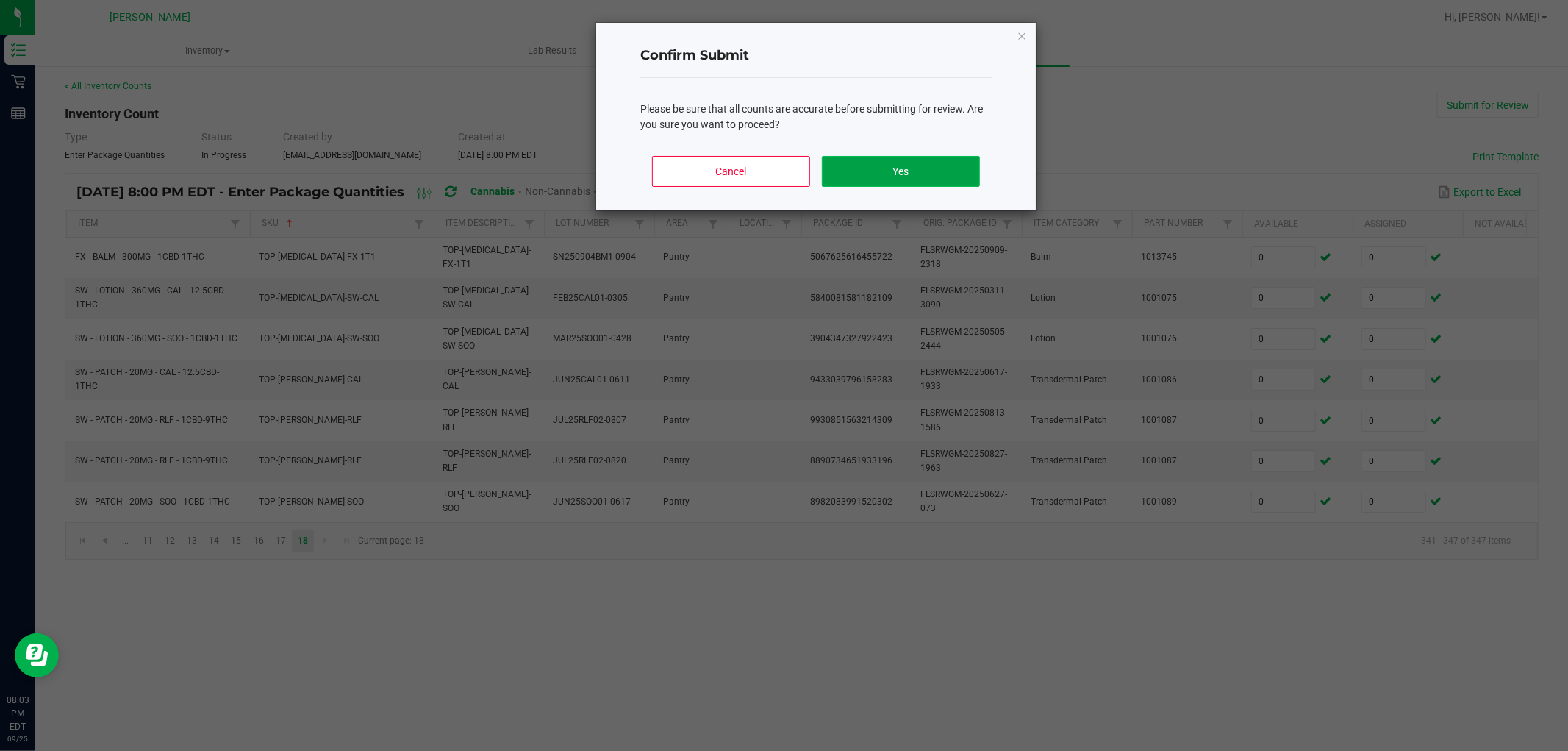
click at [942, 165] on button "Yes" at bounding box center [901, 172] width 158 height 31
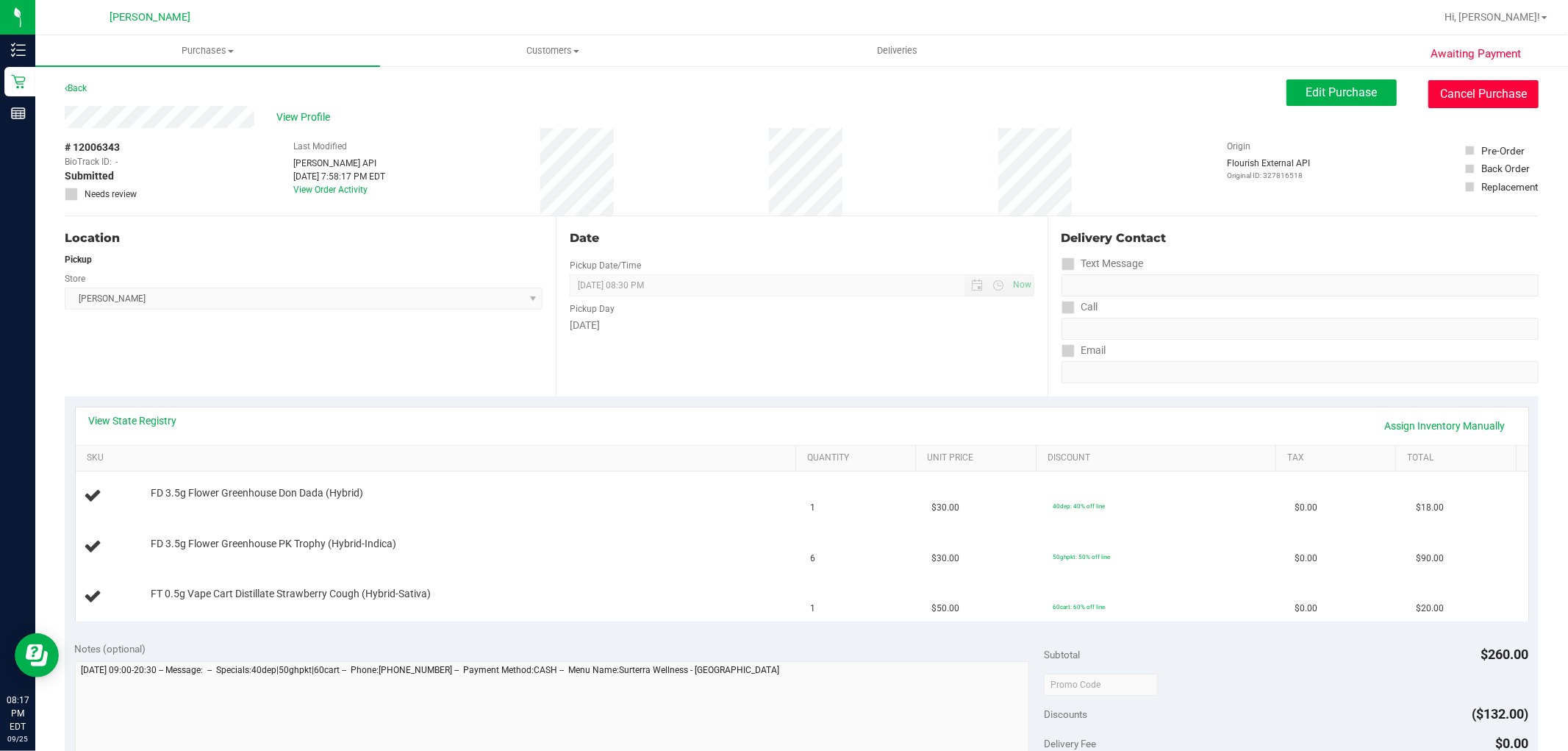
click at [1438, 85] on button "Cancel Purchase" at bounding box center [1483, 94] width 110 height 28
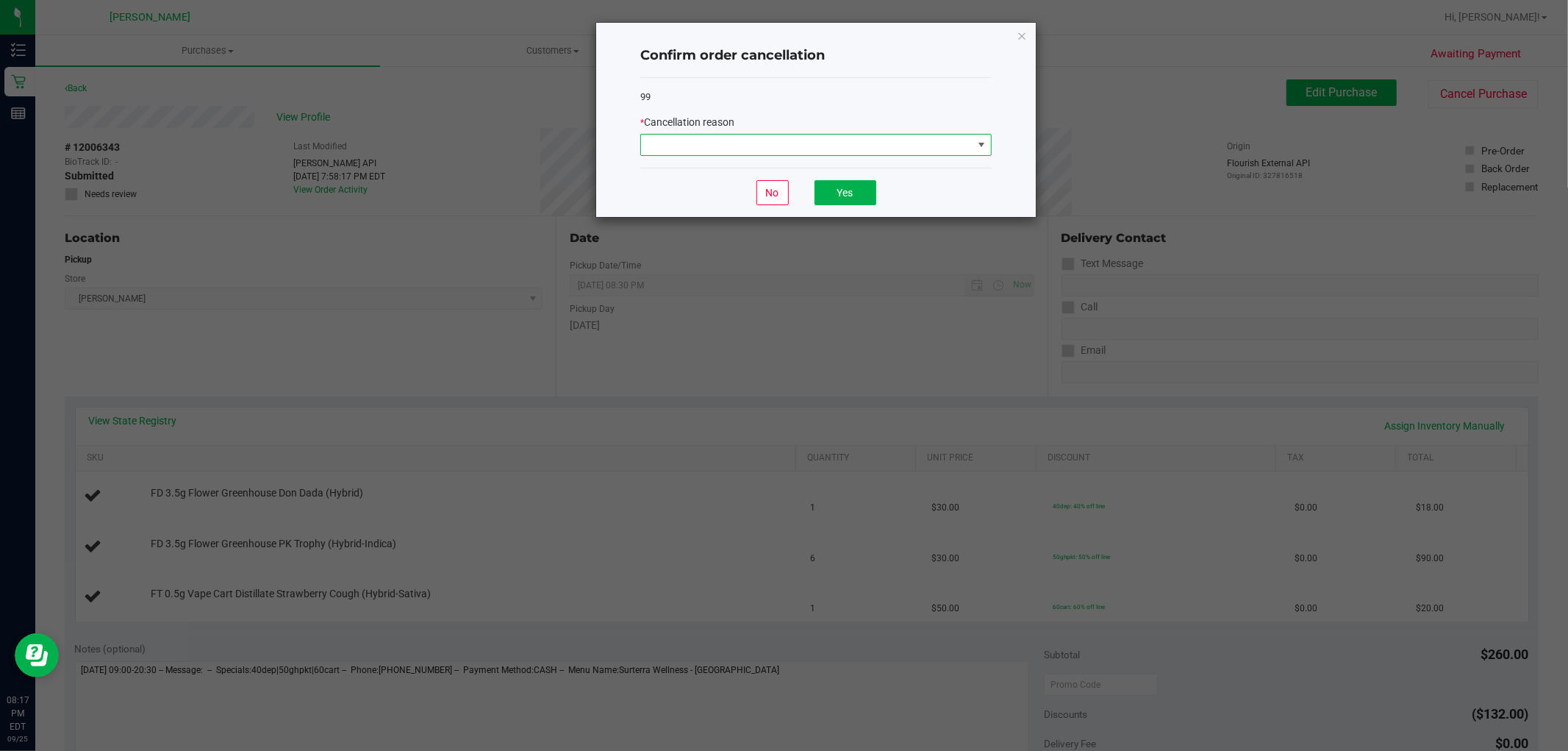
drag, startPoint x: 707, startPoint y: 134, endPoint x: 721, endPoint y: 155, distance: 25.2
click at [707, 135] on span at bounding box center [816, 145] width 351 height 22
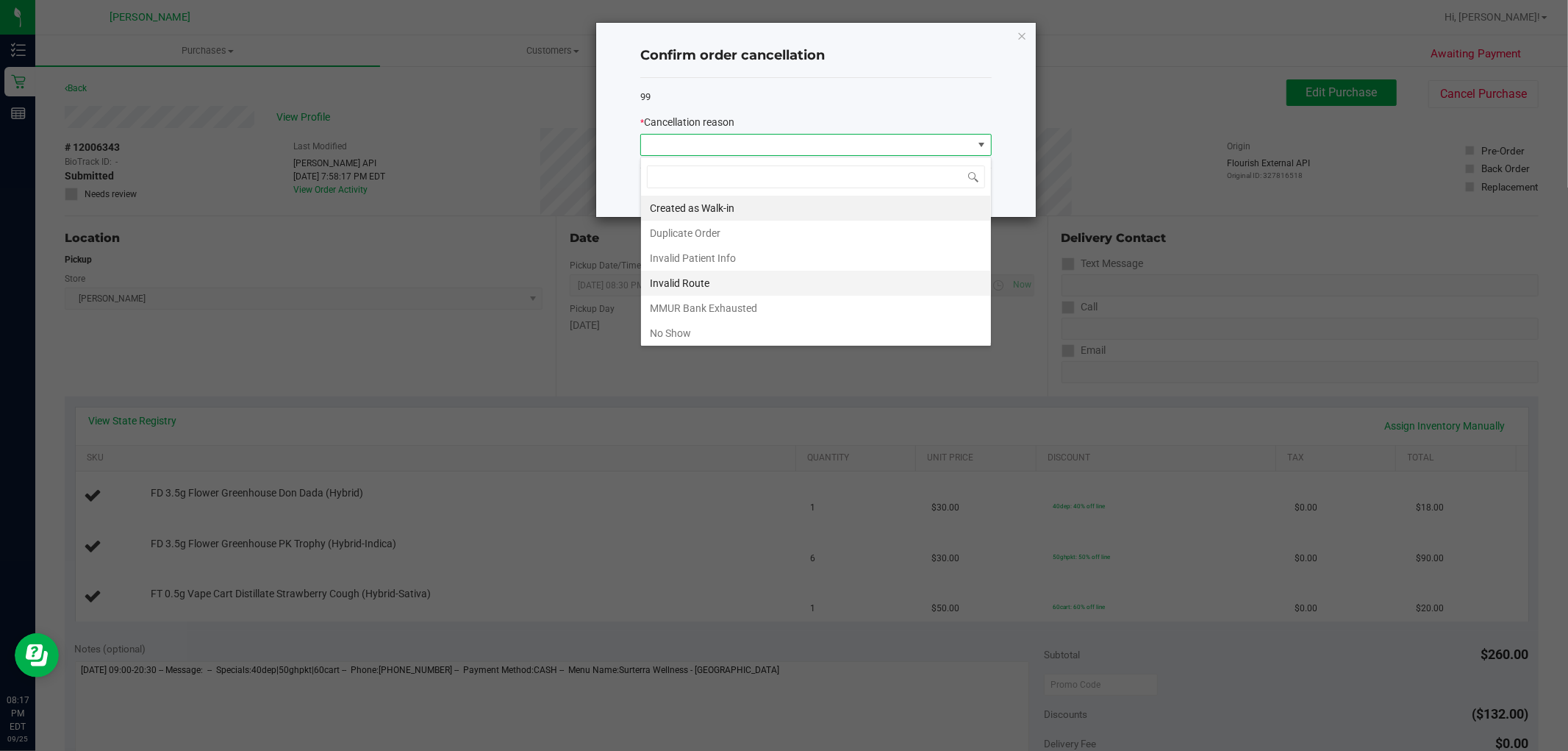
scroll to position [22, 350]
click at [737, 337] on li "No Show" at bounding box center [816, 333] width 350 height 25
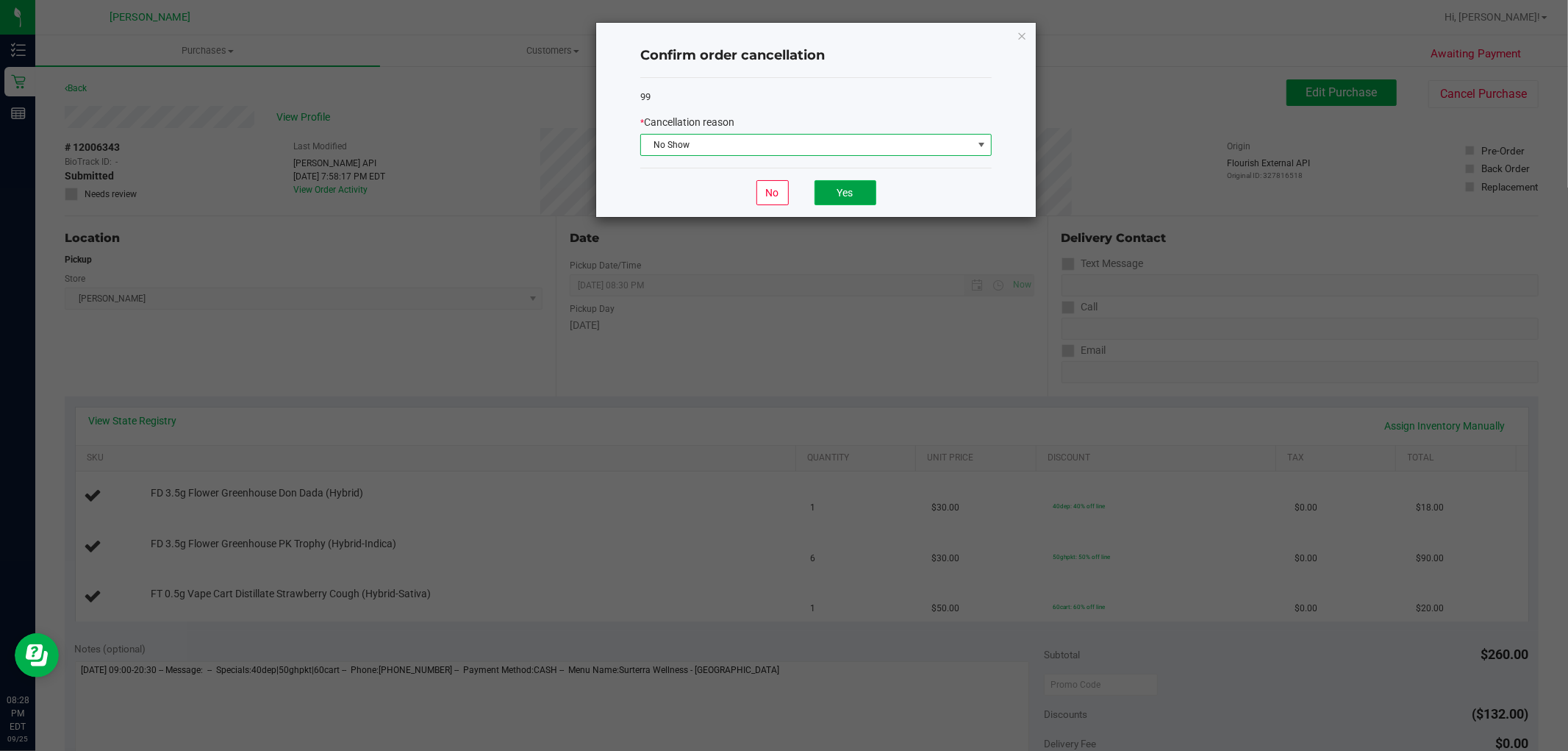
click at [873, 194] on button "Yes" at bounding box center [845, 192] width 61 height 25
